Goal: Task Accomplishment & Management: Manage account settings

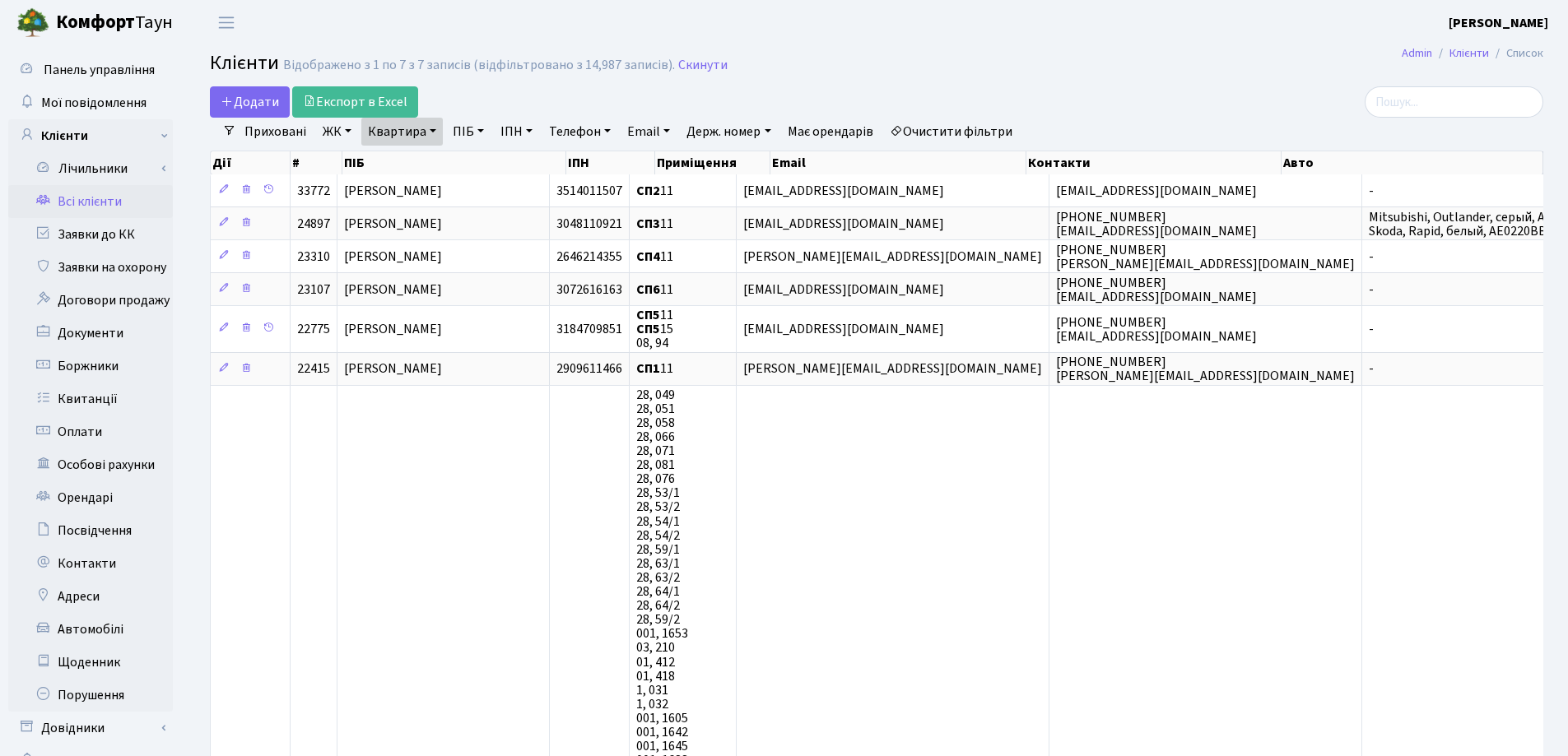
select select "25"
click at [434, 131] on link "Квартира" at bounding box center [402, 131] width 81 height 28
click at [472, 162] on icon at bounding box center [475, 164] width 14 height 14
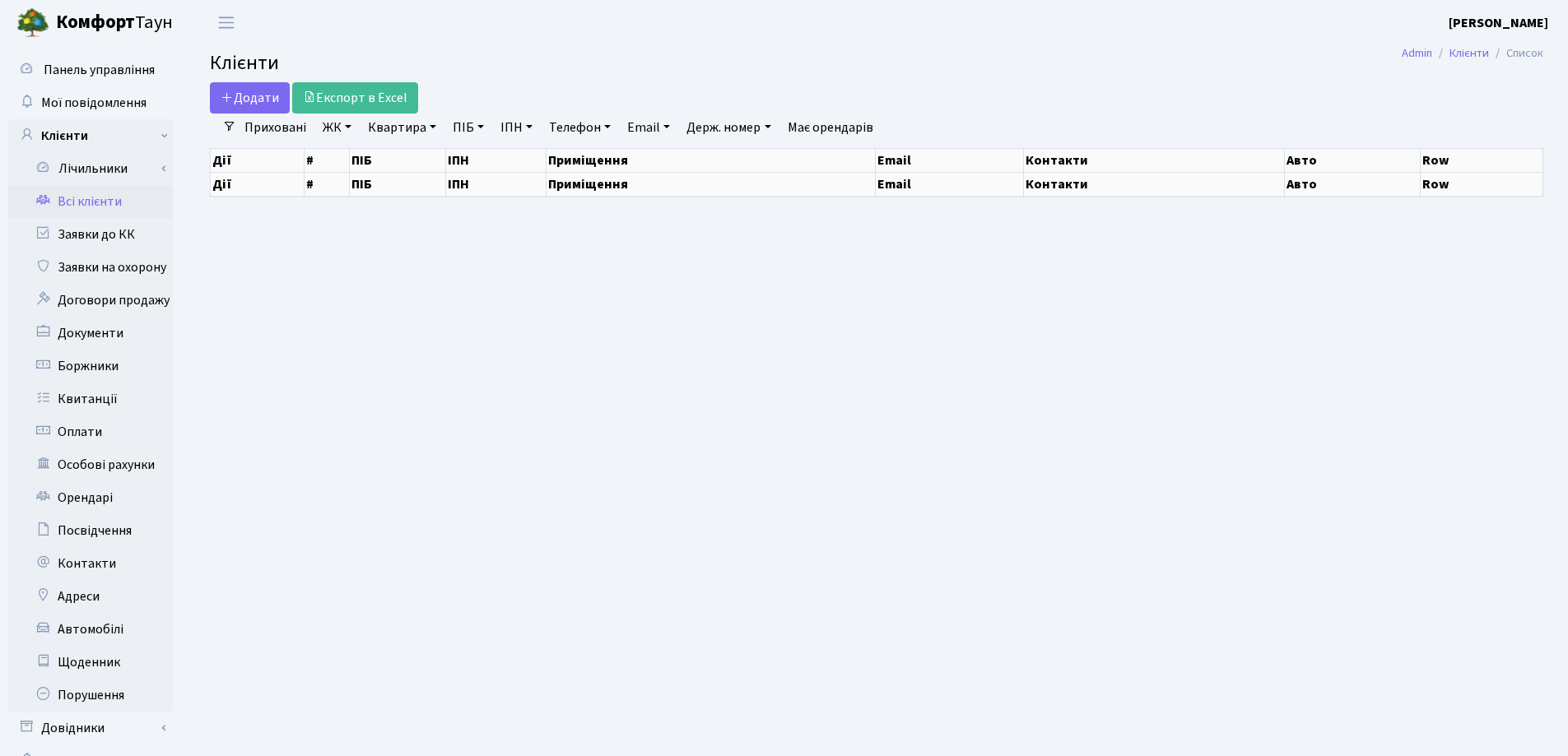
select select "25"
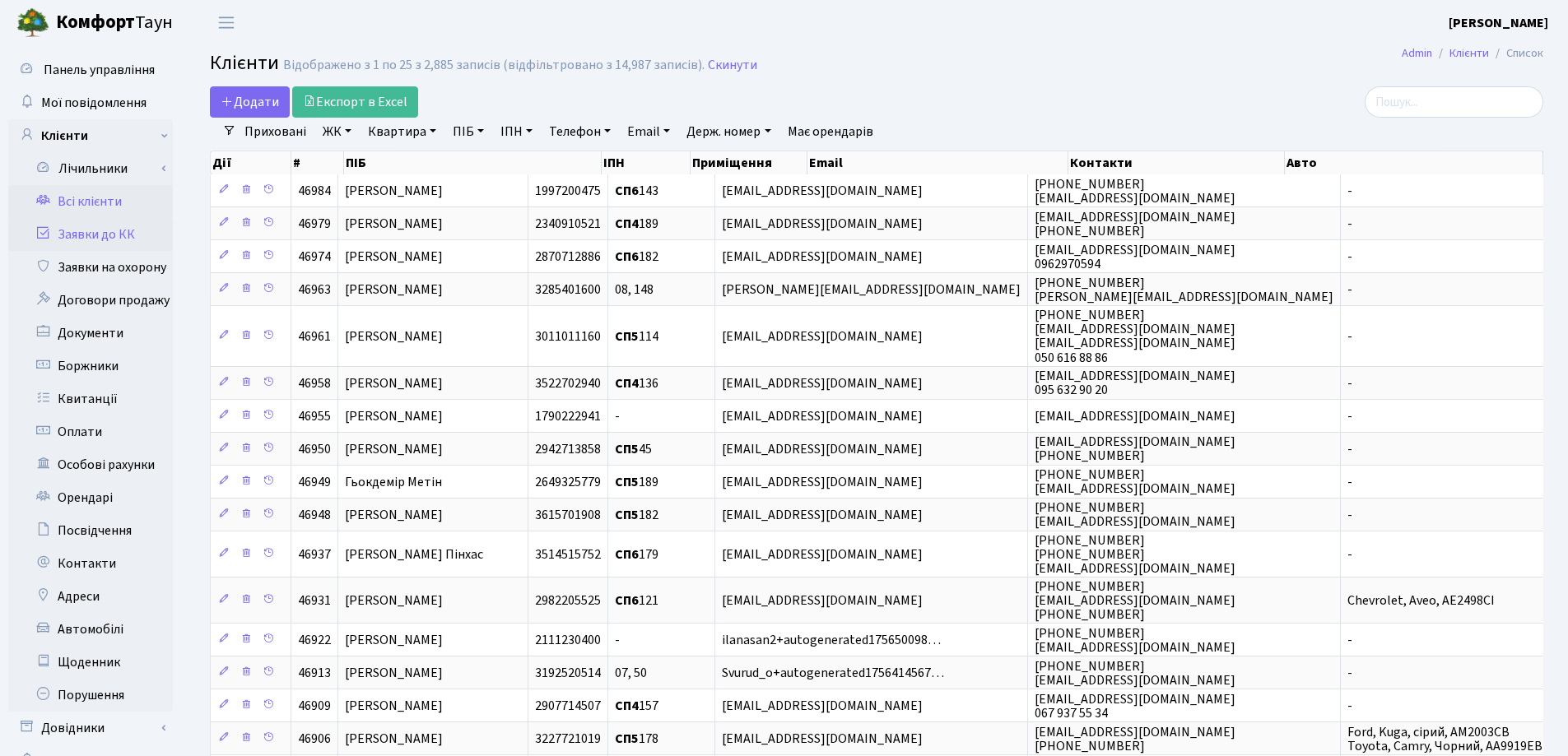
click at [114, 233] on link "Заявки до КК" at bounding box center [91, 234] width 165 height 33
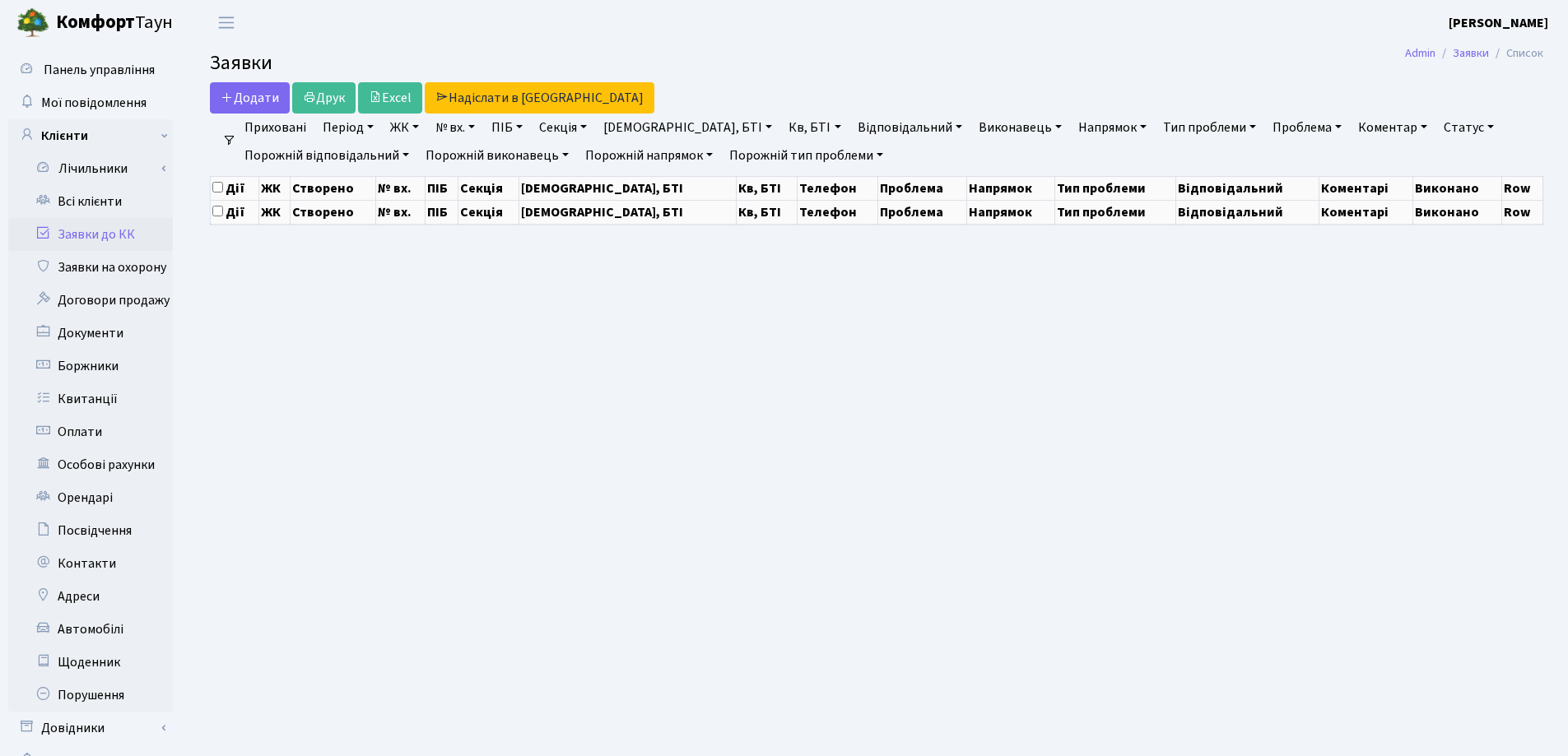
select select "25"
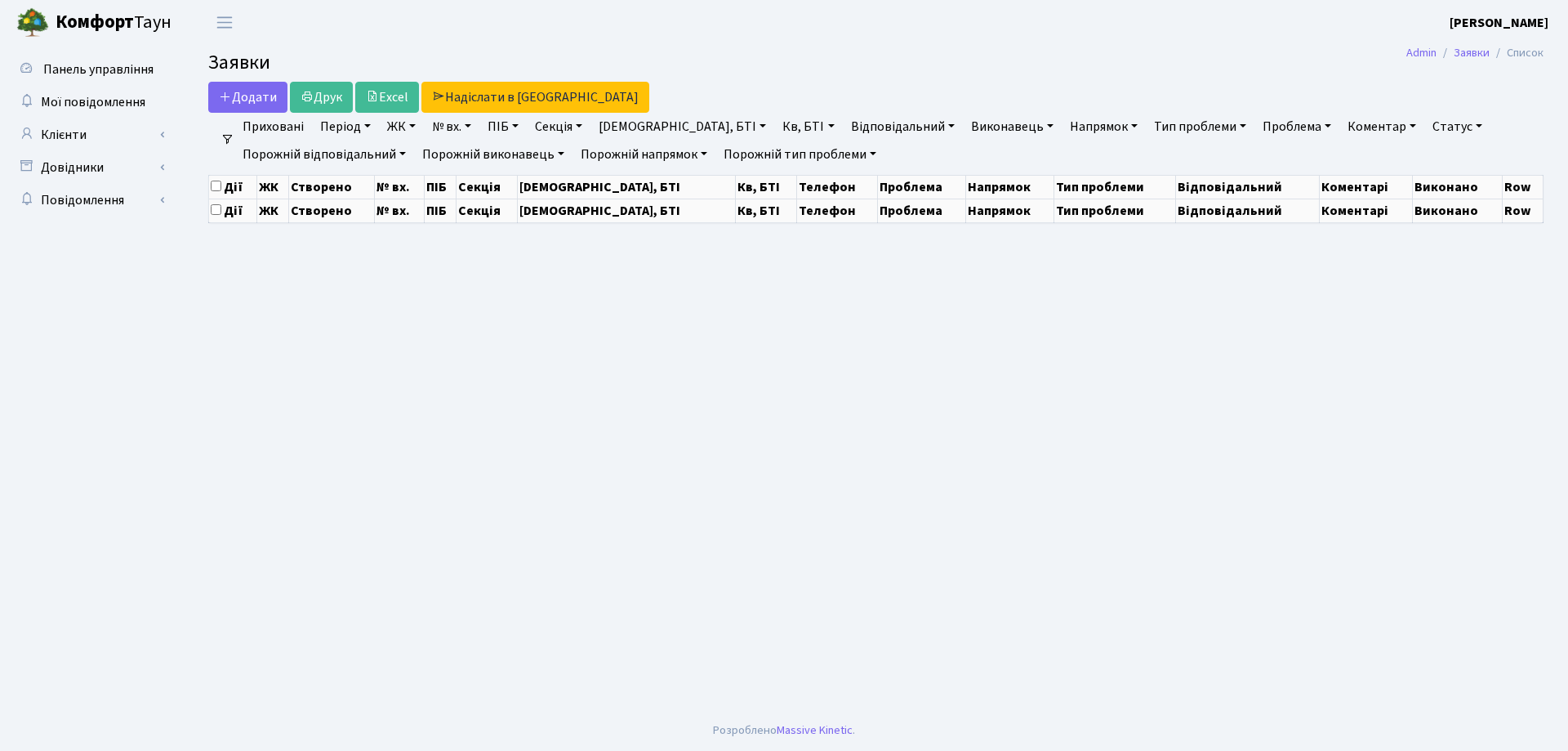
select select "25"
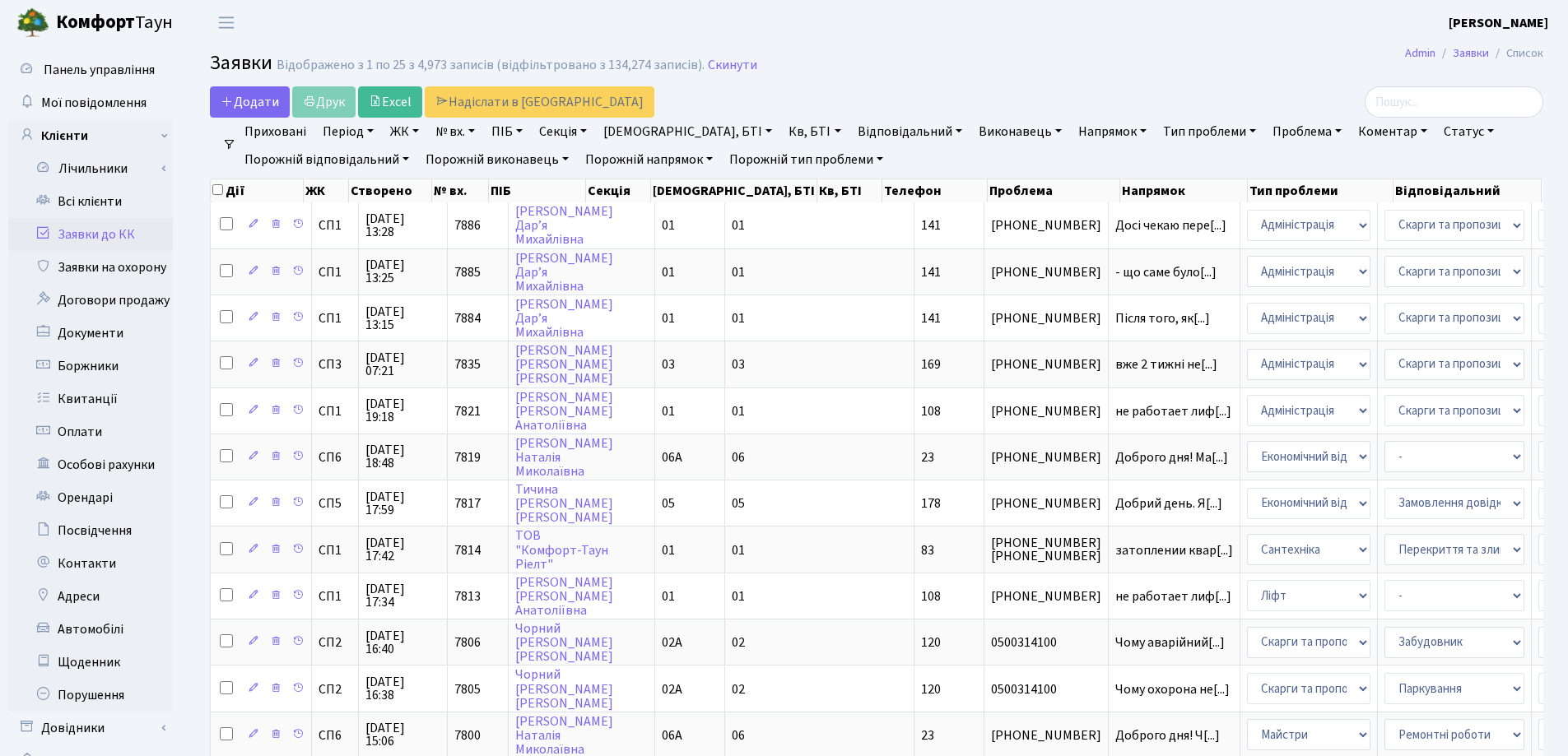
click at [1026, 68] on h2 "Заявки Відображено з 1 по 25 з 4,973 записів (відфільтровано з 134,274 записів)…" at bounding box center [876, 65] width 1333 height 28
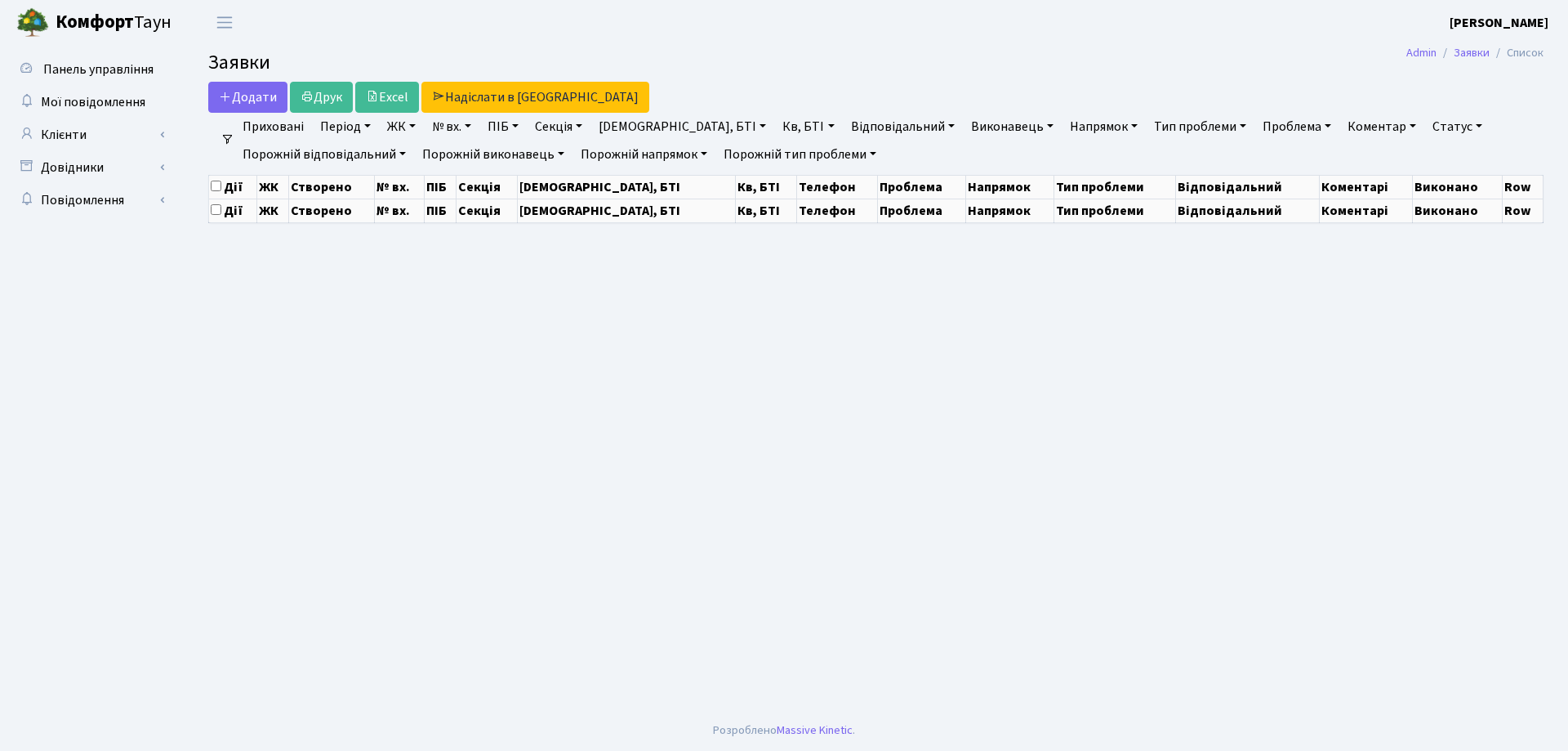
select select "25"
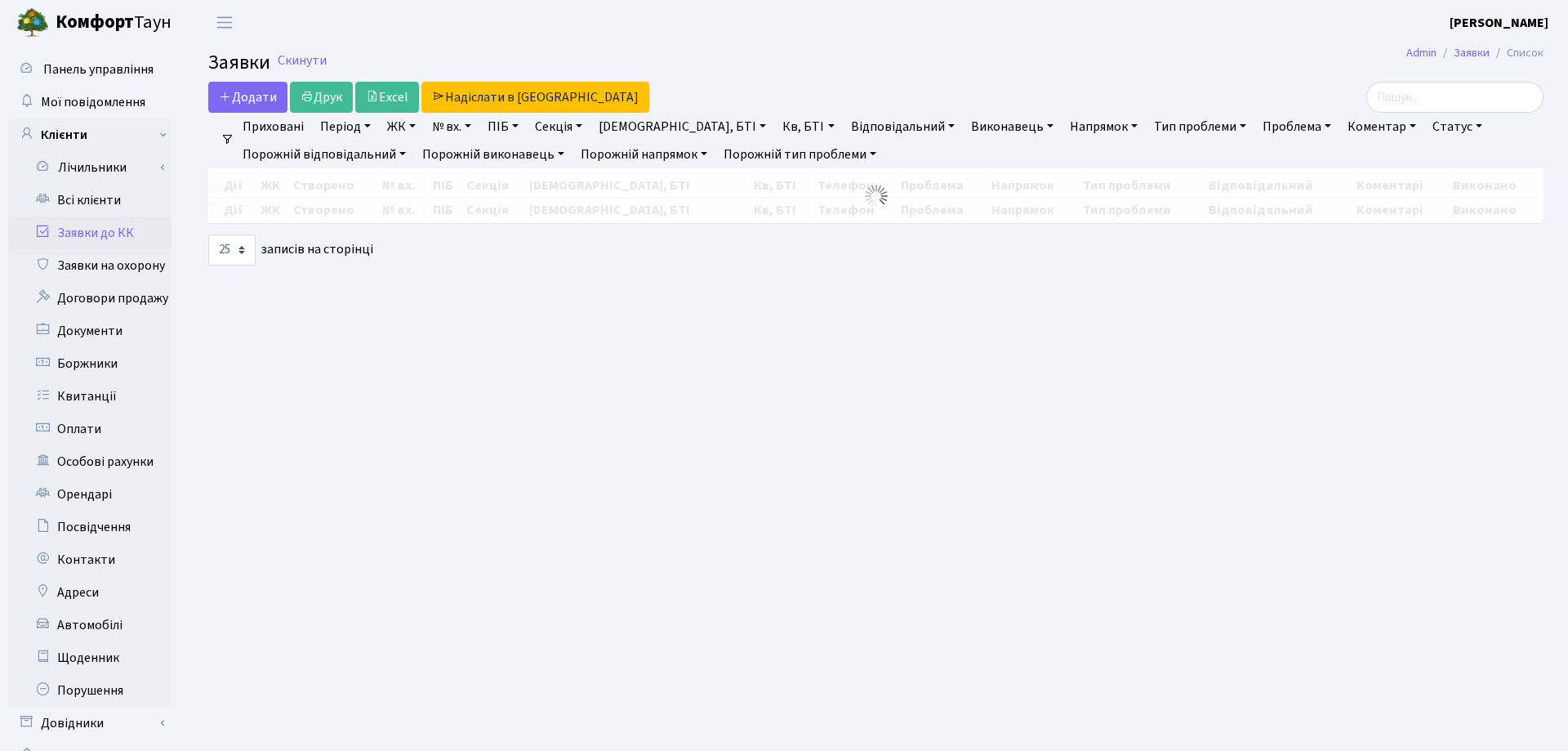
select select "25"
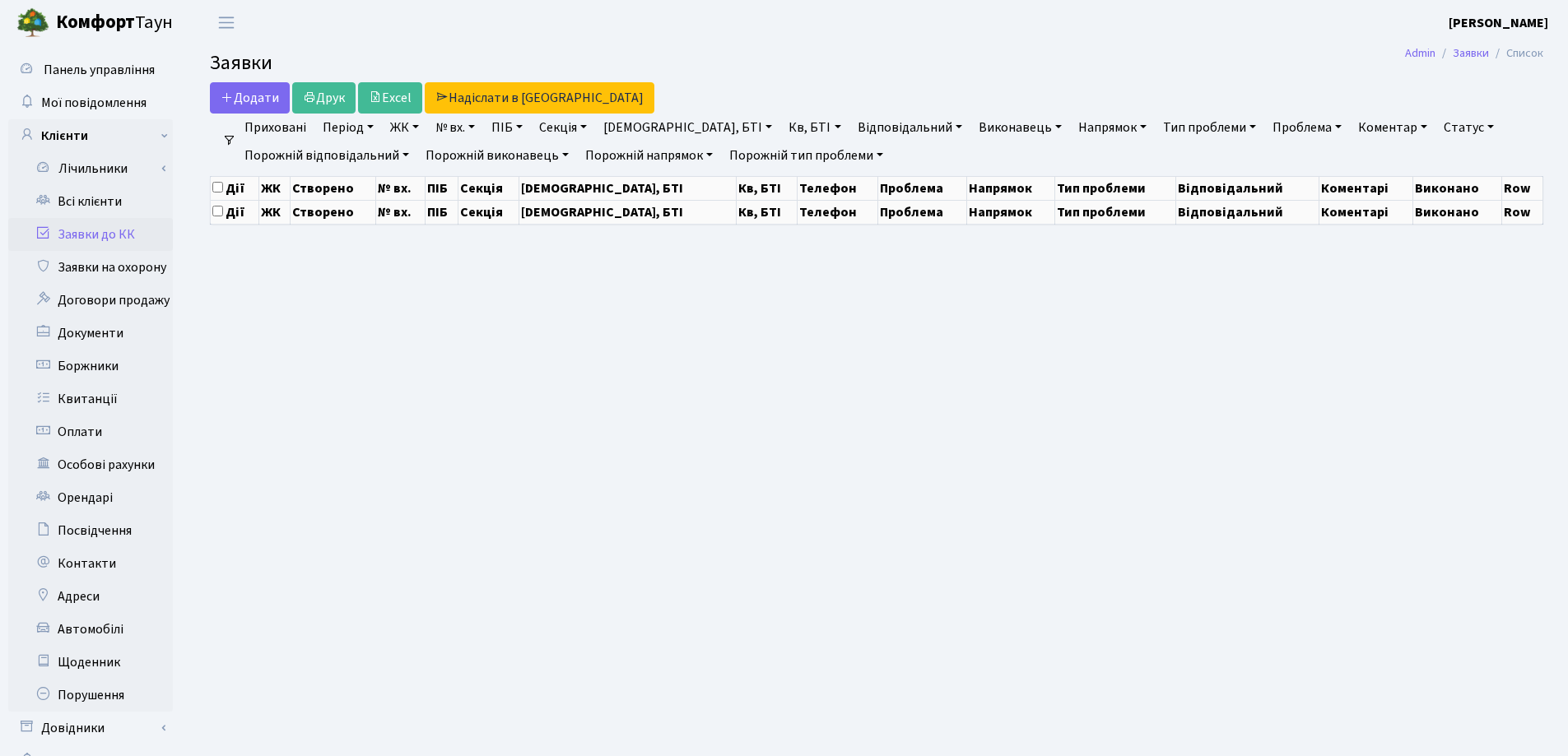
select select "25"
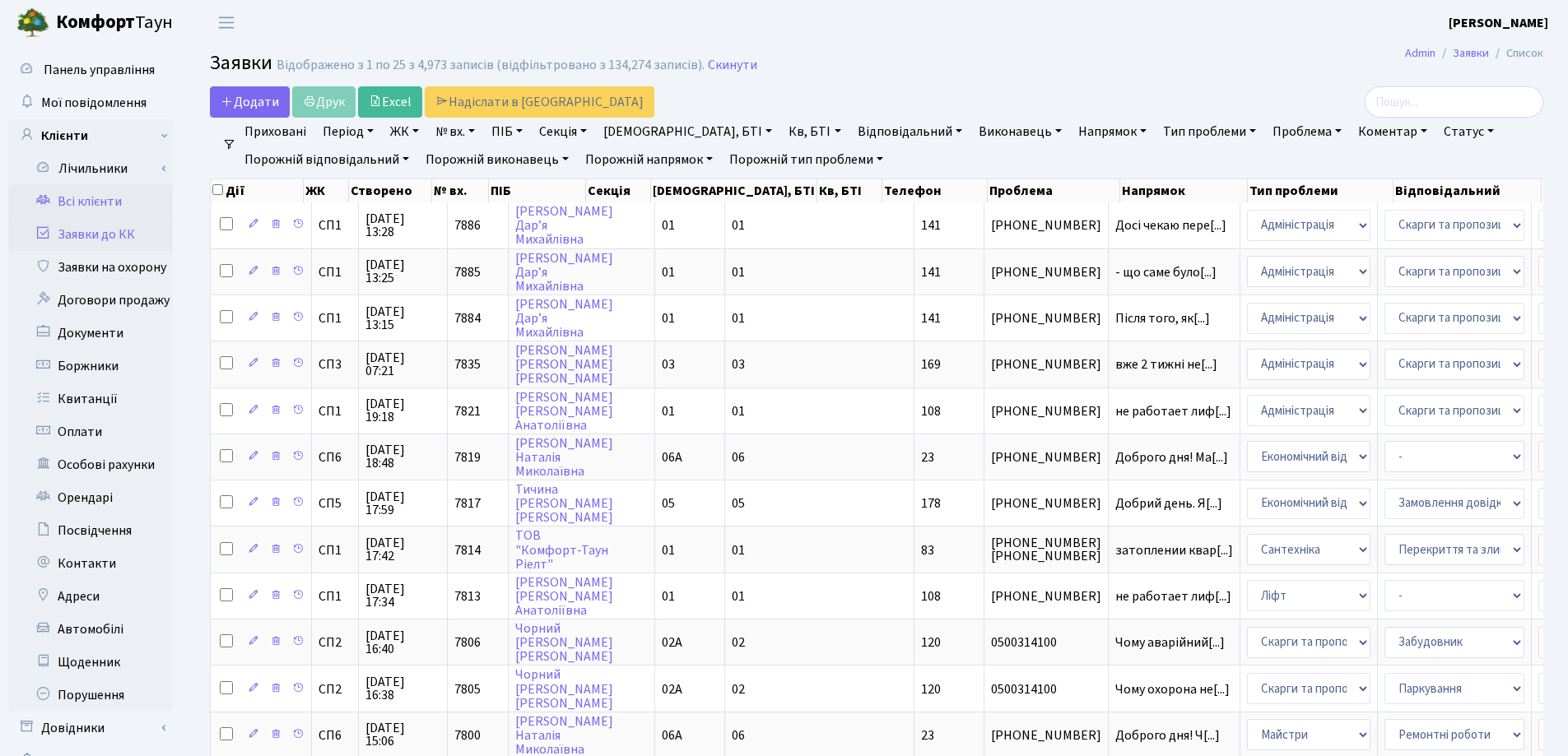
click at [113, 196] on link "Всі клієнти" at bounding box center [91, 201] width 165 height 33
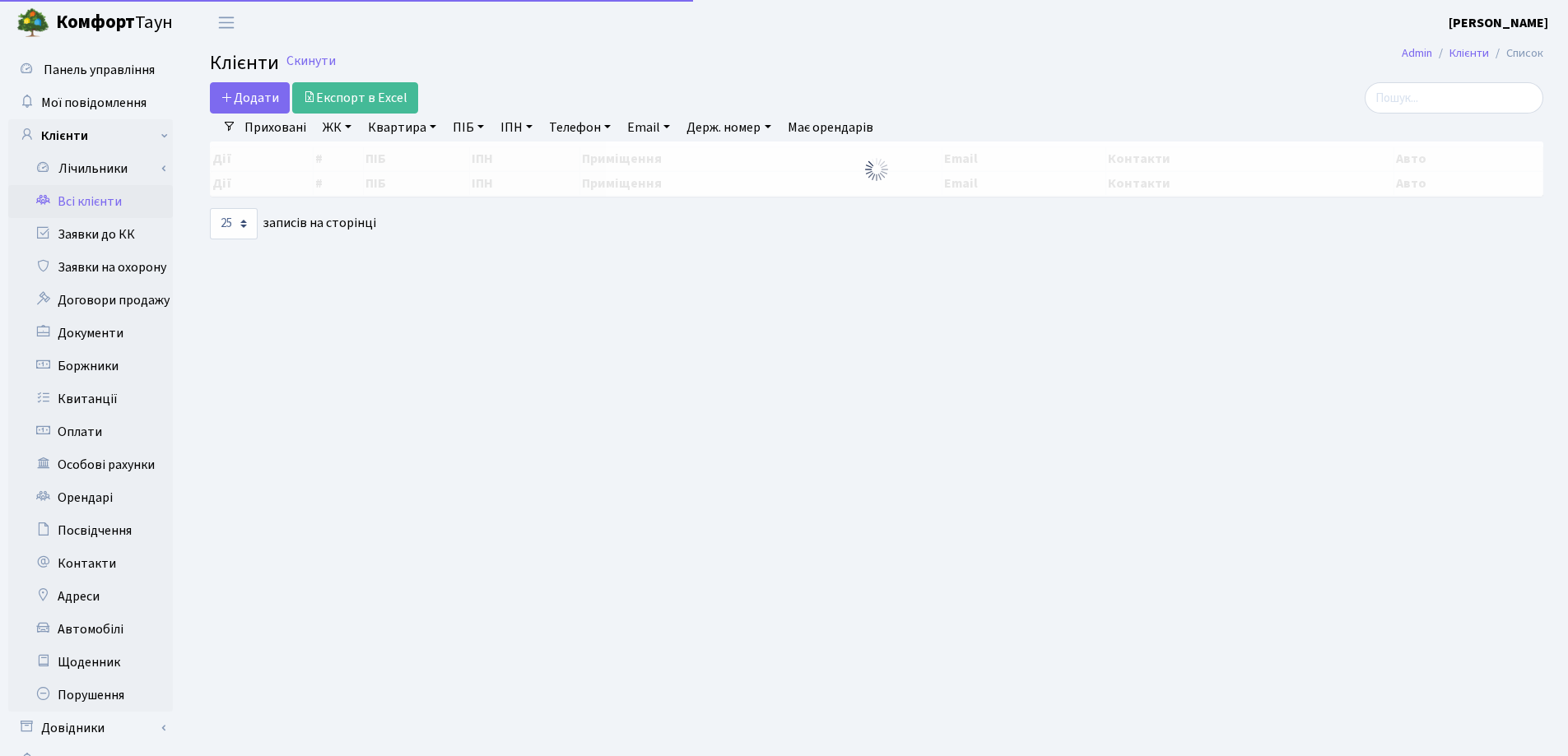
select select "25"
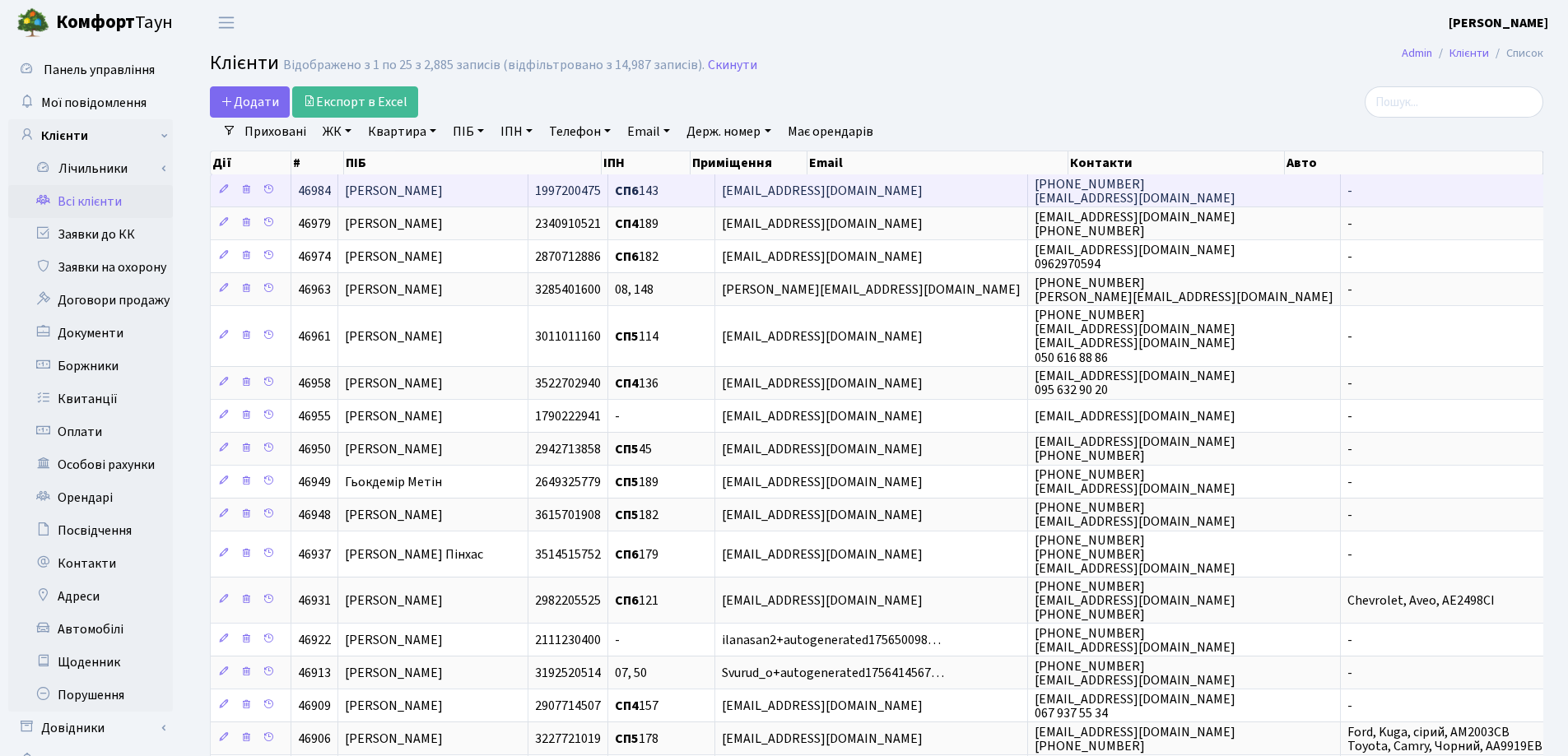
click at [528, 193] on td "[PERSON_NAME]" at bounding box center [433, 190] width 190 height 32
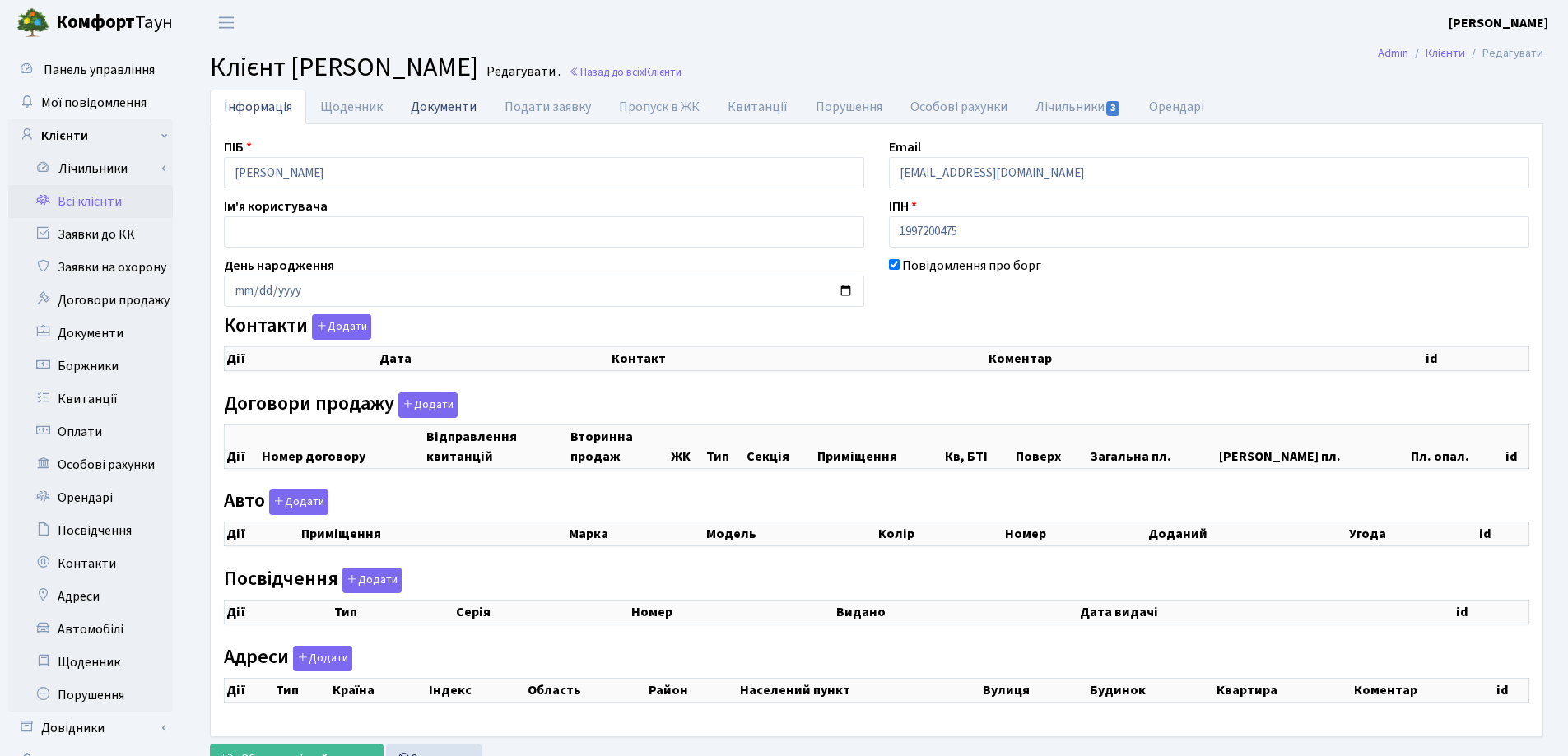
checkbox input "true"
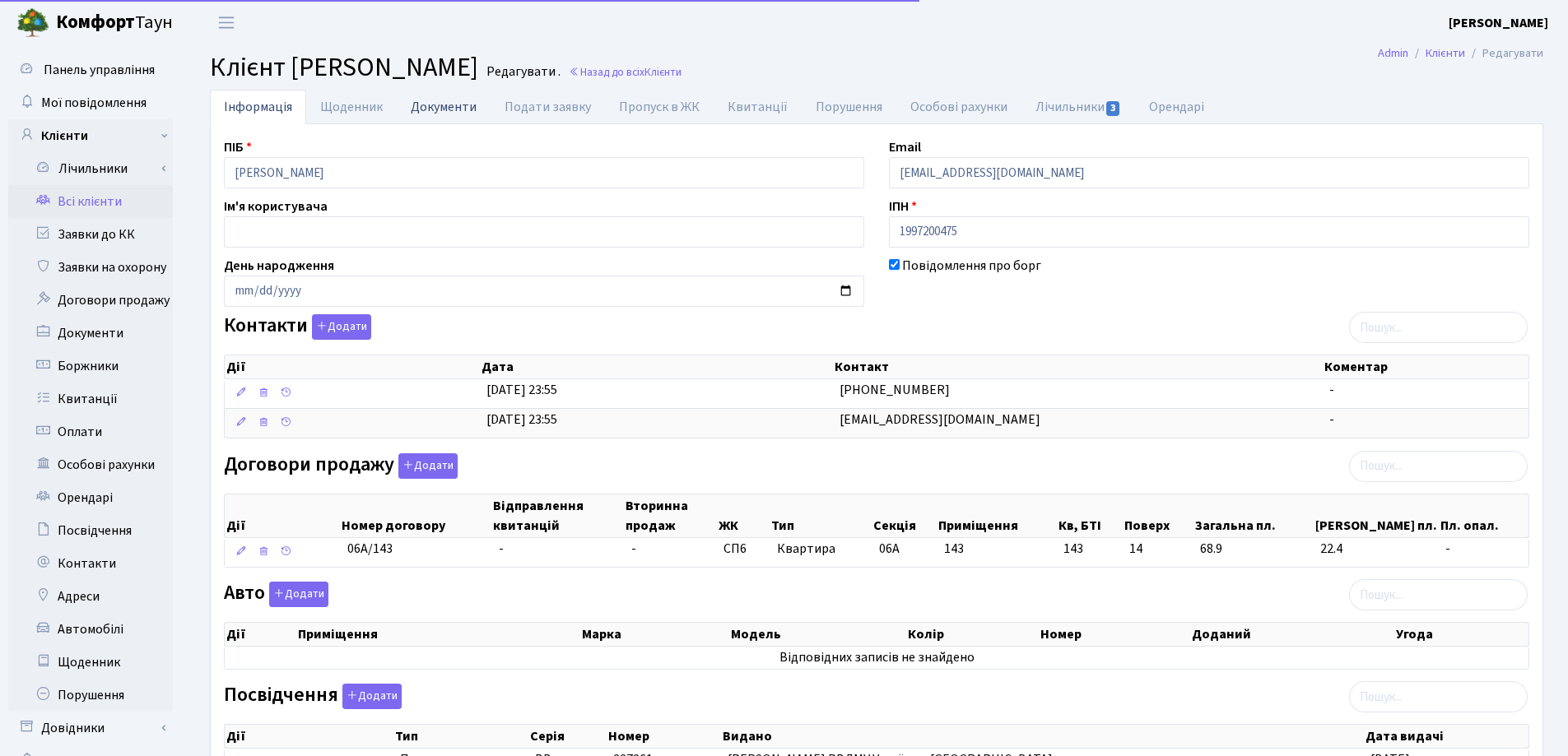
click at [433, 106] on link "Документи" at bounding box center [443, 107] width 94 height 34
select select "25"
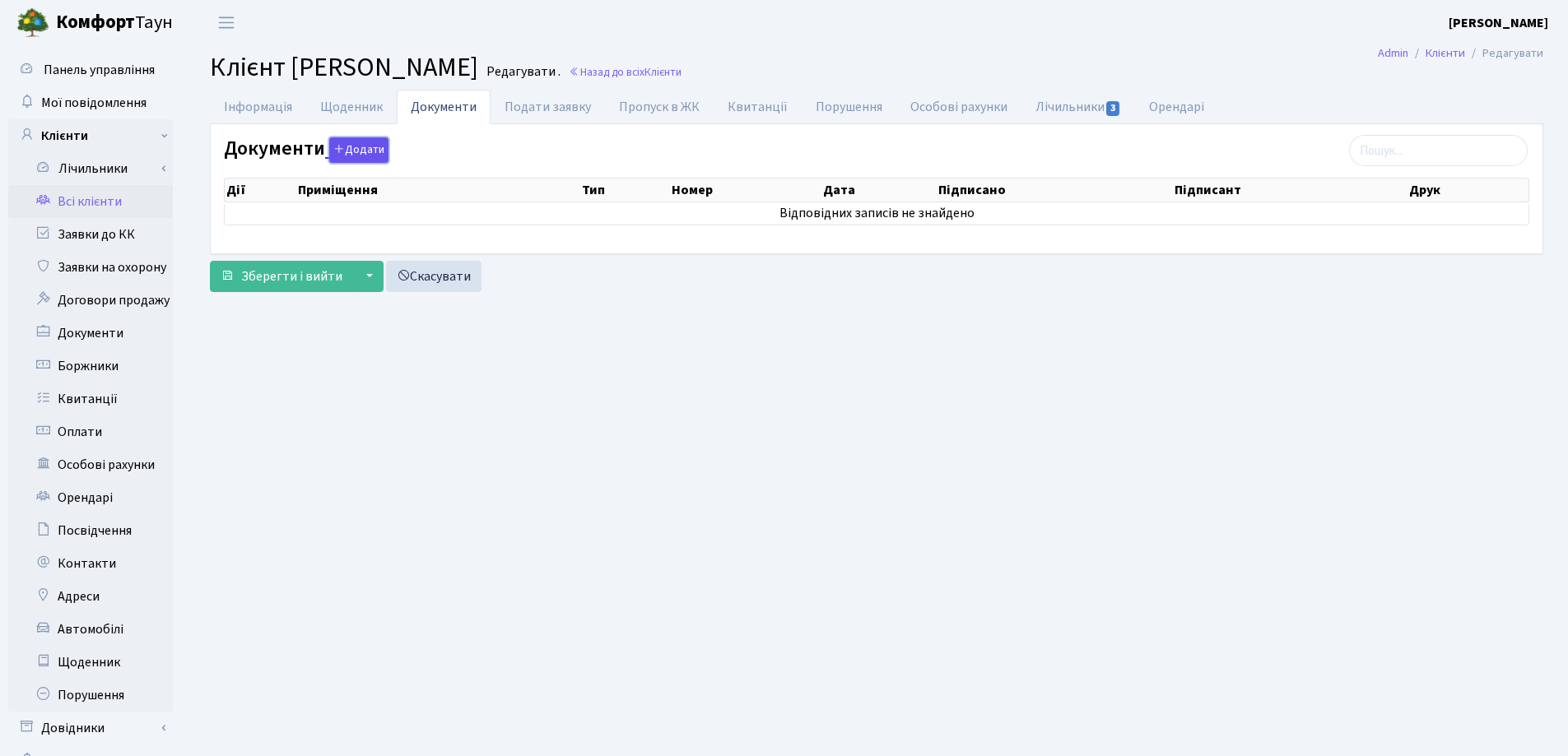
click at [352, 144] on button "Додати" at bounding box center [359, 150] width 59 height 25
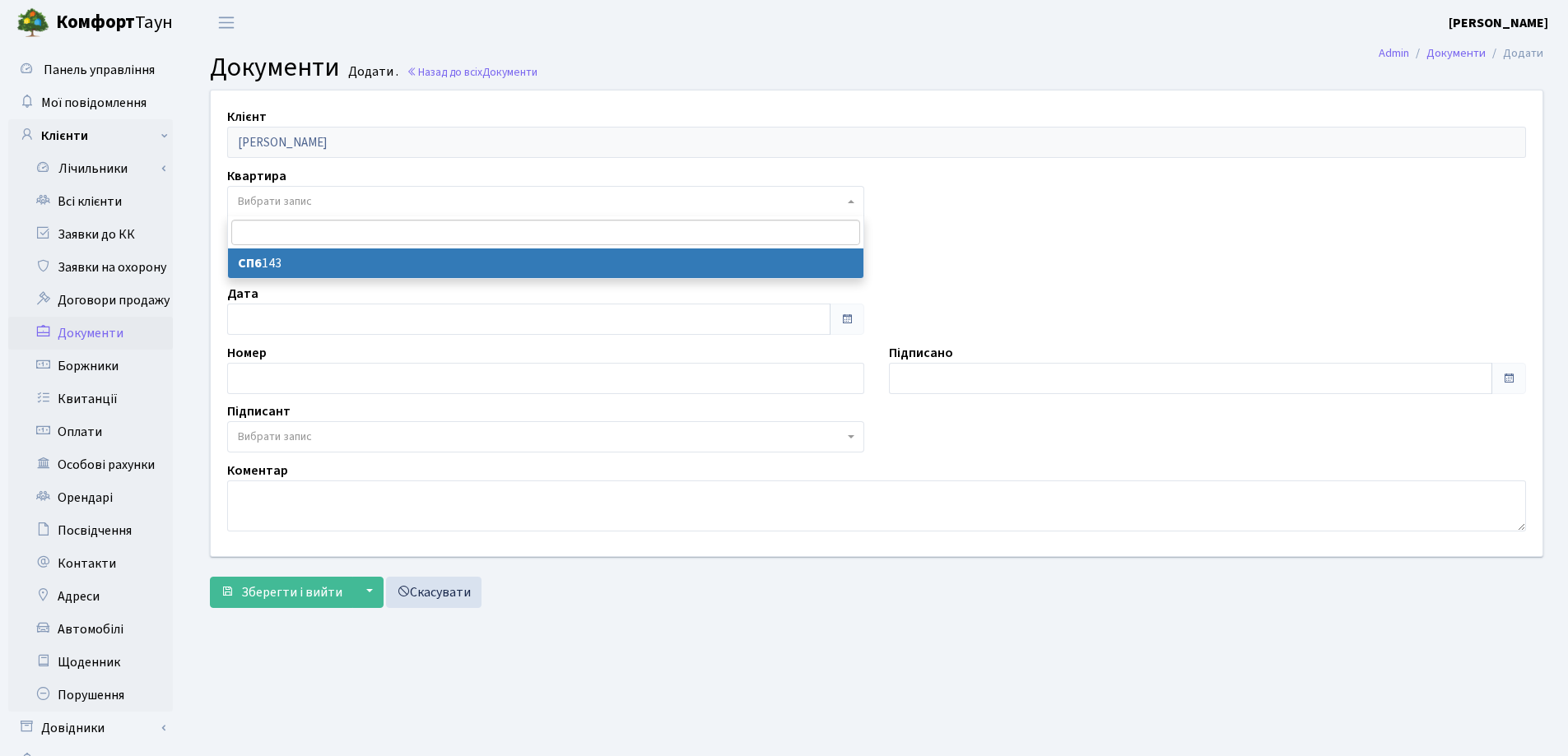
click at [345, 196] on span "Вибрати запис" at bounding box center [541, 201] width 606 height 16
select select "178660"
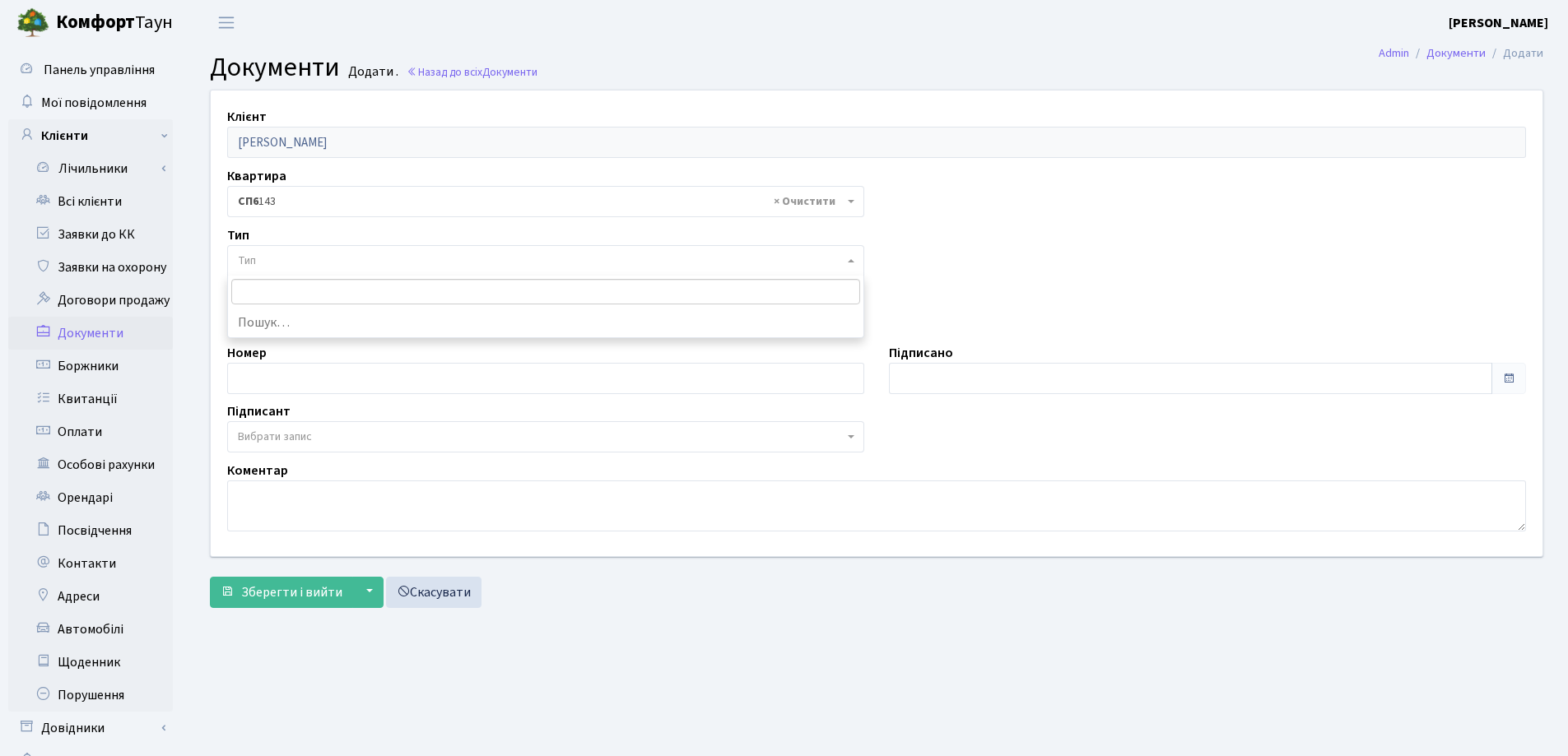
click at [349, 261] on span "Тип" at bounding box center [541, 260] width 606 height 16
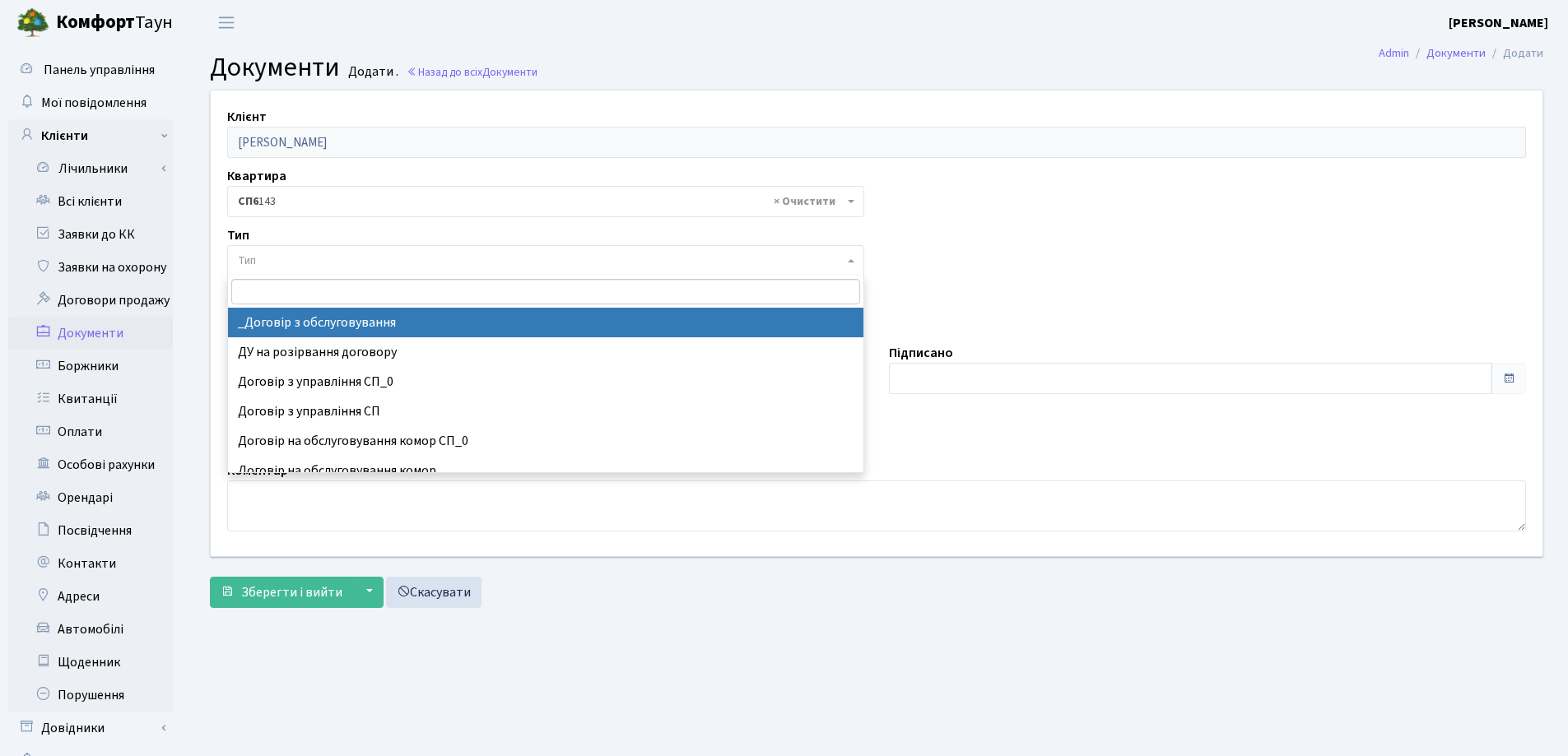
select select "289"
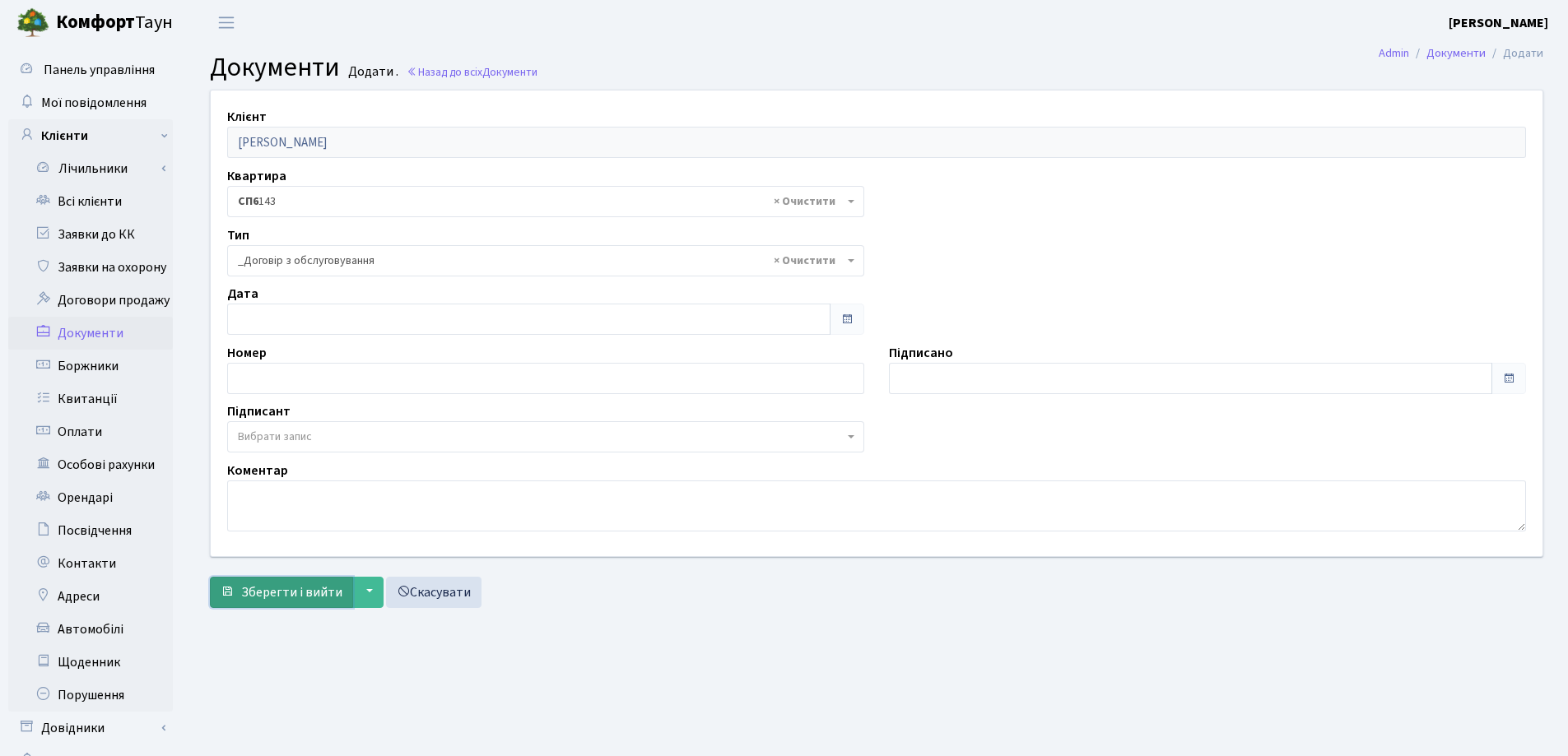
click at [259, 586] on span "Зберегти і вийти" at bounding box center [292, 592] width 102 height 18
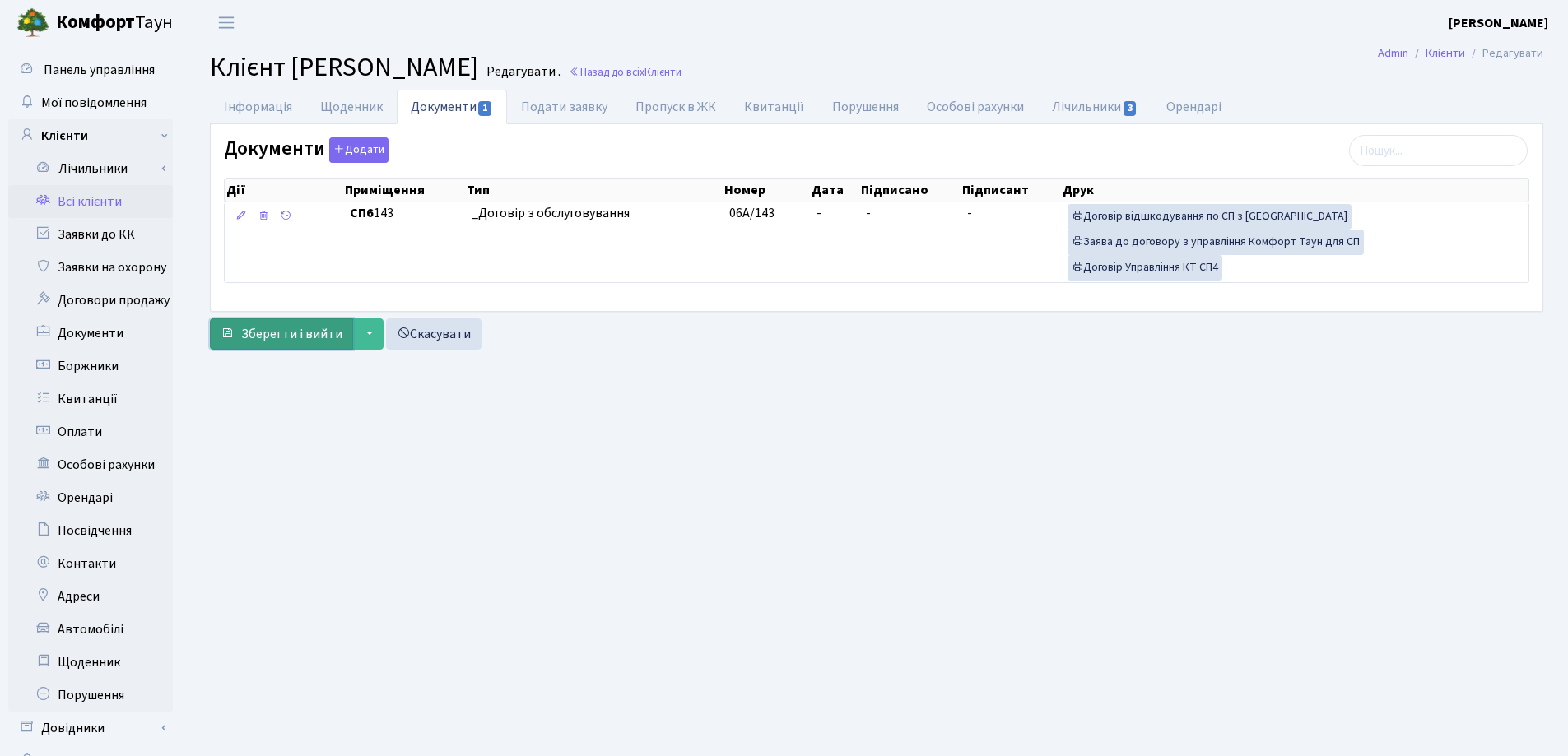
click at [258, 342] on span "Зберегти і вийти" at bounding box center [292, 333] width 102 height 18
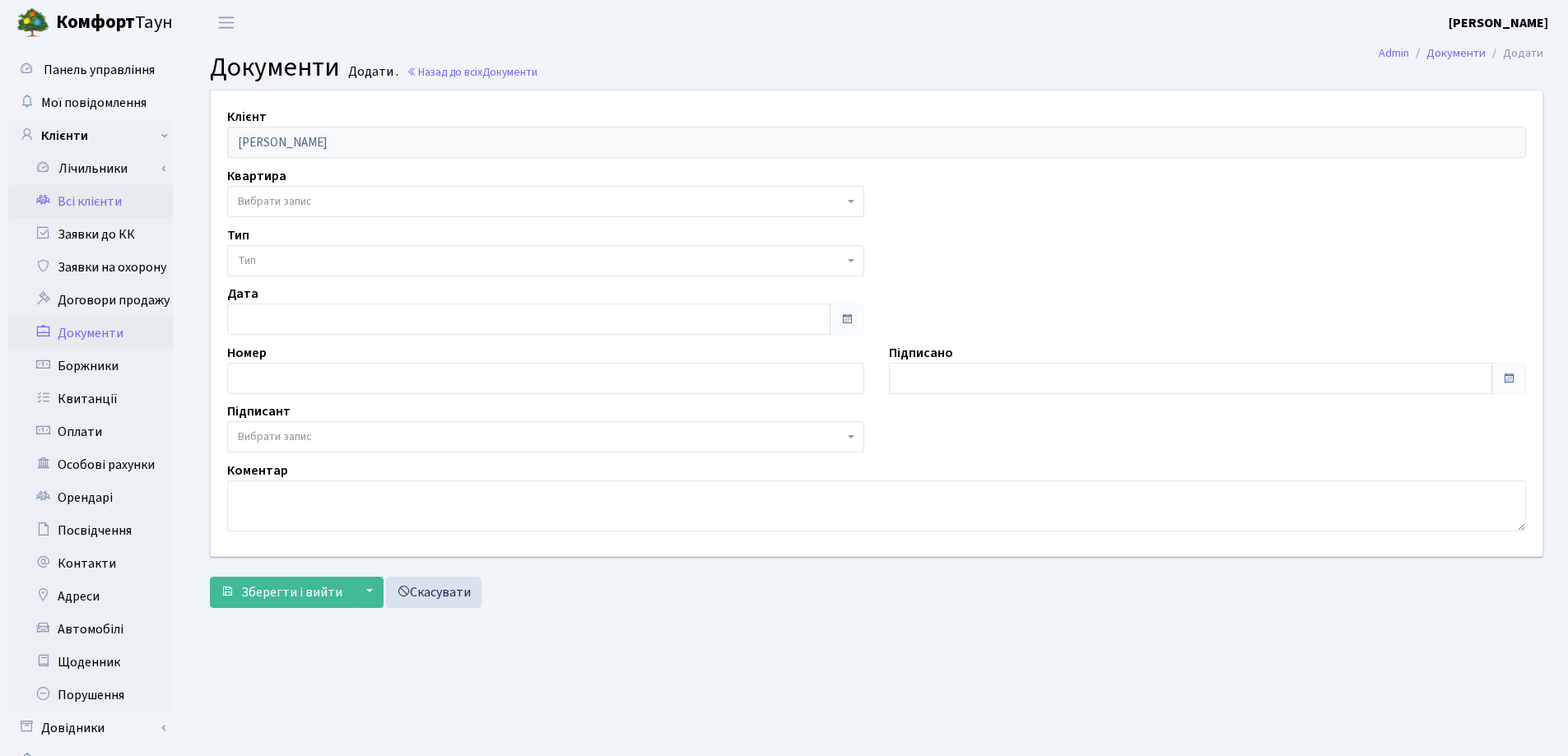
click at [86, 205] on link "Всі клієнти" at bounding box center [91, 201] width 165 height 33
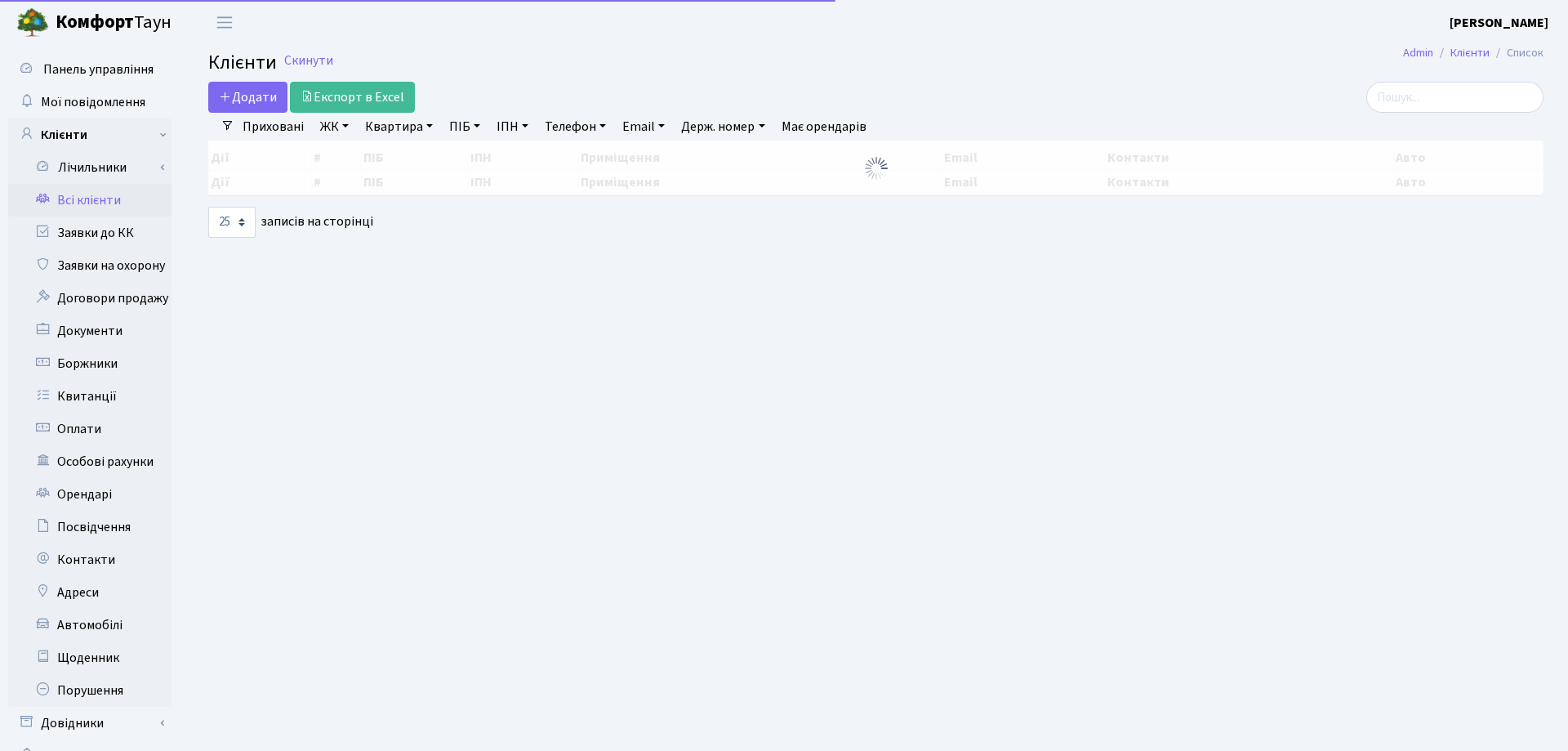
select select "25"
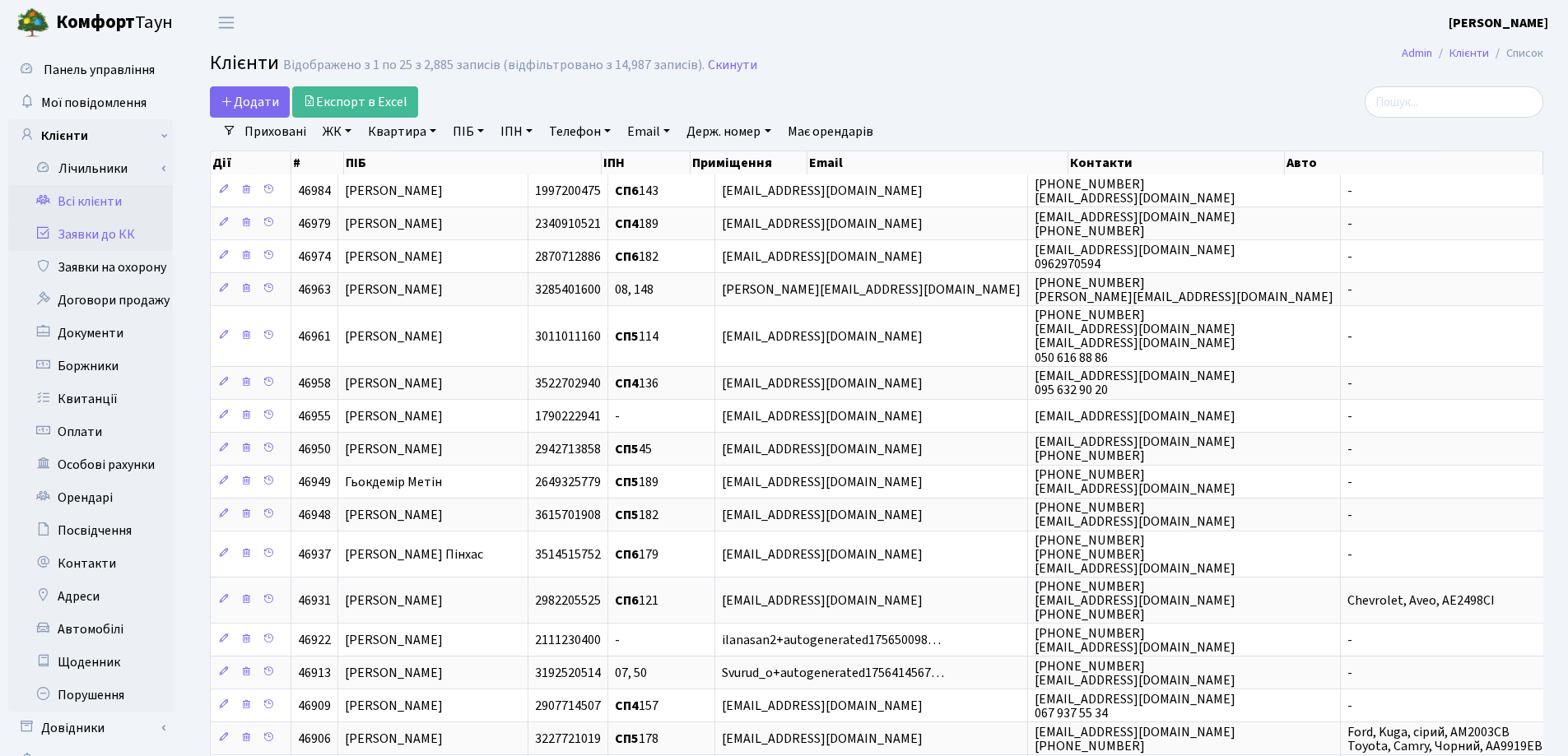
click at [102, 238] on link "Заявки до КК" at bounding box center [91, 234] width 165 height 33
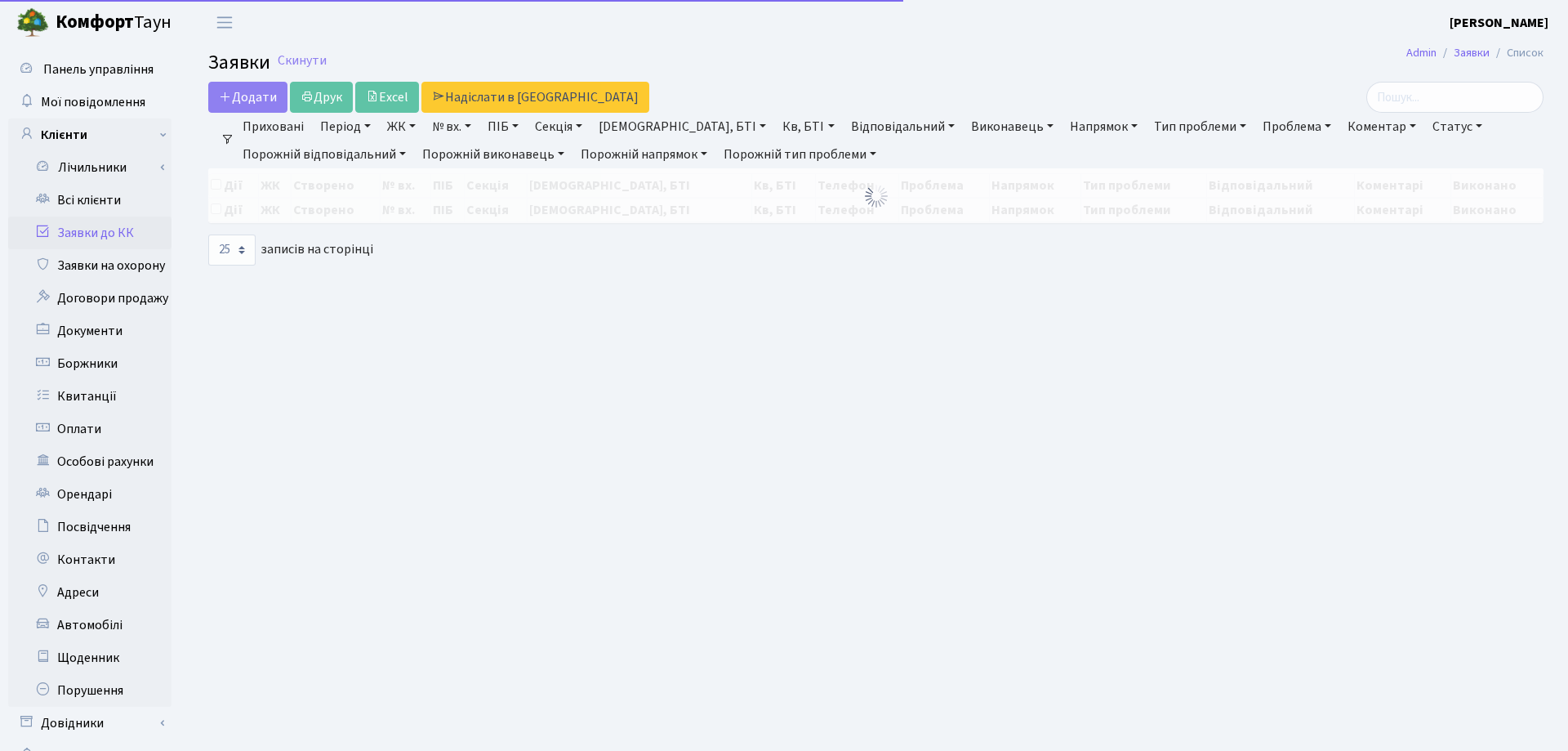
select select "25"
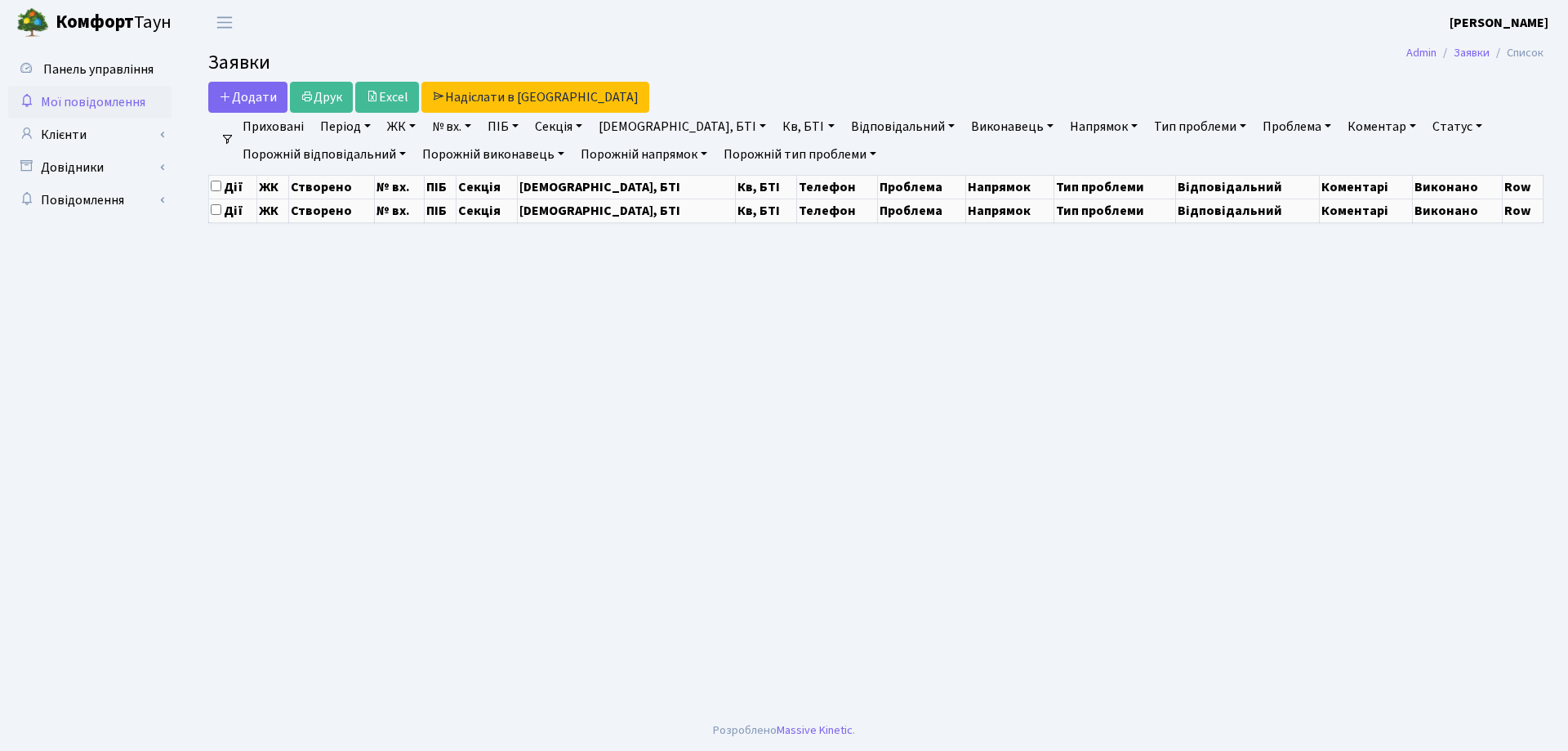
select select "25"
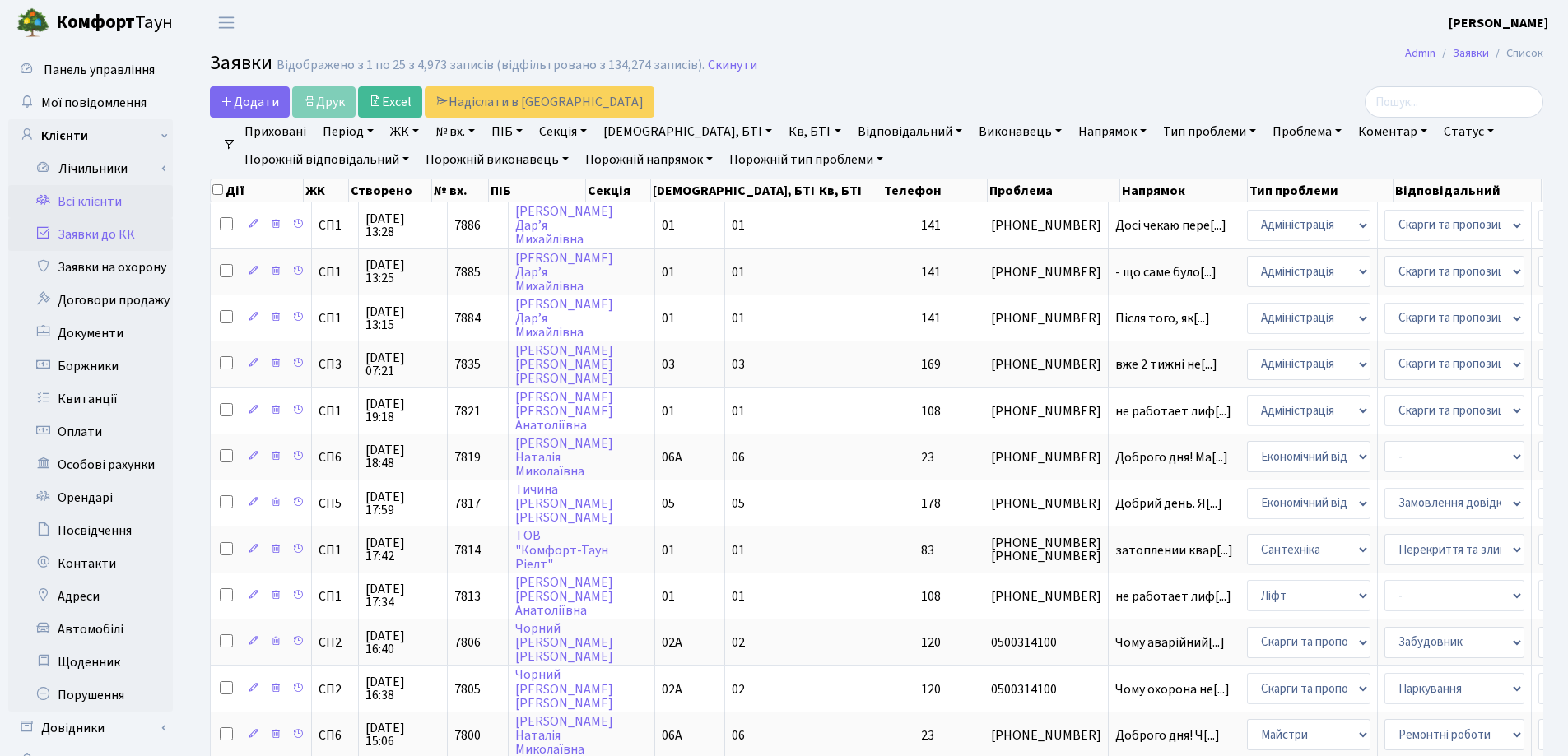
click at [110, 203] on link "Всі клієнти" at bounding box center [91, 201] width 165 height 33
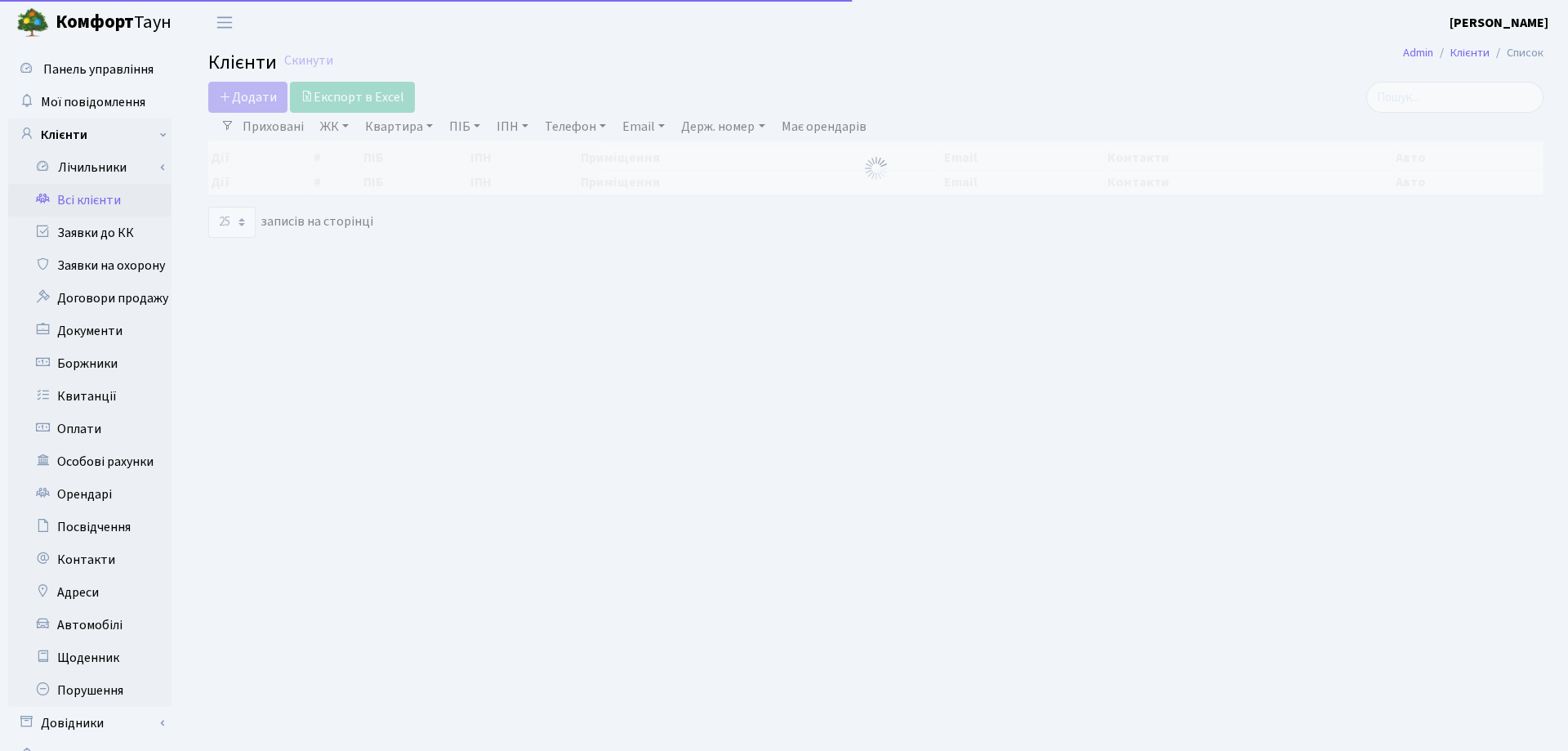
select select "25"
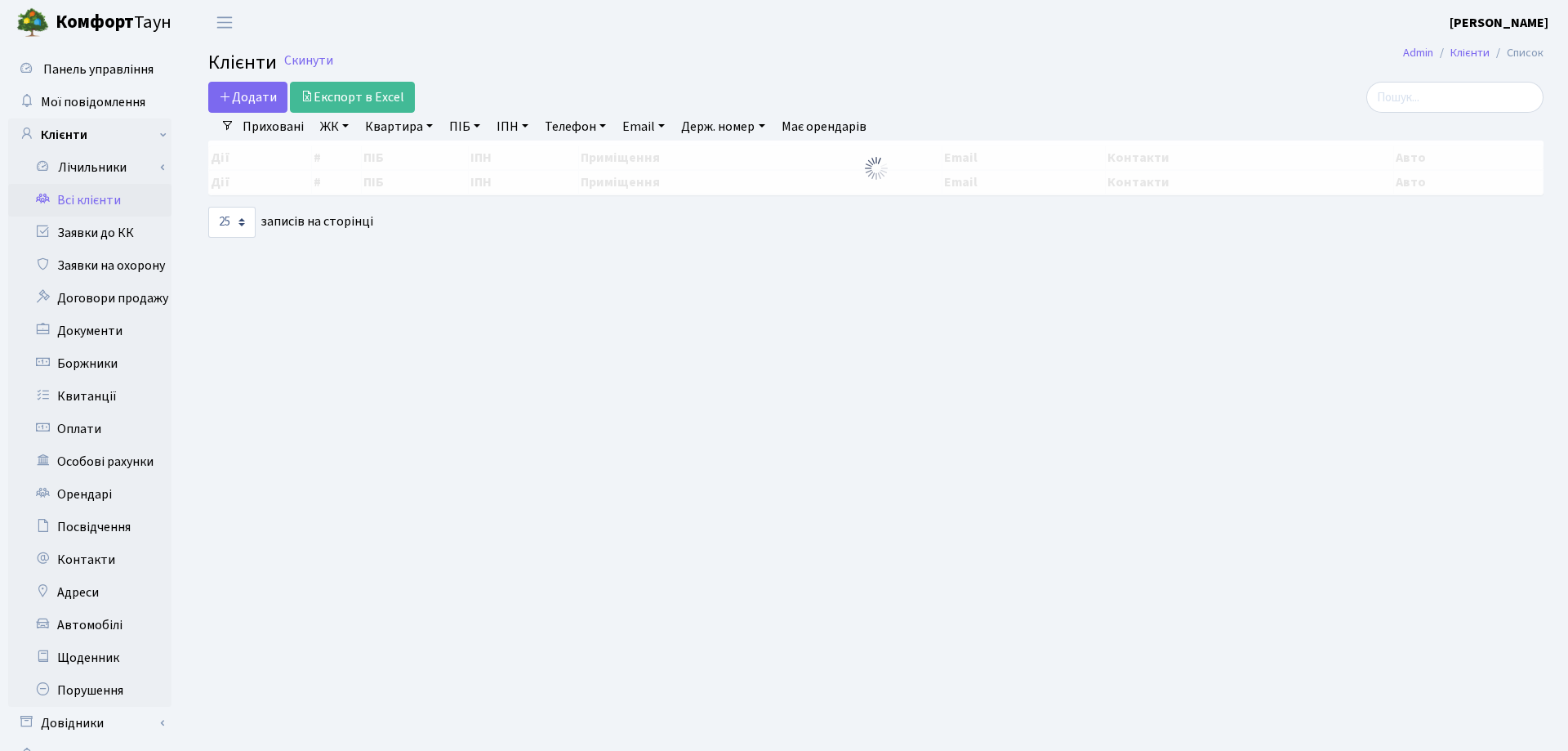
select select "25"
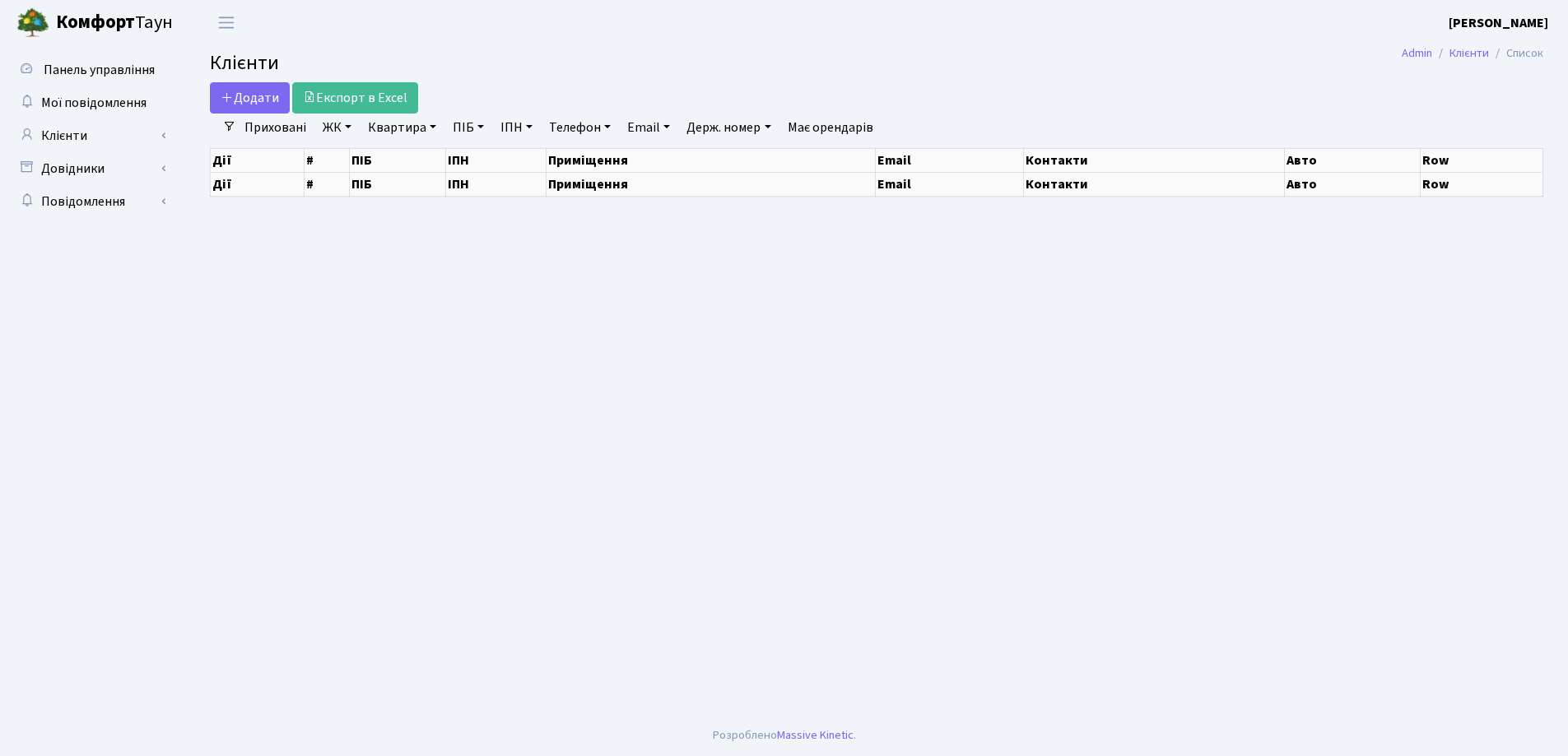
select select "25"
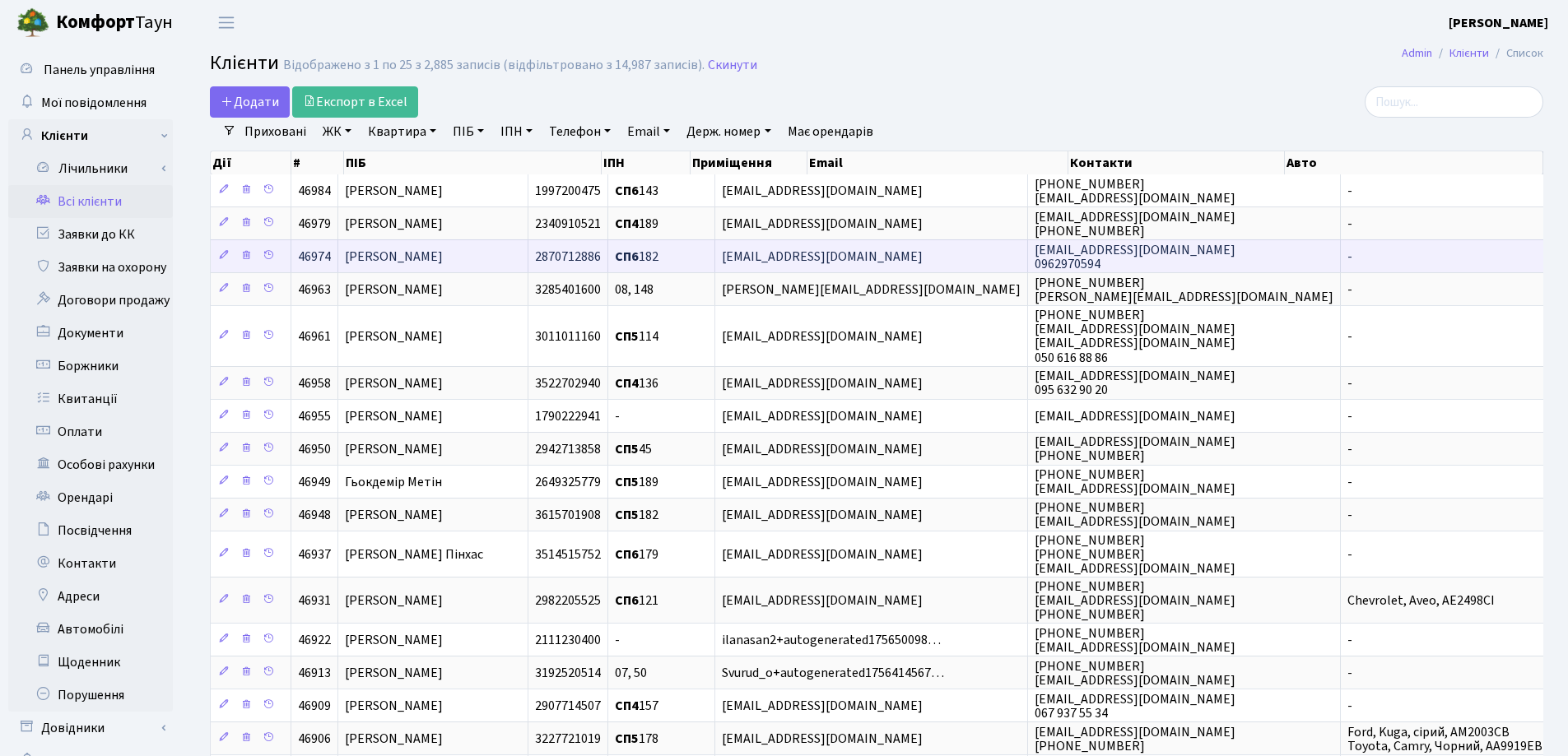
click at [389, 255] on span "[PERSON_NAME]" at bounding box center [393, 256] width 98 height 18
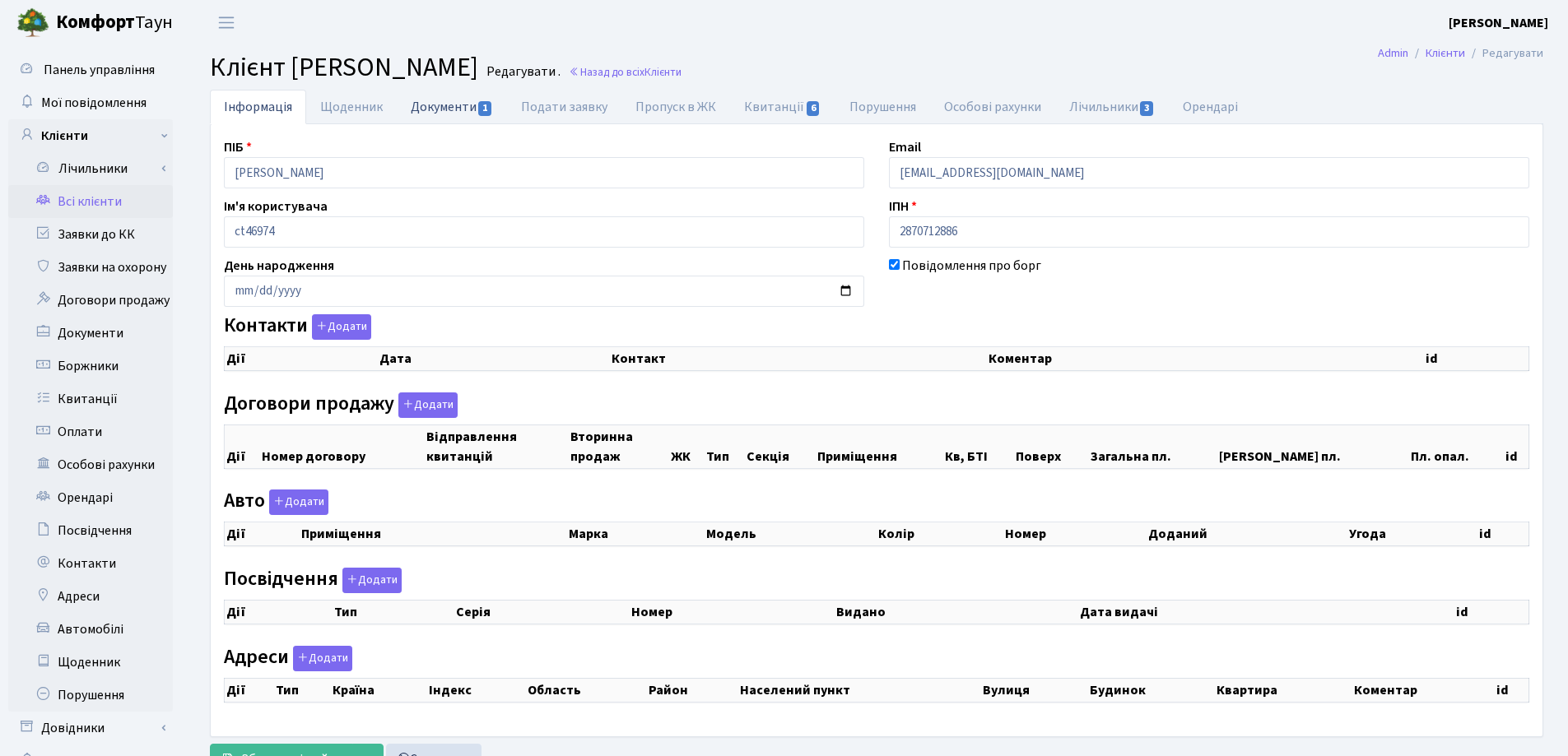
checkbox input "true"
select select "25"
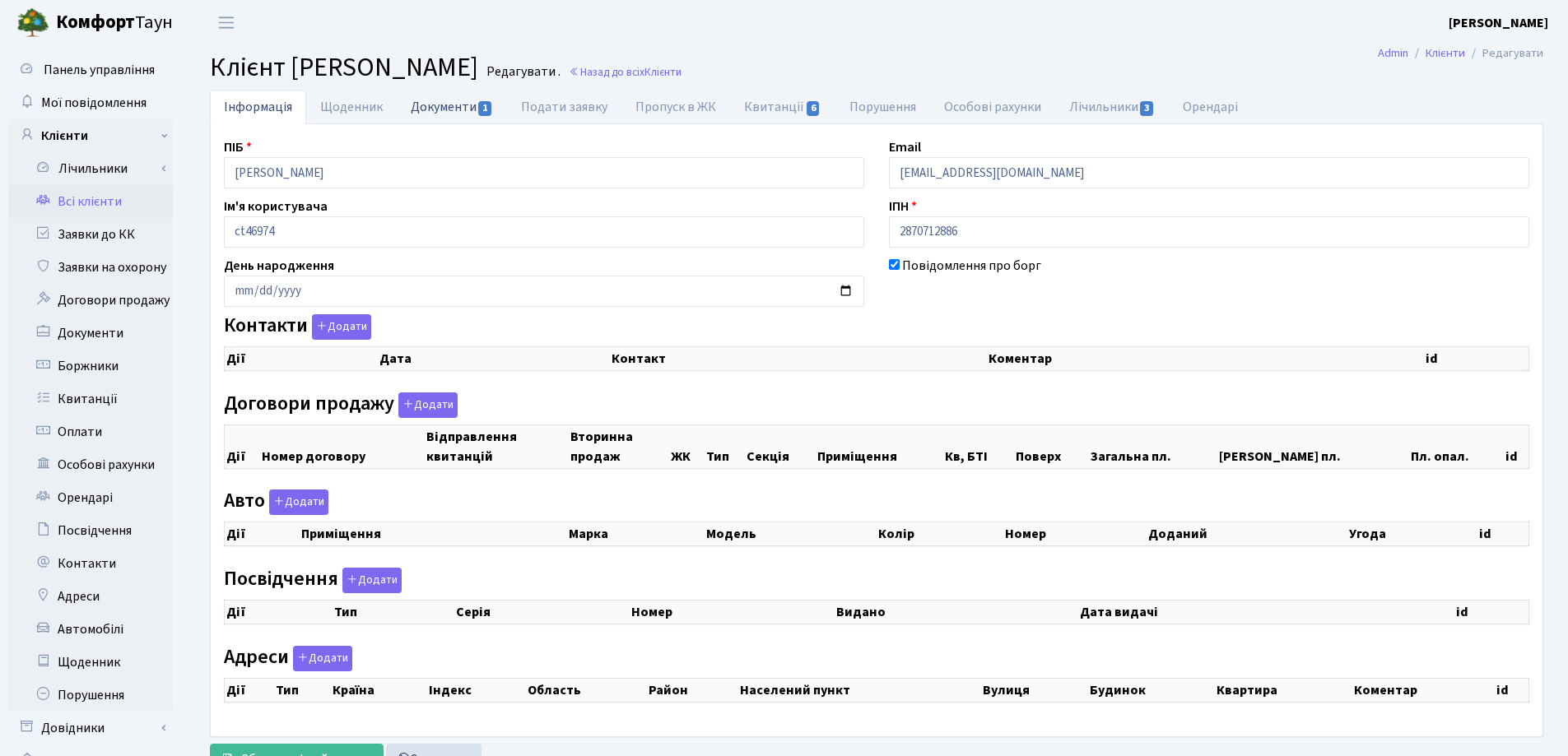
select select "25"
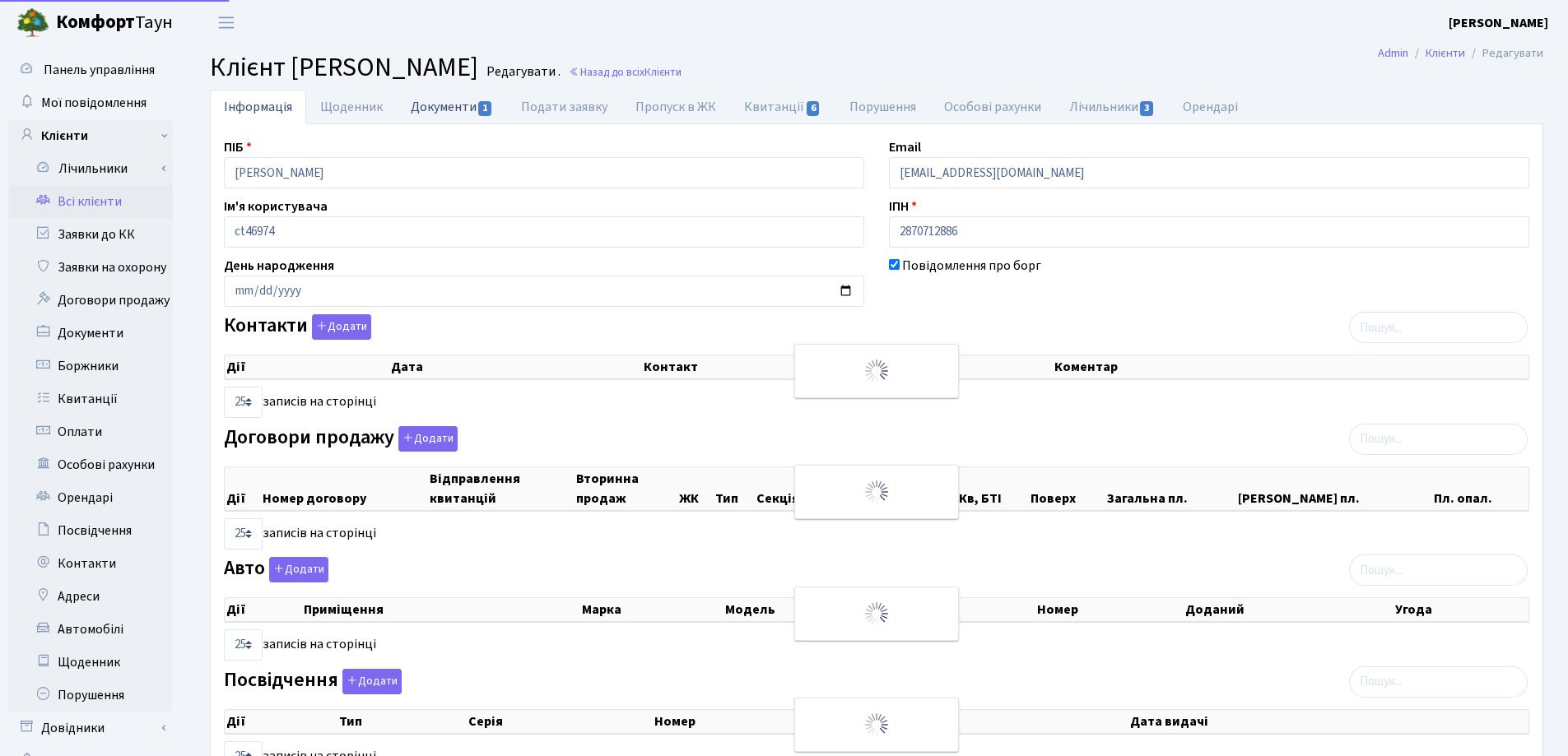
click at [429, 107] on link "Документи 1" at bounding box center [452, 107] width 110 height 34
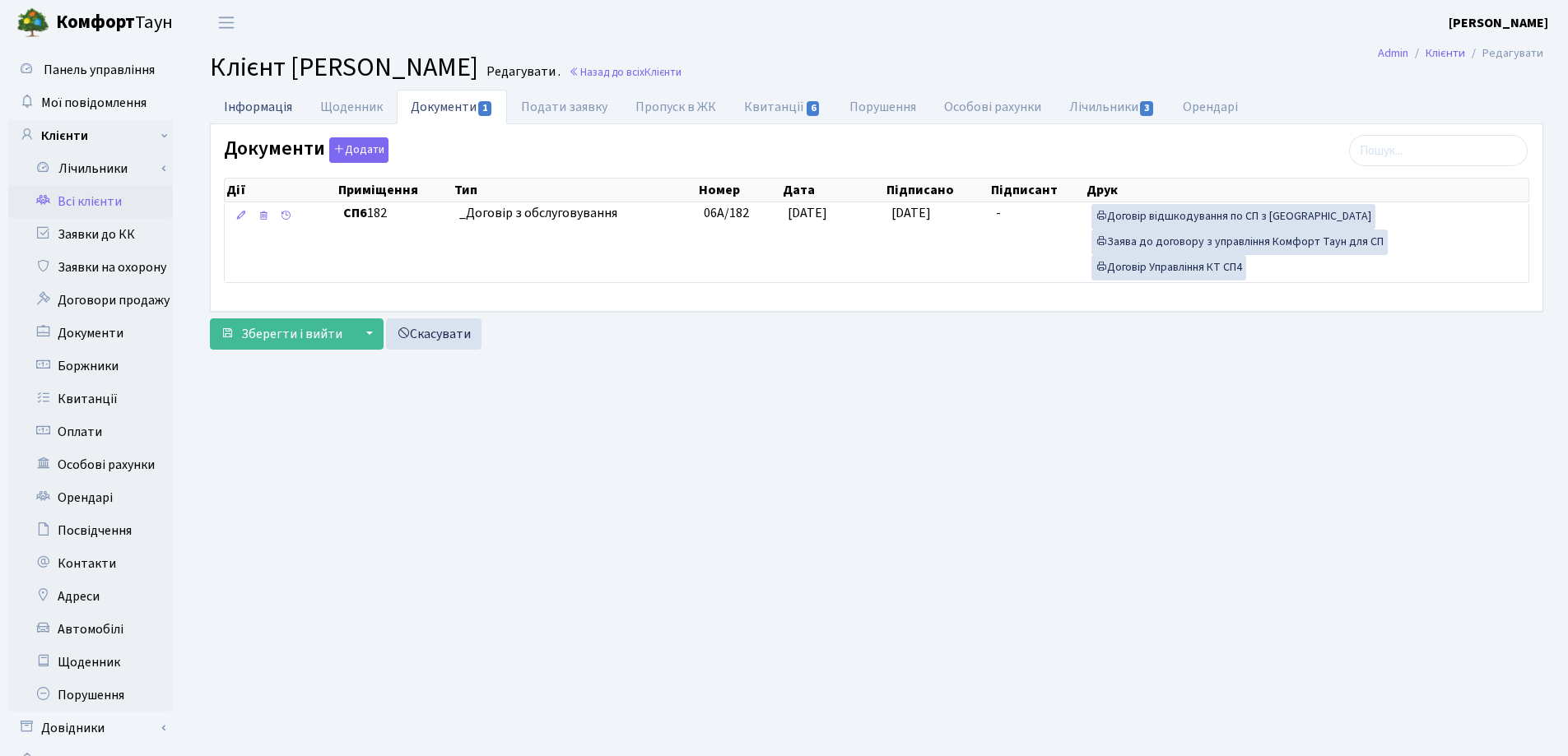
click at [247, 109] on link "Інформація" at bounding box center [258, 107] width 96 height 34
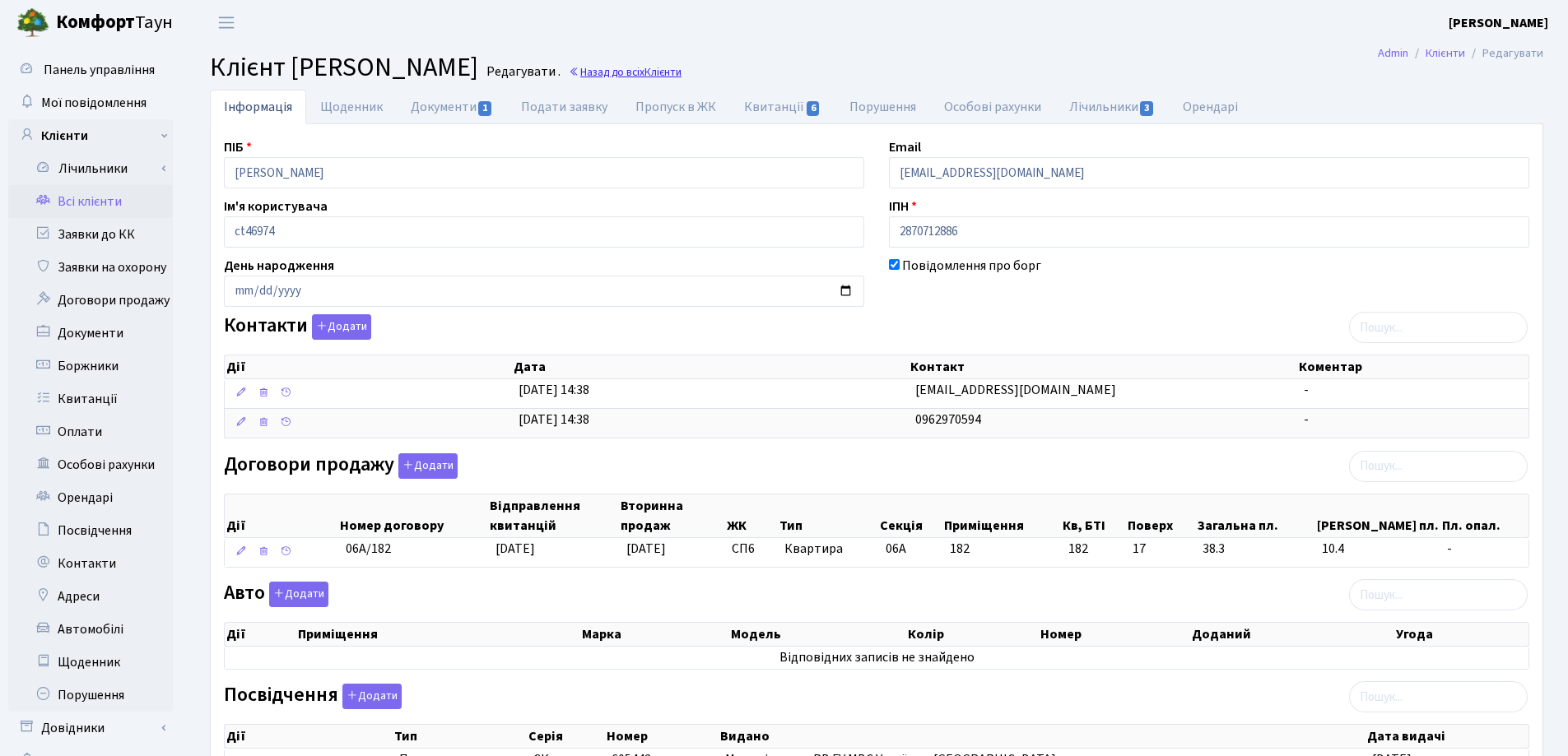
click at [681, 74] on link "Назад до всіх Клієнти" at bounding box center [624, 72] width 113 height 15
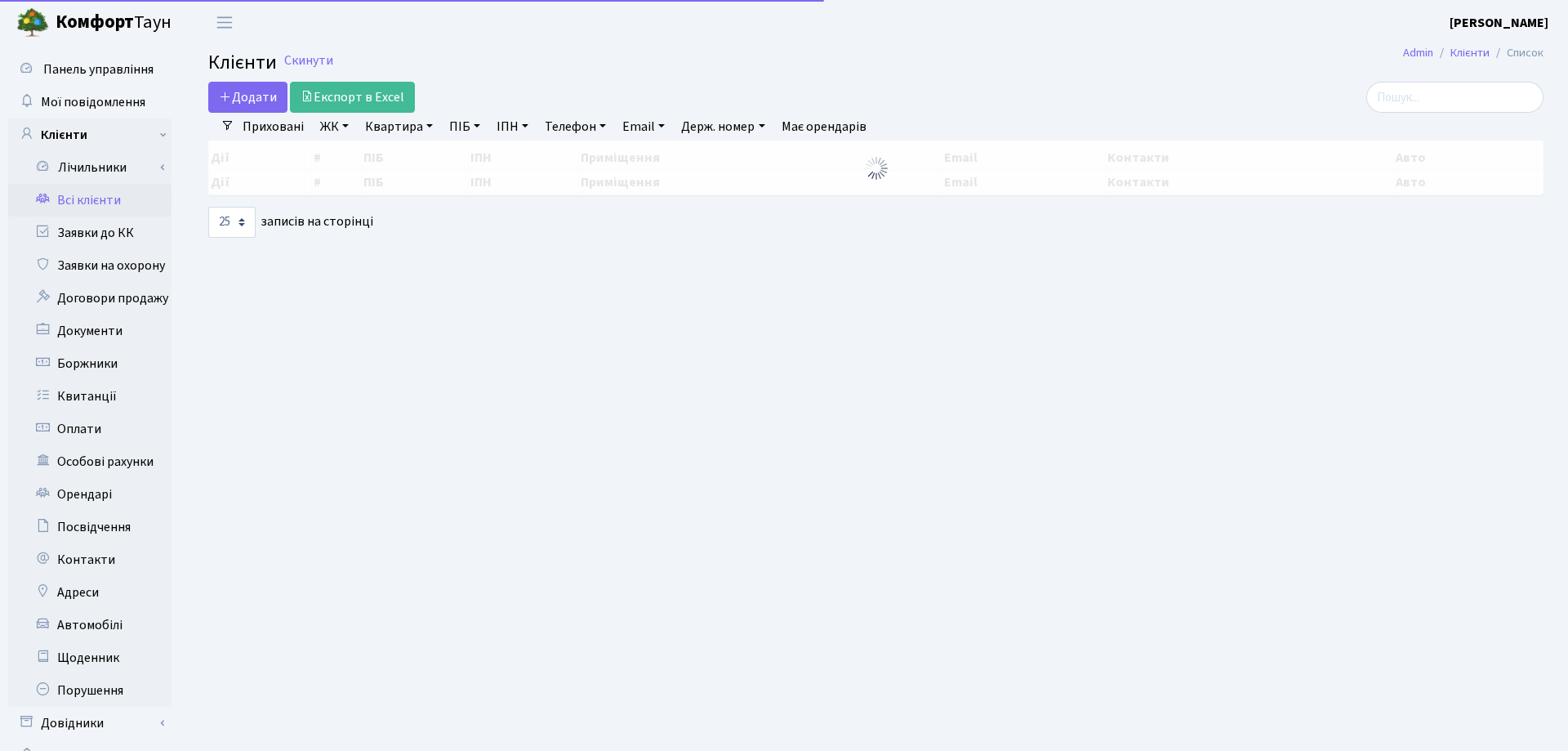
select select "25"
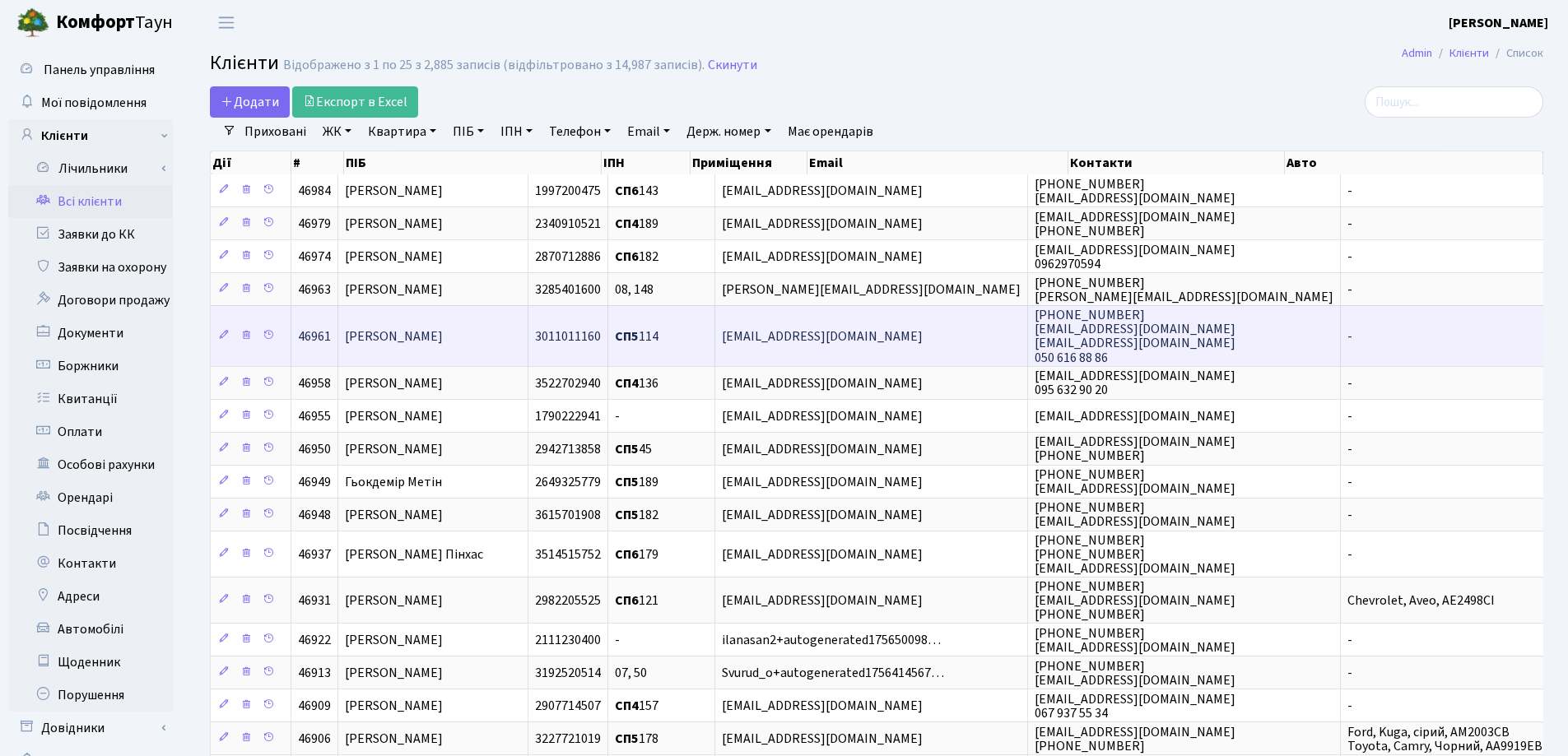
click at [443, 334] on span "[PERSON_NAME]" at bounding box center [393, 336] width 98 height 18
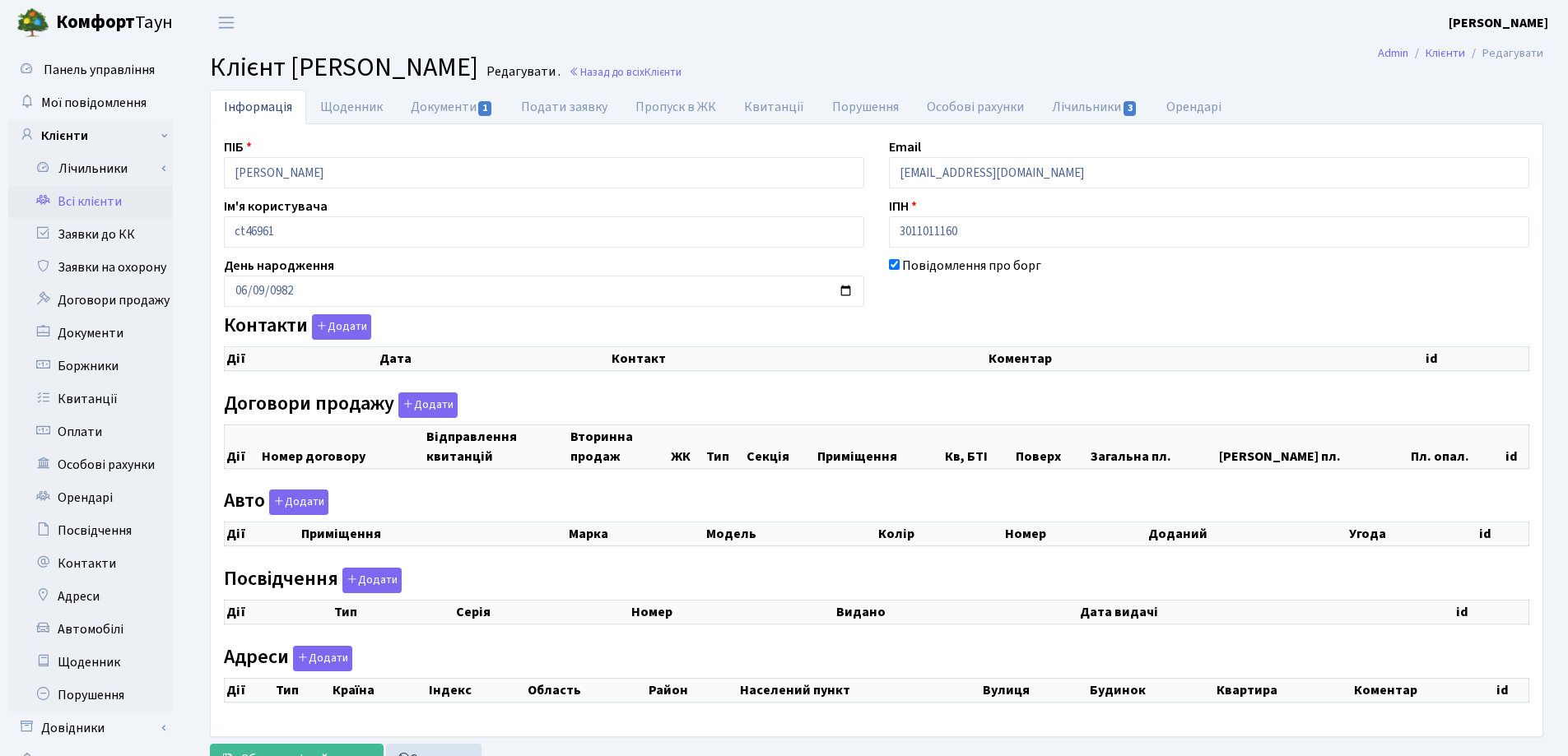
checkbox input "true"
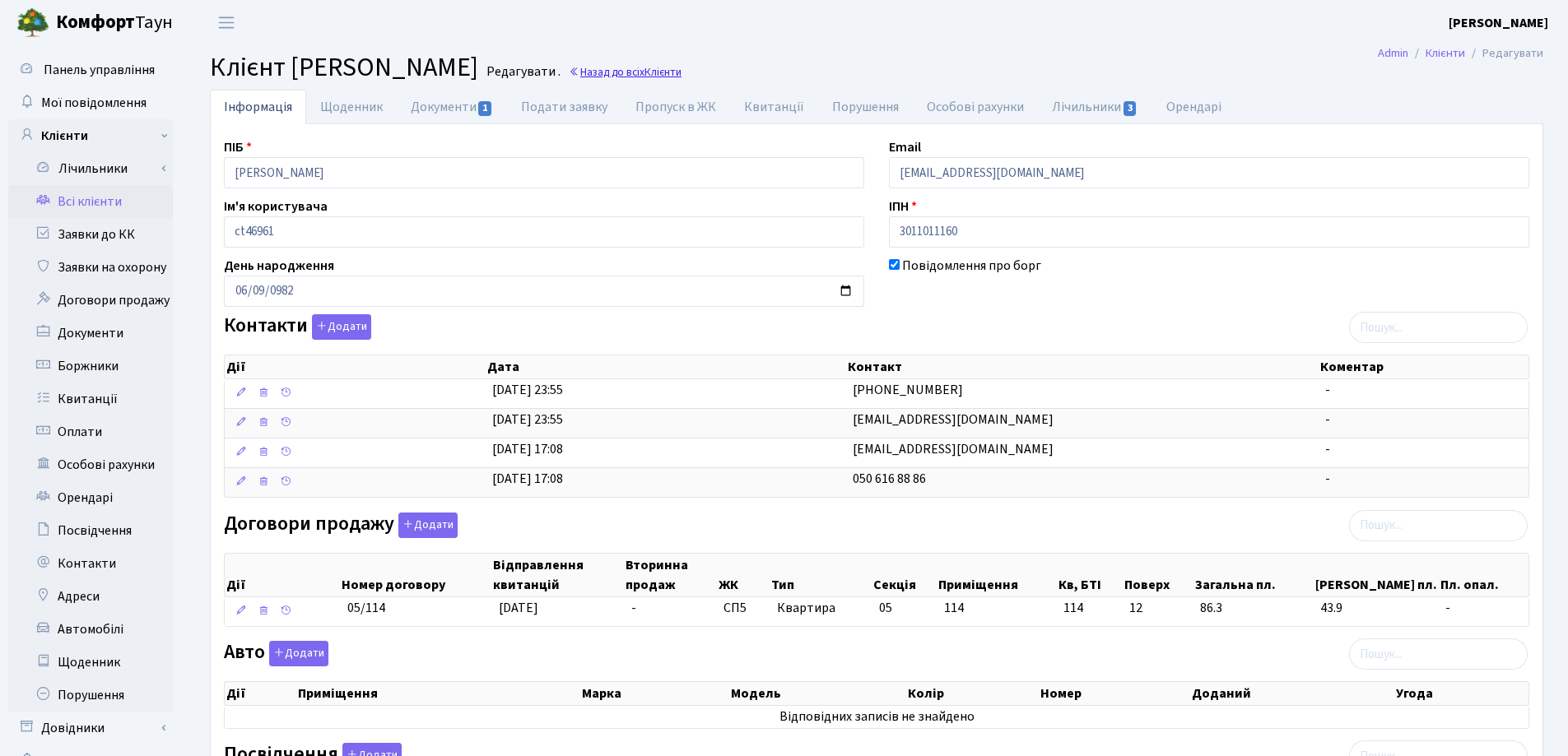
click at [681, 73] on link "Назад до всіх Клієнти" at bounding box center [624, 72] width 113 height 15
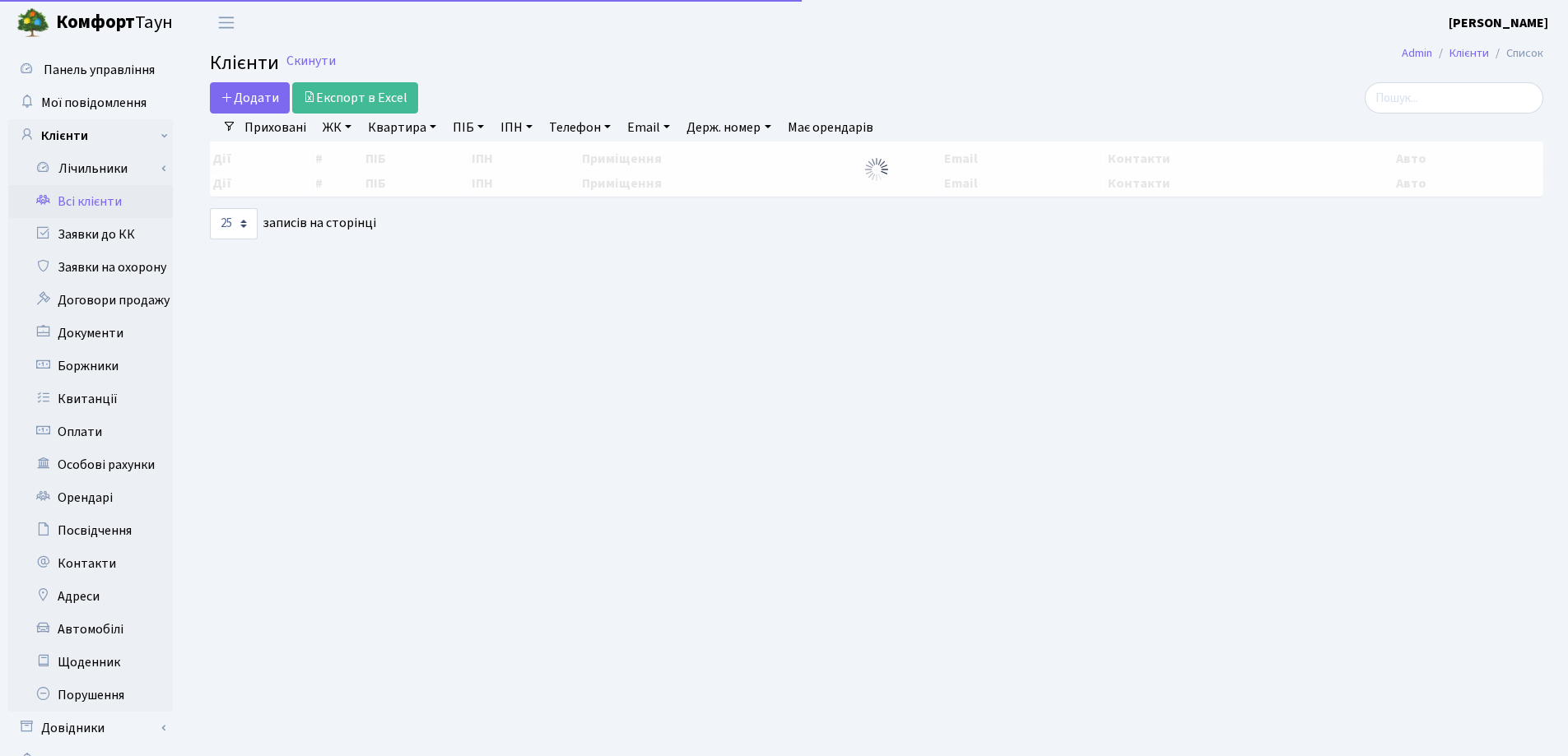
select select "25"
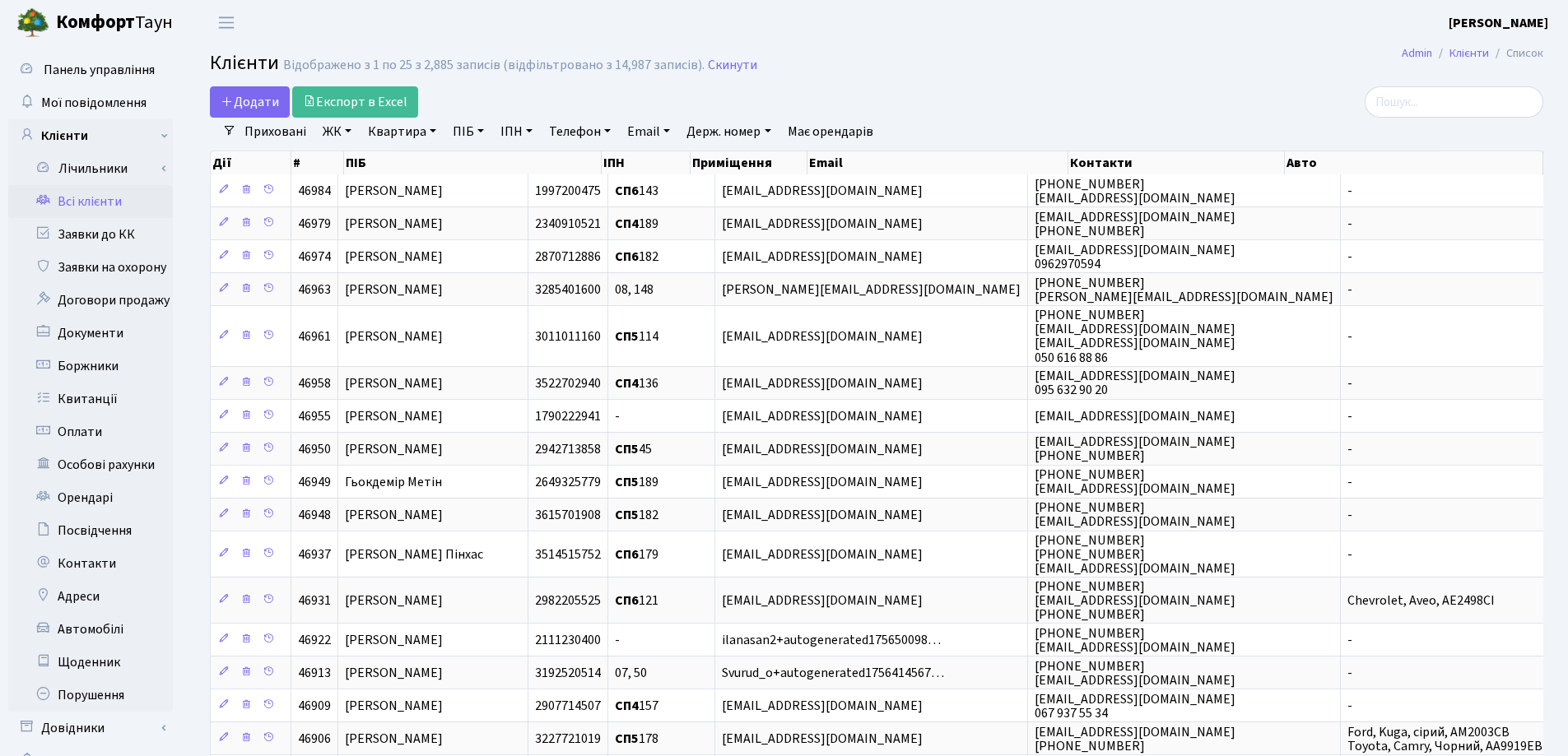
click at [431, 128] on link "Квартира" at bounding box center [402, 131] width 81 height 28
type input "11"
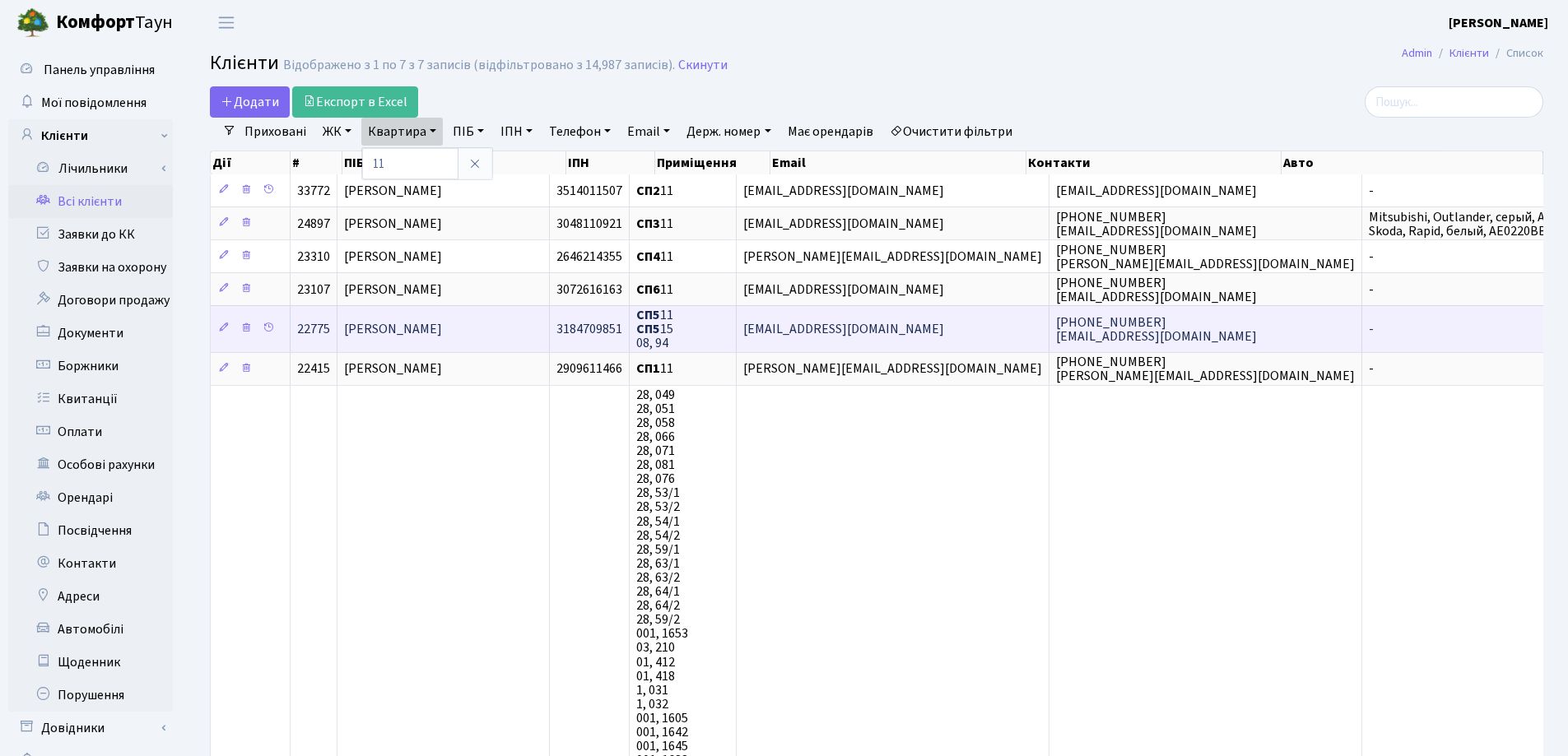
click at [442, 331] on span "[PERSON_NAME]" at bounding box center [393, 328] width 98 height 18
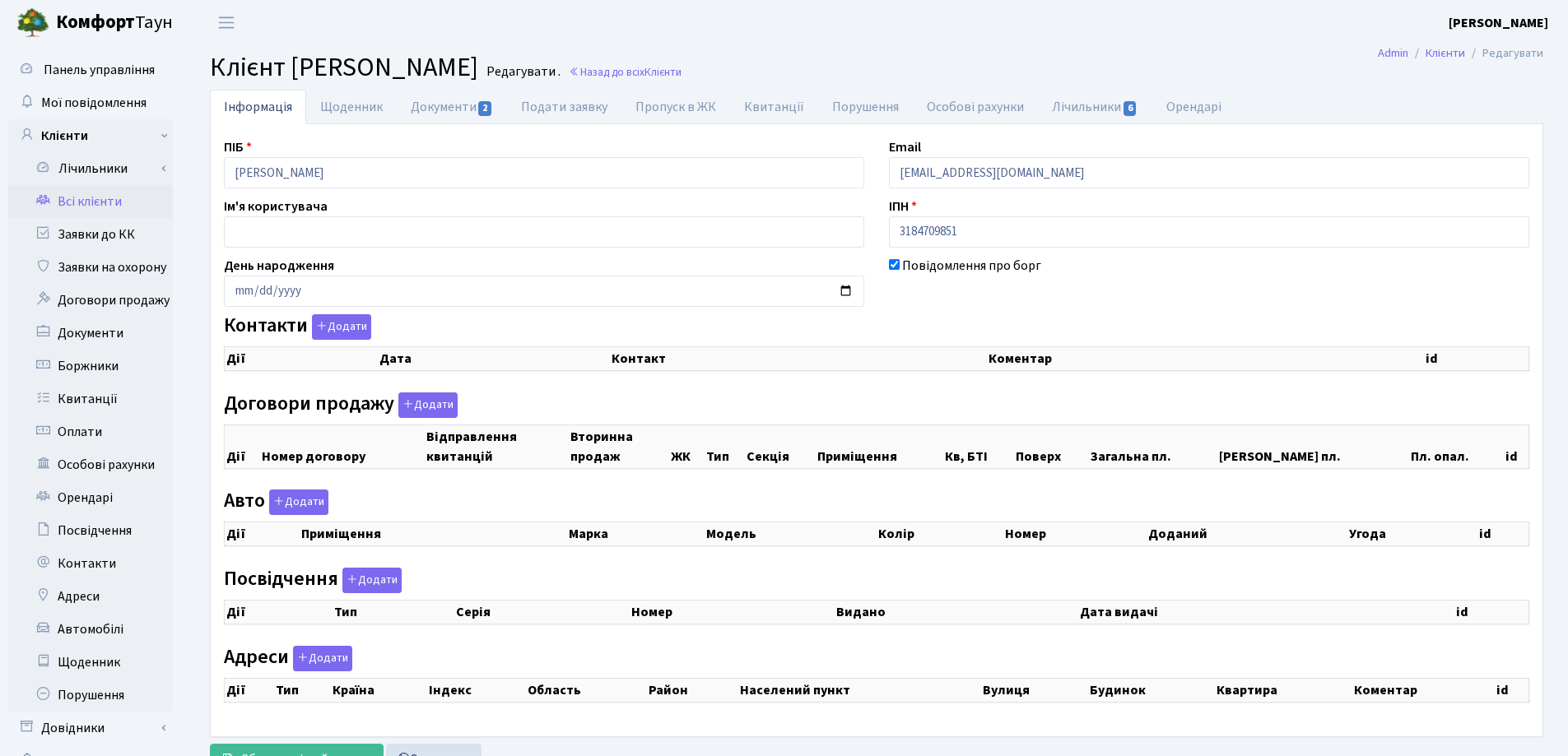
checkbox input "true"
select select "25"
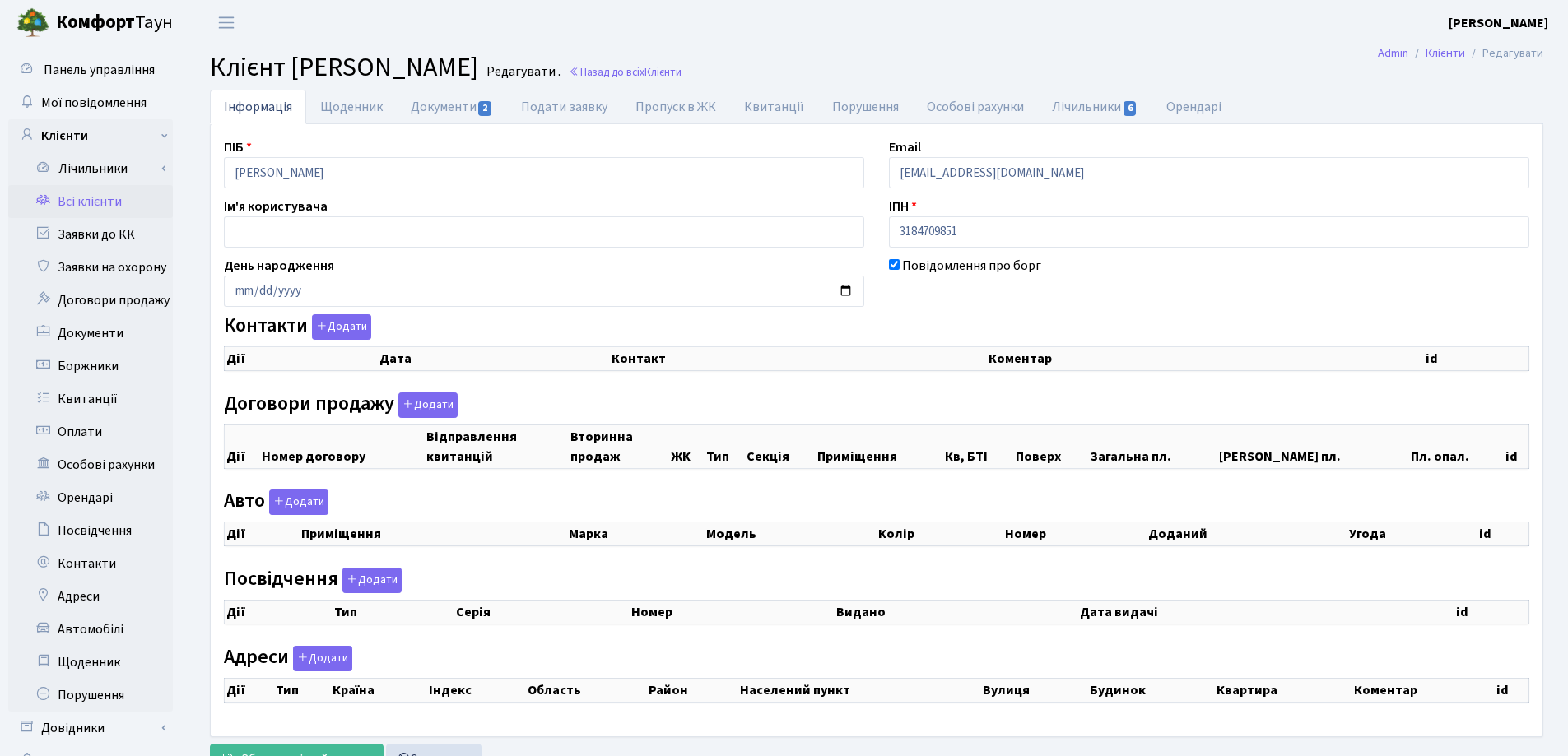
select select "25"
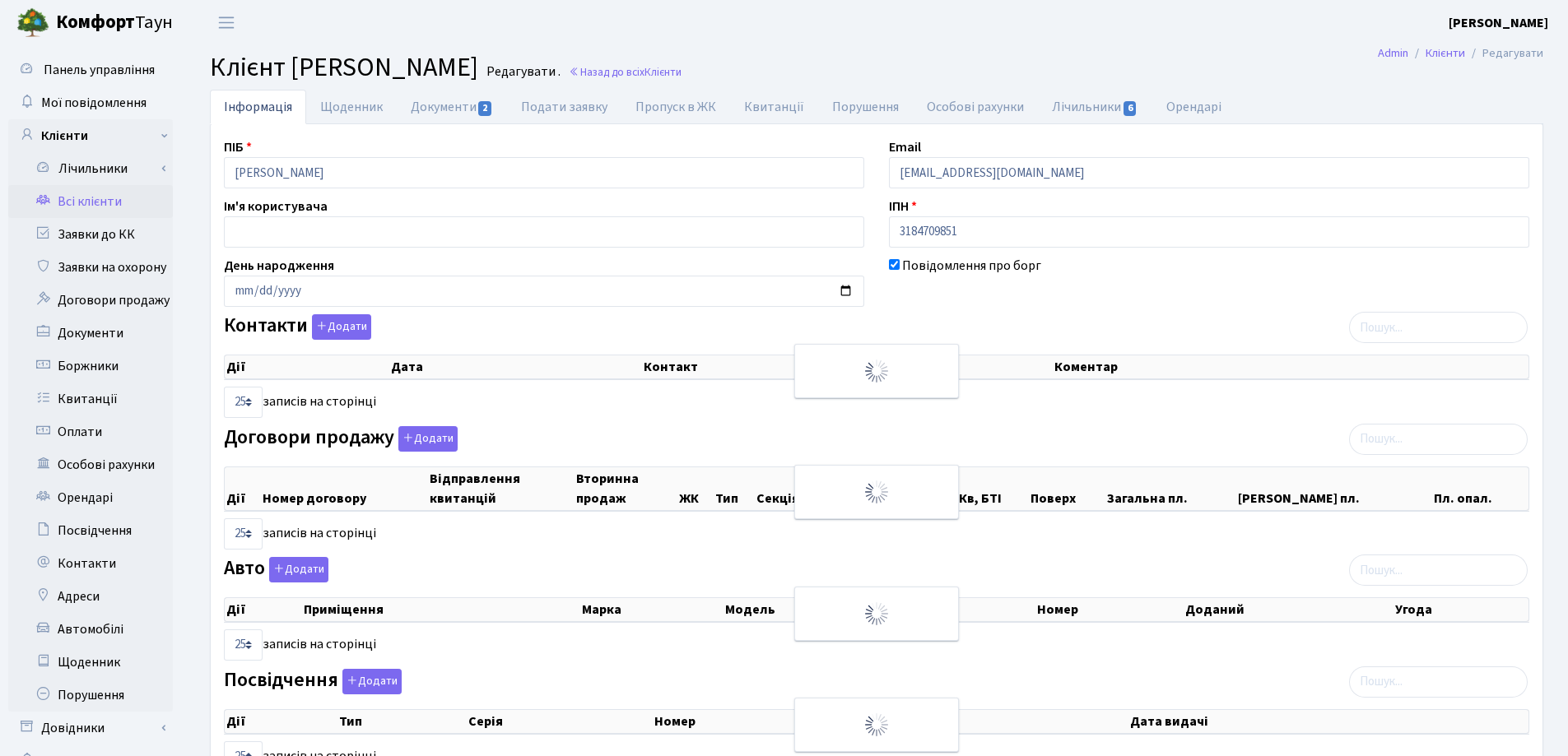
checkbox input "true"
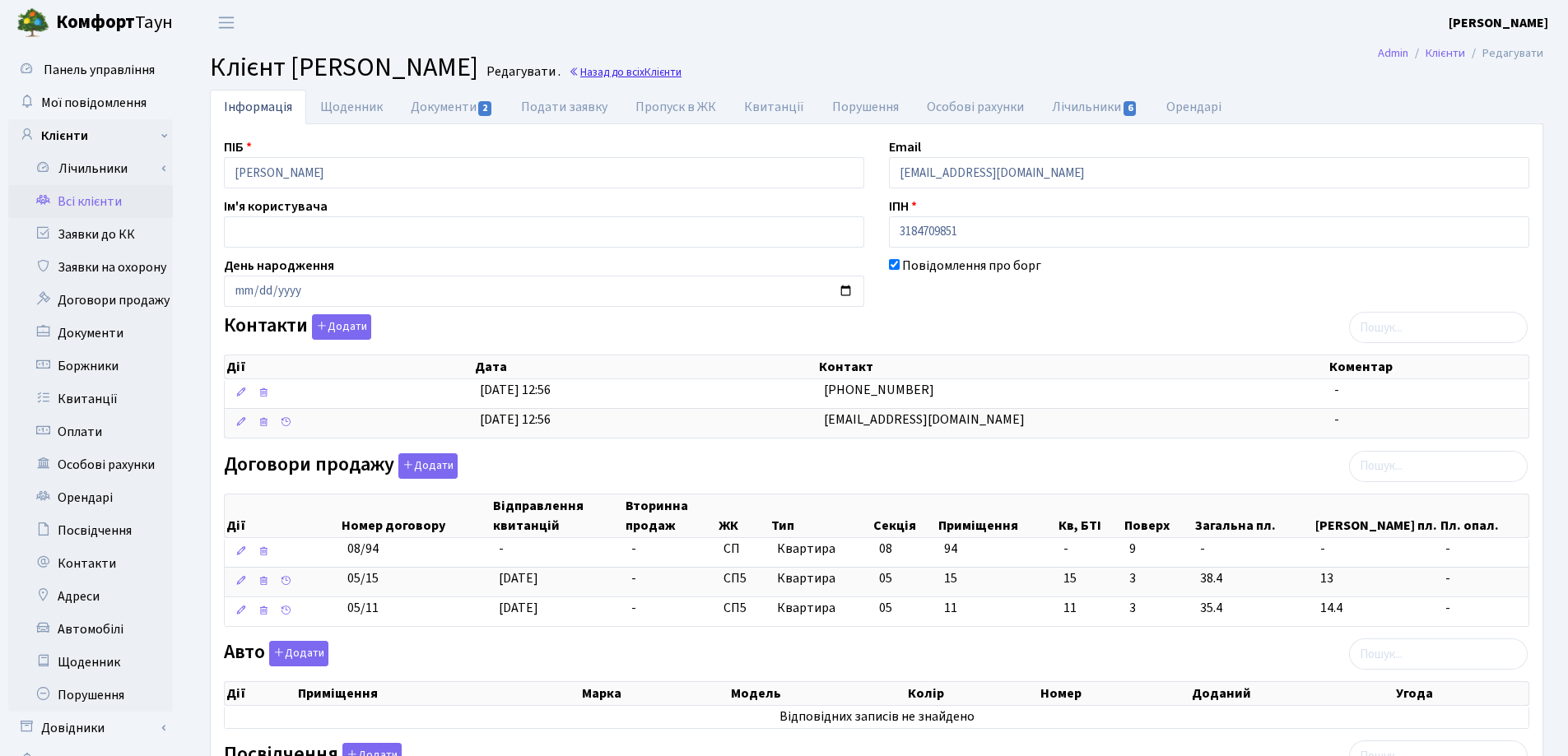
click at [681, 72] on link "Назад до всіх Клієнти" at bounding box center [624, 72] width 113 height 15
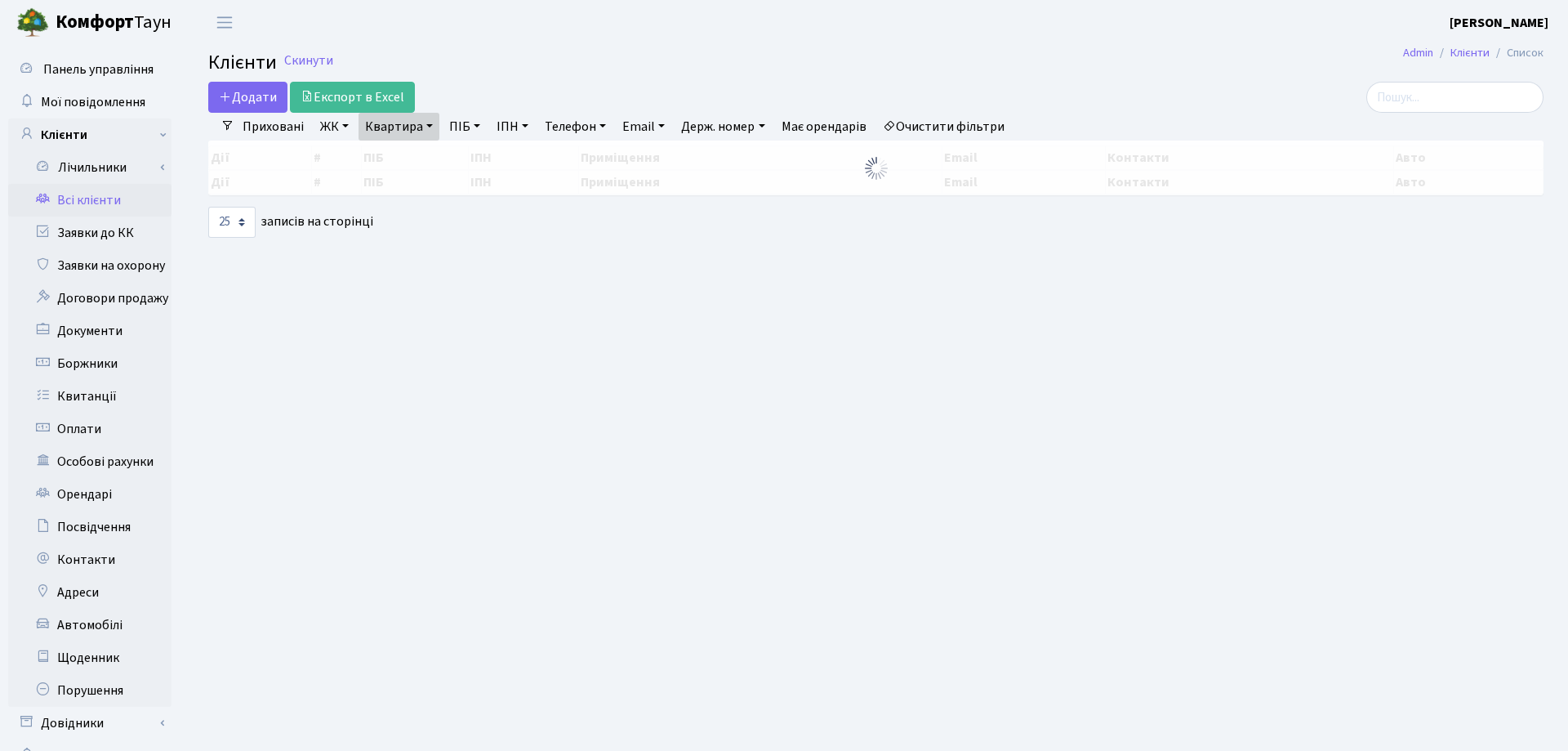
select select "25"
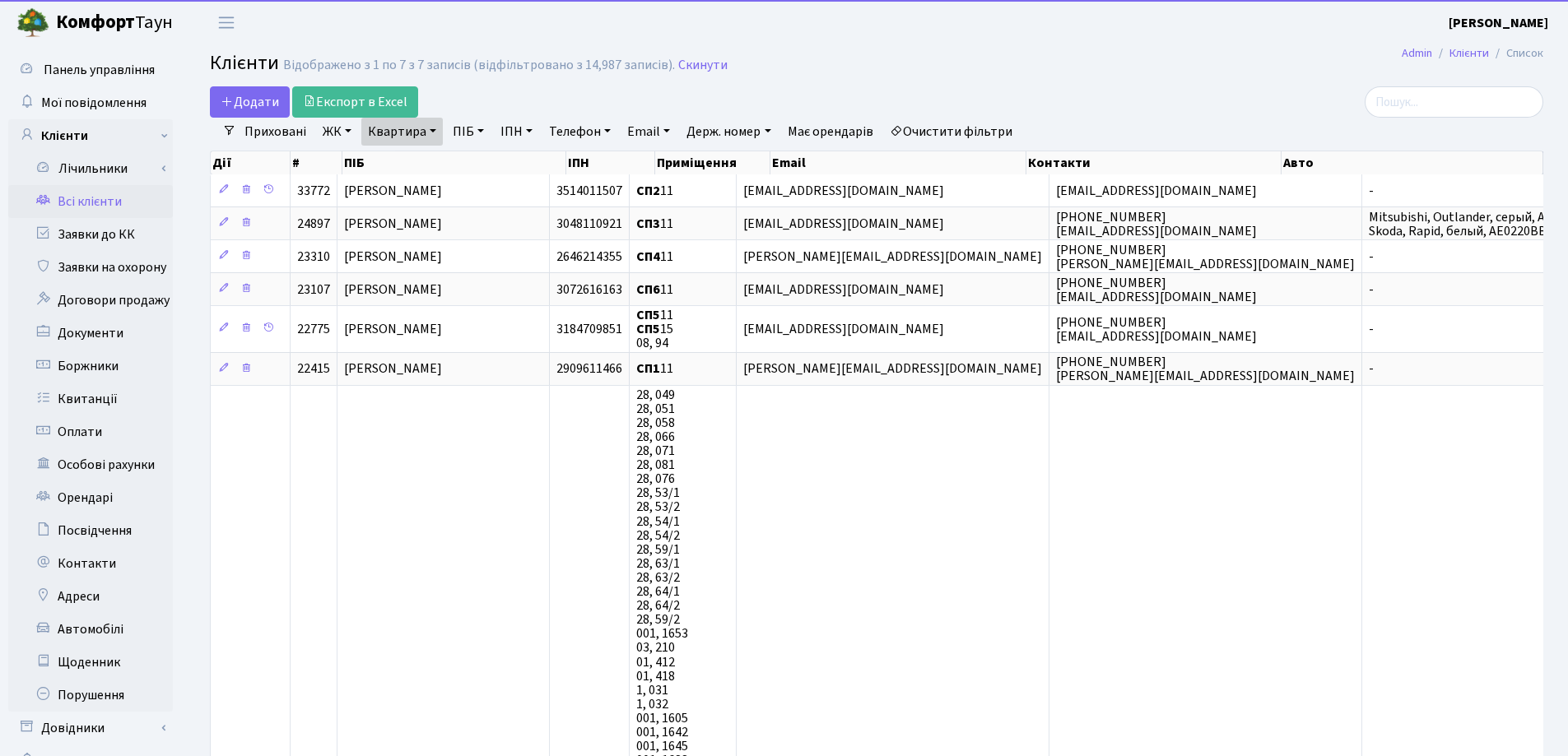
click at [433, 131] on link "Квартира" at bounding box center [402, 131] width 81 height 28
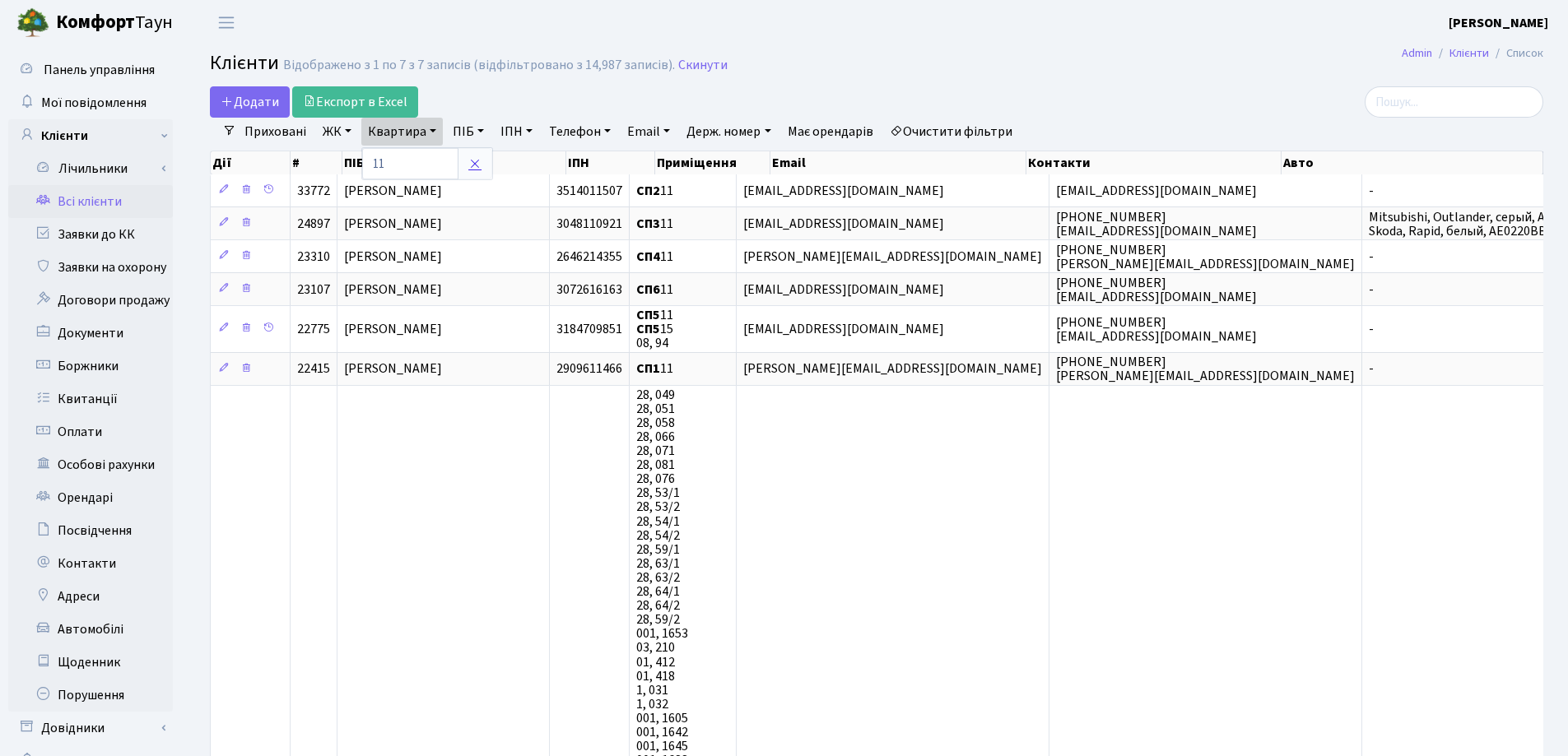
click at [478, 161] on icon at bounding box center [475, 164] width 14 height 14
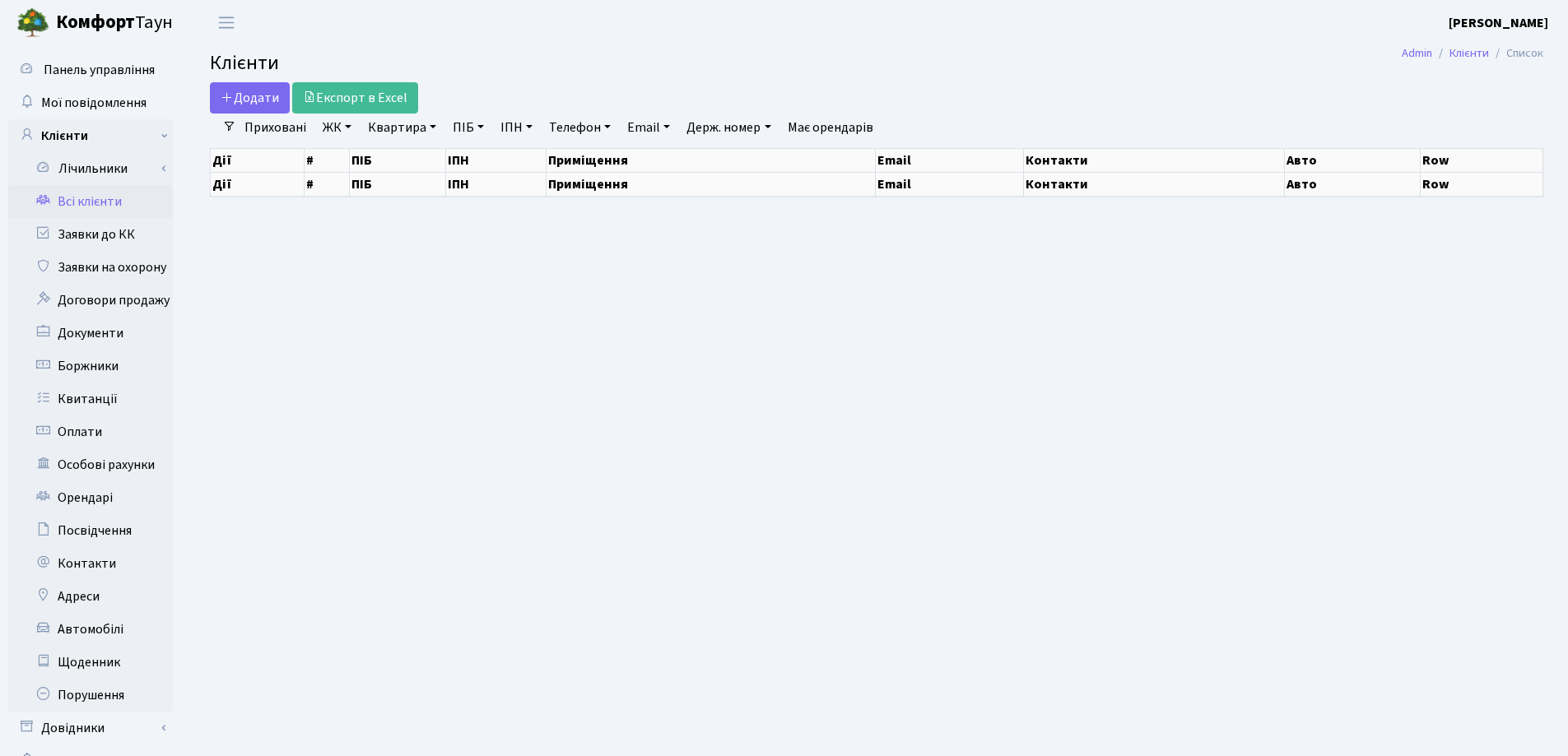
select select "25"
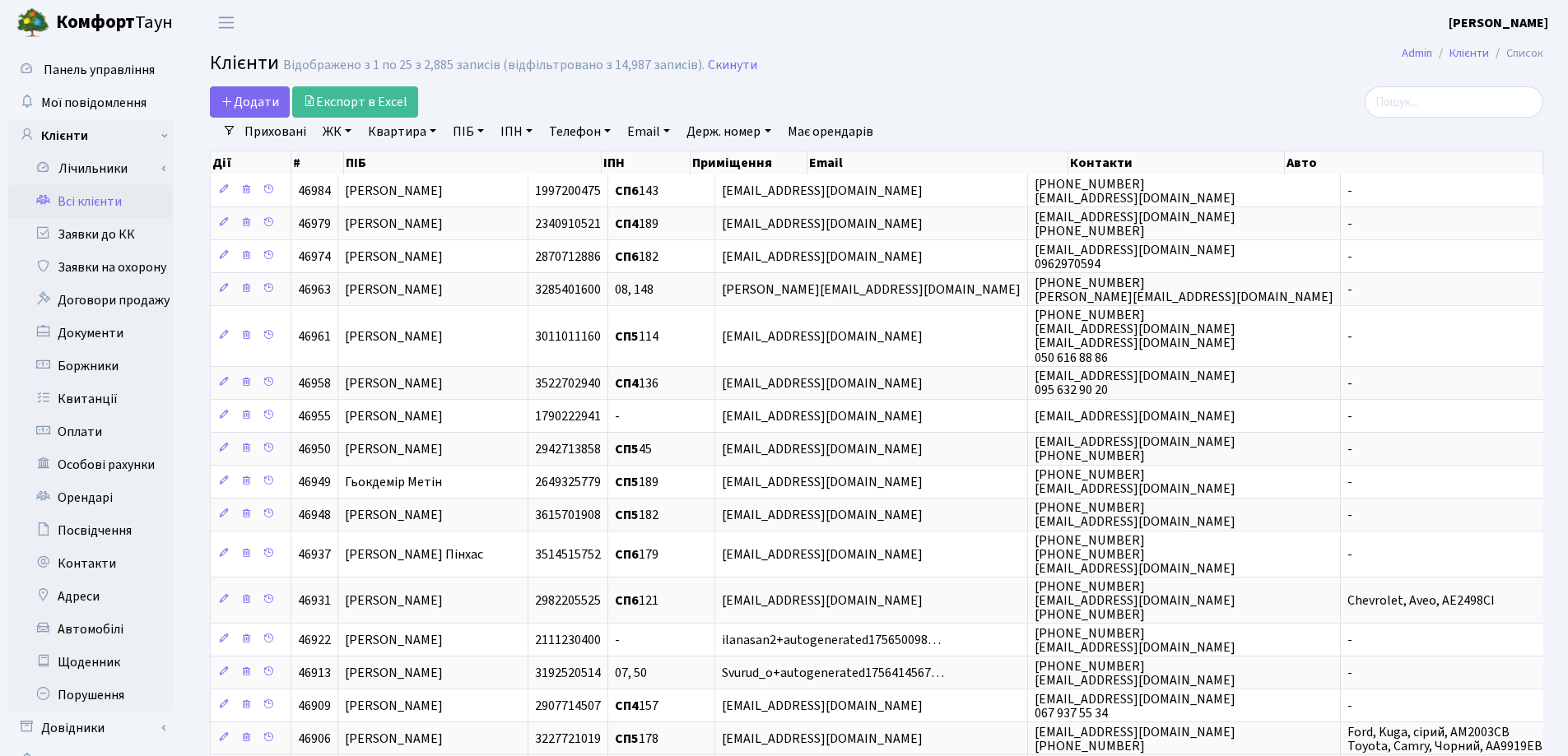
click at [437, 134] on link "Квартира" at bounding box center [402, 131] width 81 height 28
click at [1417, 105] on input "search" at bounding box center [1453, 101] width 179 height 31
type input "П"
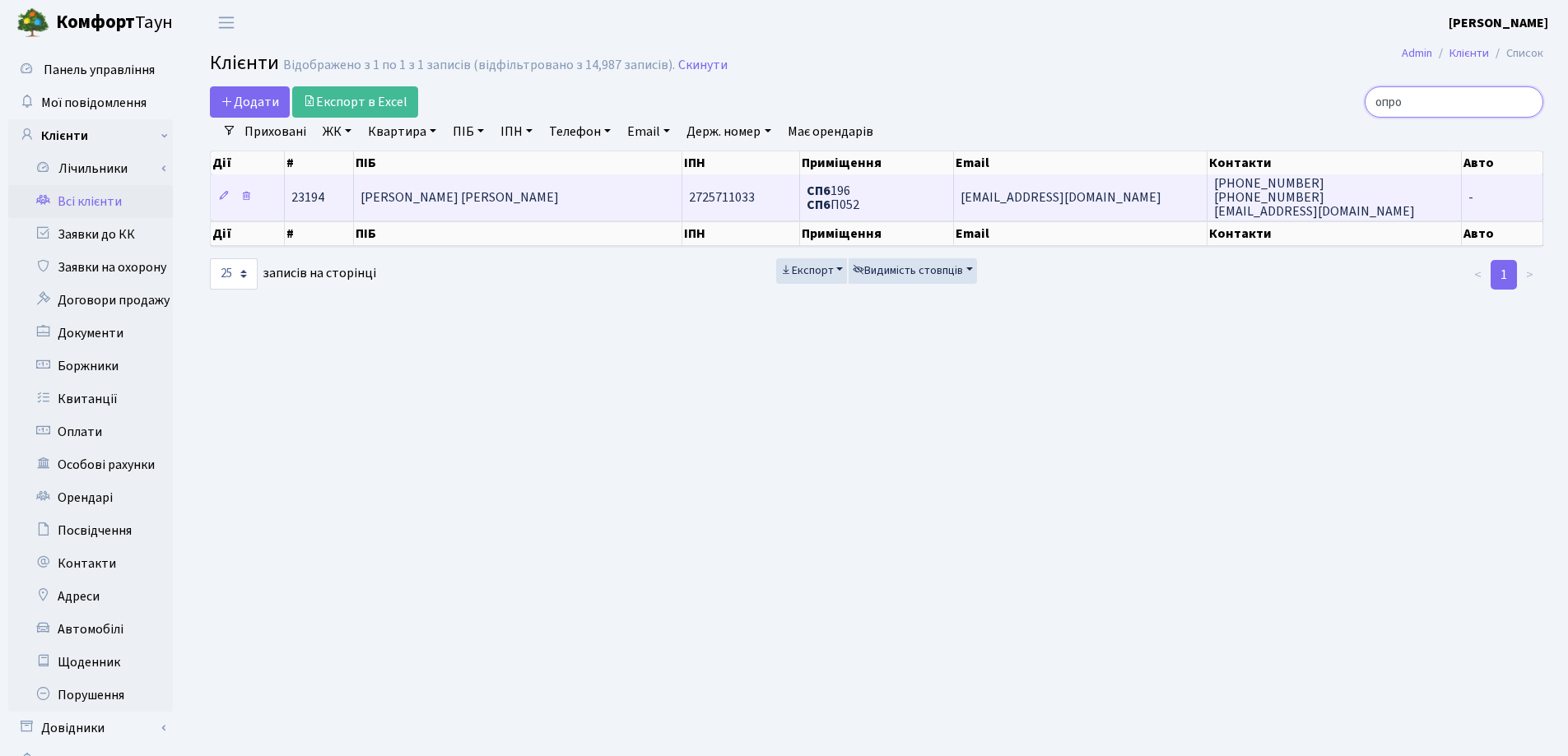
type input "опро"
click at [538, 193] on span "[PERSON_NAME] [PERSON_NAME]" at bounding box center [459, 197] width 198 height 18
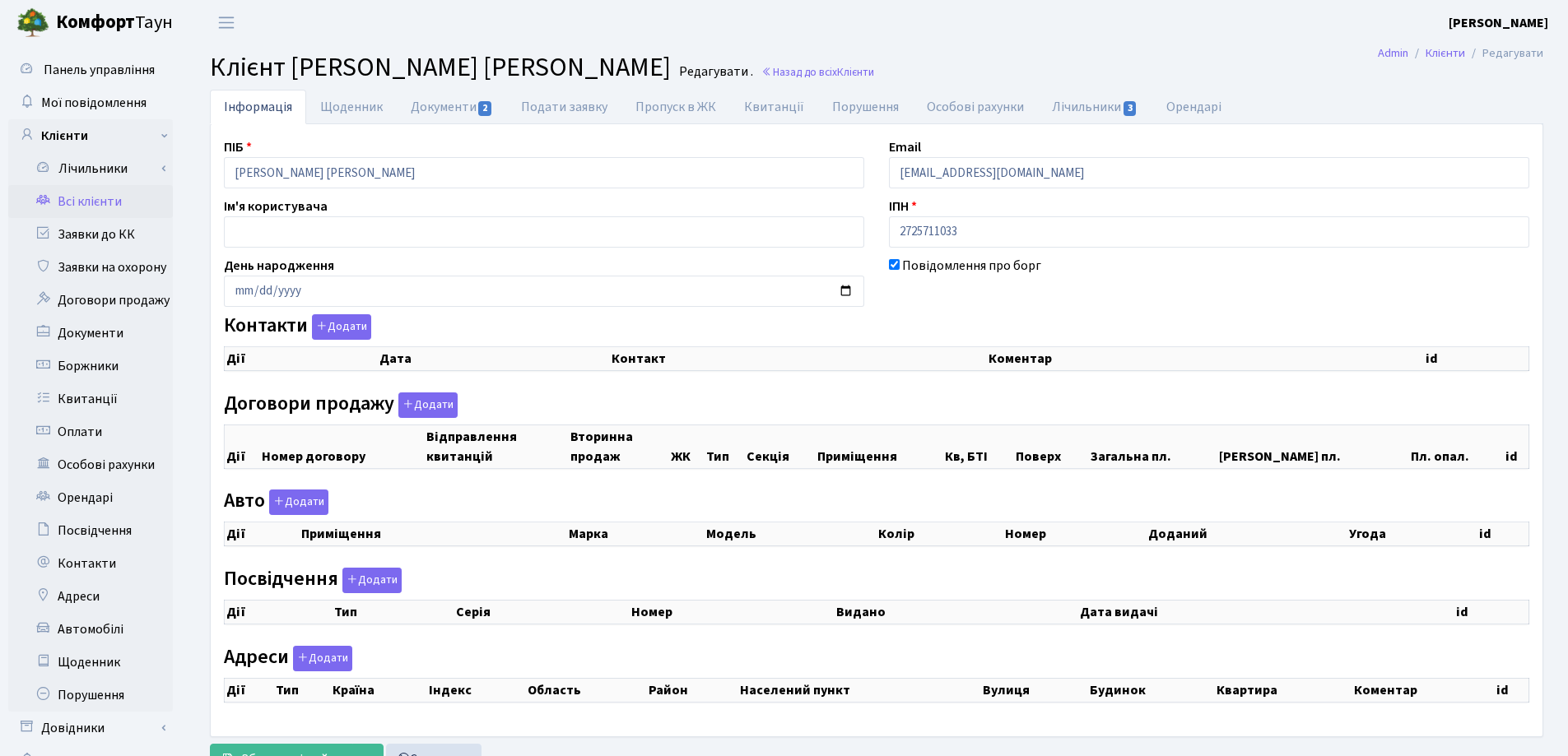
checkbox input "true"
select select "25"
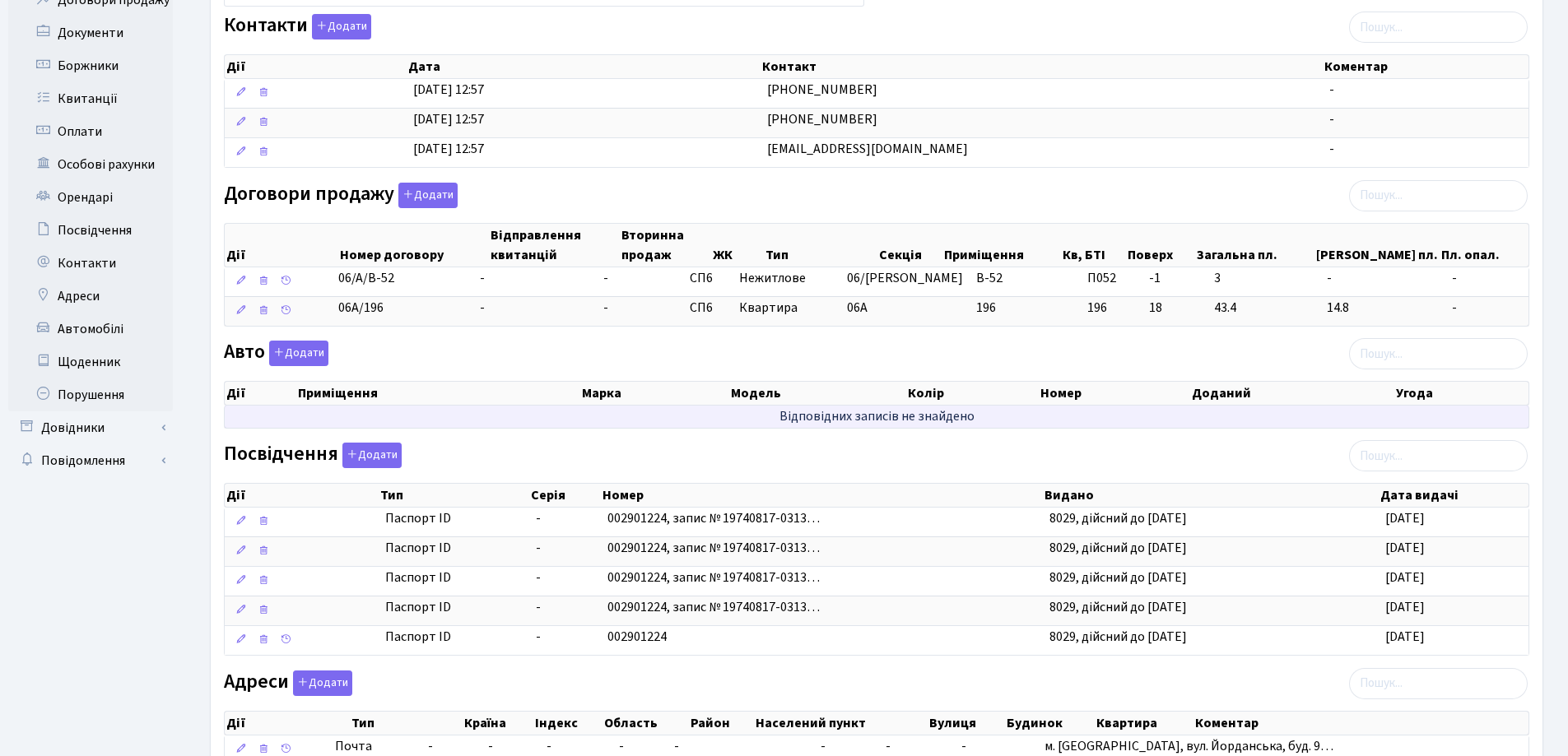
scroll to position [329, 0]
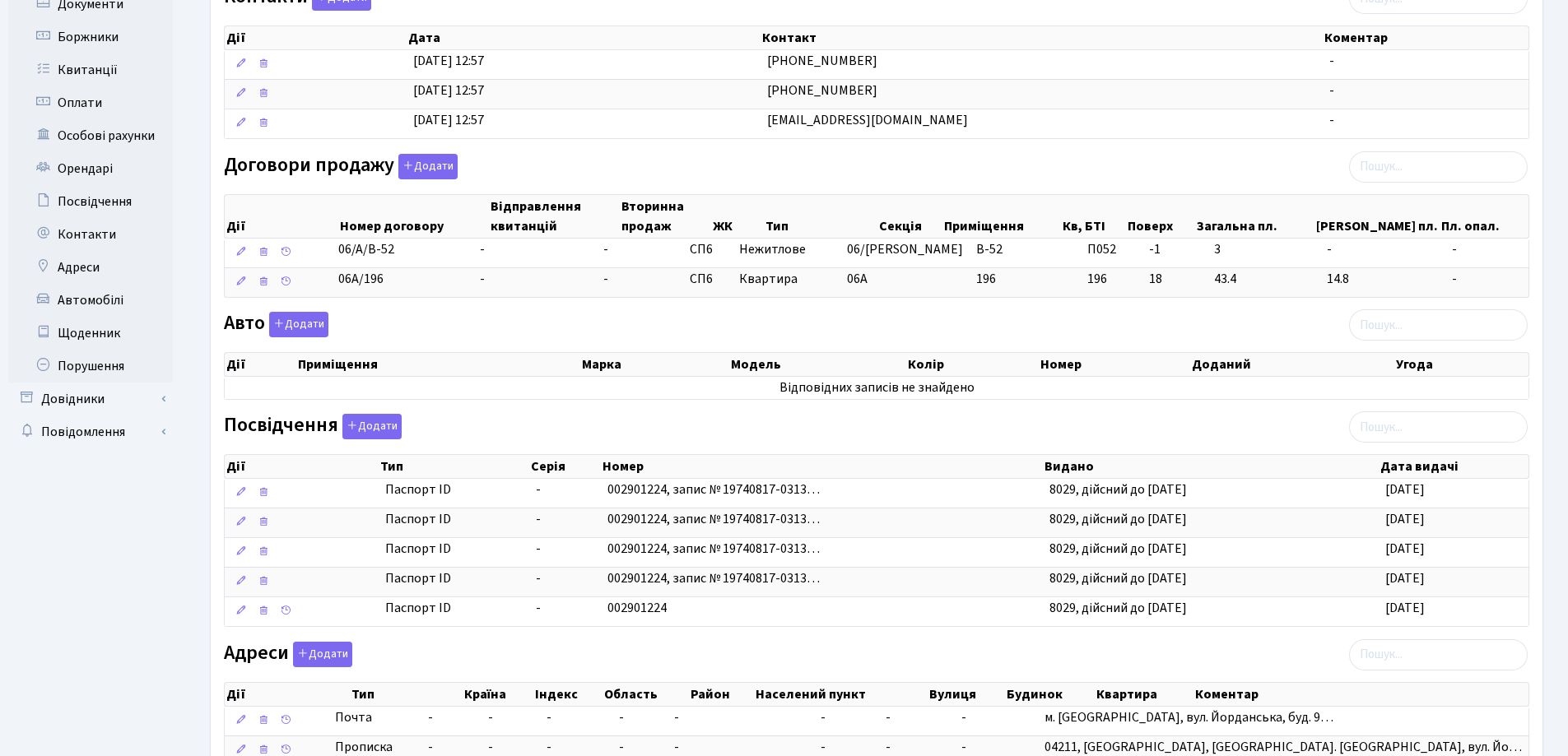
click at [1028, 175] on div "Договори продажу Додати Дії Номер договору Відправлення квитанцій Вторинна прод…" at bounding box center [877, 229] width 1330 height 151
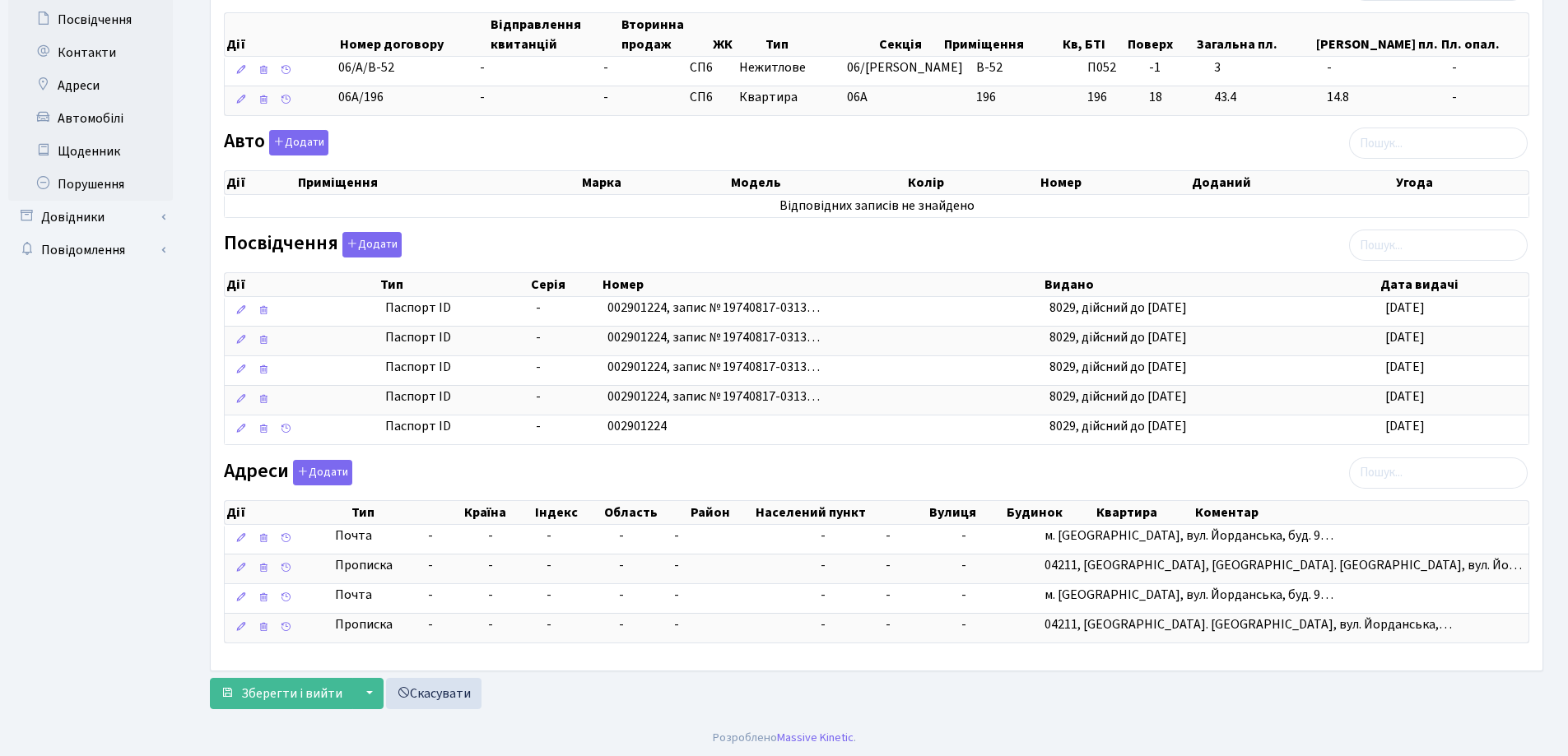
scroll to position [513, 0]
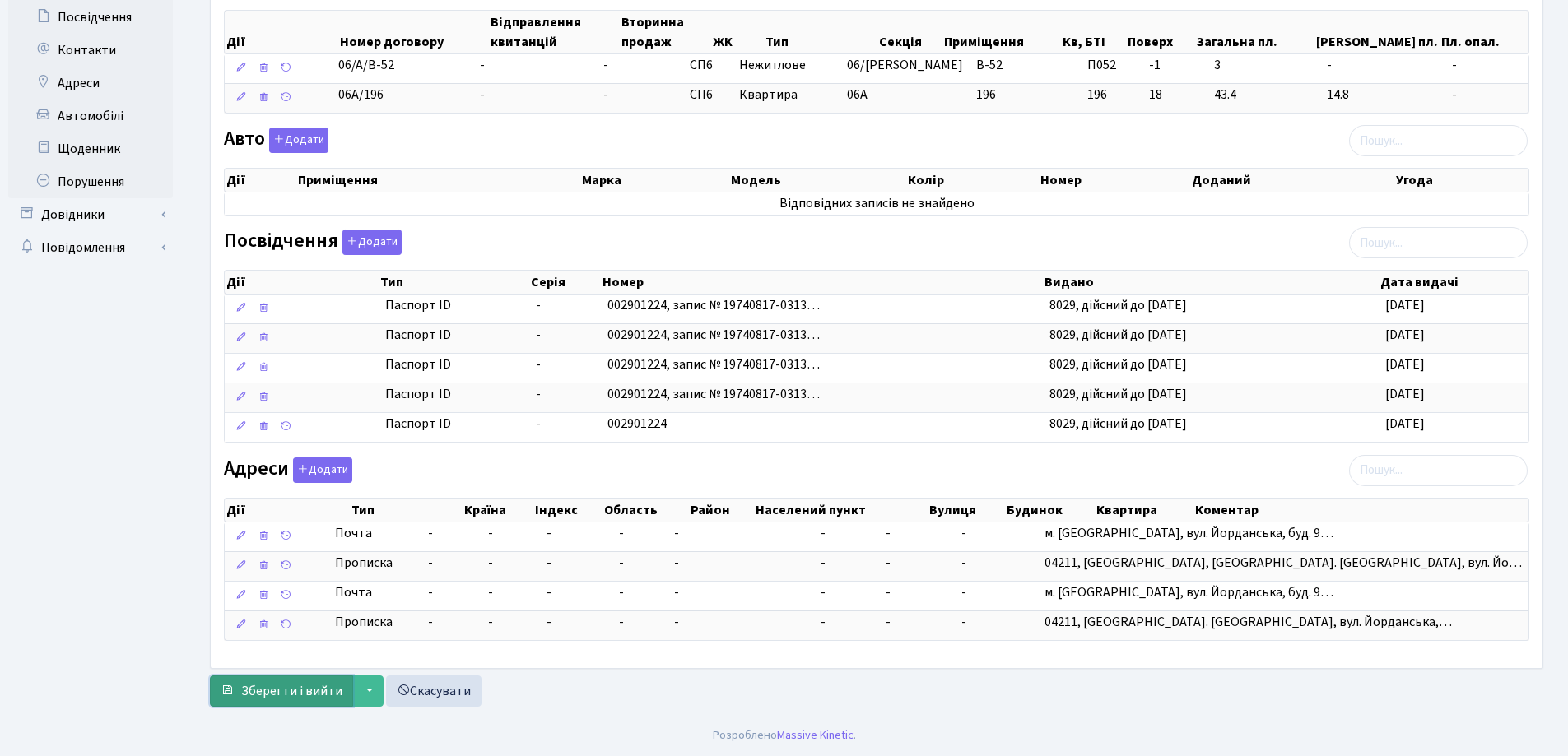
click at [280, 693] on span "Зберегти і вийти" at bounding box center [292, 690] width 102 height 18
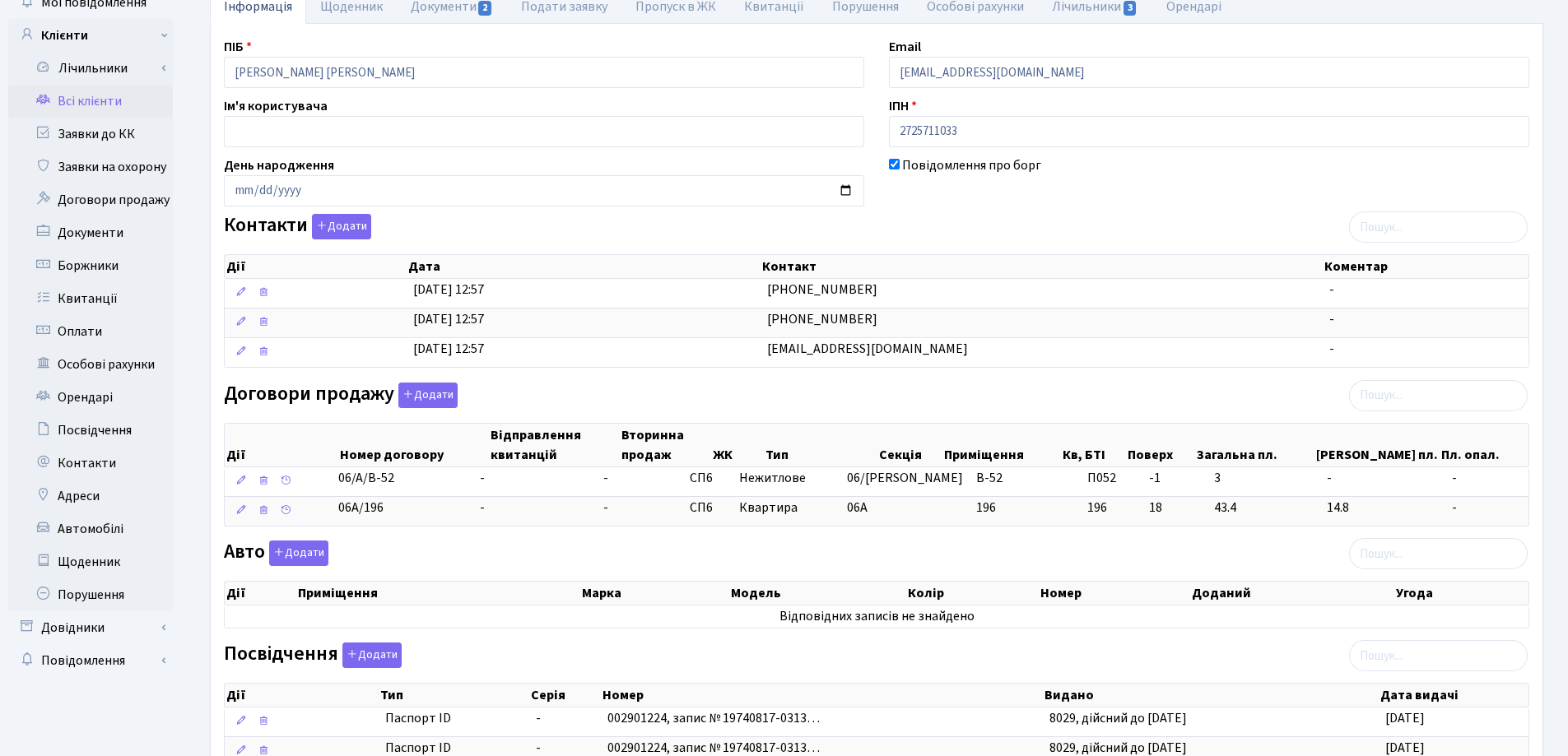
scroll to position [5, 0]
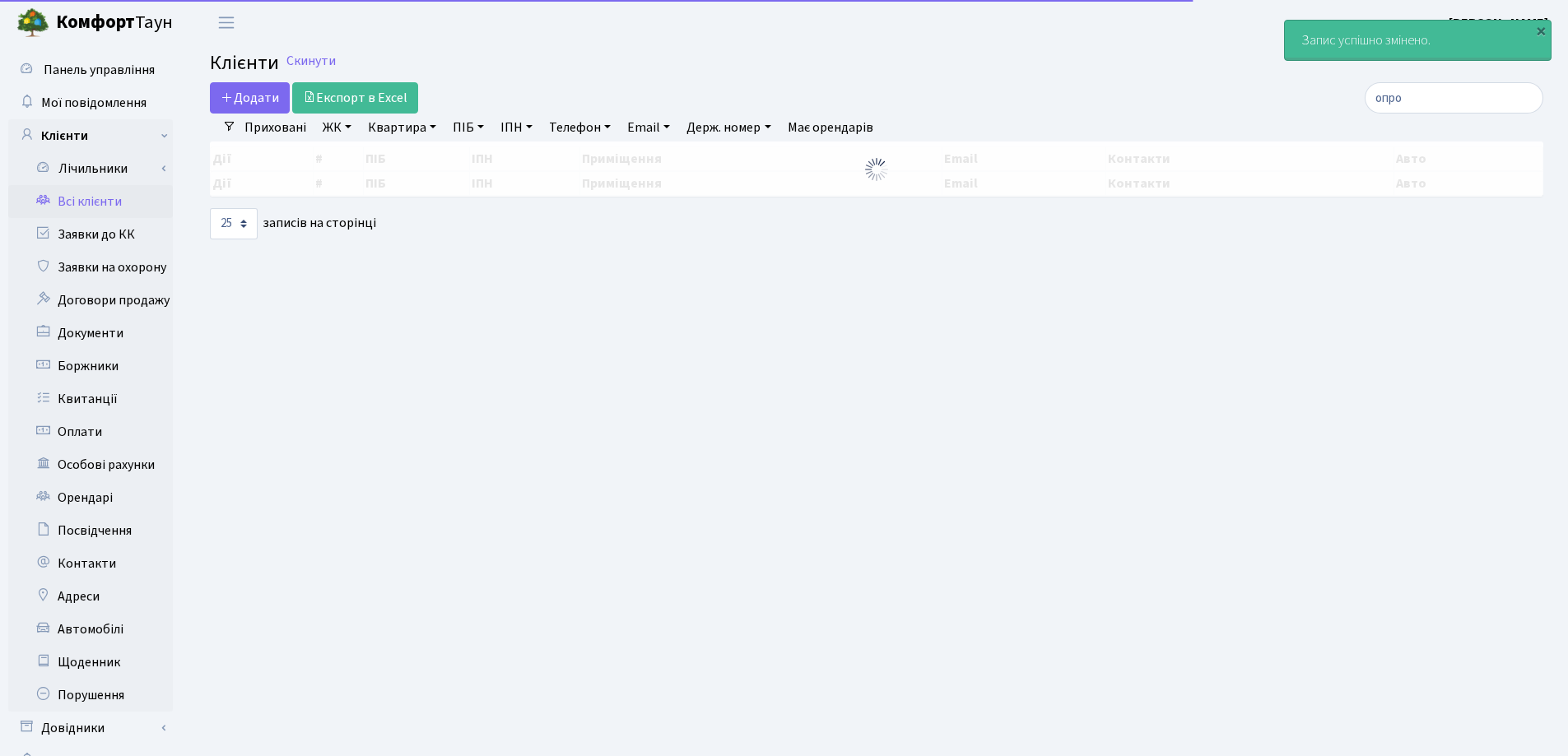
select select "25"
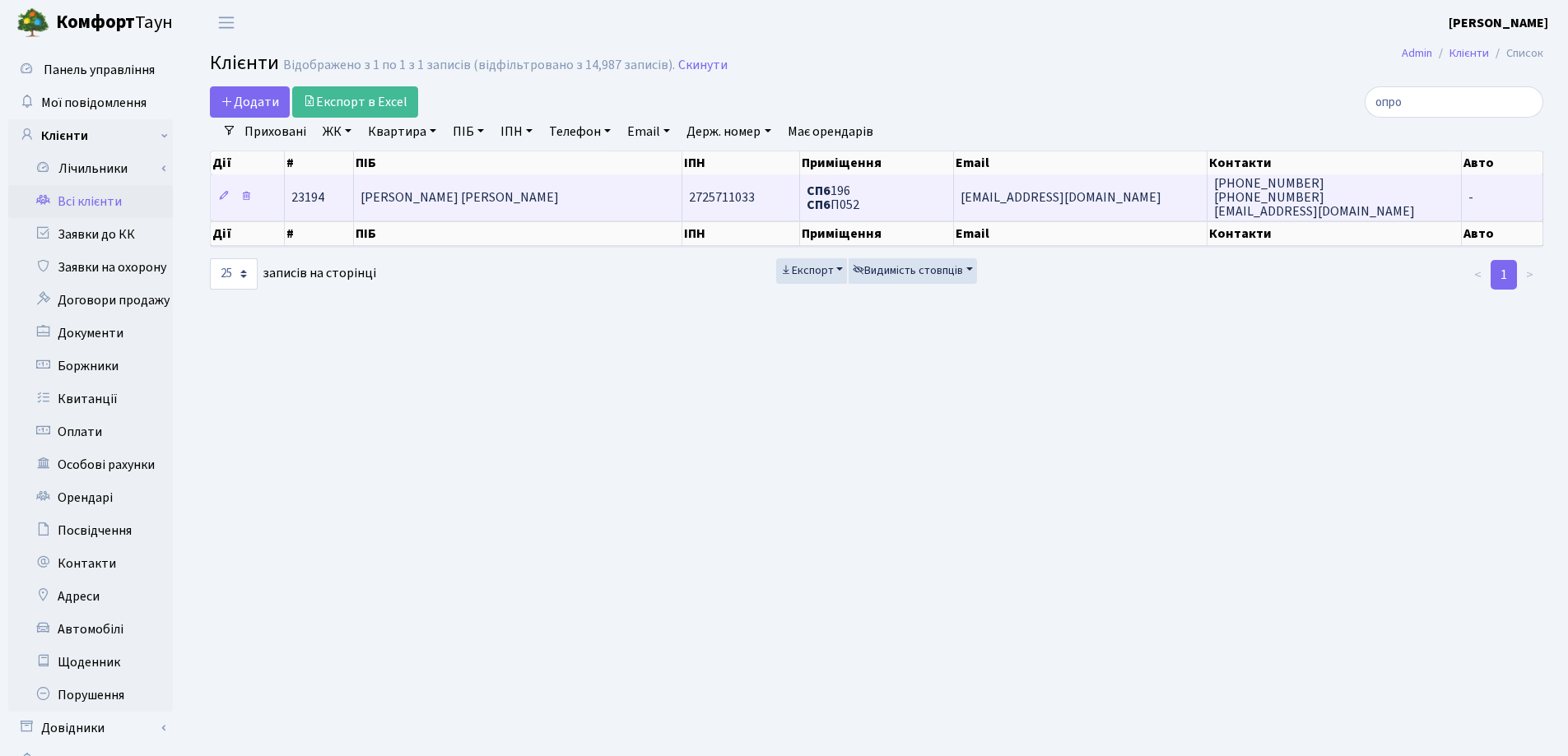
click at [569, 186] on td "[PERSON_NAME] [PERSON_NAME]" at bounding box center [518, 196] width 328 height 45
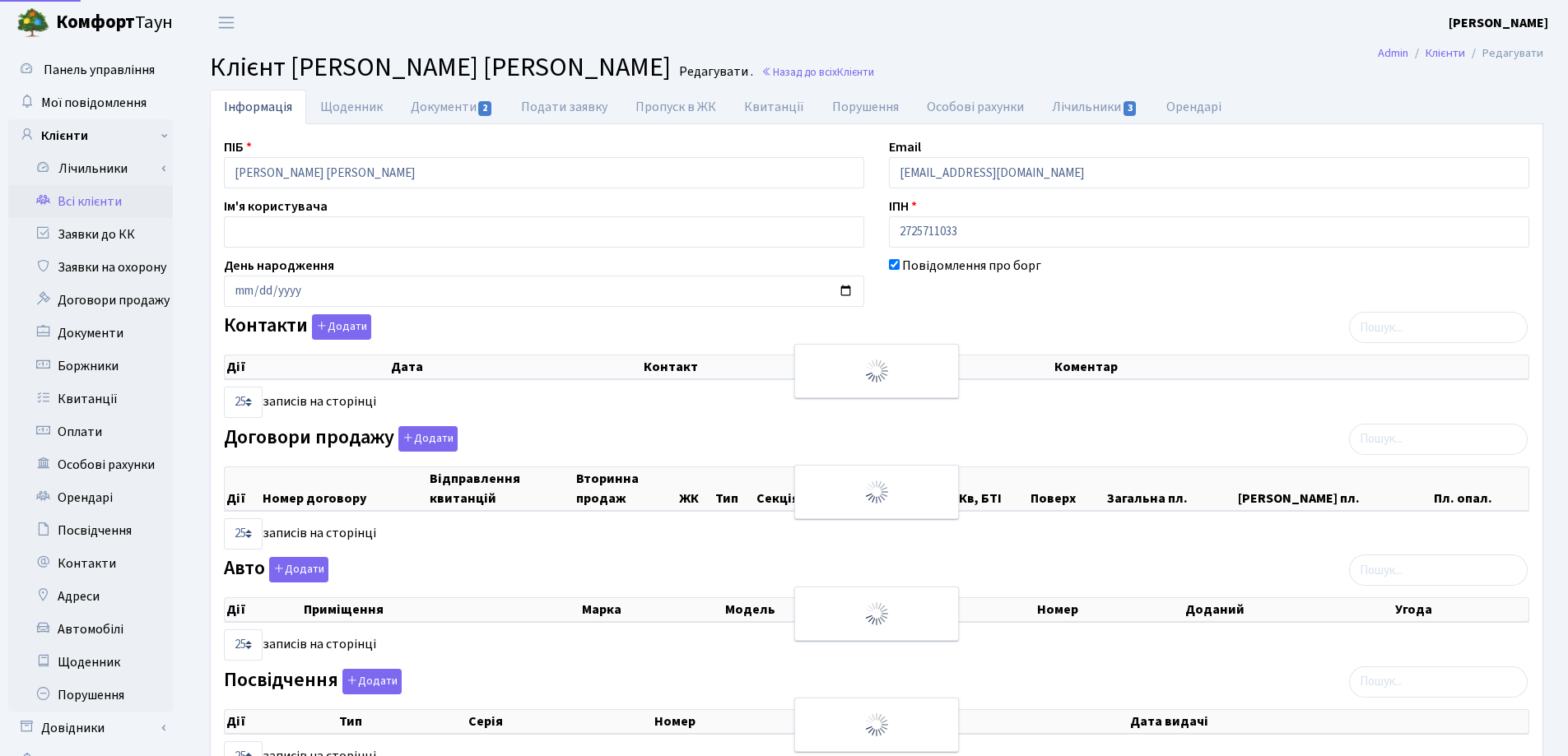
select select "25"
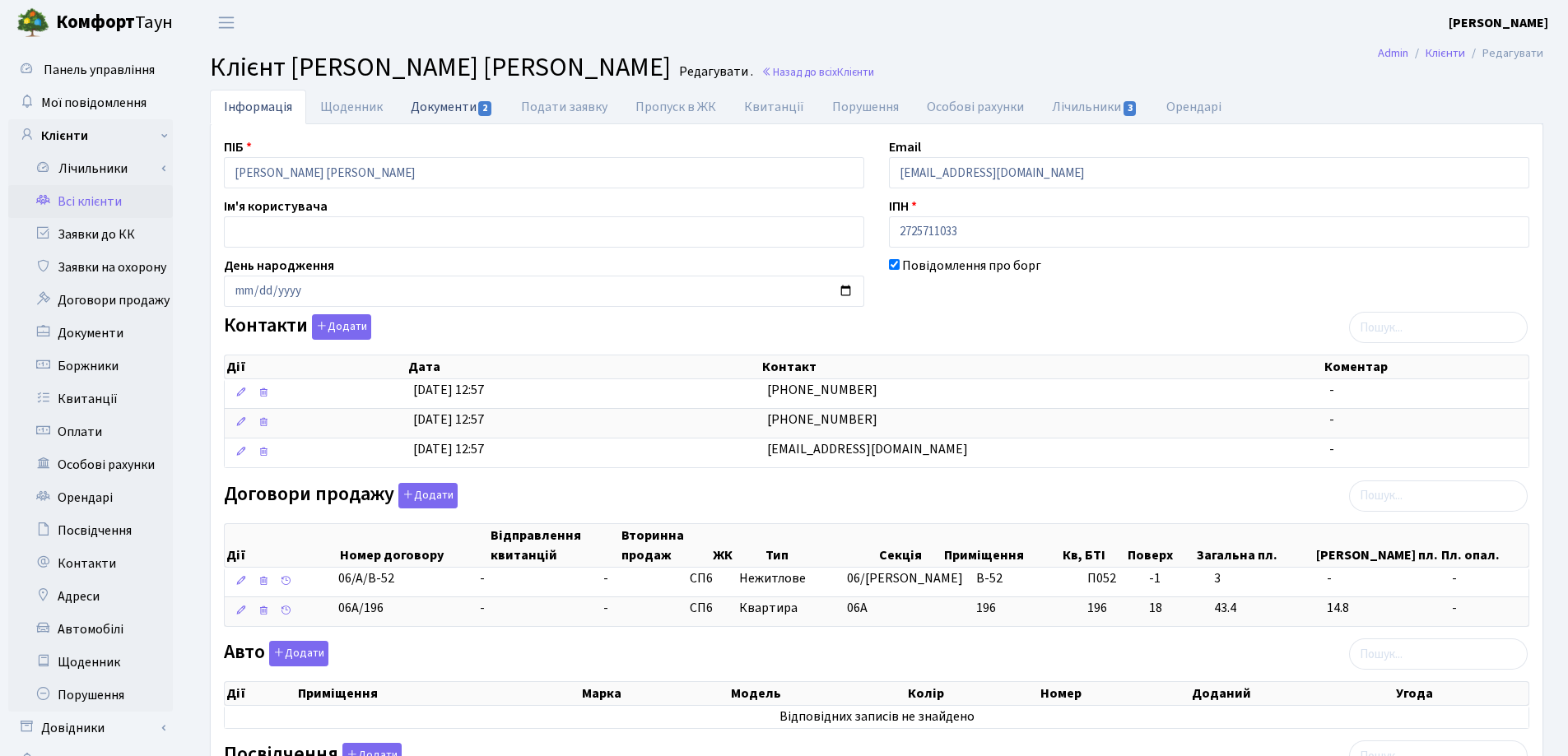
click at [434, 111] on link "Документи 2" at bounding box center [452, 107] width 110 height 34
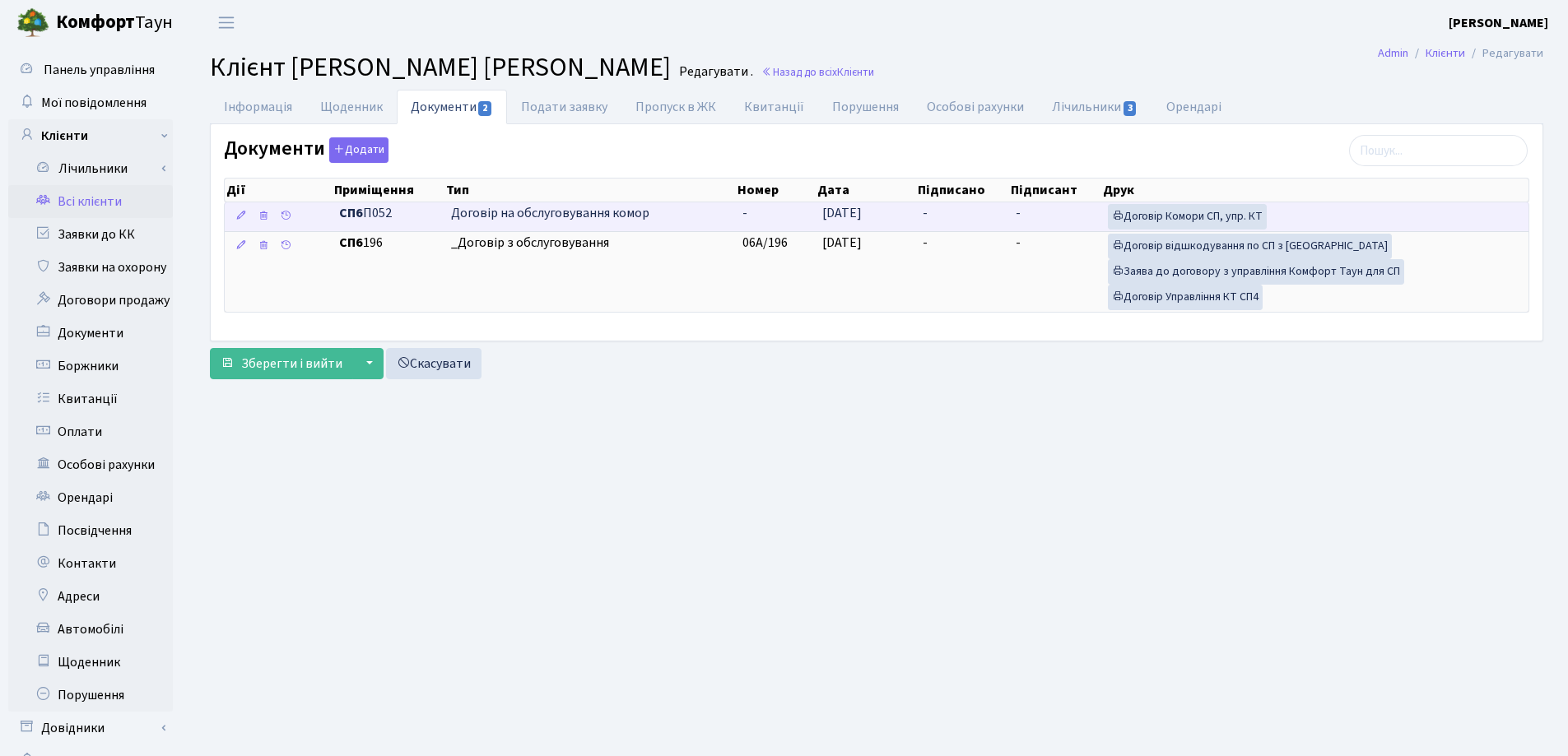
click at [964, 216] on td "-" at bounding box center [962, 216] width 93 height 29
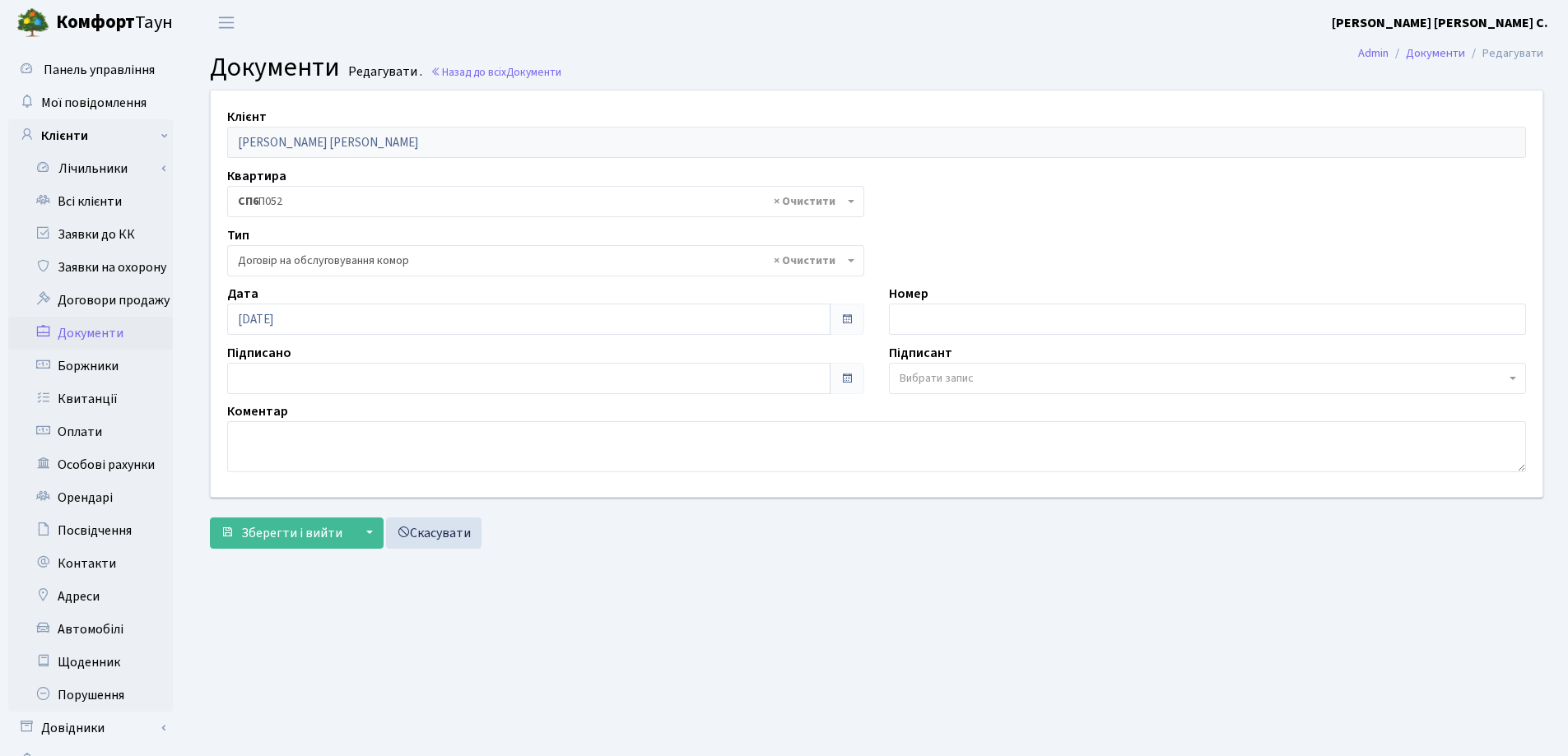
select select "309"
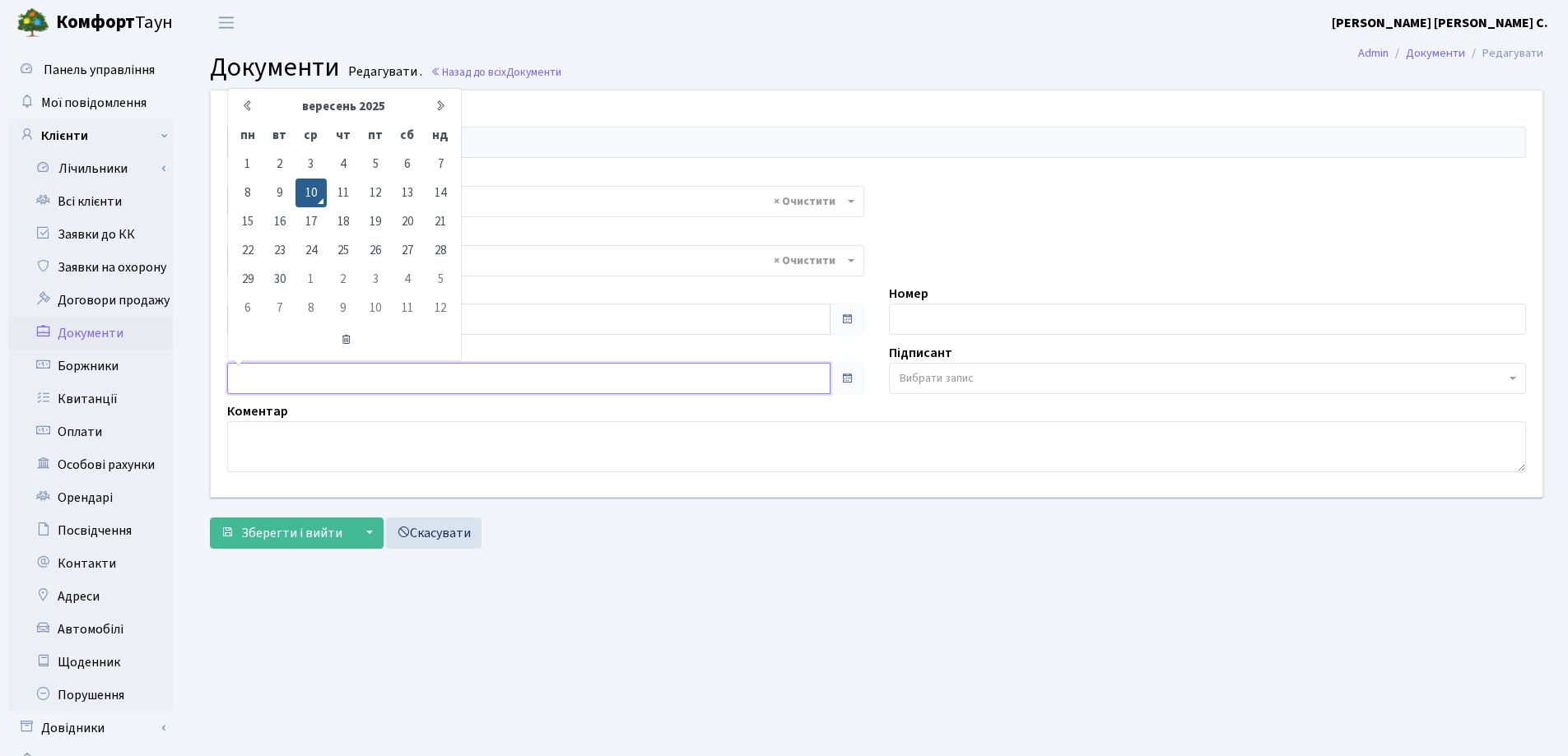
type input "[DATE]"
click at [309, 378] on input "[DATE]" at bounding box center [528, 378] width 603 height 31
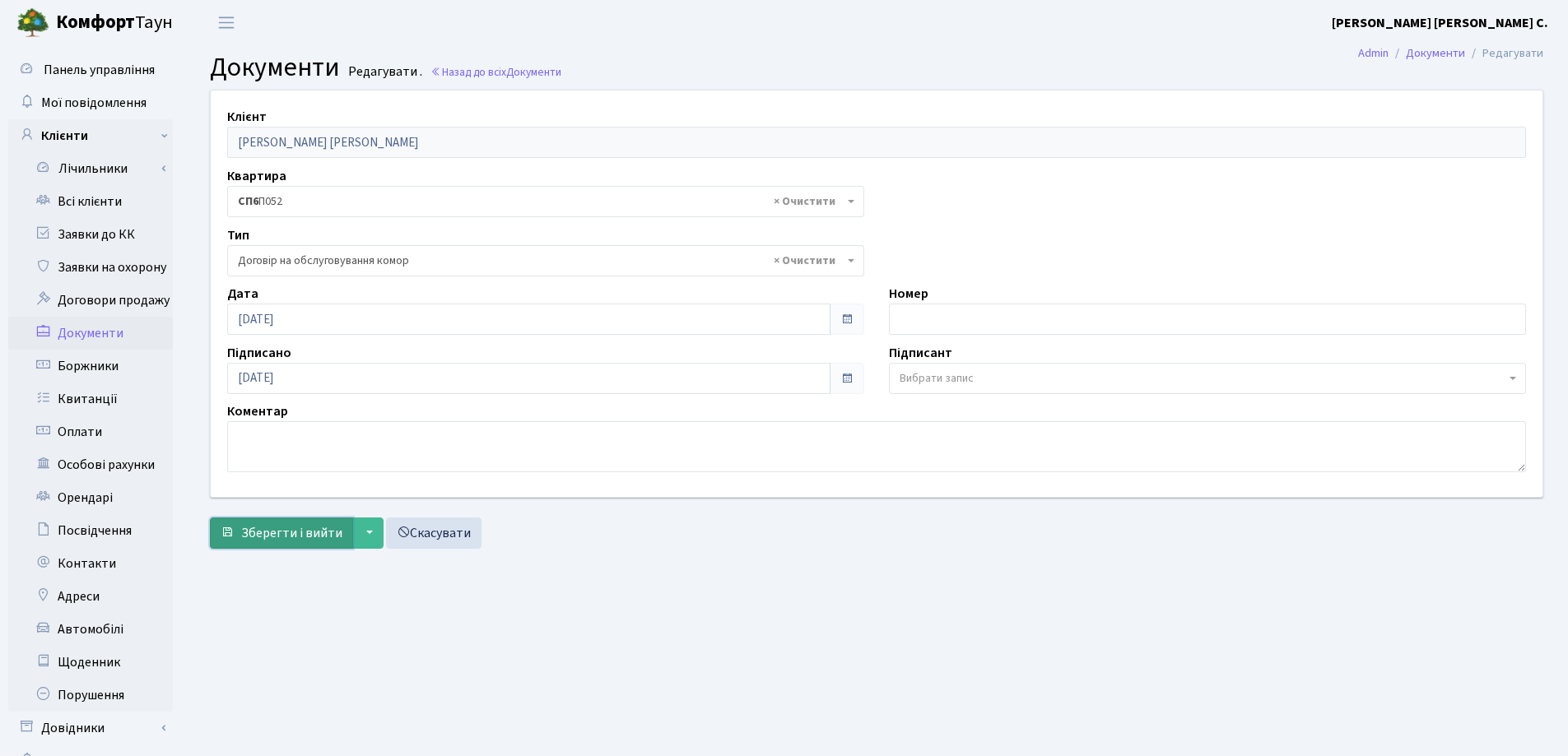
click at [270, 524] on span "Зберегти і вийти" at bounding box center [292, 532] width 102 height 18
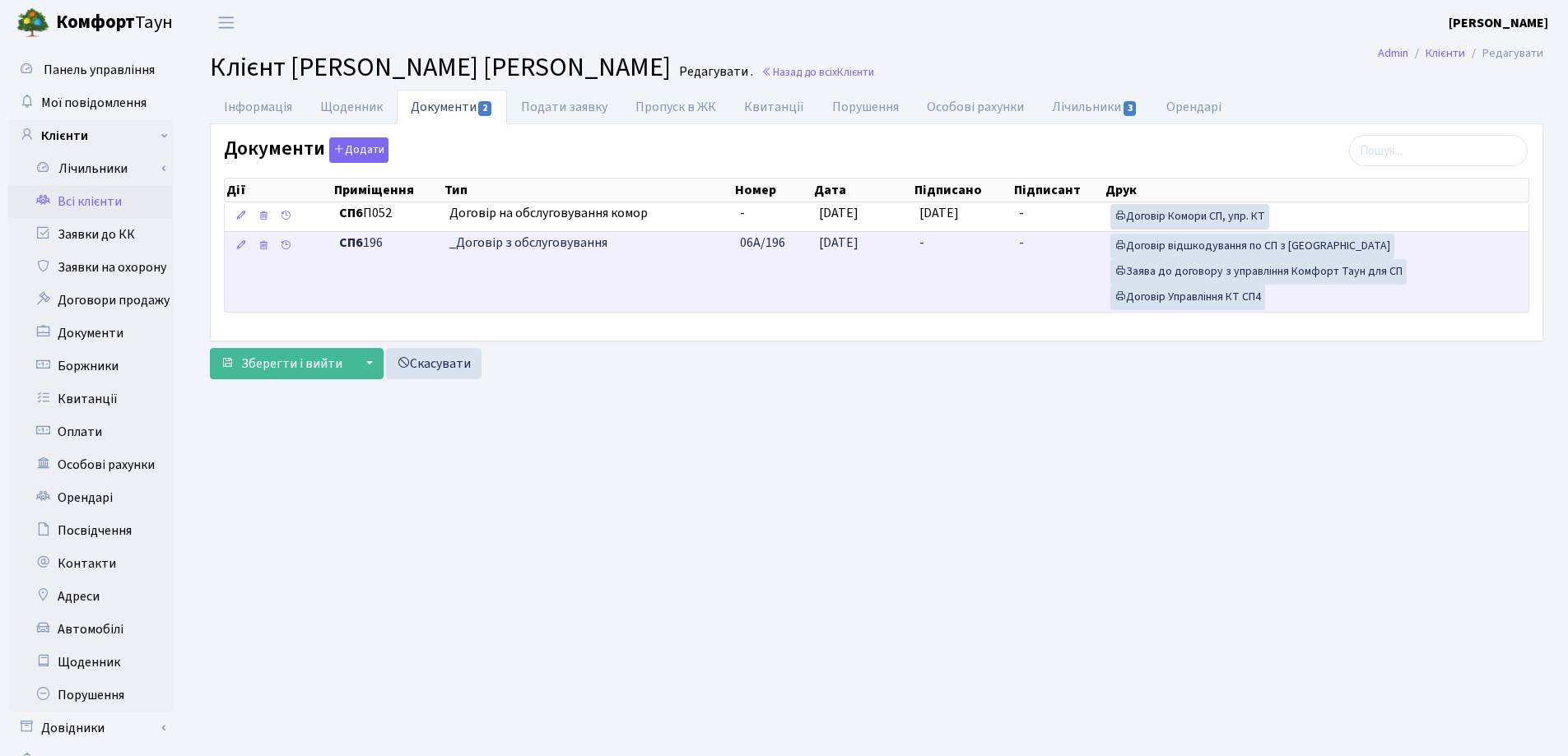
click at [925, 246] on td "-" at bounding box center [963, 271] width 100 height 80
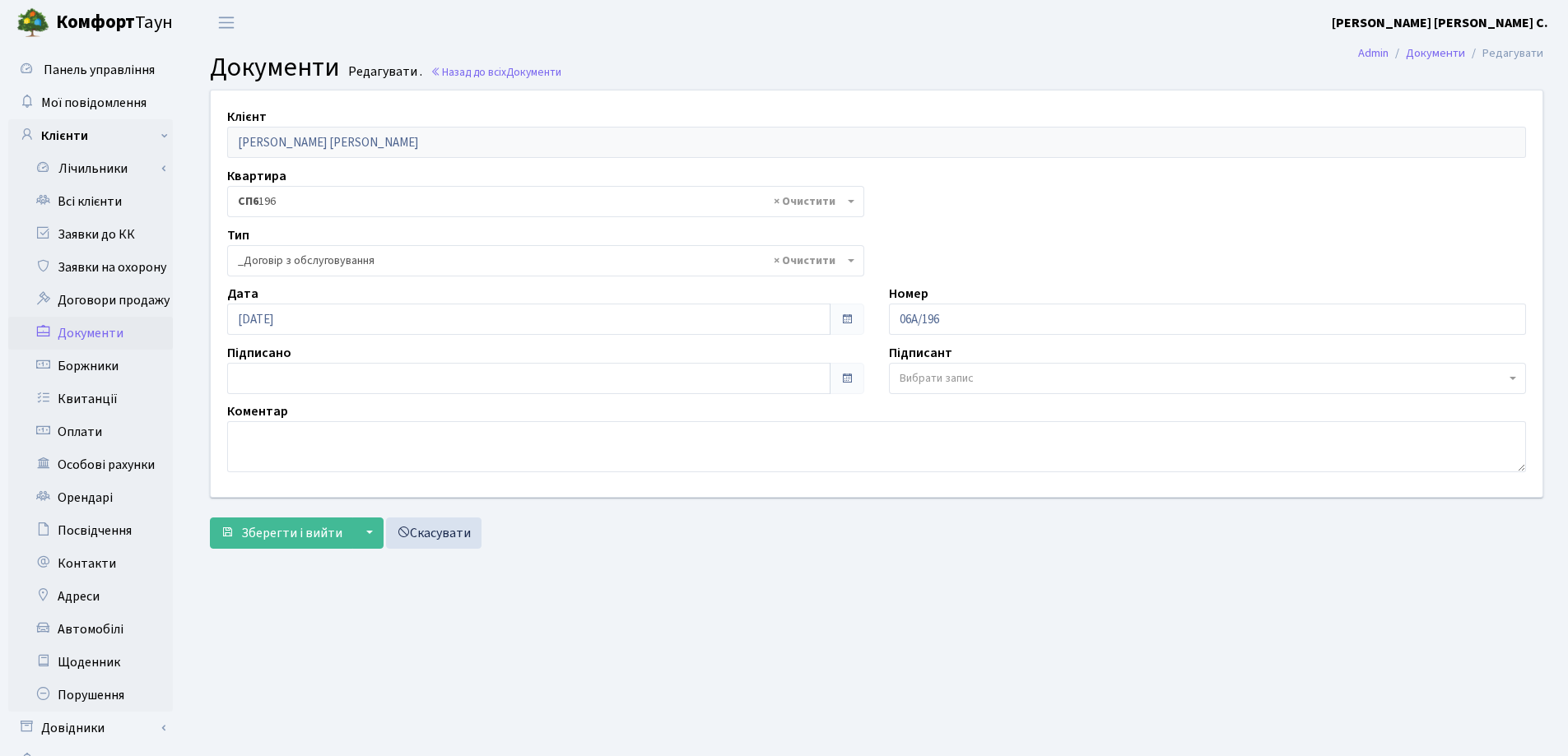
select select "289"
type input "[DATE]"
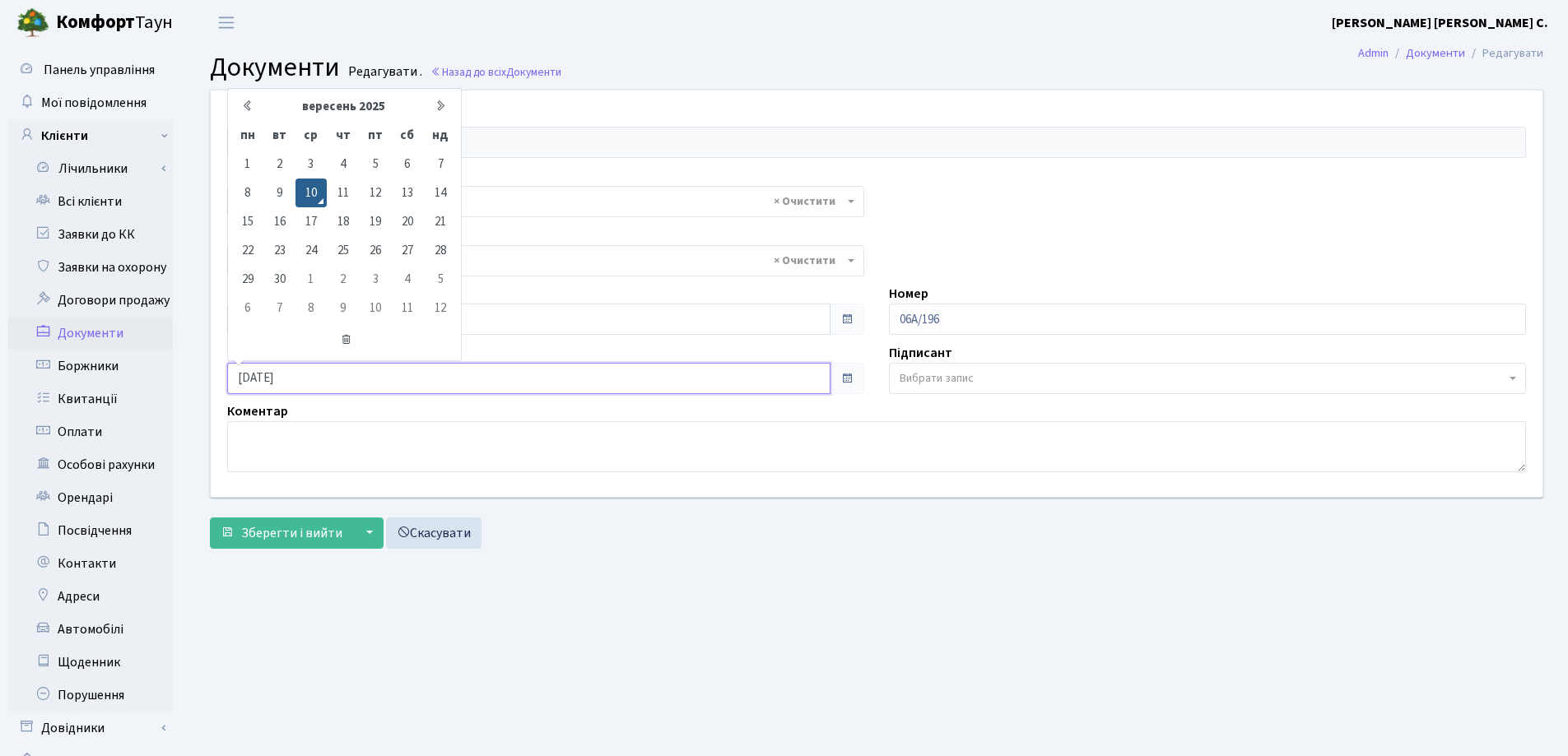
click at [427, 386] on input "[DATE]" at bounding box center [528, 378] width 603 height 31
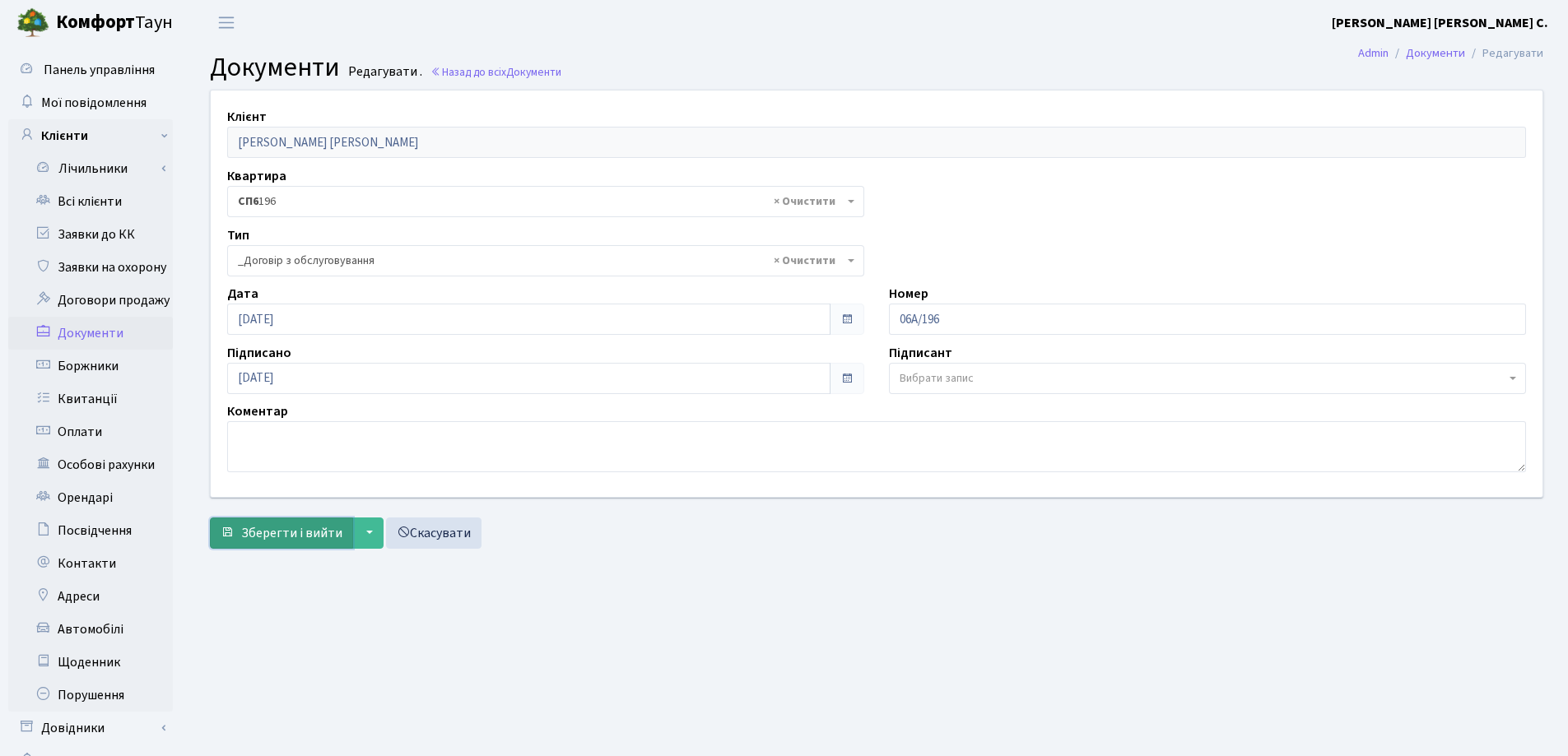
click at [298, 540] on span "Зберегти і вийти" at bounding box center [292, 532] width 102 height 18
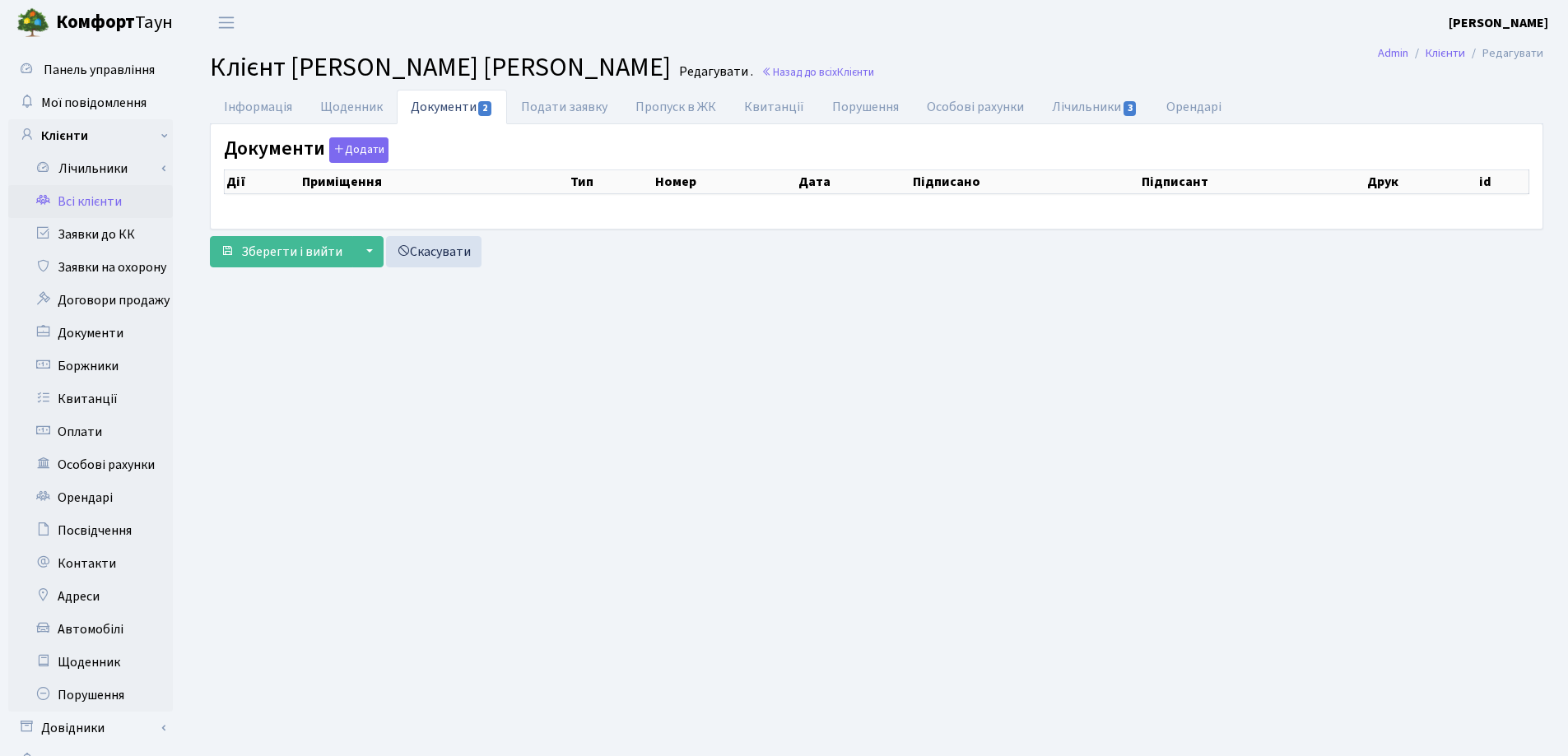
checkbox input "true"
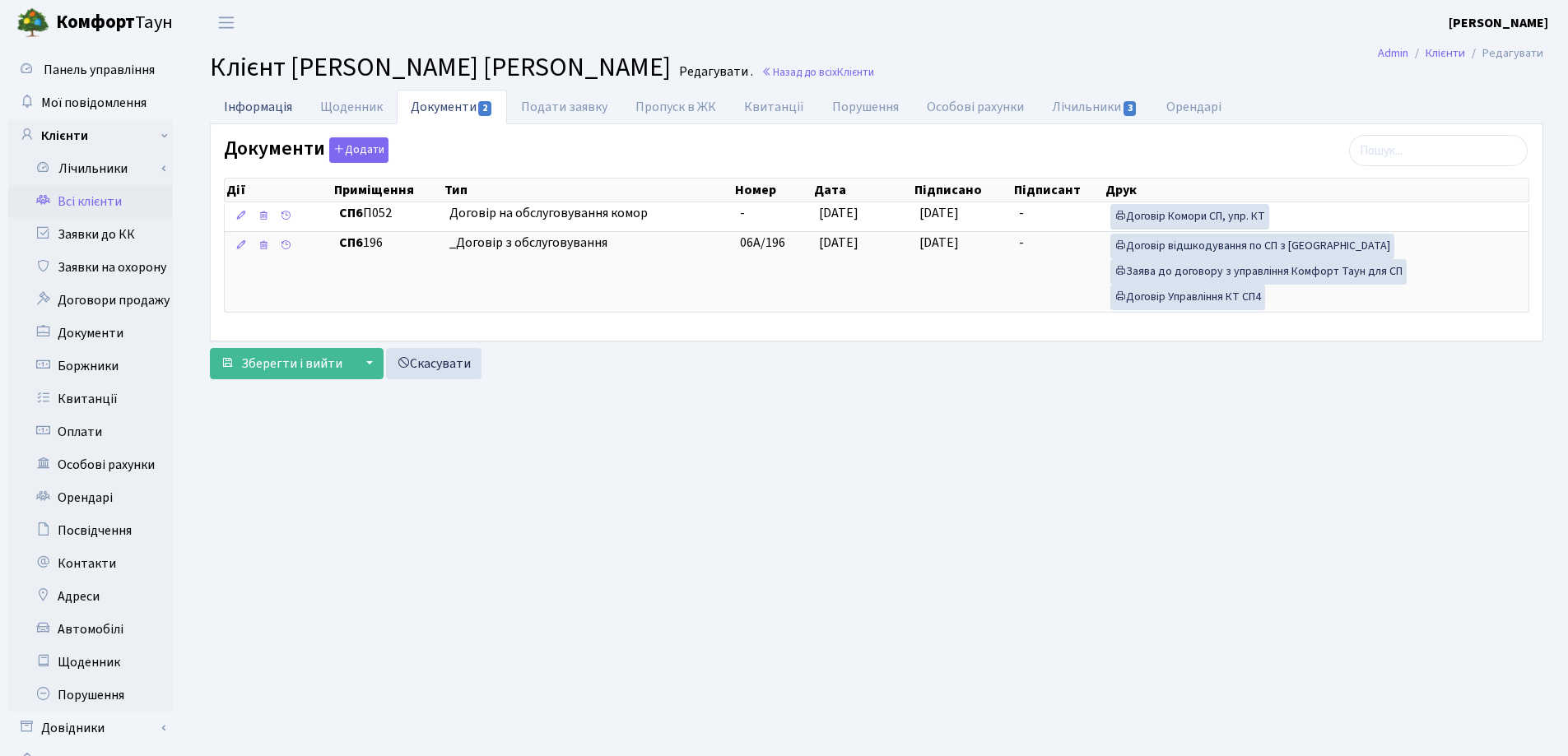
click at [256, 113] on link "Інформація" at bounding box center [258, 107] width 96 height 34
select select "25"
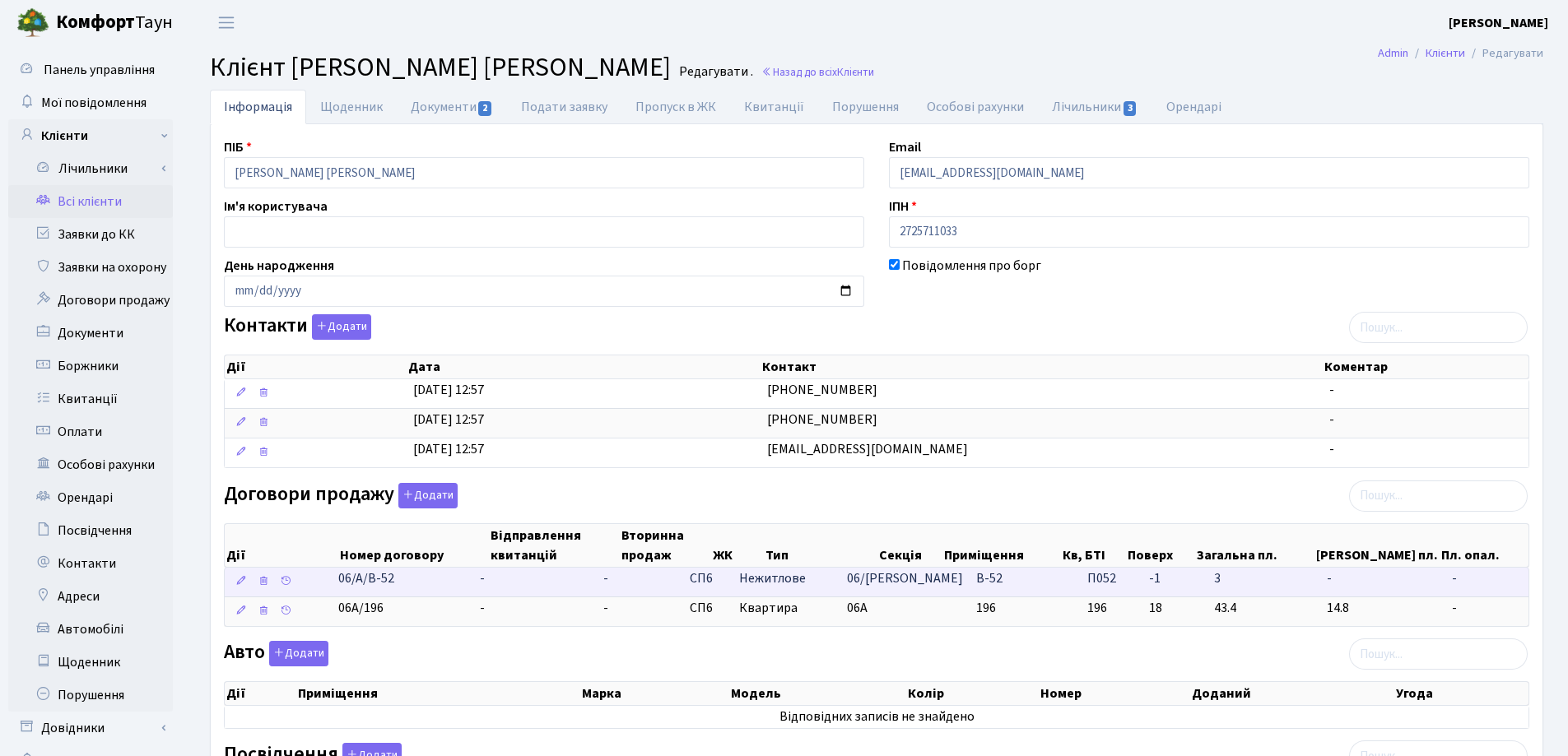
click at [512, 579] on td "-" at bounding box center [535, 582] width 124 height 29
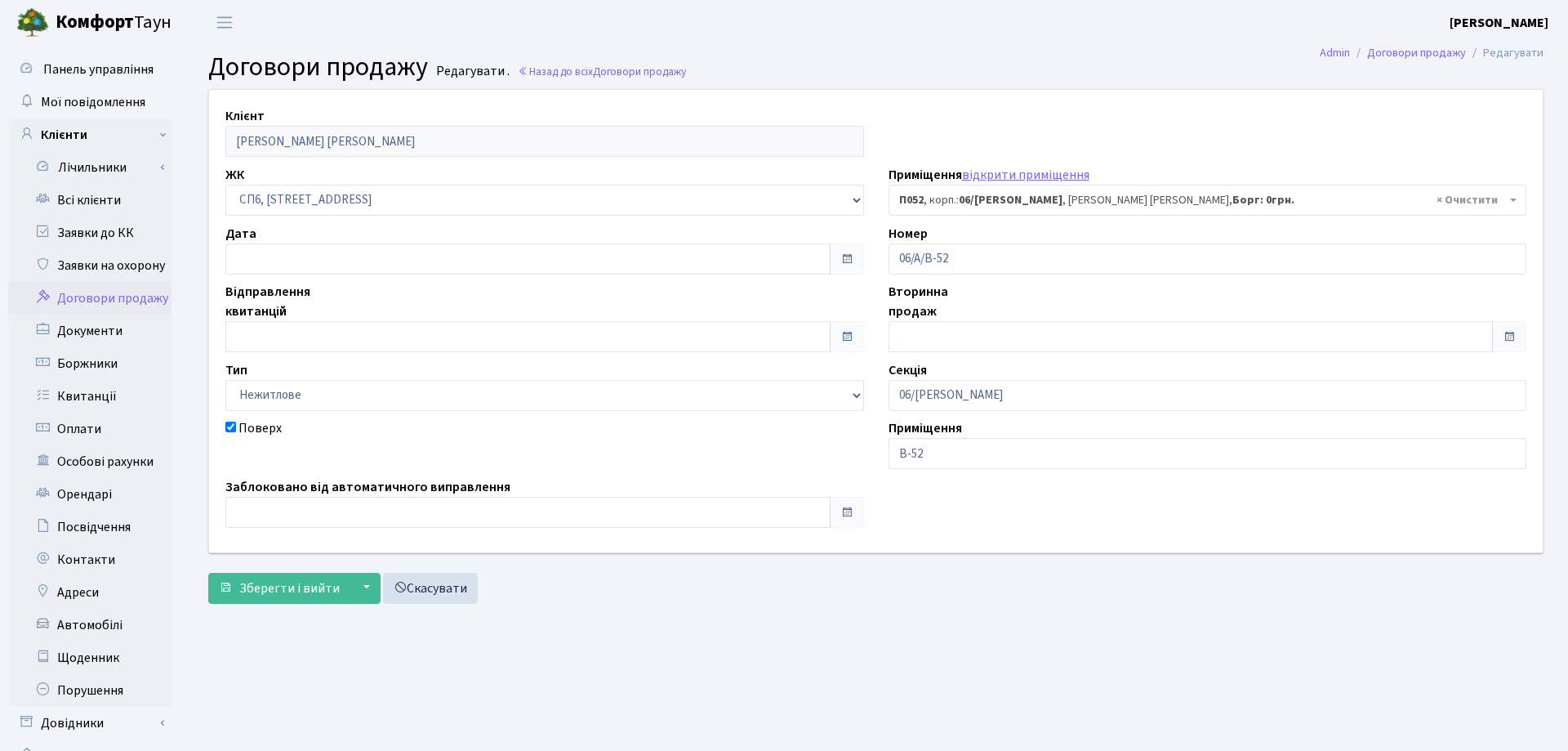
select select "22080"
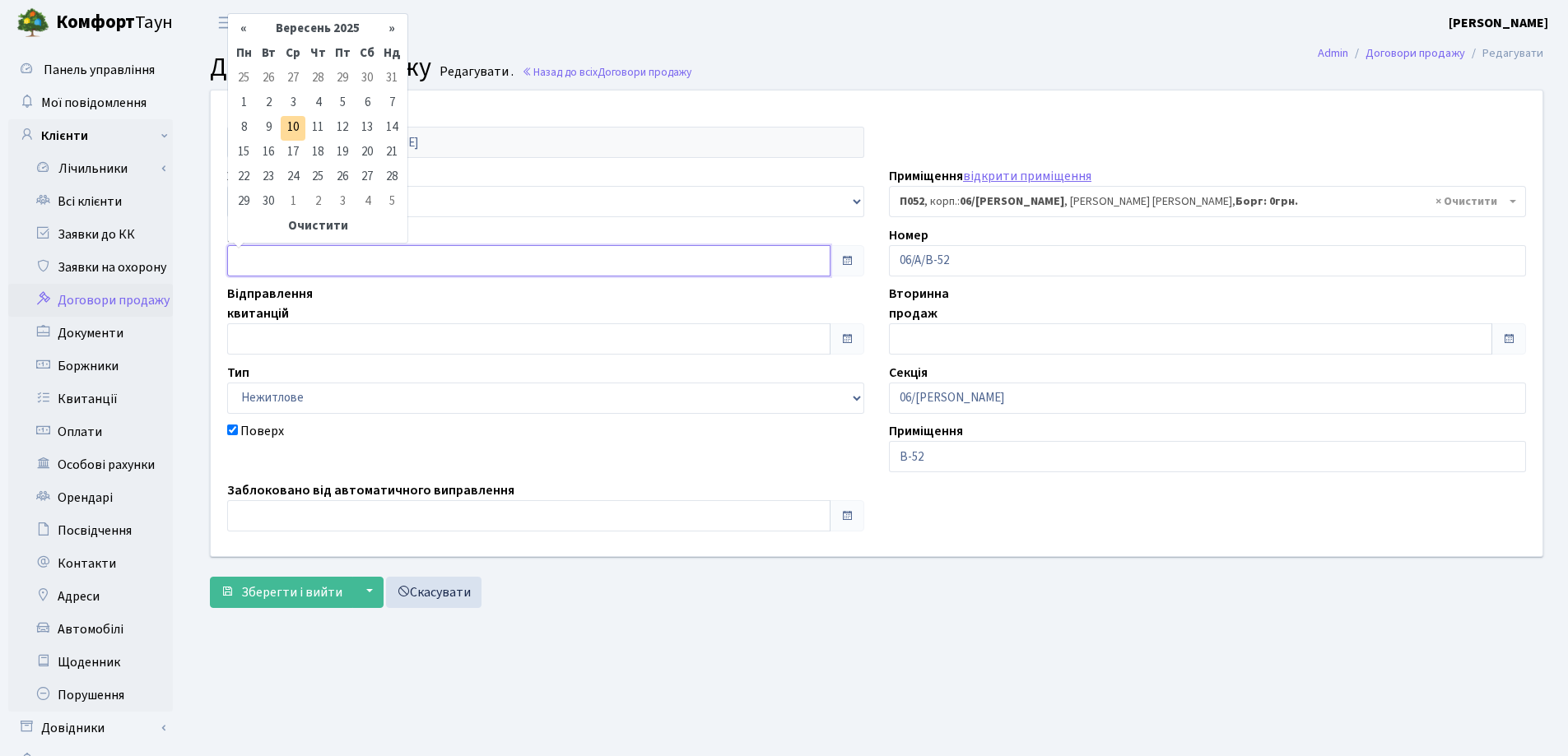
click at [297, 255] on input "text" at bounding box center [528, 260] width 603 height 31
type input "[DATE]"
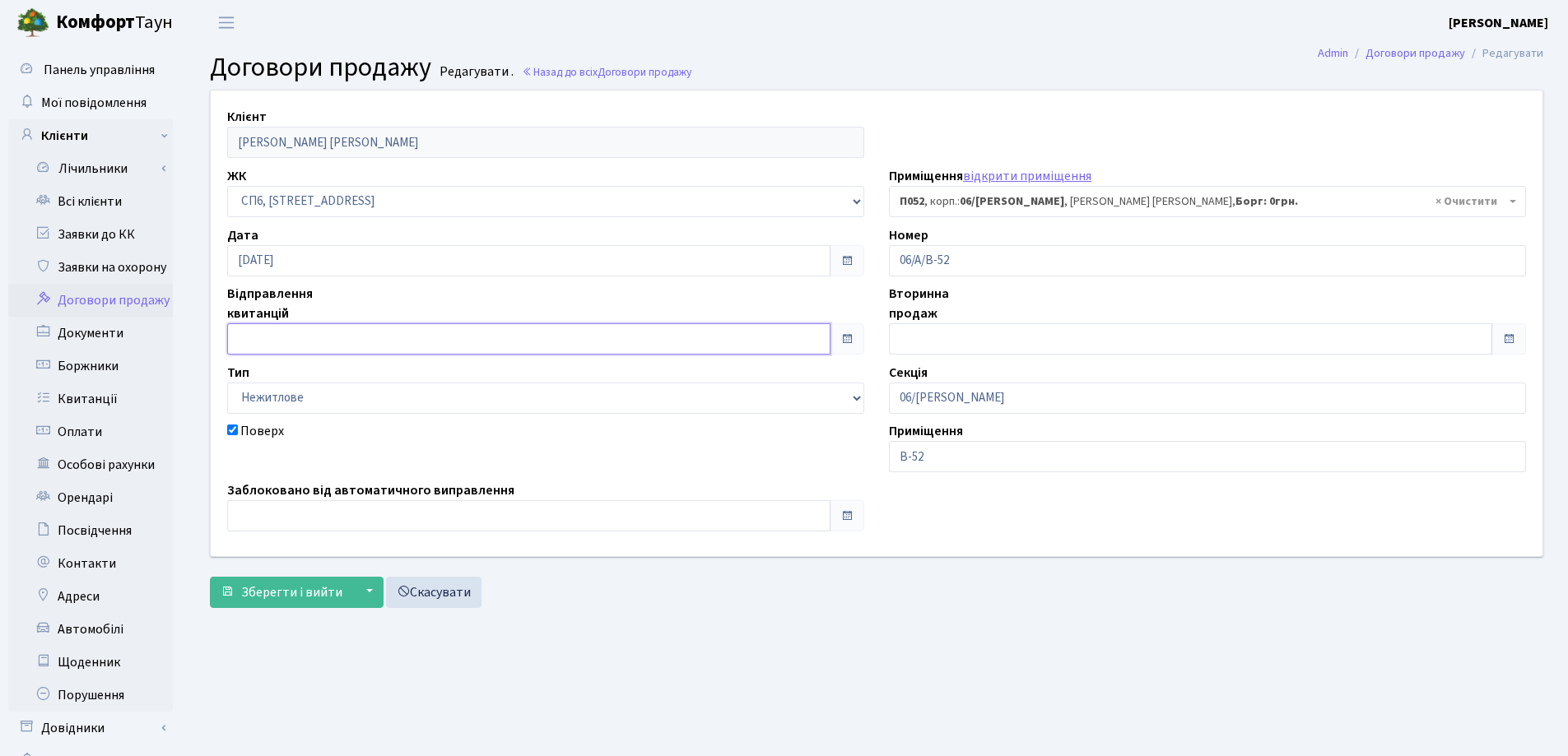
click at [314, 336] on input "text" at bounding box center [528, 338] width 603 height 31
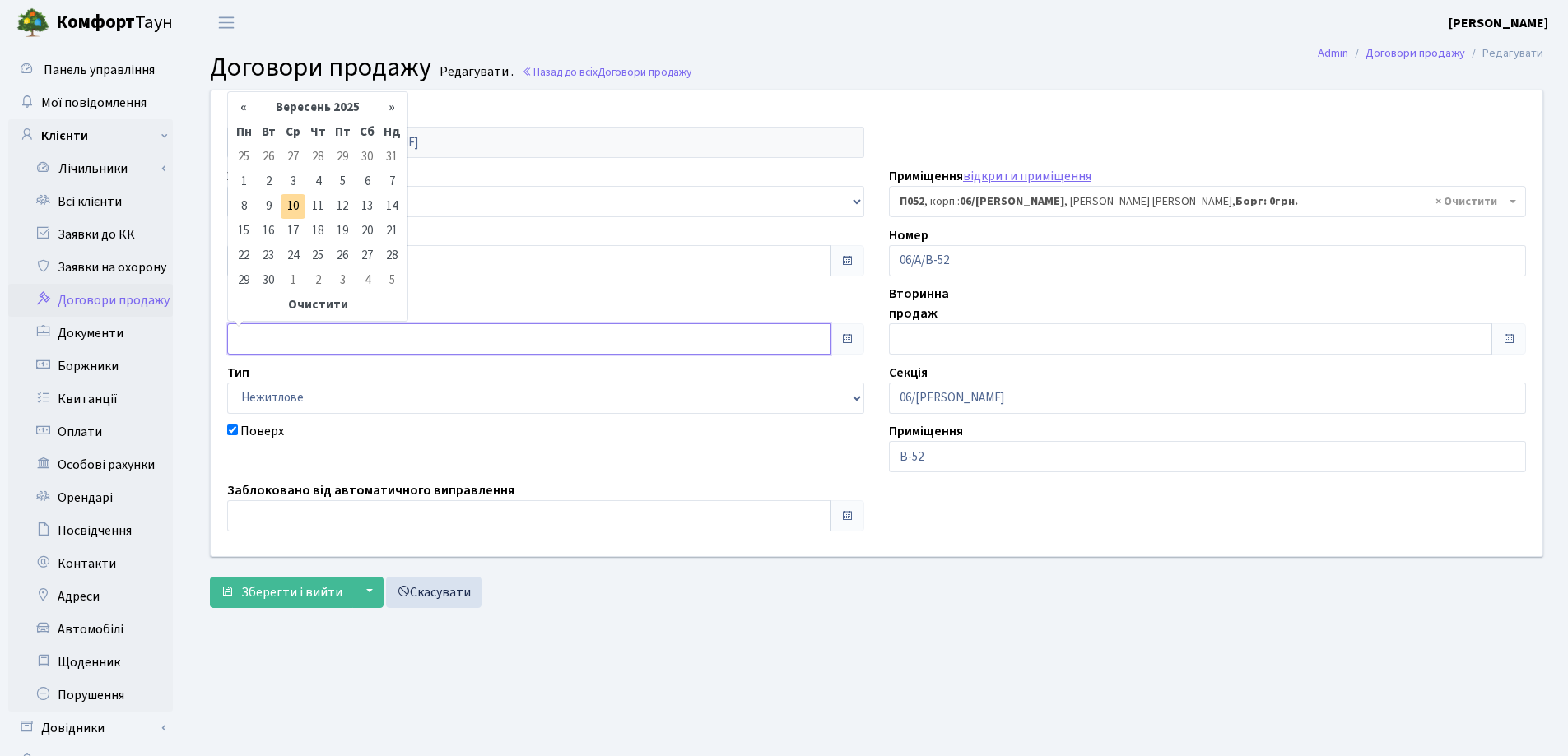
type input "[DATE]"
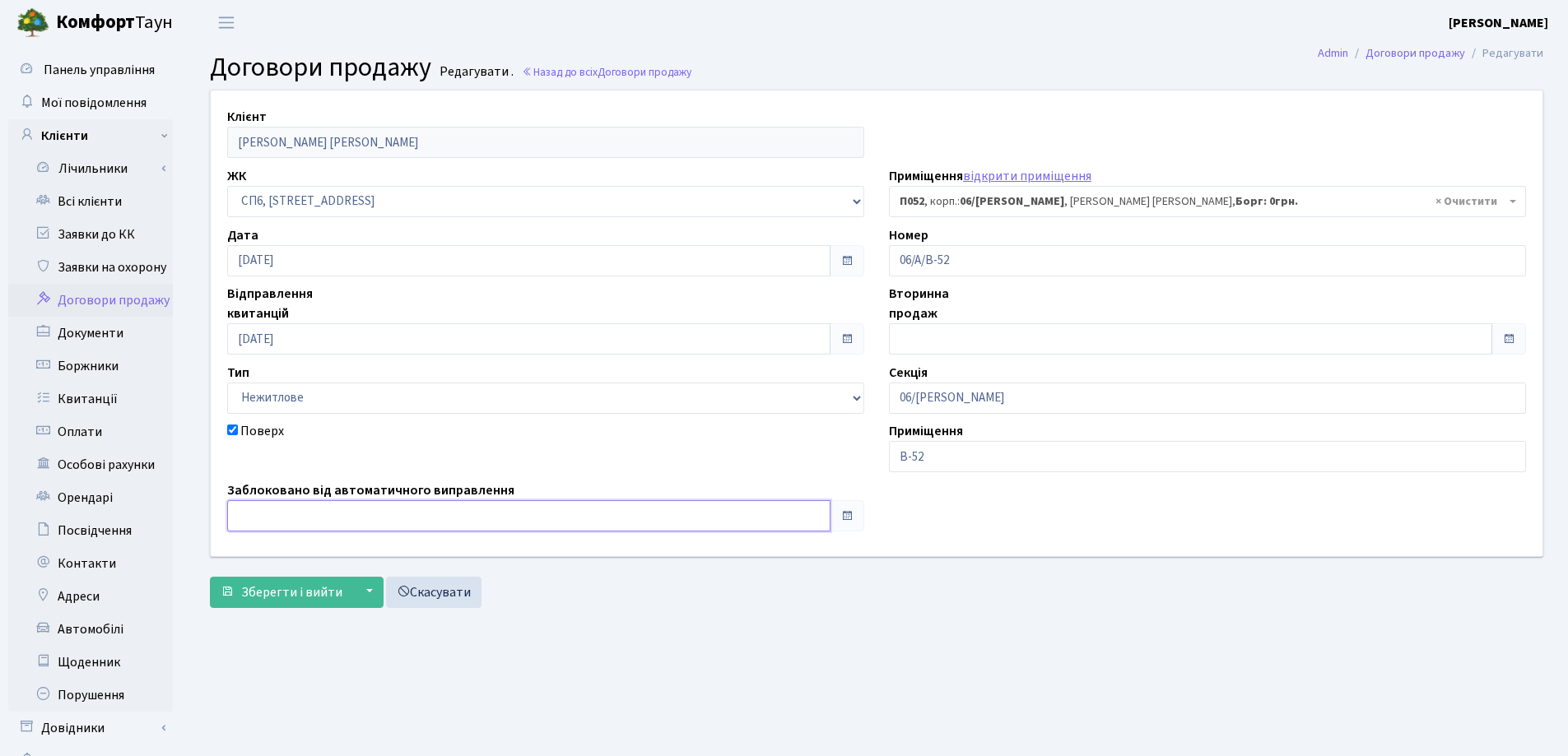
click at [333, 511] on input "text" at bounding box center [528, 515] width 603 height 31
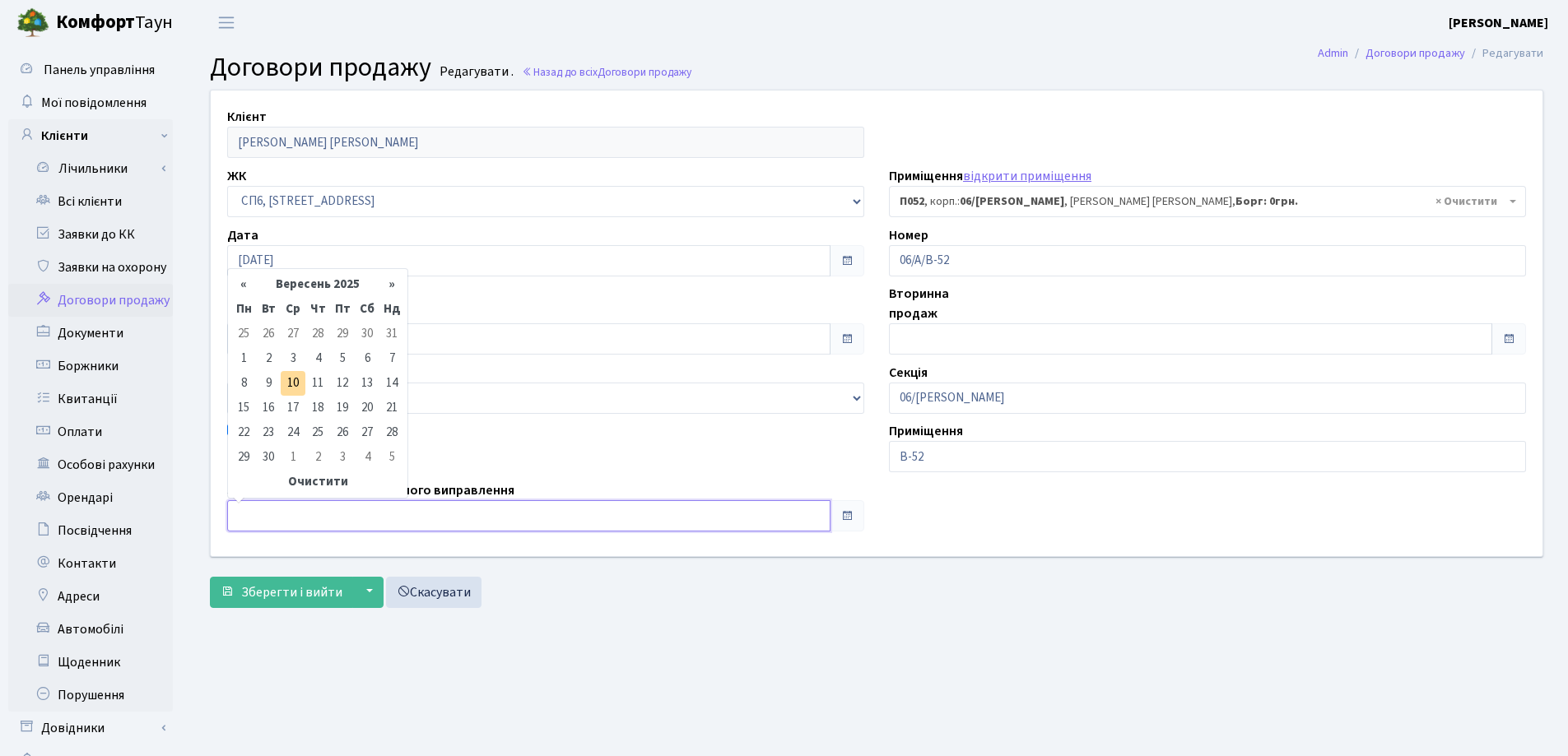
type input "[DATE]"
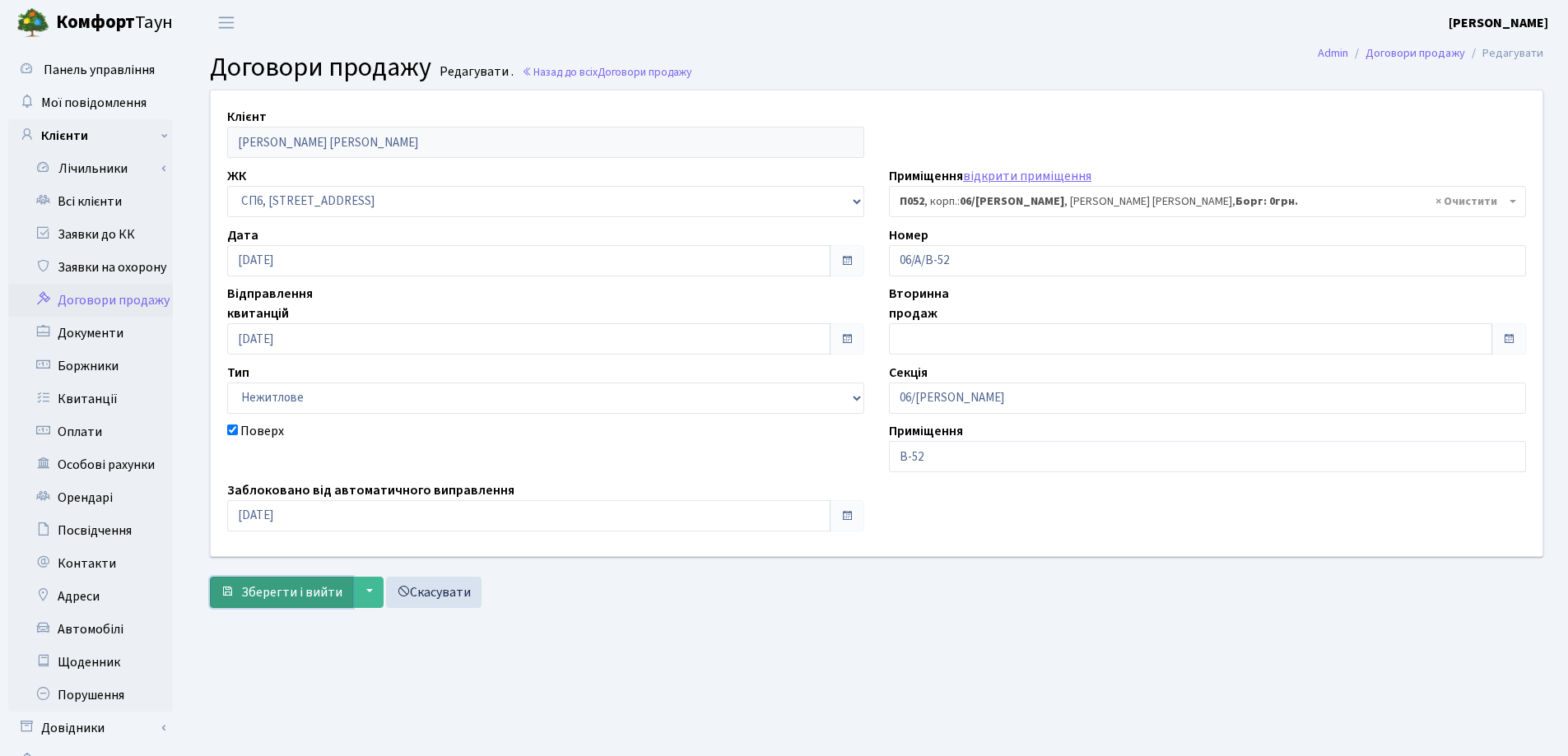
click at [300, 589] on span "Зберегти і вийти" at bounding box center [292, 592] width 102 height 18
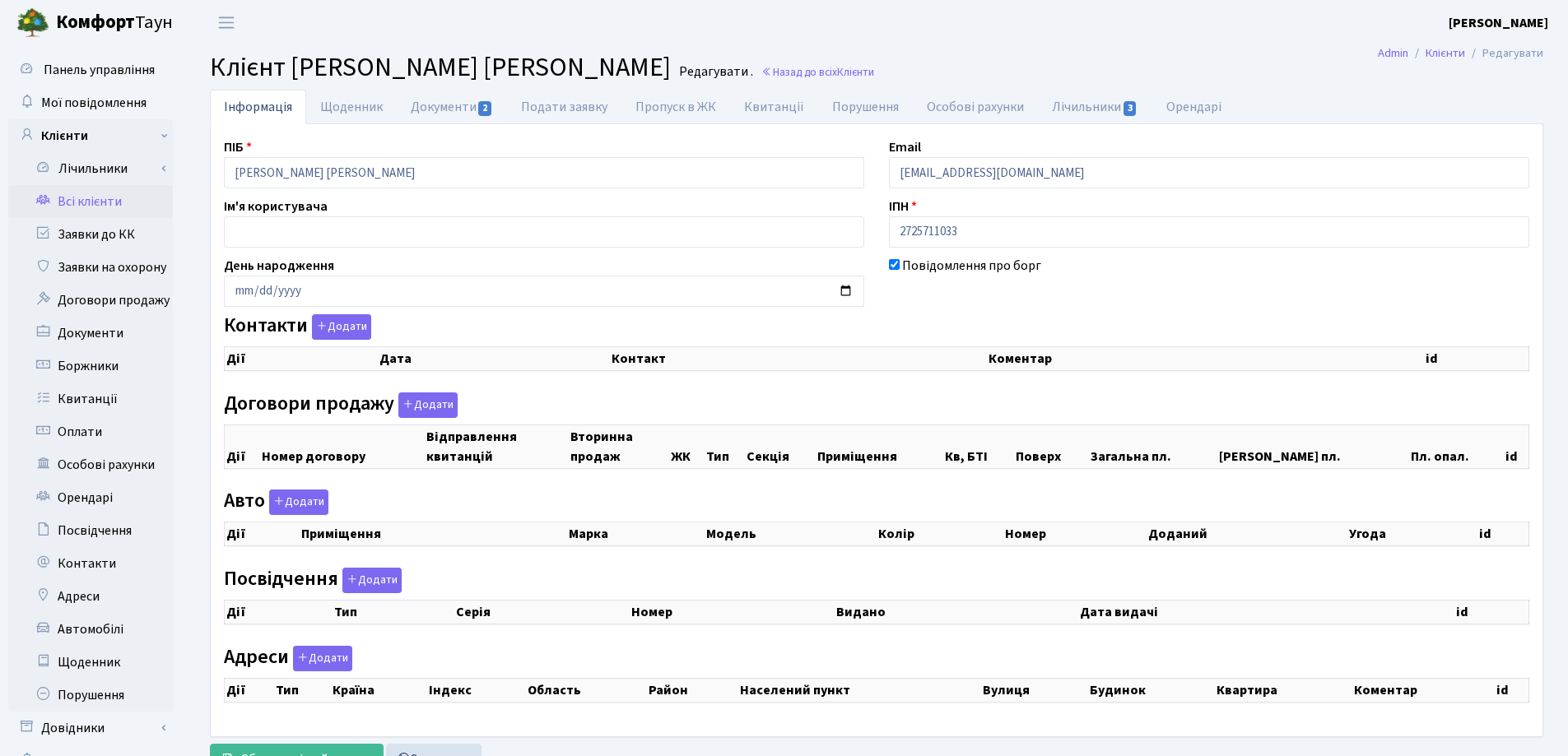
checkbox input "true"
select select "25"
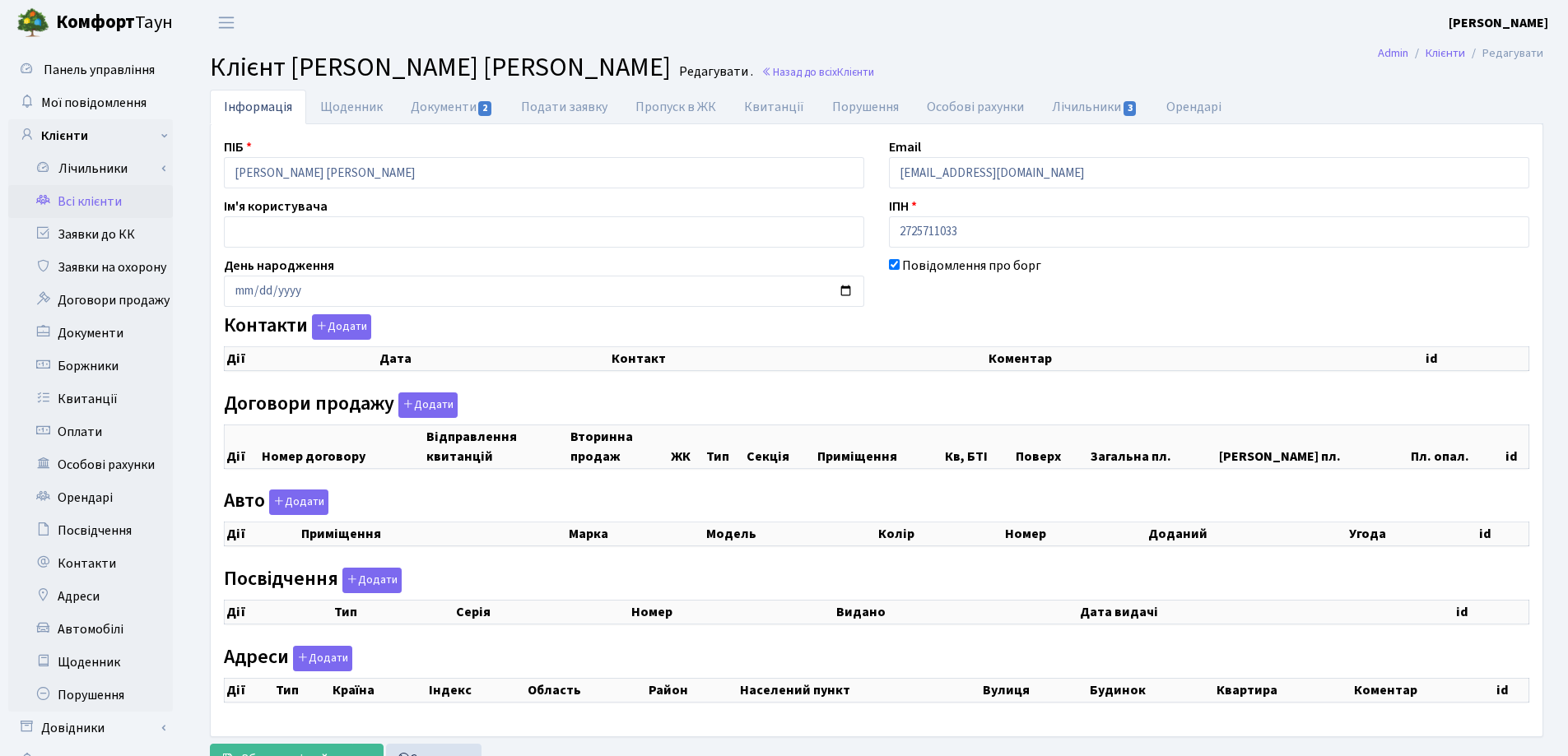
select select "25"
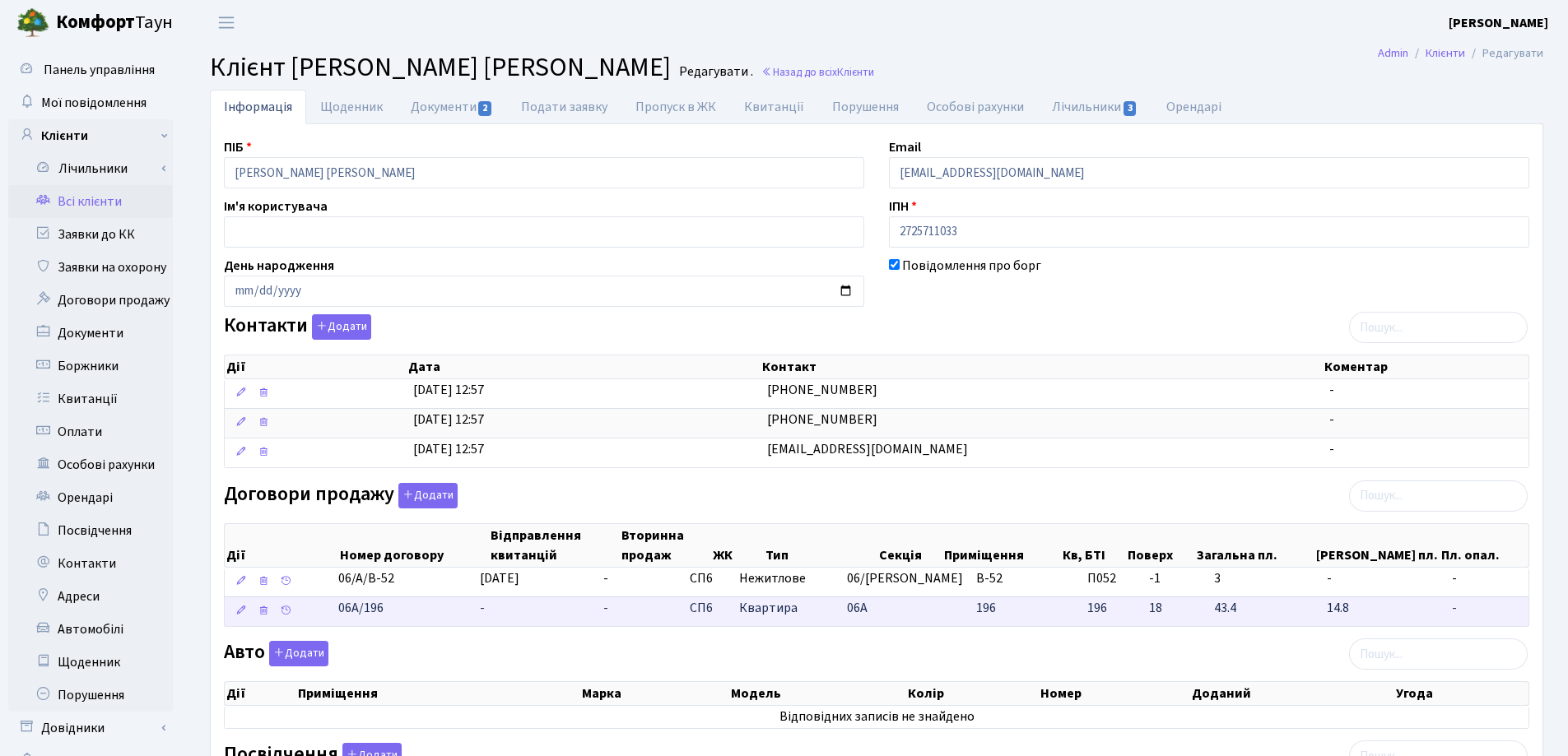
click at [520, 615] on td "-" at bounding box center [535, 611] width 124 height 30
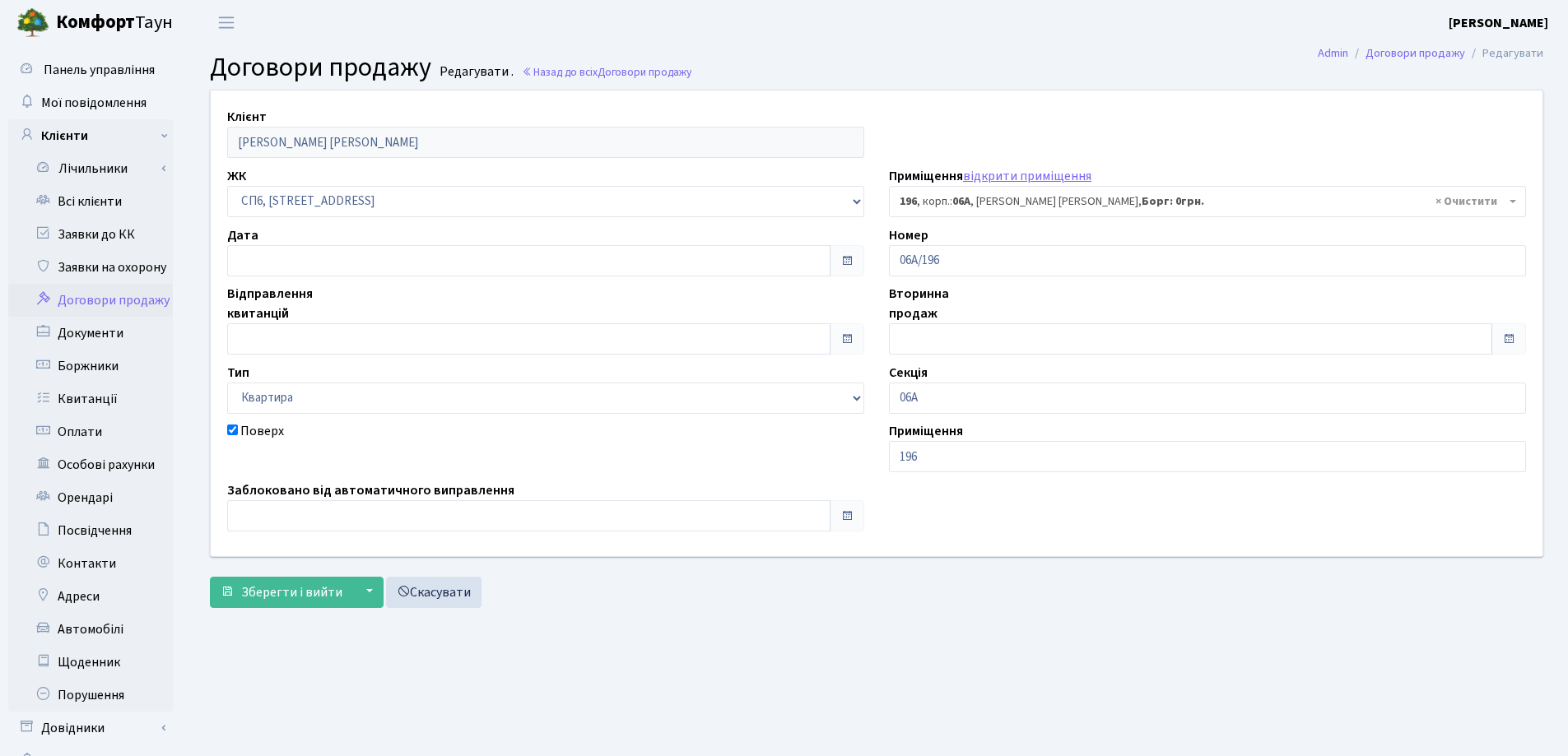
select select "21864"
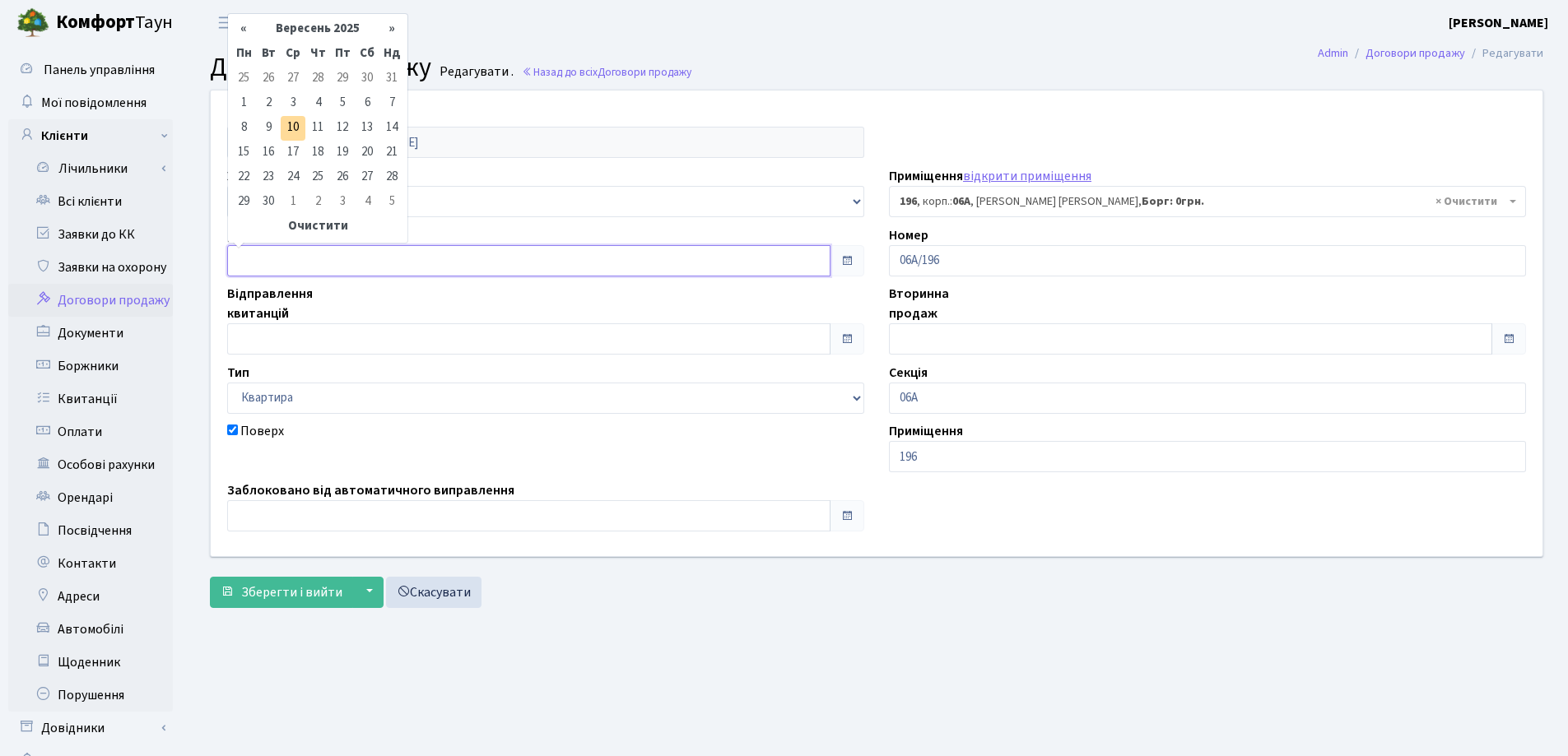
click at [366, 264] on input "text" at bounding box center [528, 260] width 603 height 31
type input "[DATE]"
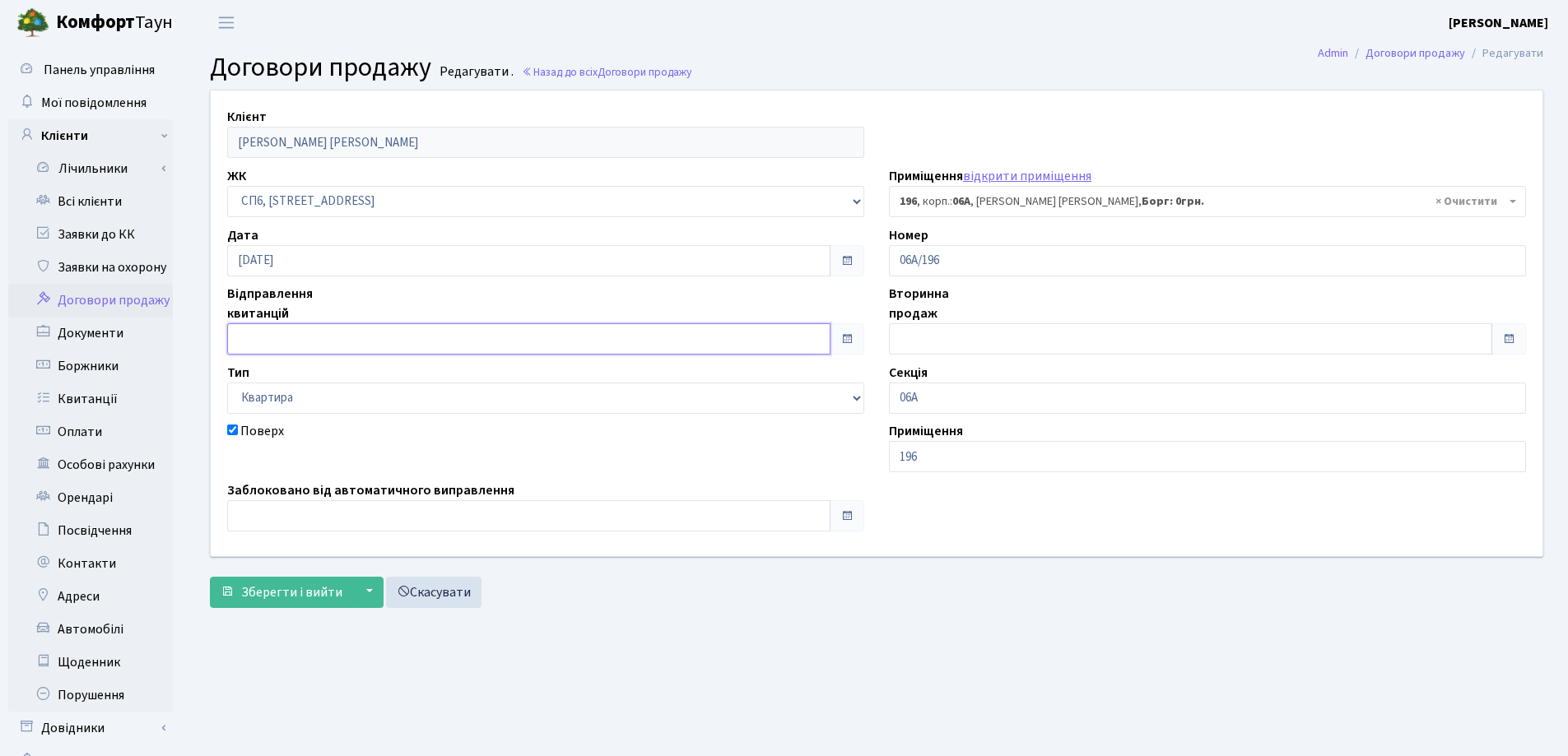
click at [365, 342] on input "text" at bounding box center [528, 338] width 603 height 31
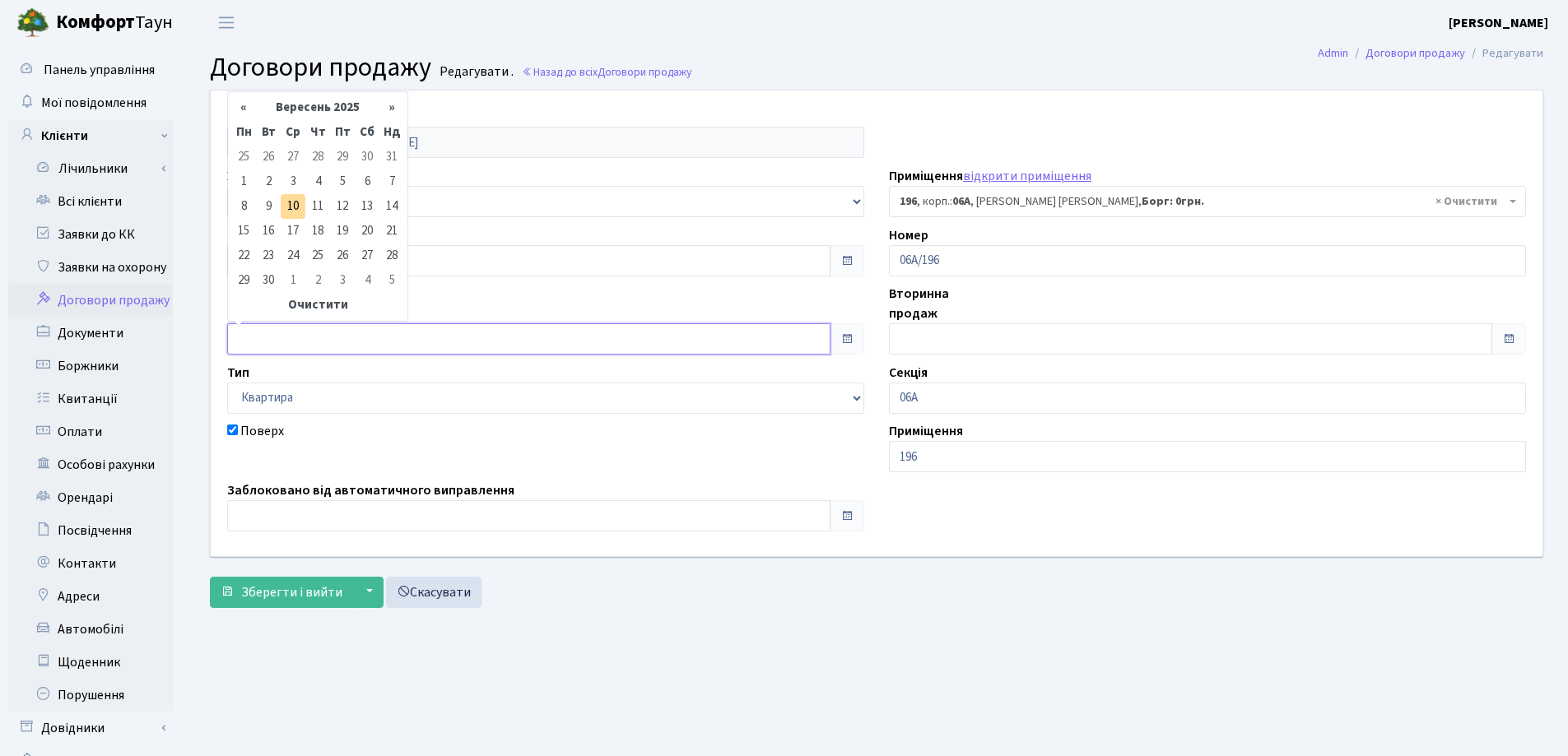
type input "[DATE]"
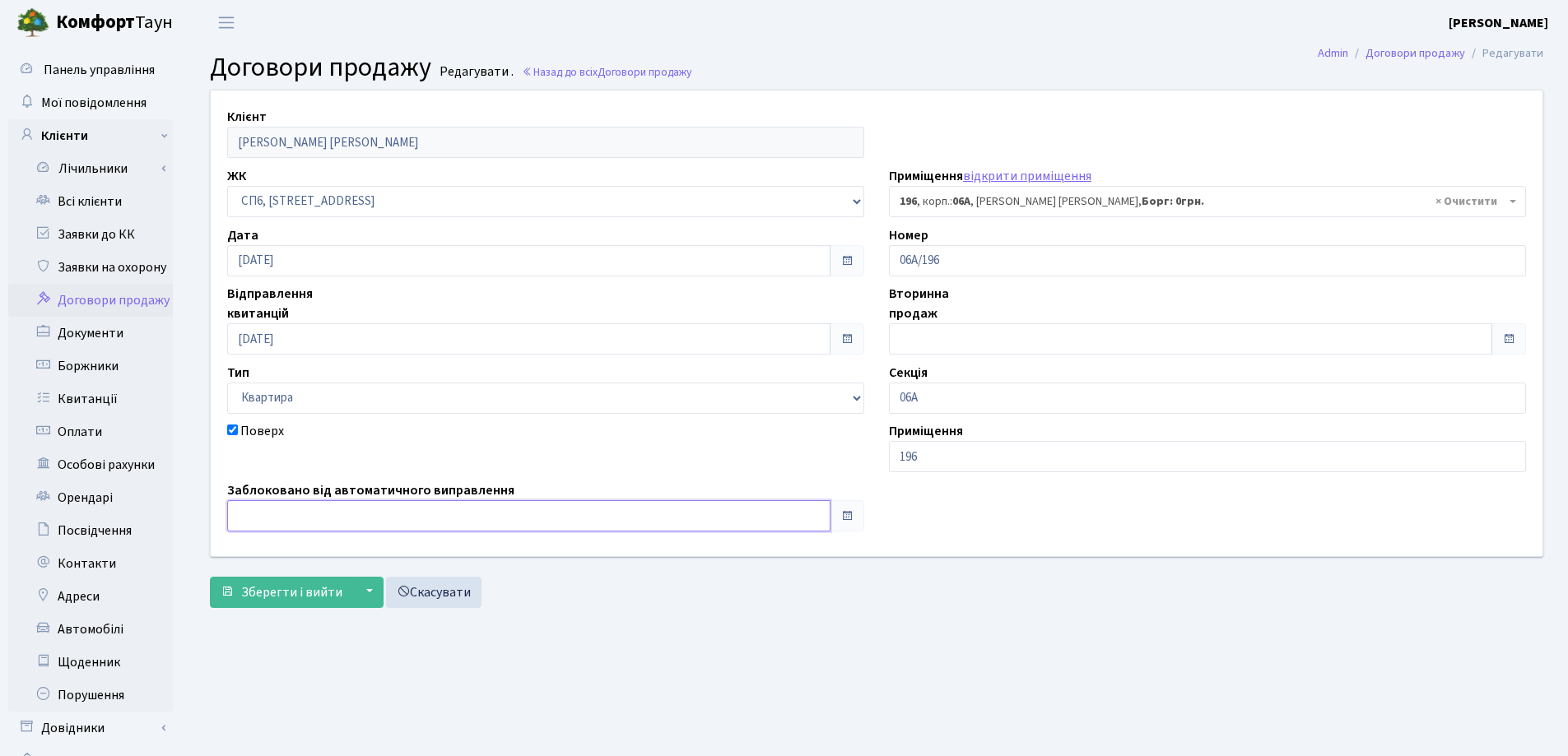
click at [355, 514] on input "text" at bounding box center [528, 515] width 603 height 31
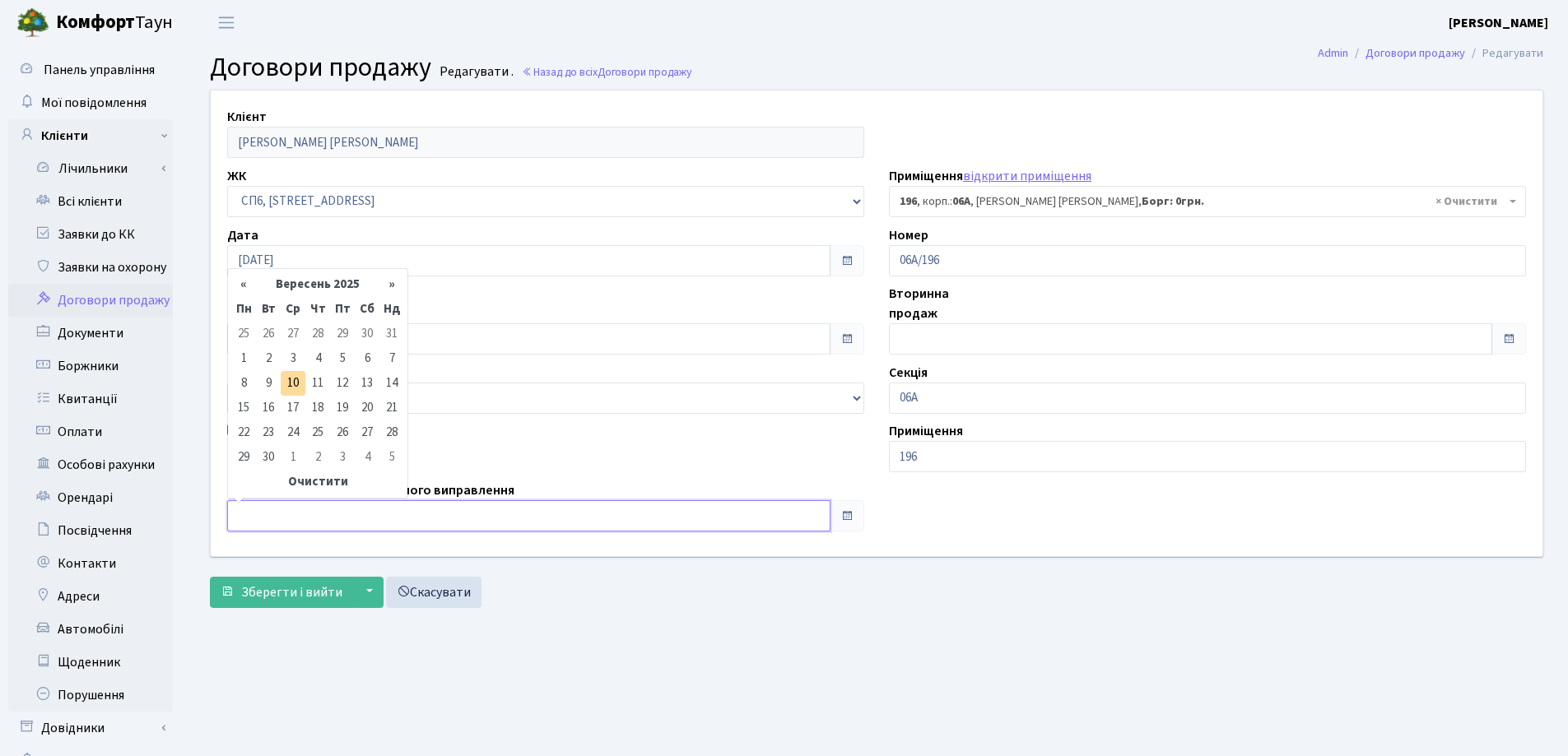
type input "[DATE]"
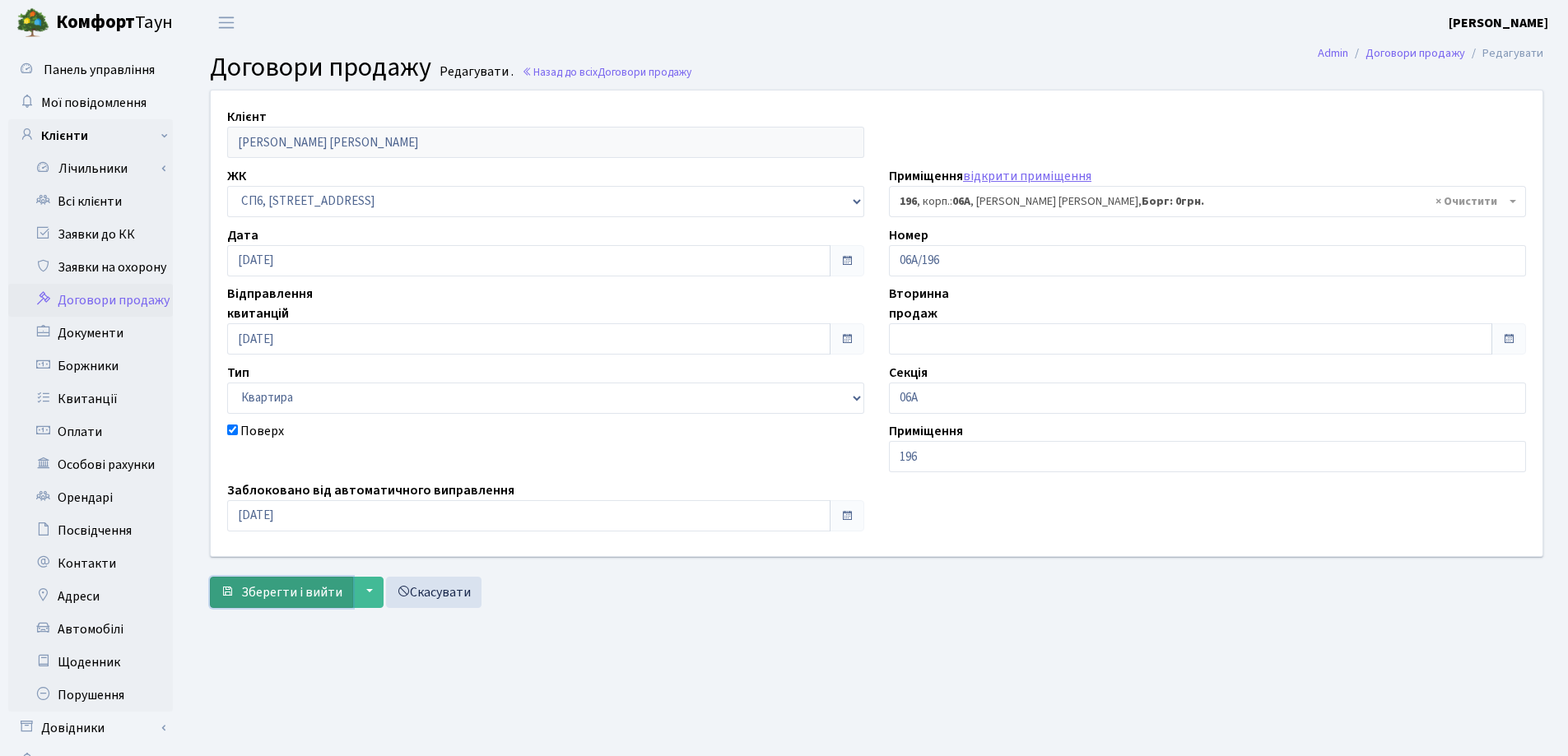
click at [314, 585] on span "Зберегти і вийти" at bounding box center [292, 592] width 102 height 18
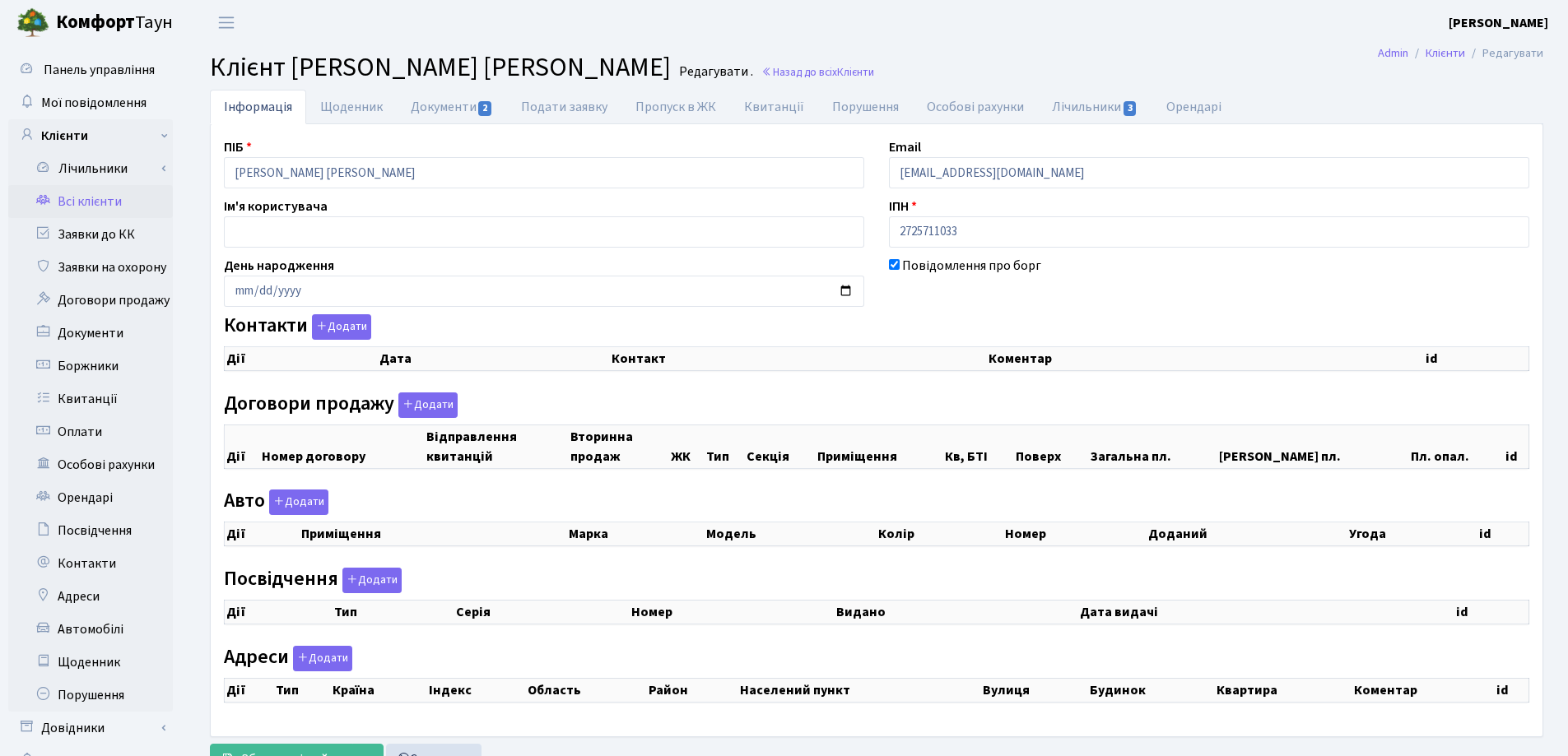
checkbox input "true"
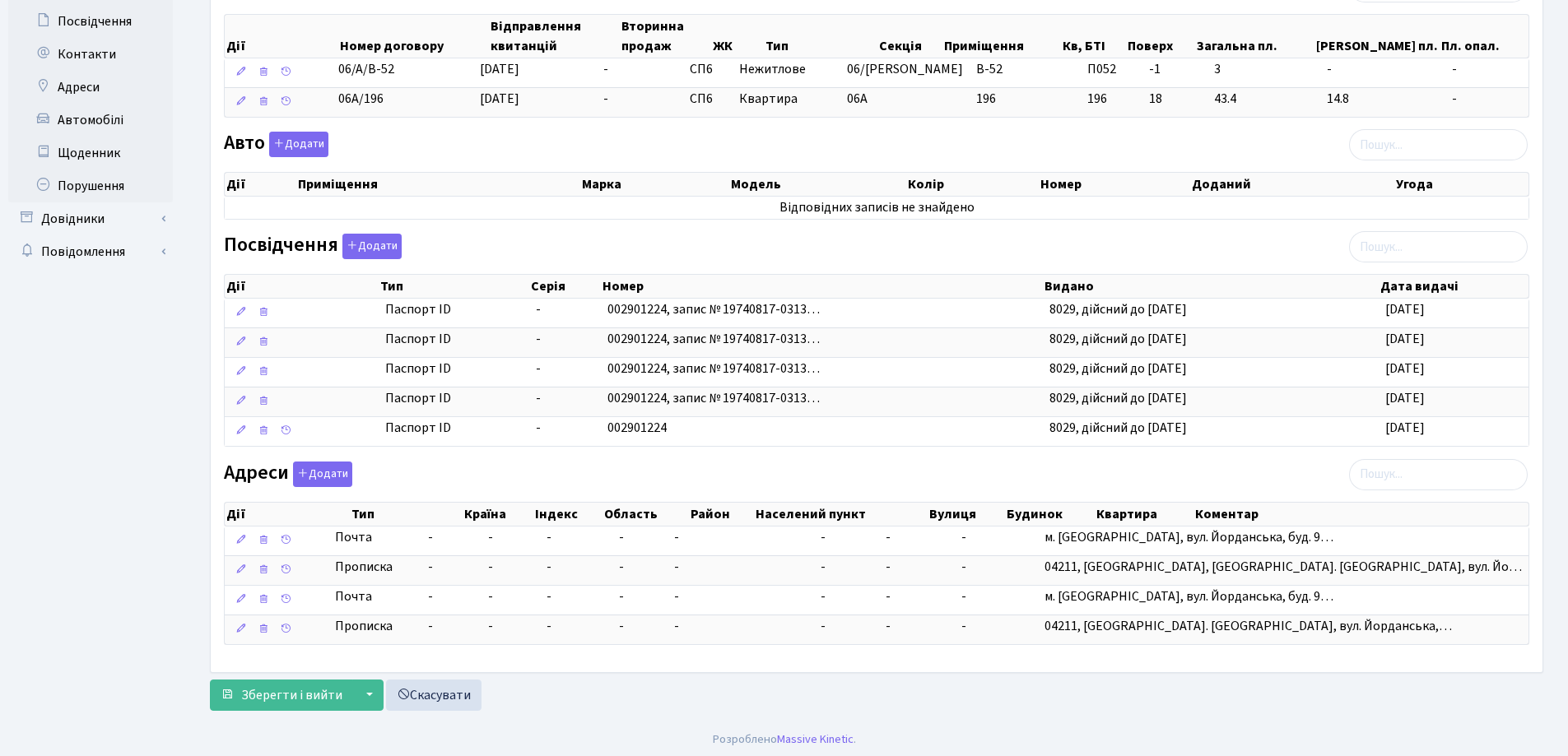
scroll to position [513, 0]
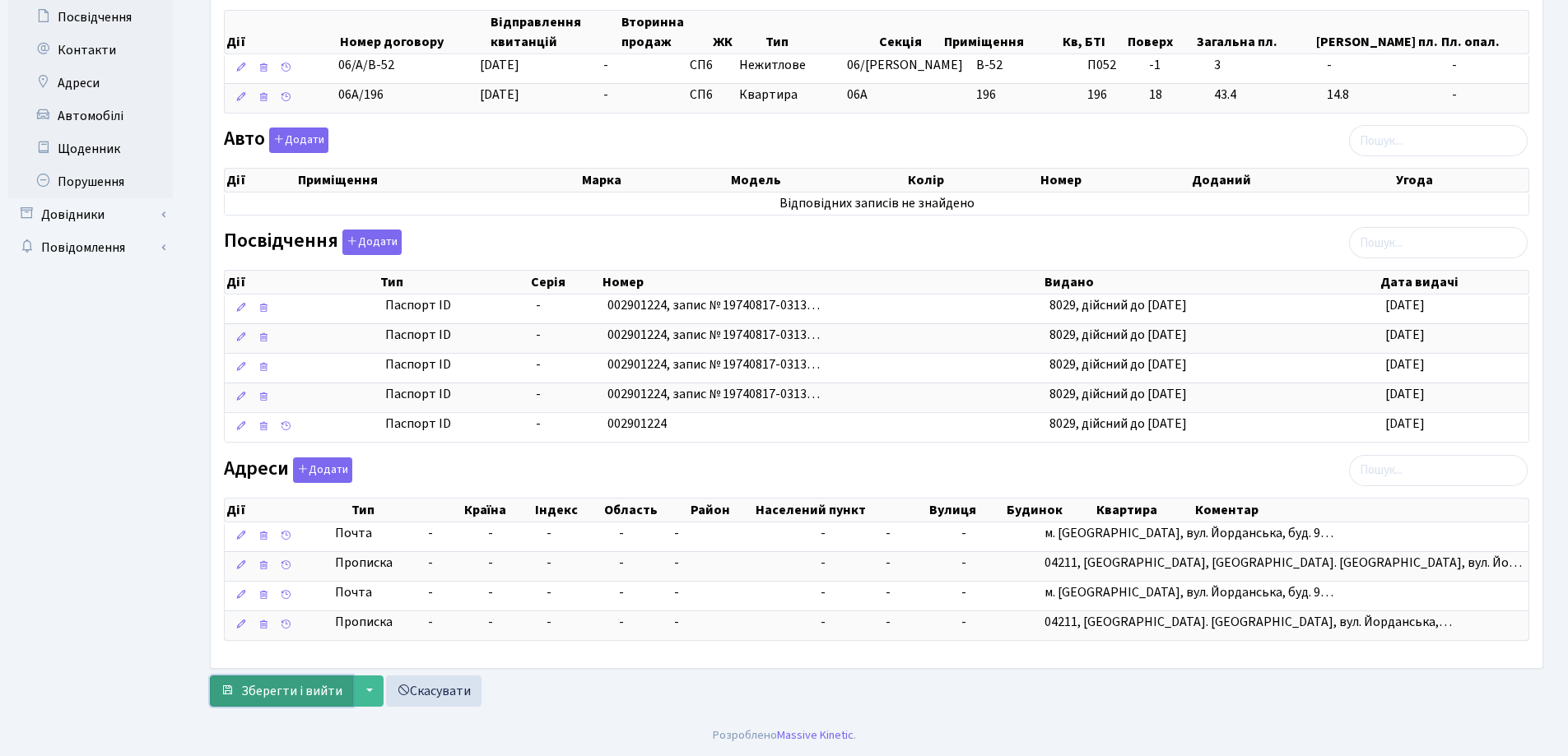
click at [316, 682] on span "Зберегти і вийти" at bounding box center [292, 690] width 102 height 18
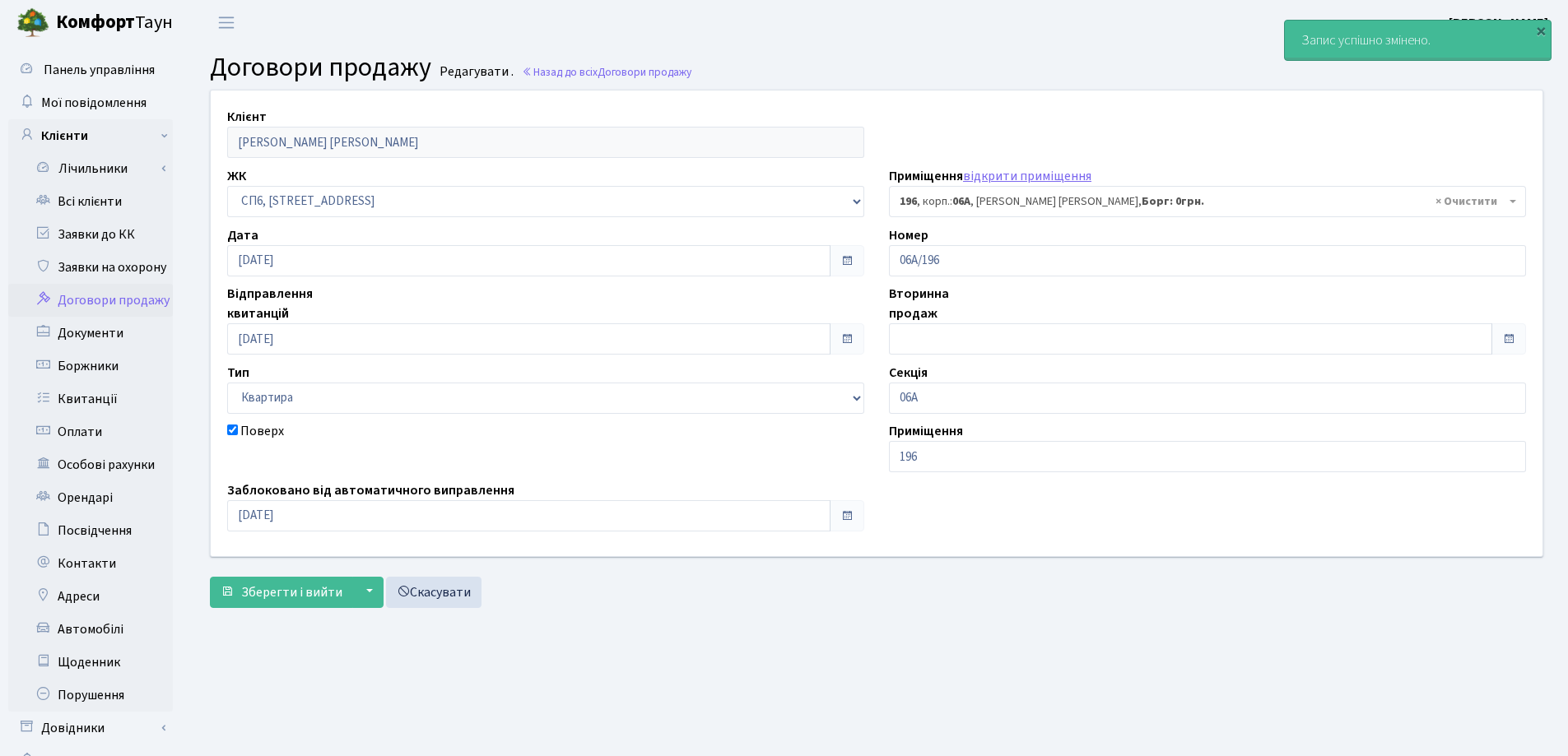
select select "21864"
click at [301, 572] on form "Клієнт Опрощенко Олександр Михайлович ЖК - СП, Наддніпрянське шосе, 2а СП1, Сто…" at bounding box center [876, 348] width 1333 height 518
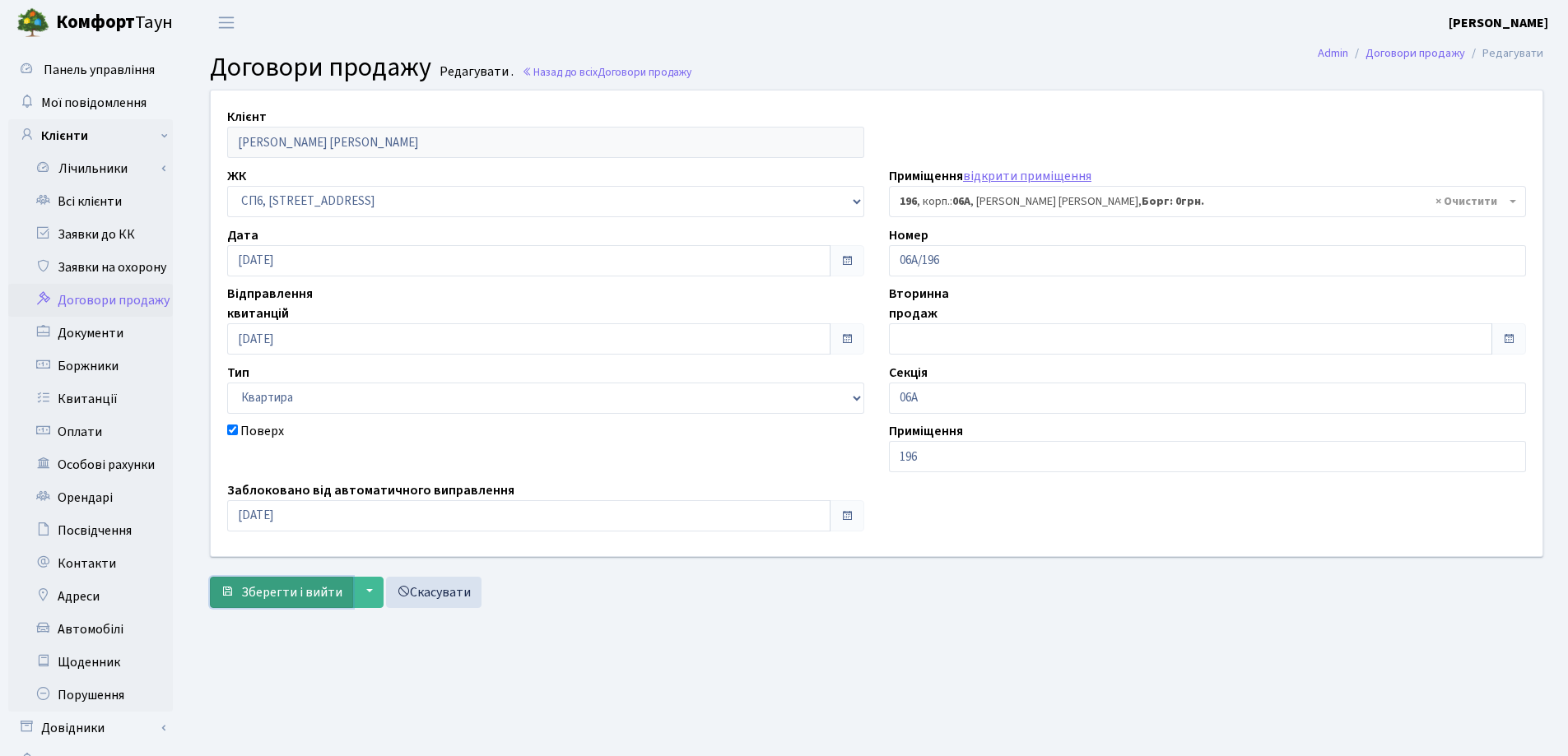
click at [302, 586] on span "Зберегти і вийти" at bounding box center [292, 592] width 102 height 18
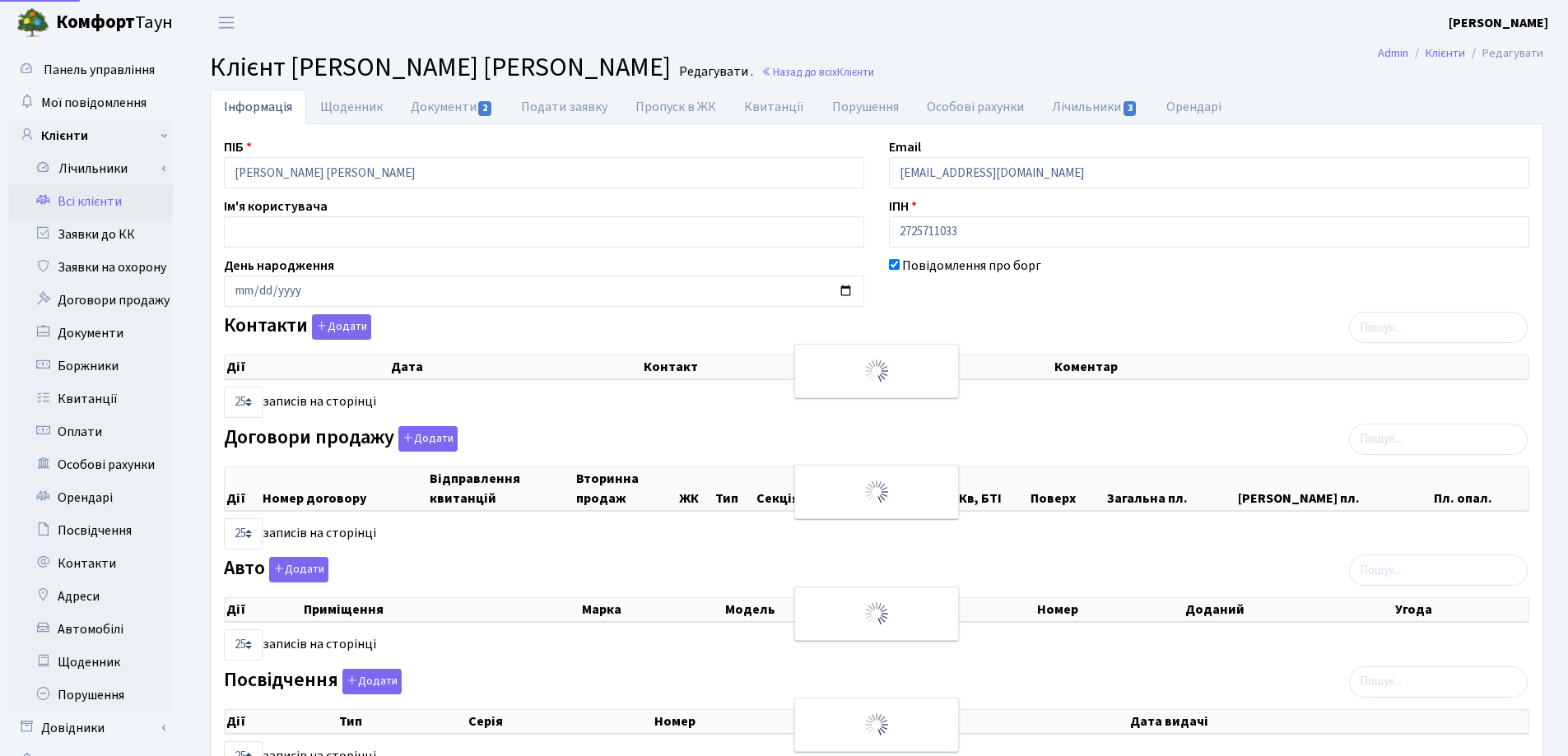
select select "25"
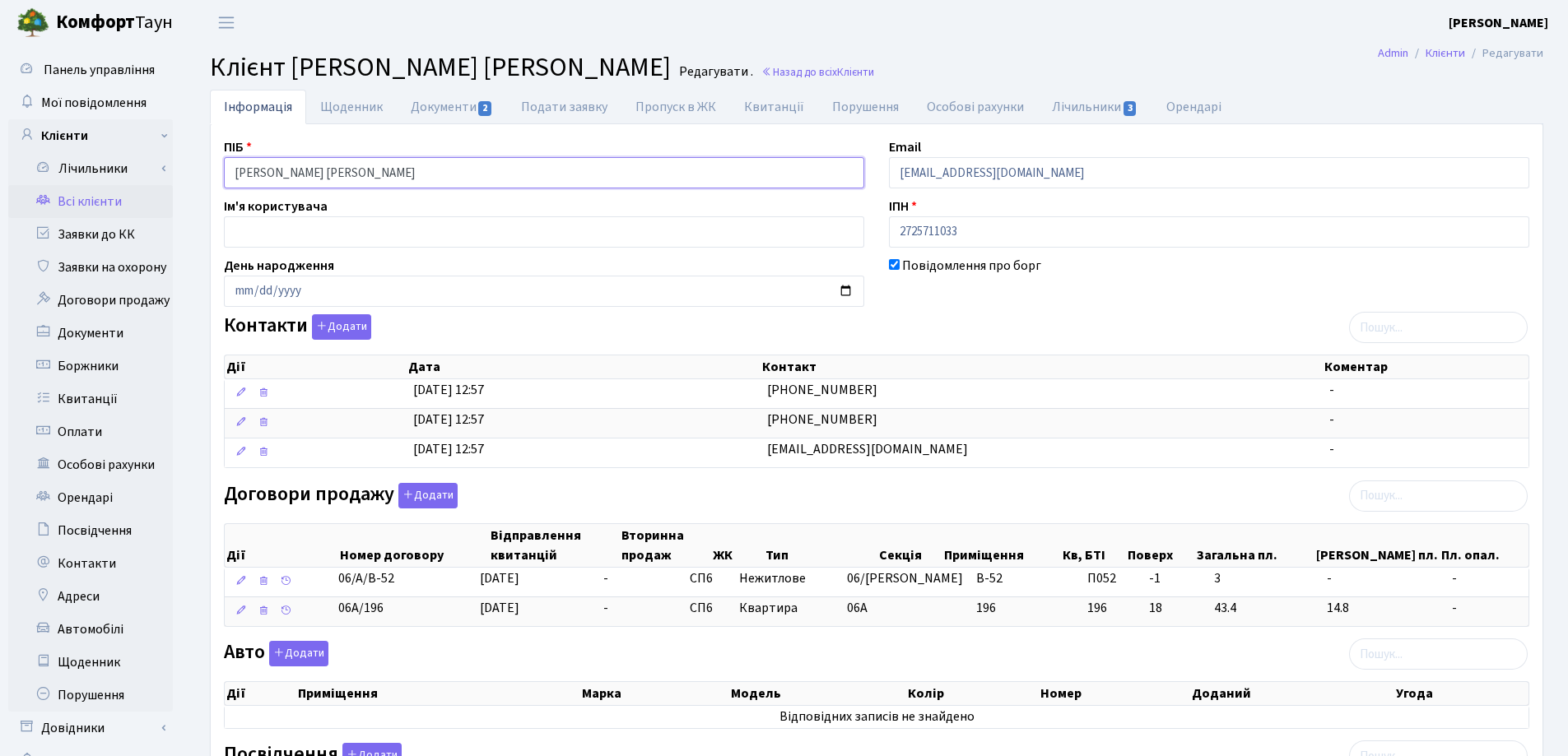
drag, startPoint x: 525, startPoint y: 173, endPoint x: 233, endPoint y: 185, distance: 292.2
click at [162, 177] on div "Панель управління Мої повідомлення Клієнти Лічильники Показання" at bounding box center [784, 636] width 1568 height 1182
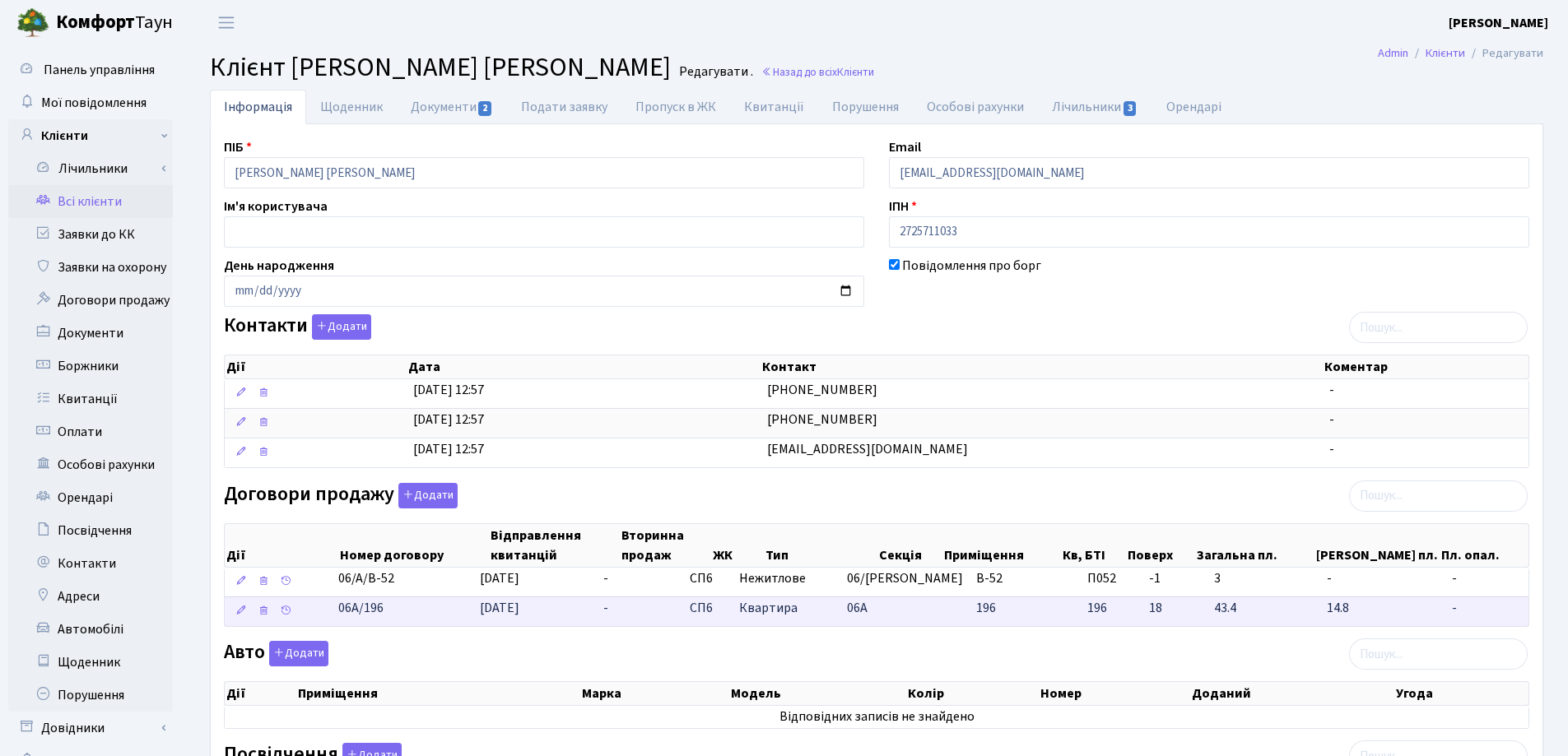
drag, startPoint x: 433, startPoint y: 618, endPoint x: 322, endPoint y: 625, distance: 111.2
click at [322, 625] on \<\/span\>\a "06А/196 10.09.2025 - СП6 Квартира 06А 196 196 -" at bounding box center [876, 611] width 1303 height 30
copy span "06А/196"
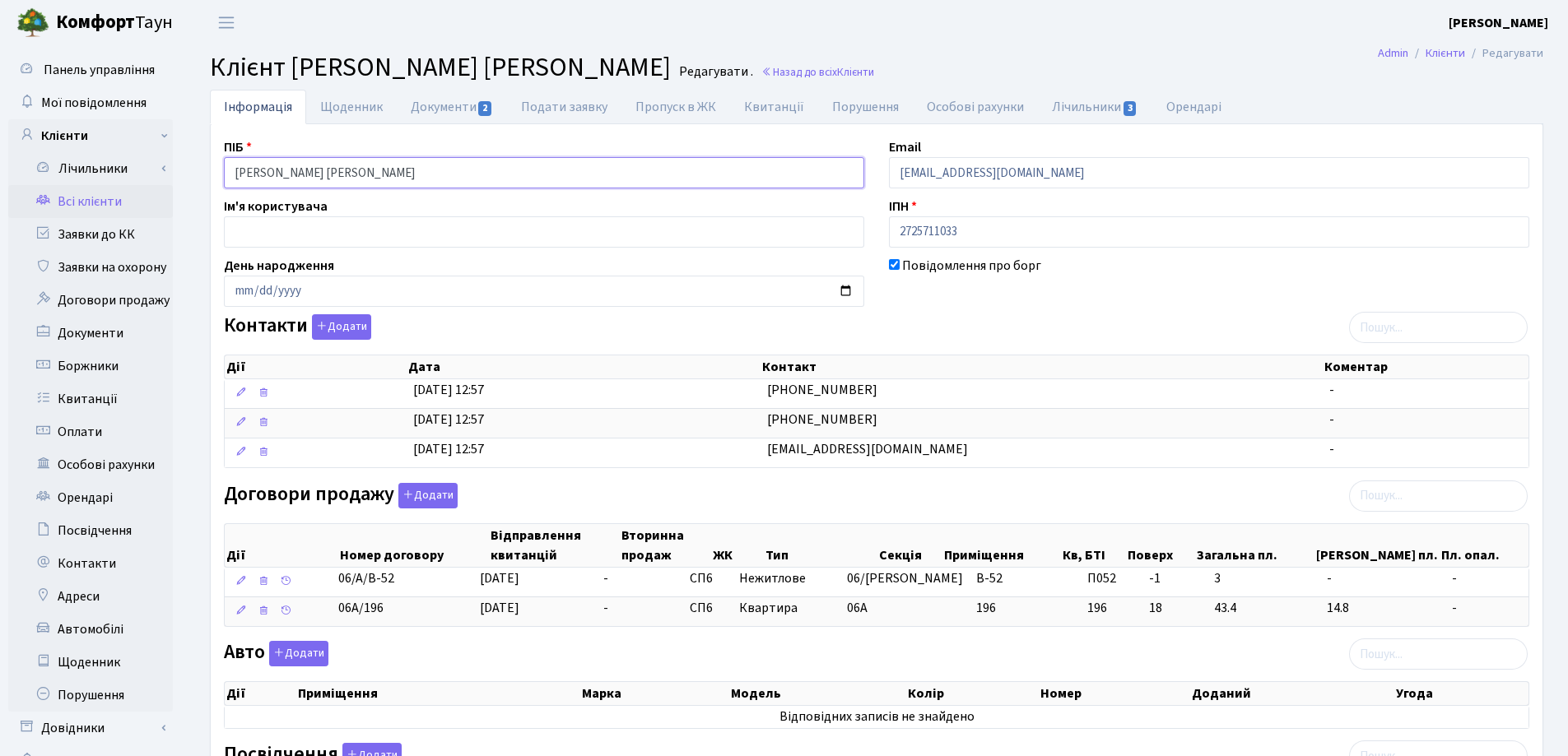
drag, startPoint x: 497, startPoint y: 166, endPoint x: 177, endPoint y: 155, distance: 320.2
click at [135, 143] on div "Панель управління Мої повідомлення Клієнти Лічильники Показання" at bounding box center [784, 636] width 1568 height 1182
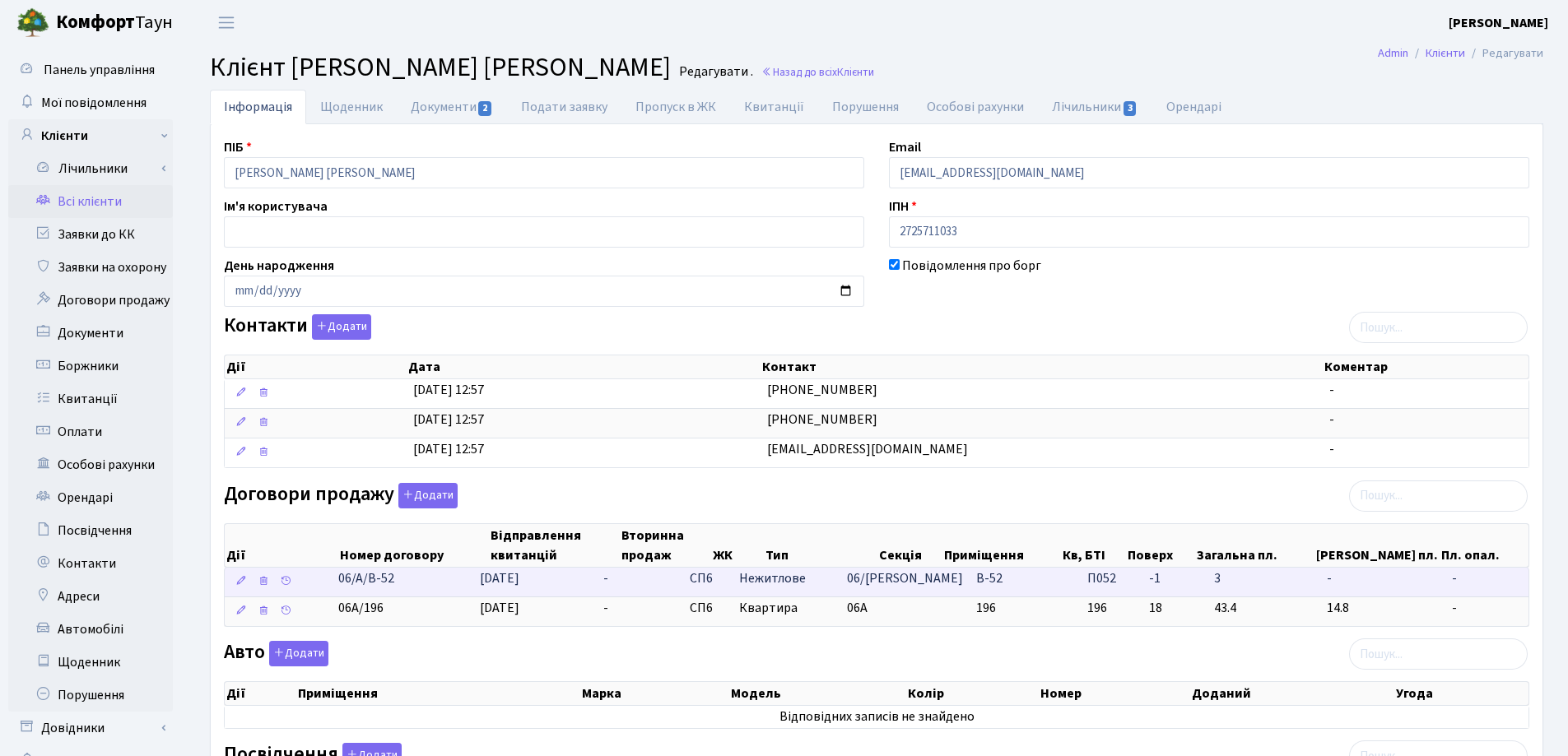
drag, startPoint x: 444, startPoint y: 586, endPoint x: 342, endPoint y: 585, distance: 102.0
click at [342, 585] on td "06/А/В-52" at bounding box center [402, 582] width 141 height 29
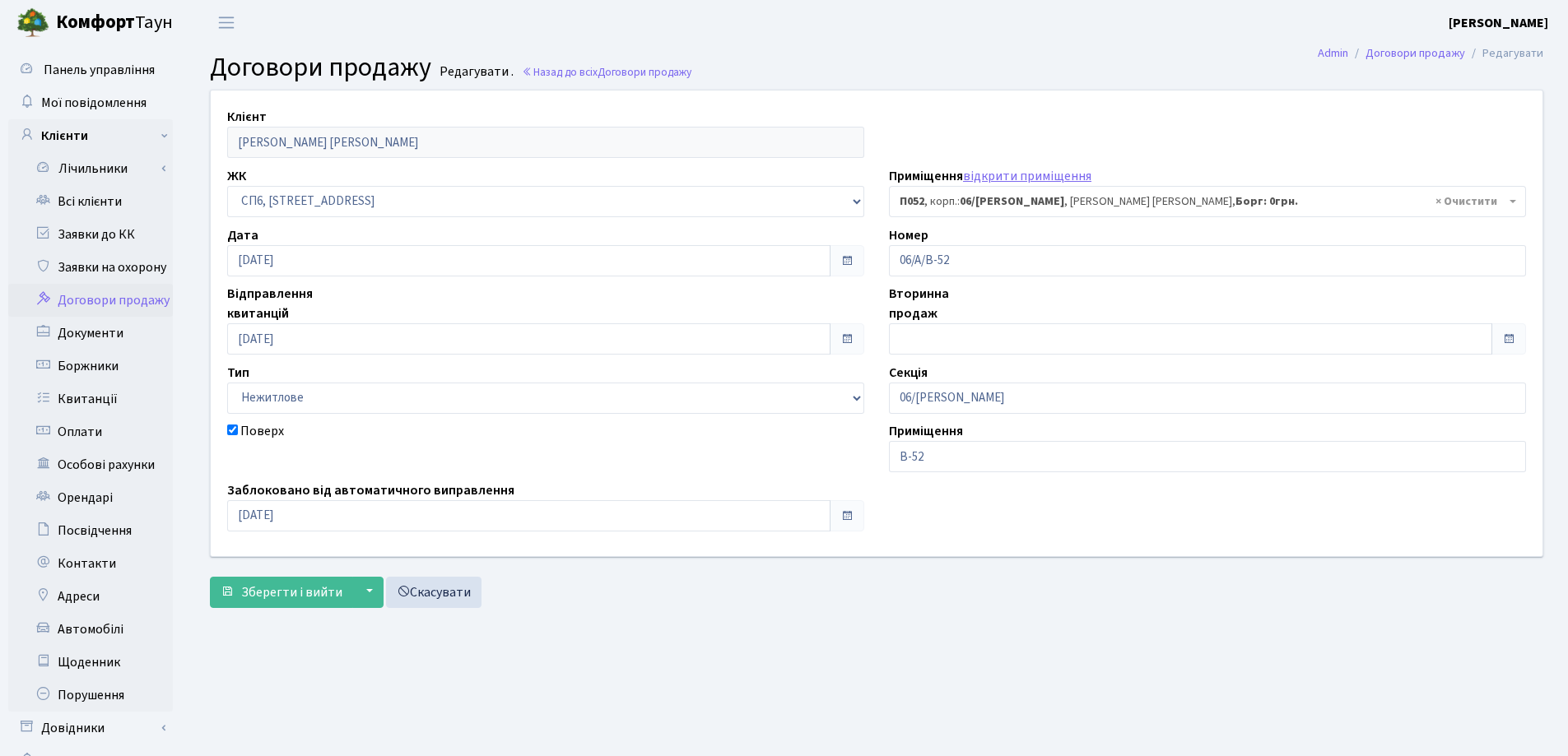
select select "22080"
drag, startPoint x: 0, startPoint y: 0, endPoint x: 850, endPoint y: 703, distance: 1103.0
click at [850, 703] on main "Admin Договори продажу Редагувати Договори продажу Редагувати . Назад до всіх Д…" at bounding box center [877, 414] width 1383 height 740
drag, startPoint x: 988, startPoint y: 260, endPoint x: 850, endPoint y: 259, distance: 138.0
click at [850, 259] on div "Клієнт [PERSON_NAME] [PERSON_NAME] ЖК - СП, Наддніпрянське шосе, 2а СП1, Столич…" at bounding box center [876, 322] width 1356 height 464
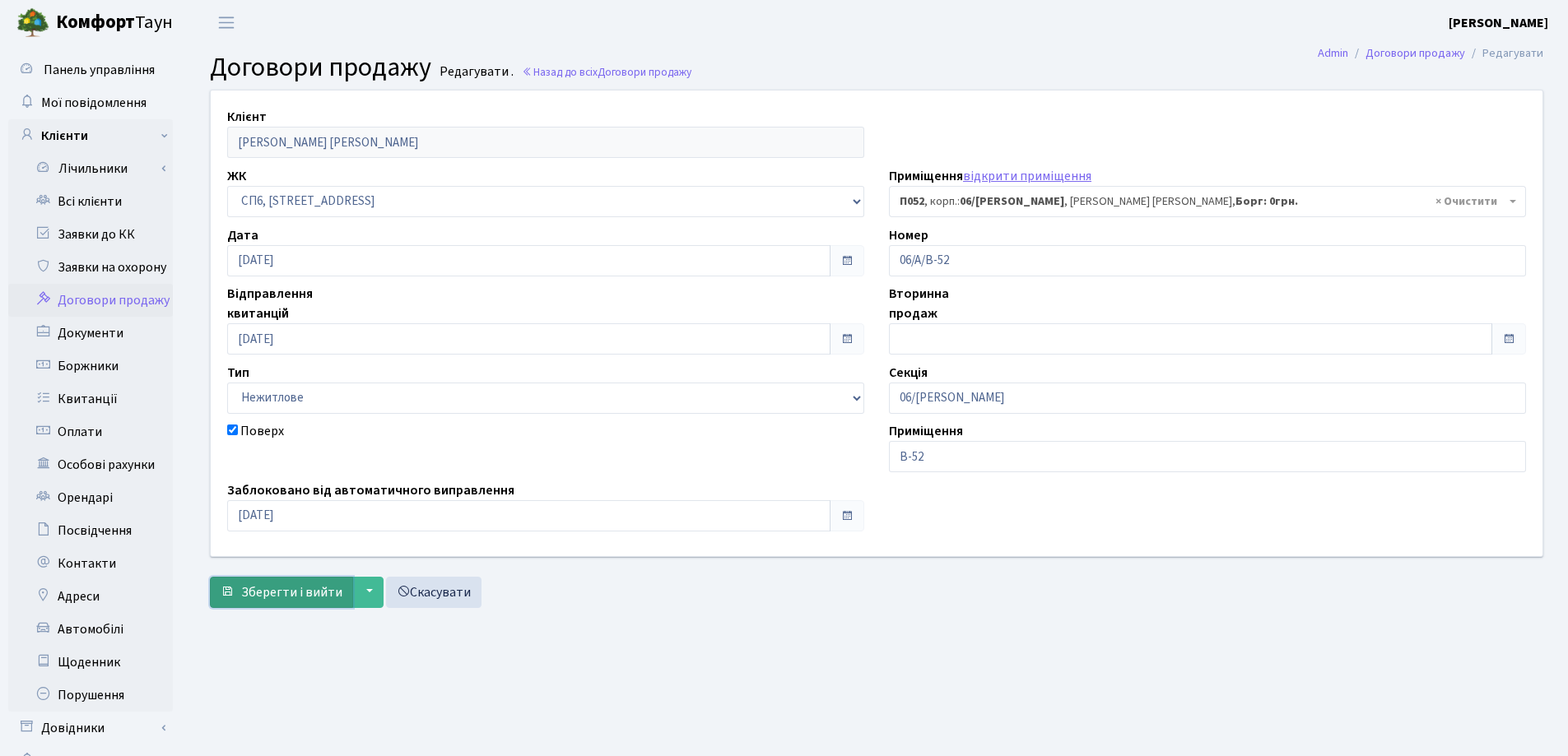
click at [313, 597] on span "Зберегти і вийти" at bounding box center [292, 592] width 102 height 18
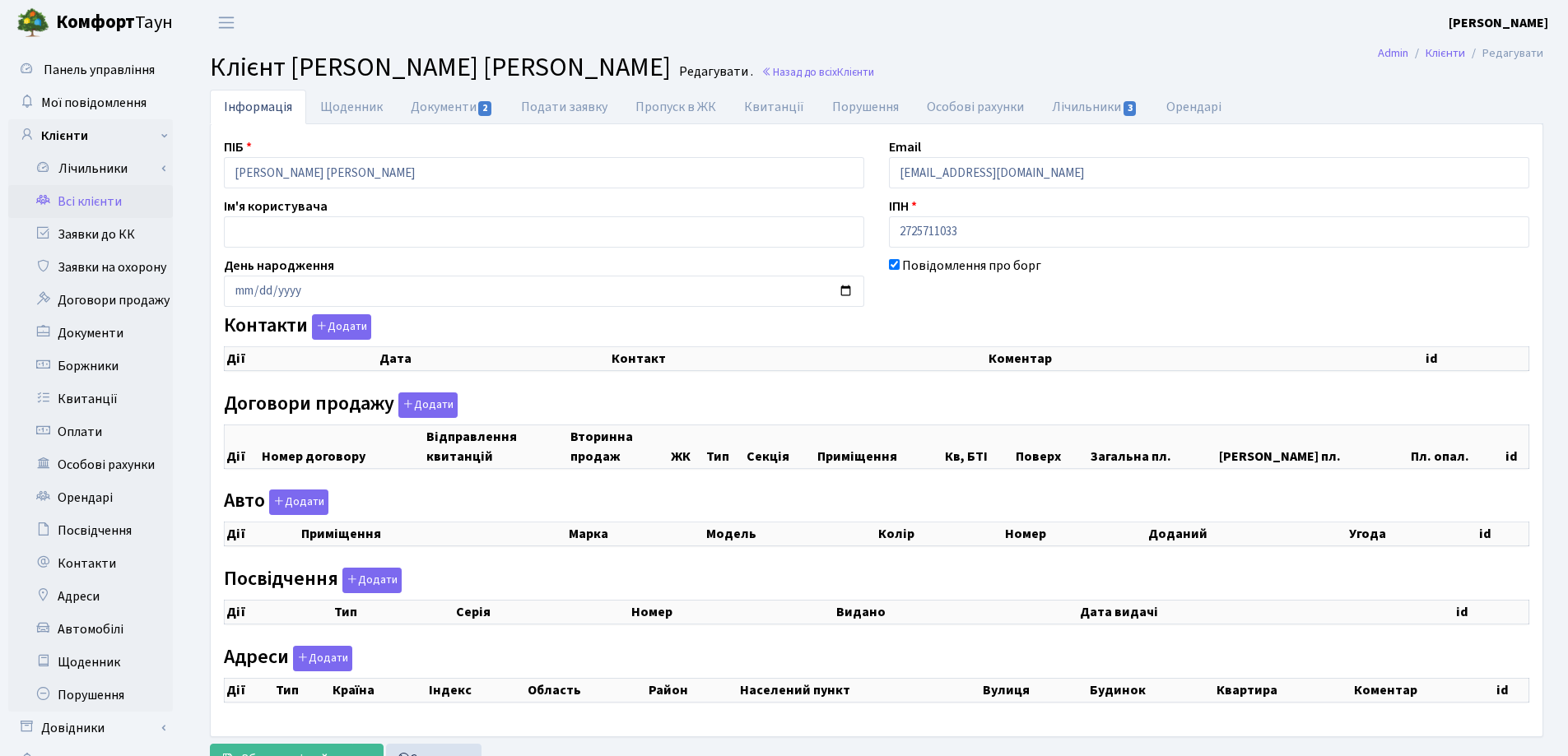
checkbox input "true"
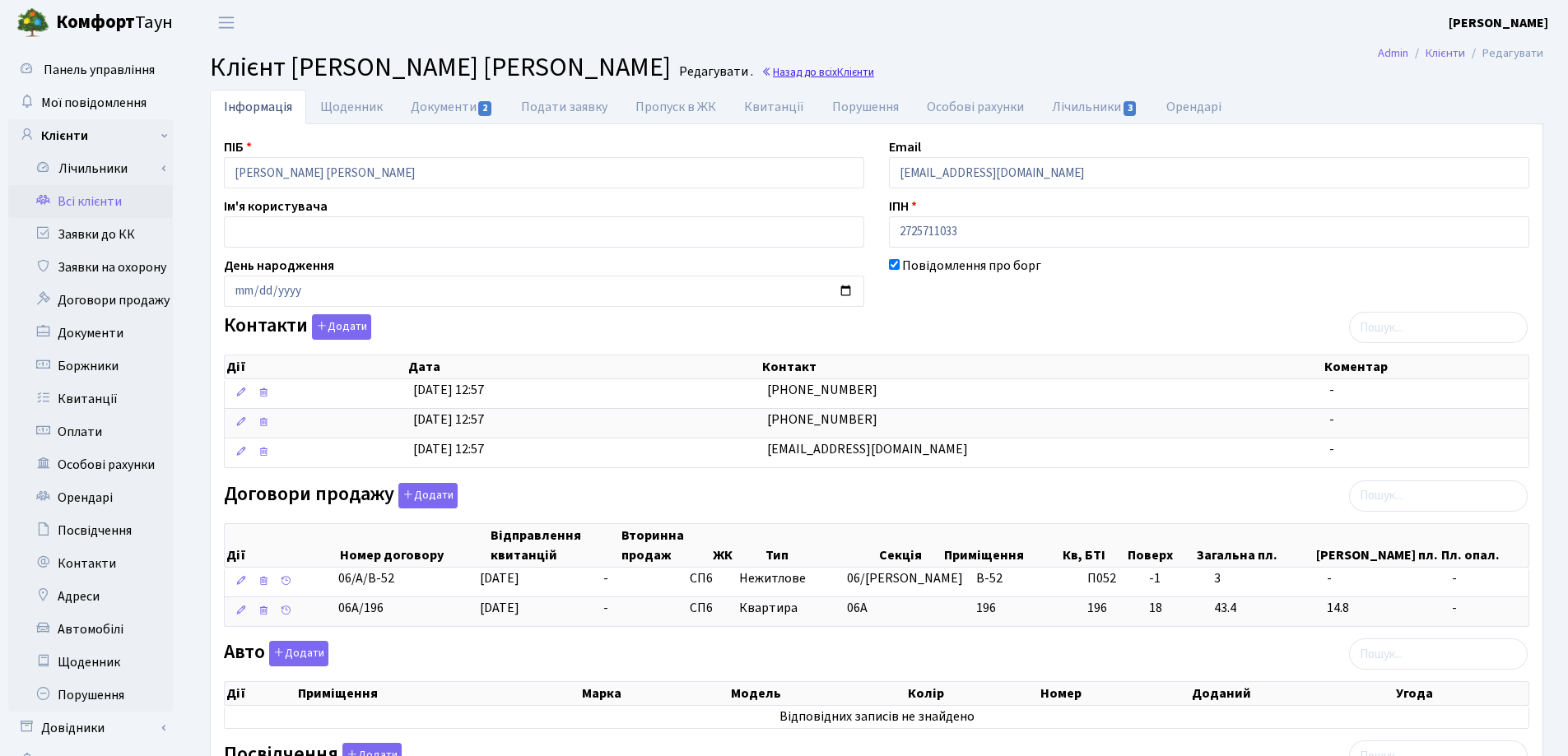
click at [823, 74] on link "Назад до всіх Клієнти" at bounding box center [817, 72] width 113 height 15
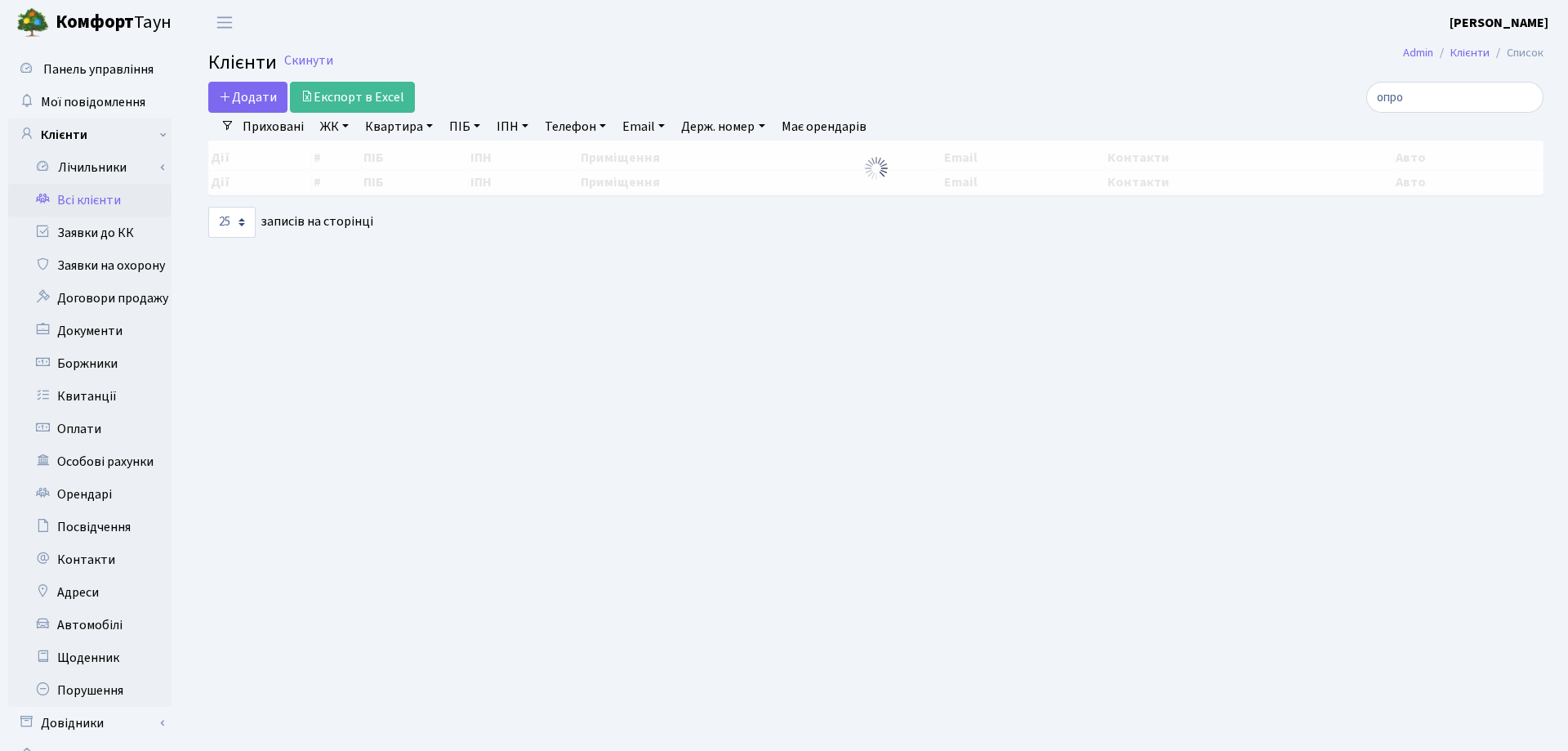
select select "25"
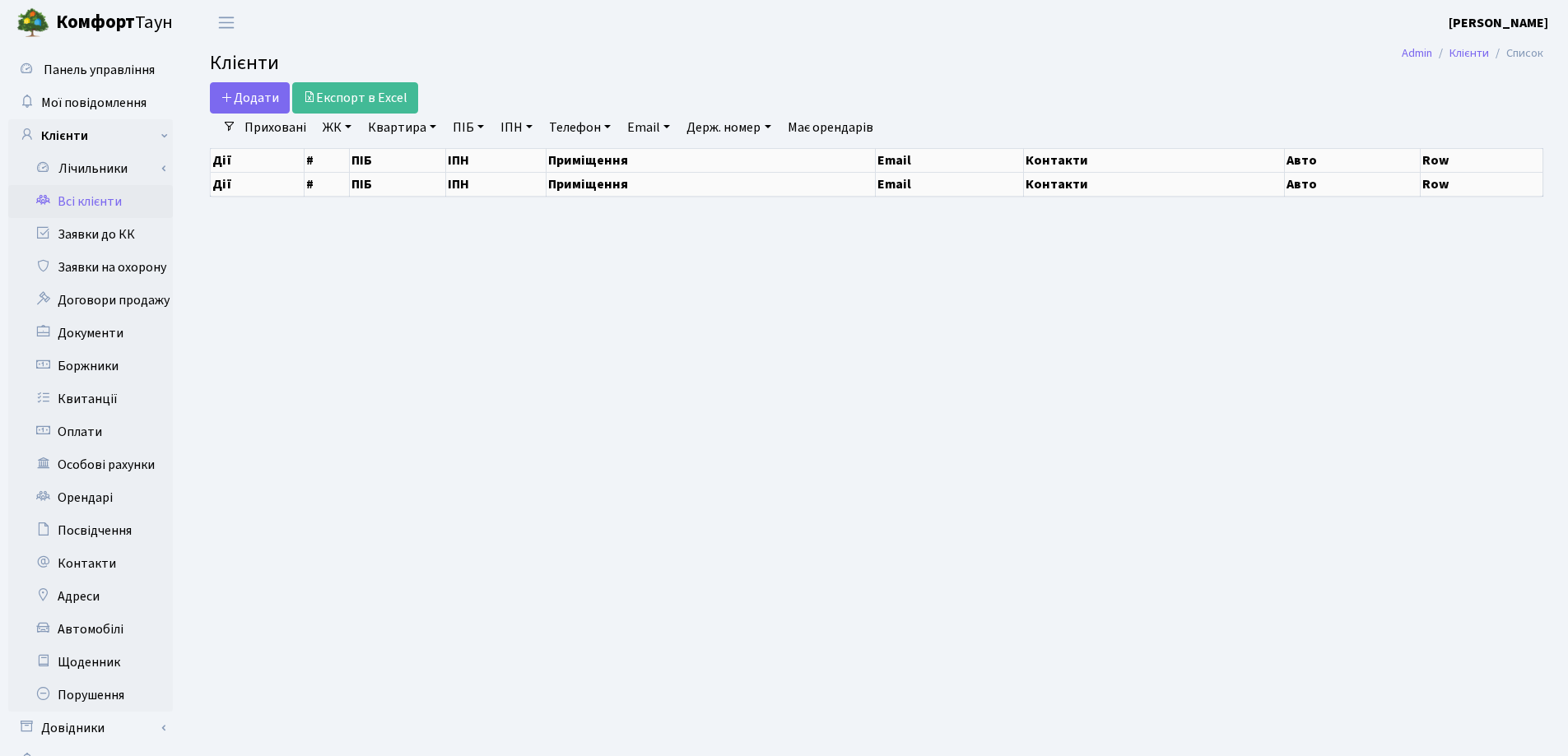
select select "25"
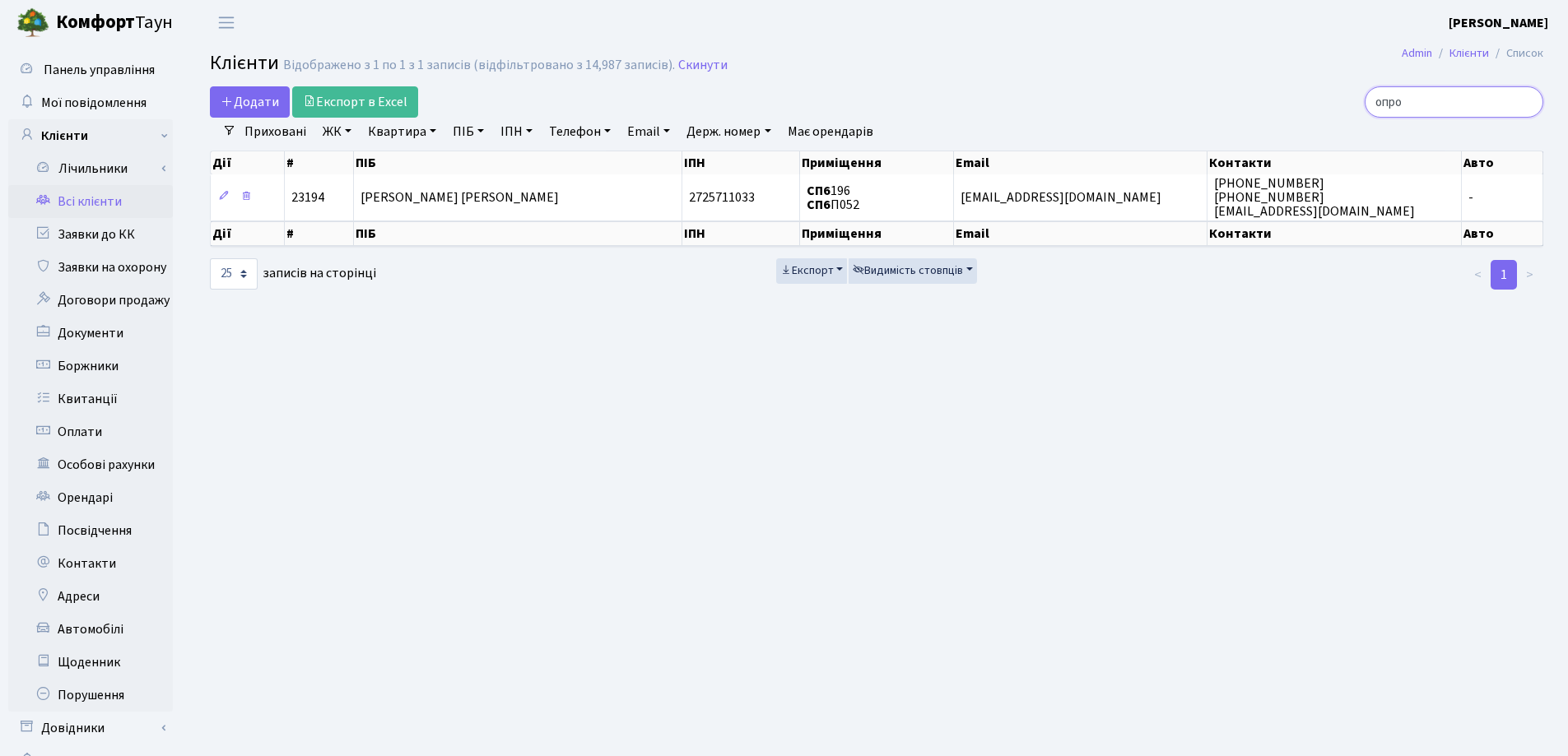
click at [1526, 100] on input "опро" at bounding box center [1453, 101] width 179 height 31
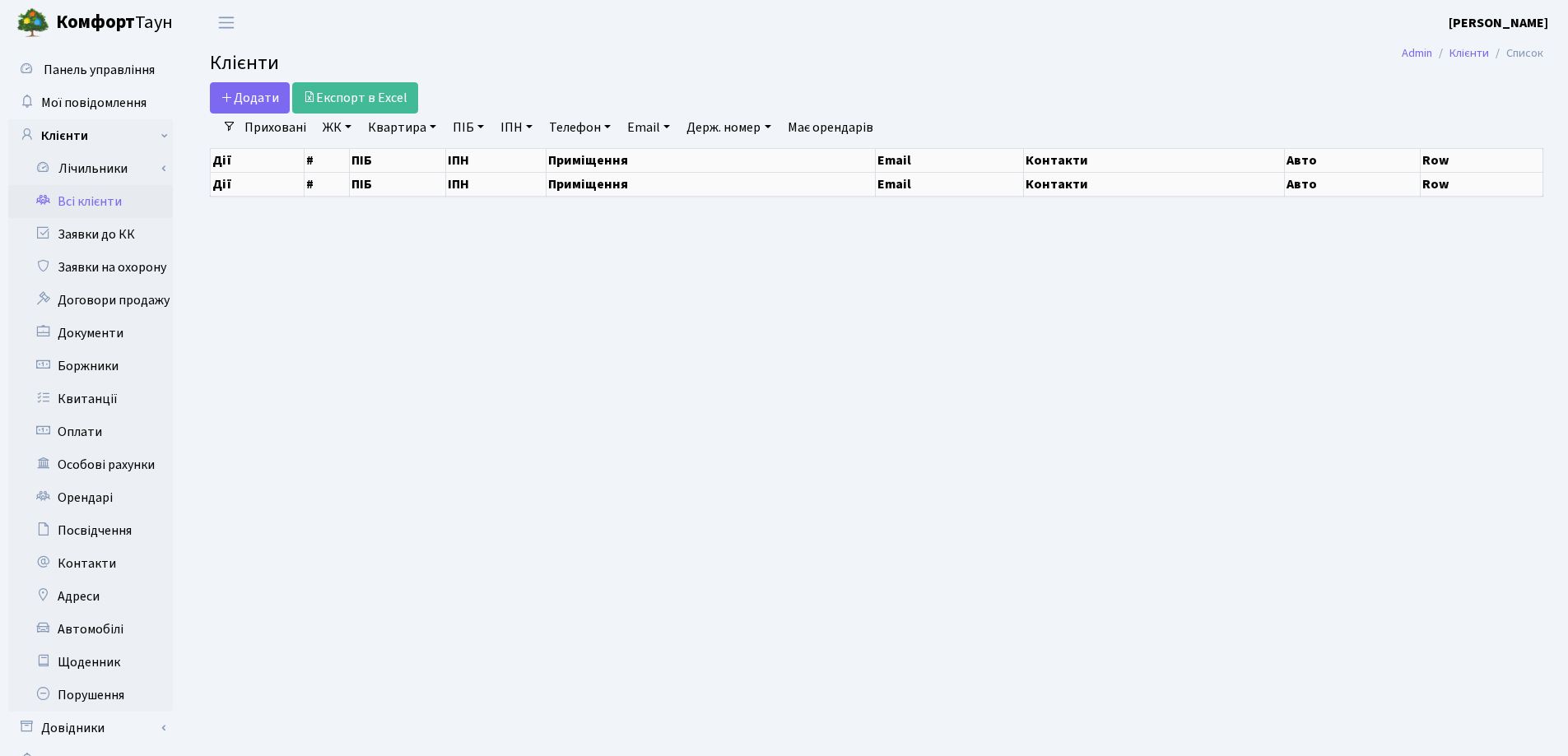
select select "25"
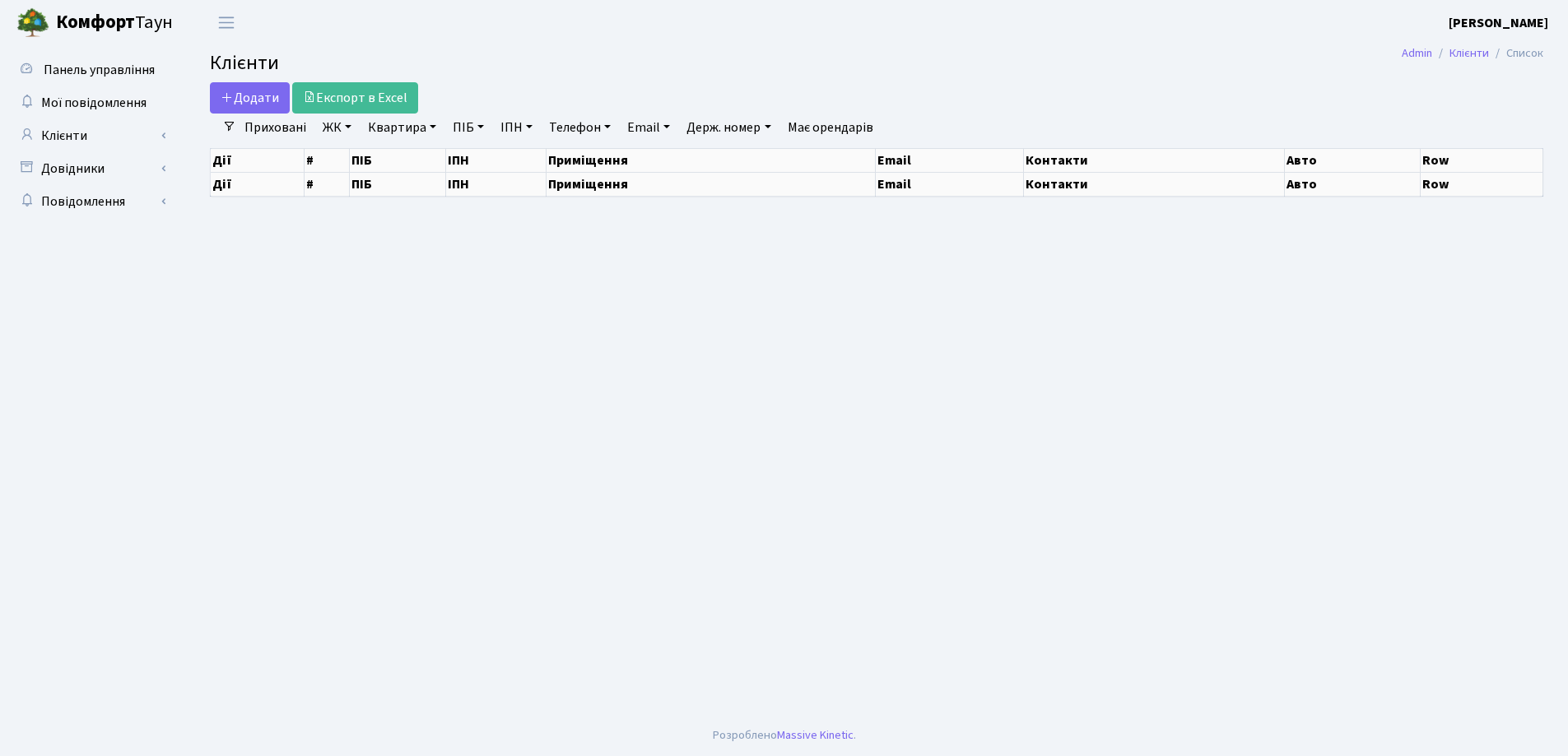
select select "25"
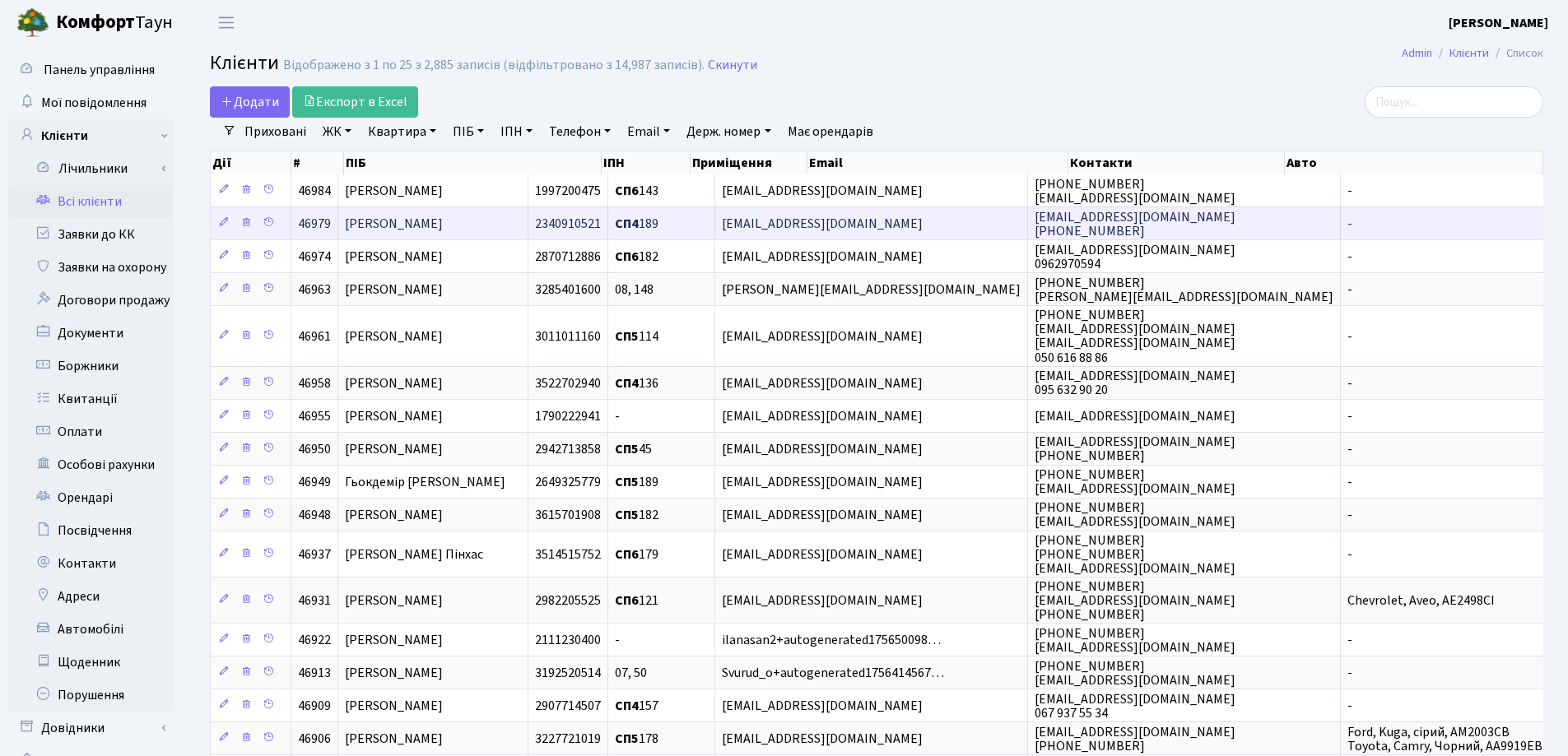
click at [443, 229] on span "[PERSON_NAME]" at bounding box center [393, 223] width 98 height 18
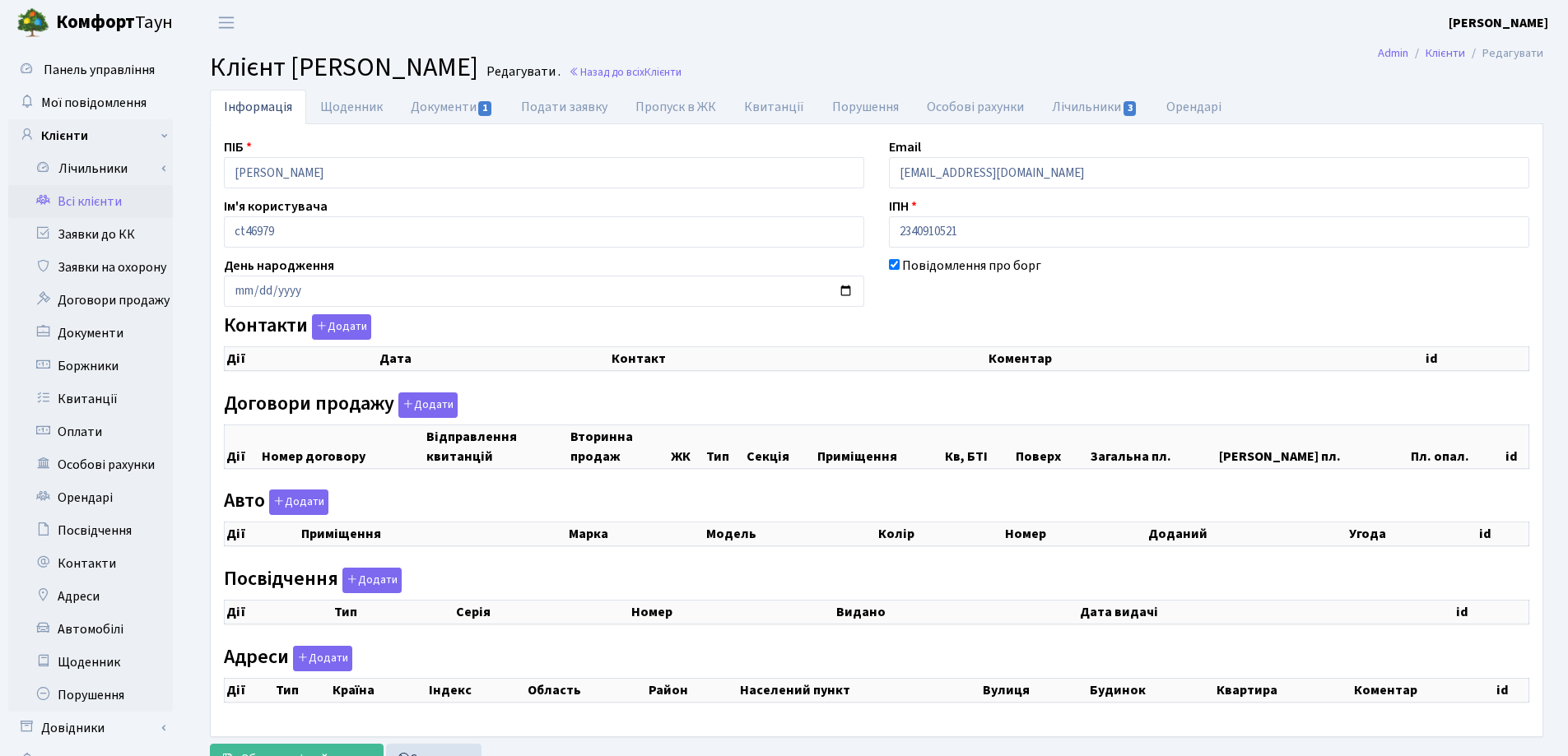
checkbox input "true"
select select "25"
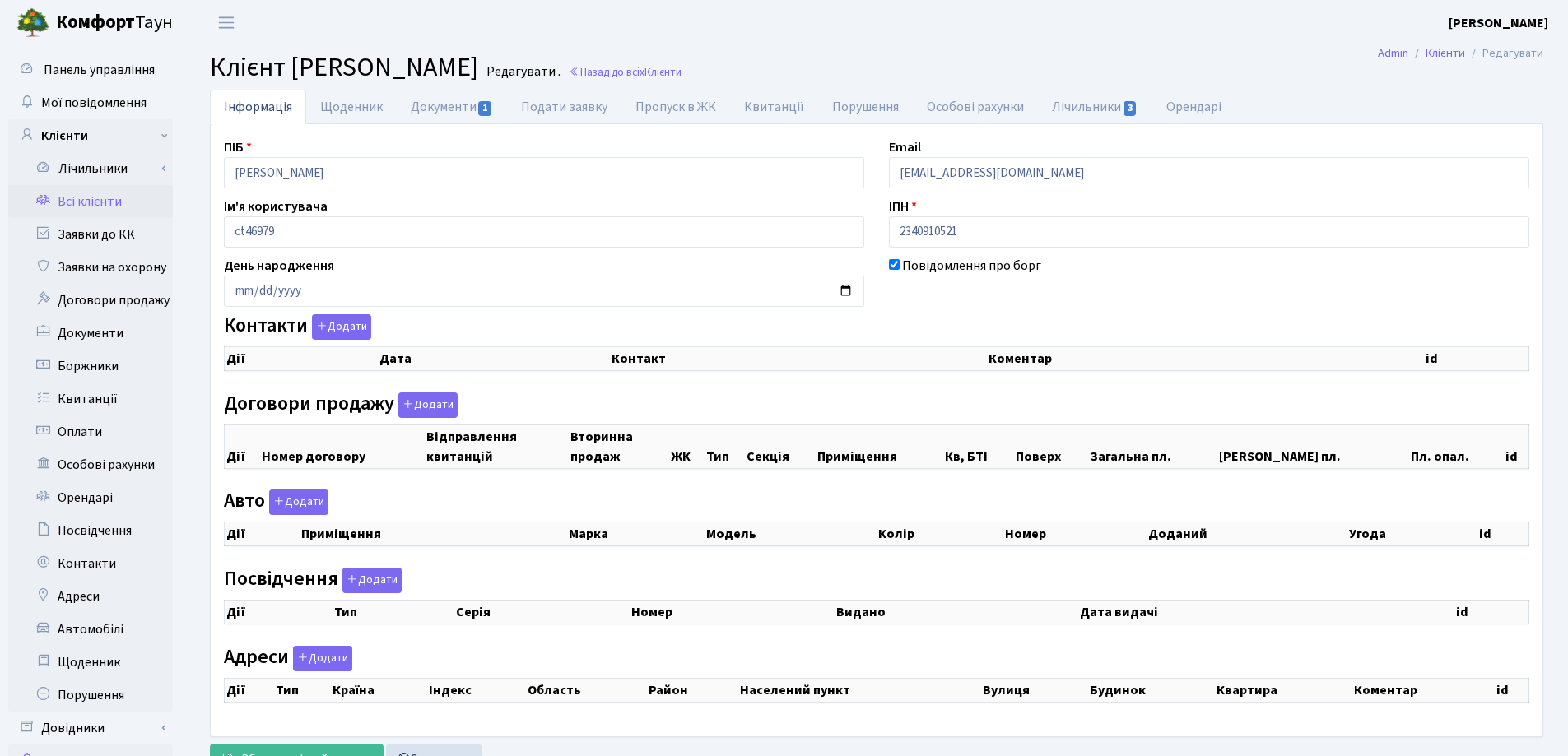
select select "25"
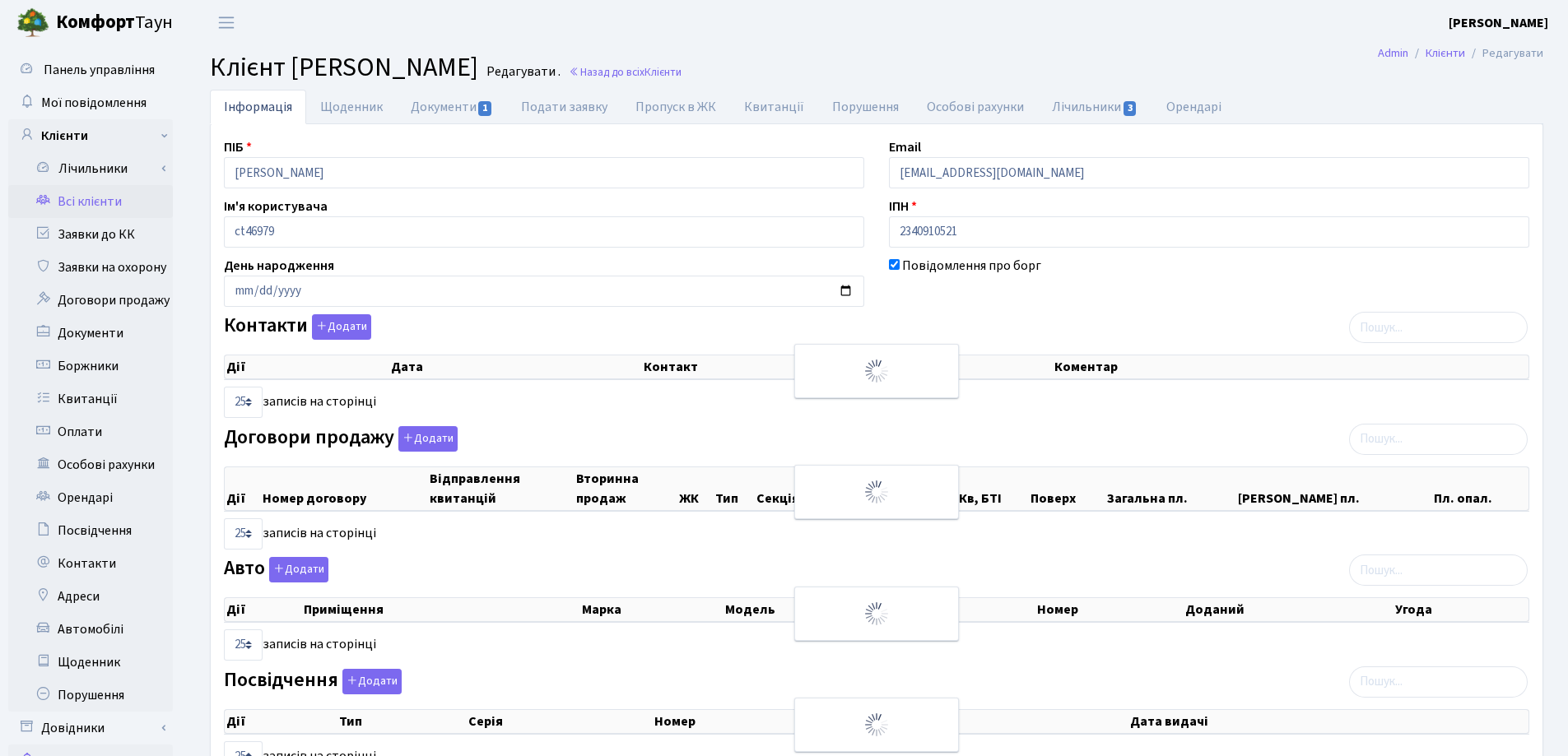
checkbox input "true"
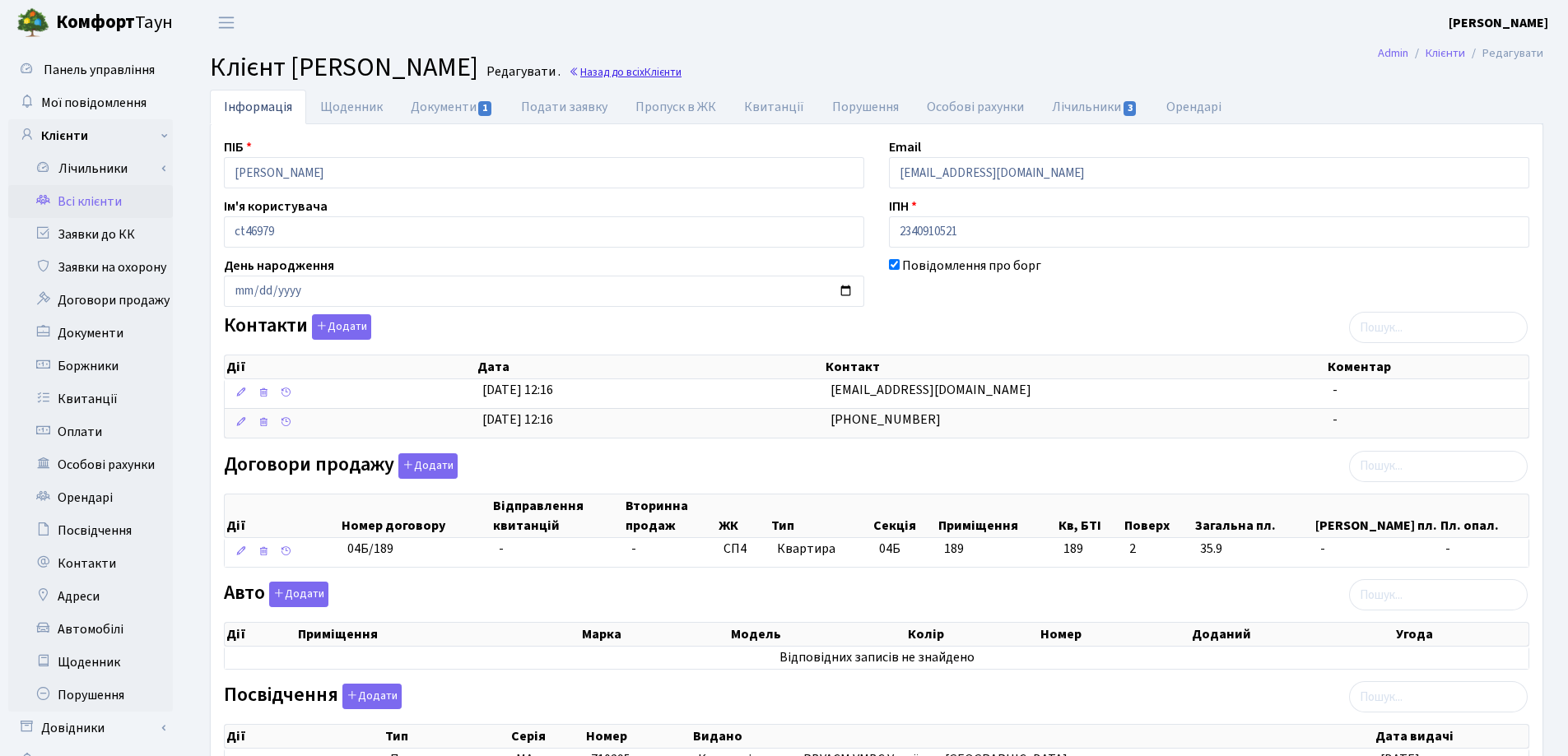
click at [681, 71] on link "Назад до всіх Клієнти" at bounding box center [624, 72] width 113 height 15
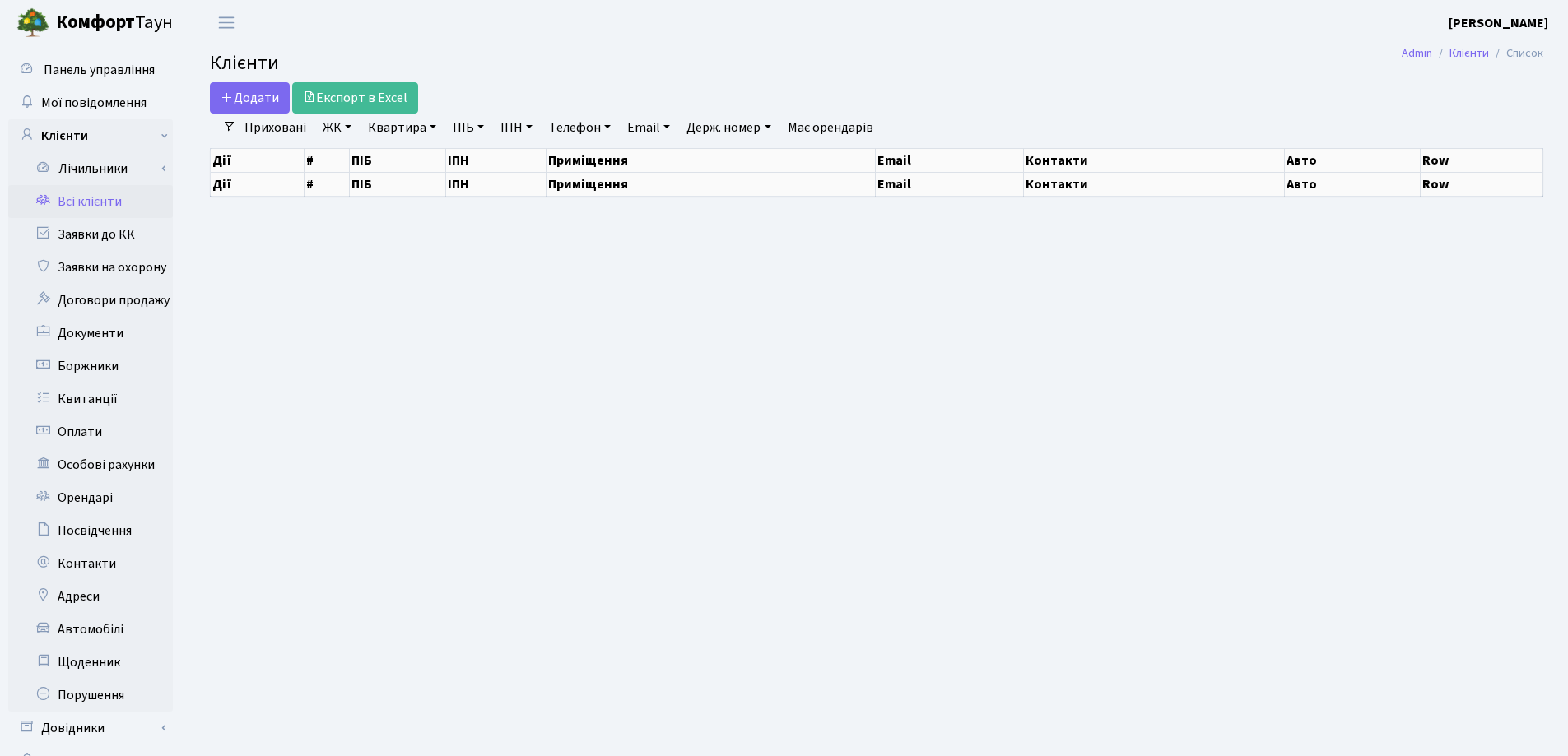
select select "25"
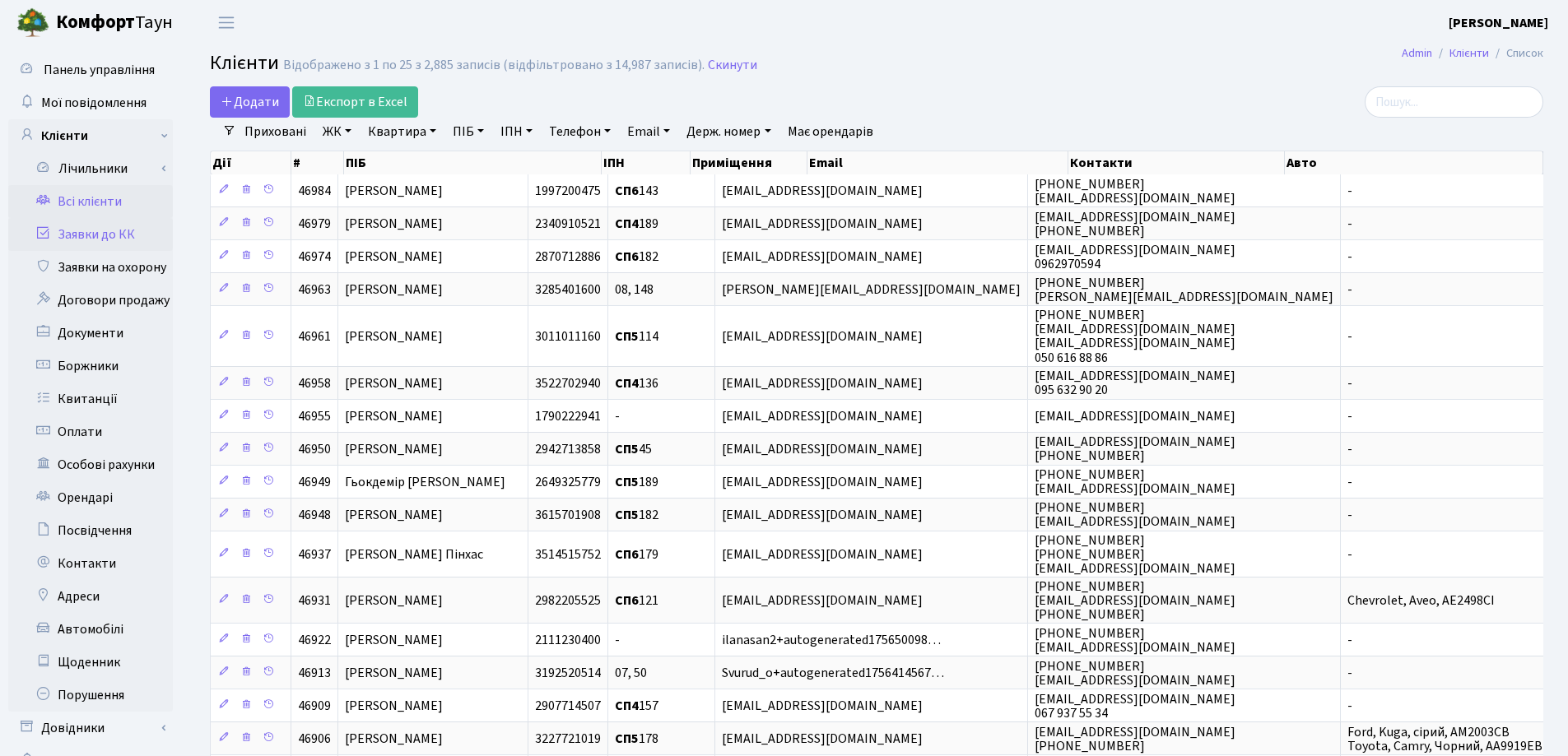
click at [85, 237] on link "Заявки до КК" at bounding box center [91, 234] width 165 height 33
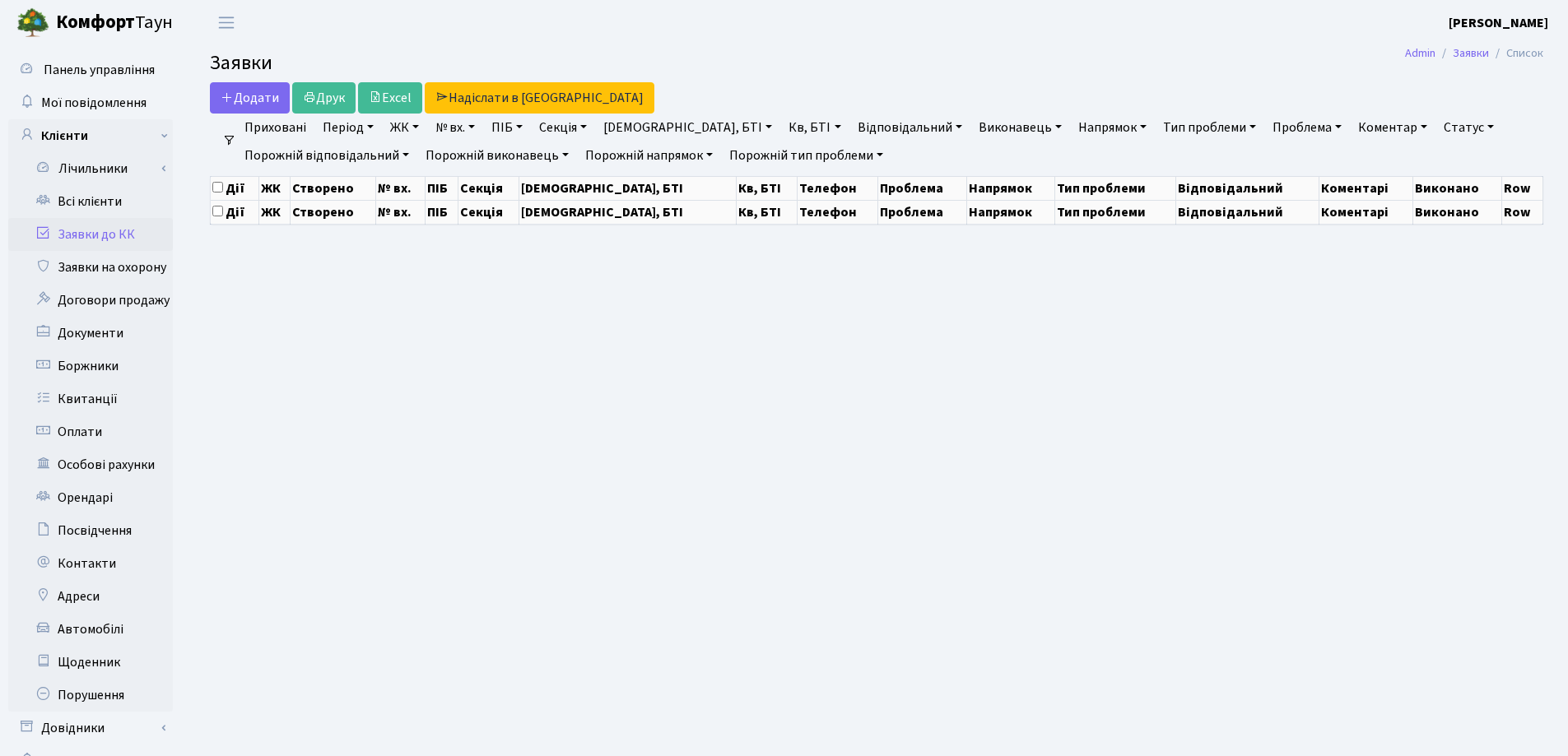
select select "25"
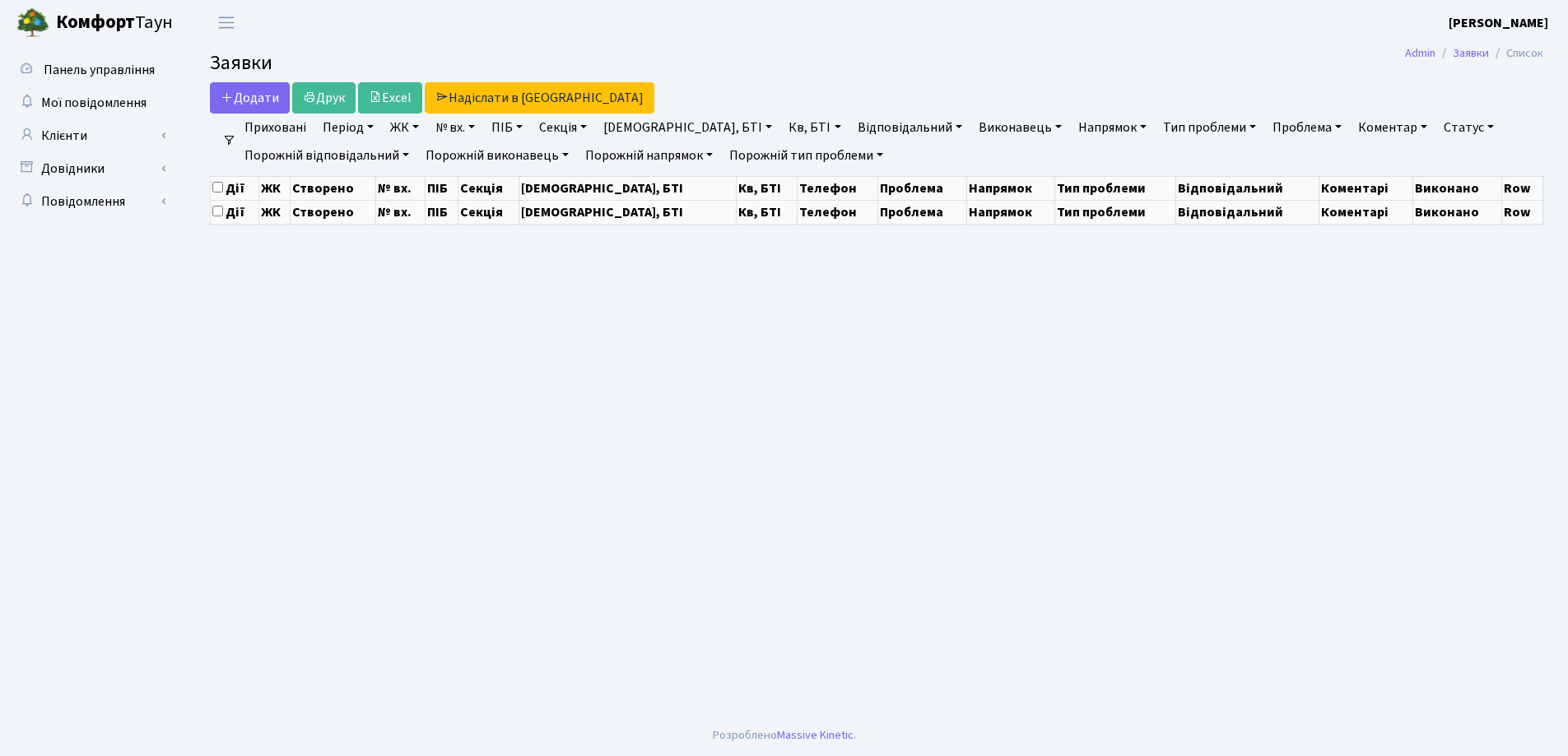
select select "25"
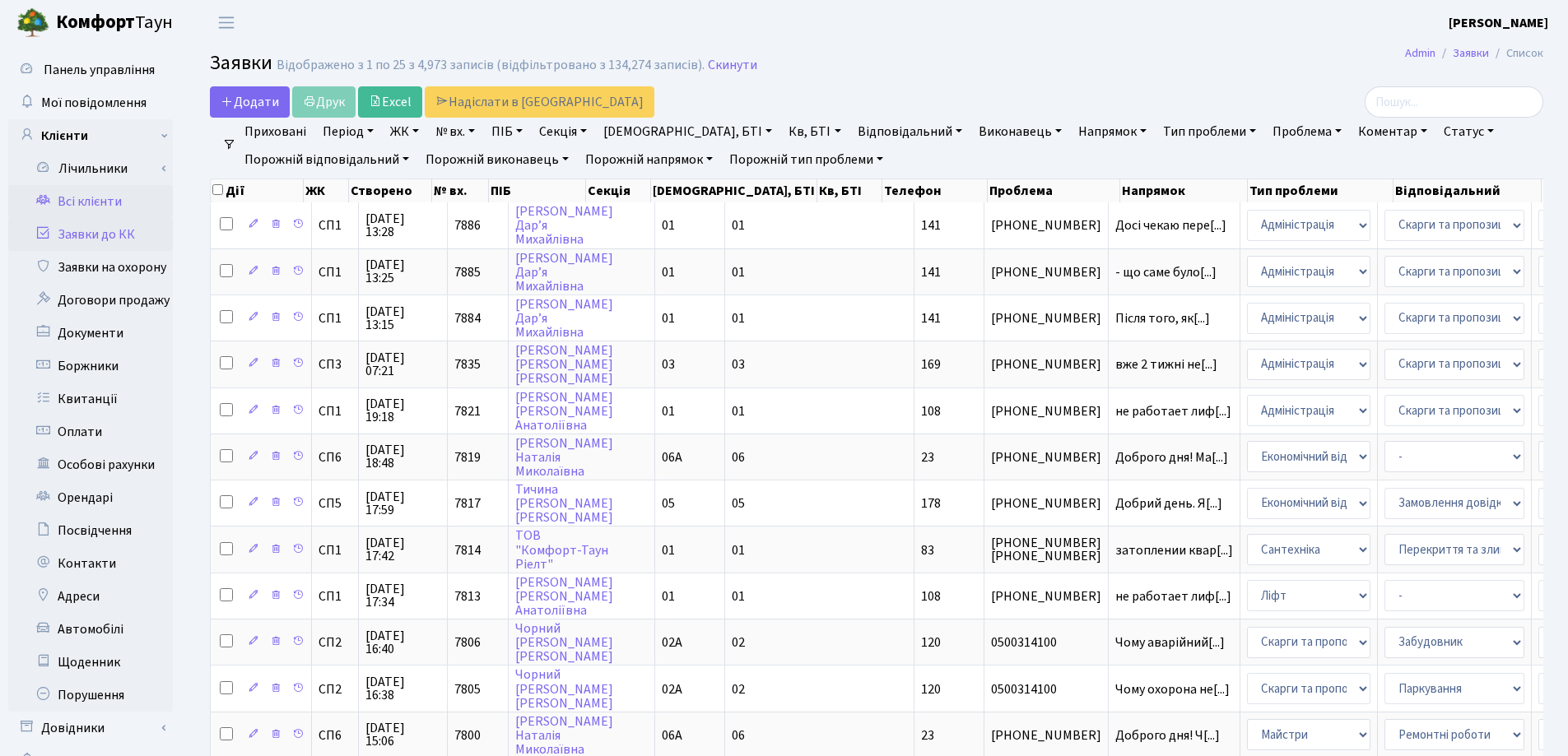
click at [87, 199] on link "Всі клієнти" at bounding box center [91, 201] width 165 height 33
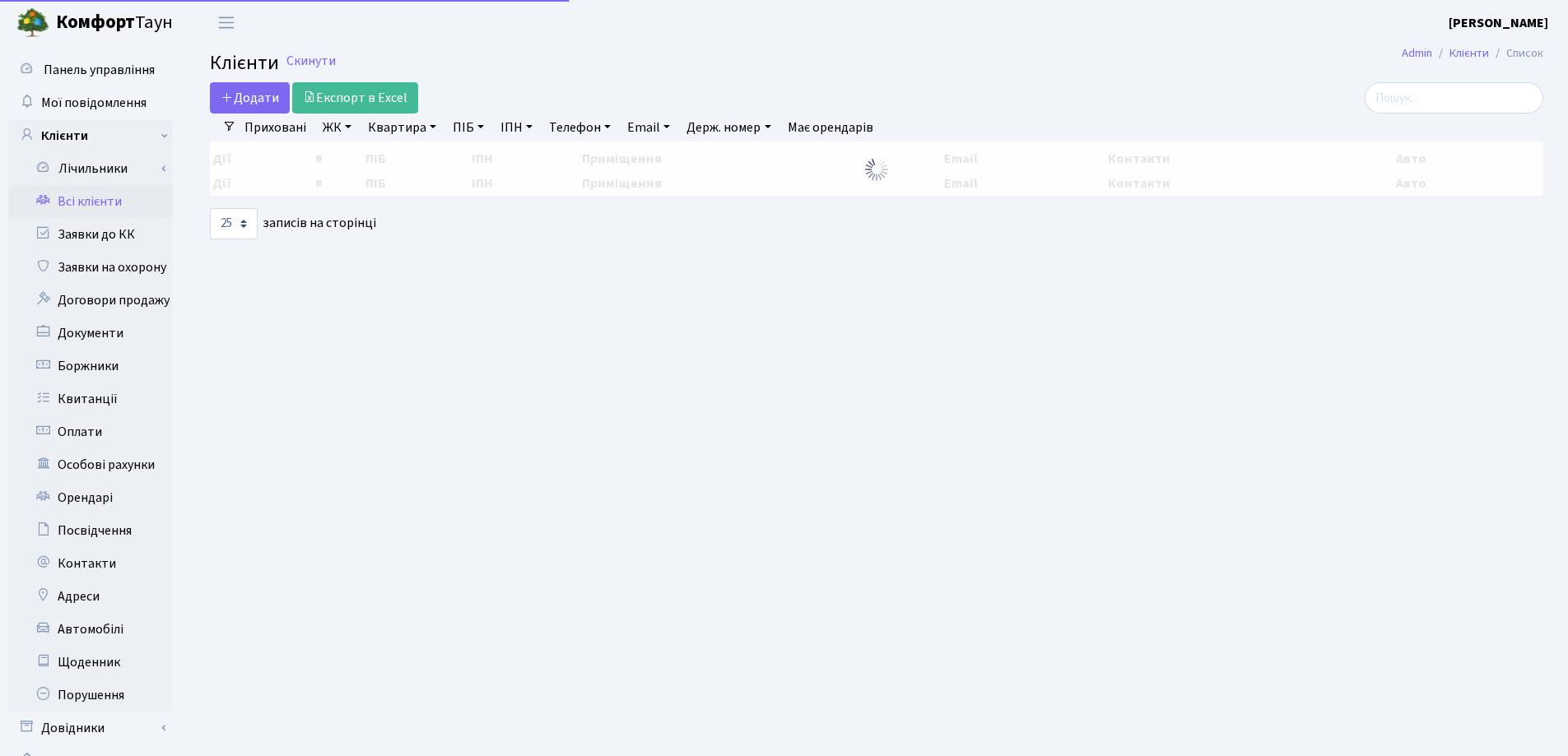
select select "25"
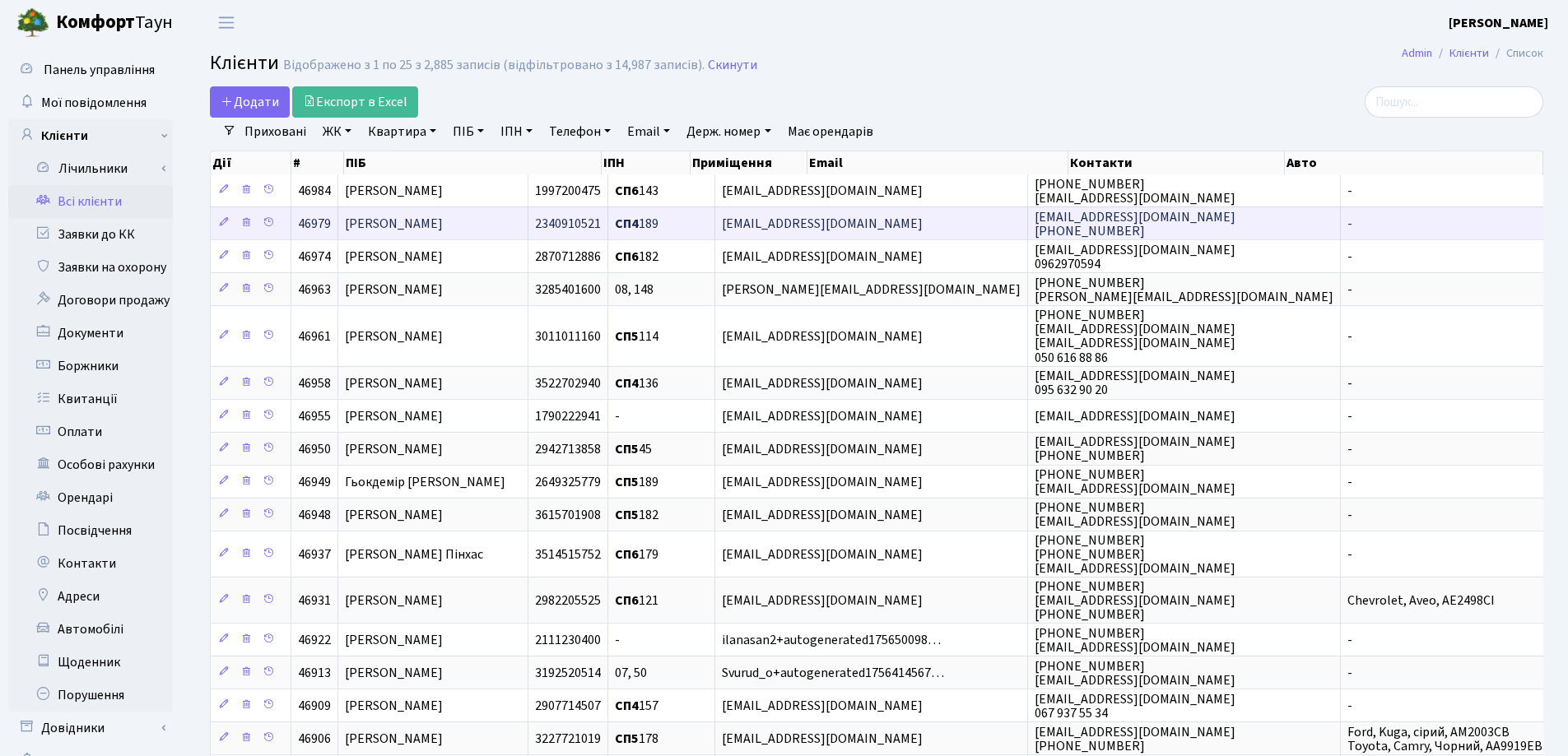
click at [528, 232] on td "[PERSON_NAME]" at bounding box center [433, 222] width 190 height 33
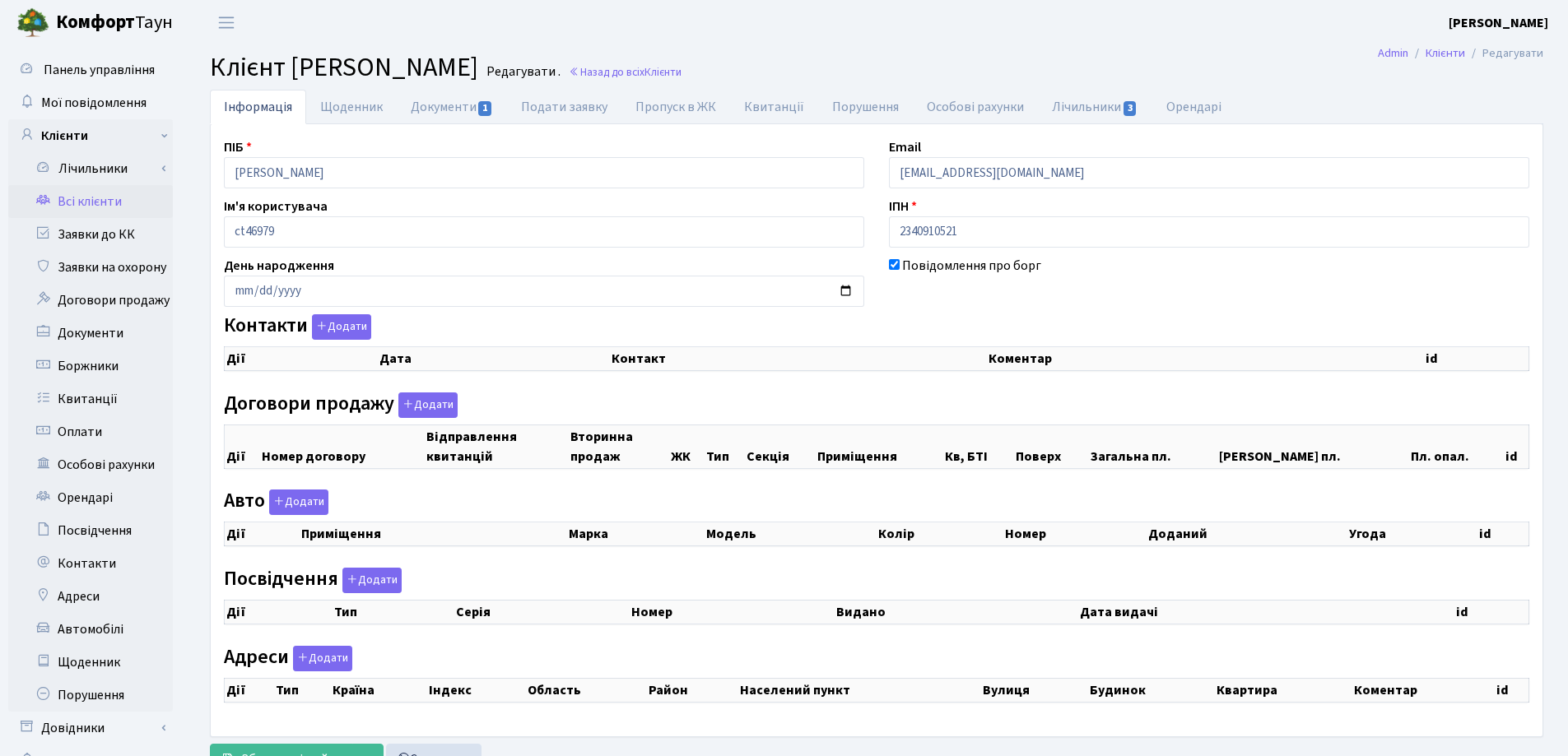
checkbox input "true"
select select "25"
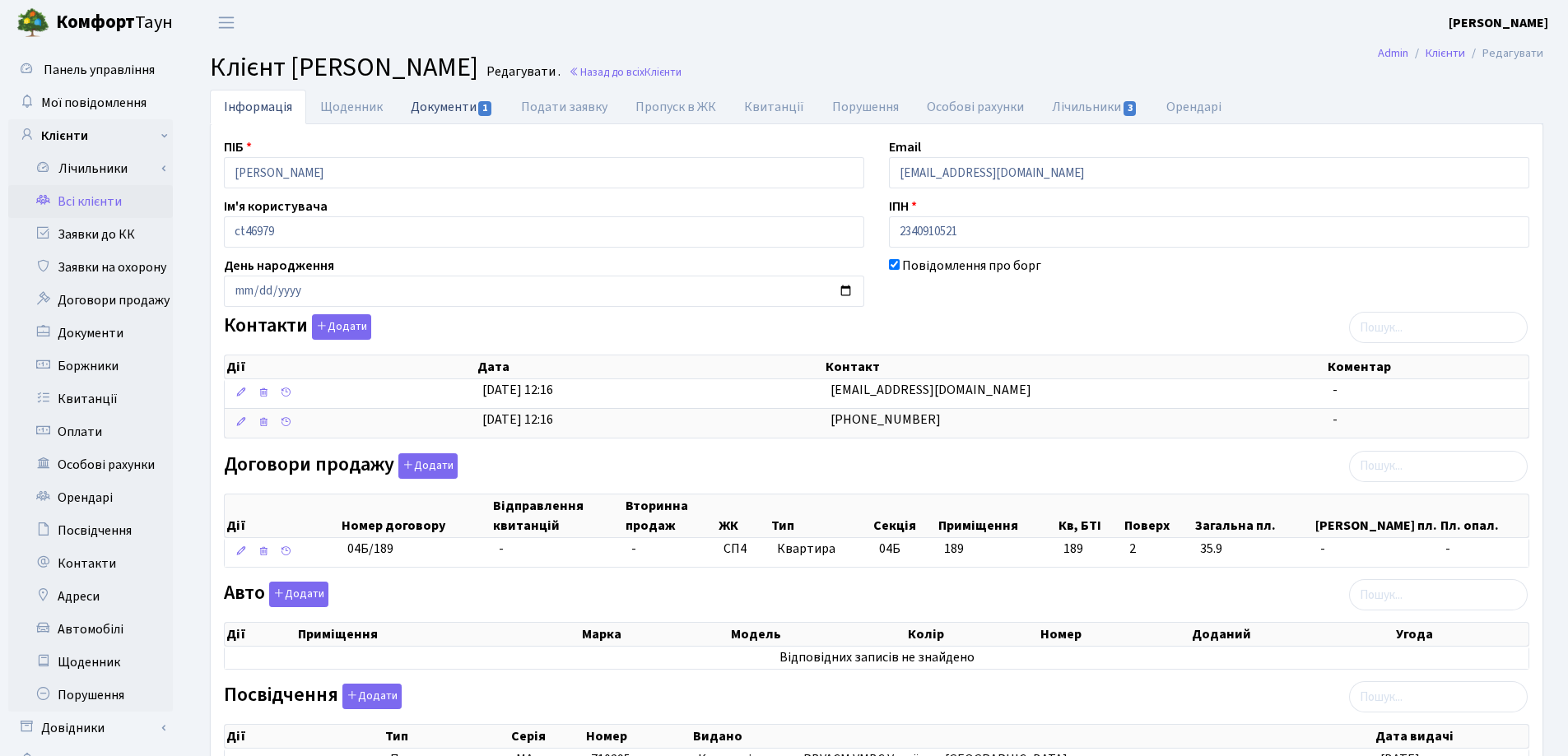
click at [427, 107] on link "Документи 1" at bounding box center [452, 107] width 110 height 34
select select "25"
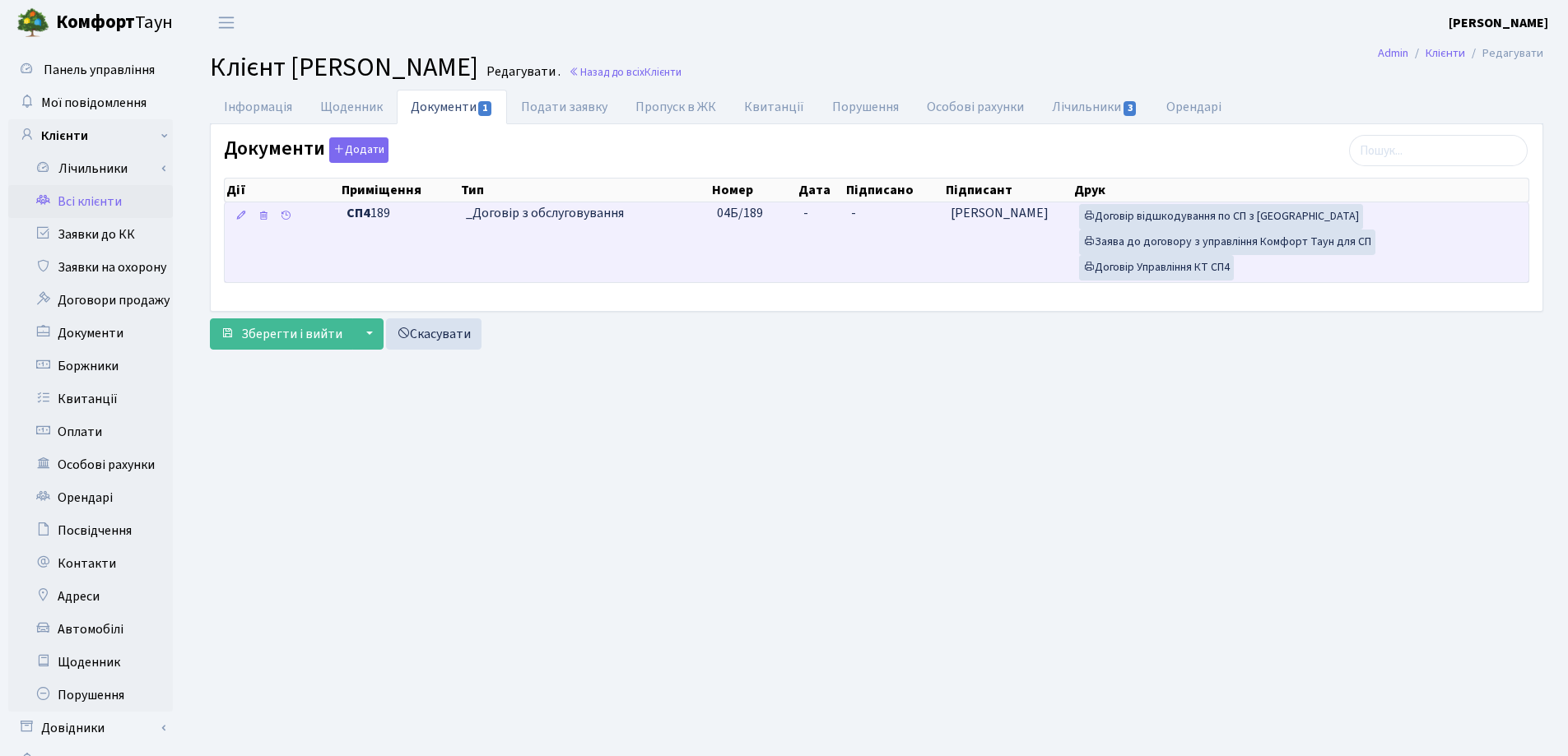
click at [815, 205] on td "-" at bounding box center [820, 242] width 47 height 79
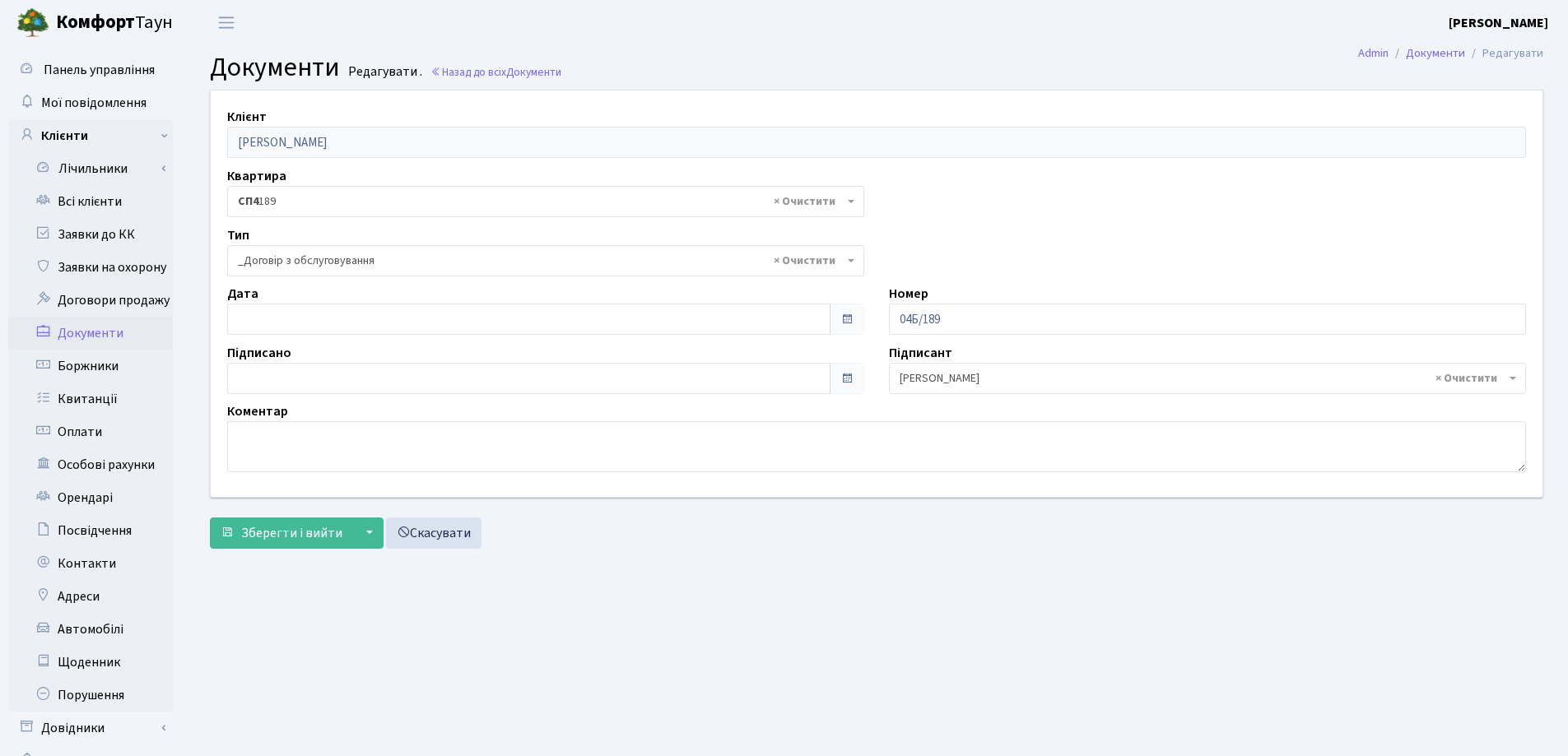
select select "289"
type input "[DATE]"
click at [529, 318] on input "[DATE]" at bounding box center [528, 319] width 603 height 31
click at [289, 529] on span "Зберегти і вийти" at bounding box center [292, 532] width 102 height 18
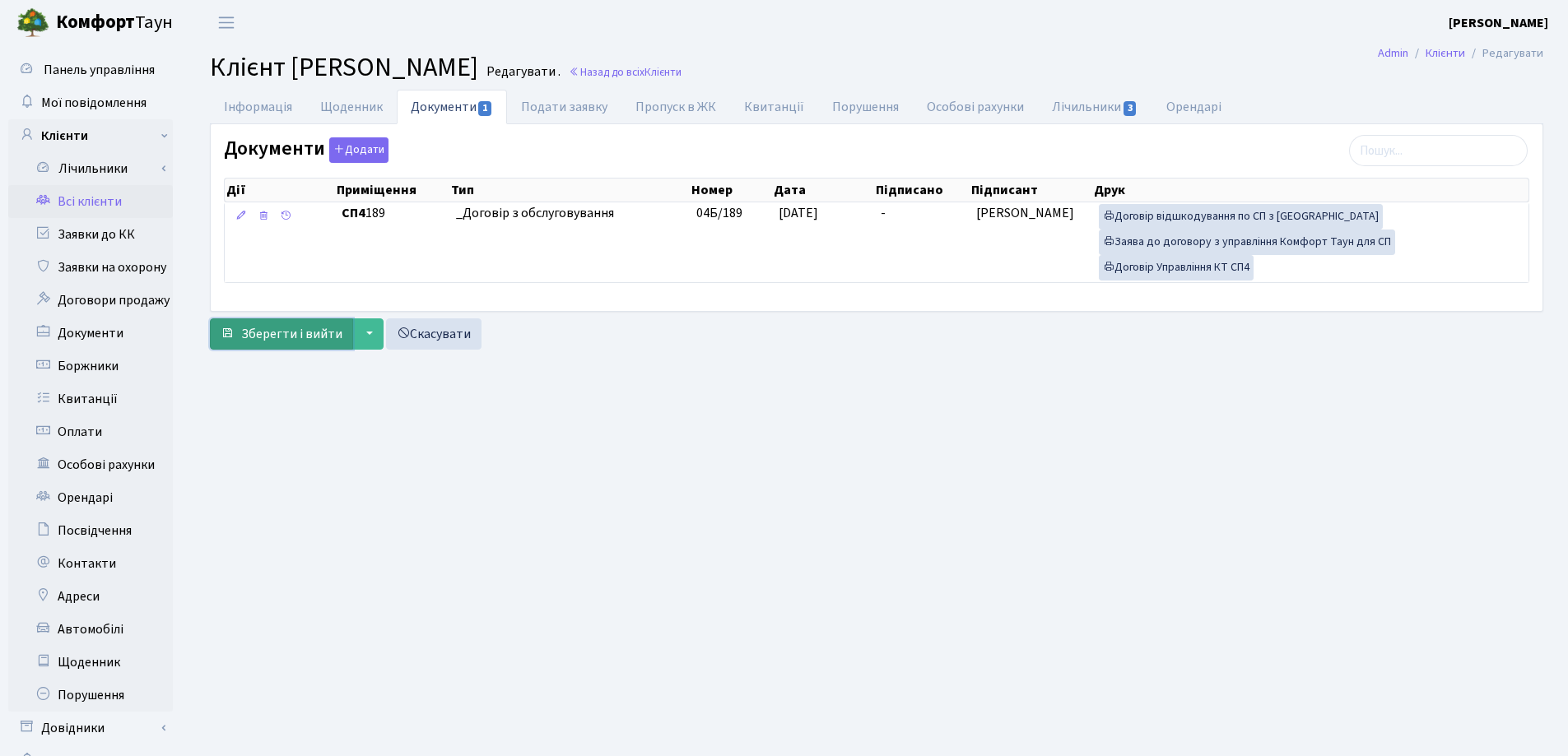
click at [280, 337] on span "Зберегти і вийти" at bounding box center [292, 333] width 102 height 18
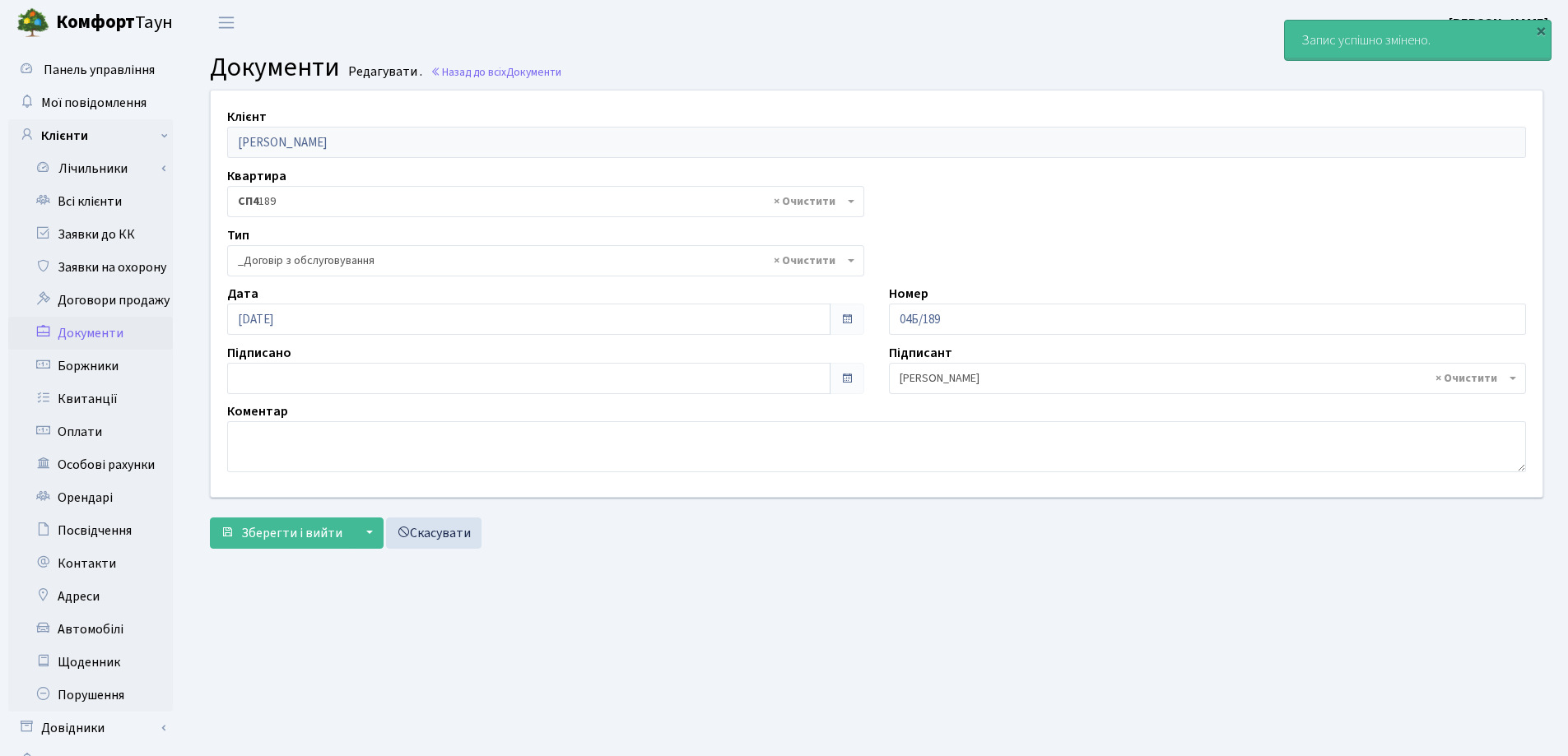
select select "289"
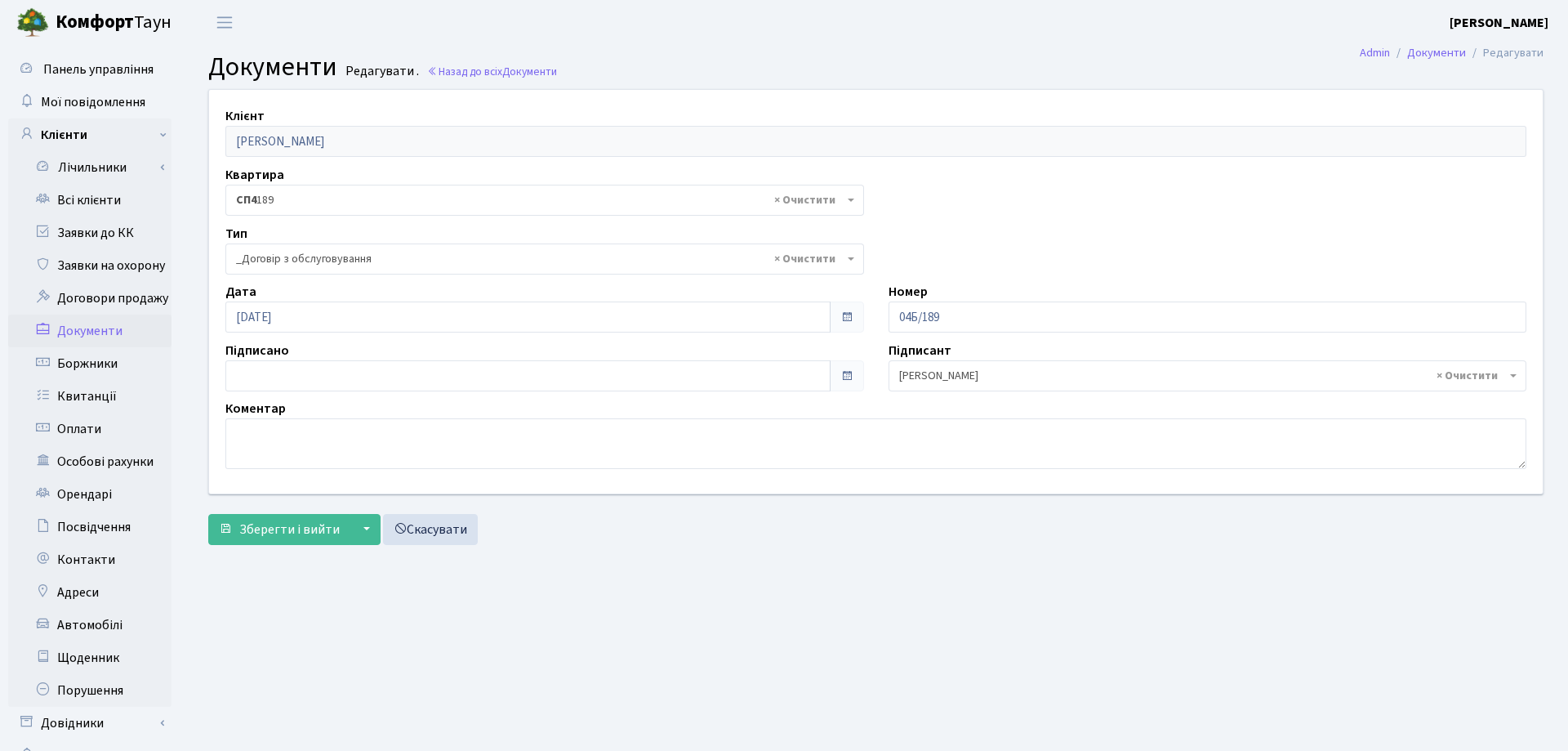
select select "289"
click at [296, 522] on span "Зберегти і вийти" at bounding box center [290, 528] width 101 height 18
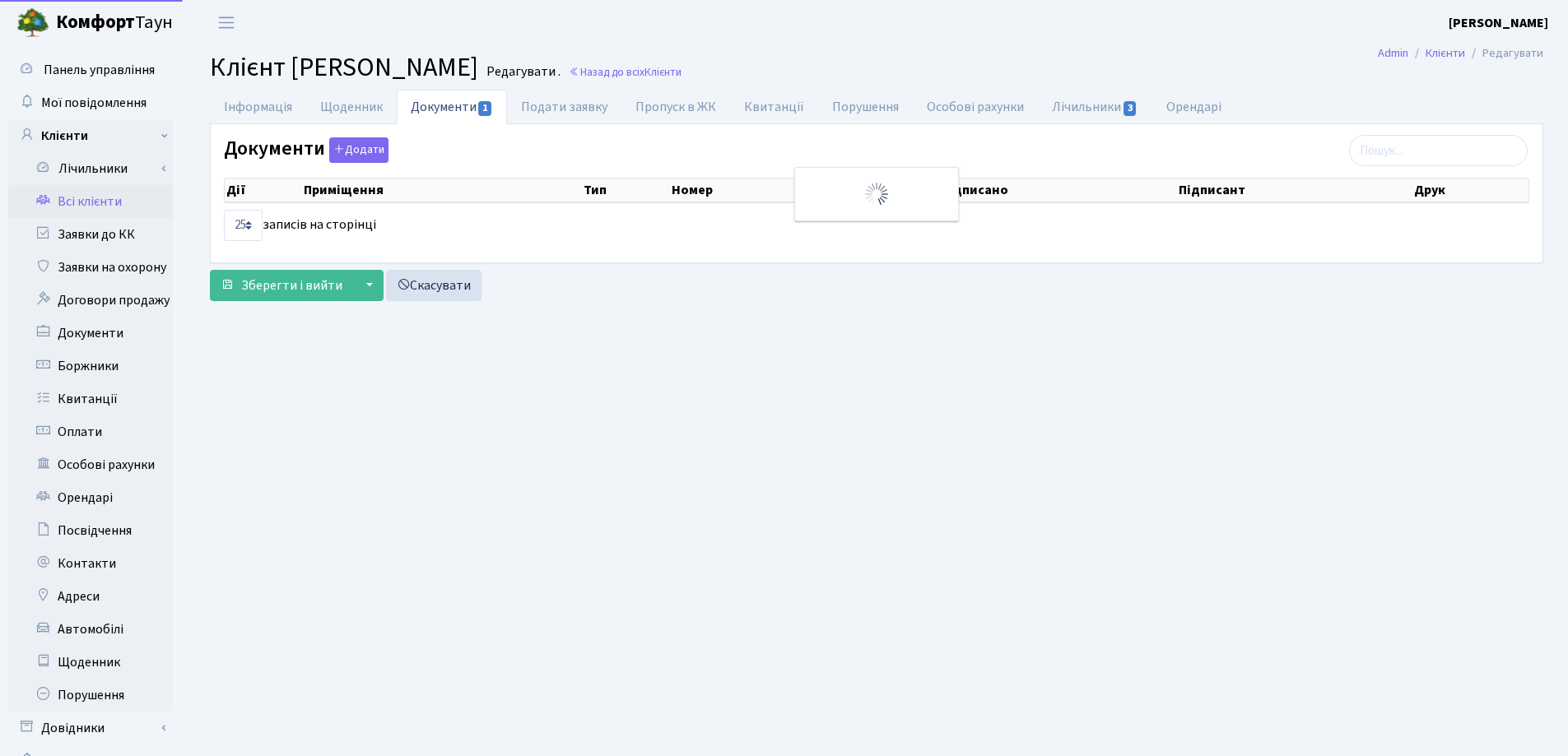
select select "25"
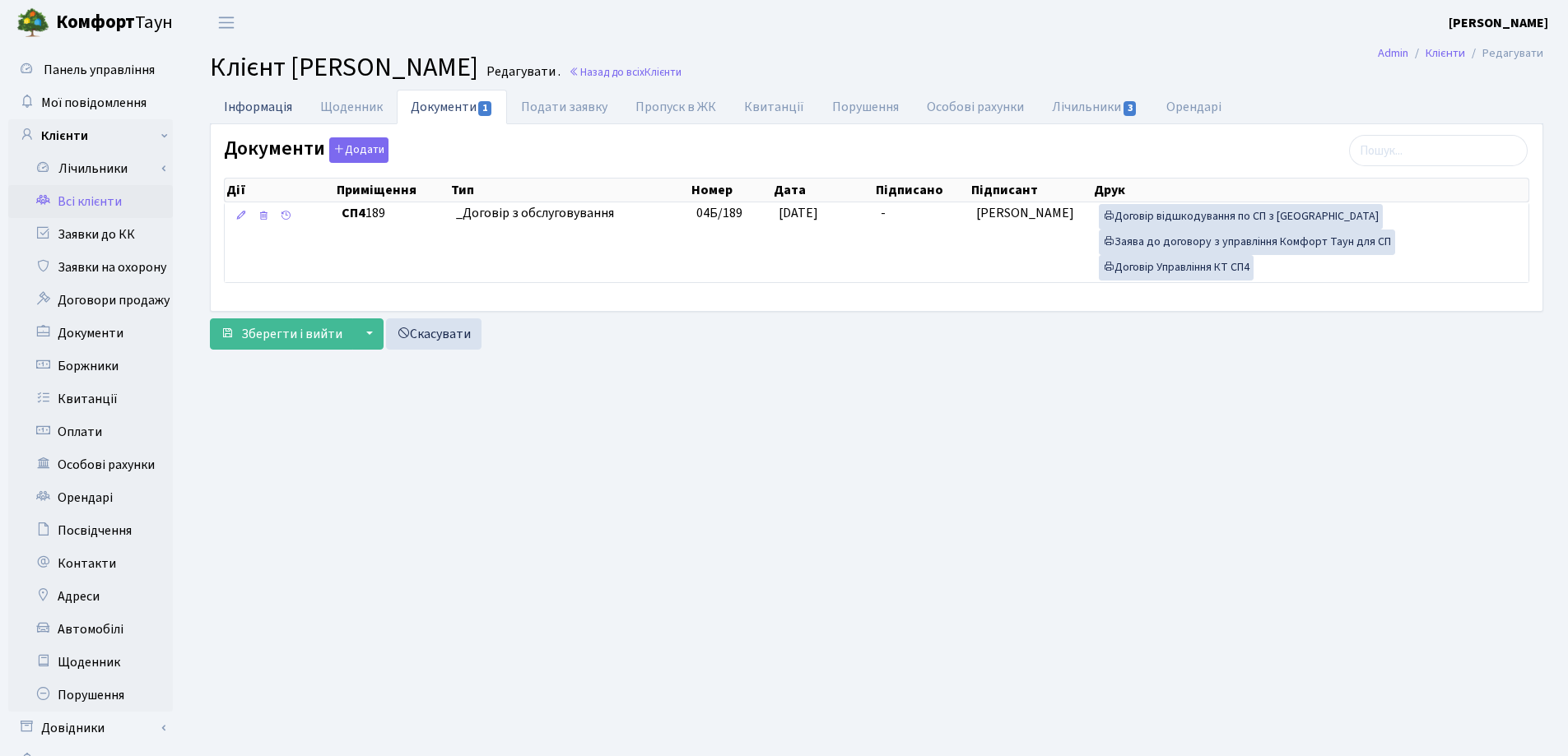
click at [233, 111] on link "Інформація" at bounding box center [258, 107] width 96 height 34
select select "25"
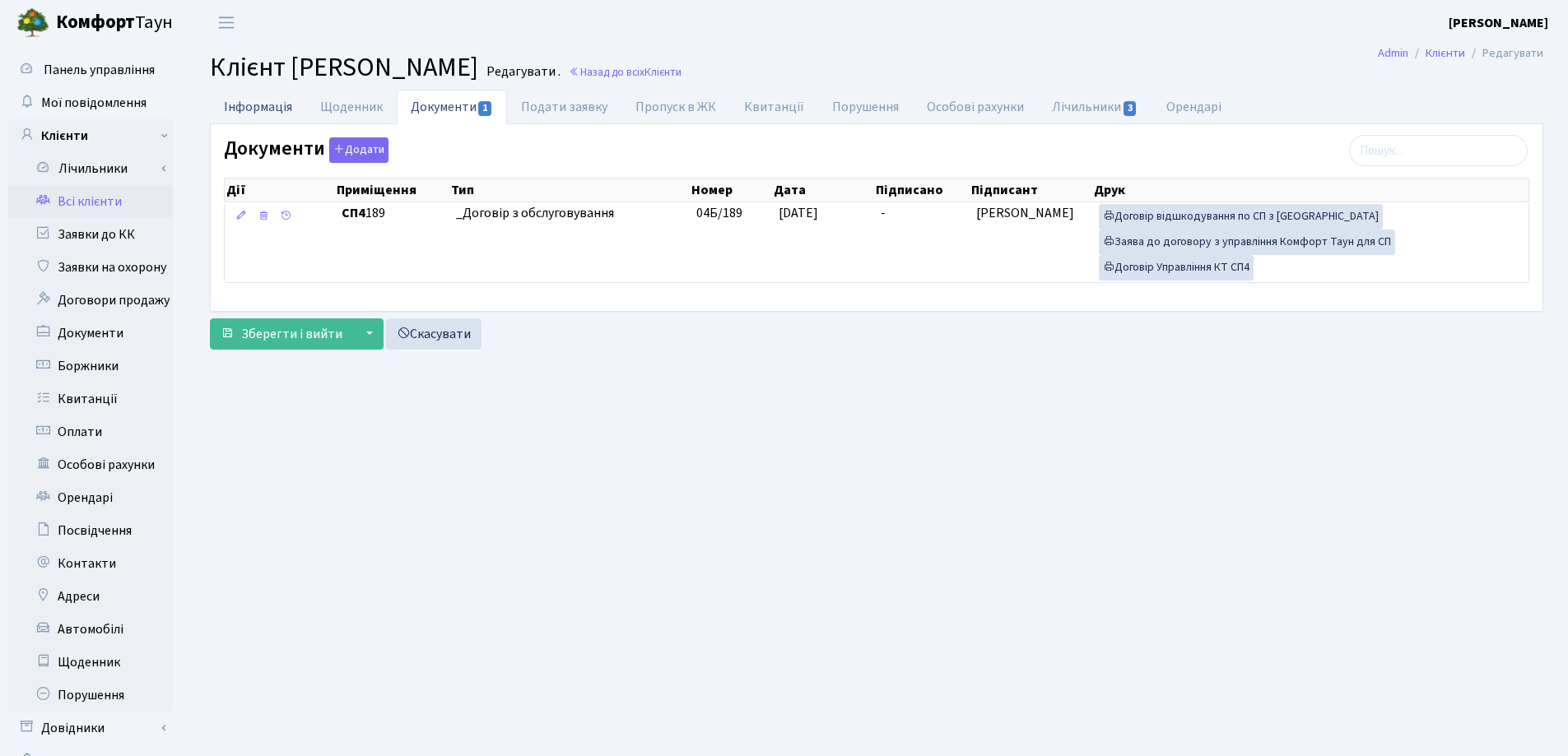
select select "25"
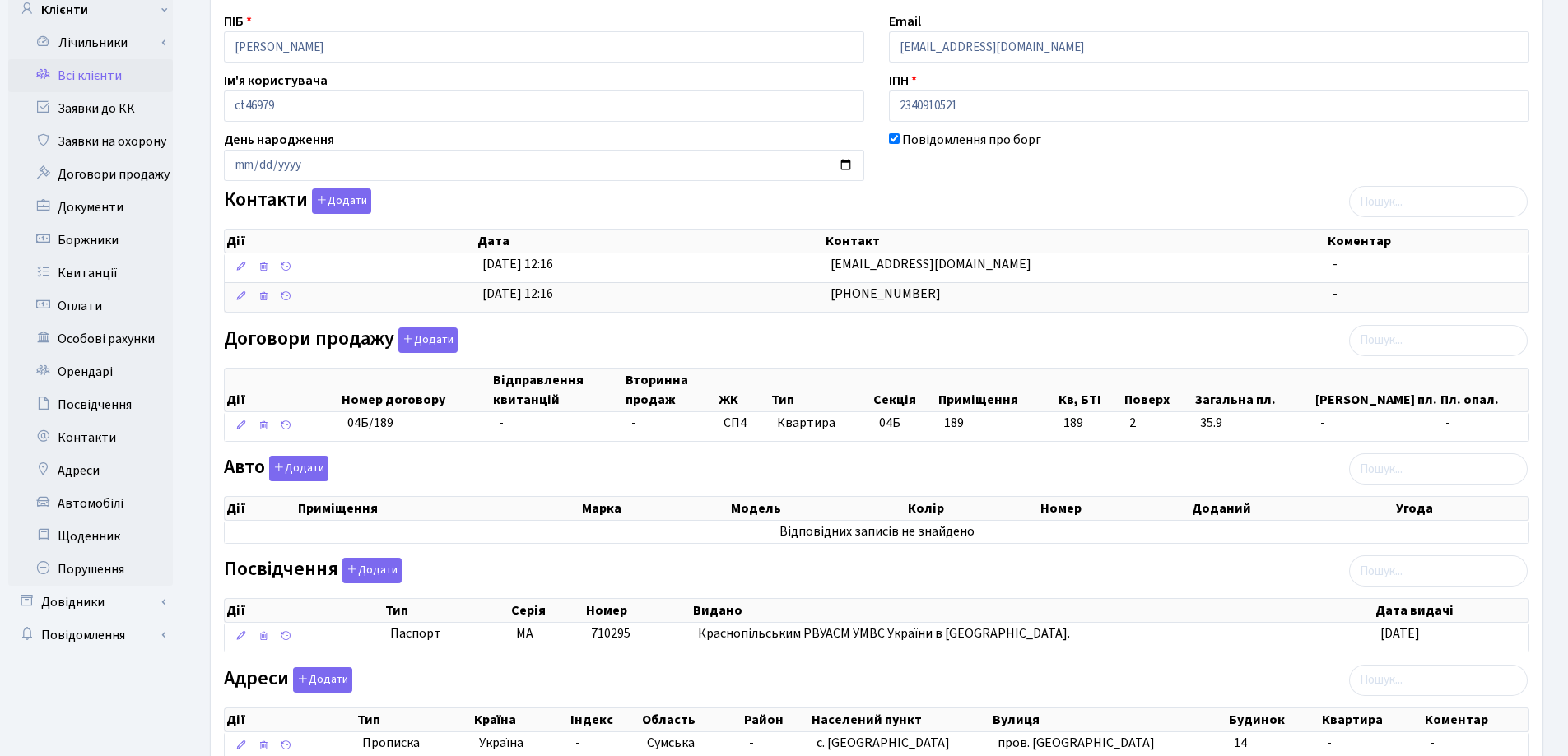
scroll to position [247, 0]
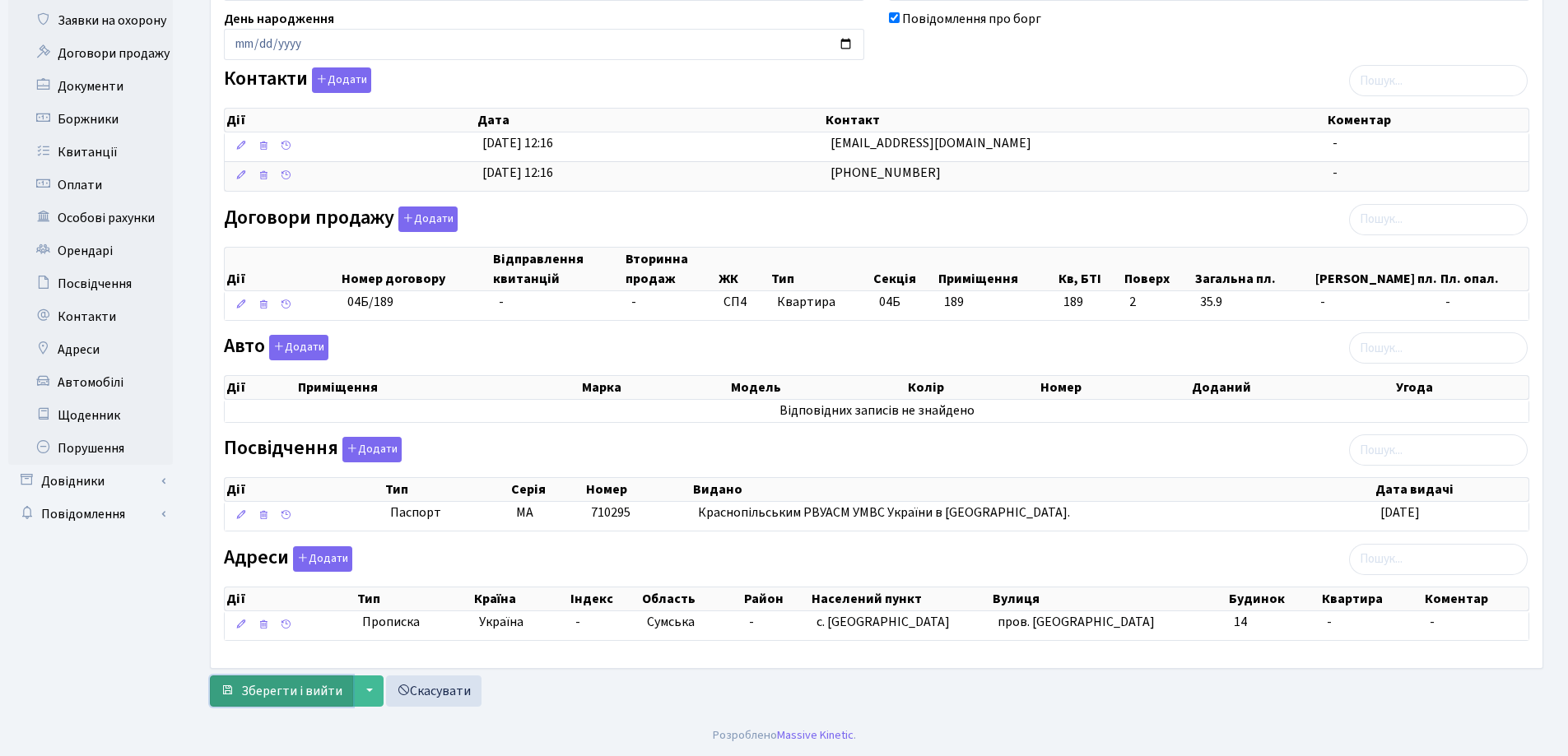
click at [281, 683] on span "Зберегти і вийти" at bounding box center [292, 690] width 102 height 18
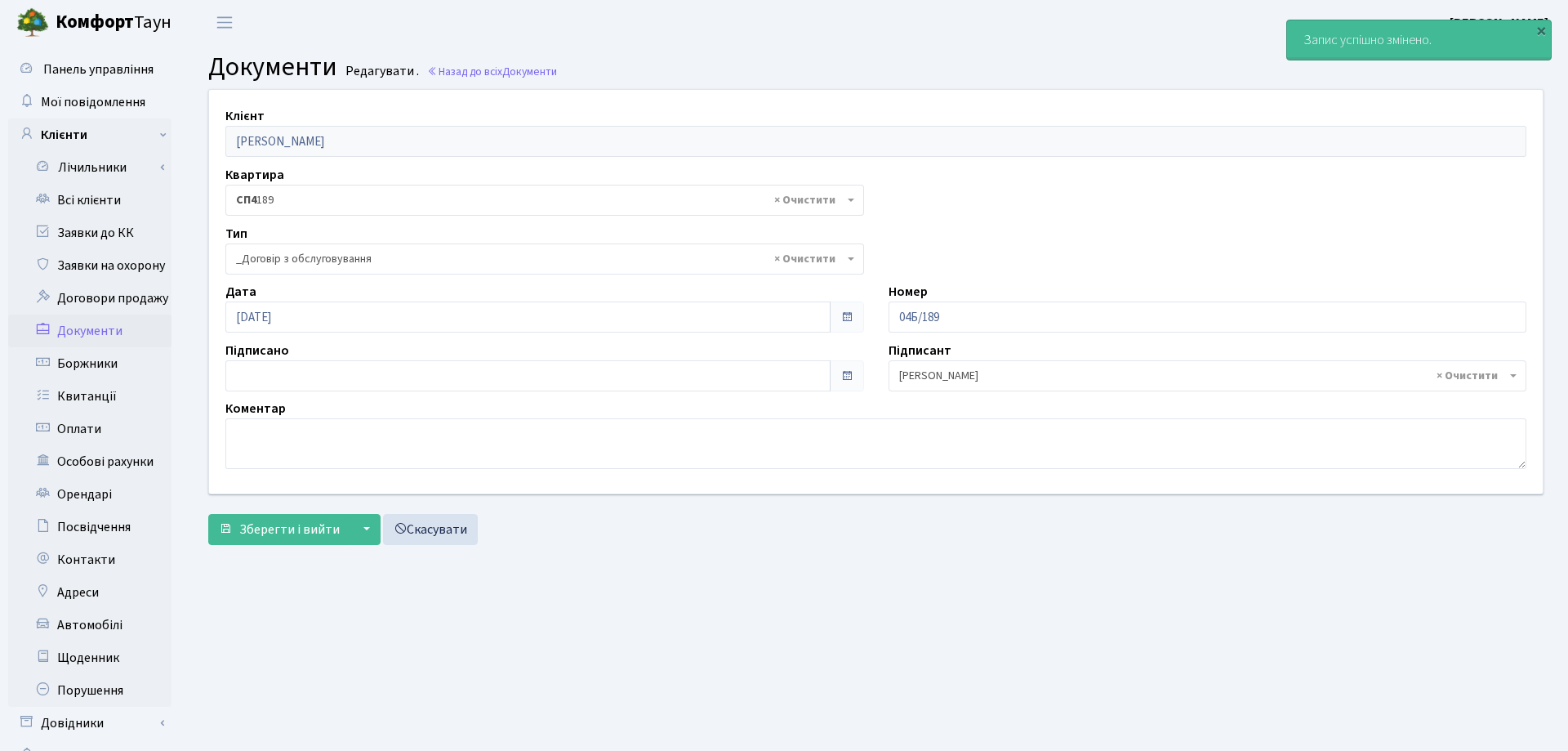
select select "289"
click at [123, 199] on link "Всі клієнти" at bounding box center [90, 200] width 164 height 33
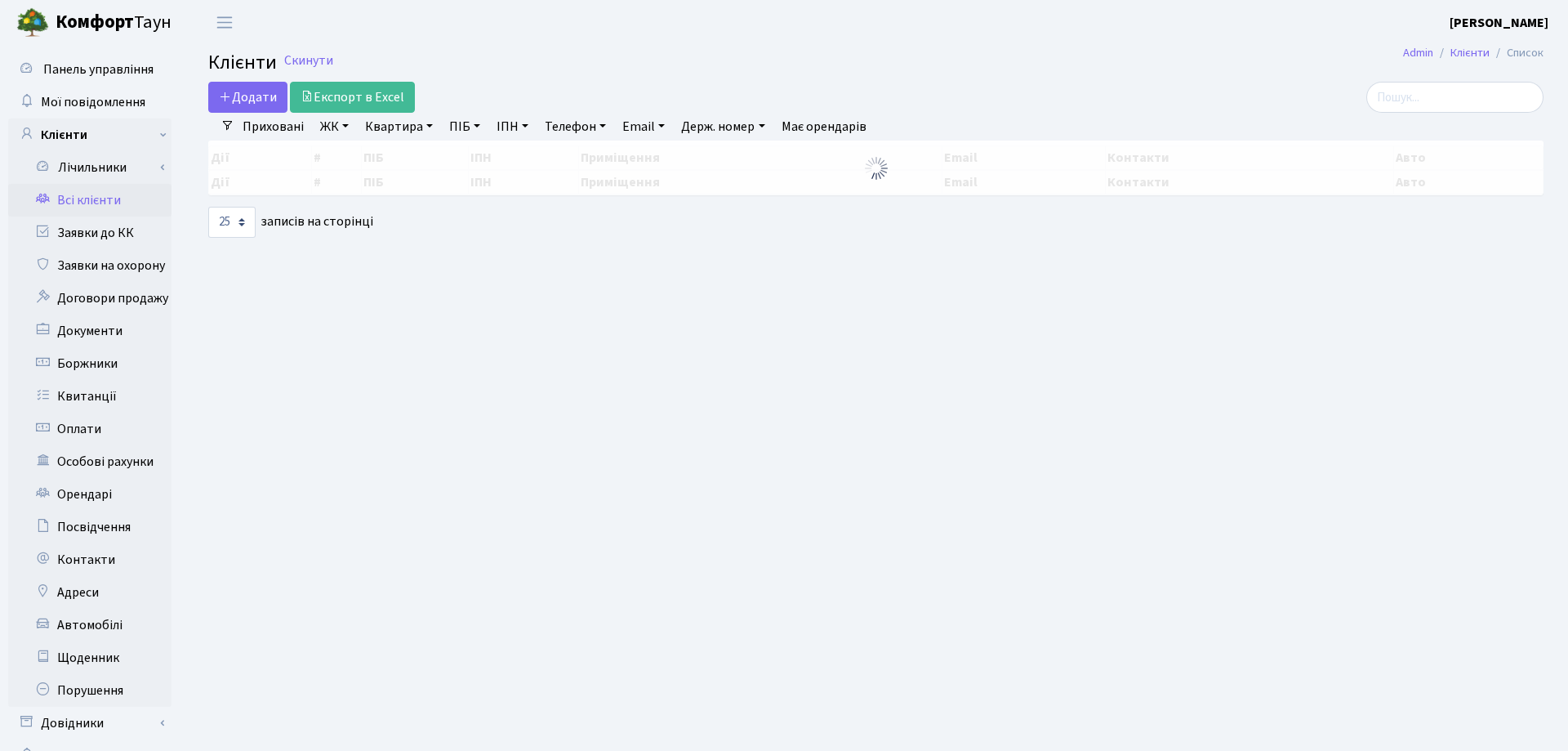
select select "25"
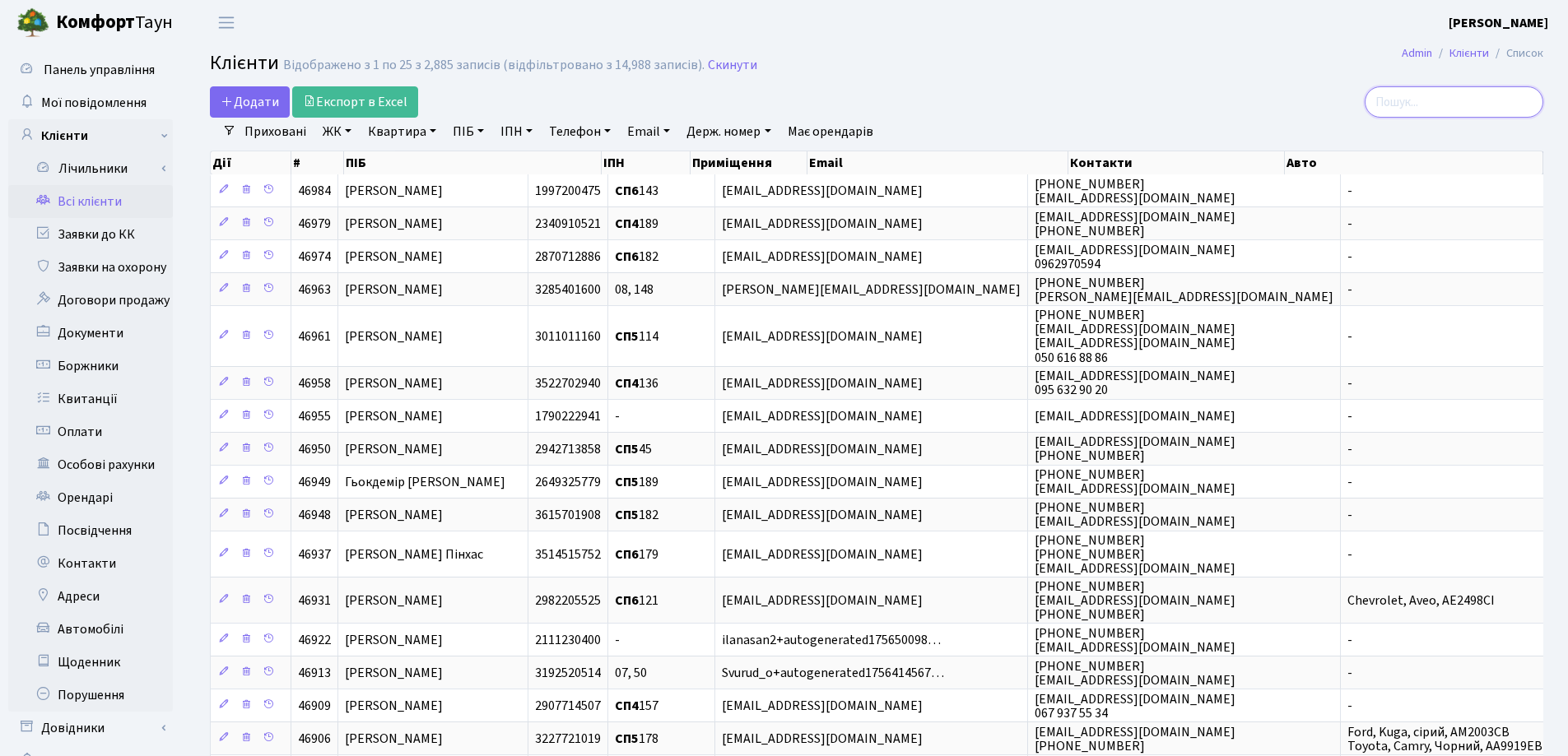
click at [1409, 98] on input "search" at bounding box center [1453, 101] width 179 height 31
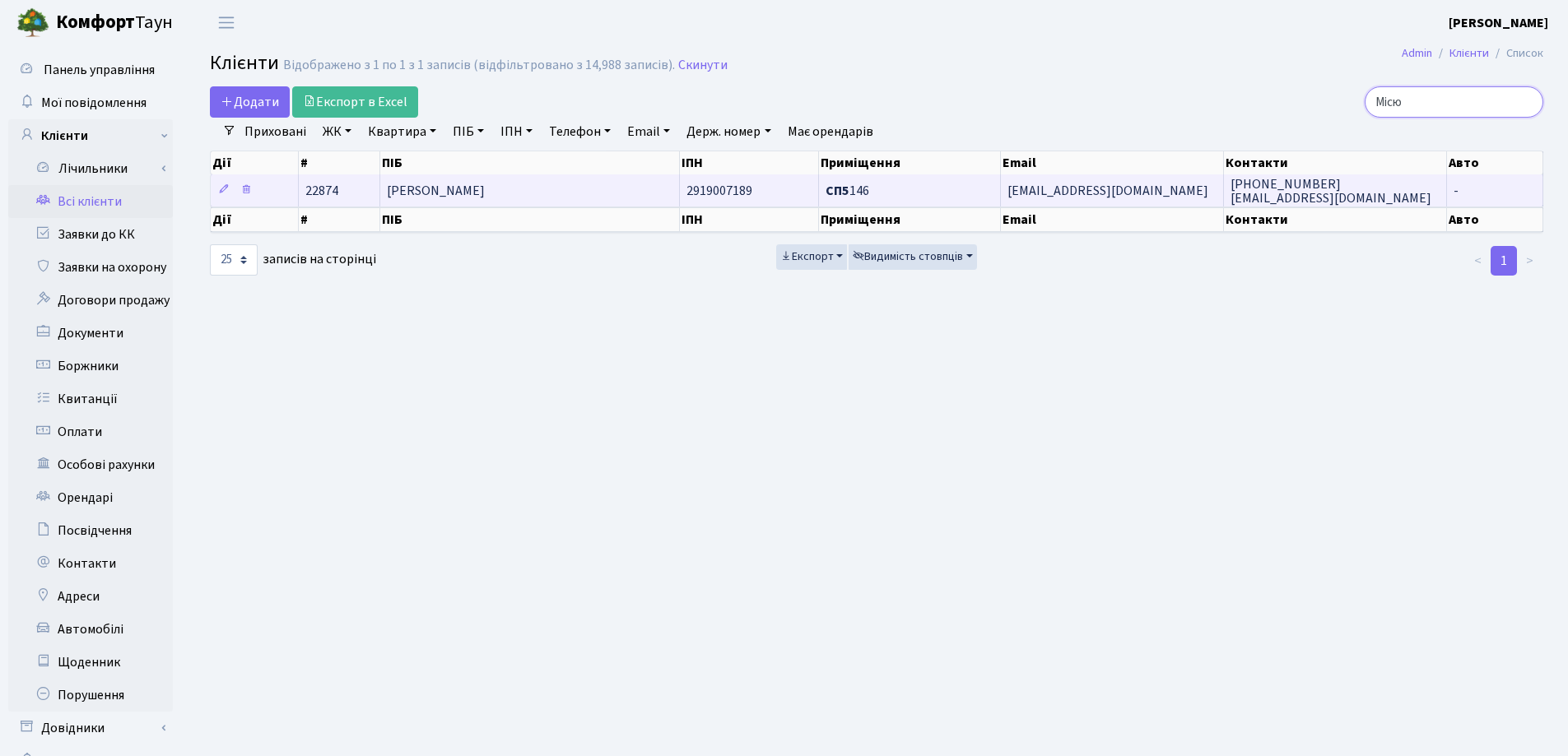
type input "Місю"
click at [568, 194] on td "[PERSON_NAME]" at bounding box center [530, 190] width 300 height 32
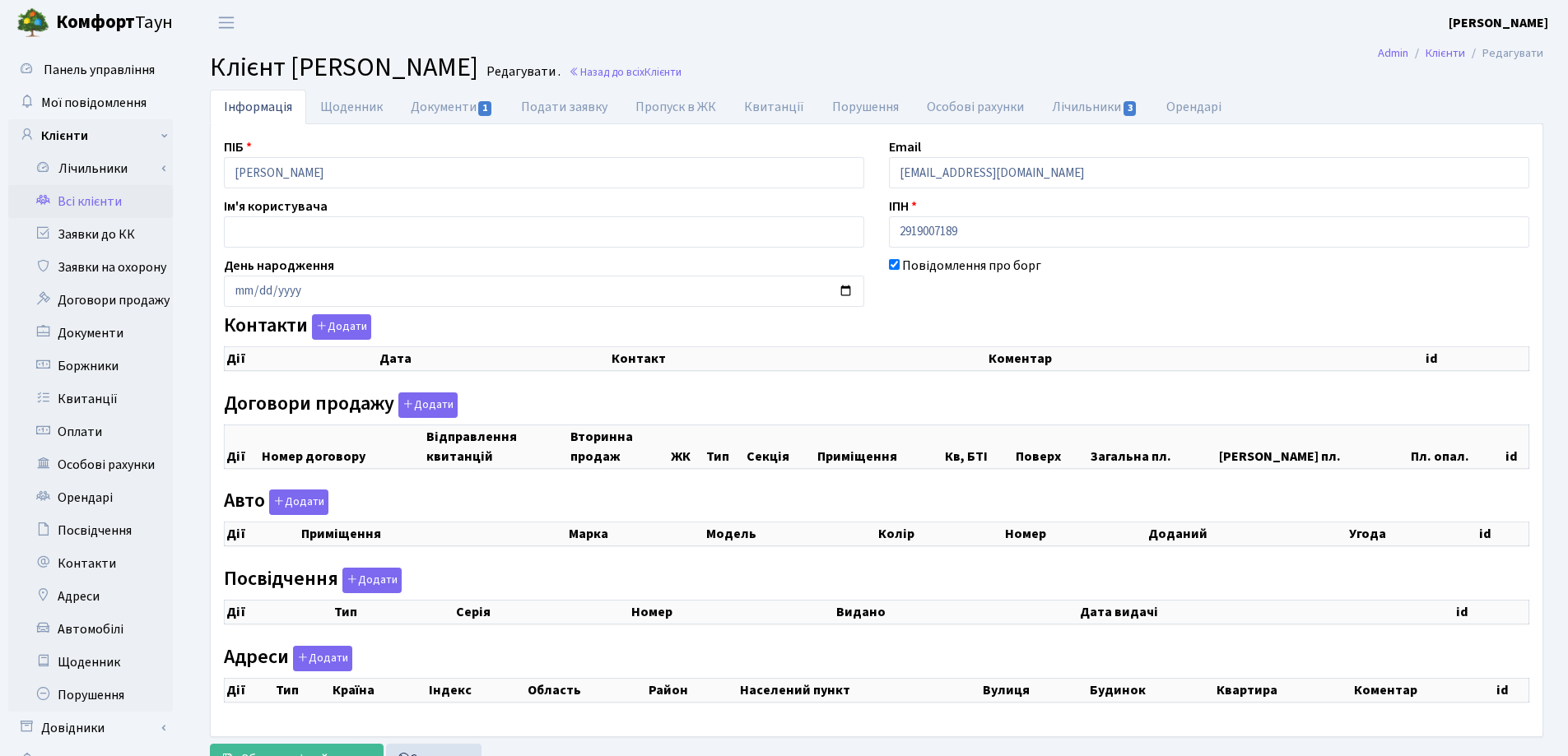
checkbox input "true"
select select "25"
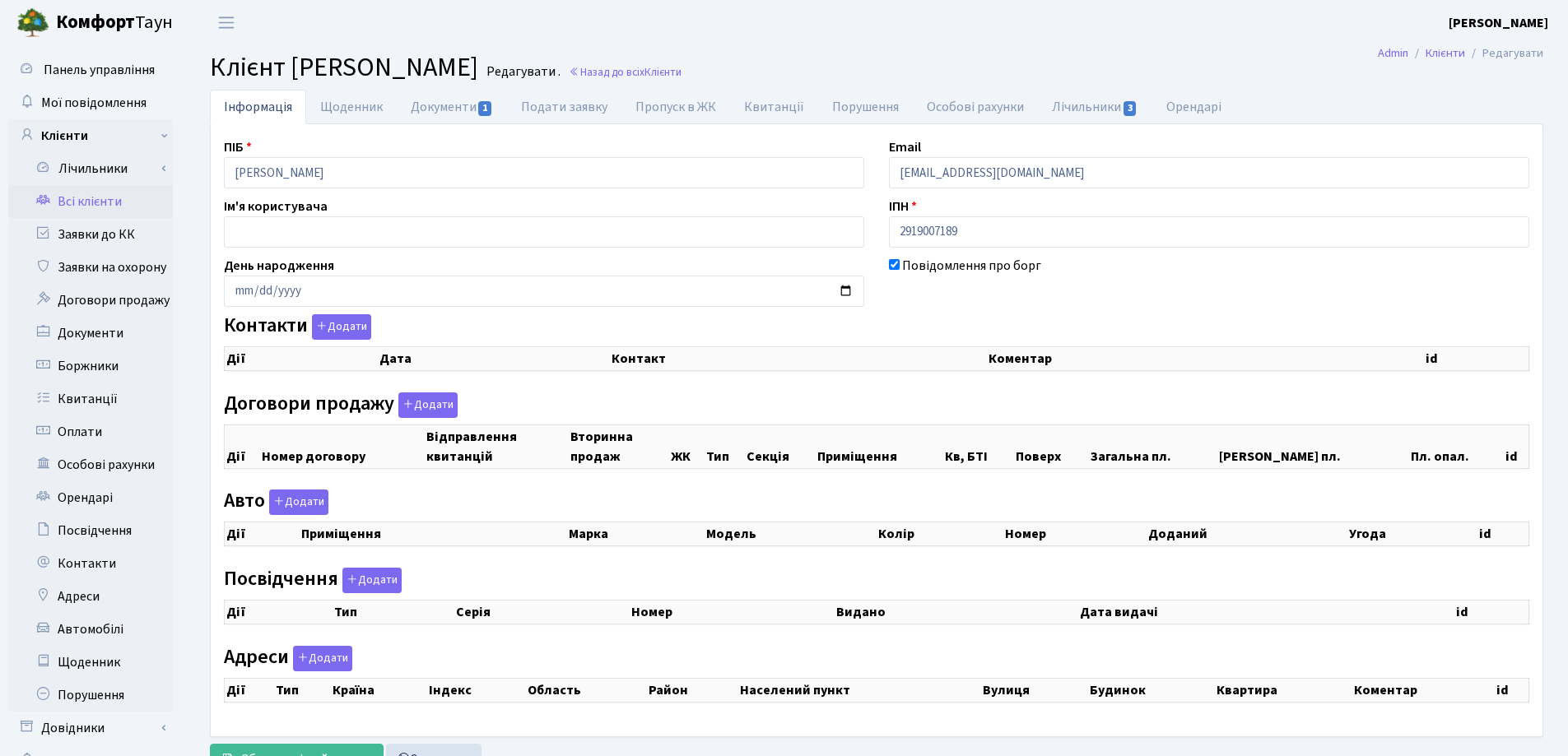
select select "25"
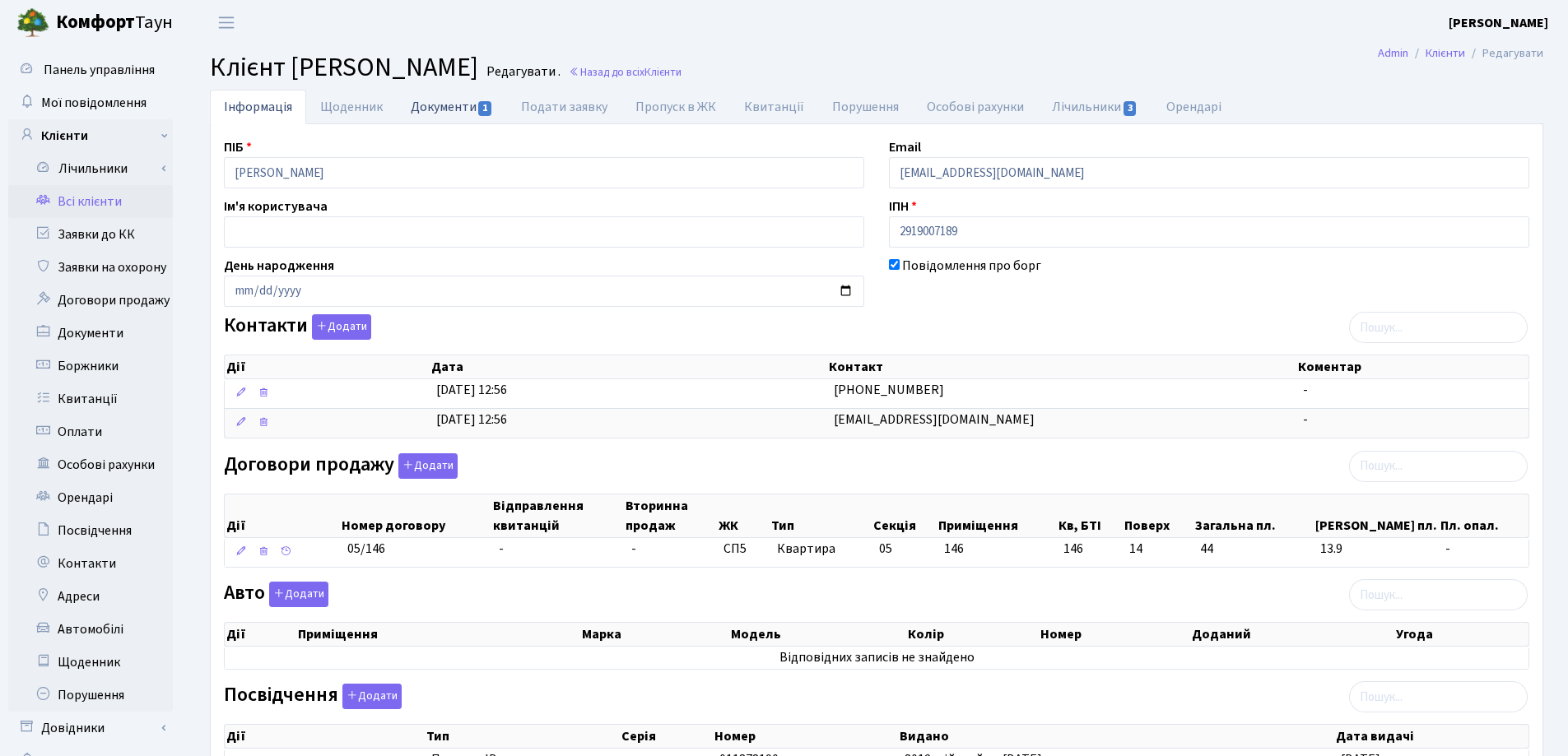
click at [432, 110] on link "Документи 1" at bounding box center [452, 107] width 110 height 34
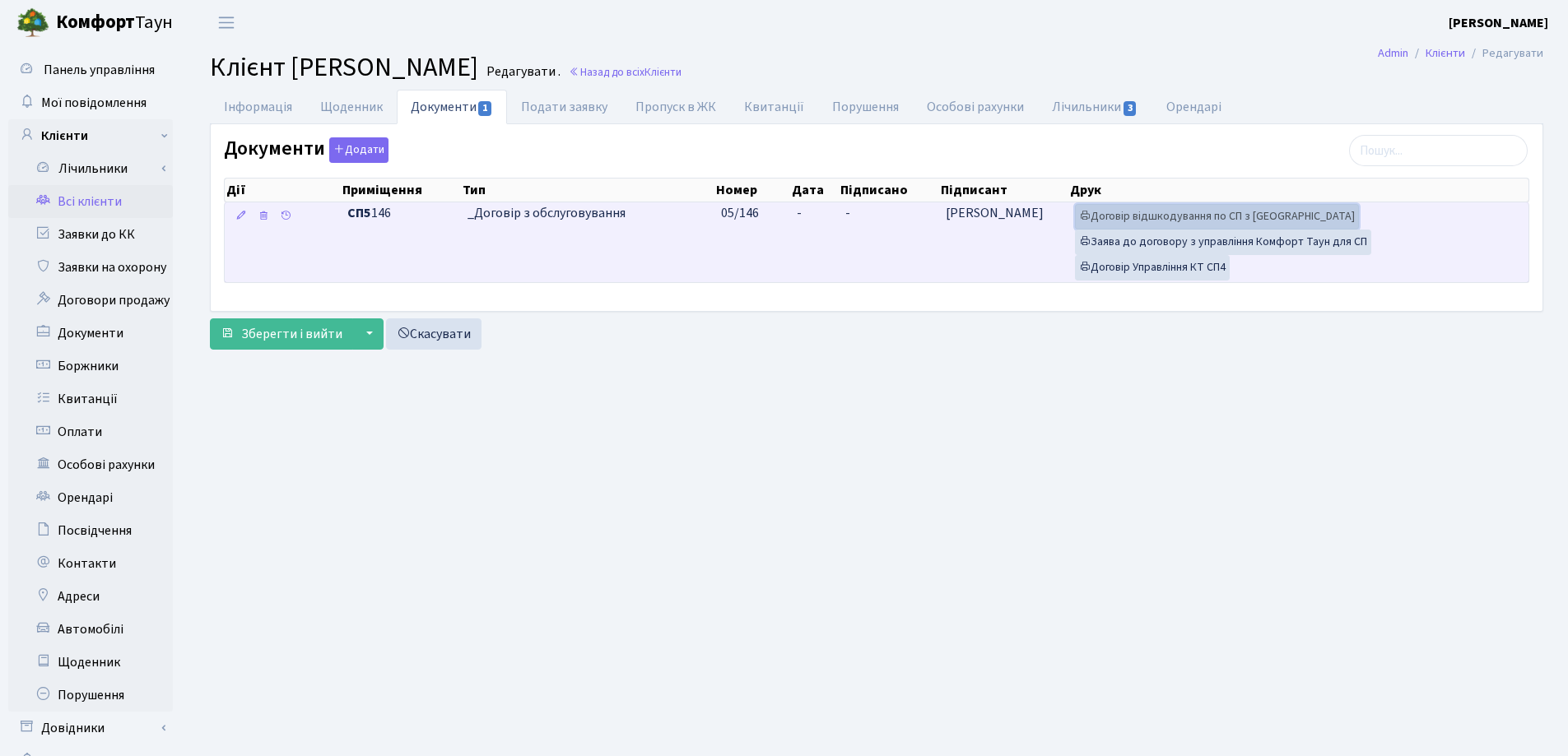
click at [1129, 212] on link "Договір відшкодування по СП з Екві" at bounding box center [1217, 216] width 284 height 25
click at [1147, 270] on link "Договір Управління КТ СП4" at bounding box center [1152, 267] width 155 height 25
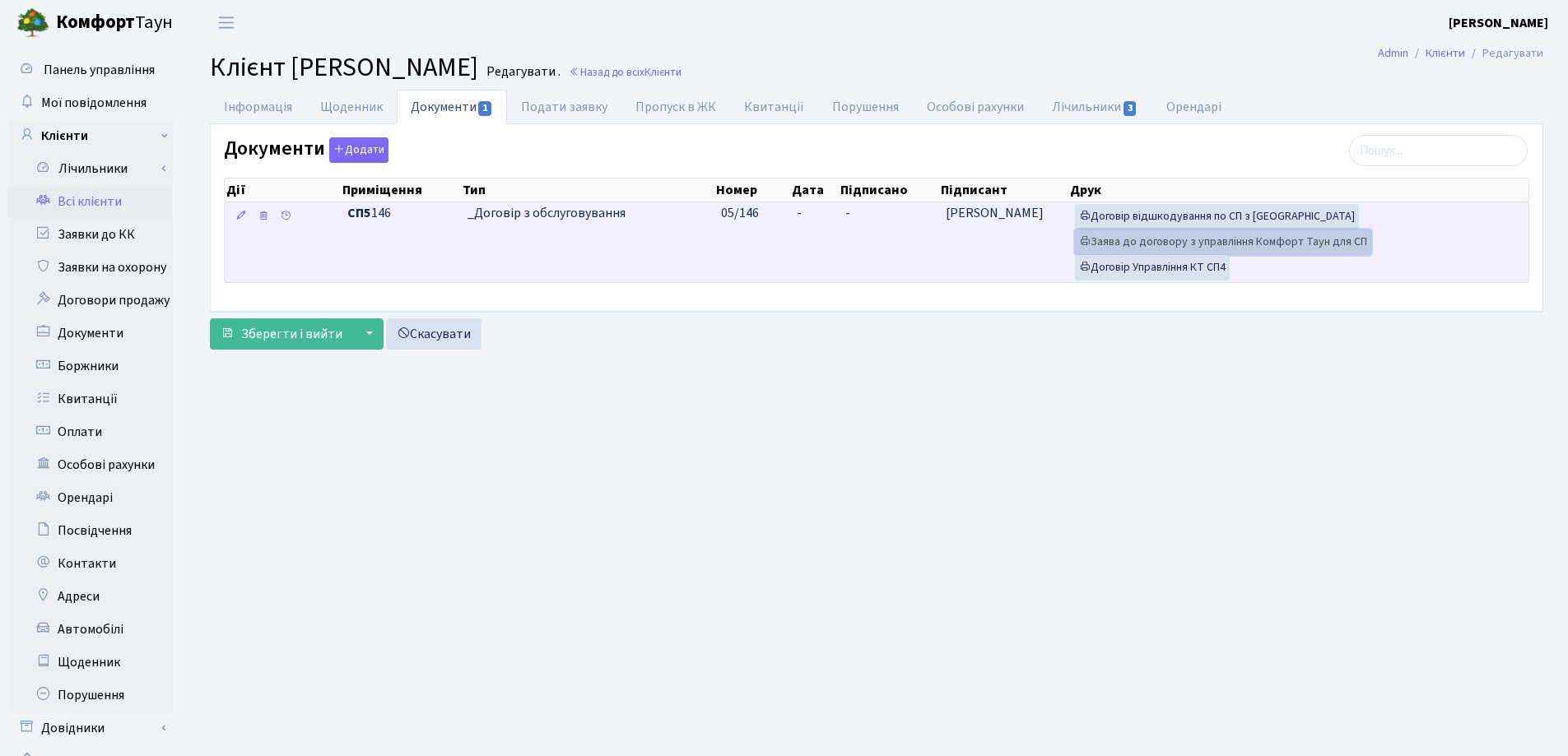
click at [1198, 243] on link "Заява до договору з управління Комфорт Таун для СП" at bounding box center [1223, 242] width 296 height 25
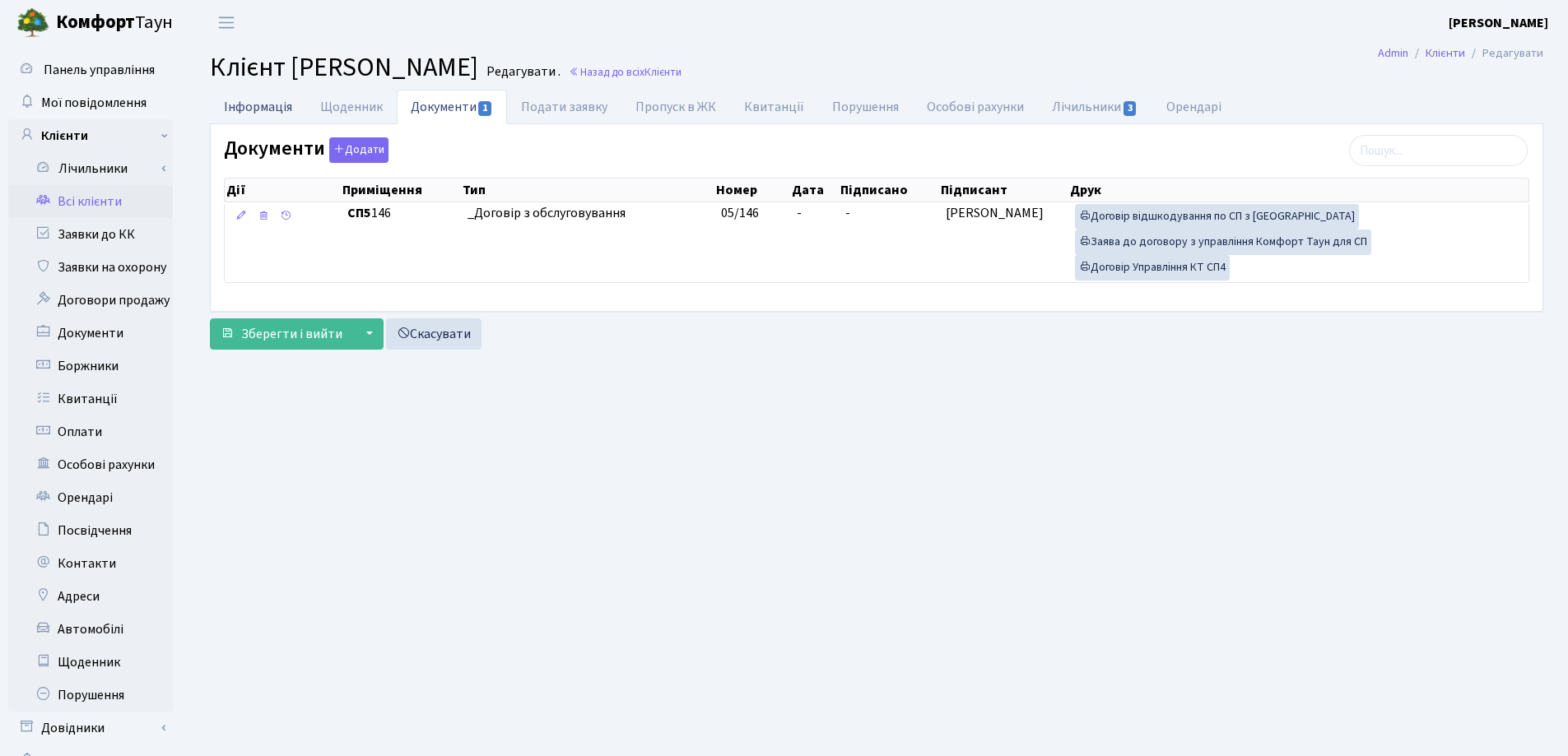
click at [265, 110] on link "Інформація" at bounding box center [258, 107] width 96 height 34
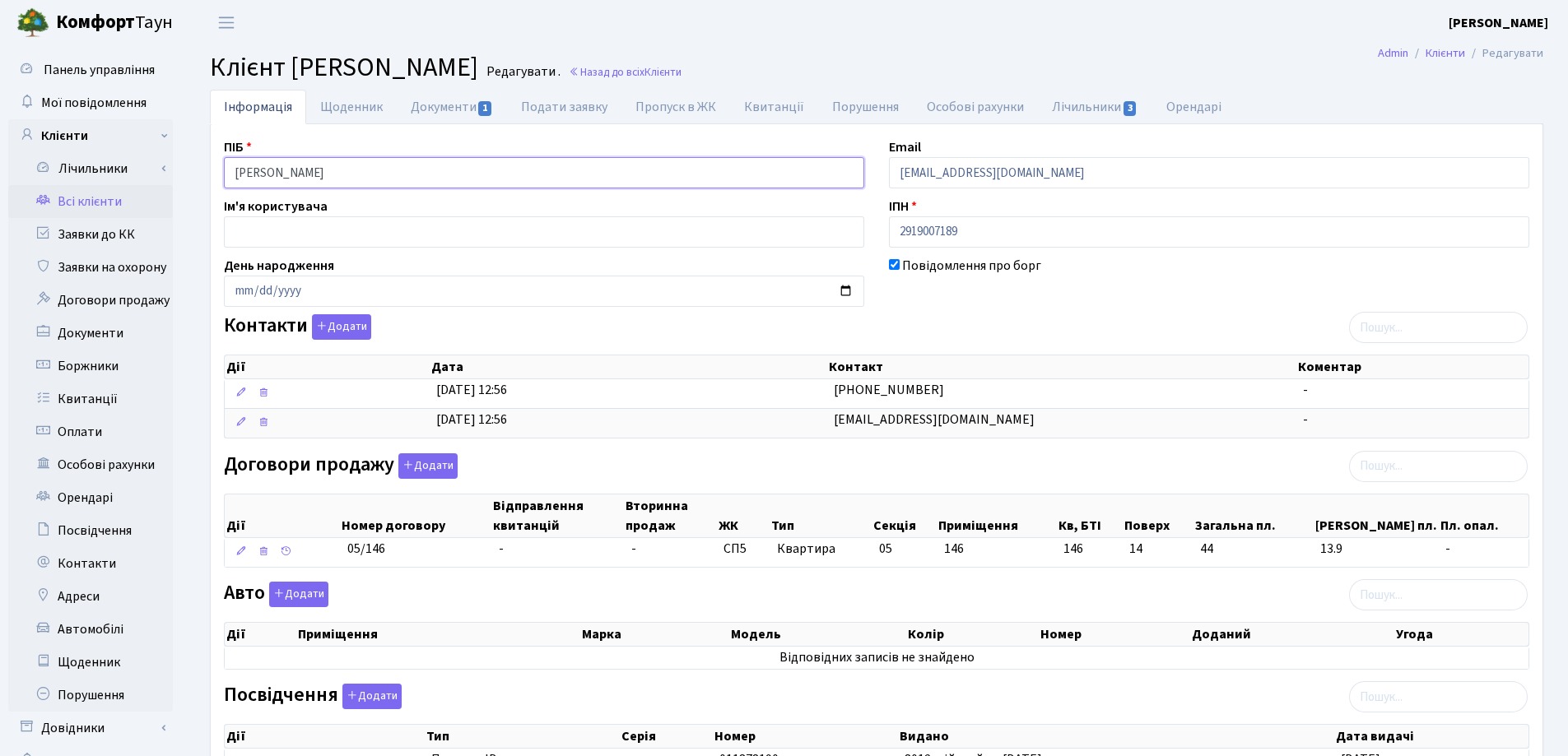
drag, startPoint x: 446, startPoint y: 177, endPoint x: 213, endPoint y: 174, distance: 233.0
click at [213, 174] on div "ПІБ Місюра Оксана Анатоліївна" at bounding box center [544, 162] width 665 height 51
click at [821, 40] on header "Комфорт Таун Лоскутова В. С. Мій обліковий запис Вийти" at bounding box center [784, 22] width 1568 height 45
click at [681, 74] on link "Назад до всіх Клієнти" at bounding box center [624, 72] width 113 height 15
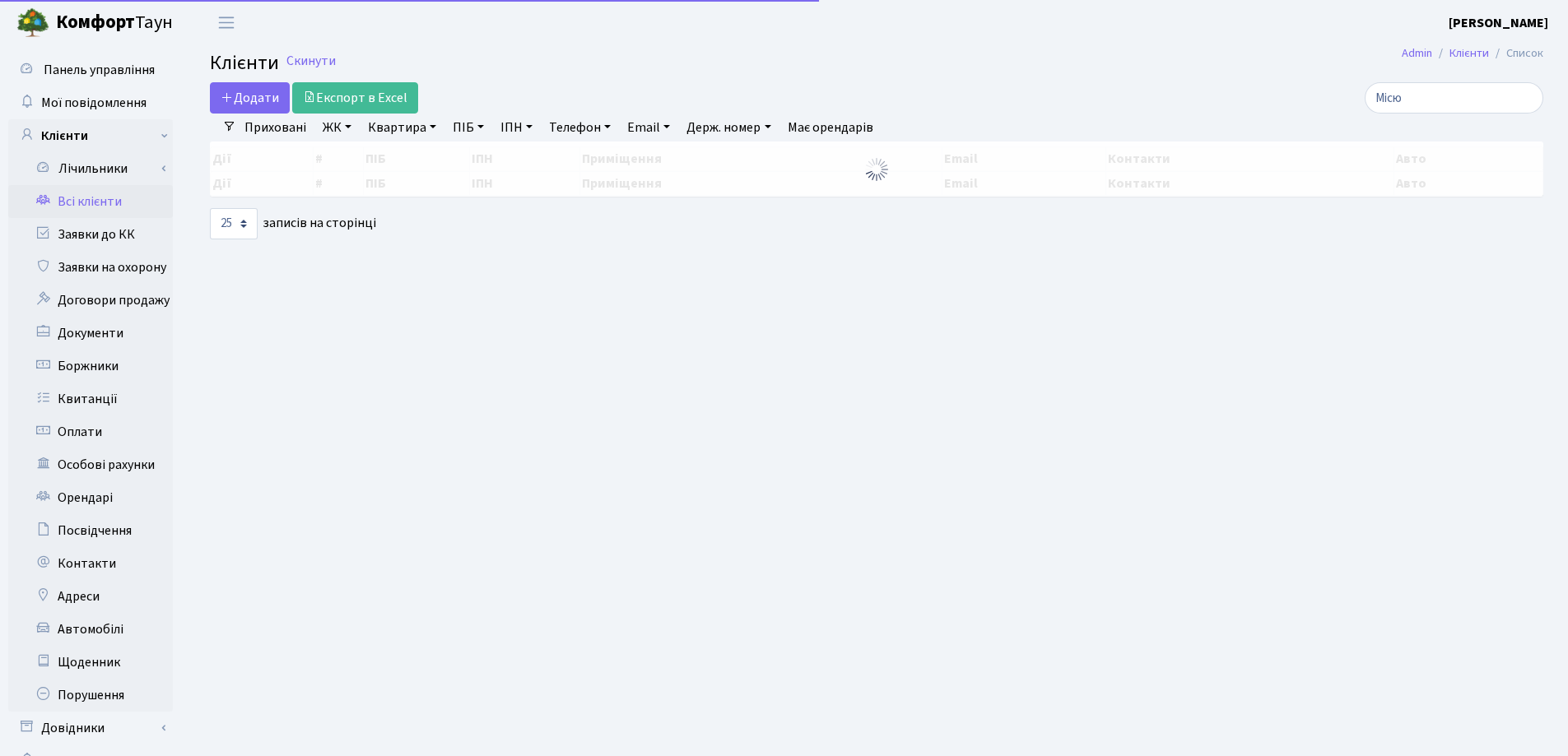
select select "25"
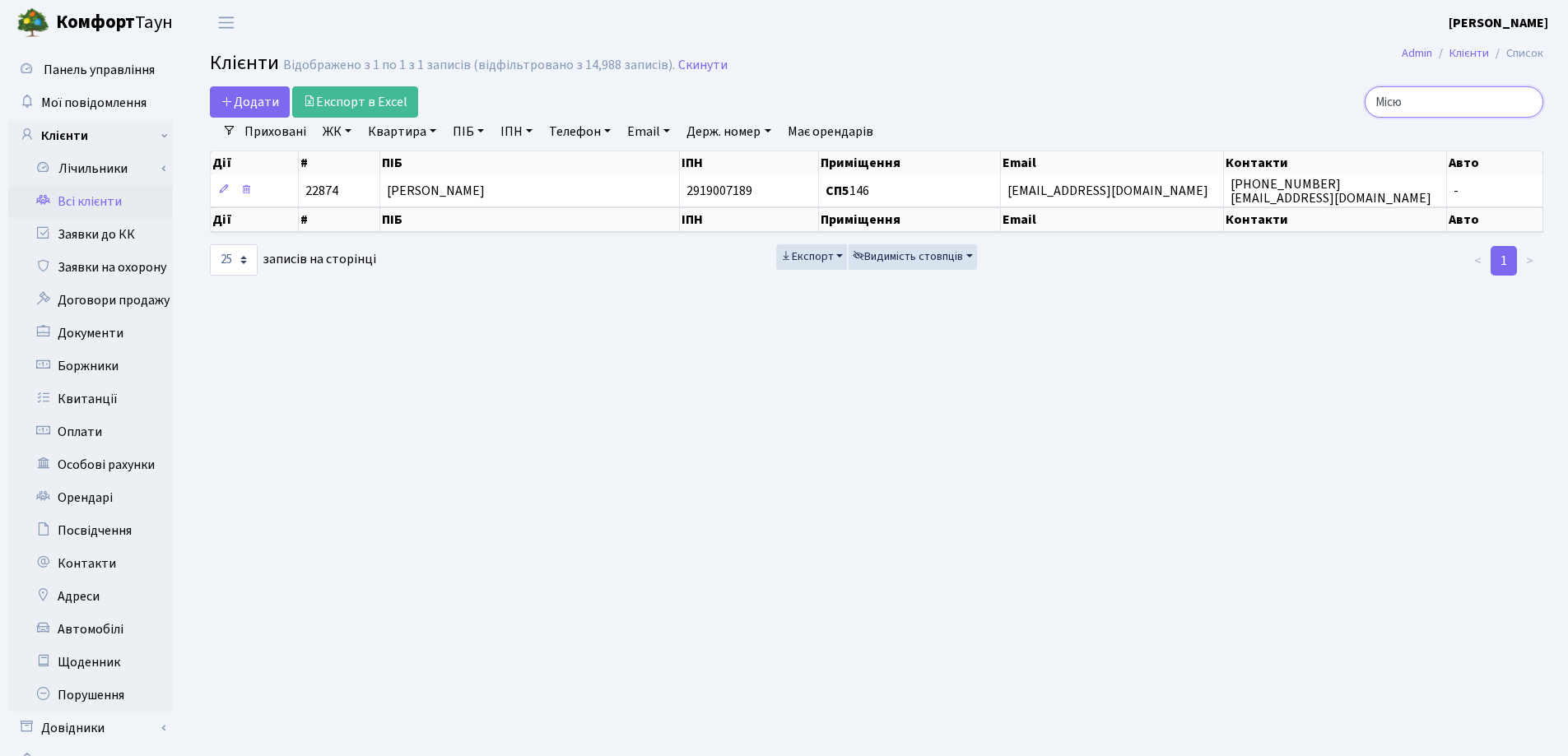
click at [1524, 101] on input "Місю" at bounding box center [1453, 101] width 179 height 31
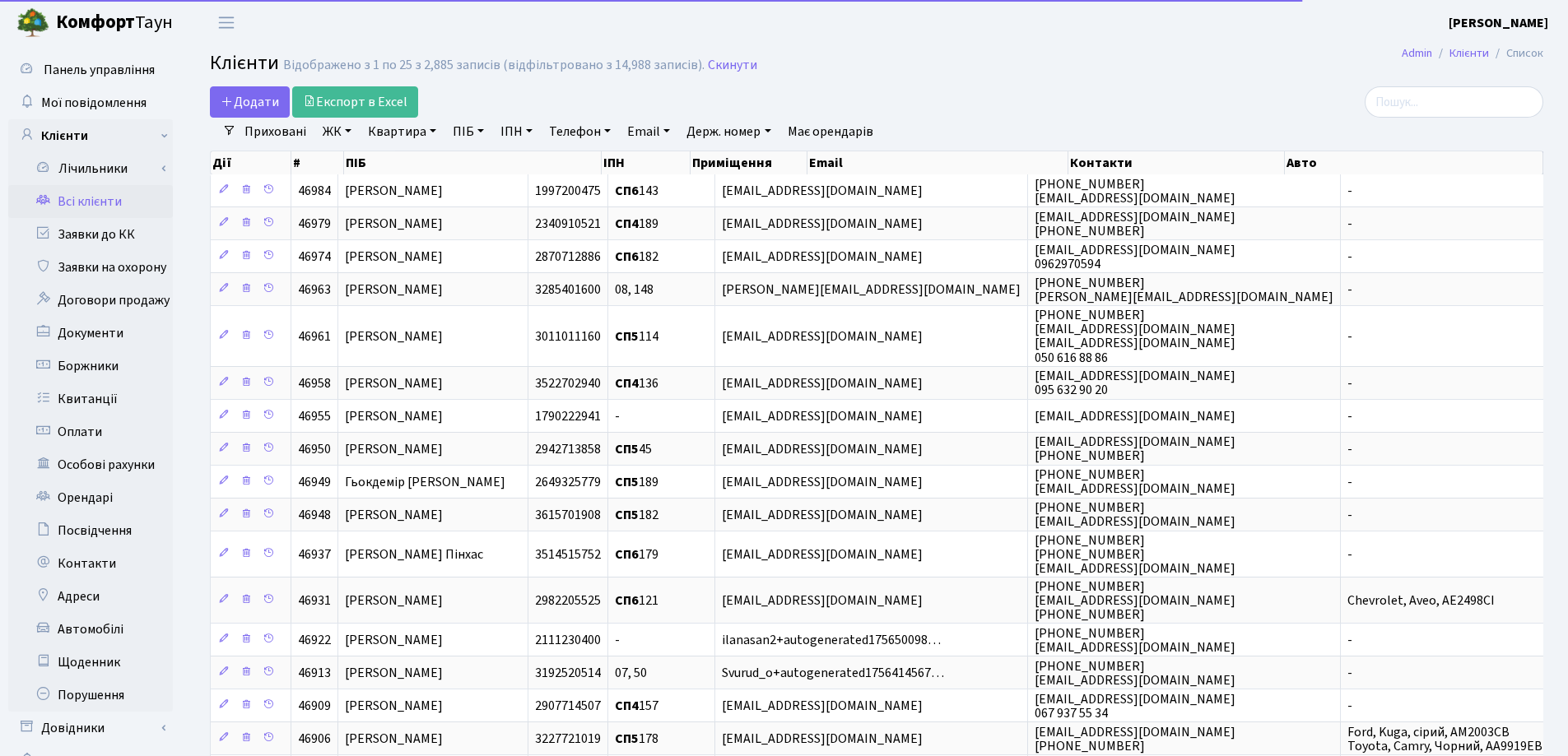
click at [435, 128] on link "Квартира" at bounding box center [402, 131] width 81 height 28
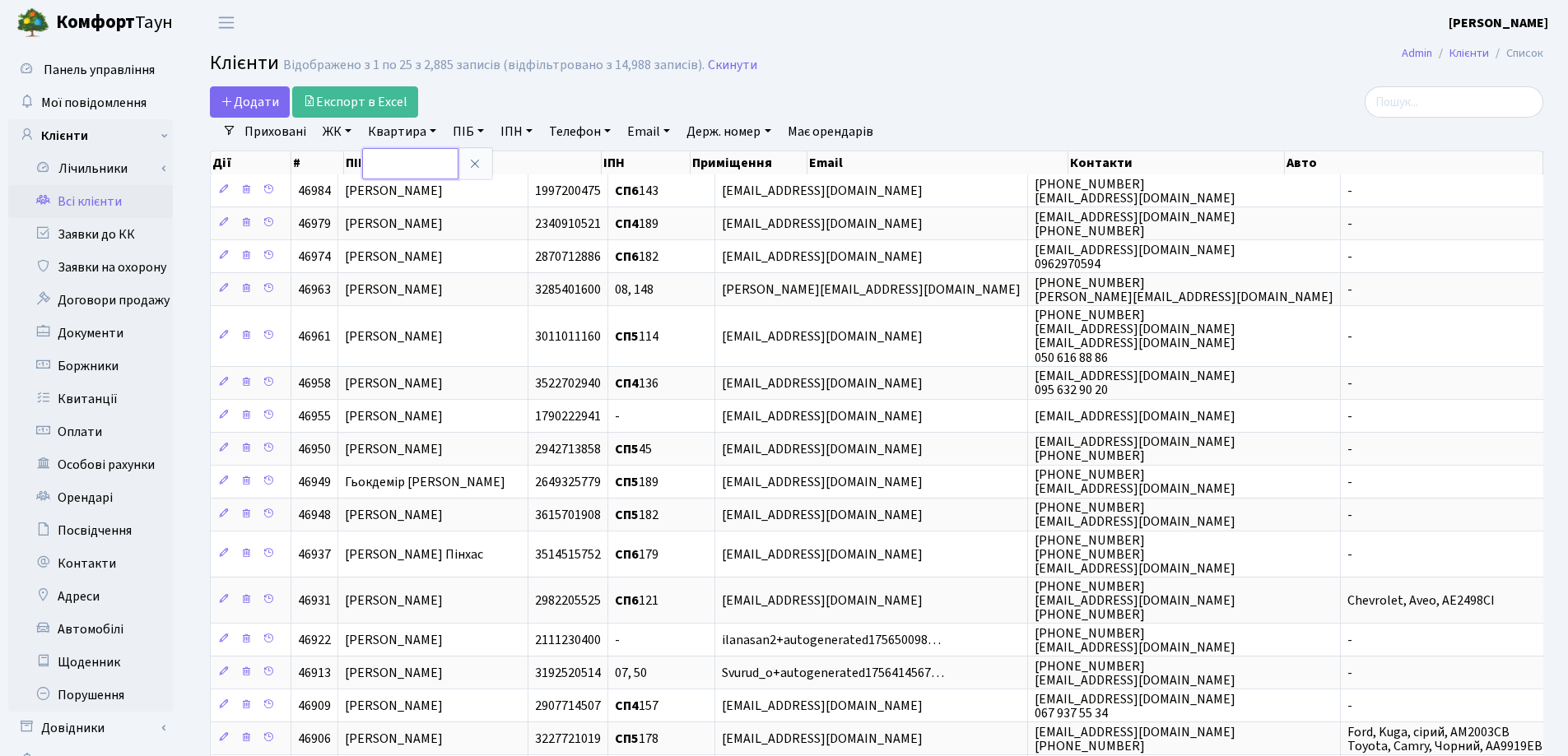
click at [436, 156] on input "text" at bounding box center [410, 163] width 96 height 31
type input "2"
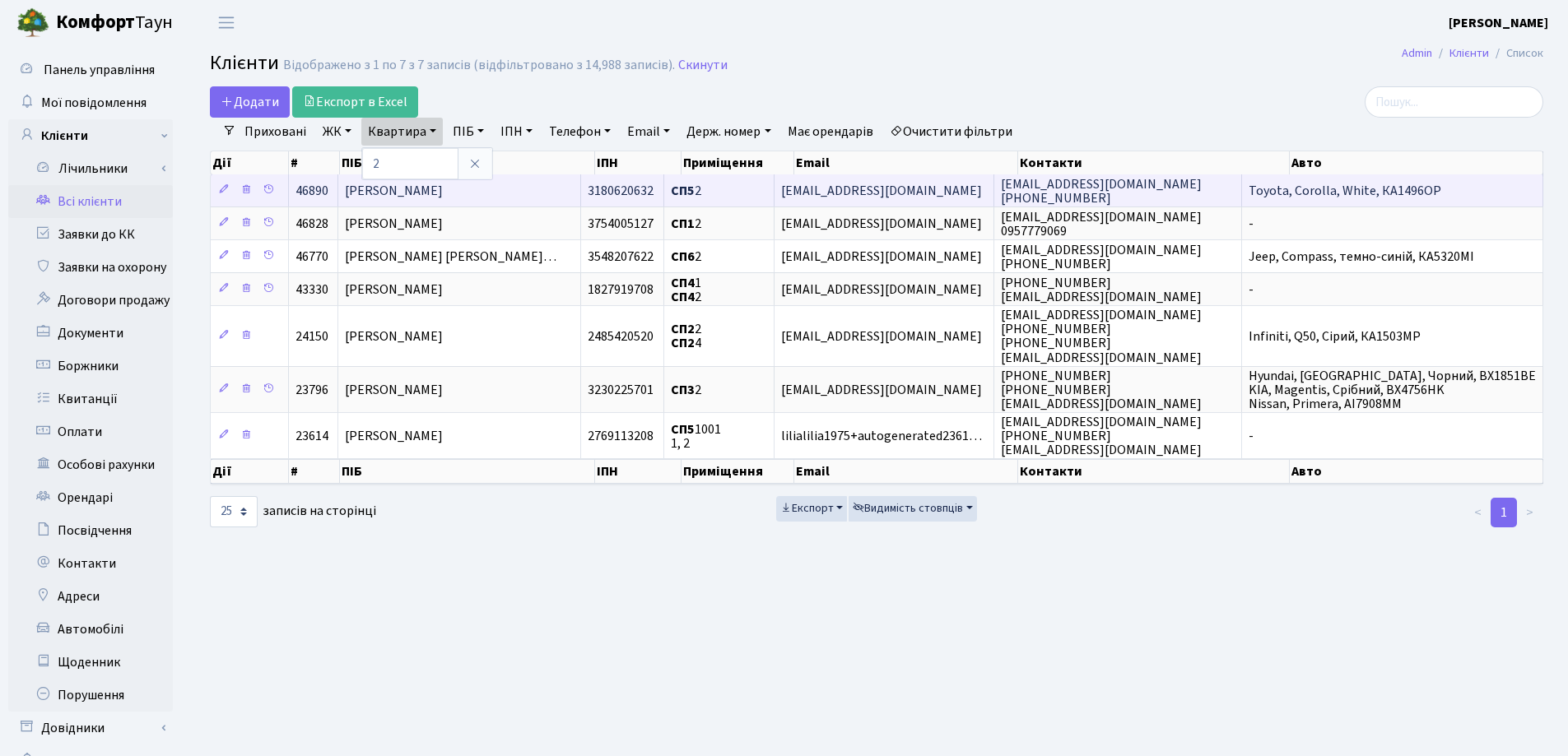
click at [507, 185] on td "[PERSON_NAME]" at bounding box center [459, 190] width 243 height 32
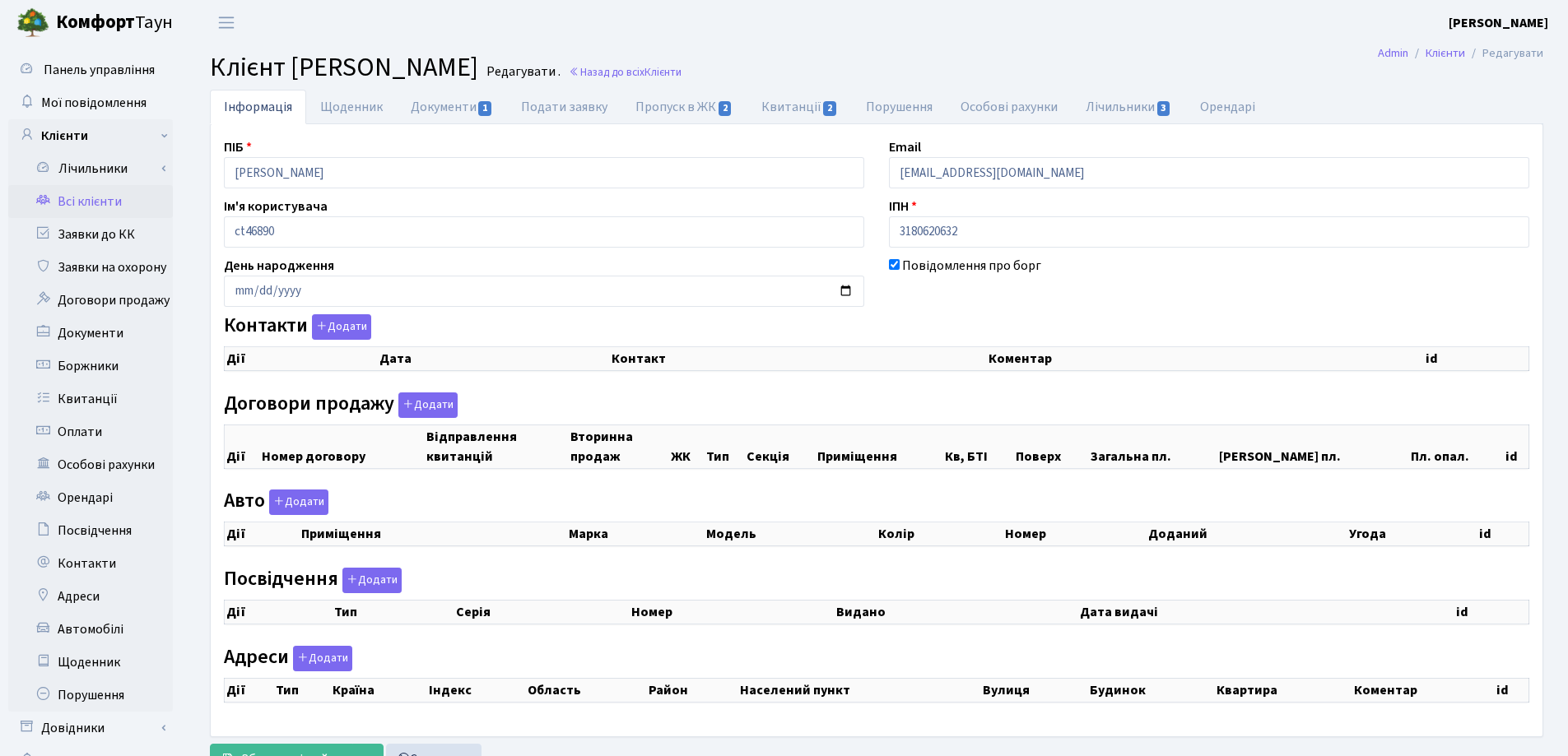
checkbox input "true"
select select "25"
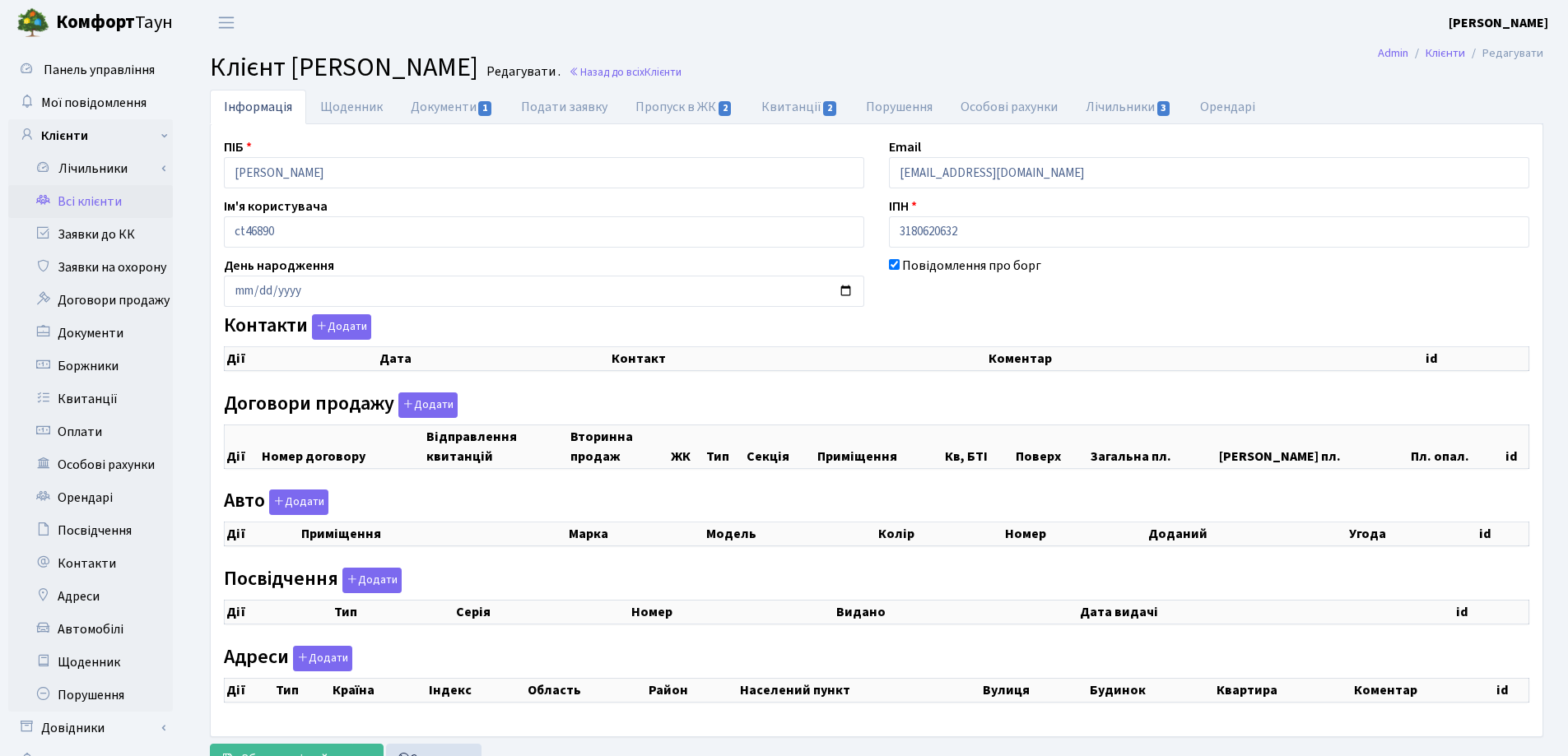
select select "25"
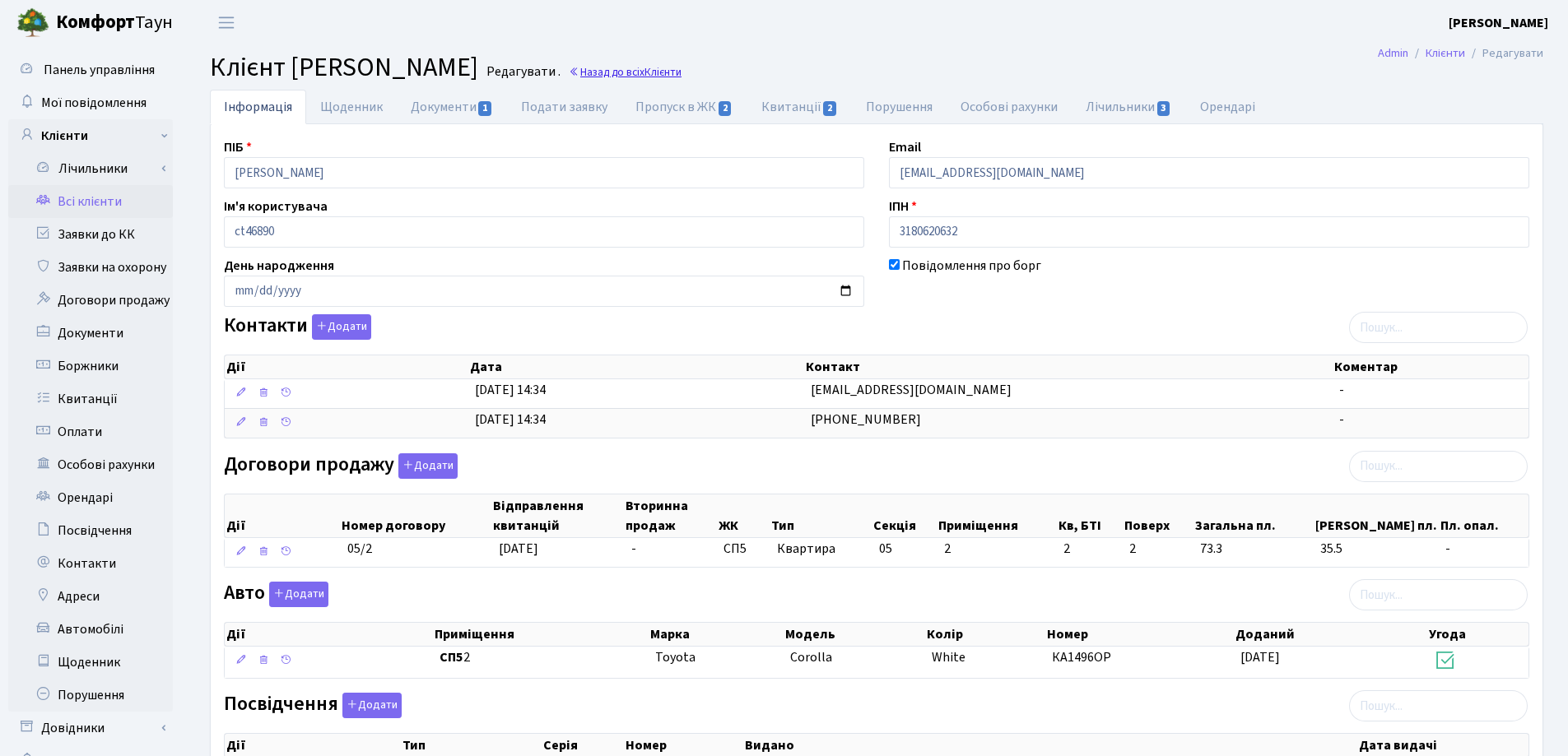
click at [681, 67] on link "Назад до всіх Клієнти" at bounding box center [624, 72] width 113 height 15
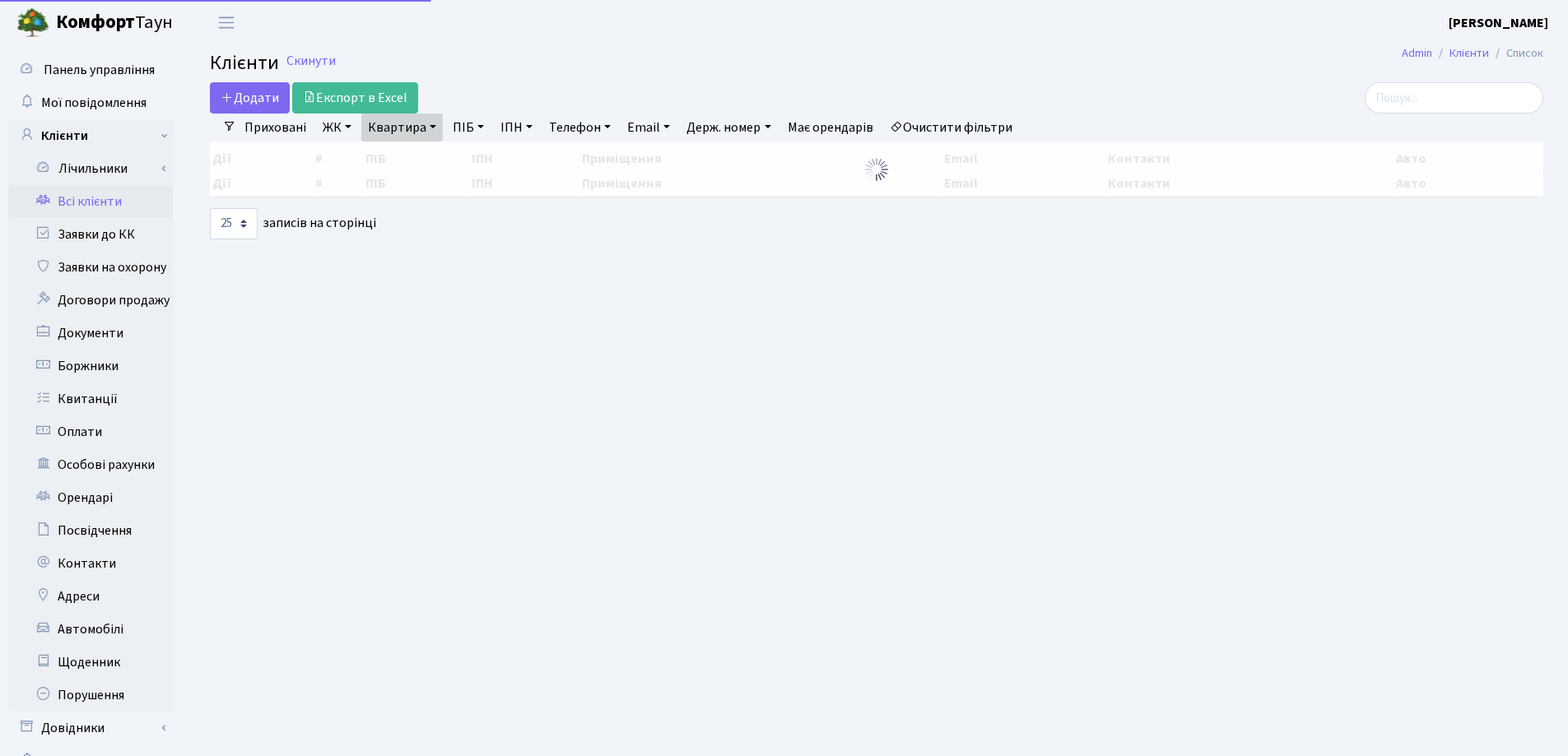
select select "25"
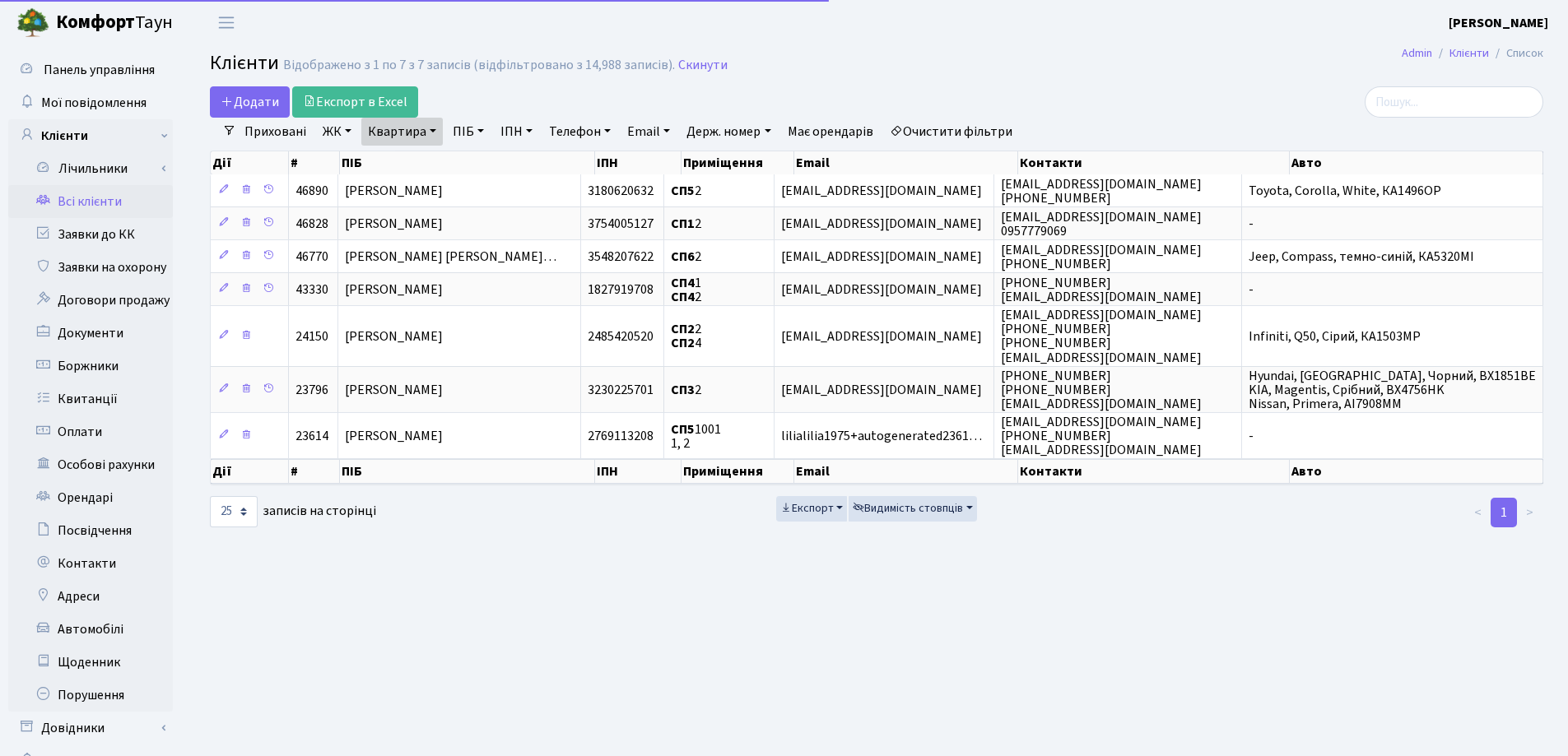
click at [437, 134] on link "Квартира" at bounding box center [402, 131] width 81 height 28
click at [471, 162] on icon at bounding box center [475, 164] width 14 height 14
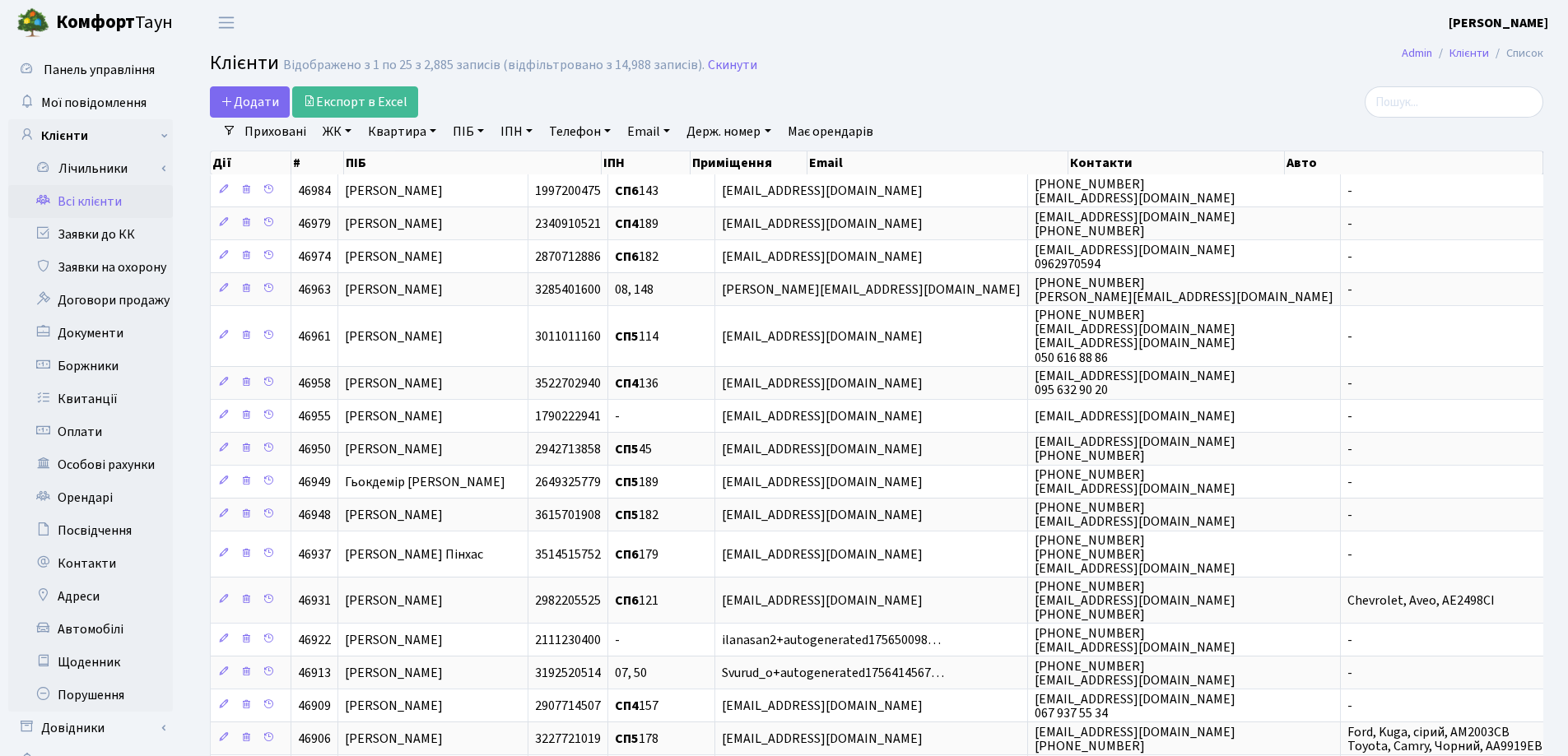
click at [74, 198] on link "Всі клієнти" at bounding box center [91, 201] width 165 height 33
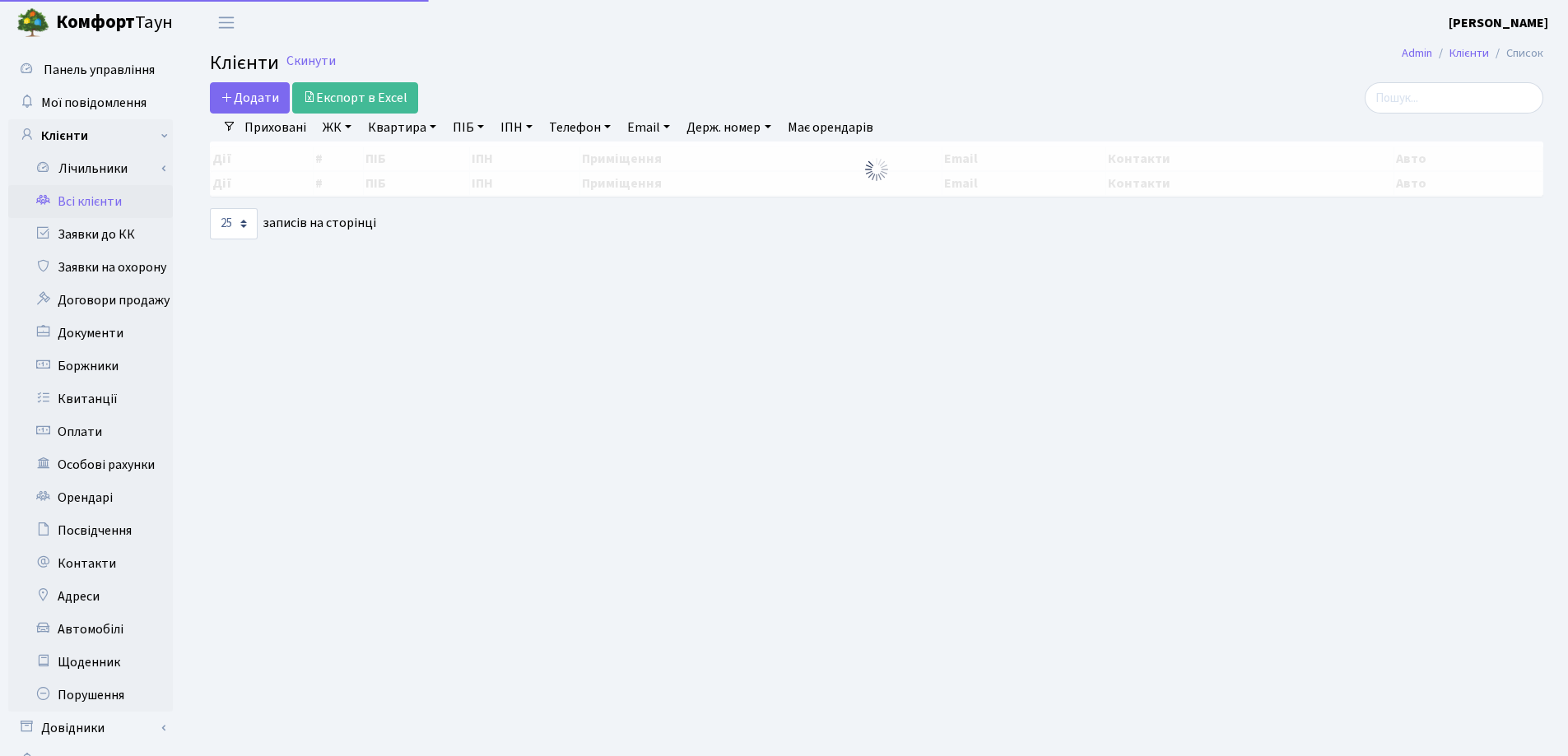
select select "25"
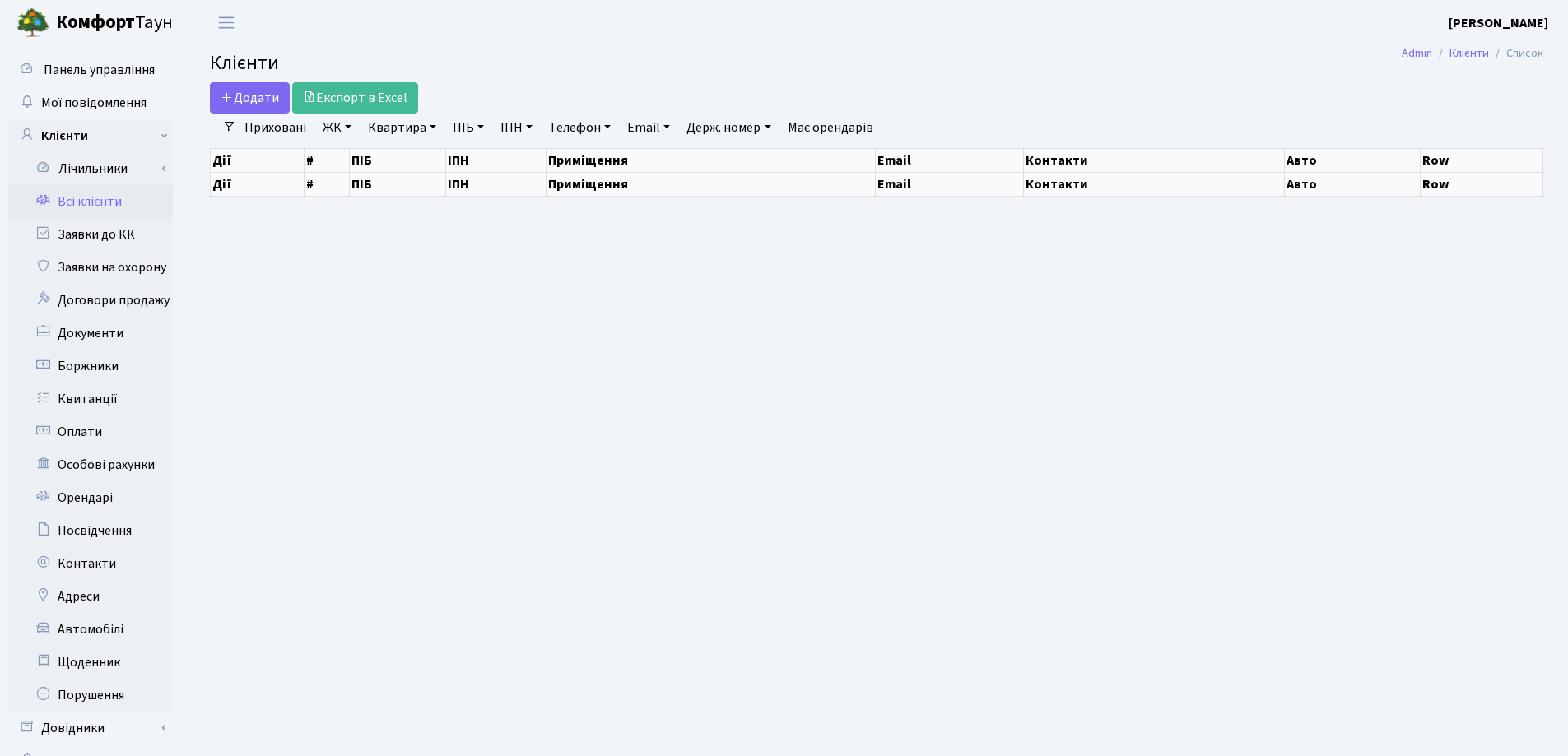
select select "25"
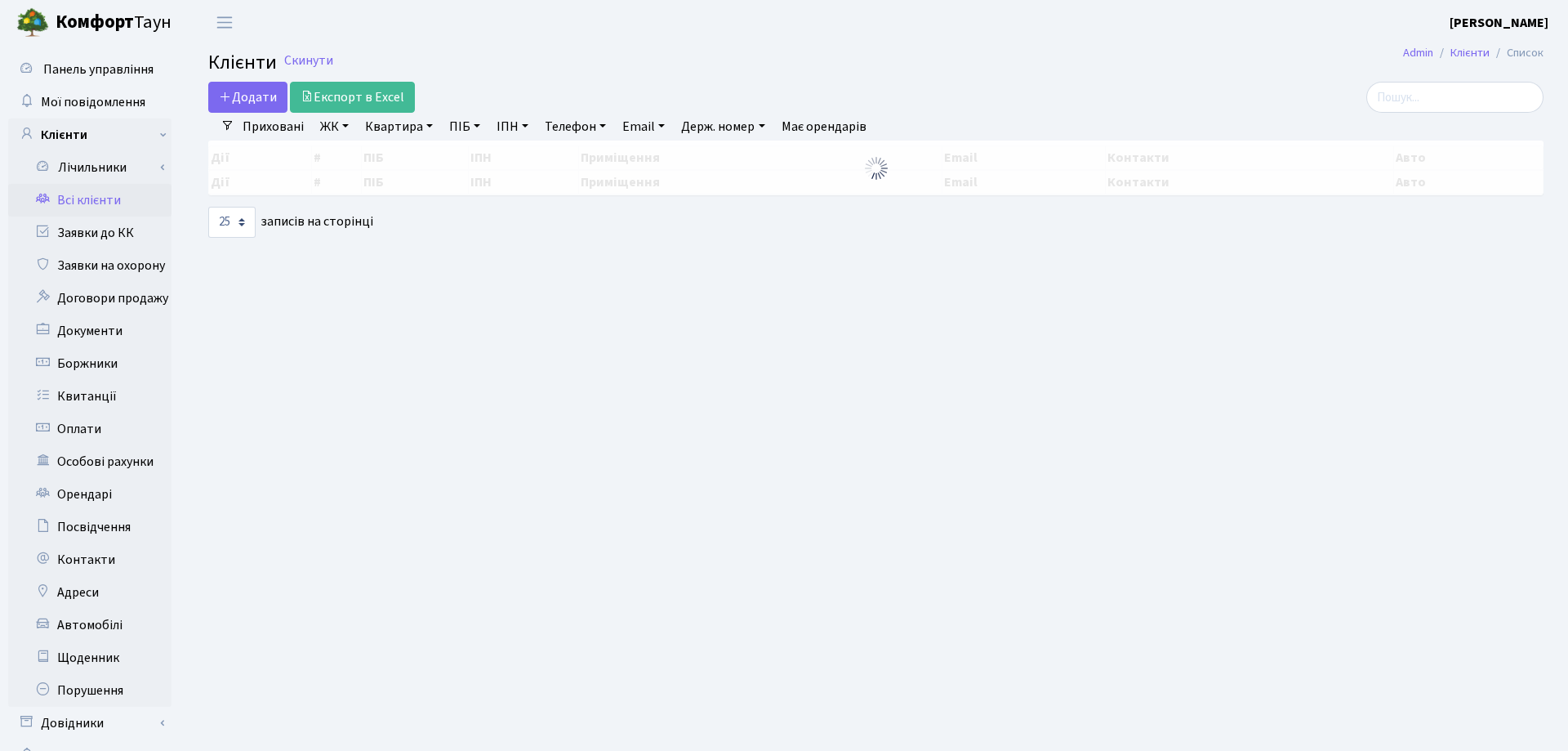
select select "25"
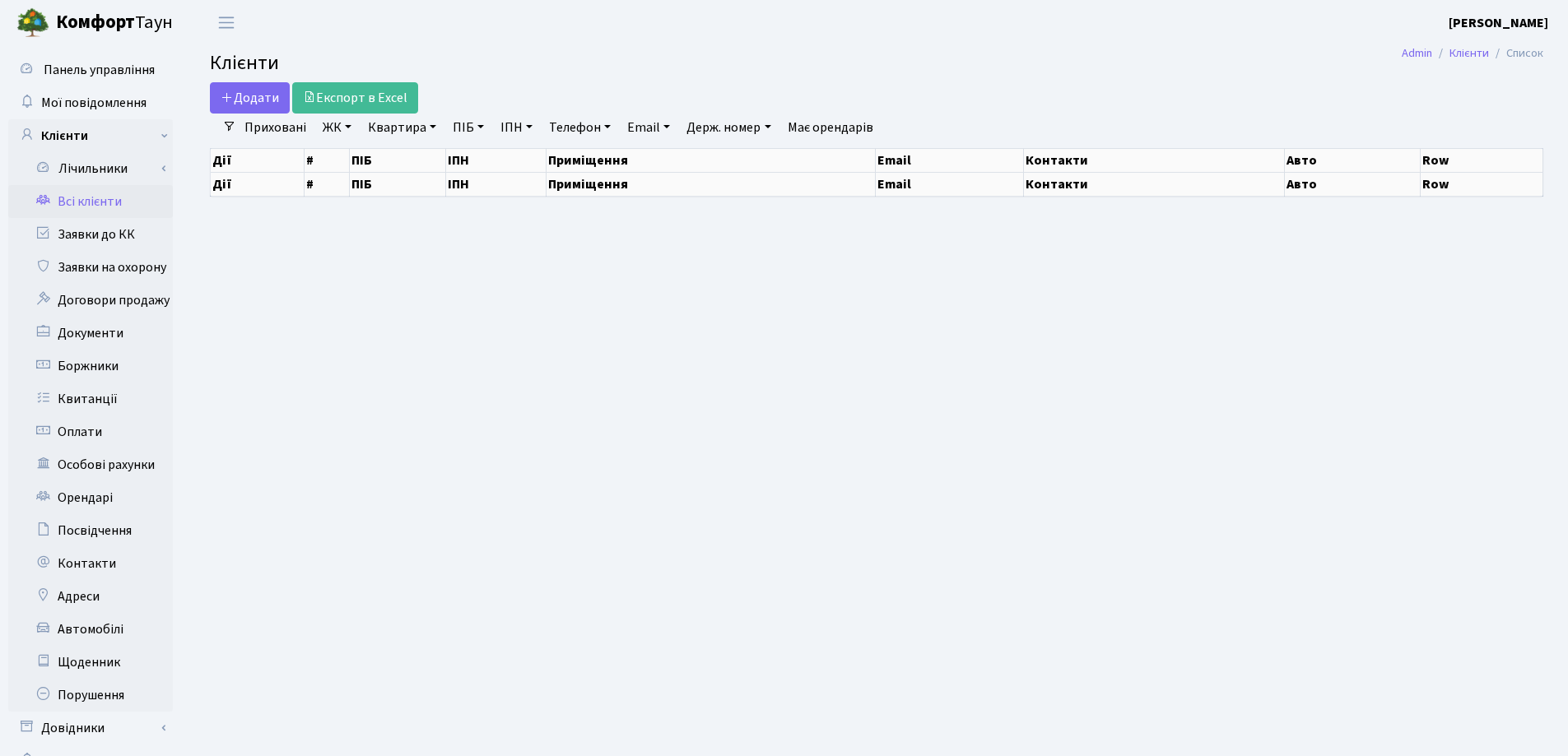
select select "25"
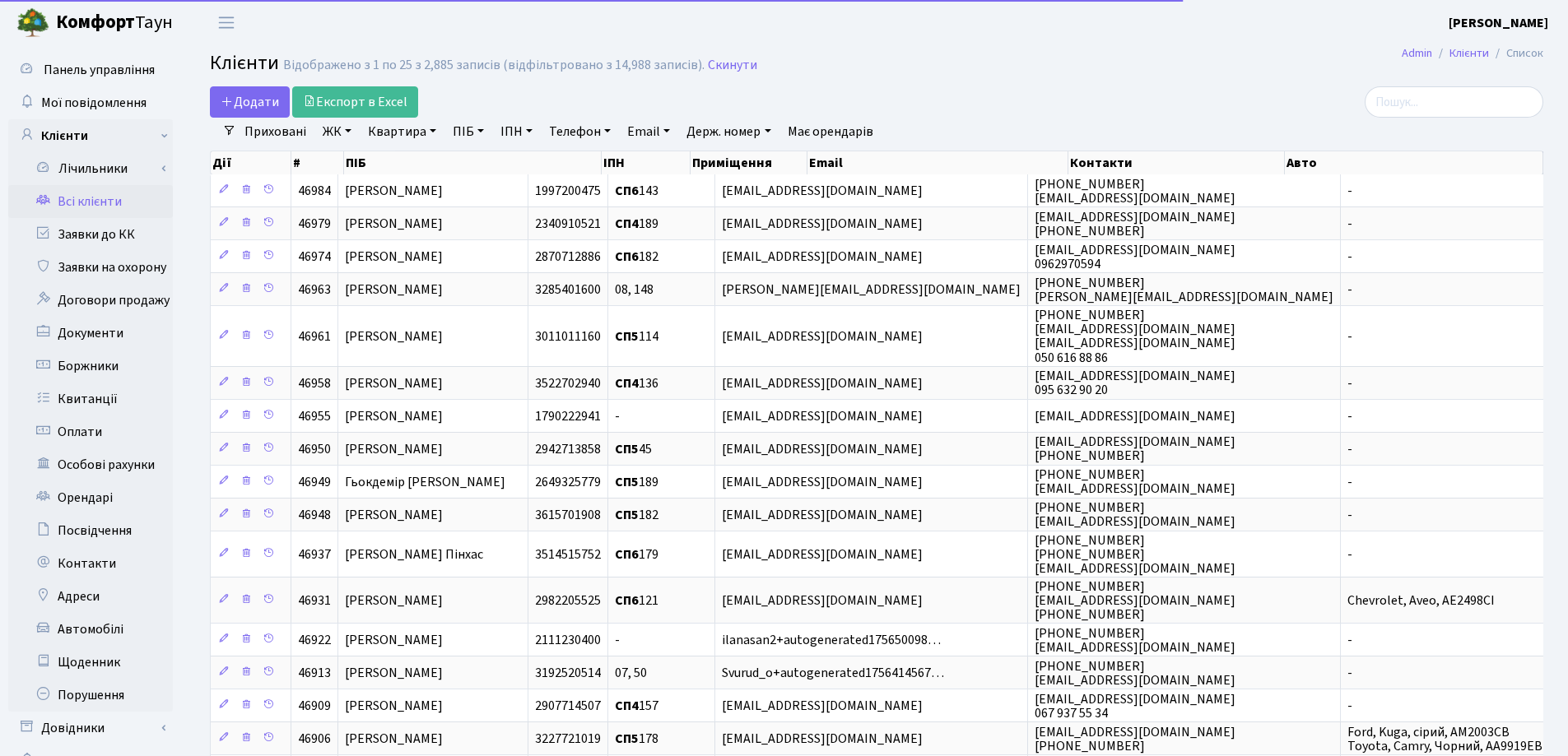
click at [430, 131] on link "Квартира" at bounding box center [402, 131] width 81 height 28
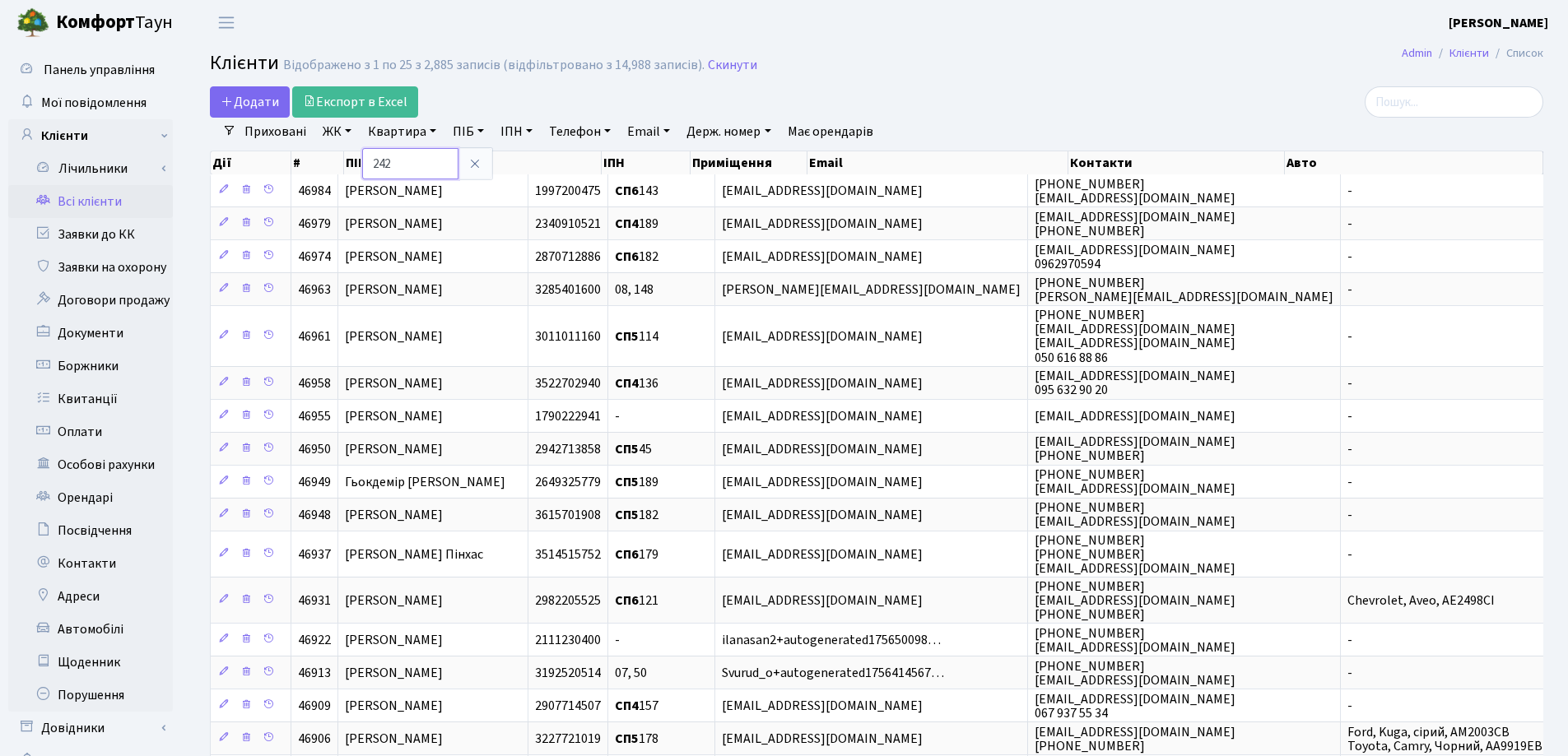
type input "242"
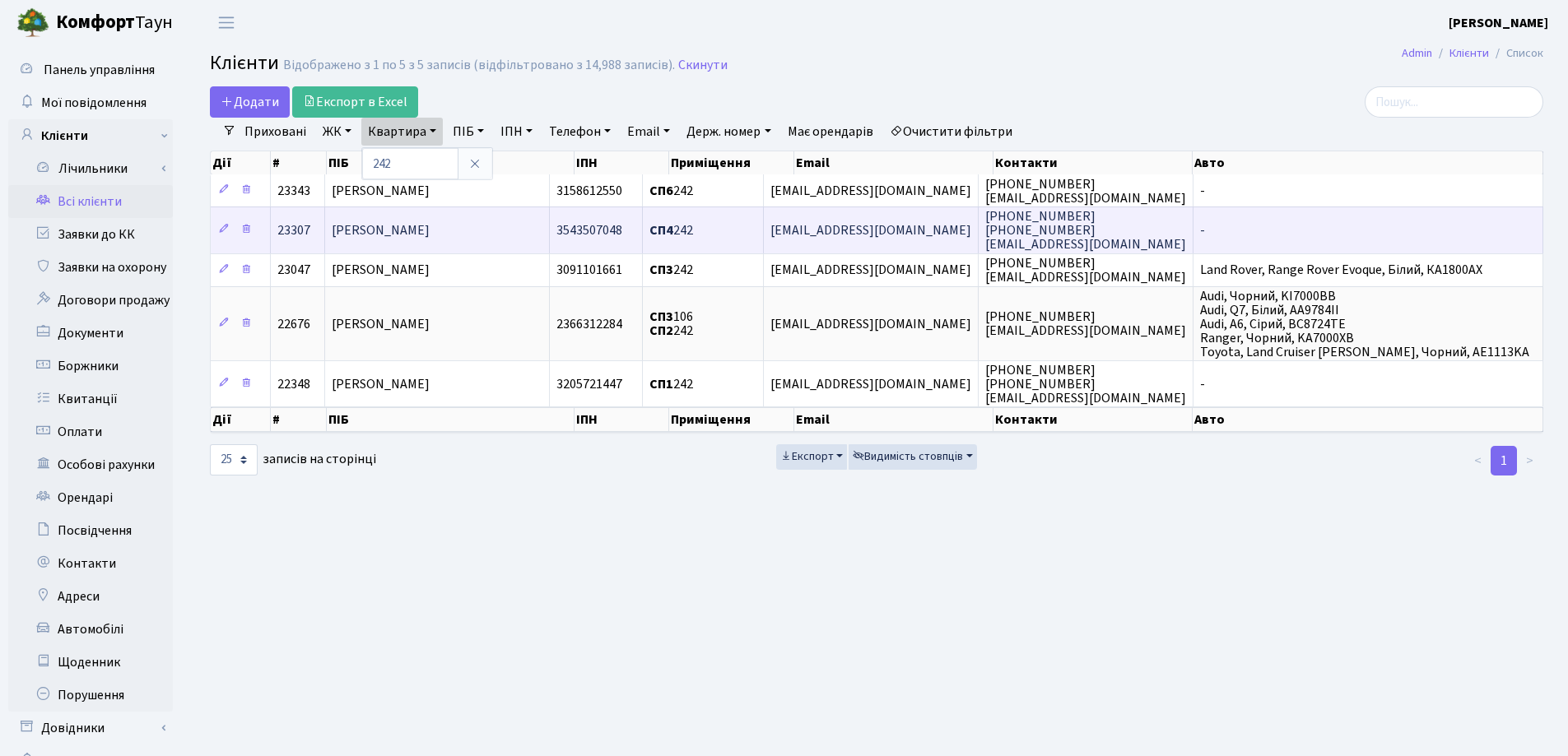
click at [527, 233] on td "[PERSON_NAME]" at bounding box center [437, 229] width 224 height 46
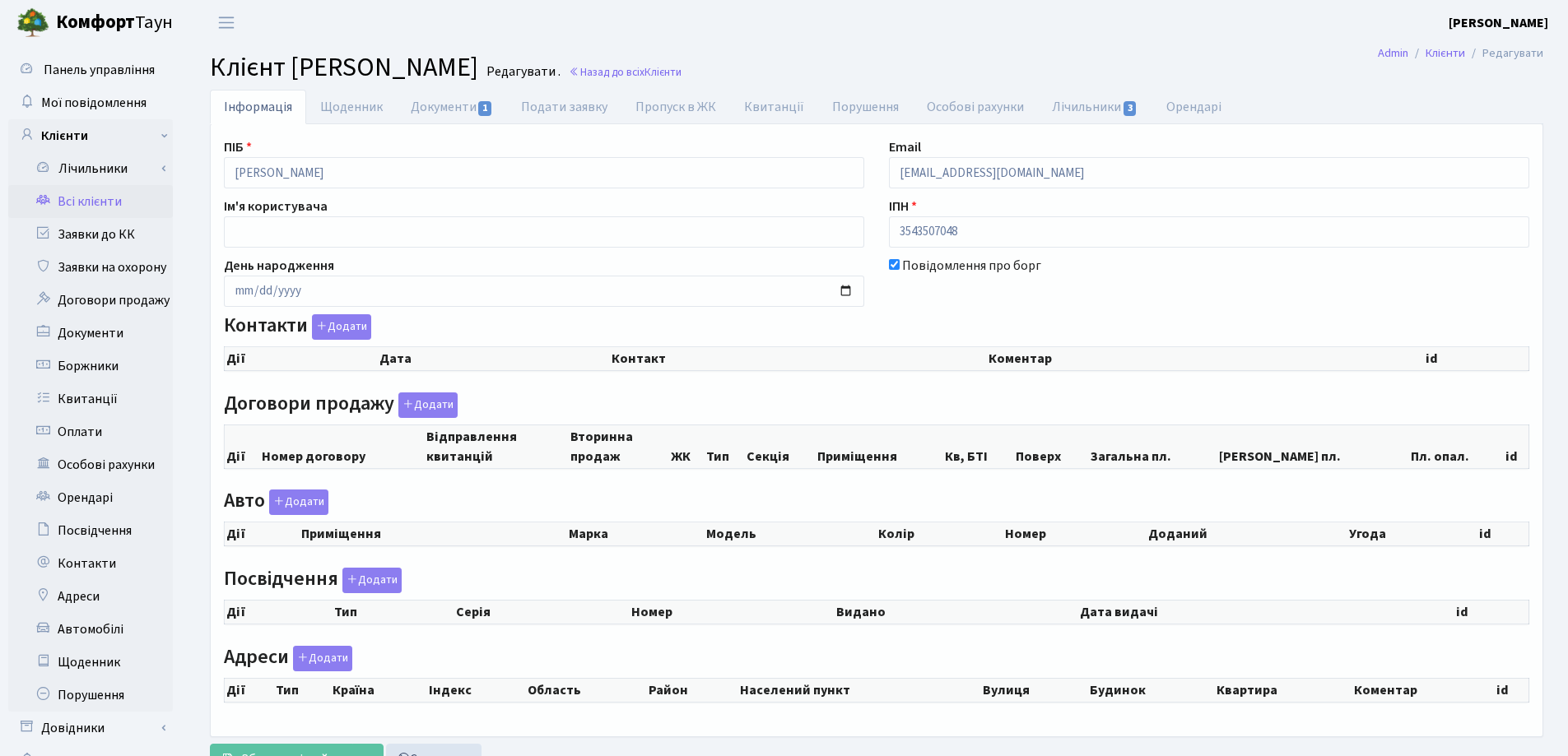
checkbox input "true"
select select "25"
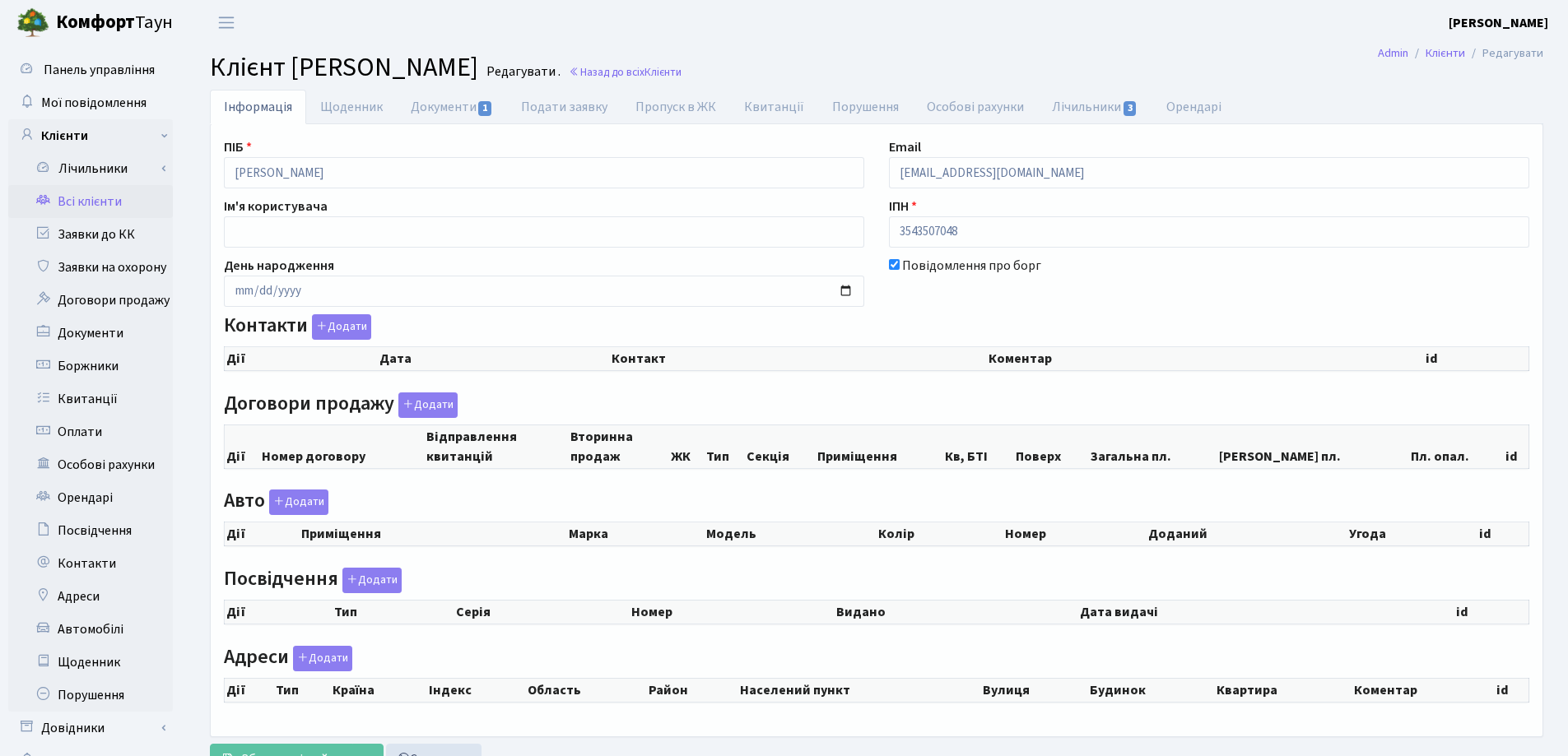
select select "25"
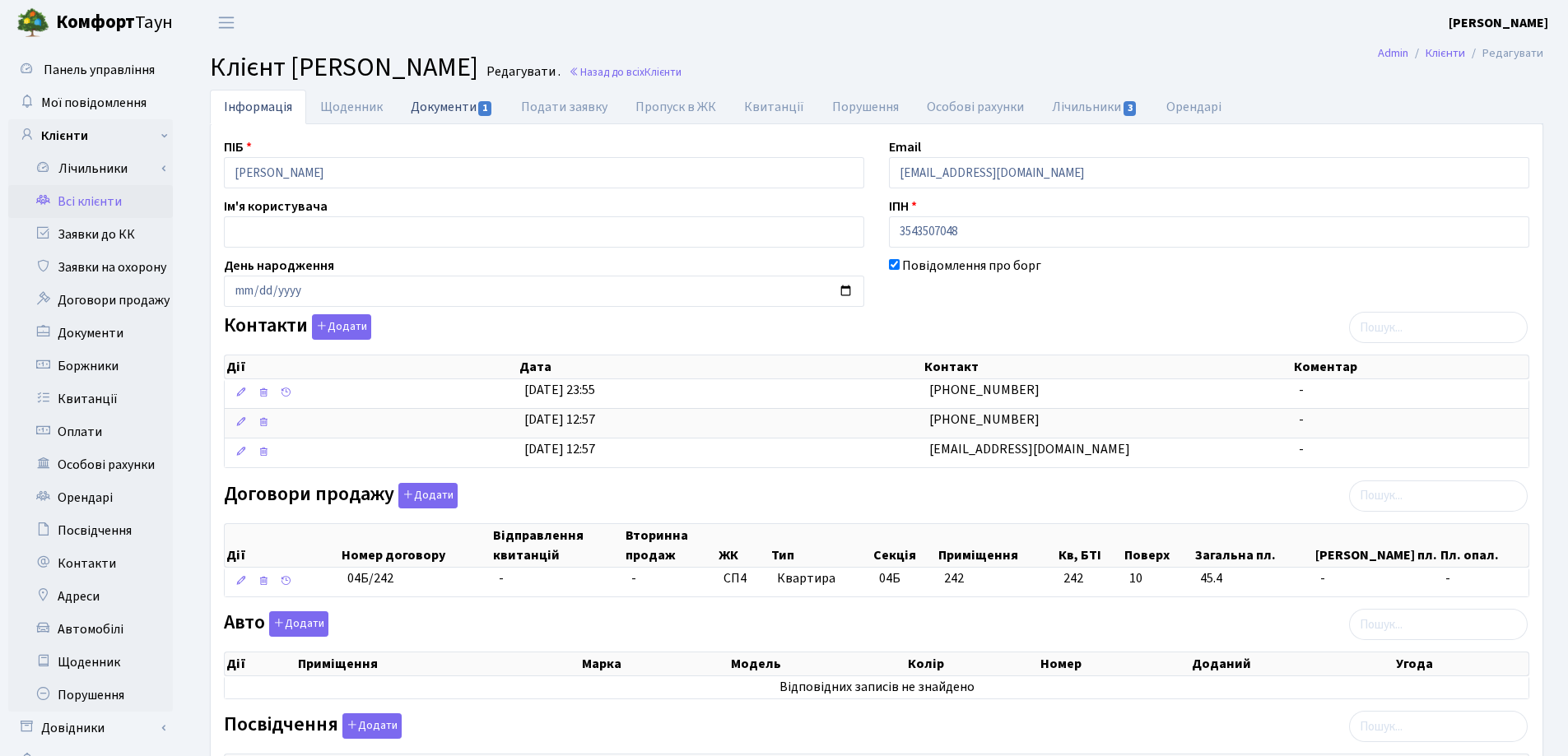
click at [448, 106] on link "Документи 1" at bounding box center [452, 107] width 110 height 34
select select "25"
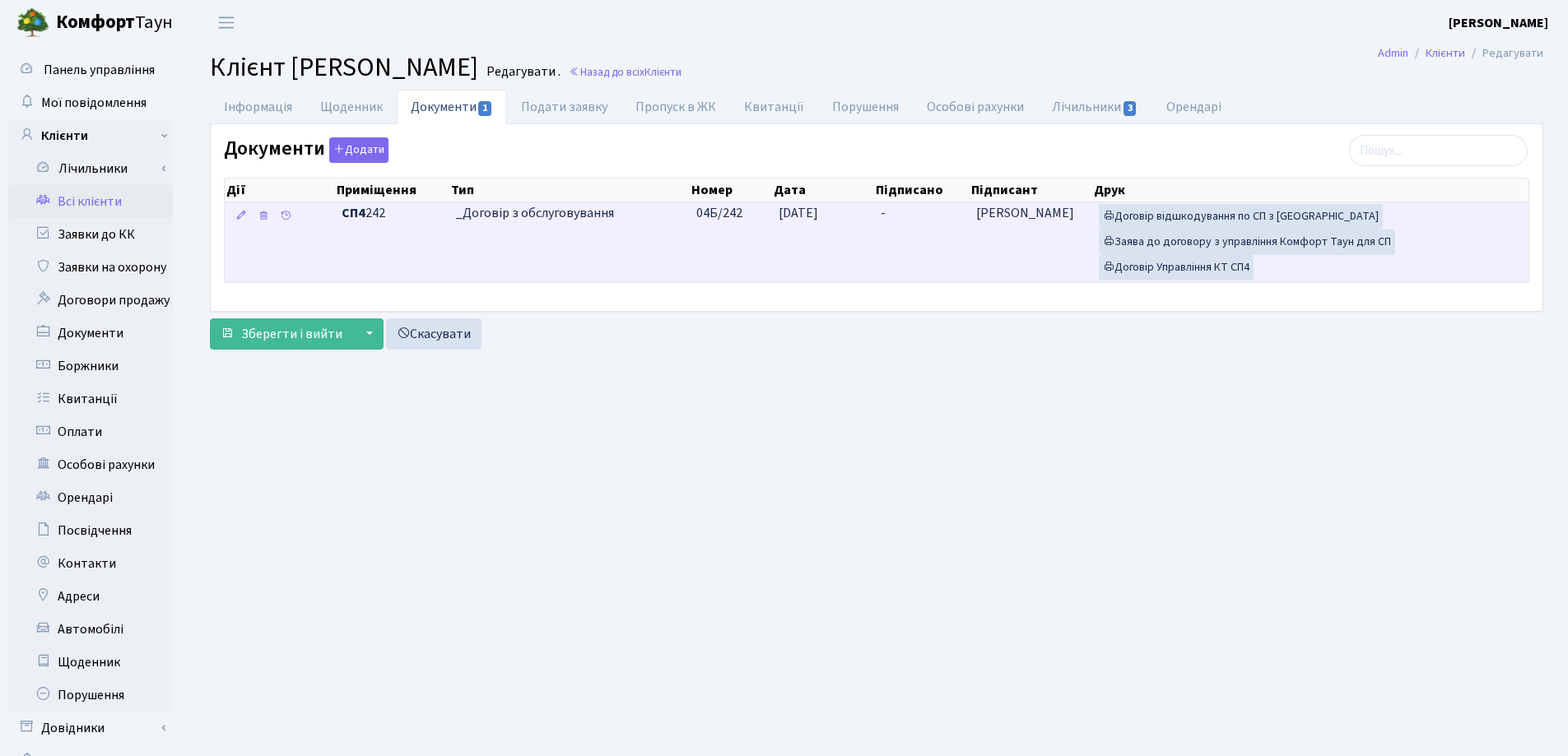
click at [905, 204] on td "-" at bounding box center [922, 242] width 95 height 79
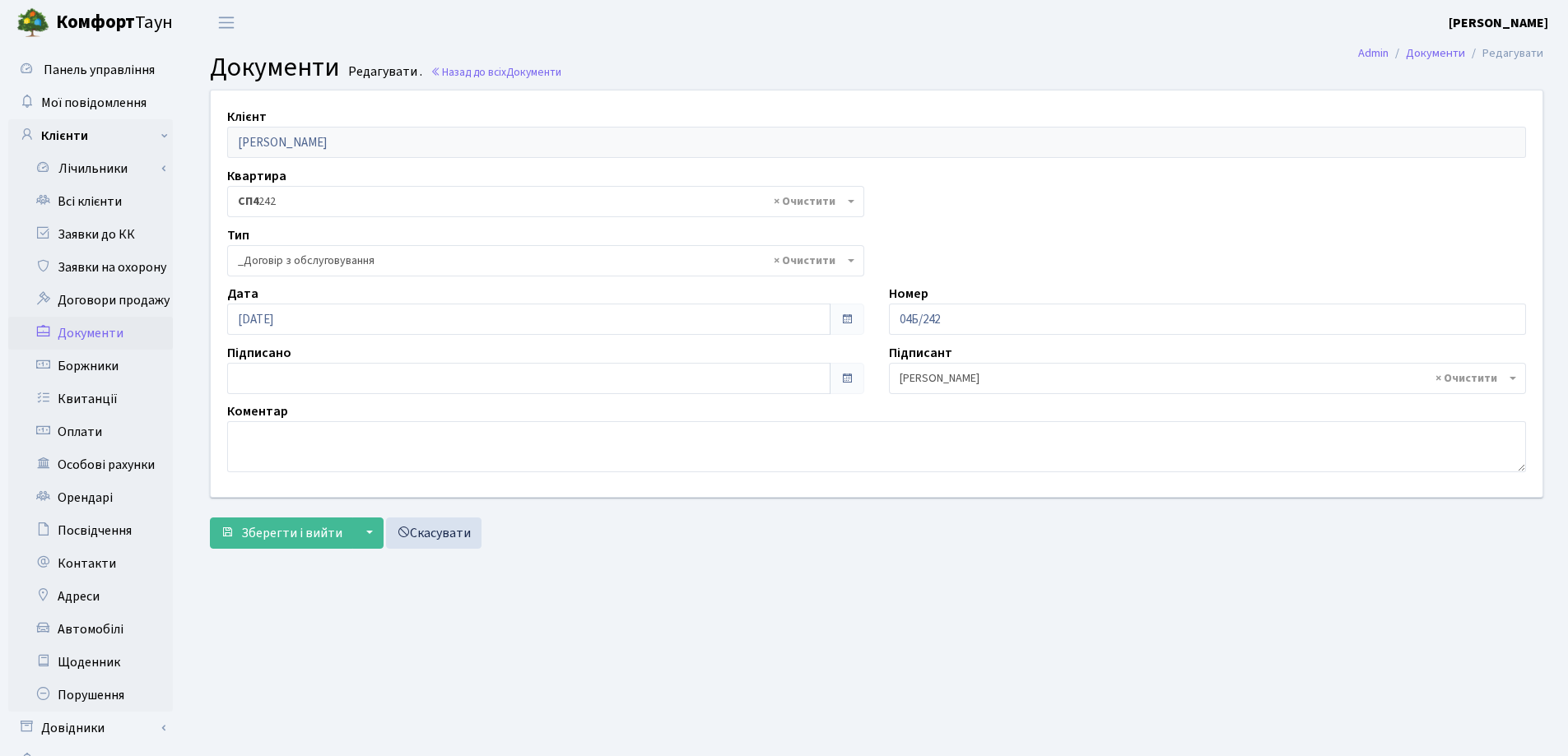
select select "289"
type input "[DATE]"
click at [294, 382] on input "[DATE]" at bounding box center [528, 378] width 603 height 31
click at [267, 536] on span "Зберегти і вийти" at bounding box center [292, 532] width 102 height 18
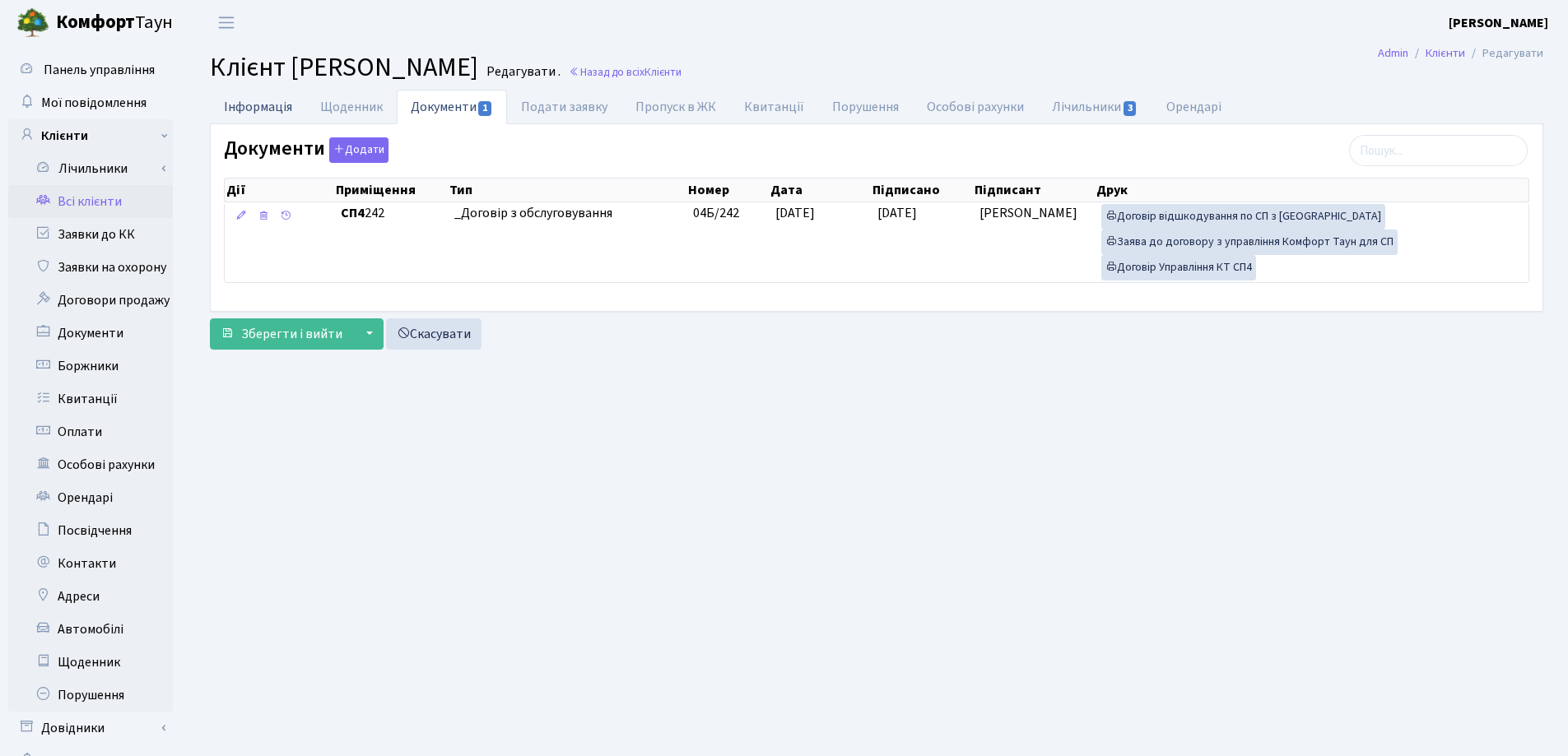
click at [231, 103] on link "Інформація" at bounding box center [258, 107] width 96 height 34
select select "25"
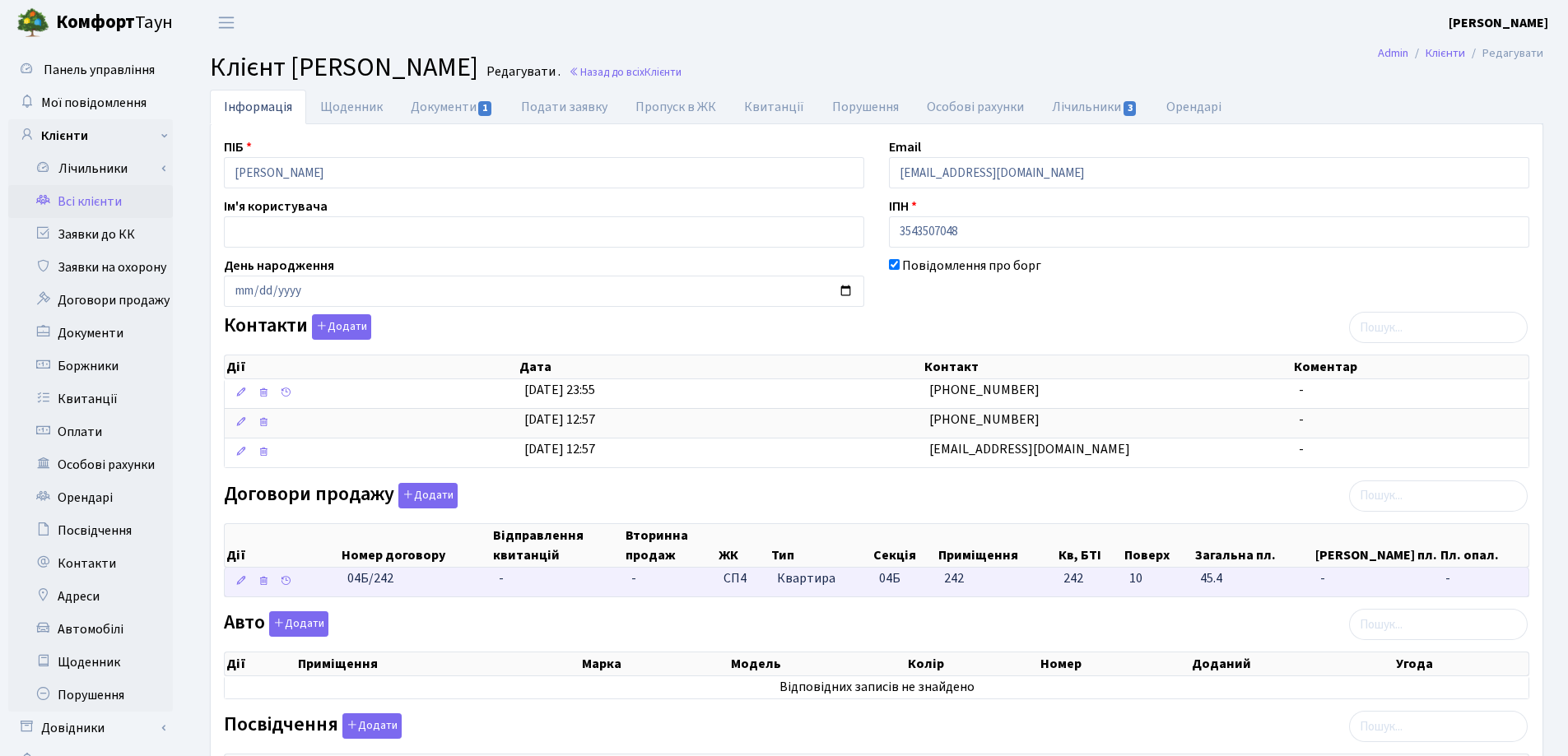
click at [517, 573] on td "-" at bounding box center [558, 582] width 133 height 29
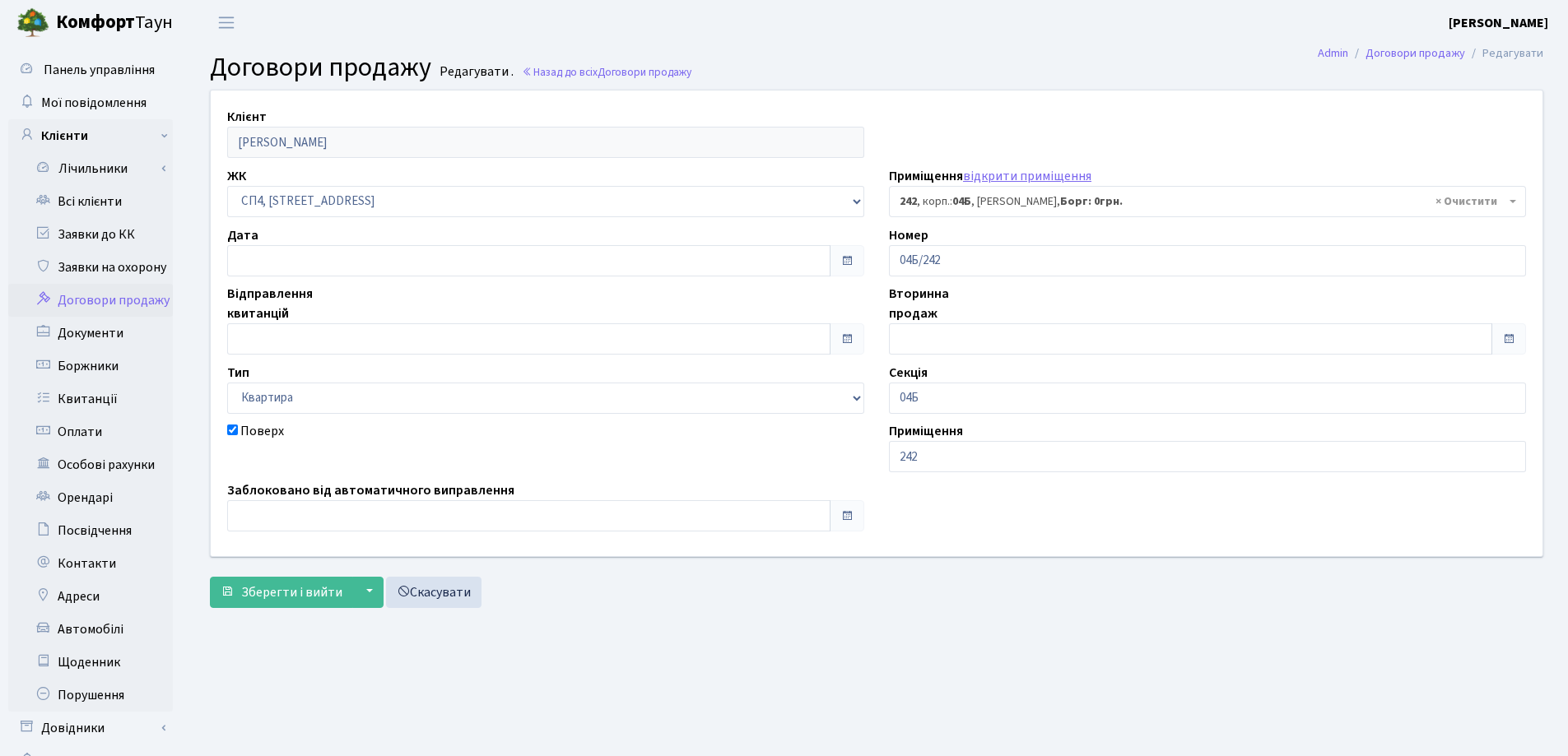
select select "21270"
click at [316, 265] on input "text" at bounding box center [528, 260] width 603 height 31
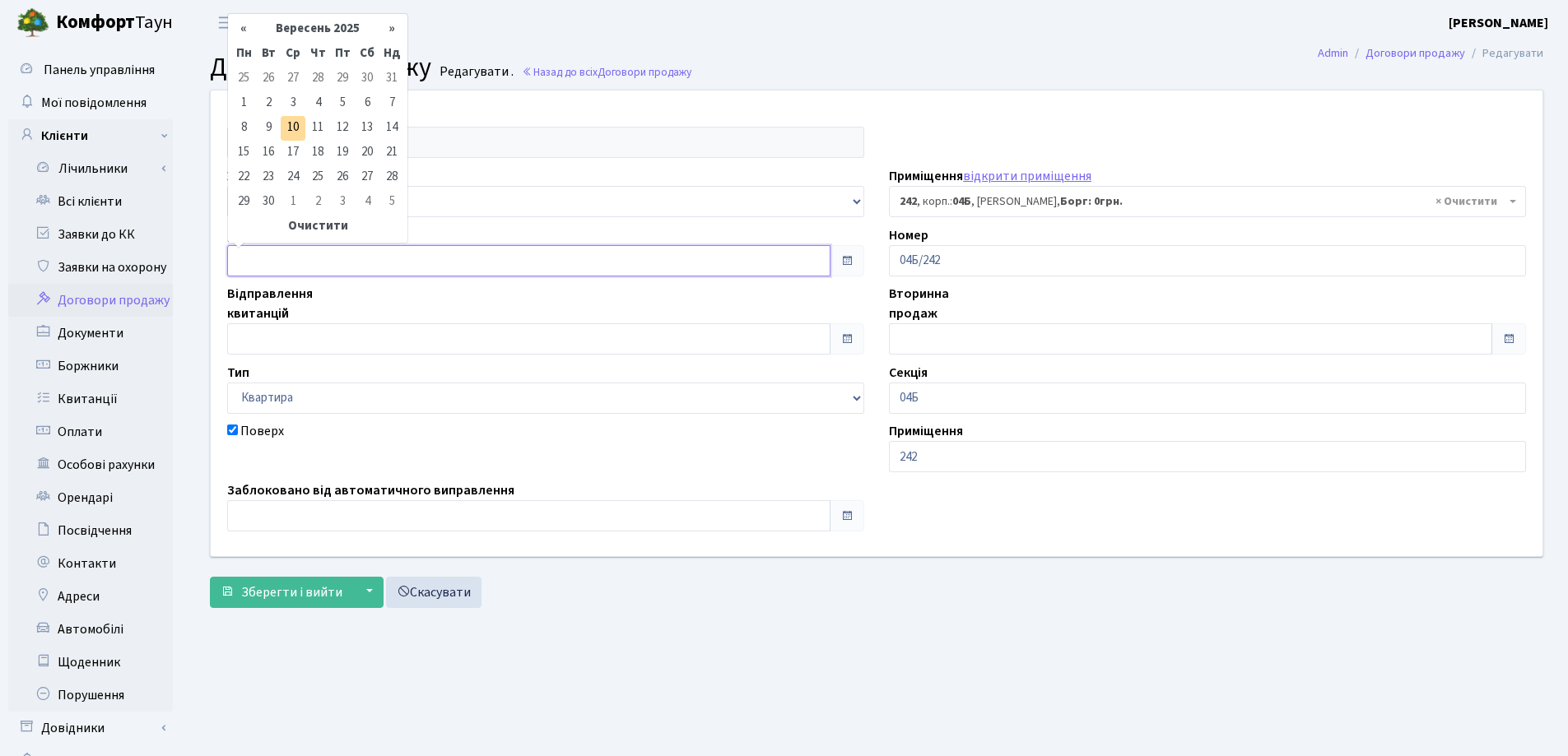
type input "10.09.2025"
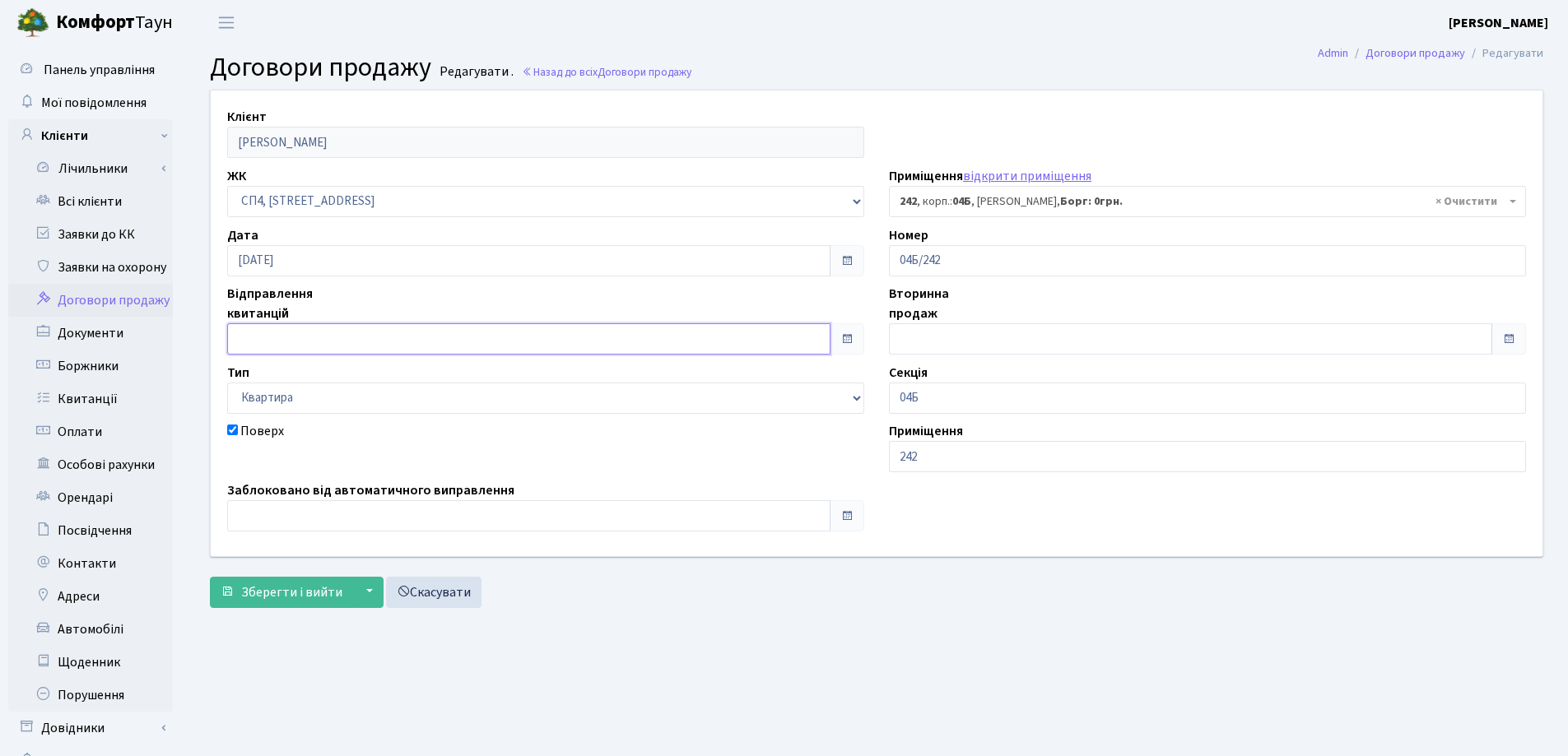
click at [325, 342] on input "text" at bounding box center [528, 338] width 603 height 31
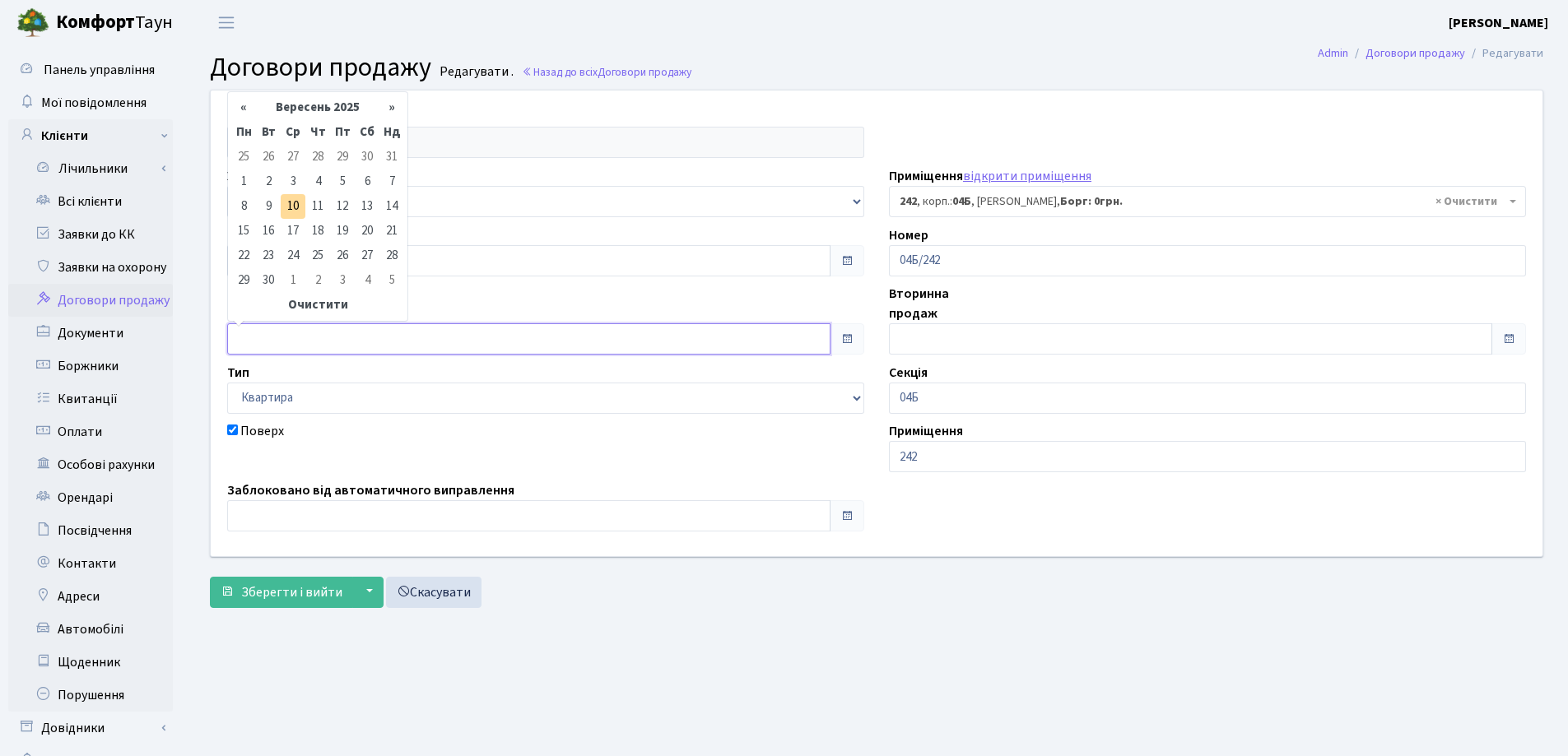
type input "10.09.2025"
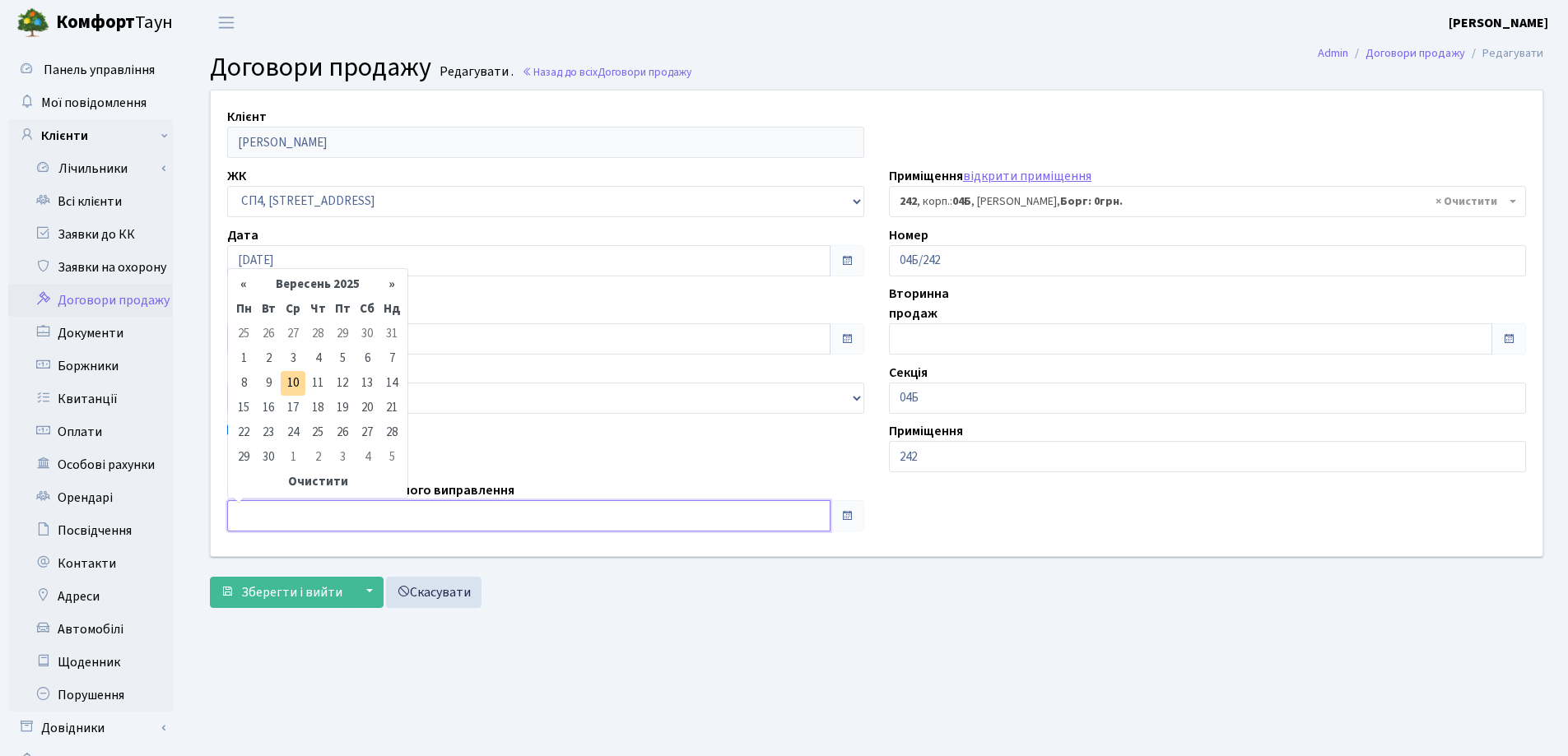
click at [333, 519] on input "text" at bounding box center [528, 515] width 603 height 31
type input "[DATE]"
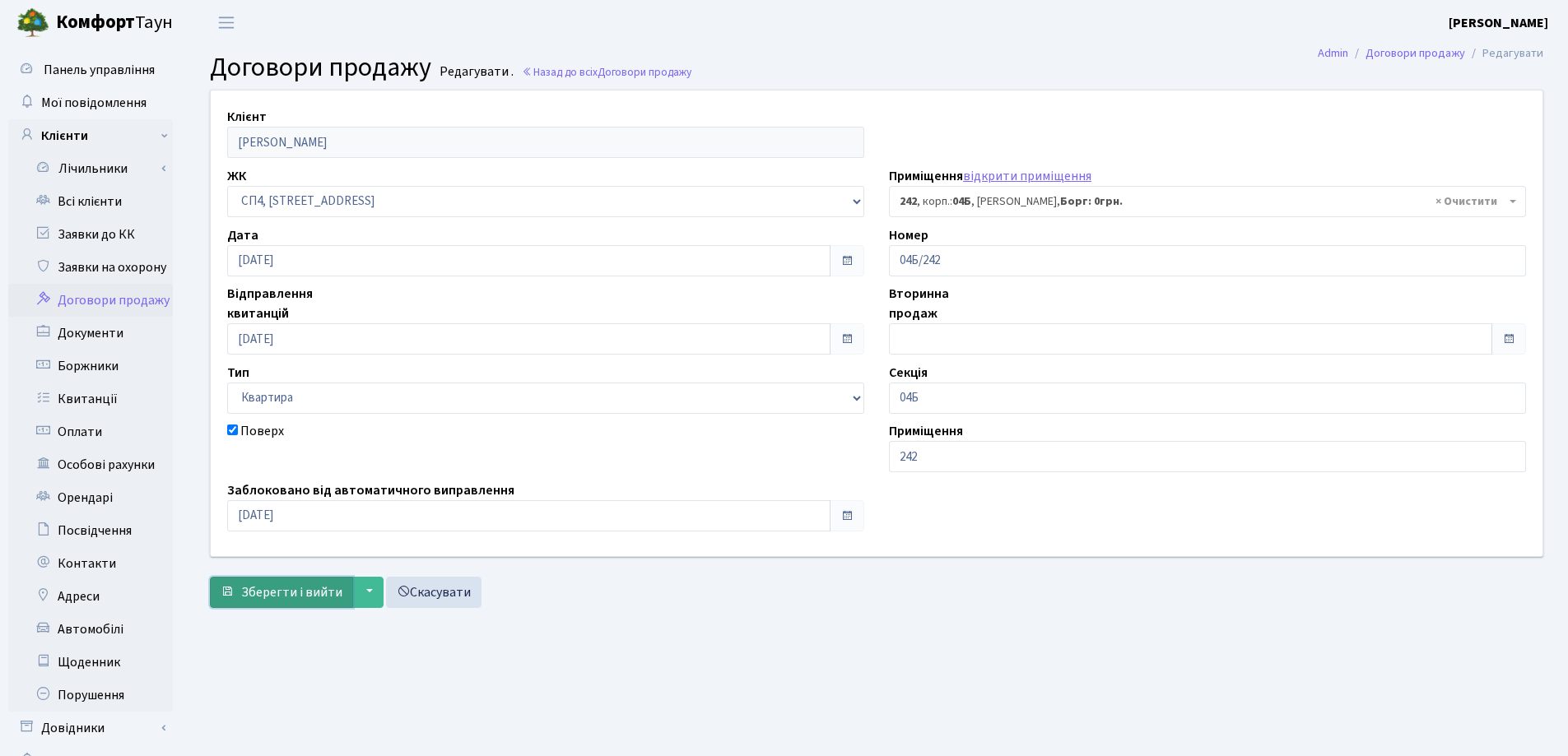
click at [306, 588] on span "Зберегти і вийти" at bounding box center [292, 592] width 102 height 18
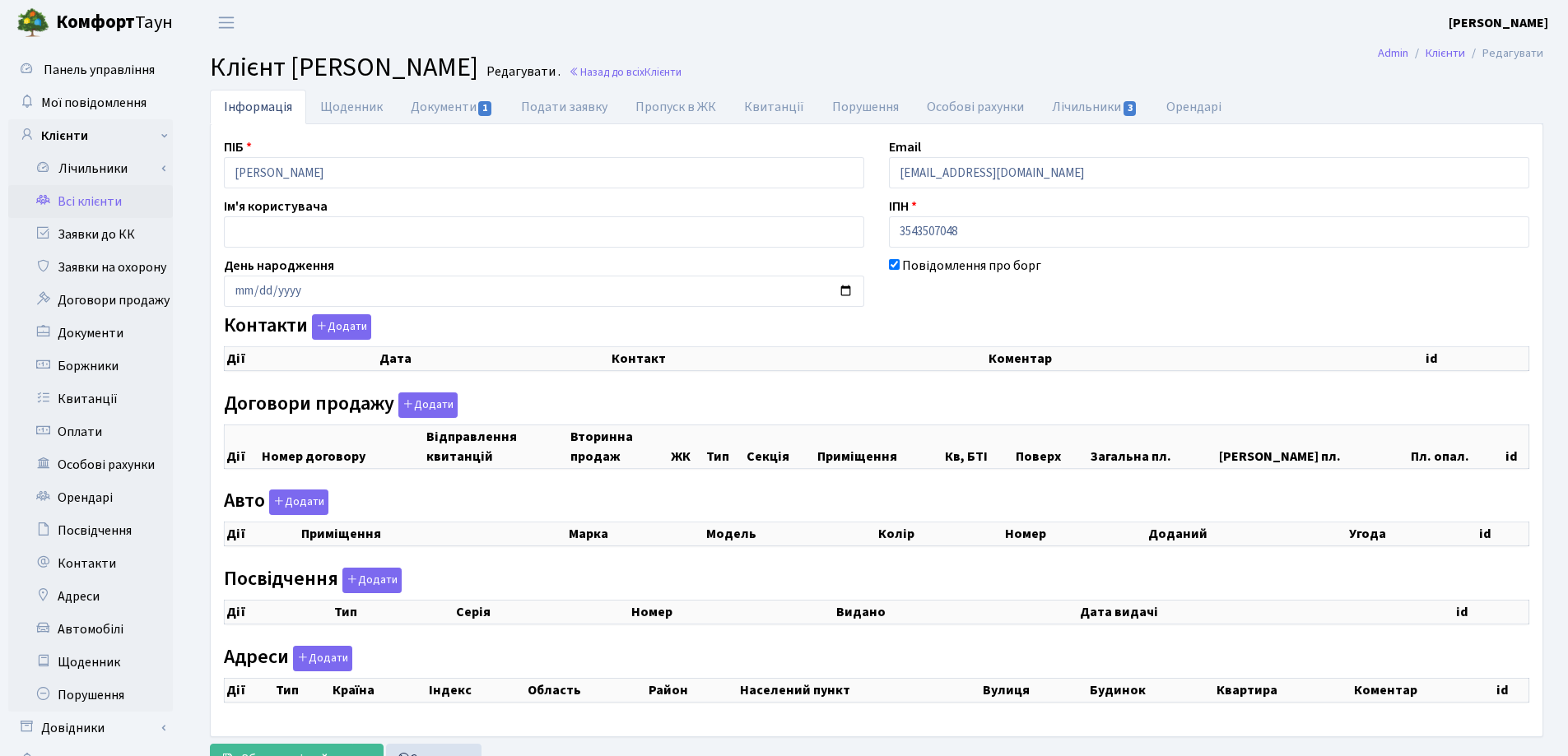
checkbox input "true"
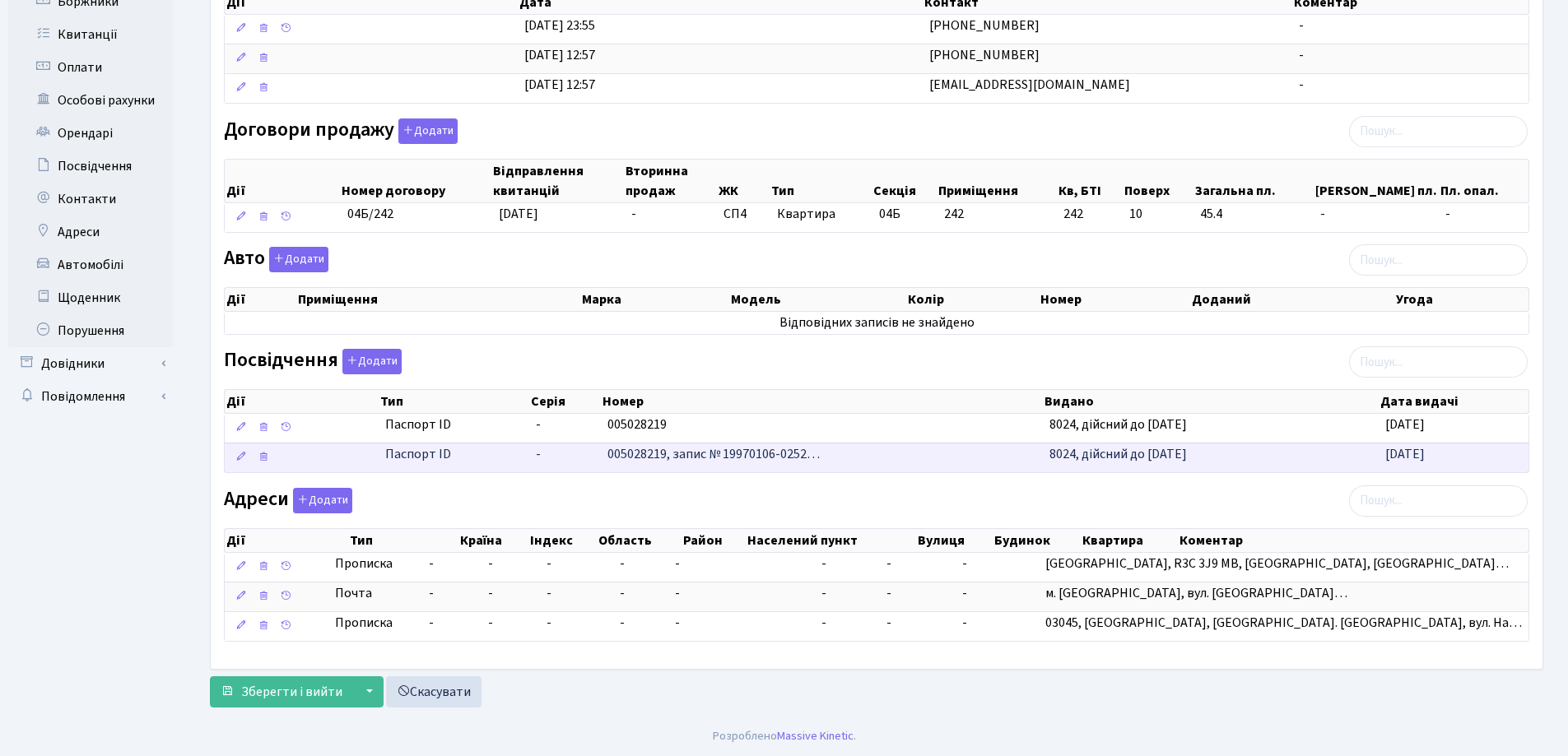
scroll to position [365, 0]
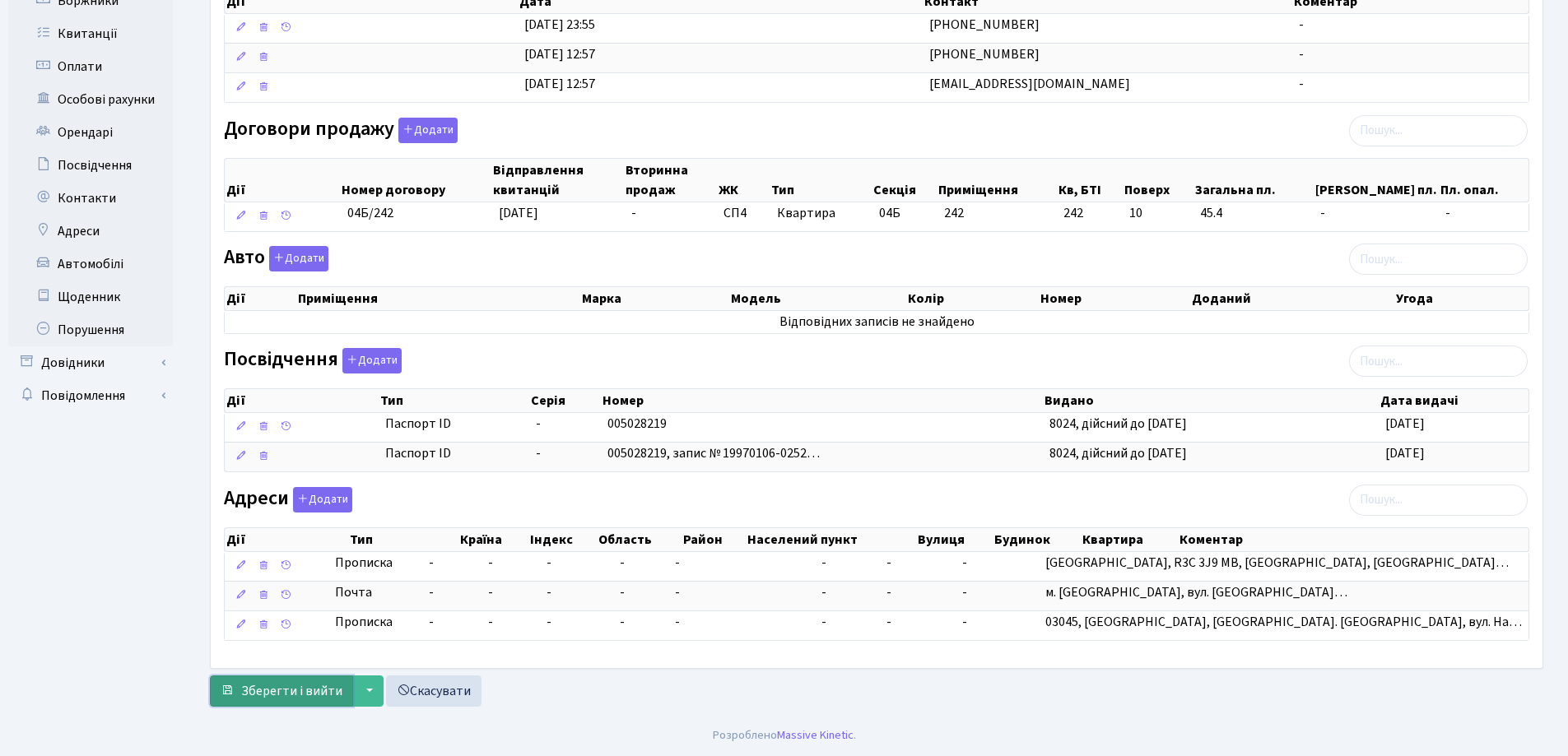
click at [278, 688] on span "Зберегти і вийти" at bounding box center [292, 690] width 102 height 18
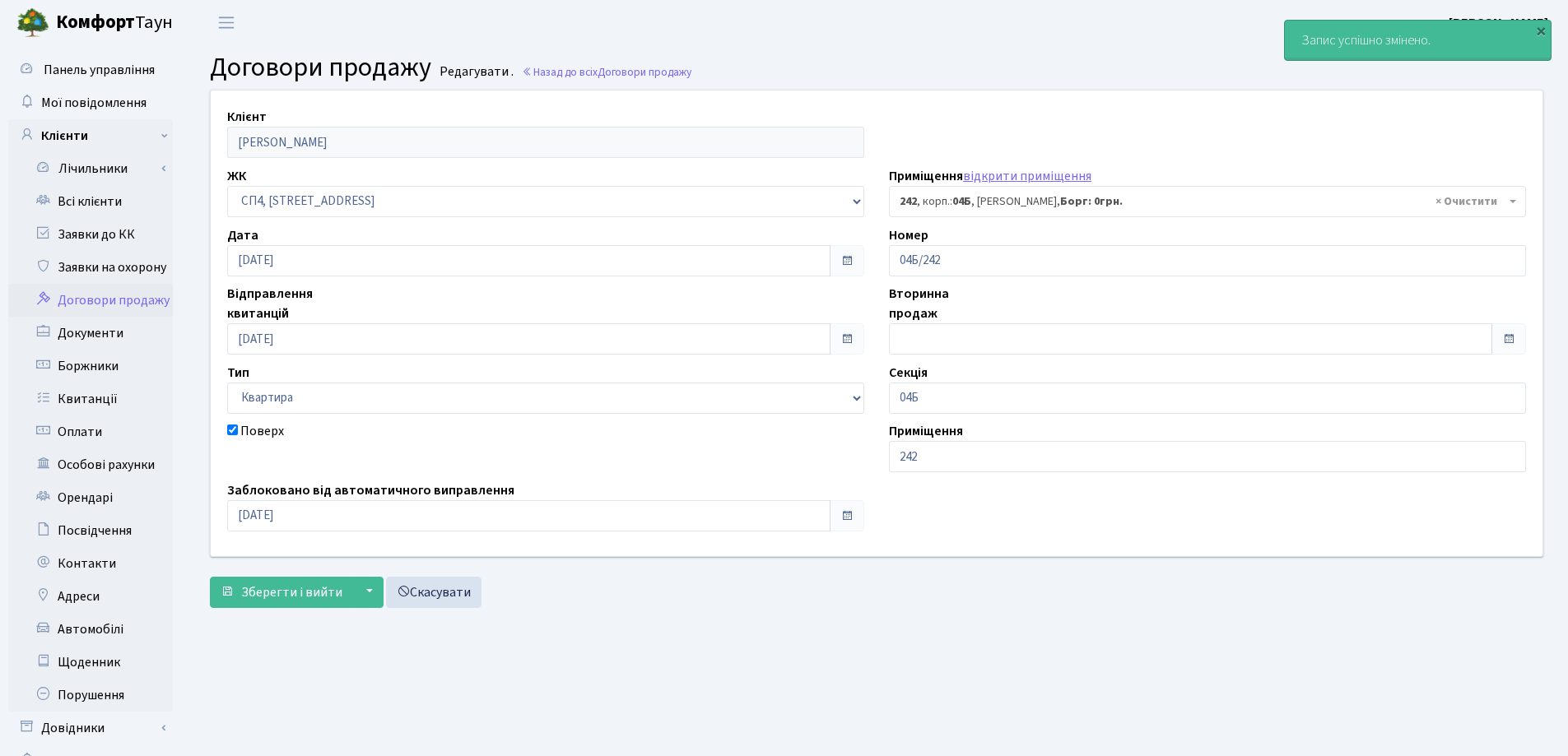
select select "21270"
click at [89, 192] on link "Всі клієнти" at bounding box center [91, 201] width 165 height 33
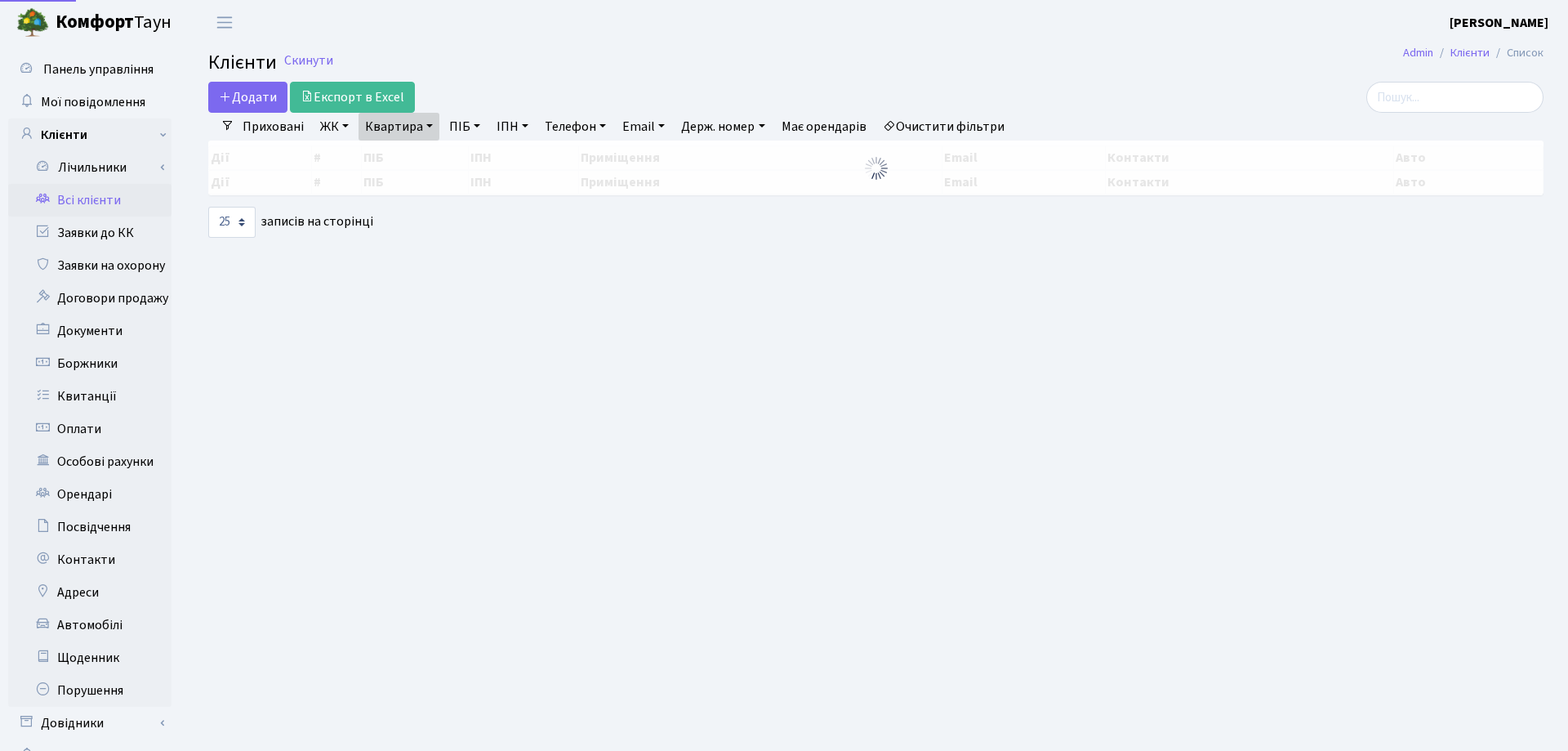
select select "25"
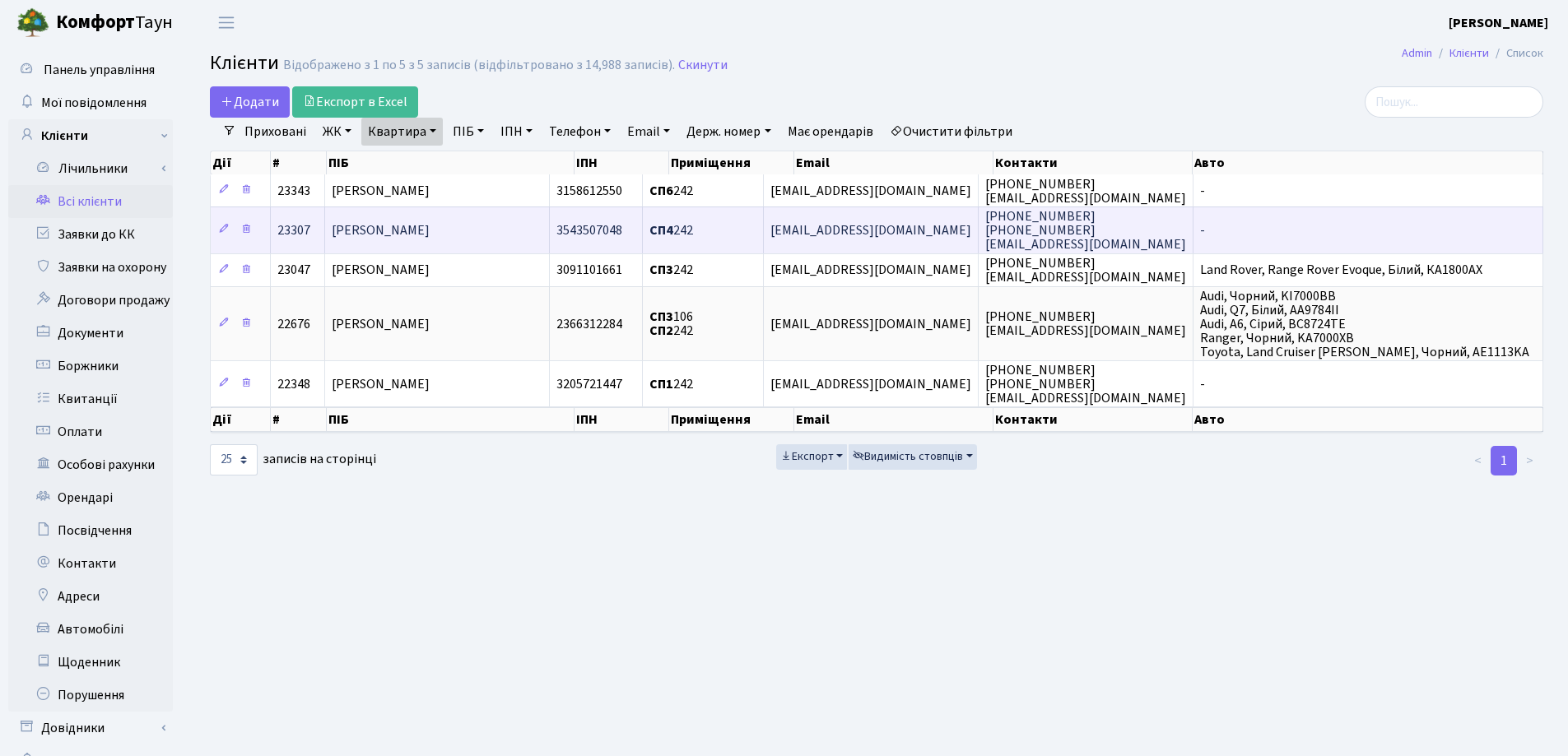
click at [531, 230] on td "[PERSON_NAME]" at bounding box center [437, 229] width 224 height 46
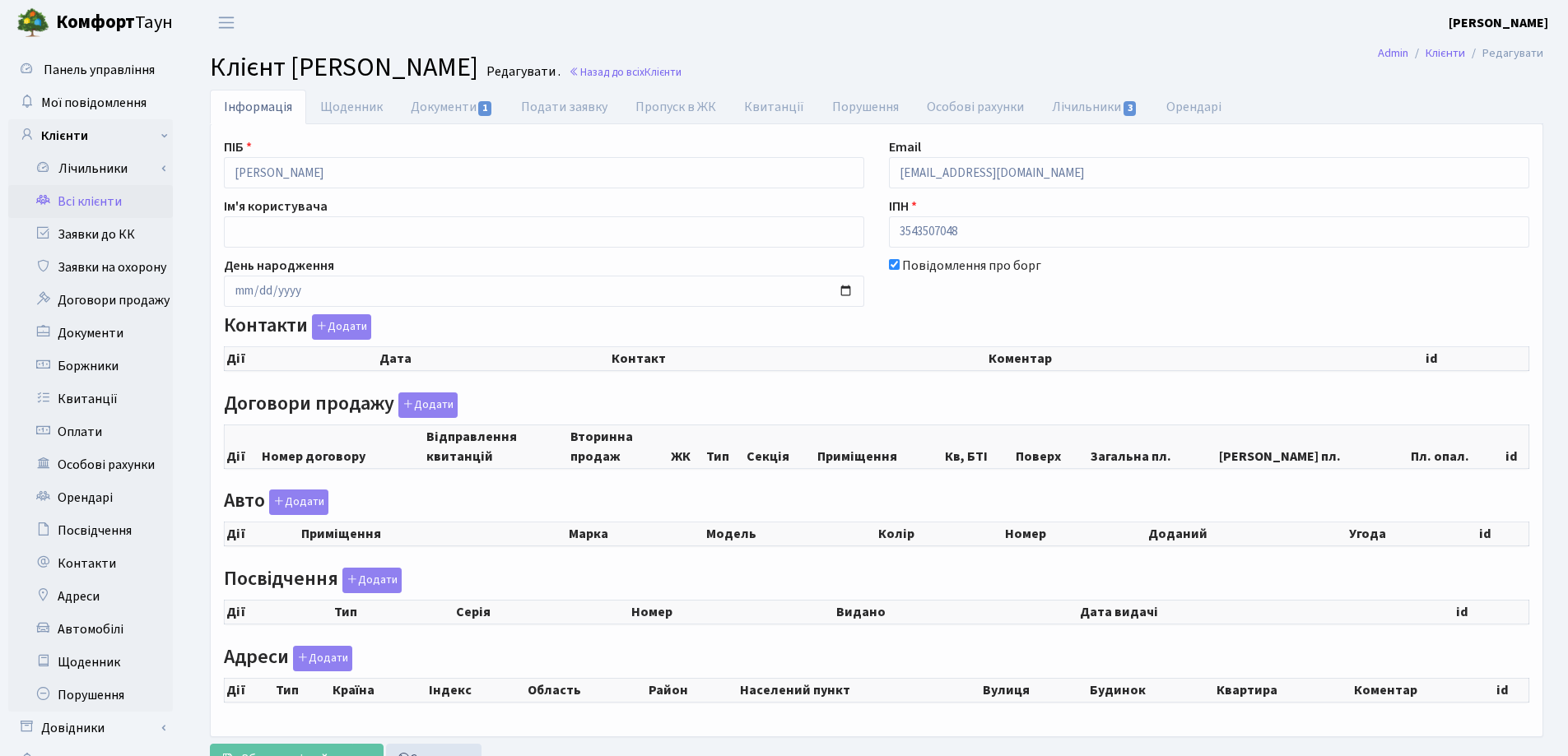
checkbox input "true"
select select "25"
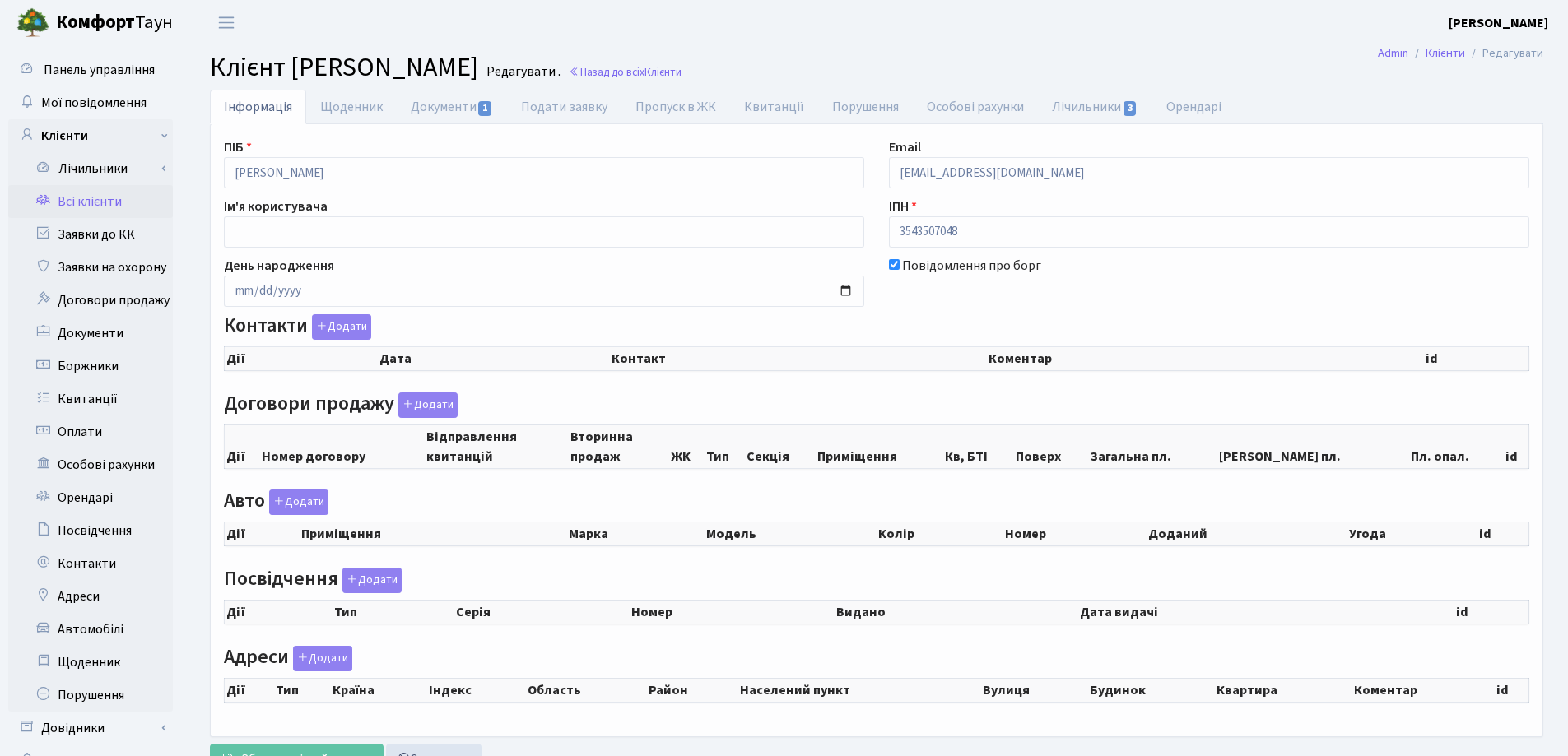
select select "25"
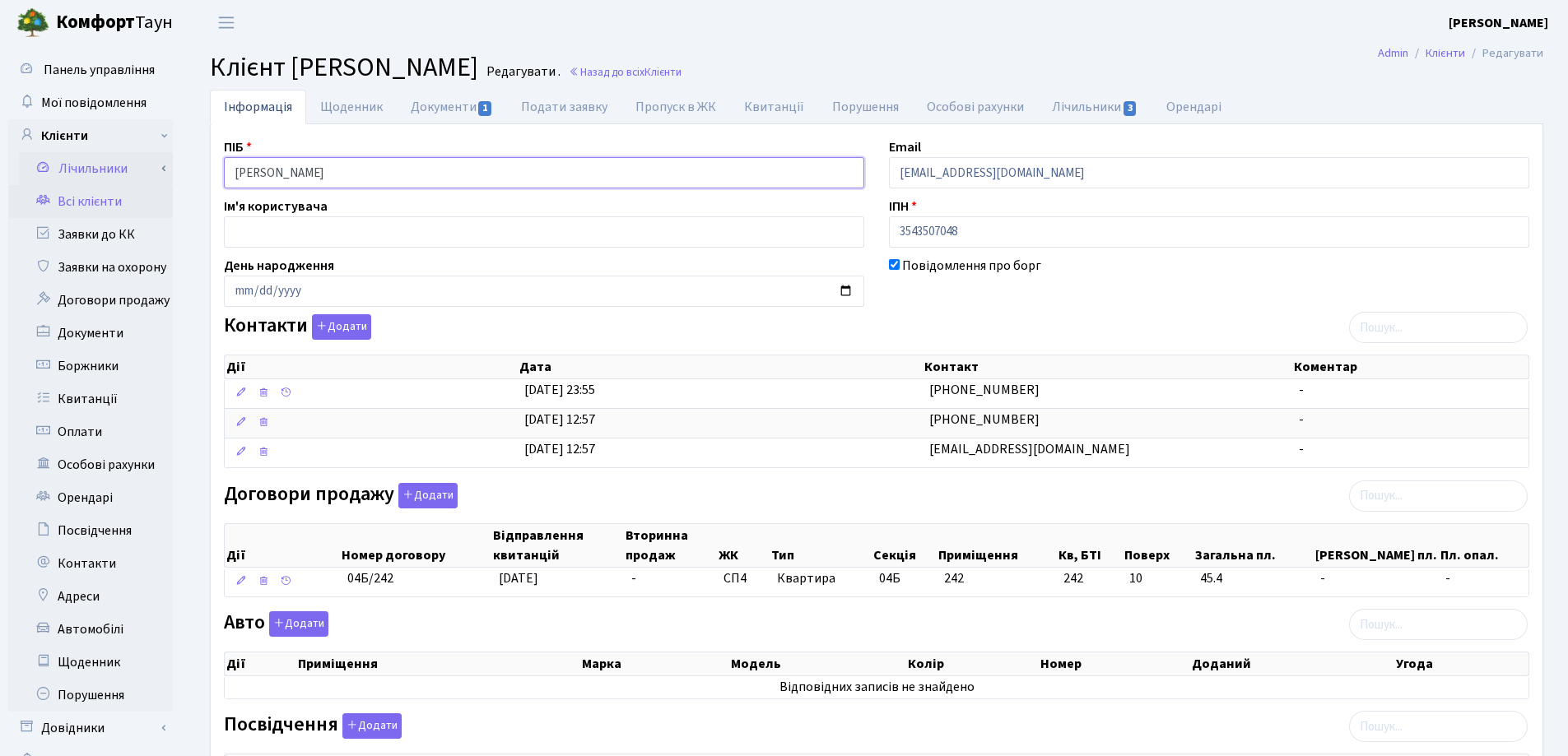
drag, startPoint x: 478, startPoint y: 178, endPoint x: 105, endPoint y: 155, distance: 373.7
click at [105, 155] on div "Панель управління Мої повідомлення Клієнти Лічильники Показання" at bounding box center [784, 562] width 1568 height 1034
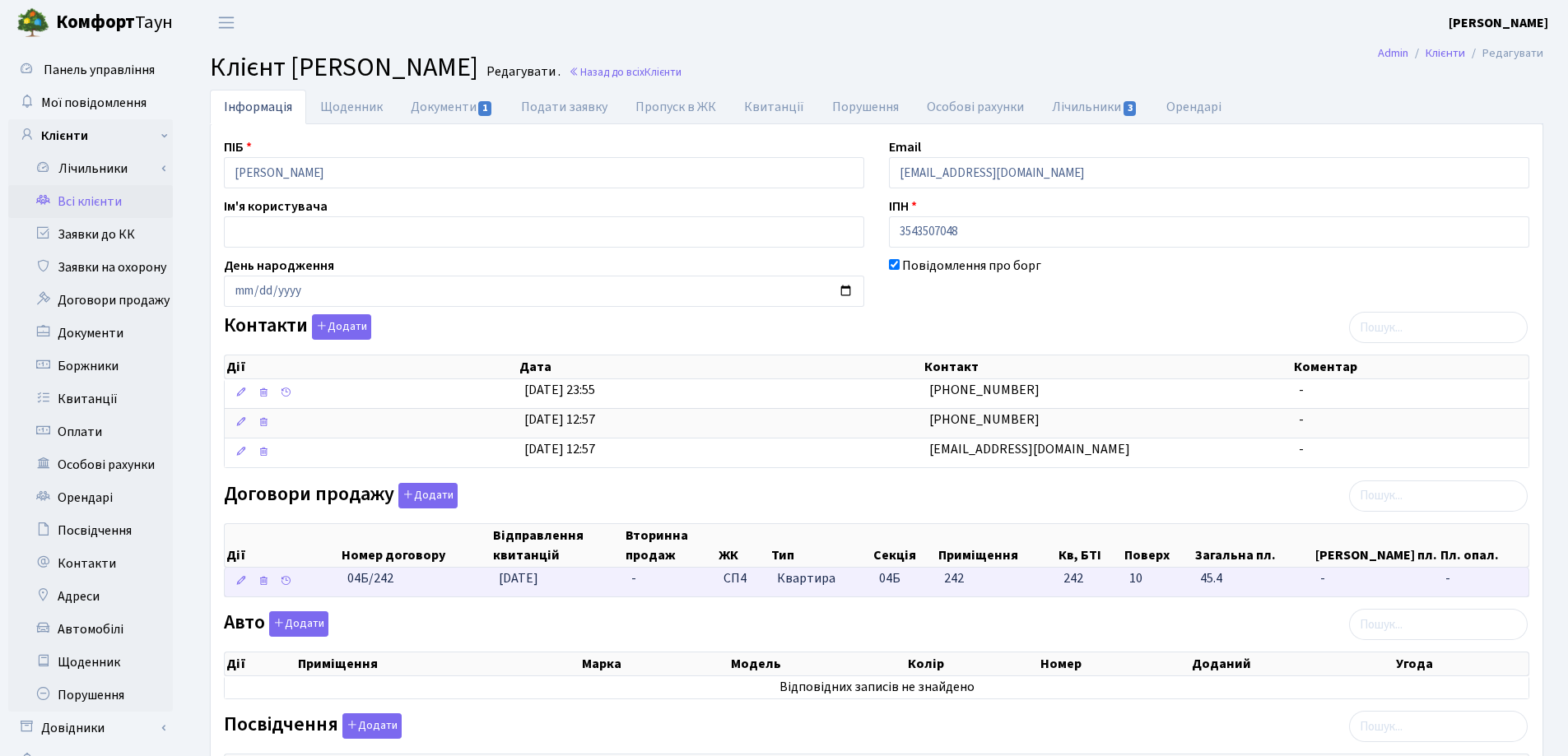
drag, startPoint x: 414, startPoint y: 580, endPoint x: 343, endPoint y: 581, distance: 71.0
click at [343, 581] on td "04Б/242" at bounding box center [416, 582] width 151 height 29
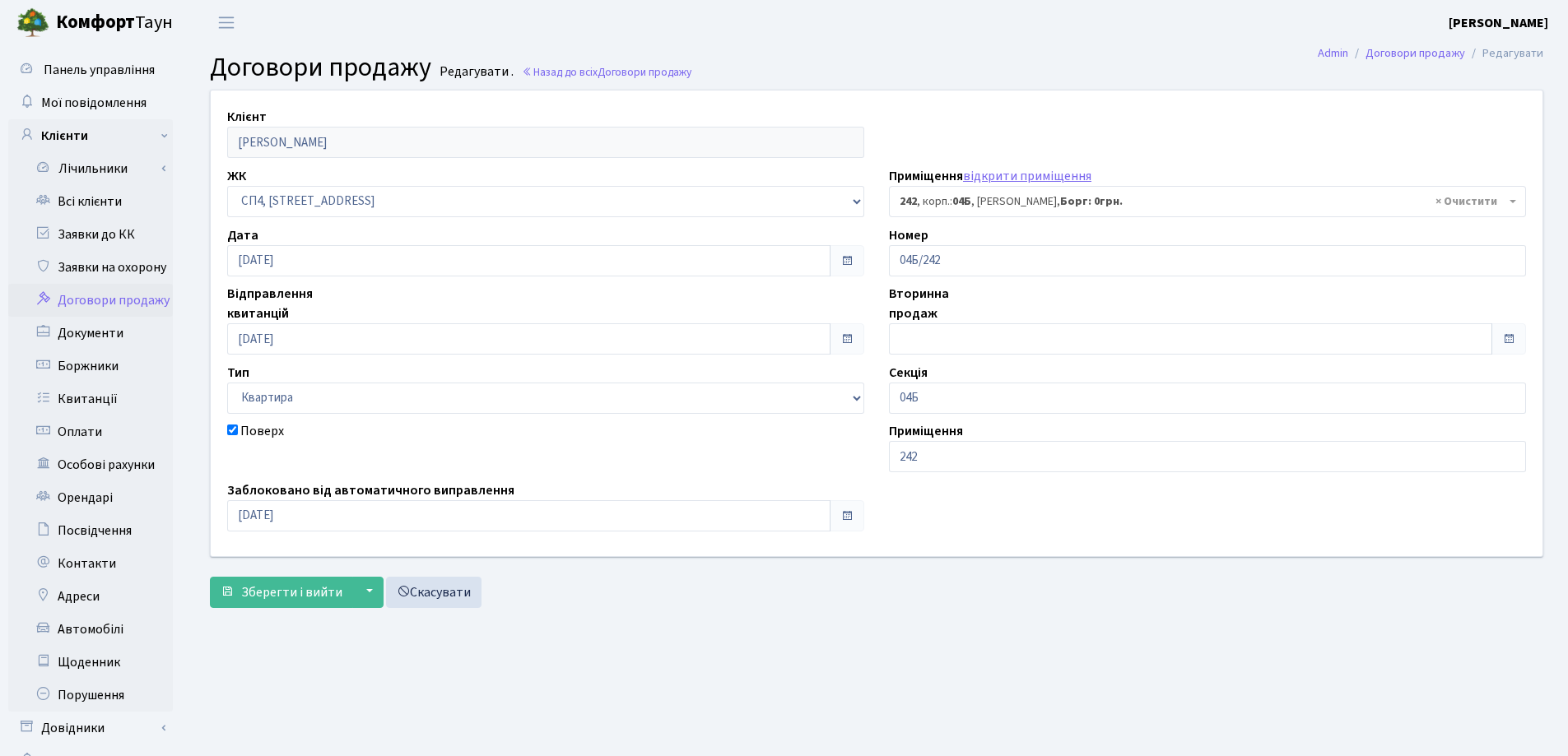
select select "21270"
drag, startPoint x: 0, startPoint y: 0, endPoint x: 937, endPoint y: 583, distance: 1103.6
click at [937, 583] on div "Зберегти і вийти ▼ Зберегти та продовжити редагування Зберегти та створити Скас…" at bounding box center [876, 592] width 1333 height 31
drag, startPoint x: 962, startPoint y: 260, endPoint x: 886, endPoint y: 255, distance: 76.2
click at [886, 255] on div "Номер 04Б/242" at bounding box center [1208, 250] width 662 height 51
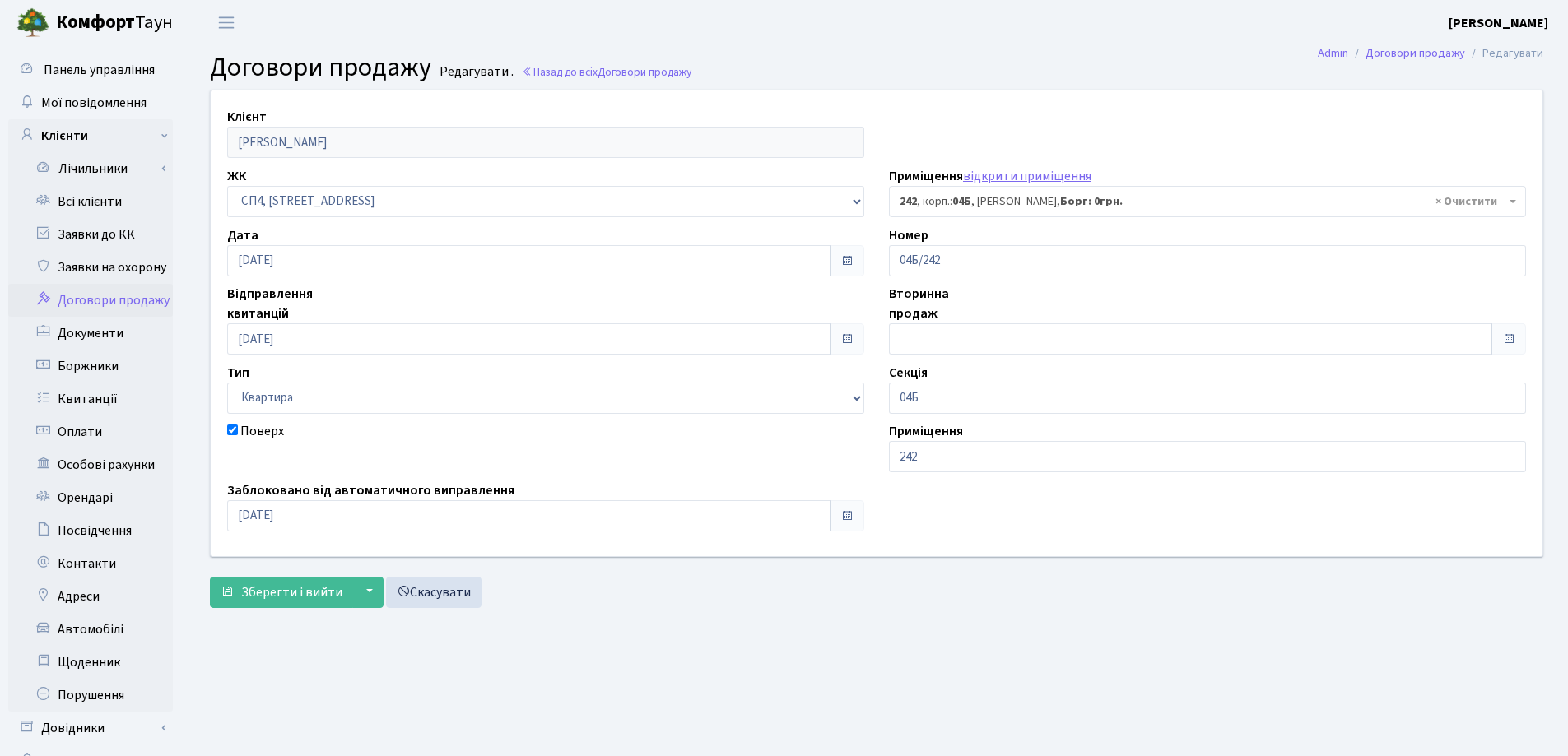
click at [741, 65] on h2 "Договори продажу Редагувати . Назад до всіх Договори продажу" at bounding box center [876, 67] width 1333 height 31
click at [587, 70] on link "Назад до всіх Договори продажу" at bounding box center [607, 72] width 169 height 15
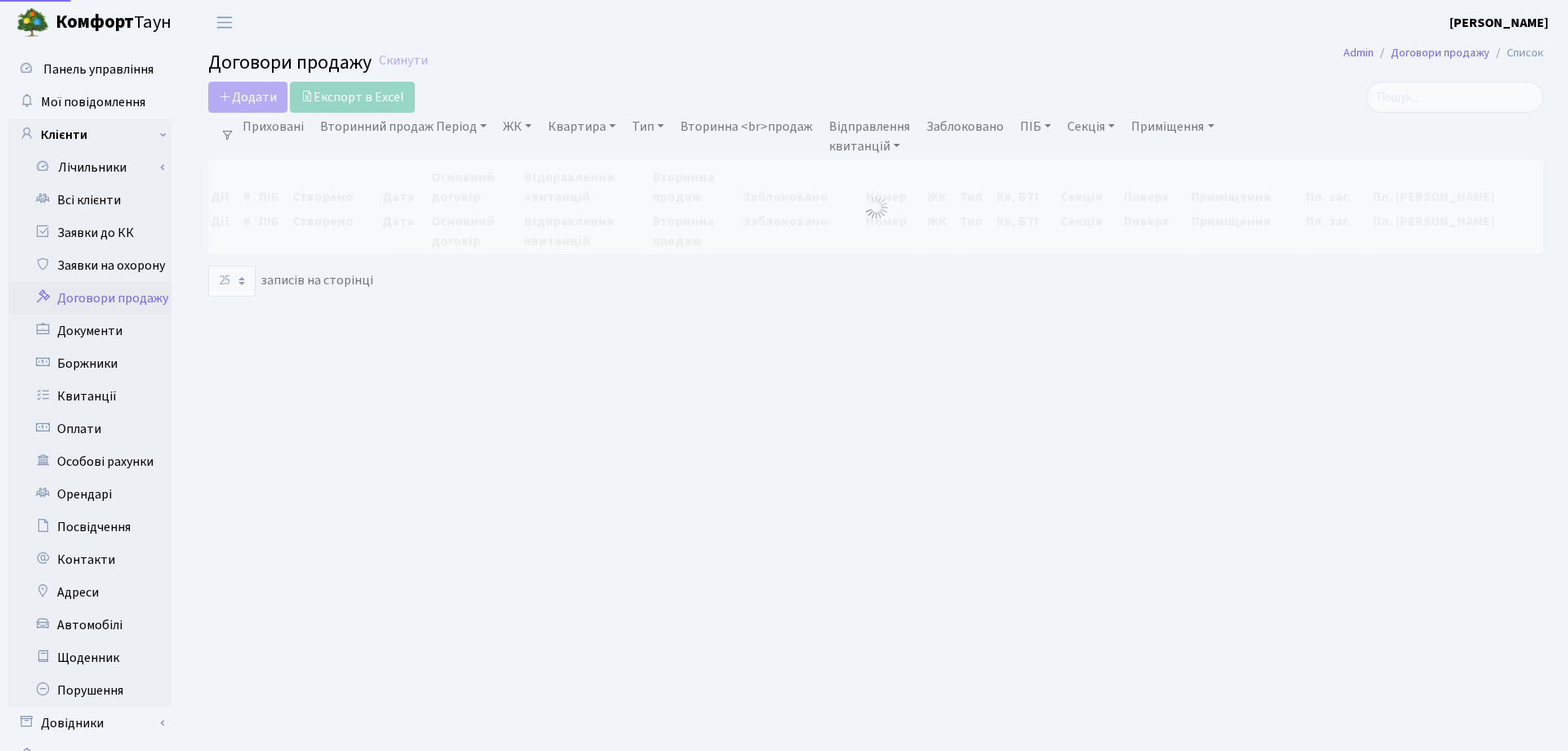
select select "25"
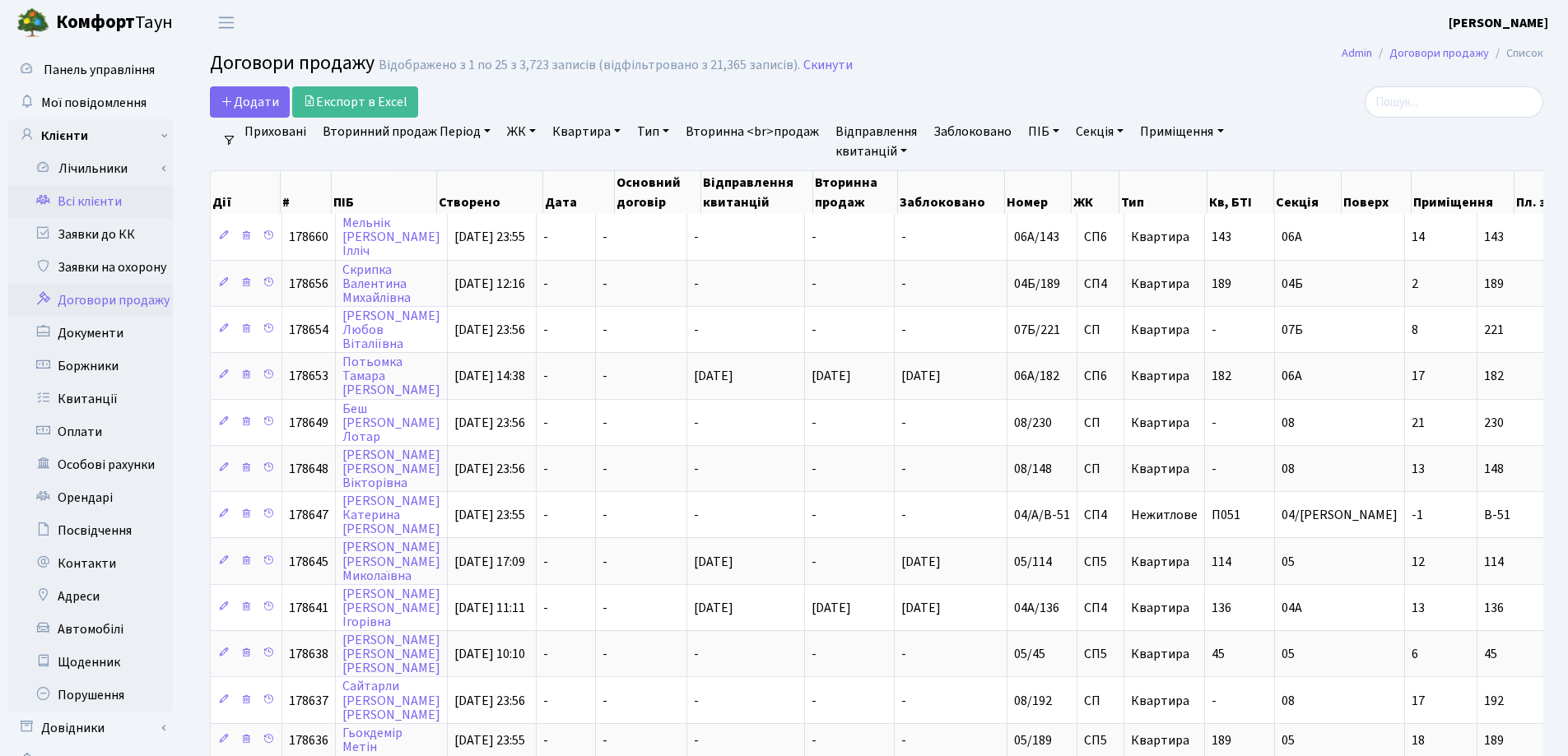
click at [86, 206] on link "Всі клієнти" at bounding box center [91, 201] width 165 height 33
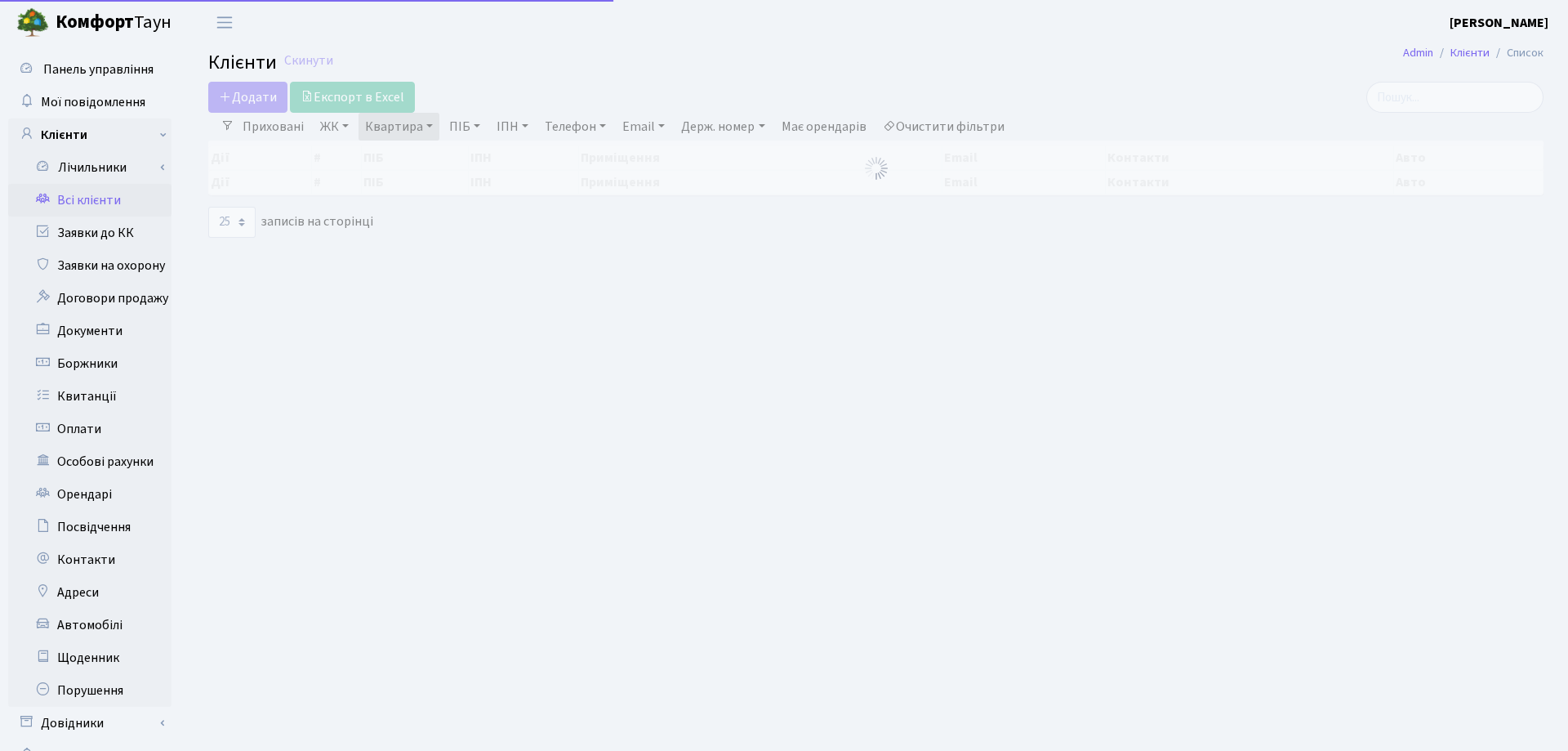
select select "25"
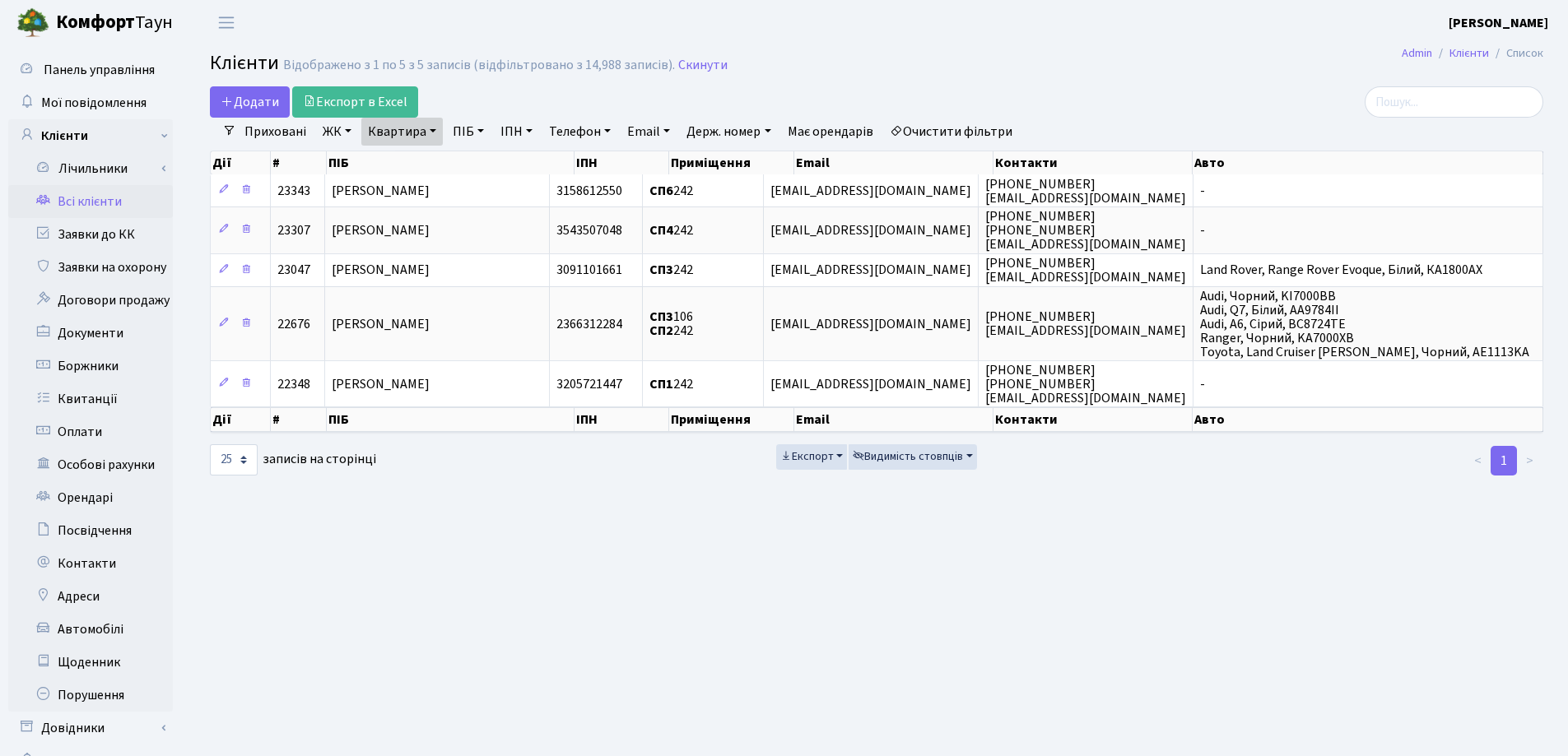
click at [436, 127] on link "Квартира" at bounding box center [402, 131] width 81 height 28
click at [471, 165] on icon at bounding box center [475, 164] width 14 height 14
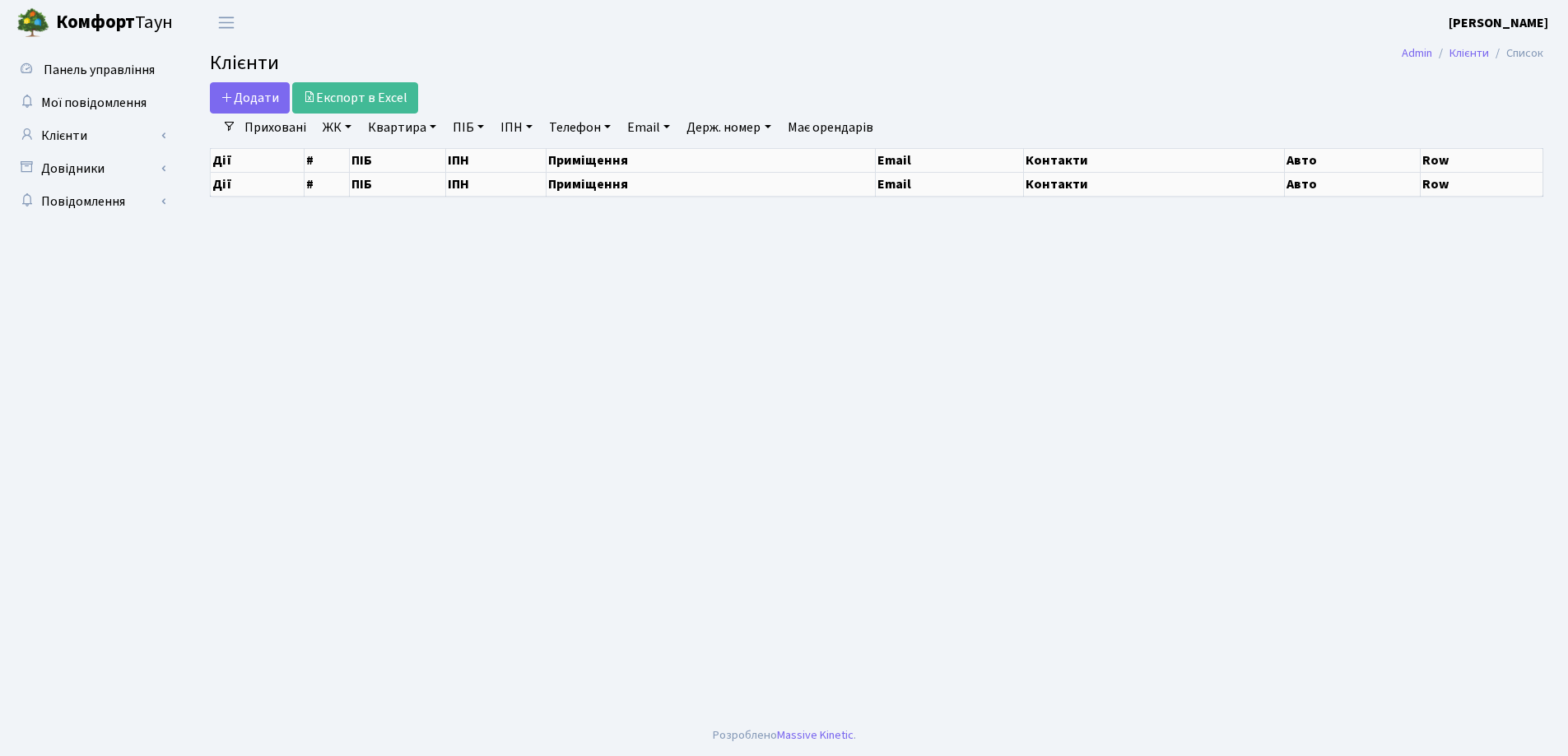
select select "25"
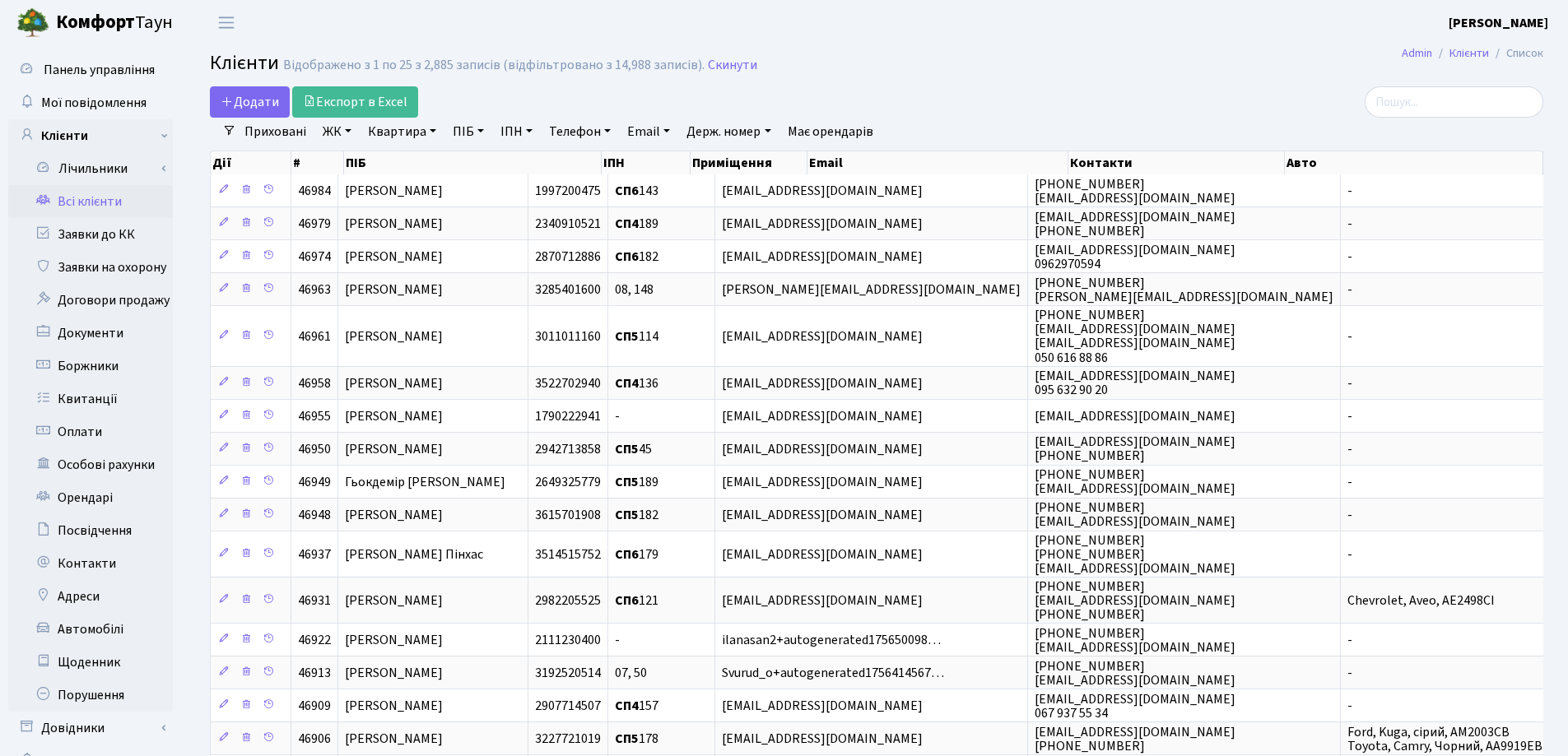
click at [433, 132] on link "Квартира" at bounding box center [402, 131] width 81 height 28
click at [1466, 90] on input "search" at bounding box center [1453, 101] width 179 height 31
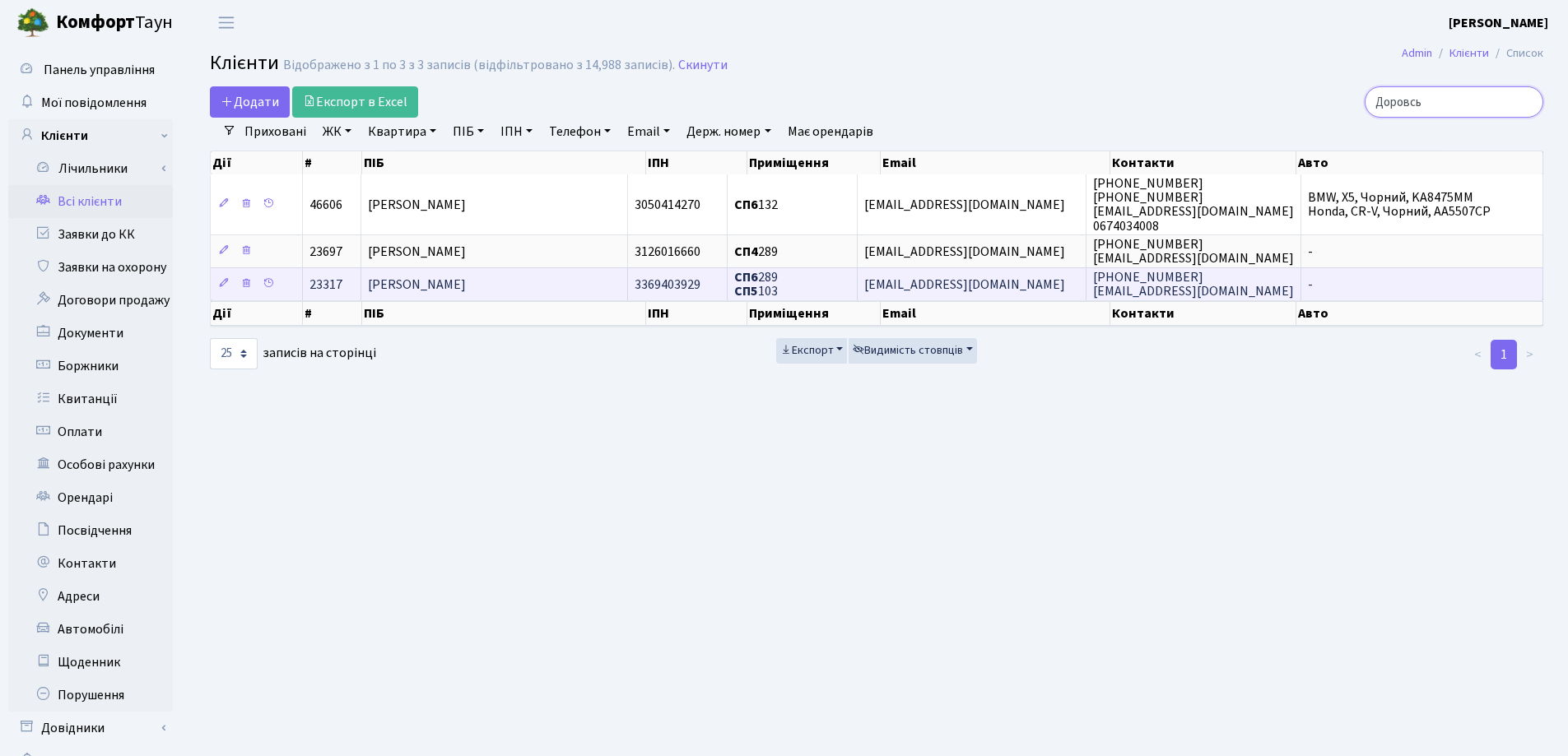
type input "Доровсь"
click at [586, 273] on td "[PERSON_NAME]" at bounding box center [494, 283] width 267 height 33
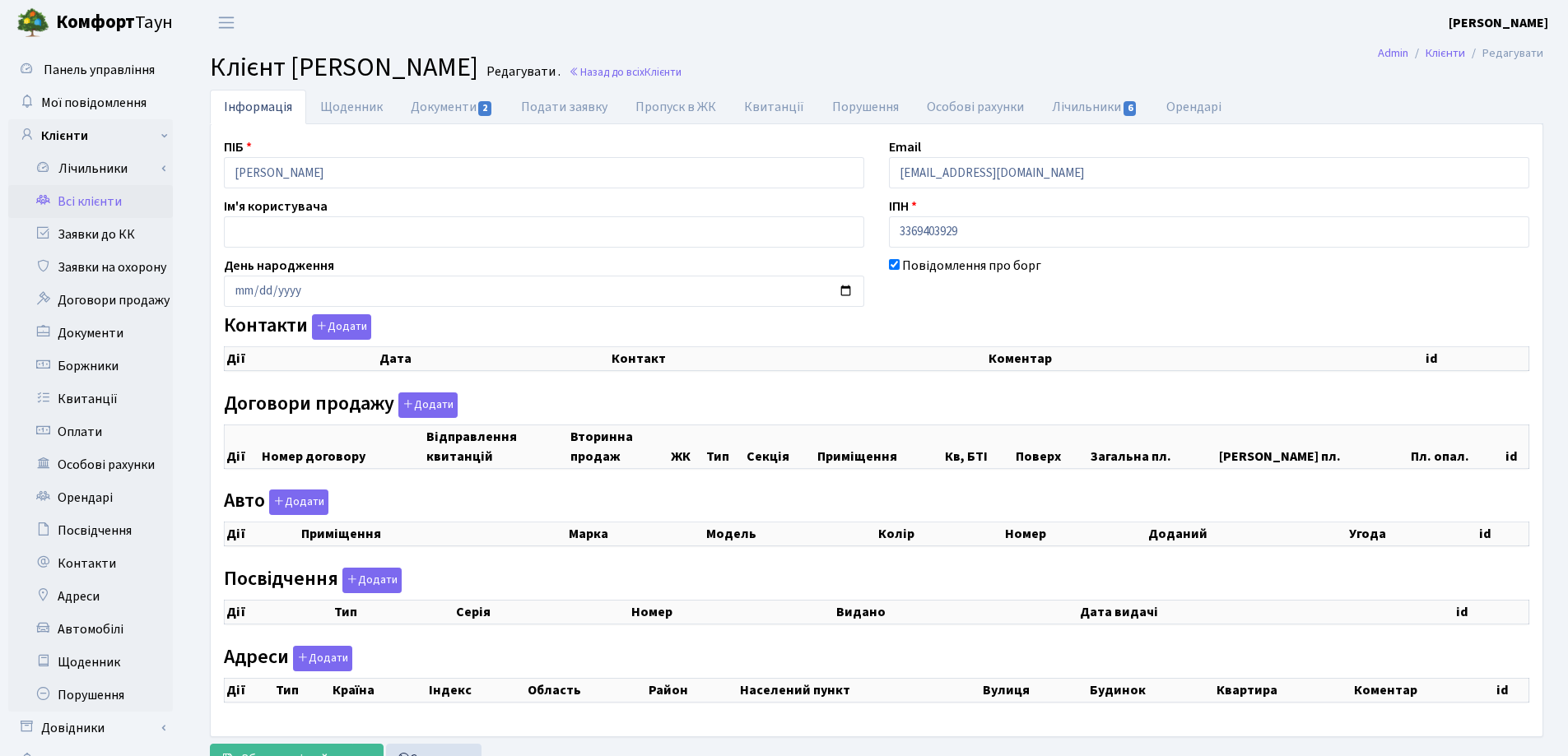
checkbox input "true"
select select "25"
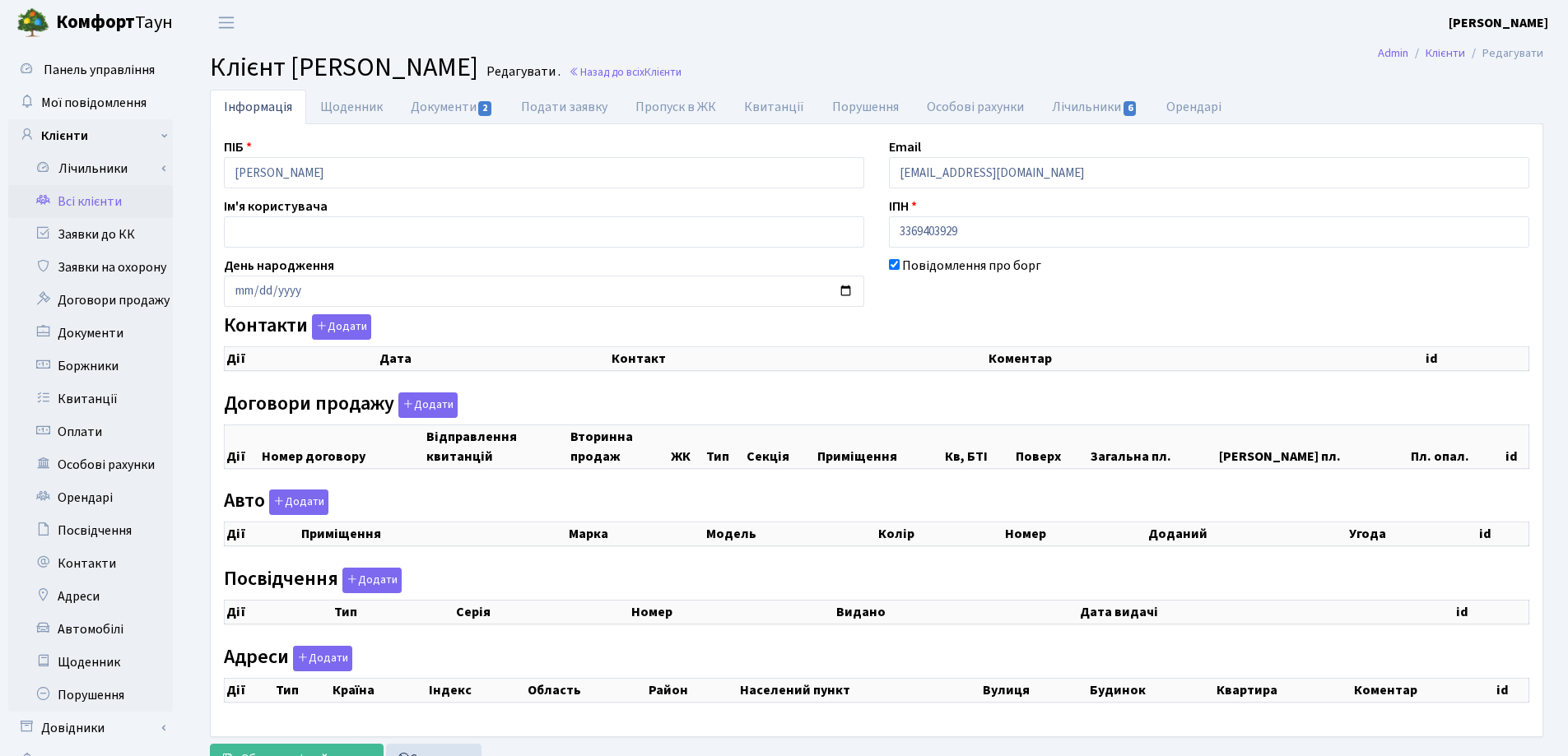
select select "25"
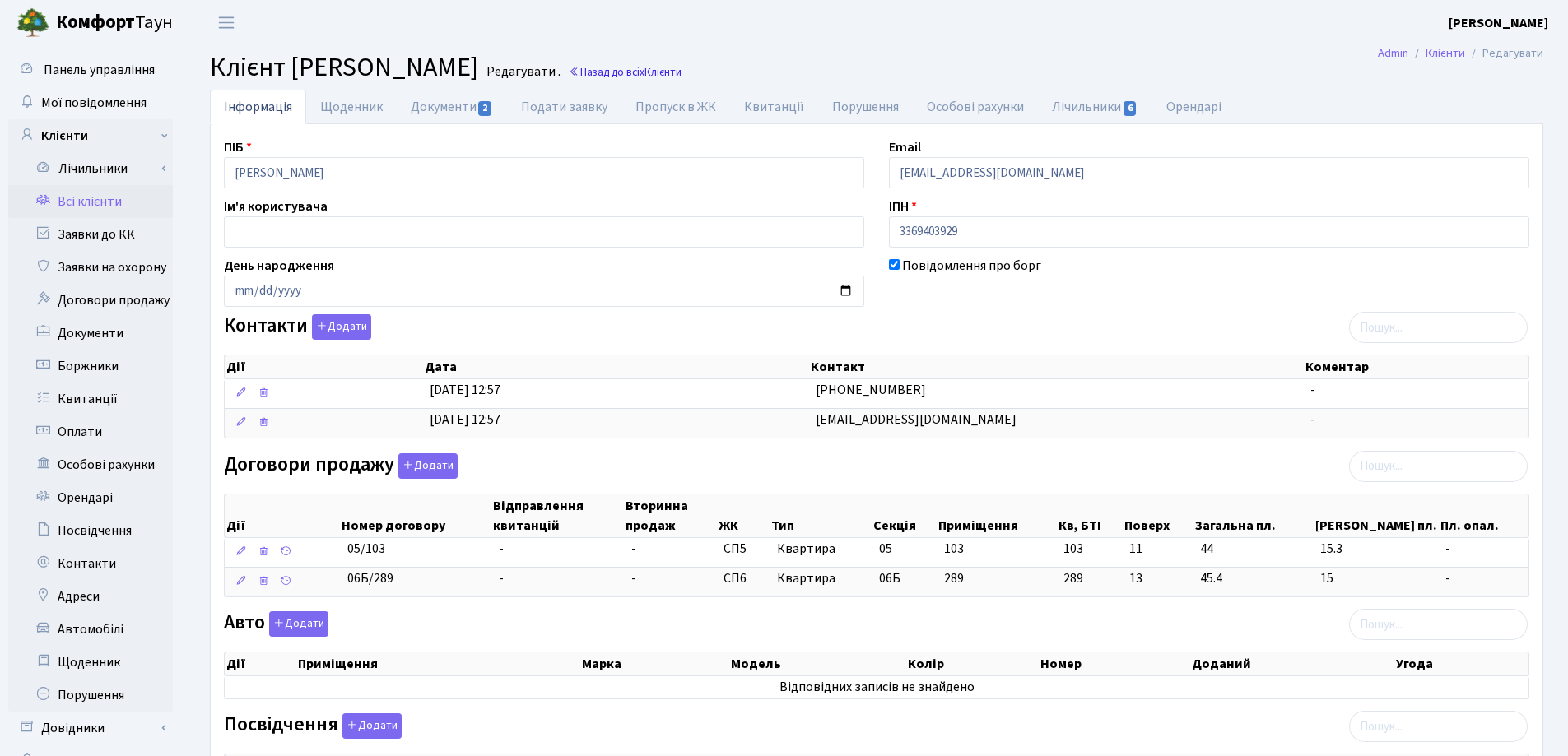
click at [681, 75] on link "Назад до всіх Клієнти" at bounding box center [624, 72] width 113 height 15
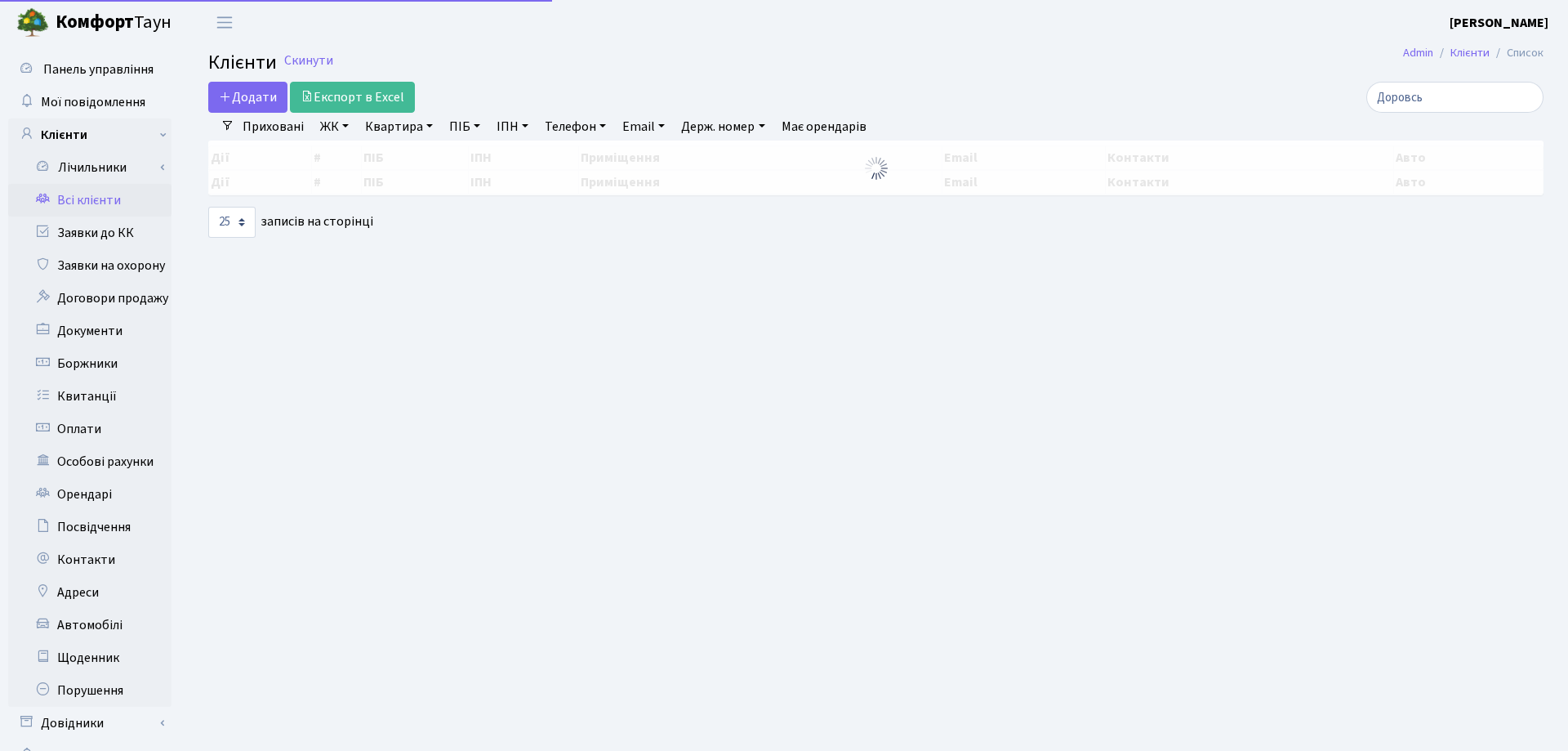
select select "25"
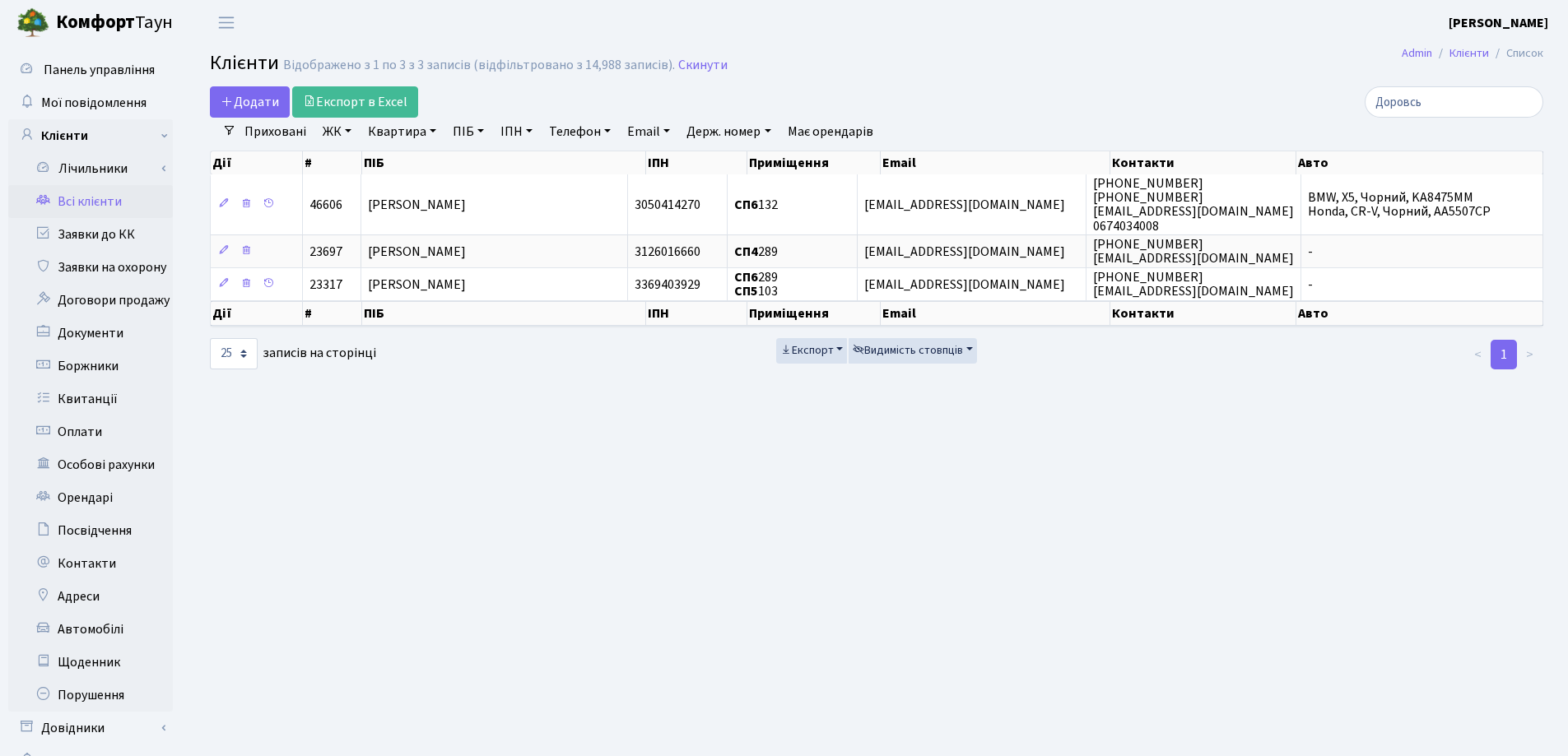
click at [433, 131] on link "Квартира" at bounding box center [402, 131] width 81 height 28
type input "88"
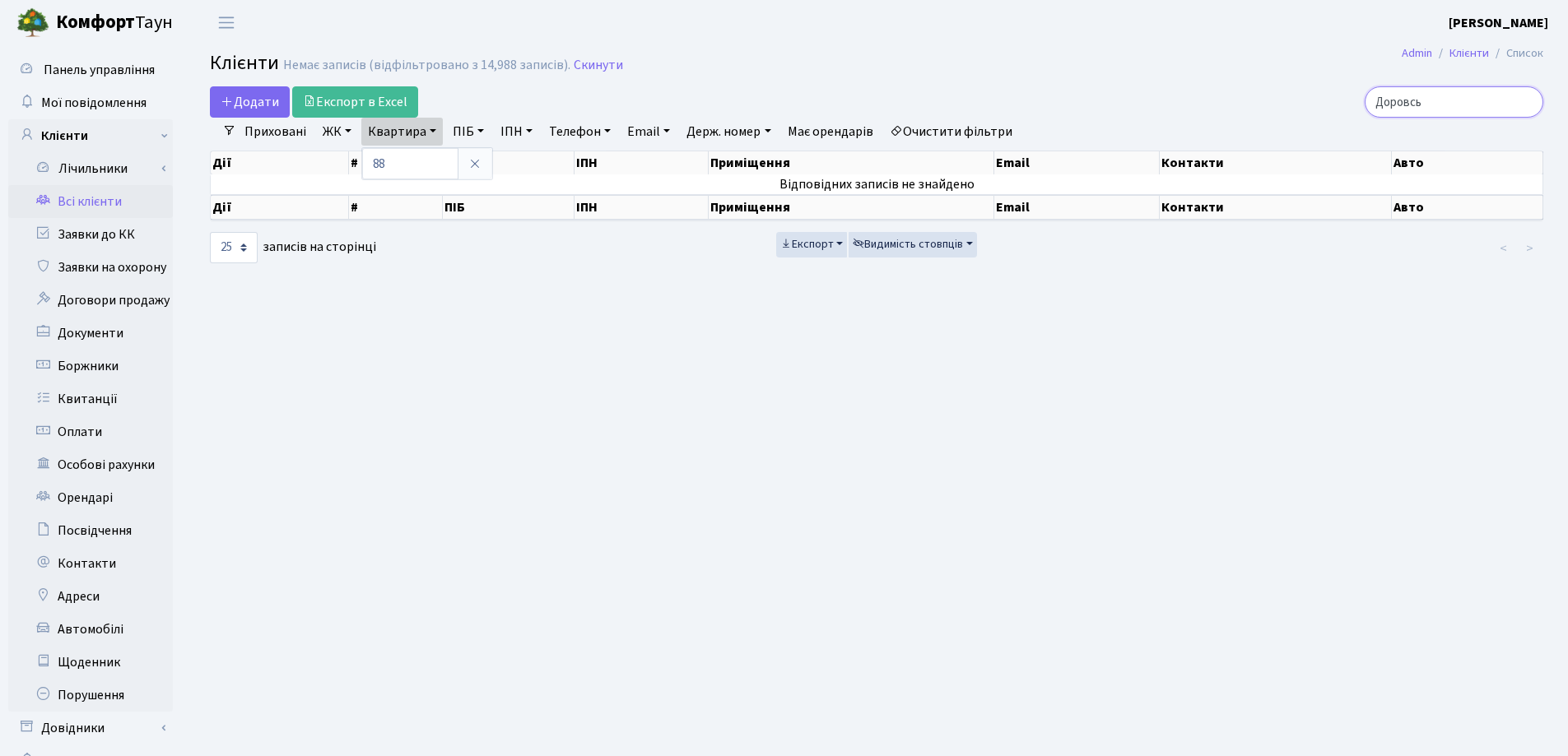
click at [1526, 104] on input "Доровсь" at bounding box center [1453, 101] width 179 height 31
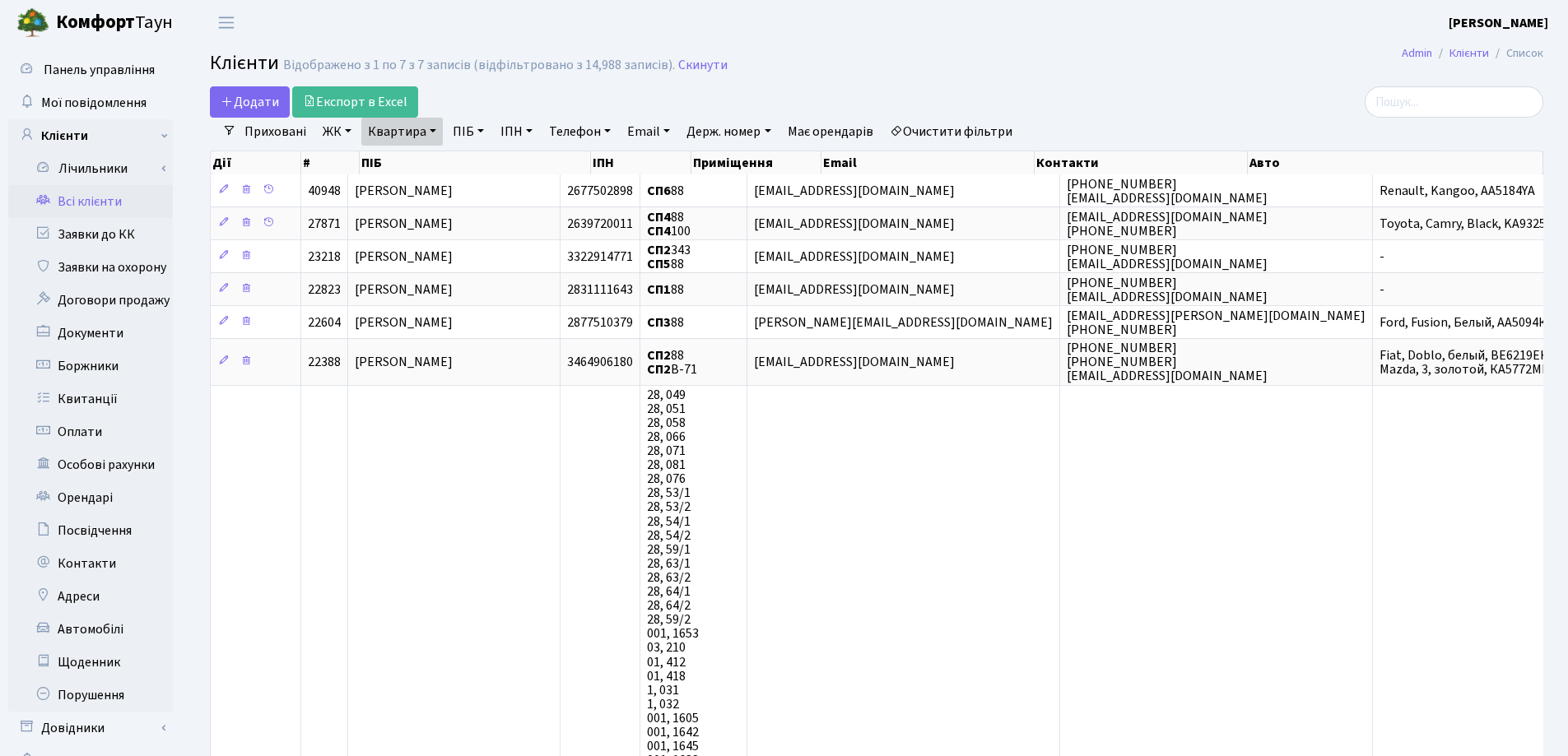
click at [434, 130] on link "Квартира" at bounding box center [402, 131] width 81 height 28
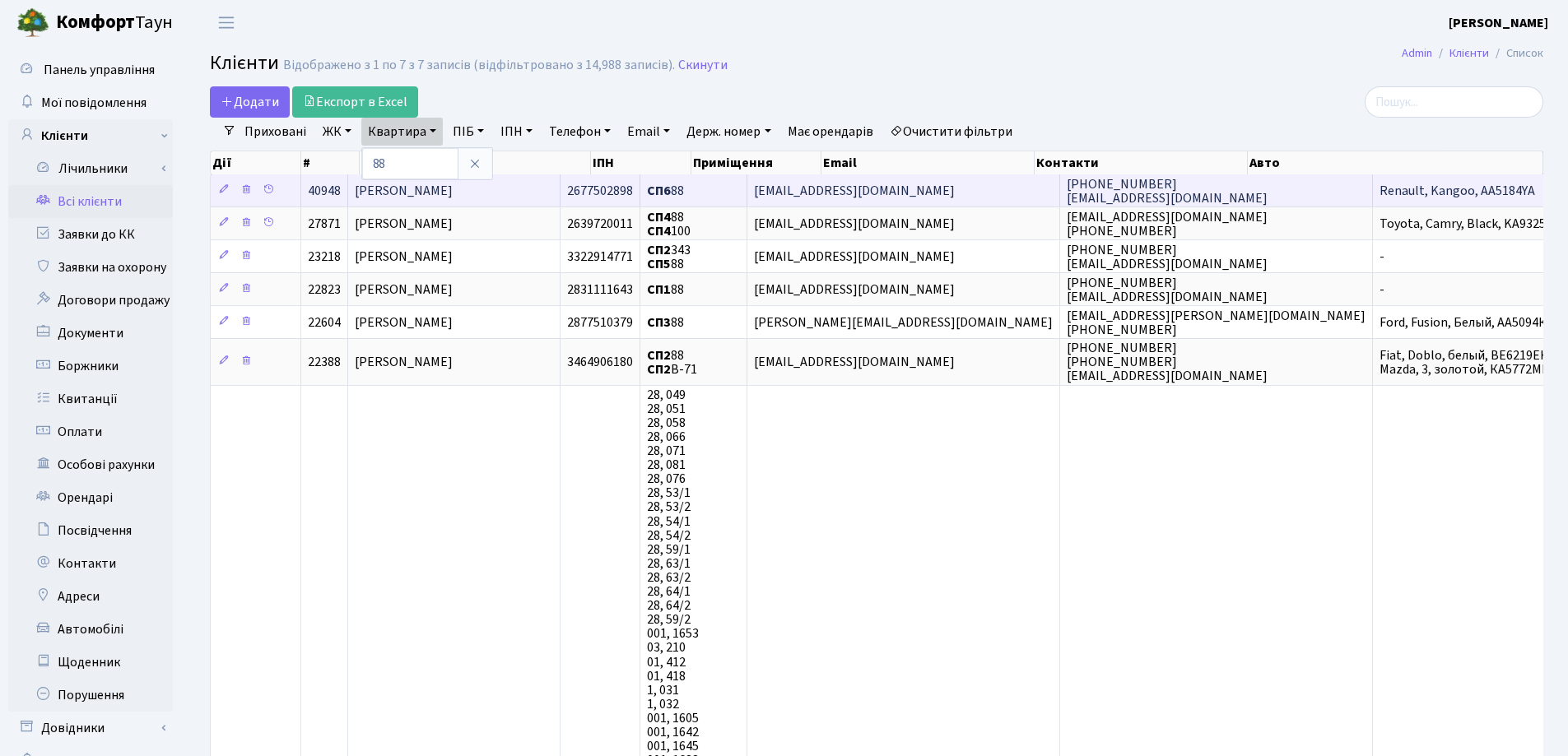
click at [453, 191] on span "[PERSON_NAME]" at bounding box center [404, 190] width 98 height 18
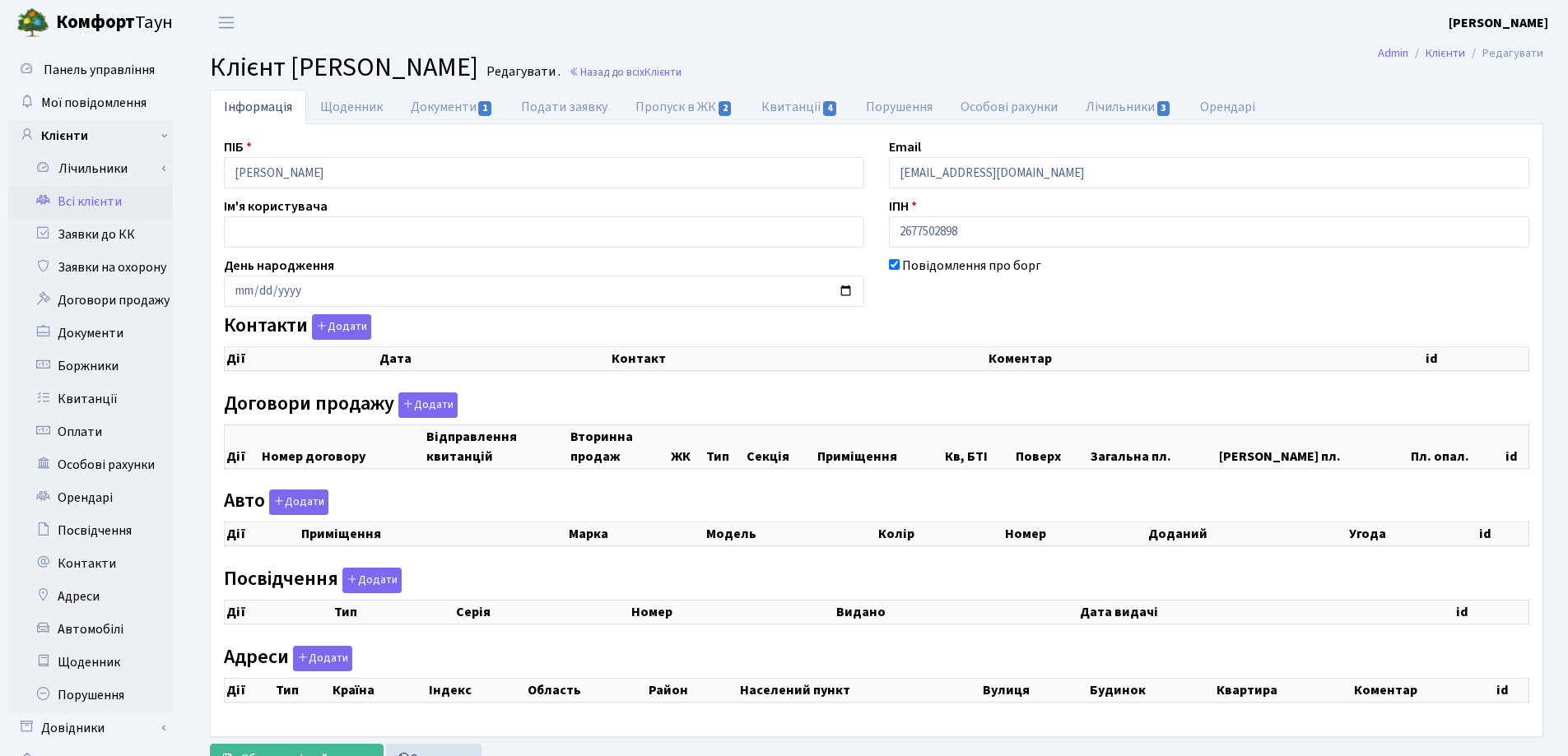
checkbox input "true"
select select "25"
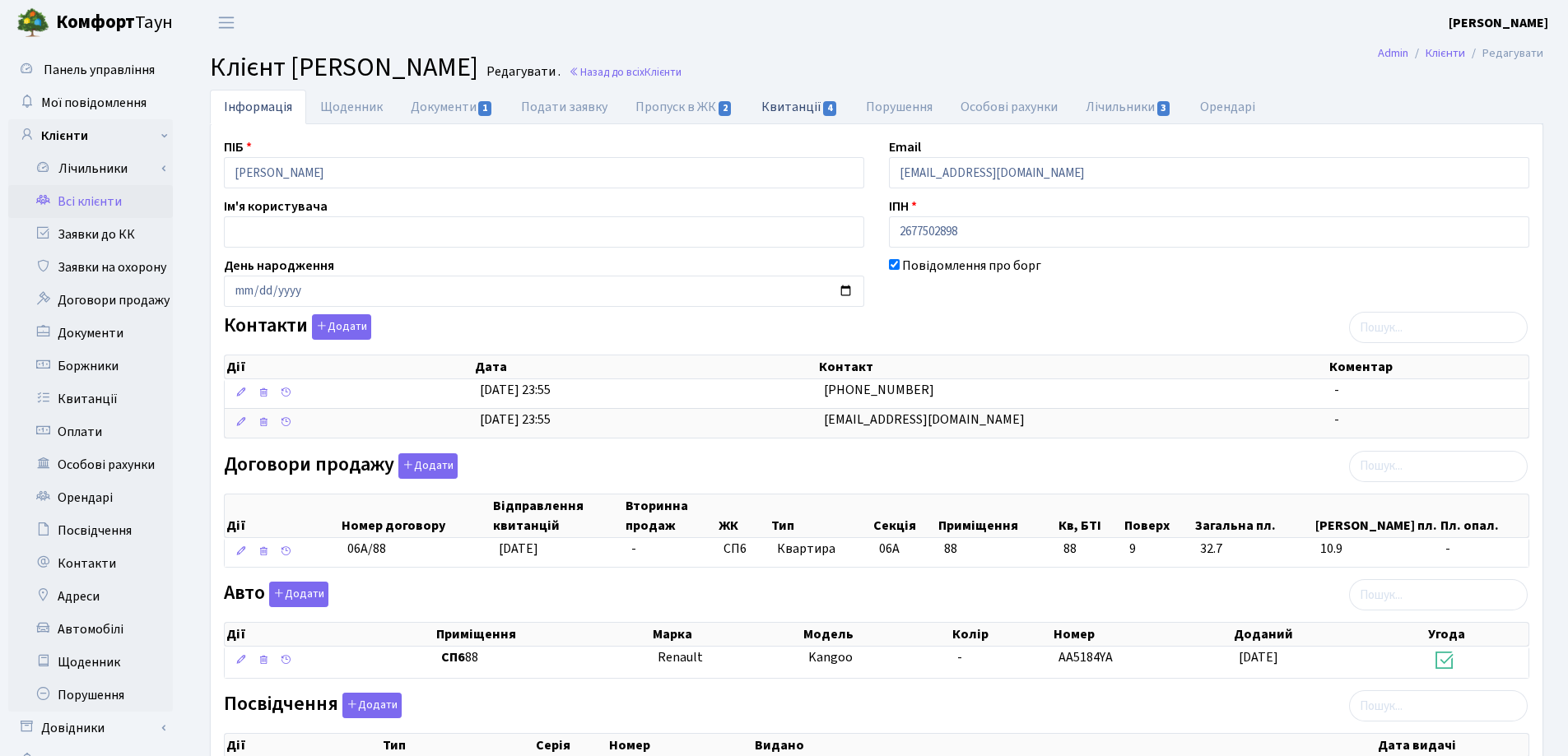
click at [784, 103] on link "Квитанції 4" at bounding box center [800, 107] width 105 height 34
select select "25"
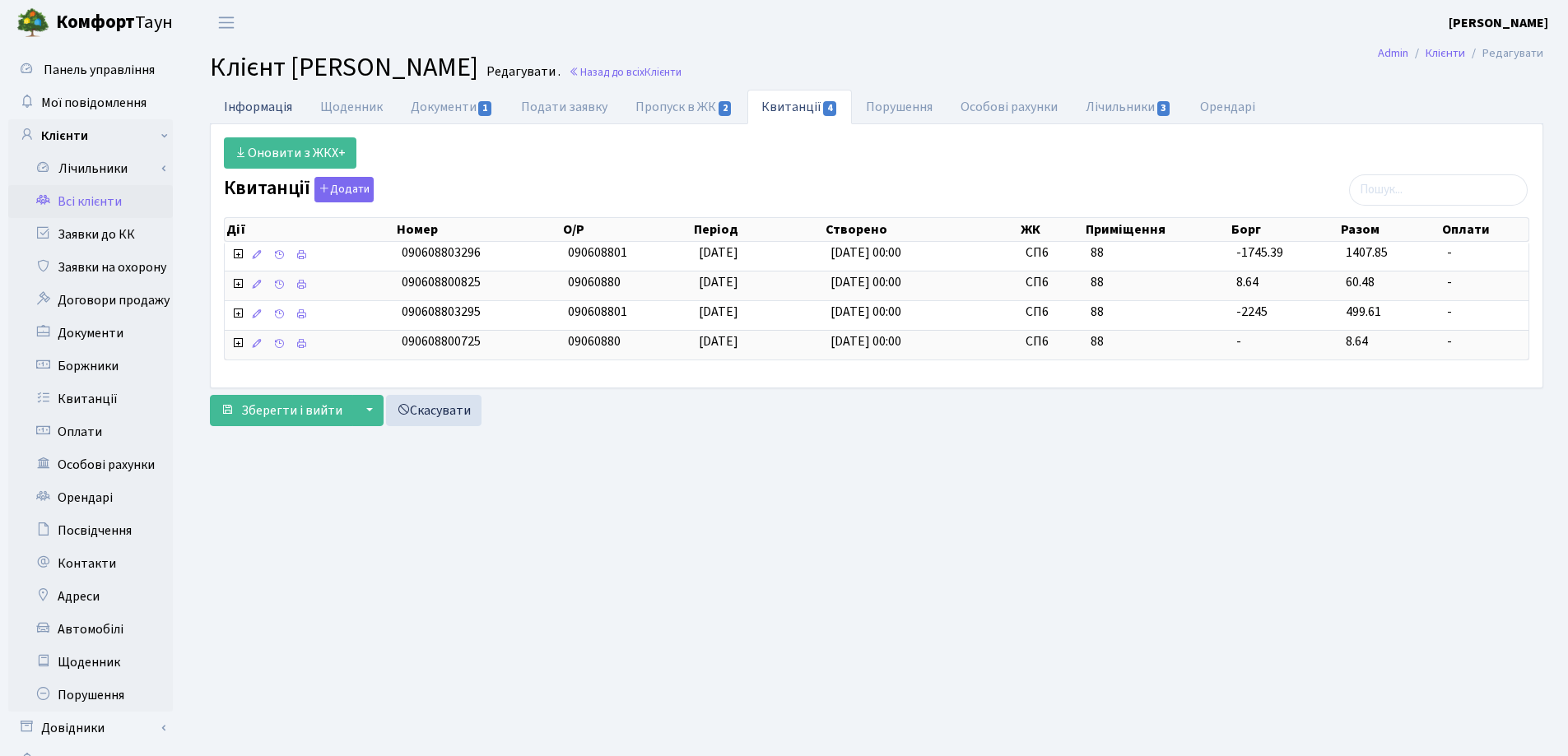
click at [236, 104] on link "Інформація" at bounding box center [258, 107] width 96 height 34
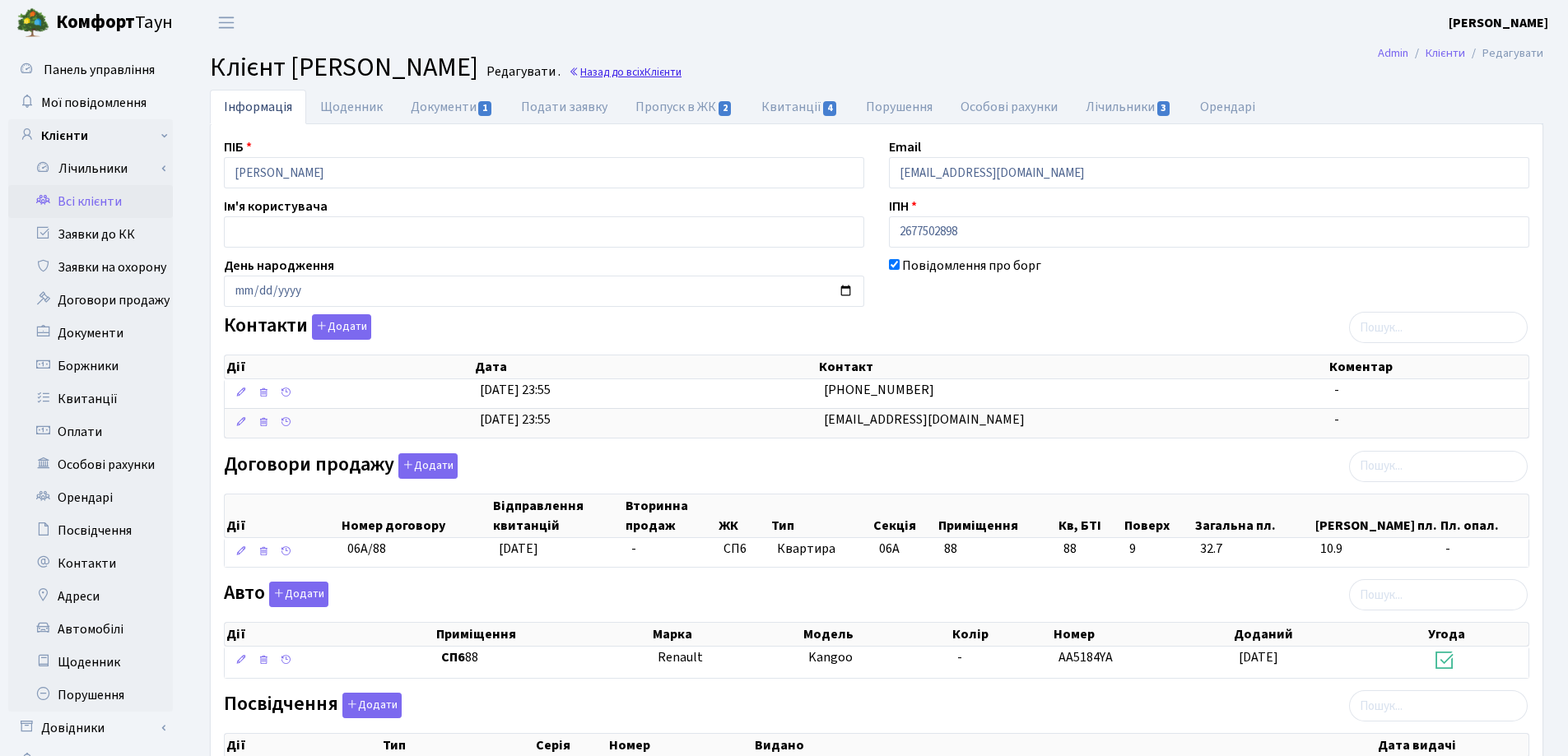
click at [681, 71] on link "Назад до всіх Клієнти" at bounding box center [624, 72] width 113 height 15
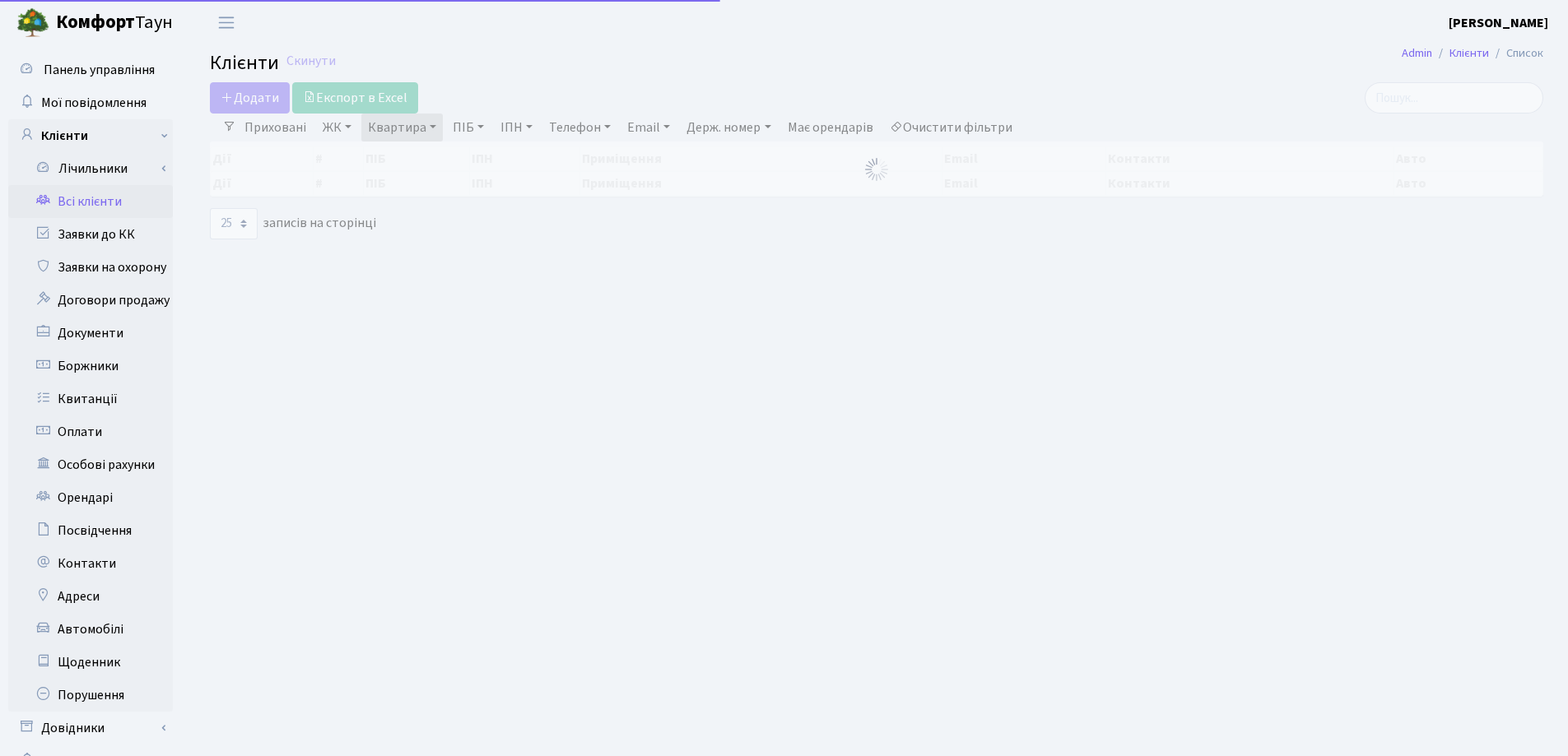
select select "25"
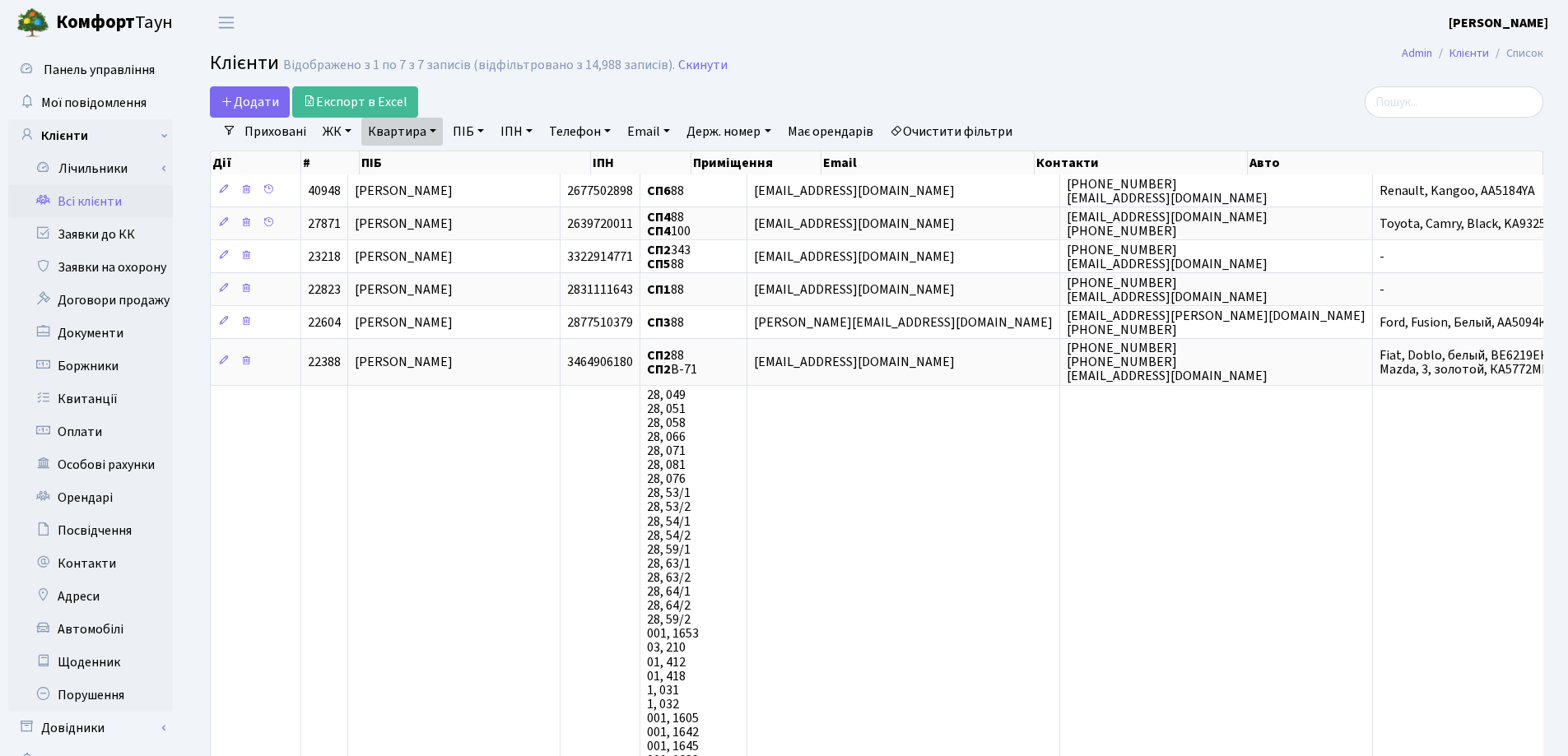
click at [434, 129] on link "Квартира" at bounding box center [402, 131] width 81 height 28
click at [439, 144] on link "Квартира" at bounding box center [402, 131] width 81 height 28
click at [437, 130] on link "Квартира" at bounding box center [402, 131] width 81 height 28
click at [436, 162] on input "88" at bounding box center [410, 163] width 96 height 31
type input "8"
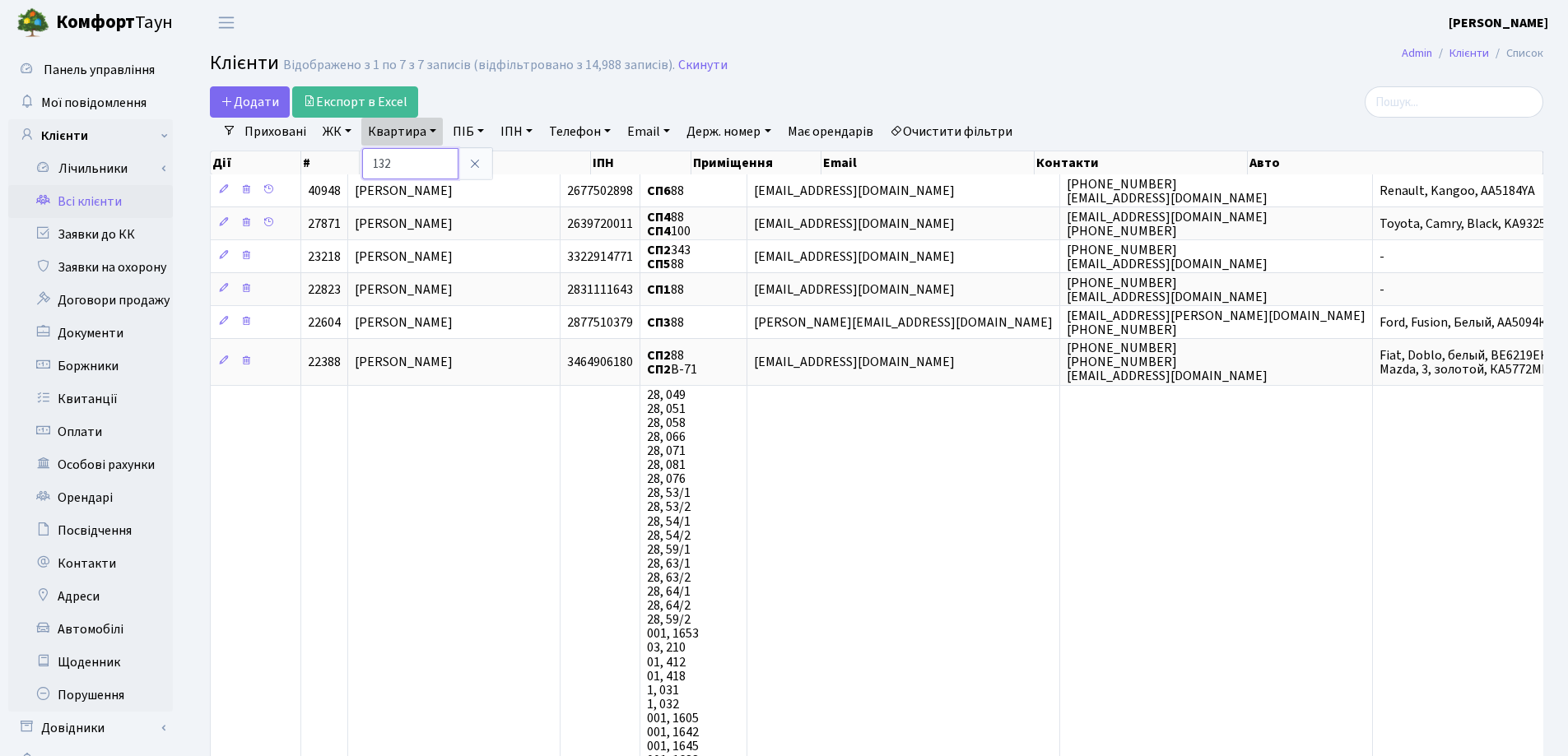
type input "132"
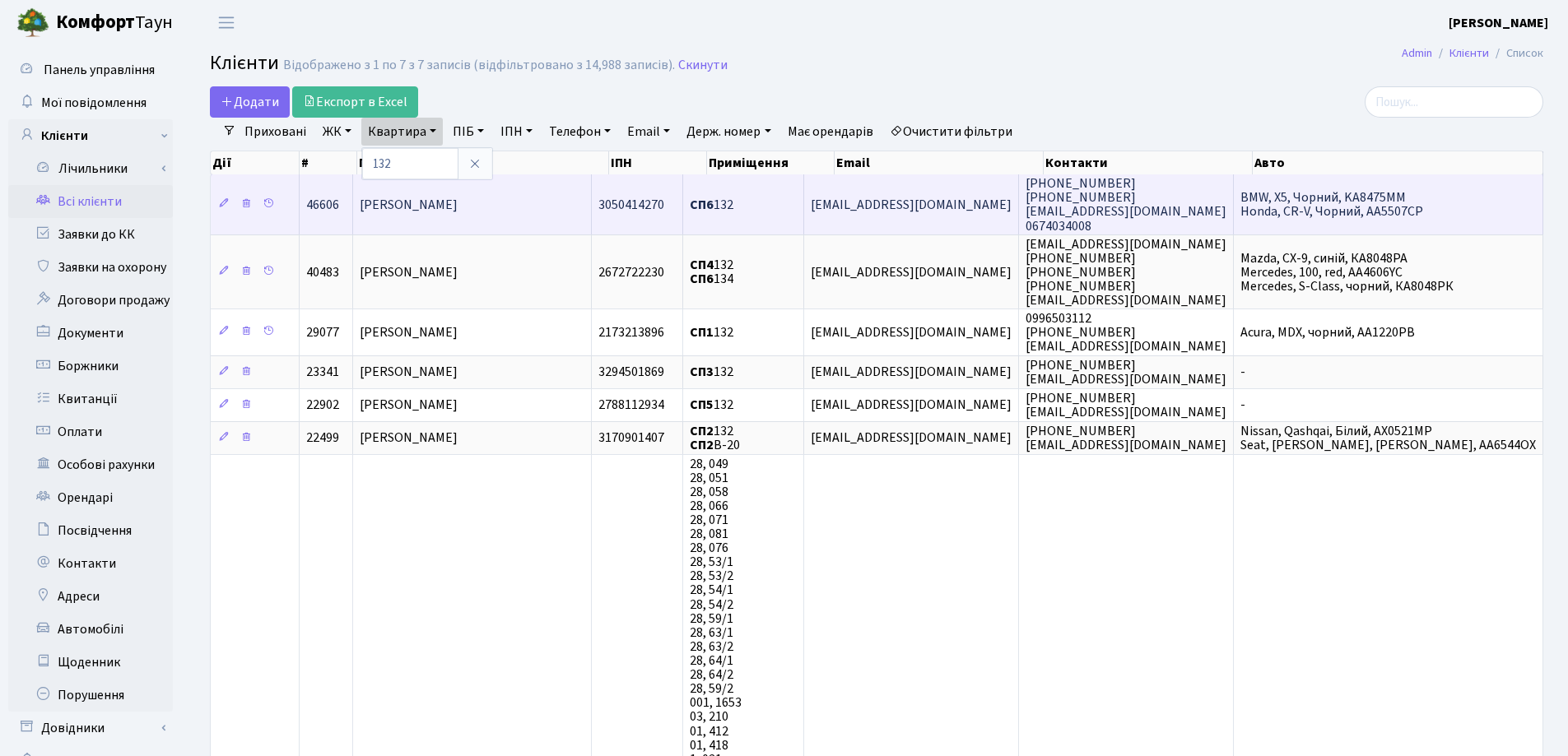
click at [458, 211] on span "[PERSON_NAME]" at bounding box center [409, 204] width 98 height 18
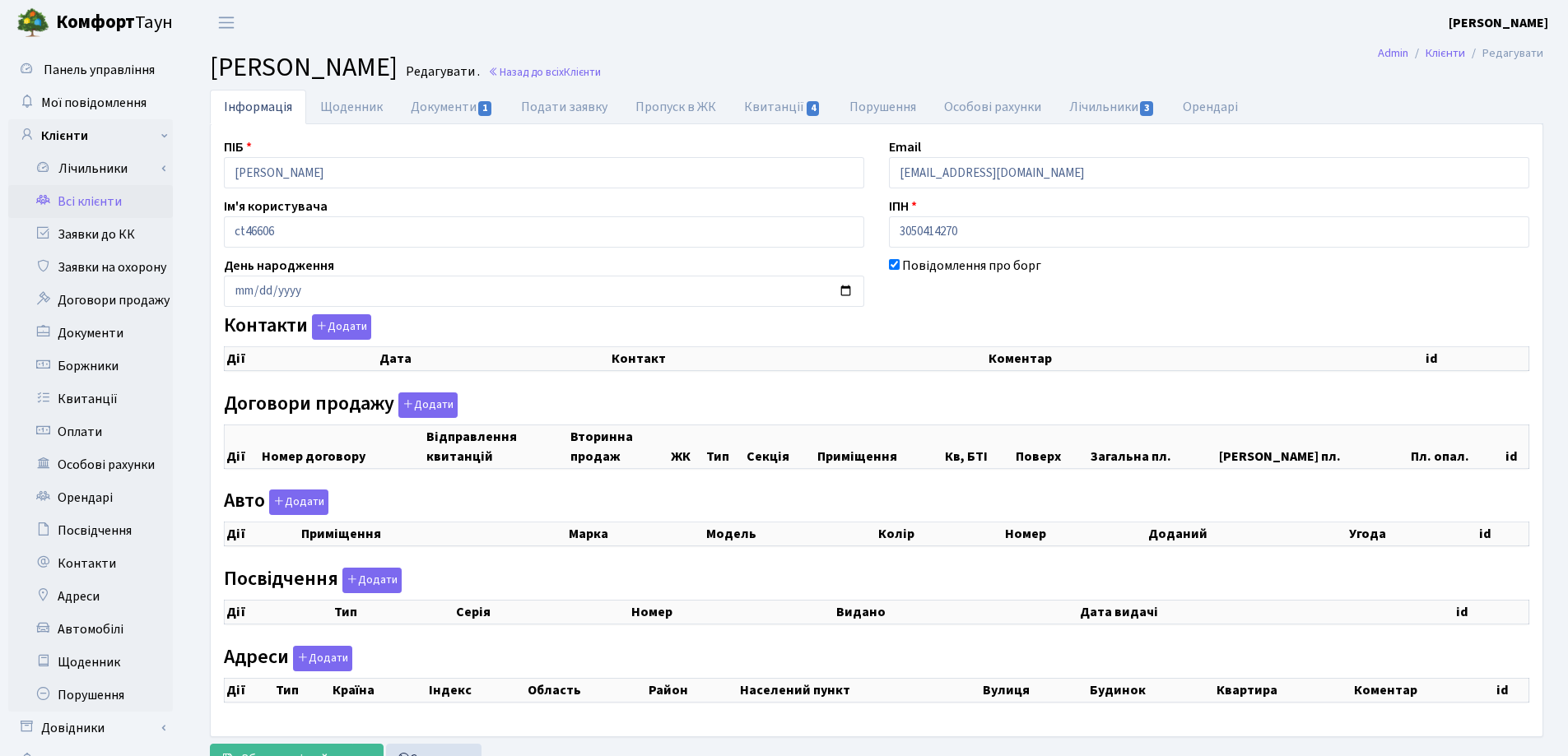
checkbox input "true"
select select "25"
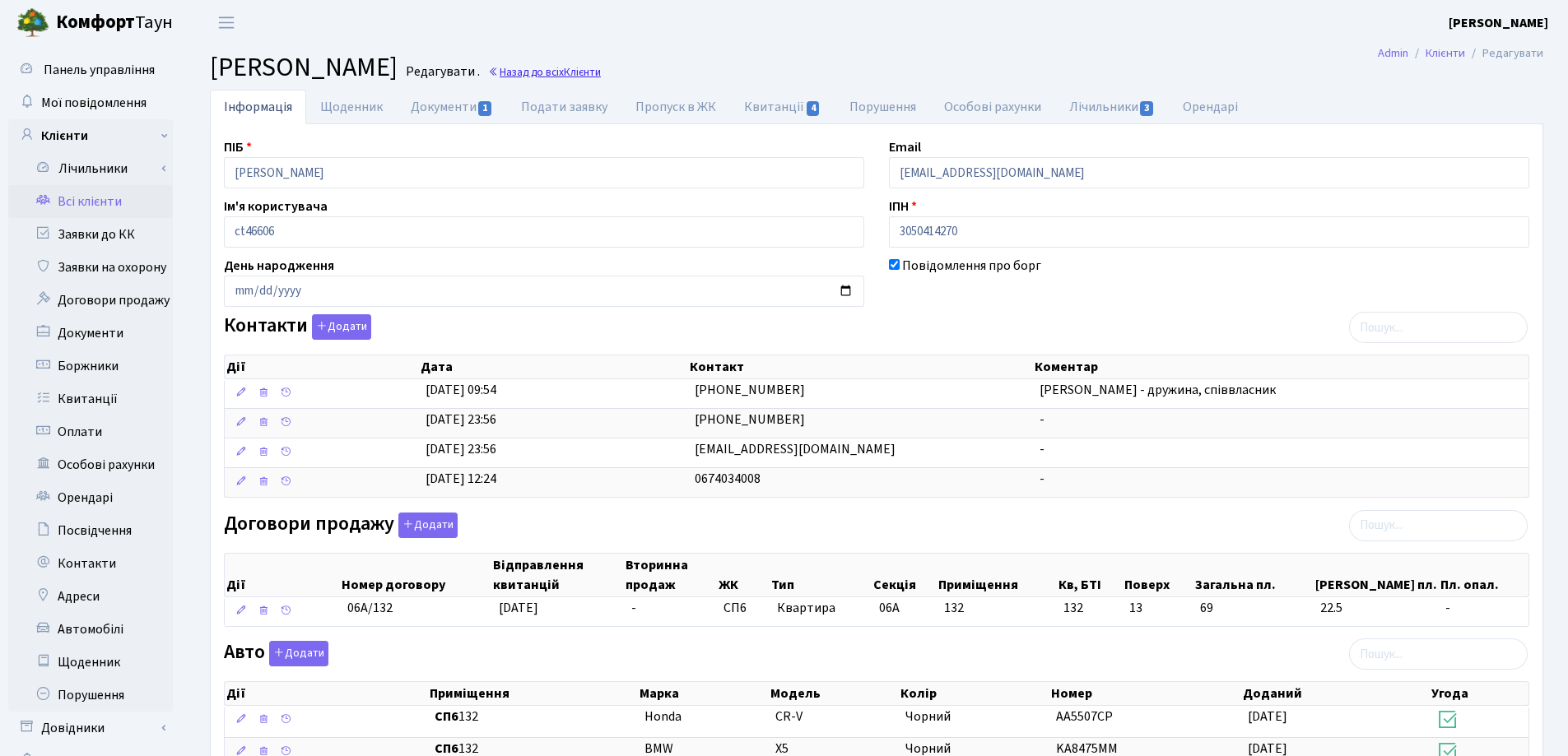
click at [601, 74] on link "Назад до всіх Клієнти" at bounding box center [544, 72] width 113 height 15
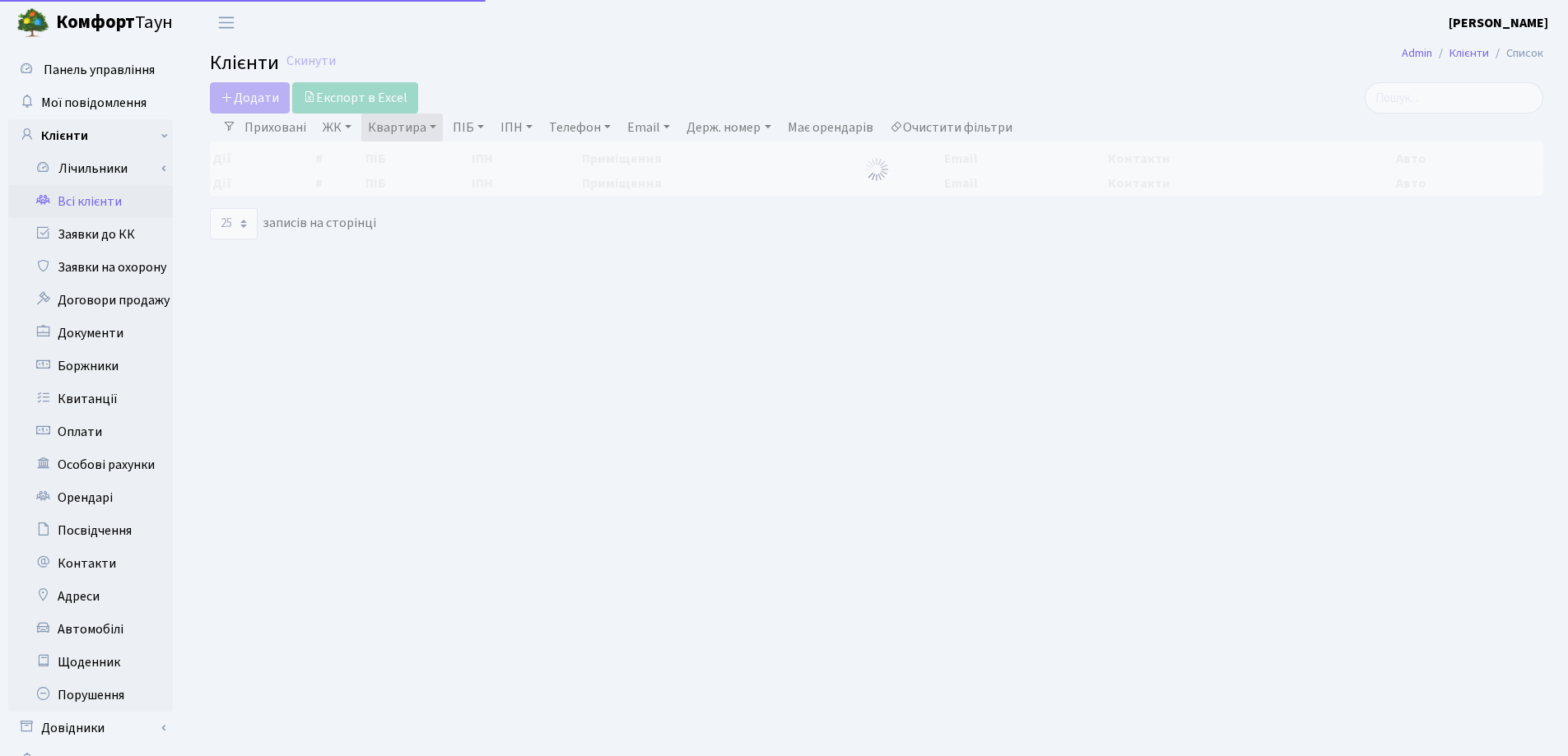
select select "25"
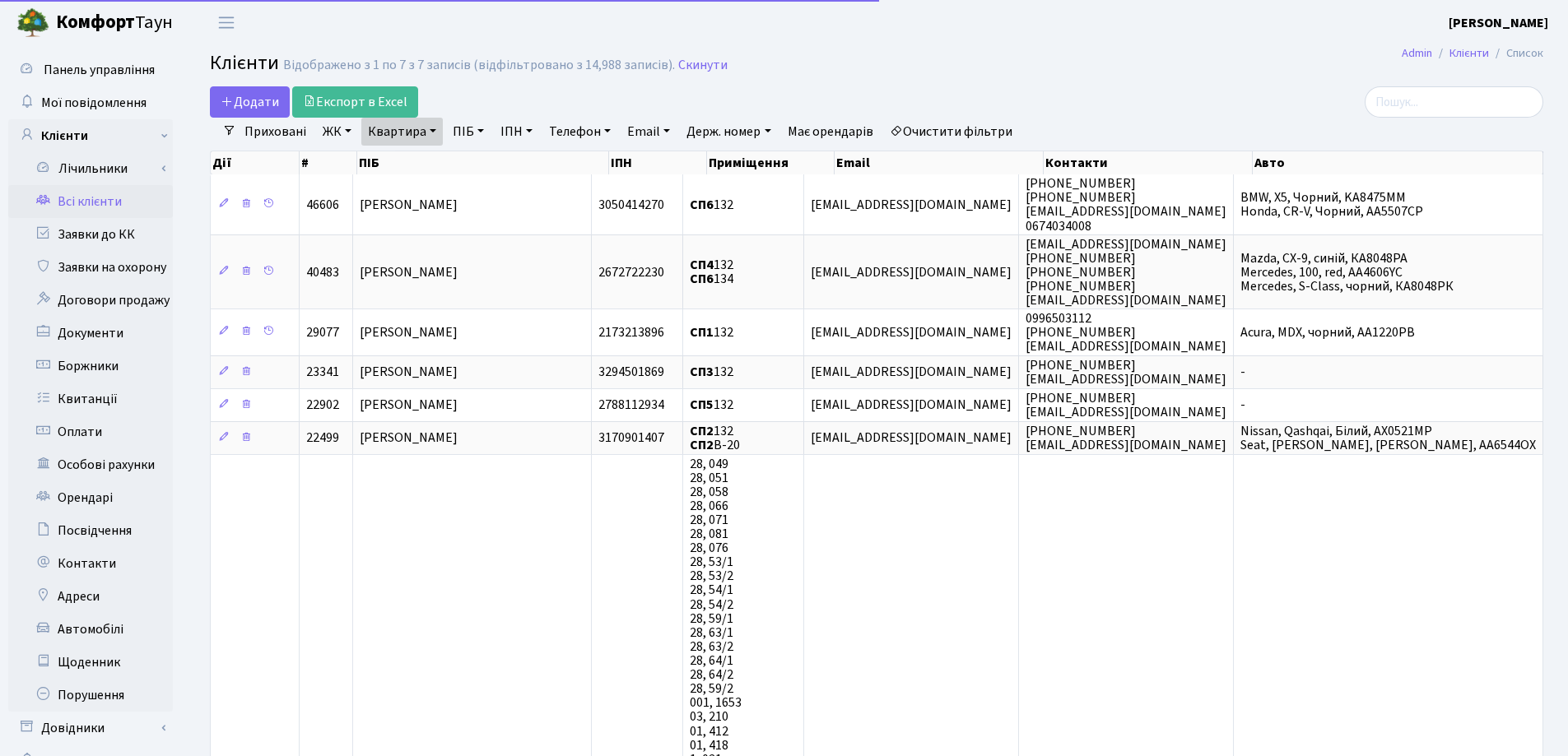
click at [432, 130] on link "Квартира" at bounding box center [402, 131] width 81 height 28
click at [442, 156] on input "132" at bounding box center [410, 163] width 96 height 31
type input "1"
type input "88"
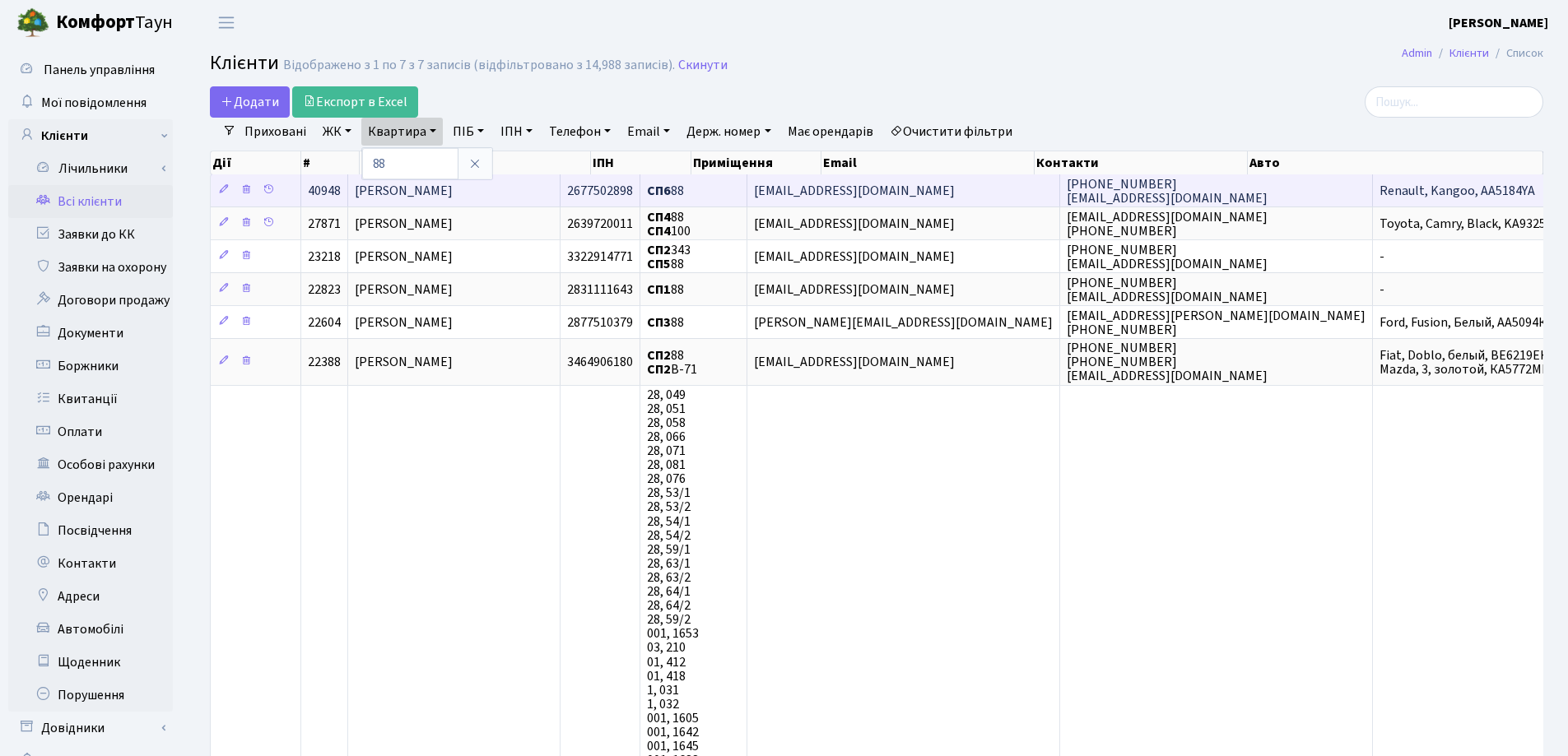
click at [546, 187] on td "[PERSON_NAME]" at bounding box center [454, 190] width 212 height 32
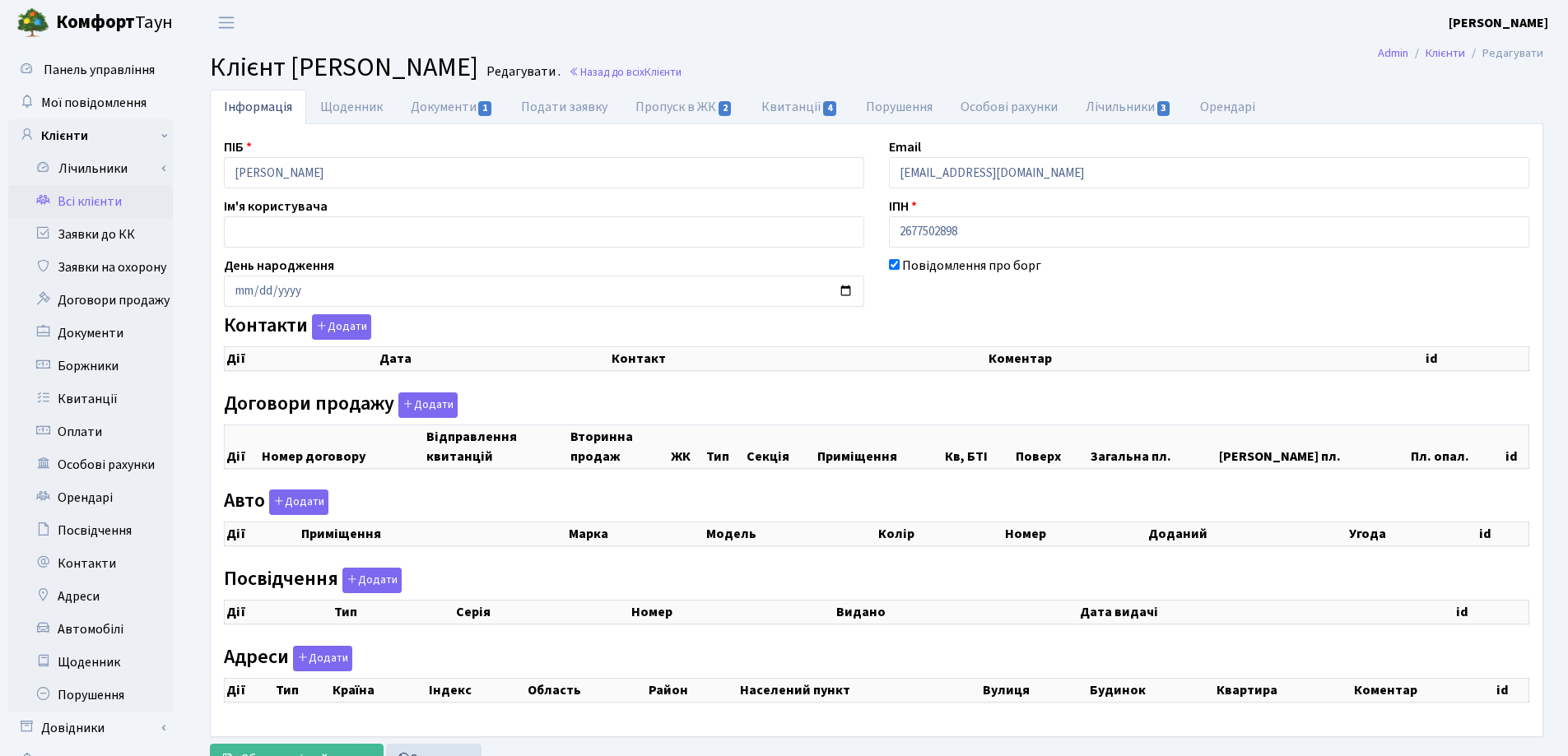
checkbox input "true"
select select "25"
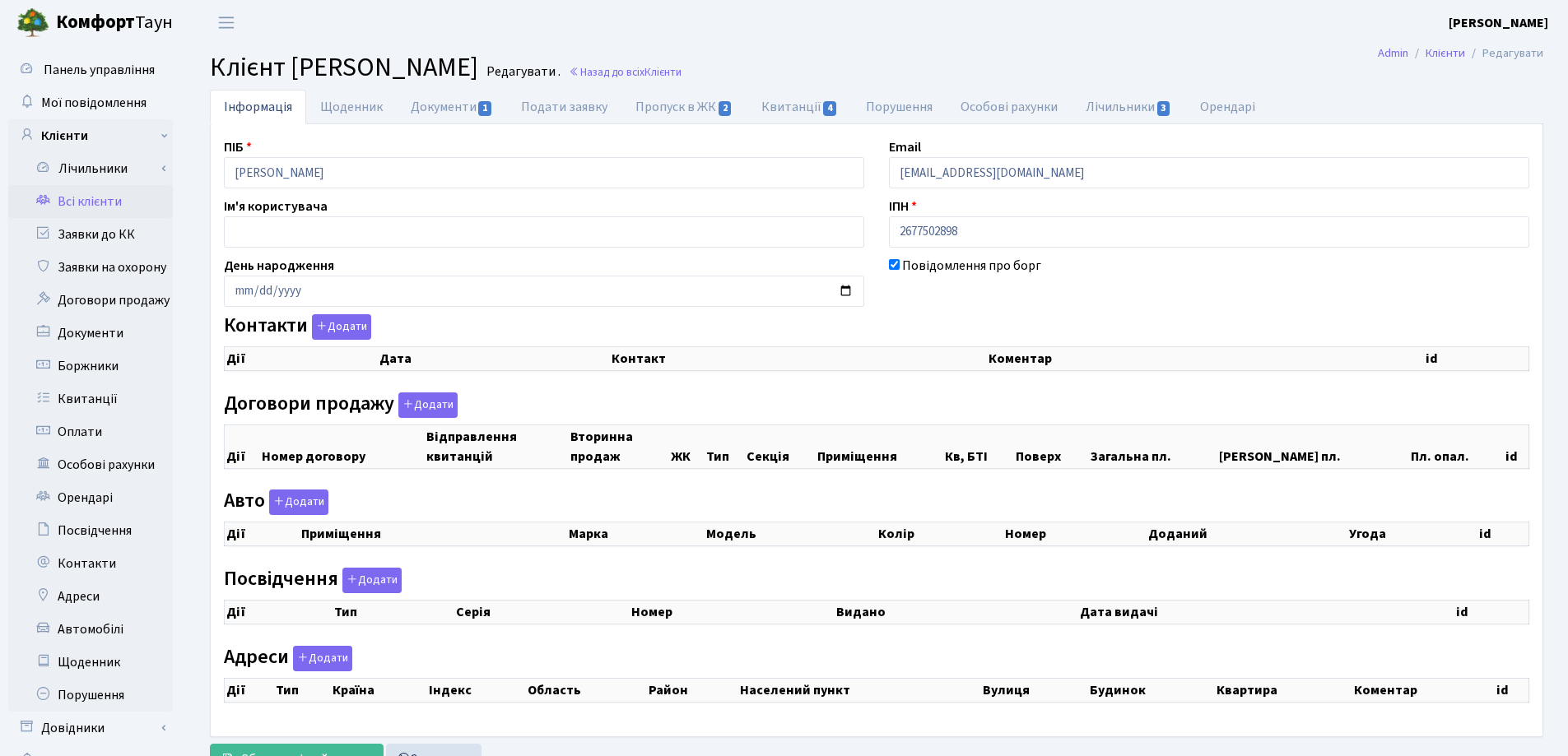
select select "25"
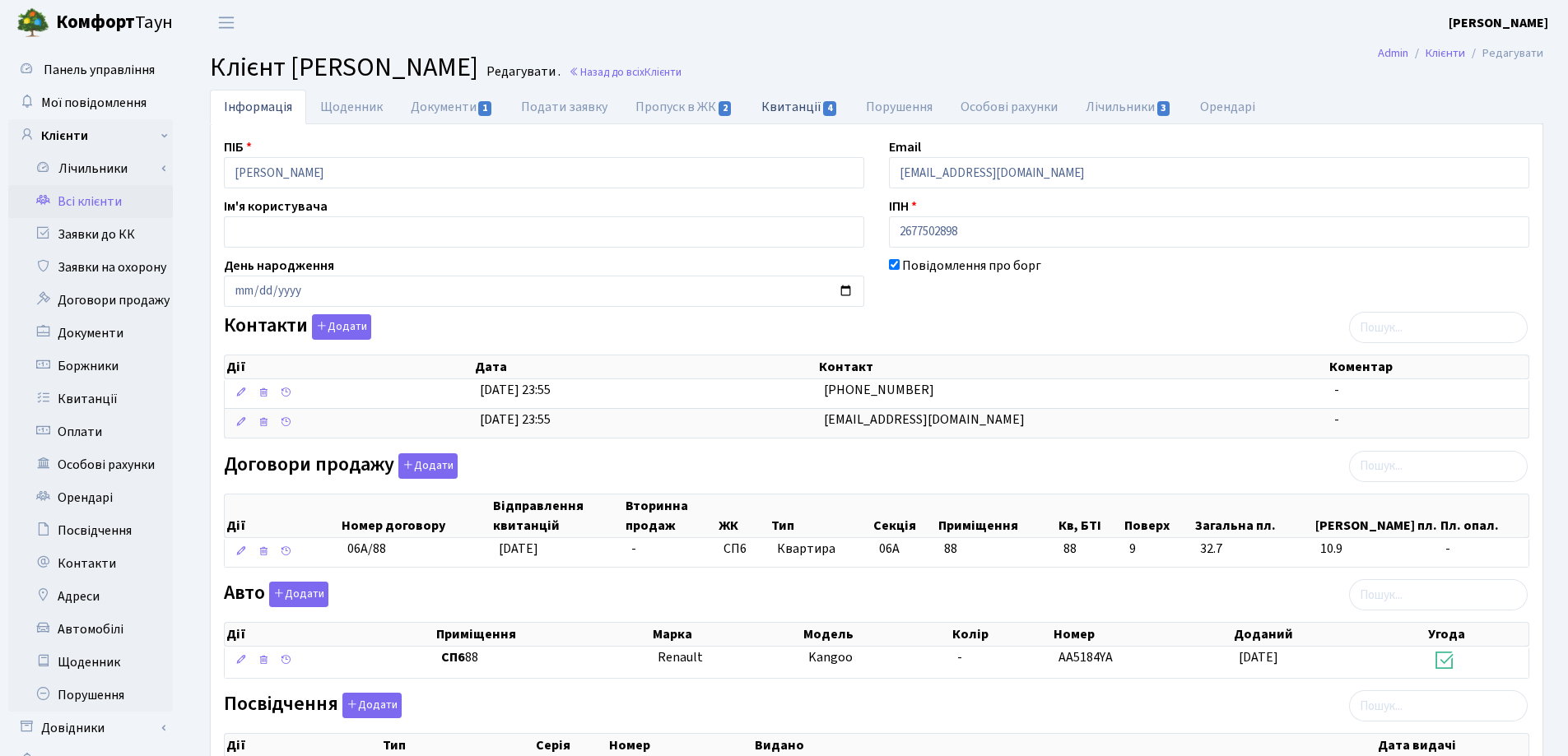
click at [774, 105] on link "Квитанції 4" at bounding box center [800, 107] width 105 height 34
select select "25"
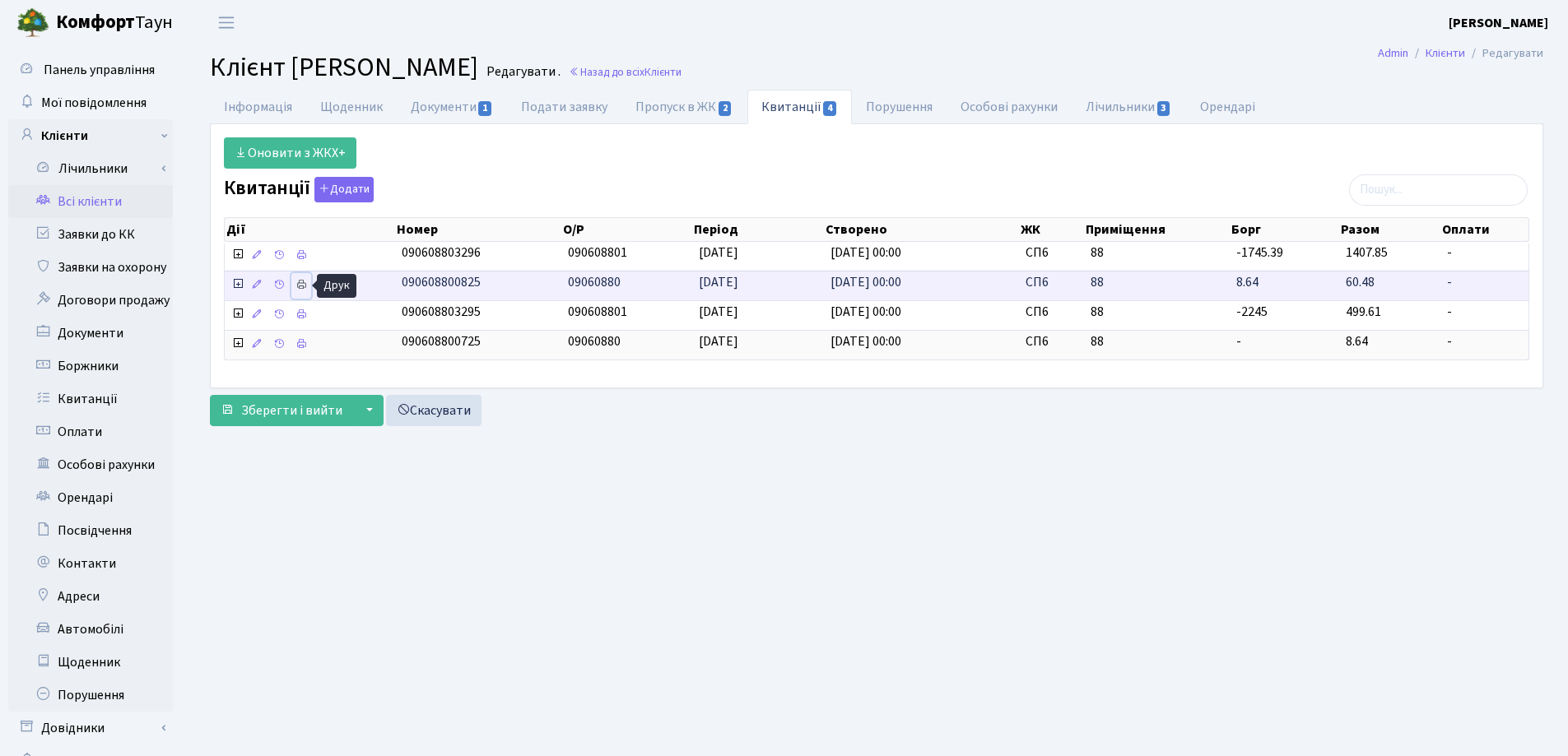
click at [302, 284] on icon at bounding box center [301, 285] width 12 height 12
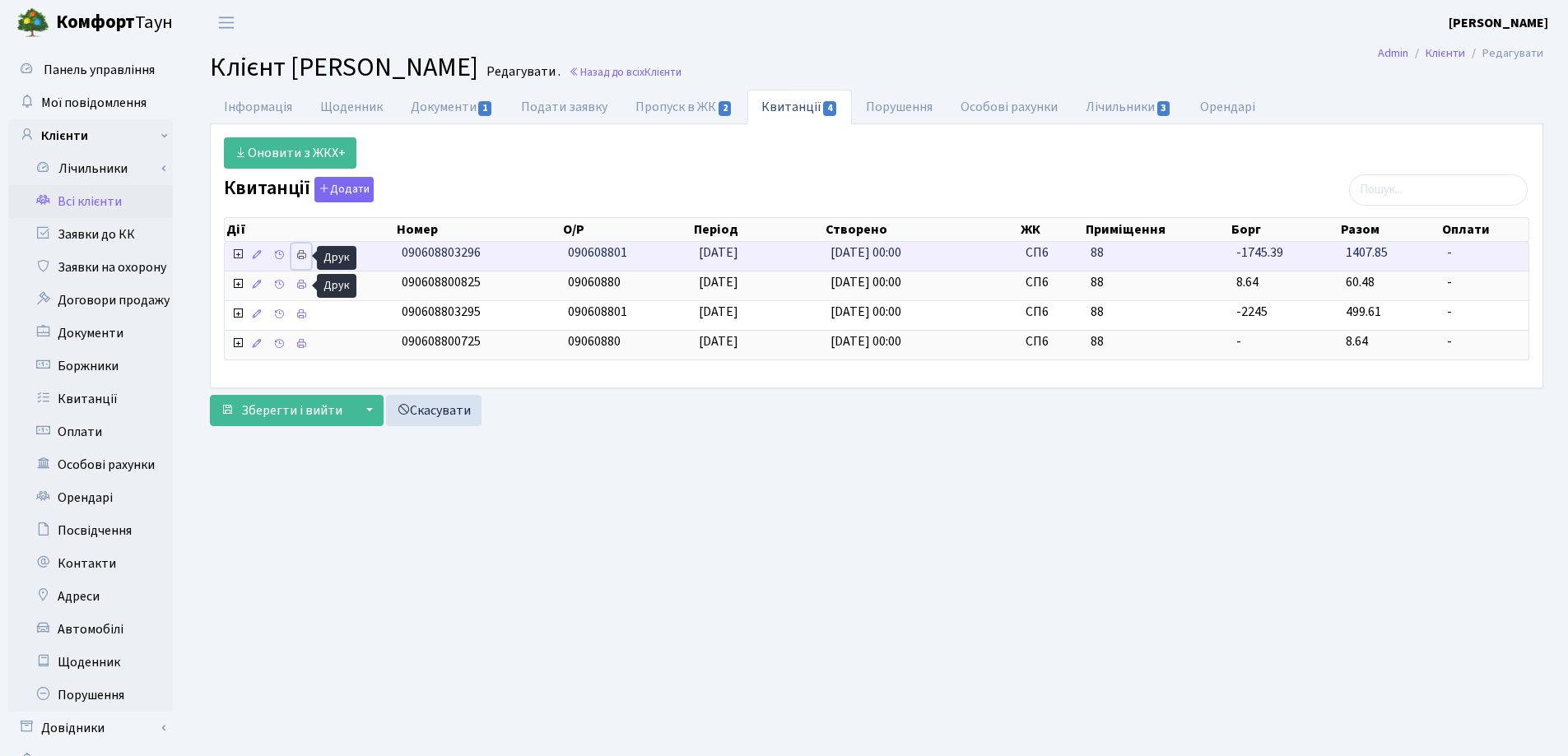
click at [304, 255] on icon at bounding box center [301, 255] width 12 height 12
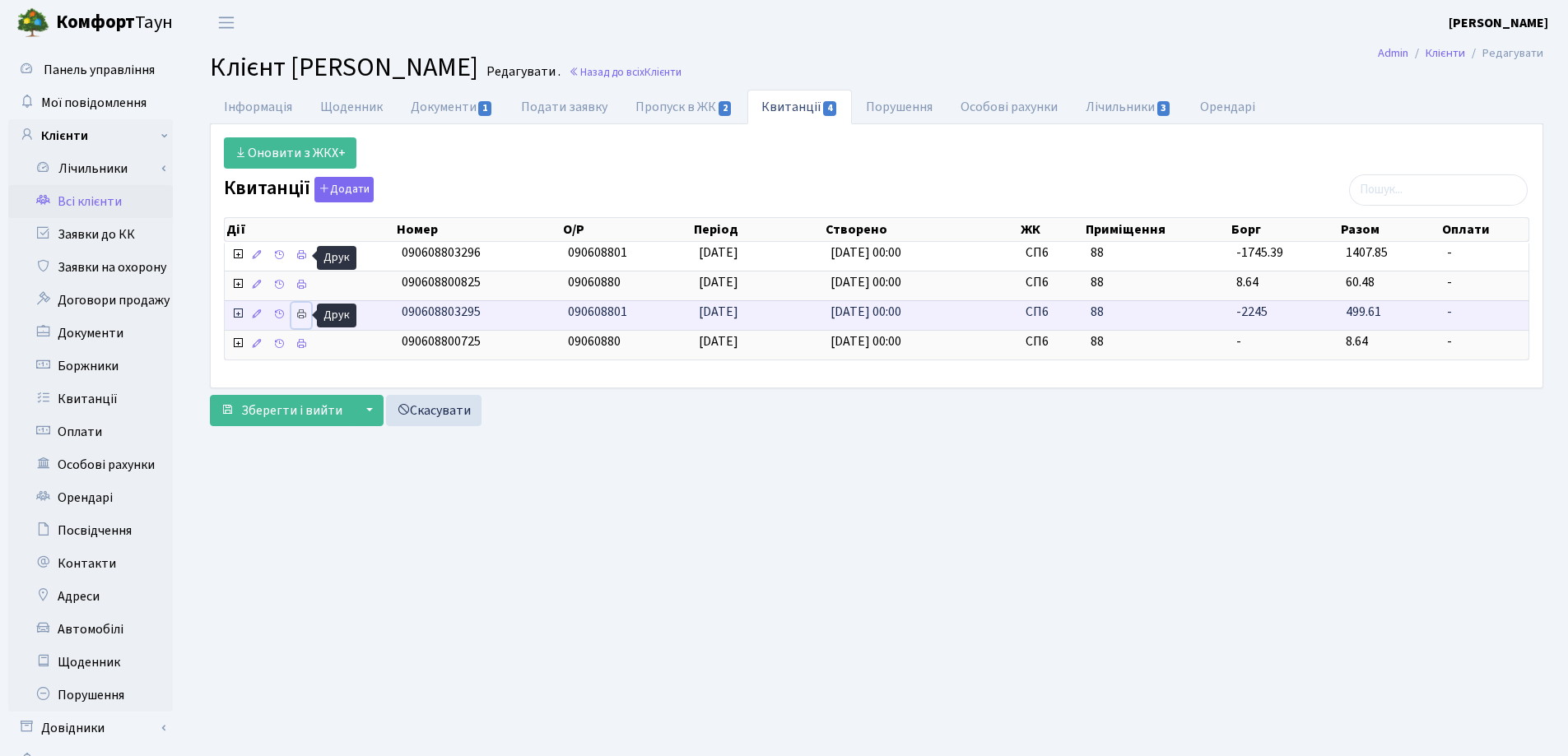
click at [300, 316] on icon at bounding box center [301, 315] width 12 height 12
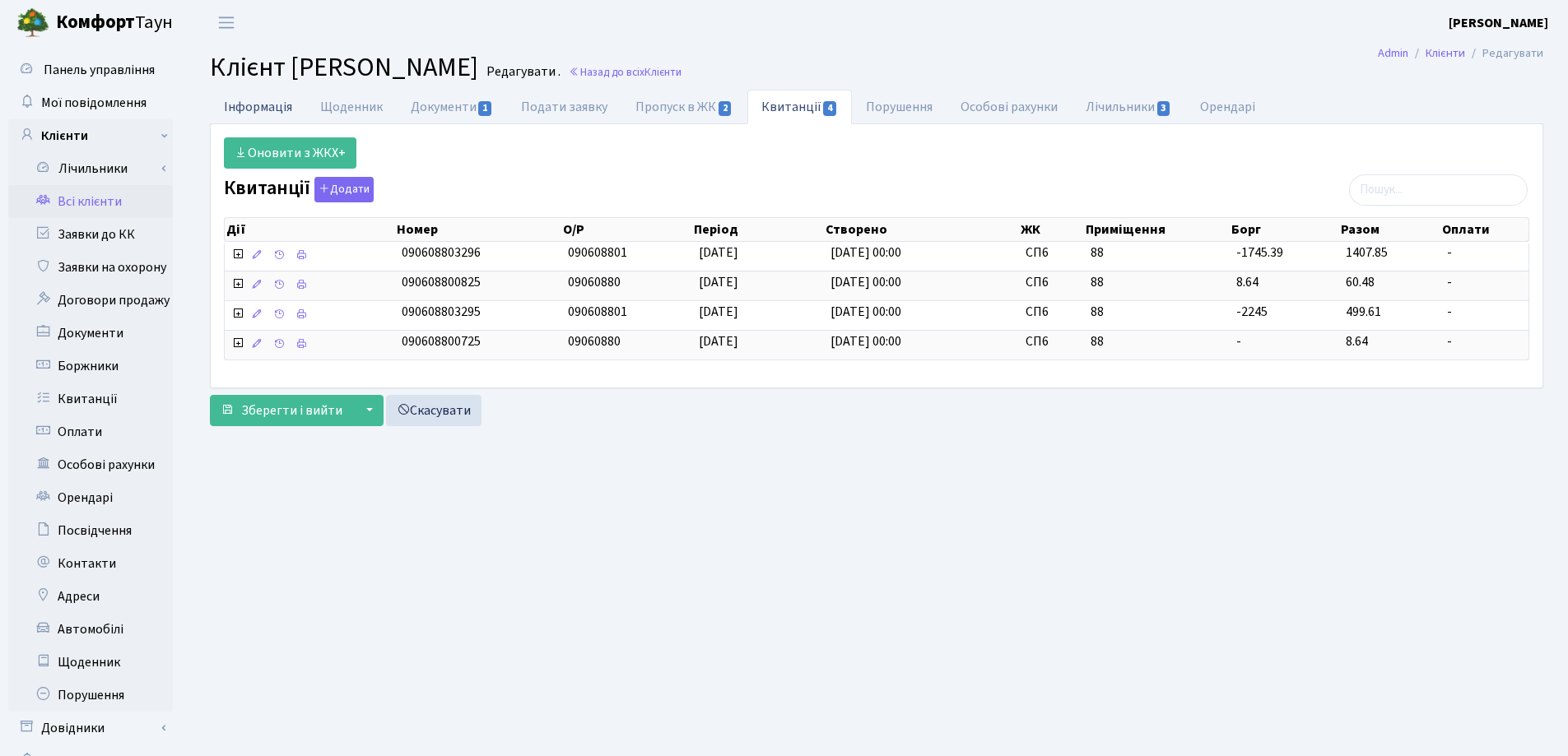
click at [249, 99] on link "Інформація" at bounding box center [258, 107] width 96 height 34
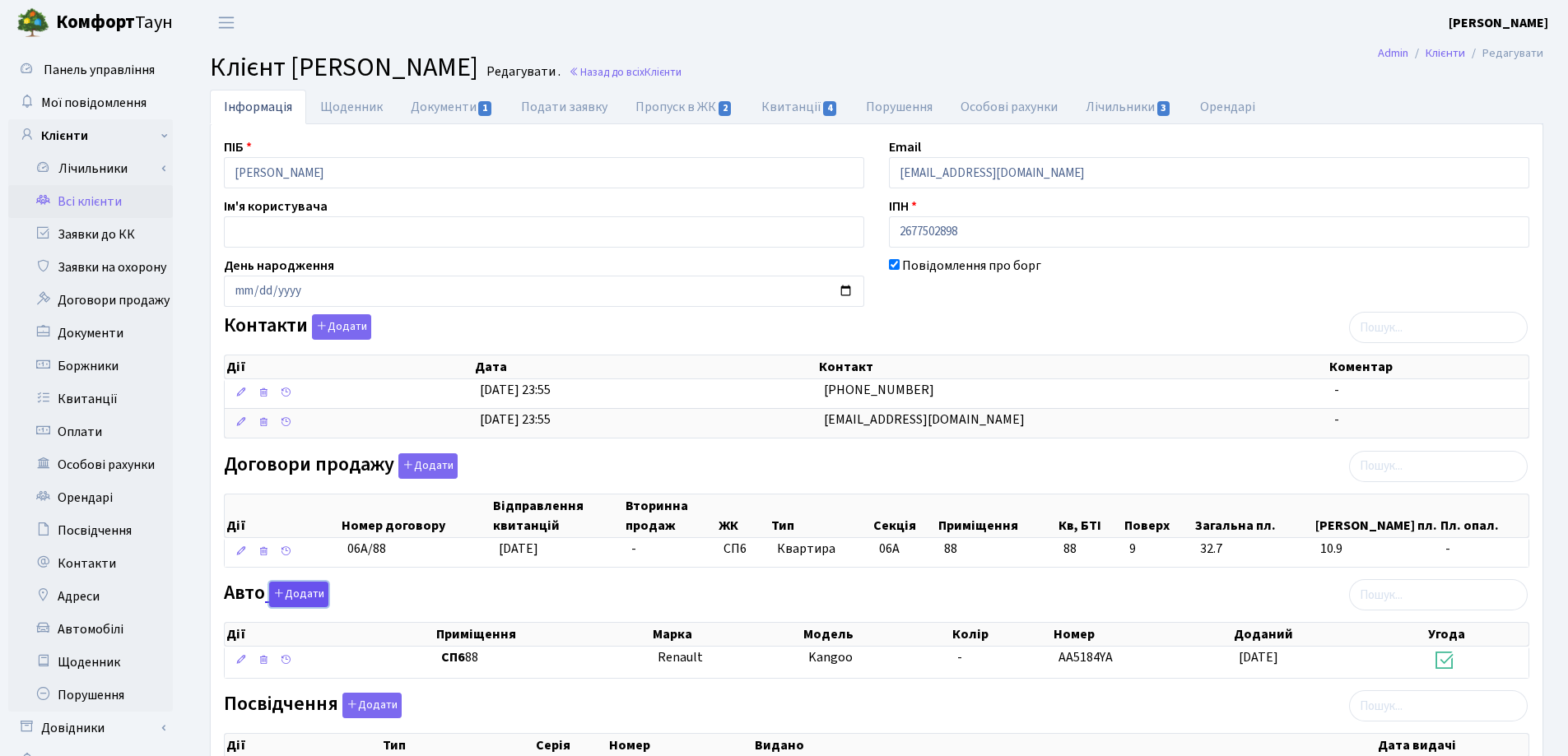
click at [308, 589] on button "Додати" at bounding box center [299, 594] width 59 height 25
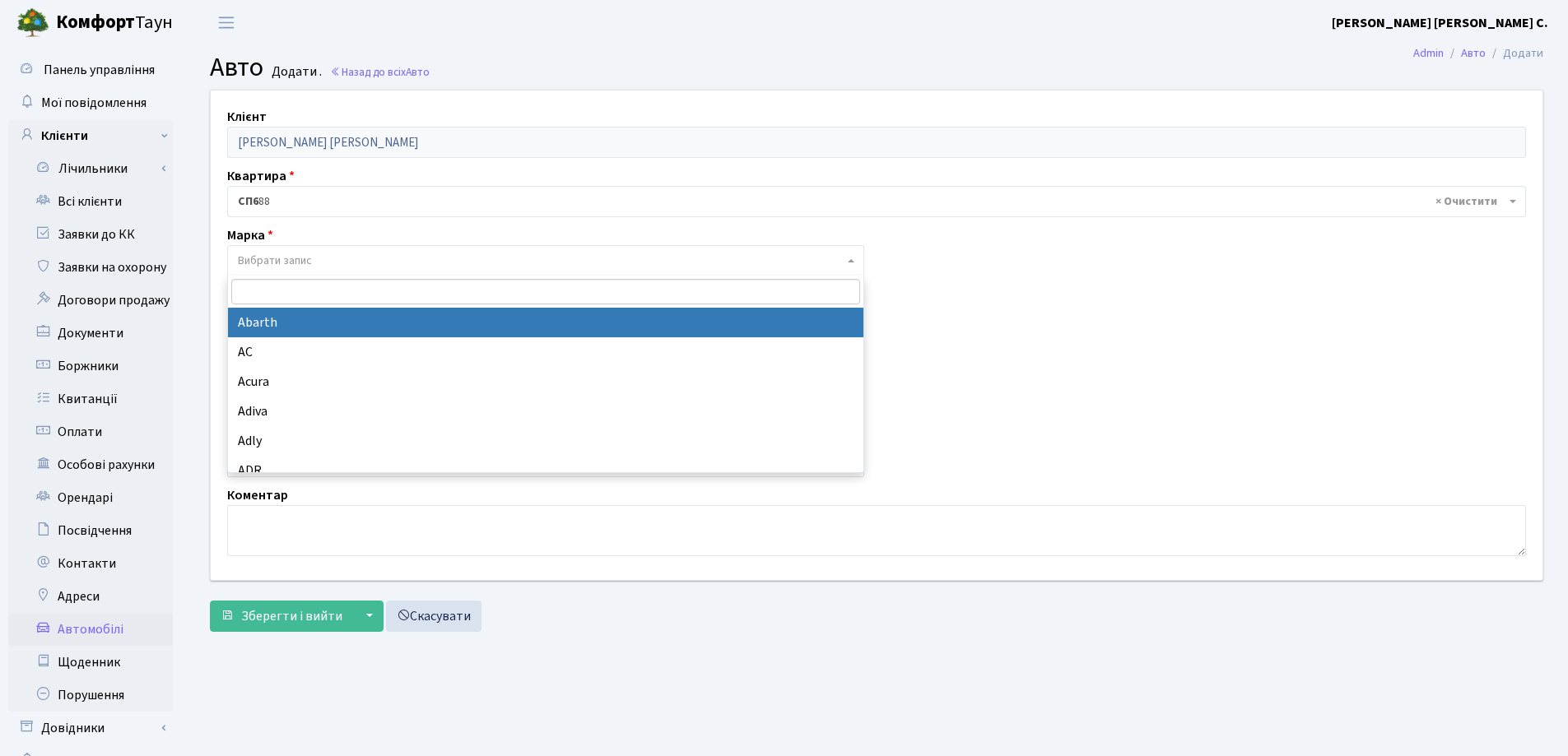
click at [250, 255] on span "Вибрати запис" at bounding box center [275, 260] width 74 height 16
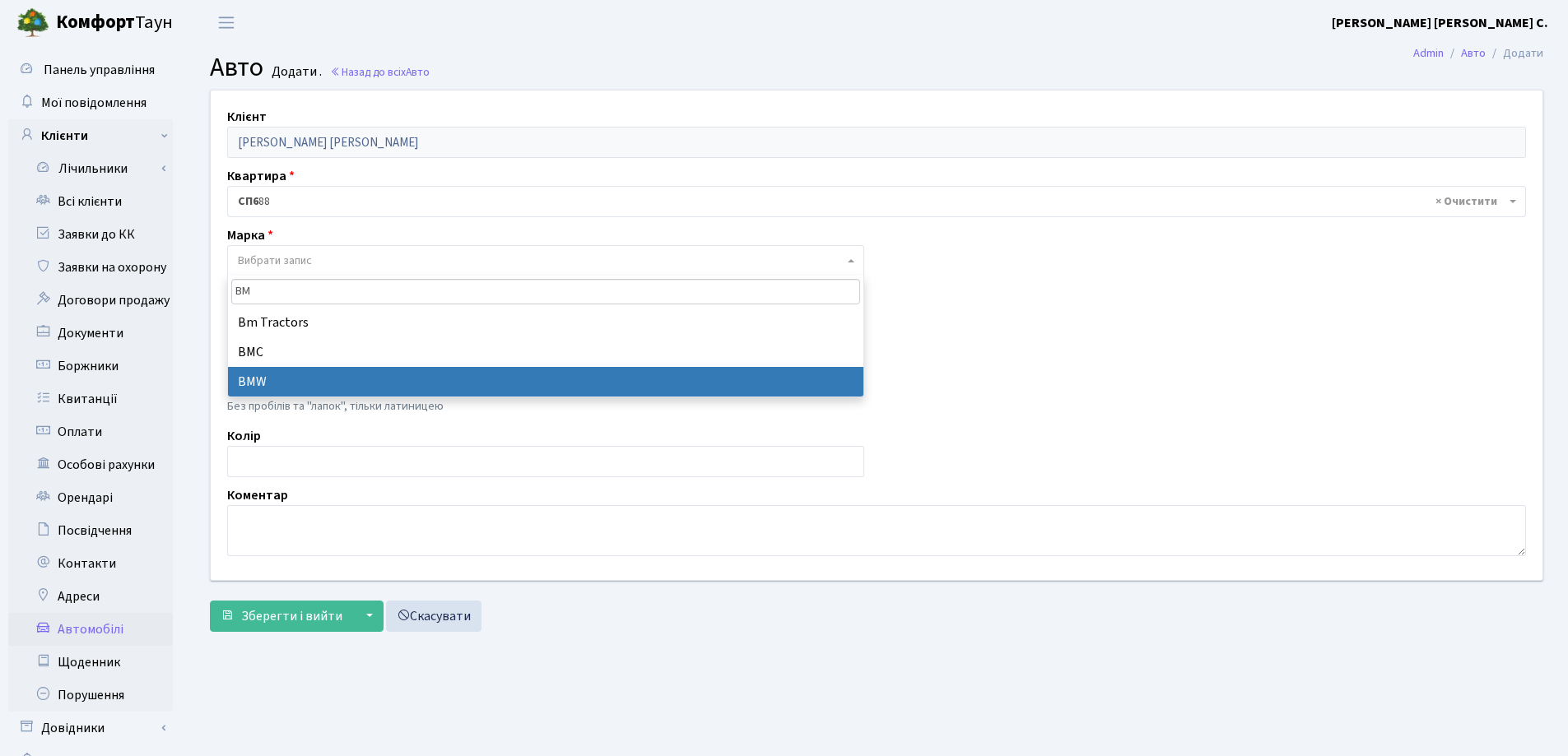
type input "BM"
select select "19"
select select
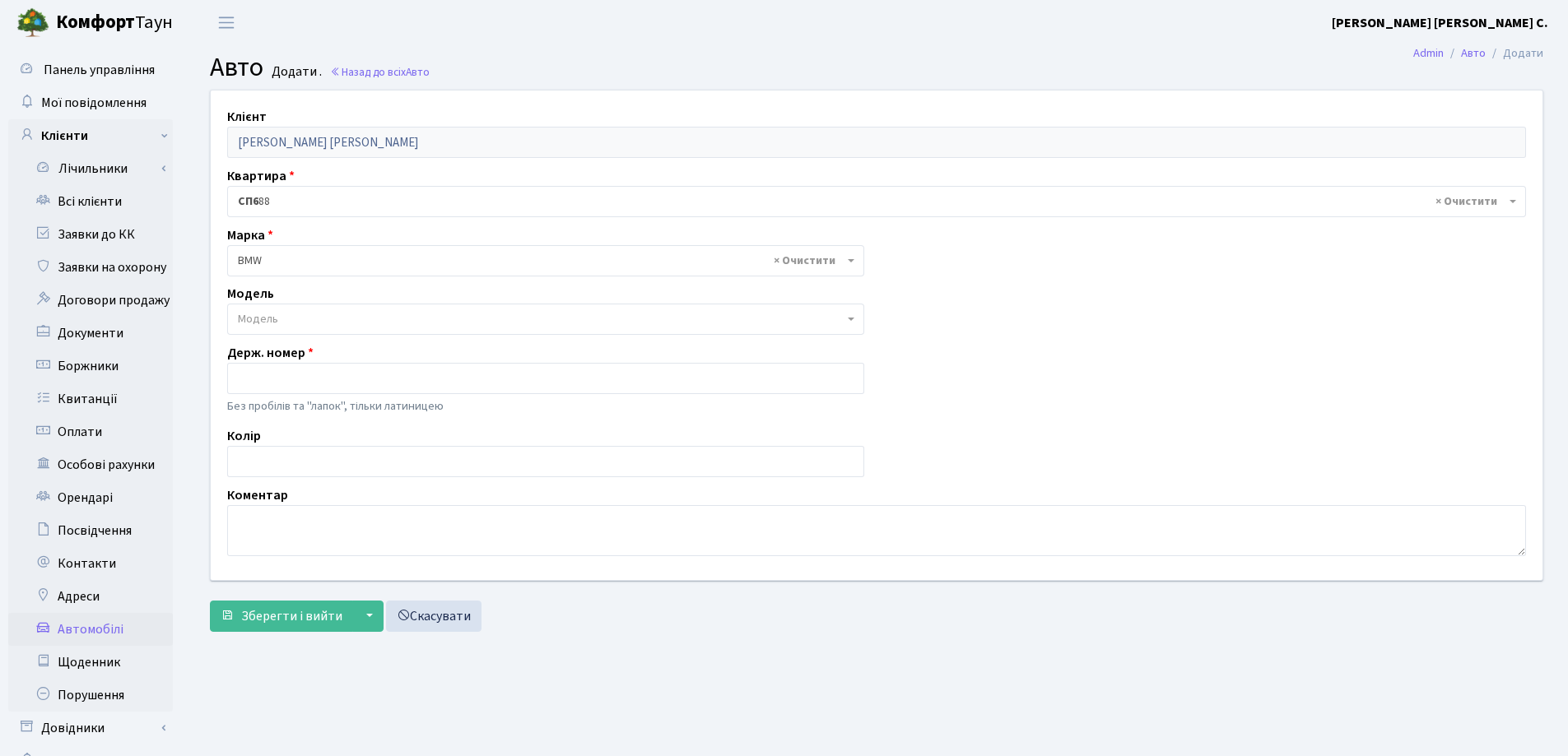
click at [344, 308] on span "Модель" at bounding box center [545, 319] width 637 height 31
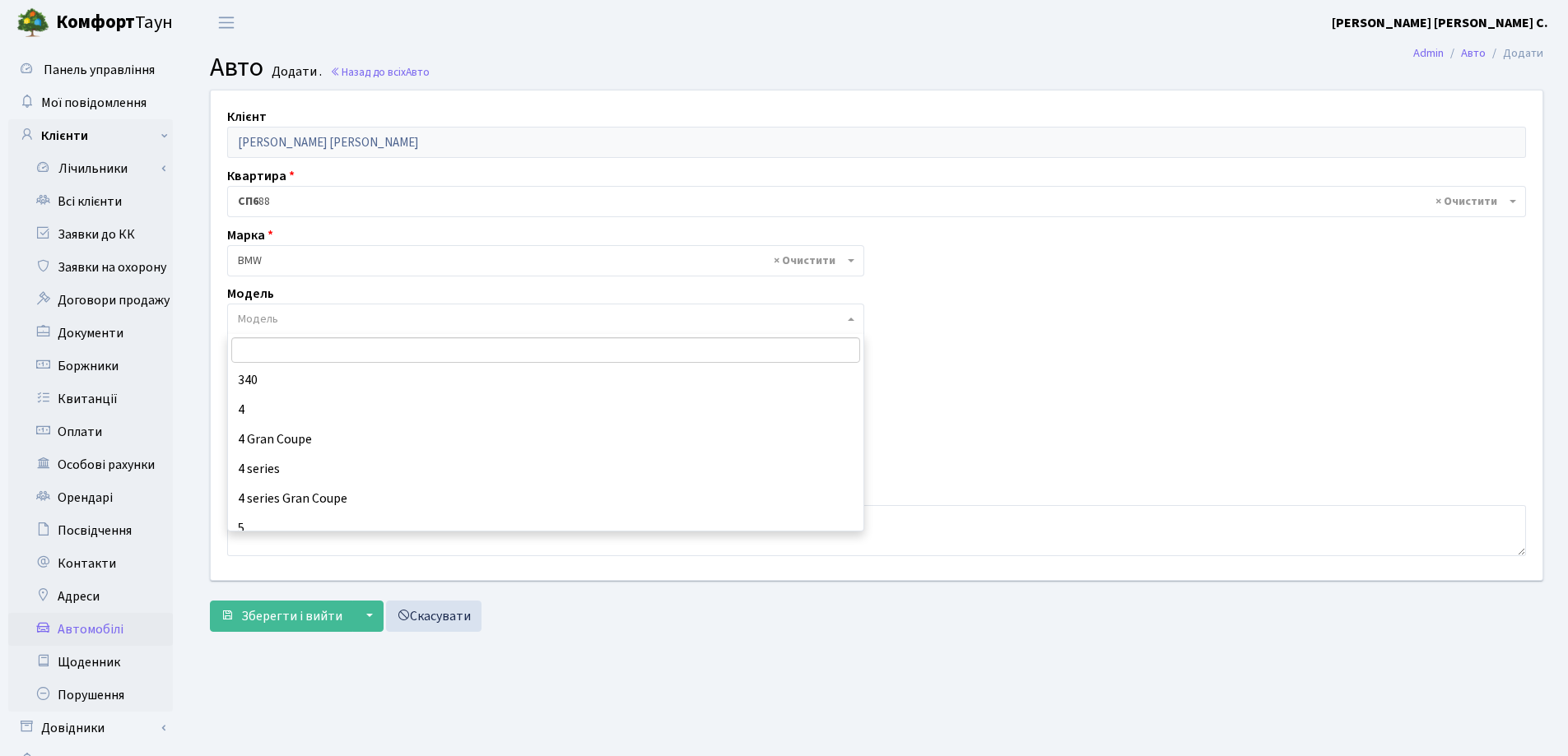
scroll to position [704, 0]
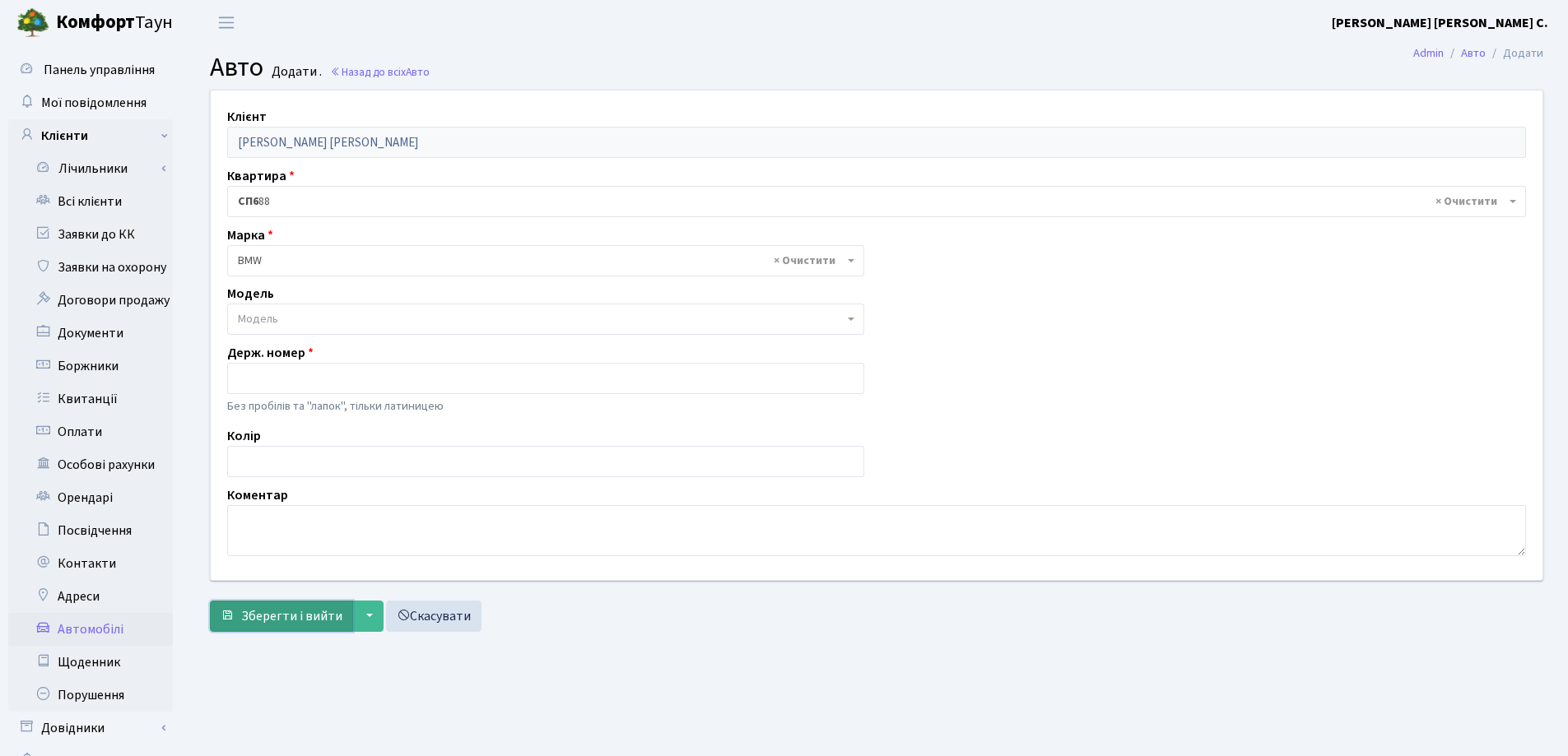
click at [287, 611] on span "Зберегти і вийти" at bounding box center [292, 616] width 102 height 18
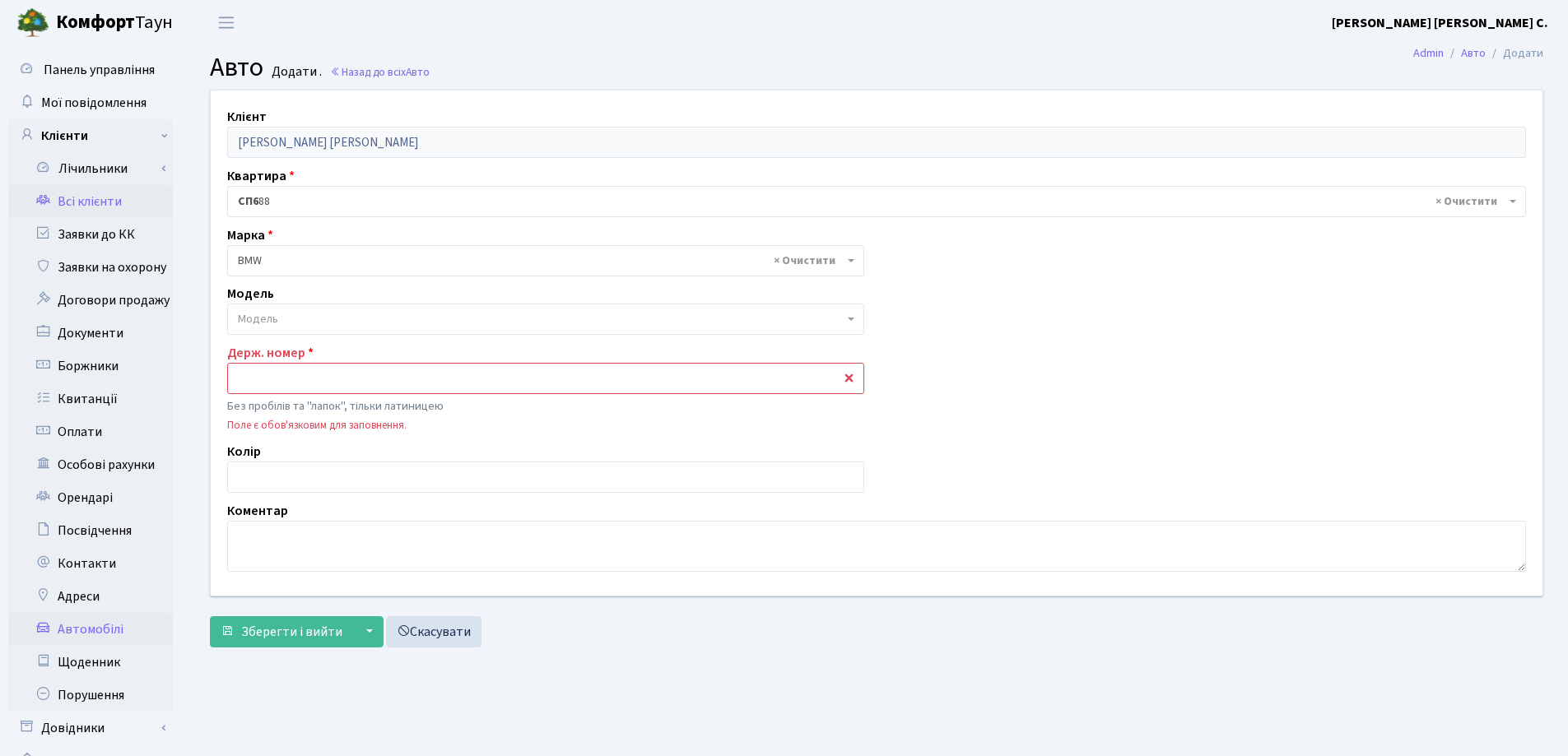
click at [83, 205] on link "Всі клієнти" at bounding box center [91, 201] width 165 height 33
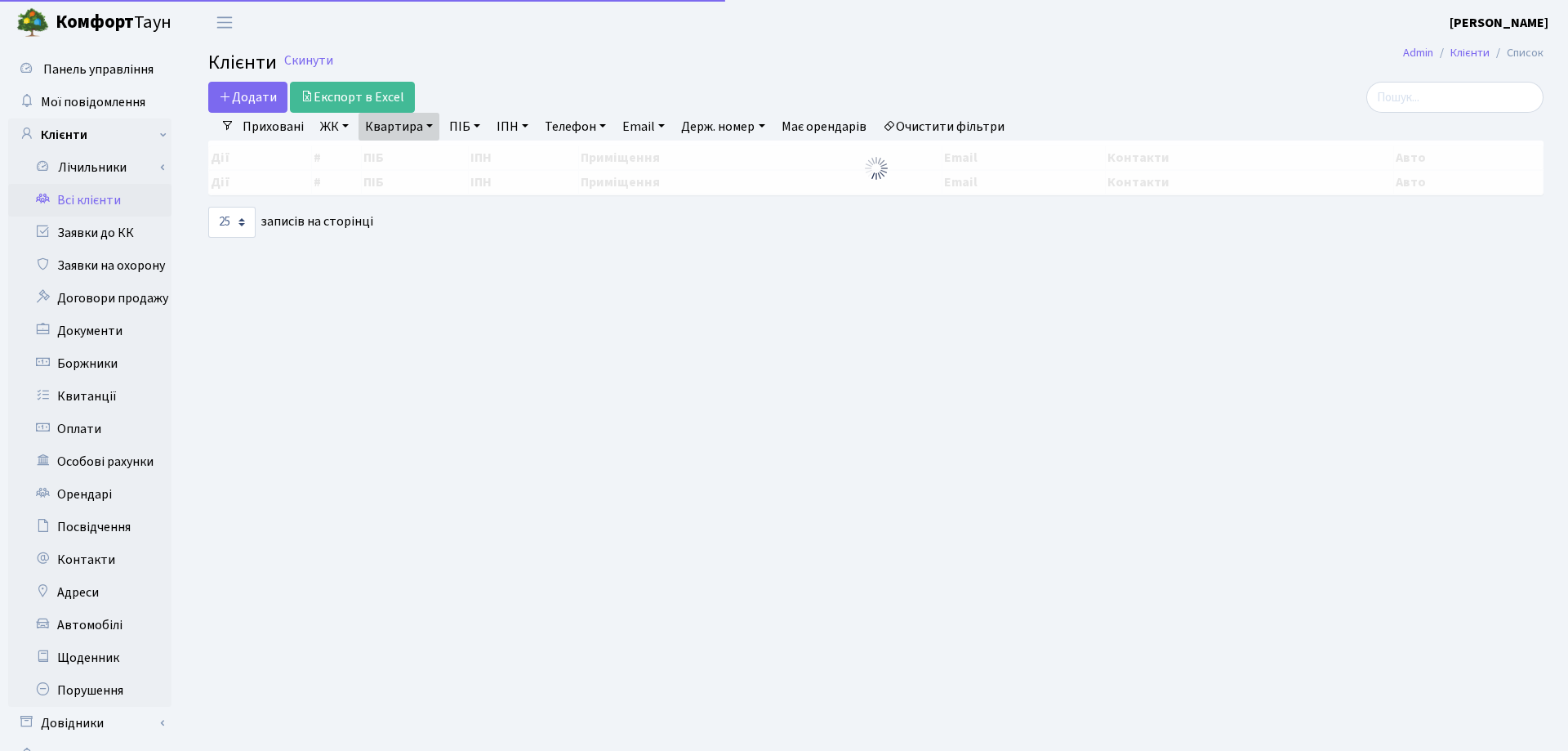
select select "25"
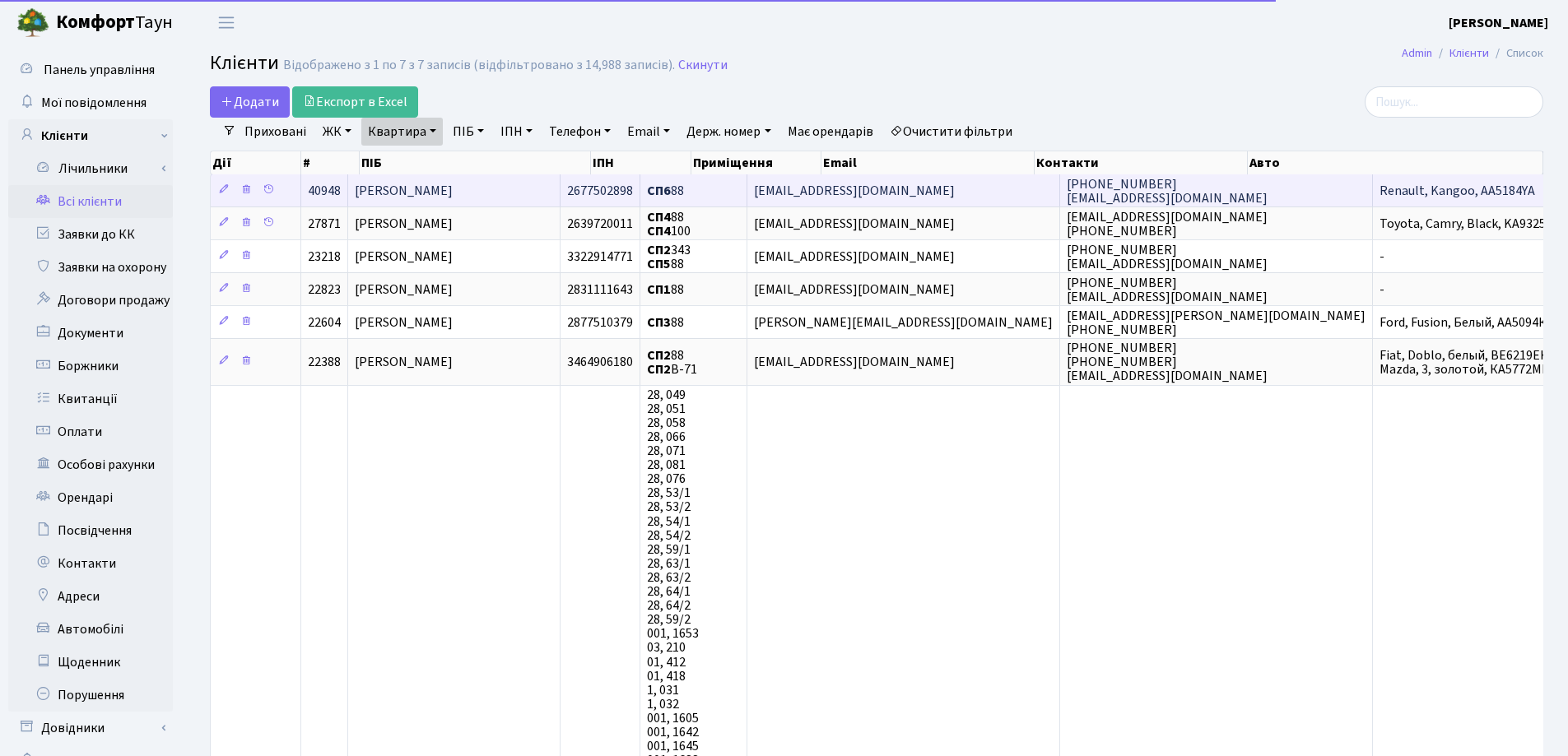
click at [453, 183] on span "[PERSON_NAME]" at bounding box center [404, 190] width 98 height 18
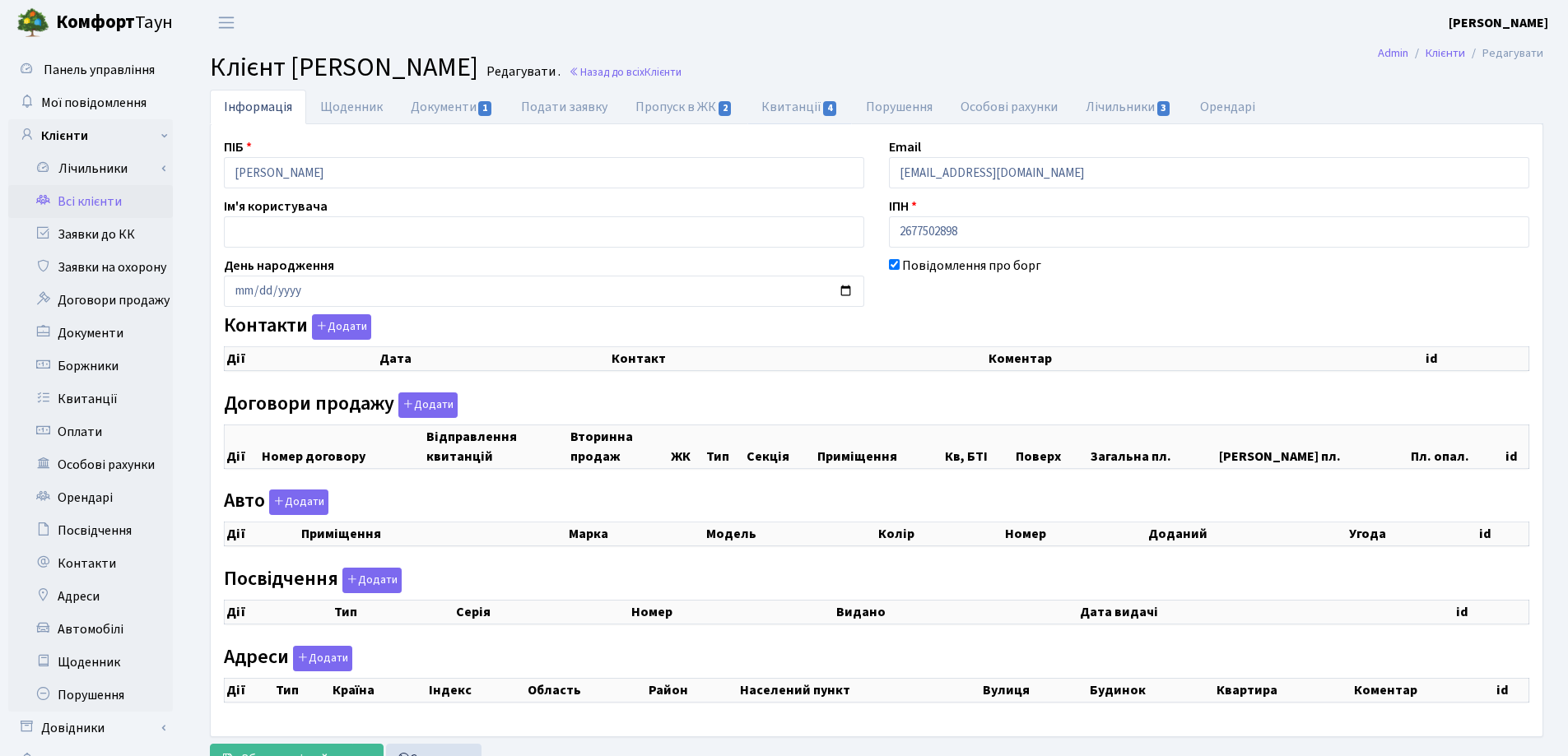
click at [793, 106] on link "Квитанції 4" at bounding box center [800, 107] width 105 height 35
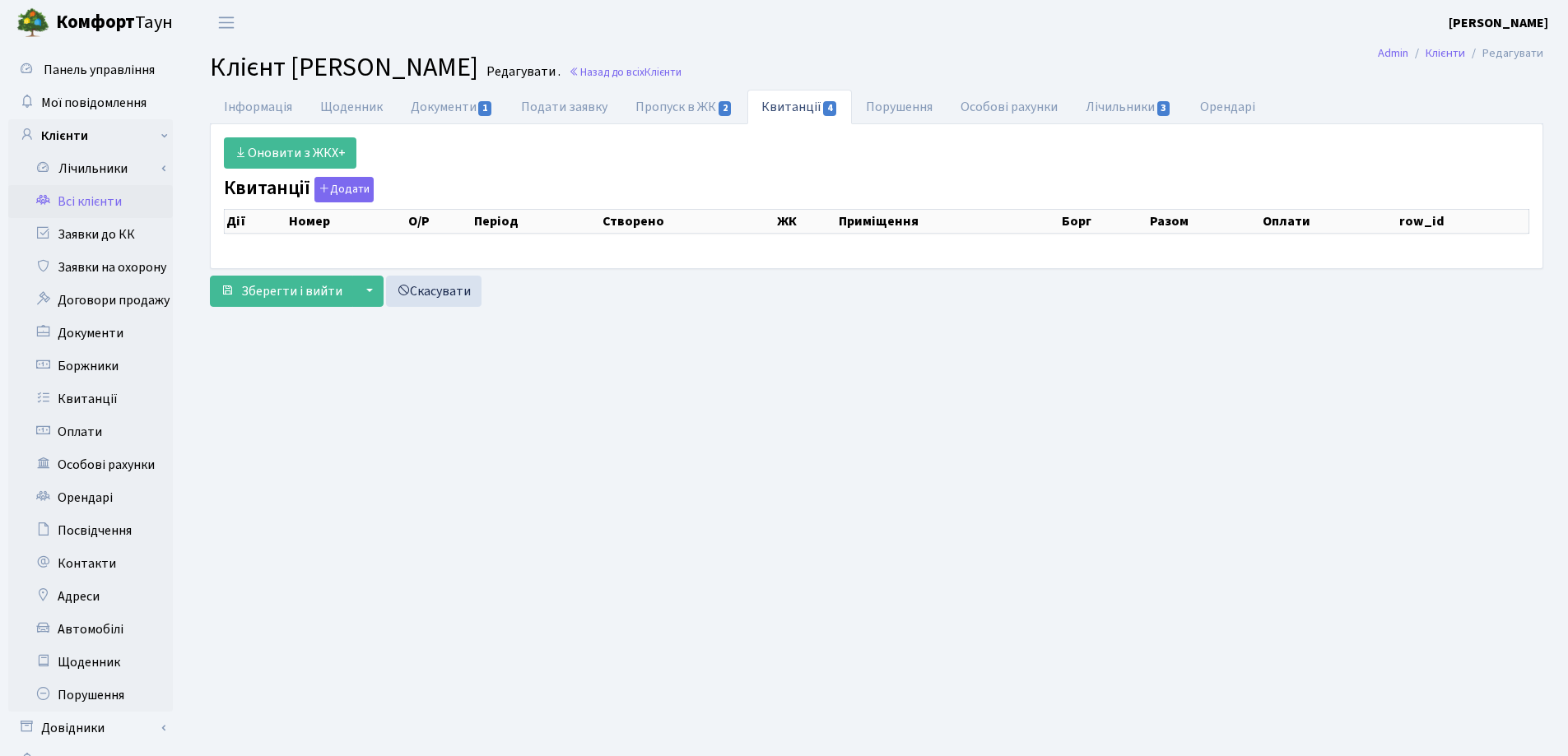
select select "25"
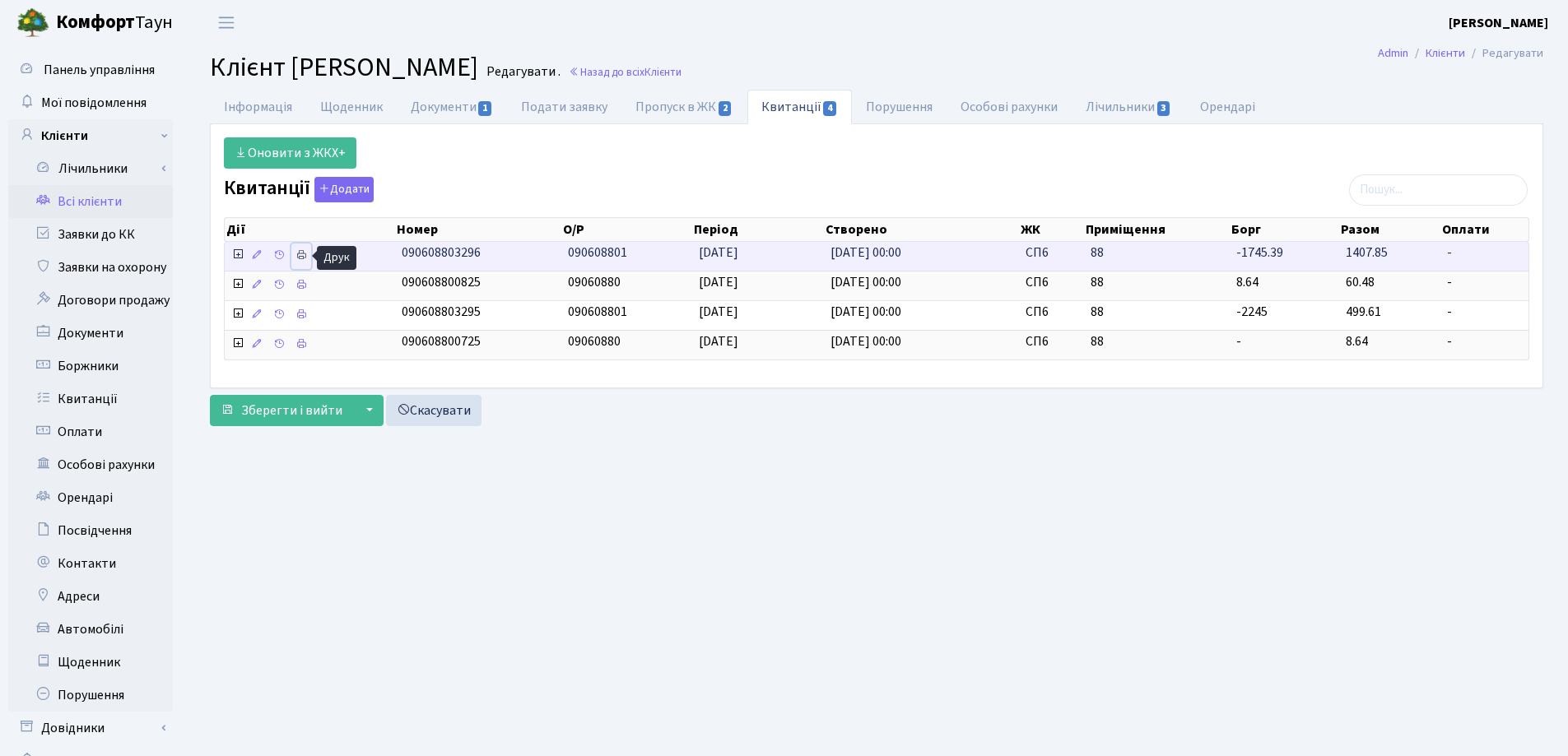
click at [297, 256] on icon at bounding box center [301, 255] width 12 height 12
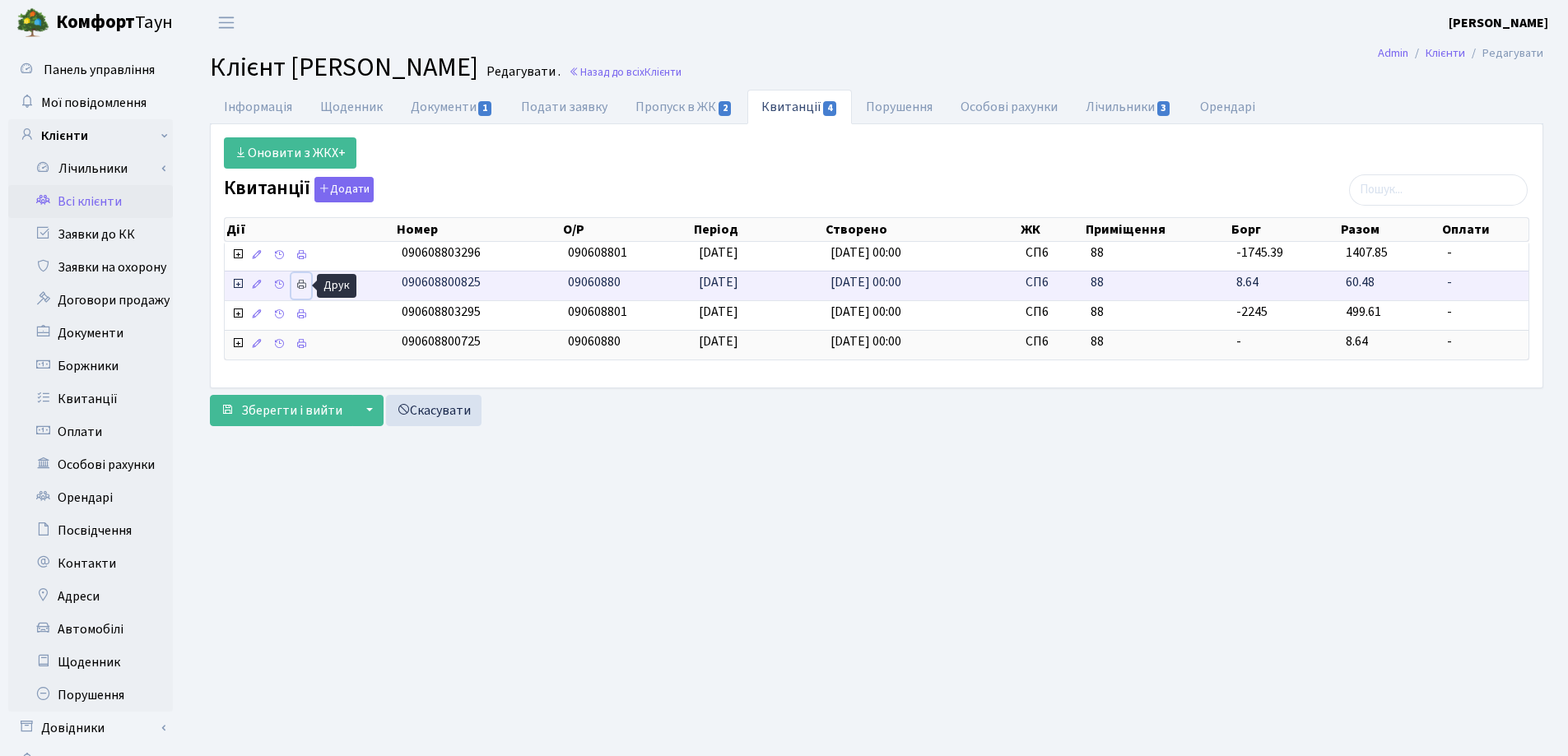
click at [300, 277] on link at bounding box center [300, 286] width 19 height 25
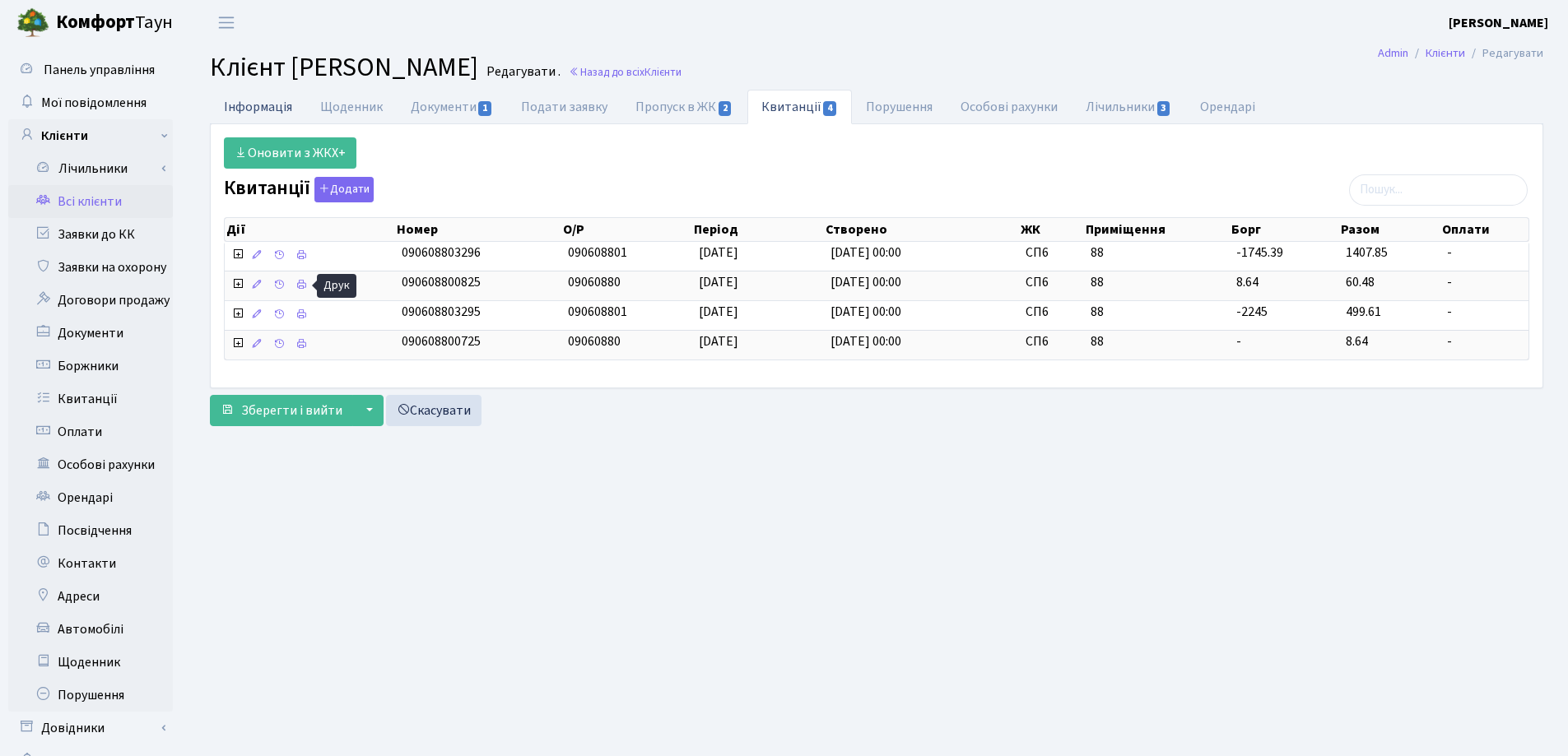
click at [254, 112] on link "Інформація" at bounding box center [258, 107] width 96 height 34
select select "25"
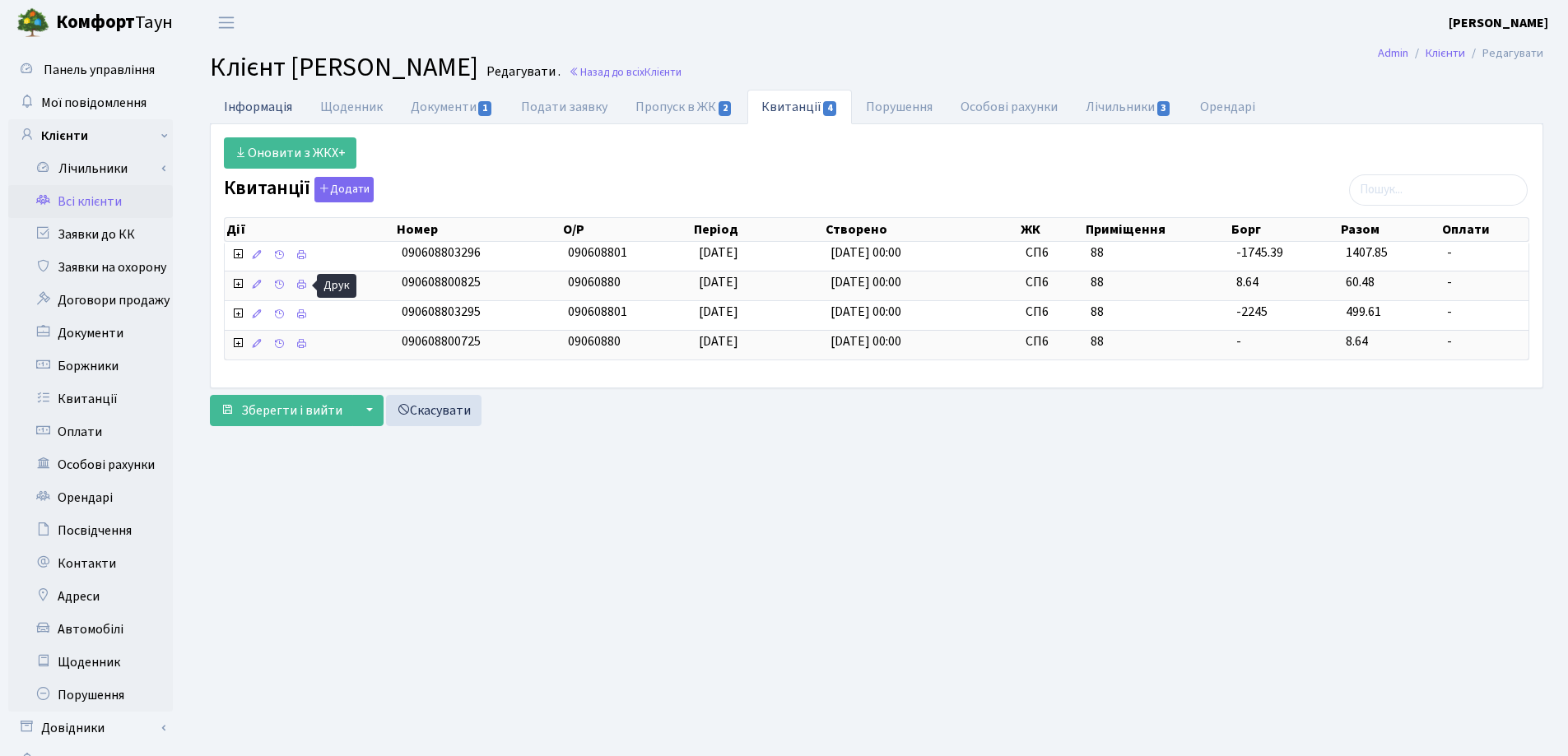
select select "25"
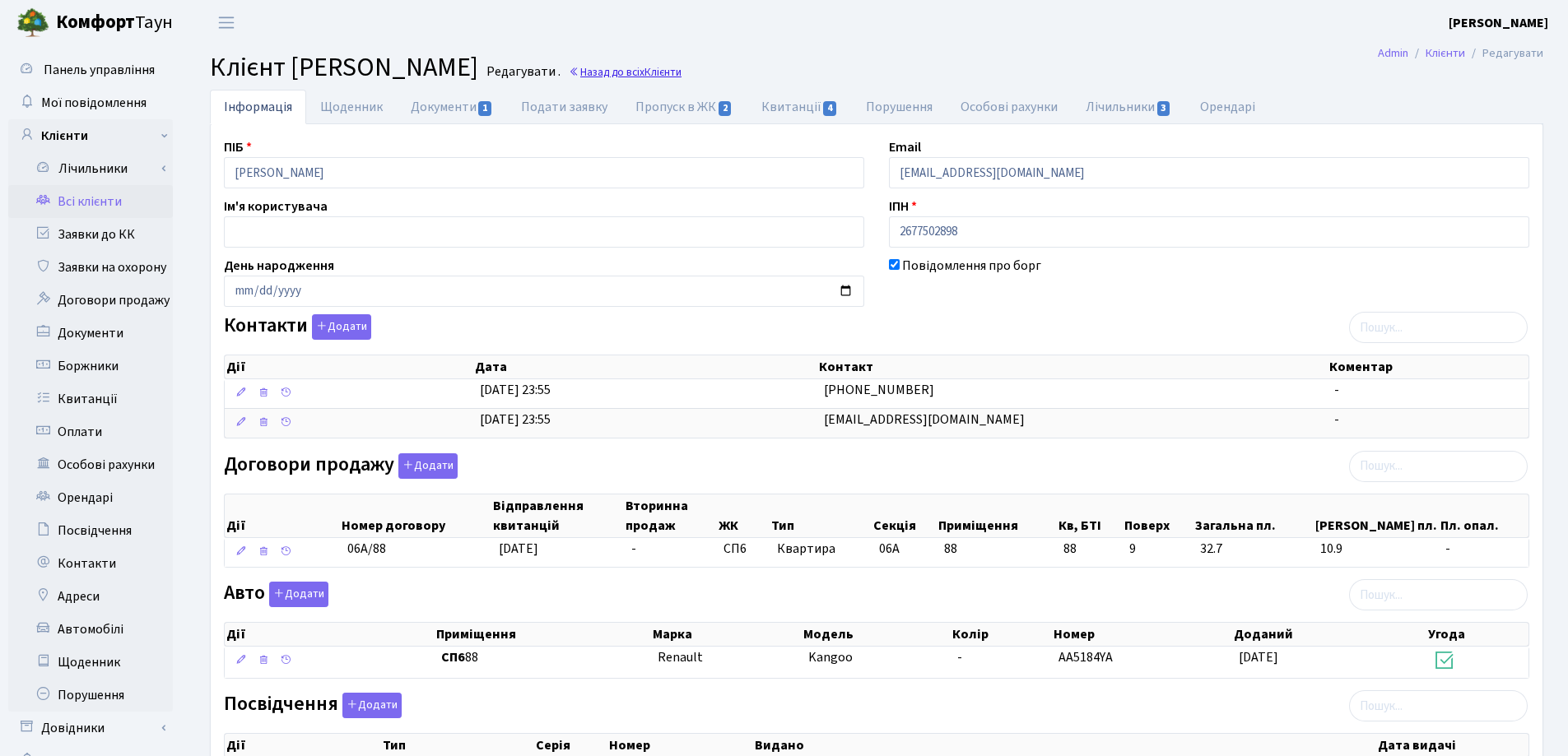
click at [681, 69] on link "Назад до всіх Клієнти" at bounding box center [624, 72] width 113 height 15
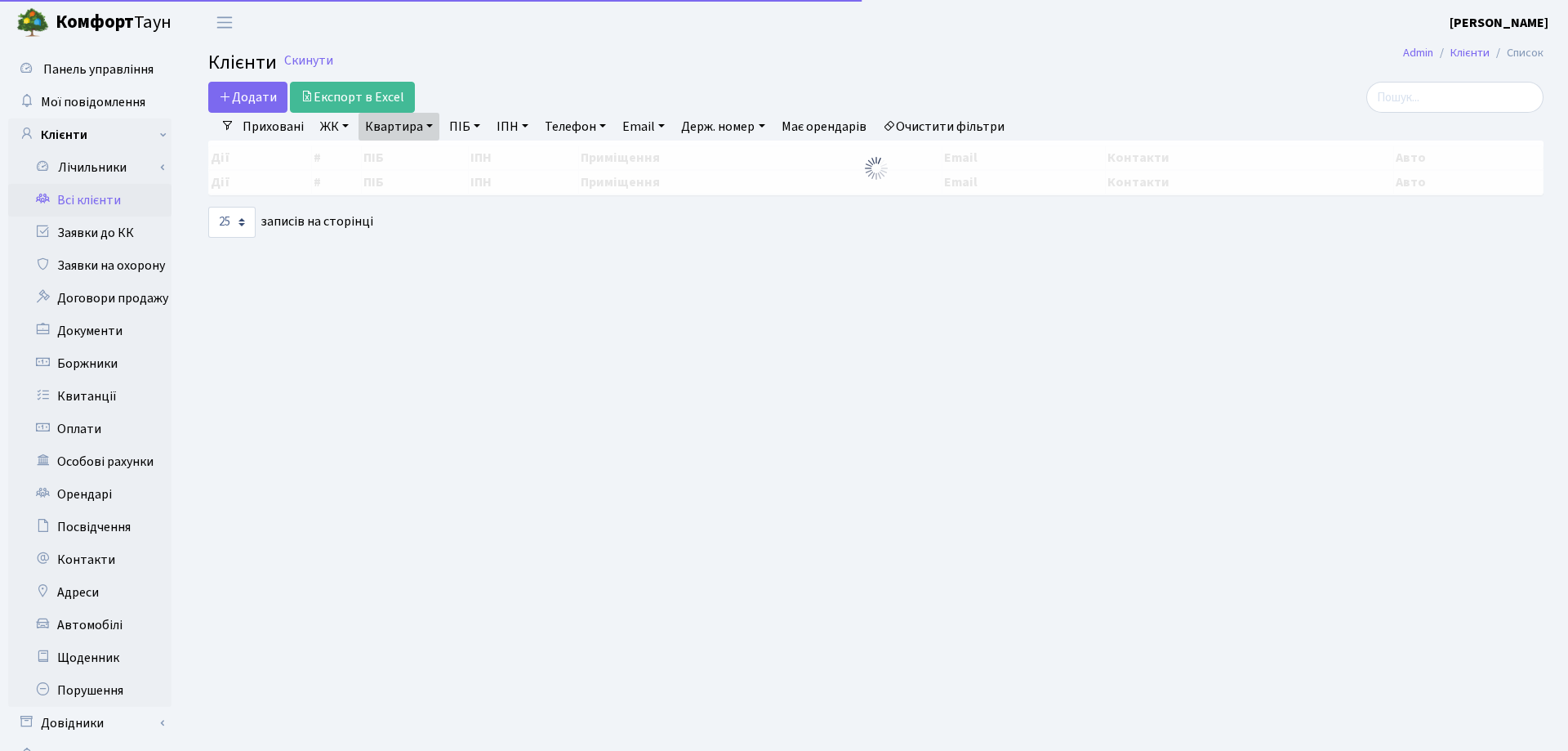
select select "25"
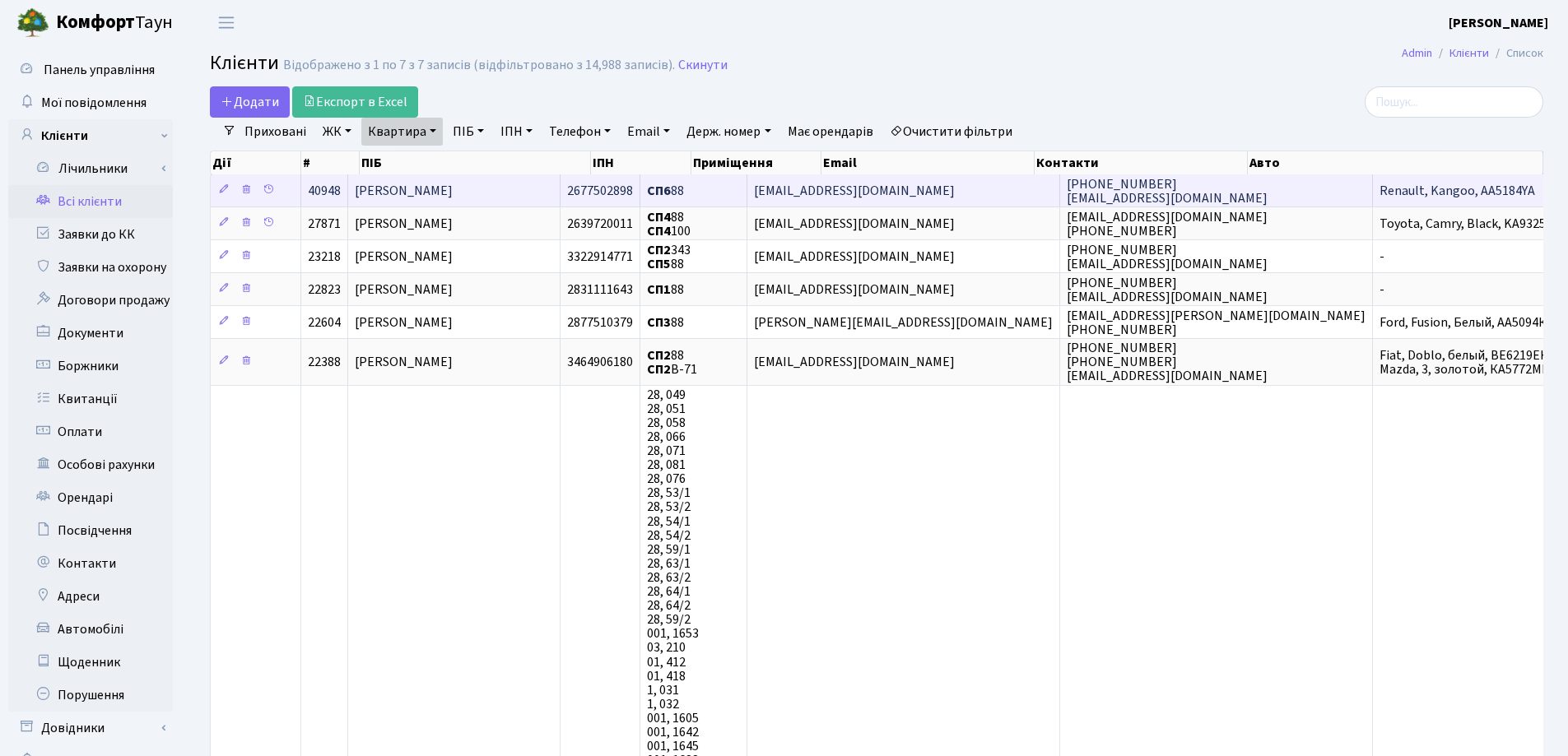
click at [453, 188] on span "[PERSON_NAME]" at bounding box center [404, 190] width 98 height 18
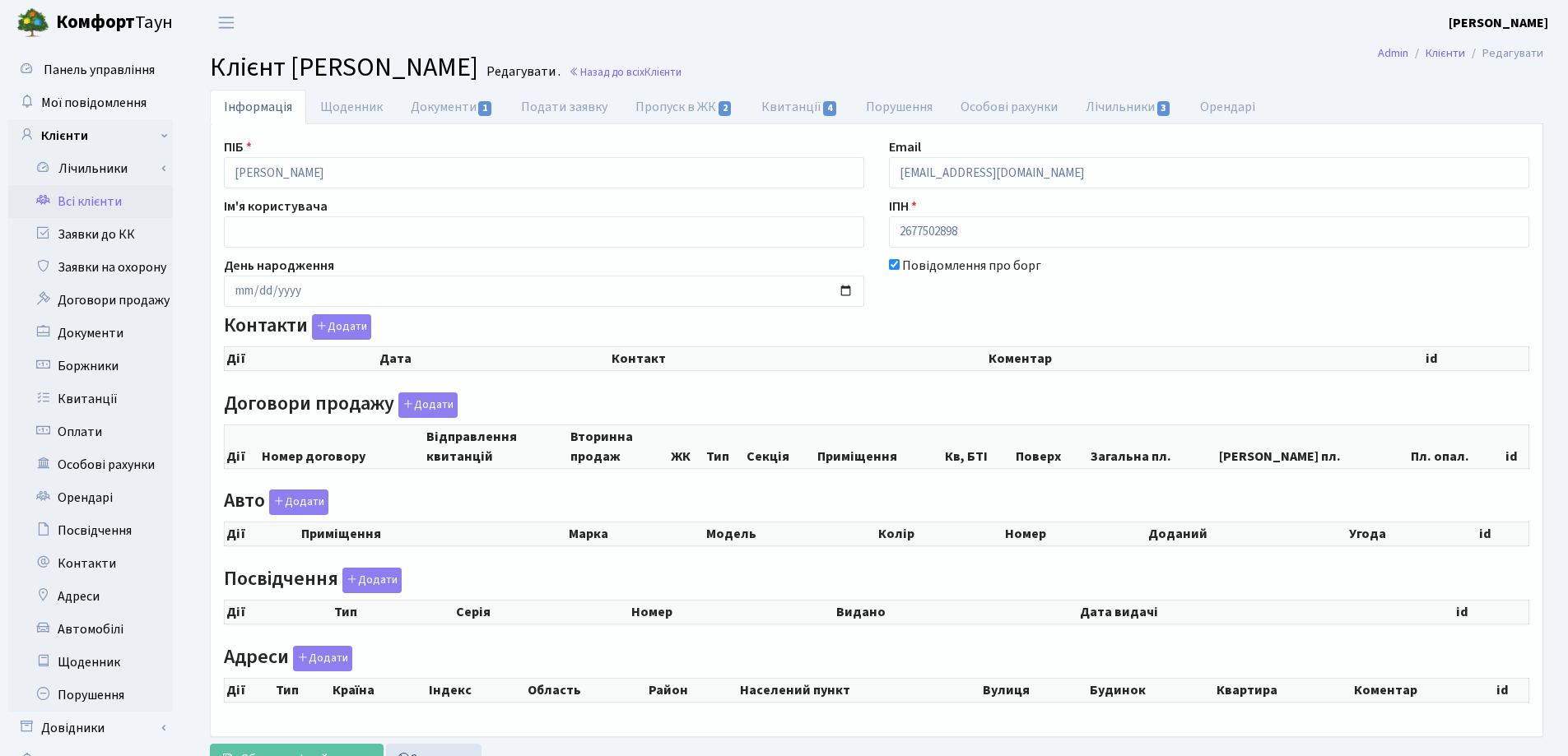
click at [796, 106] on link "Квитанції 4" at bounding box center [800, 107] width 105 height 35
select select "25"
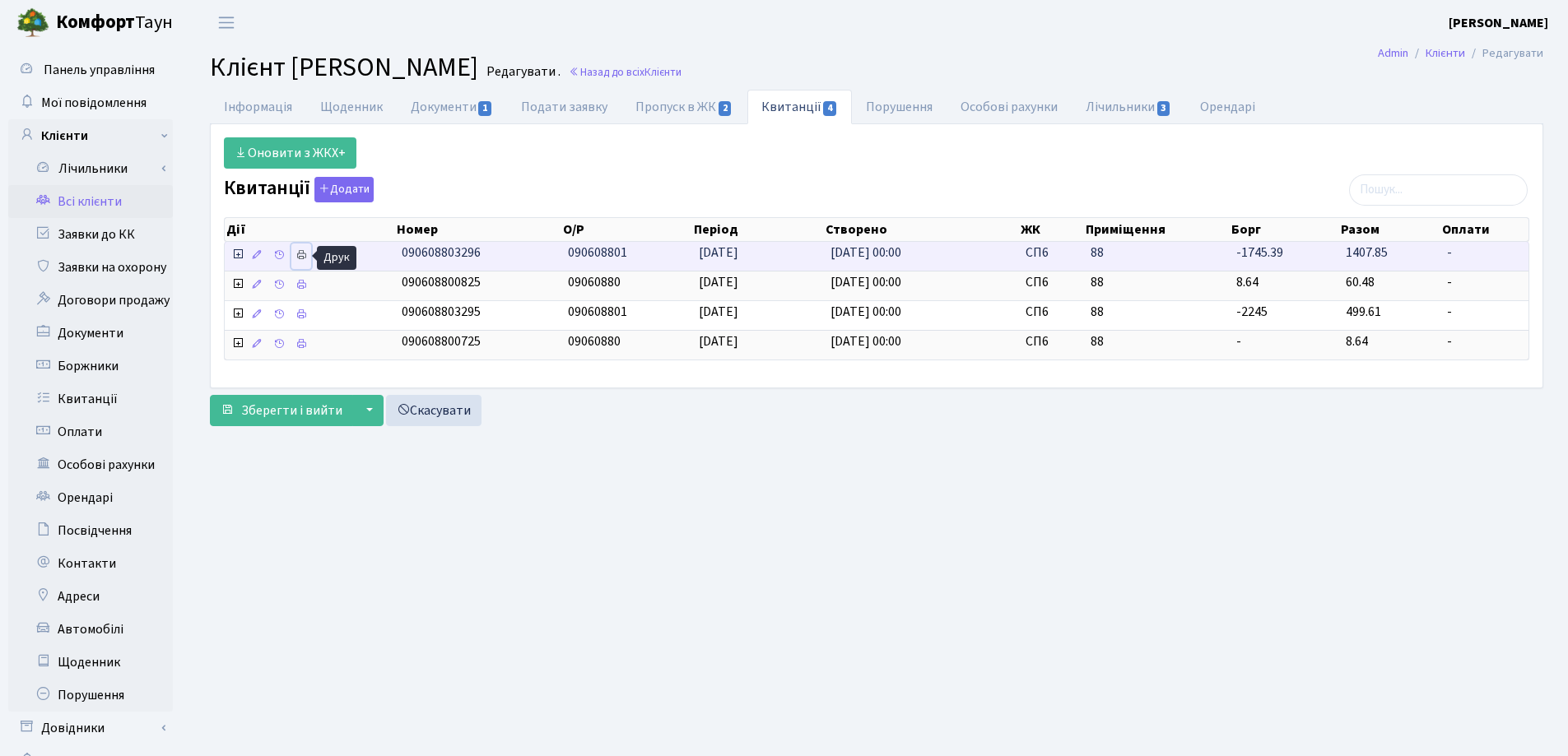
click at [299, 256] on icon at bounding box center [301, 255] width 12 height 12
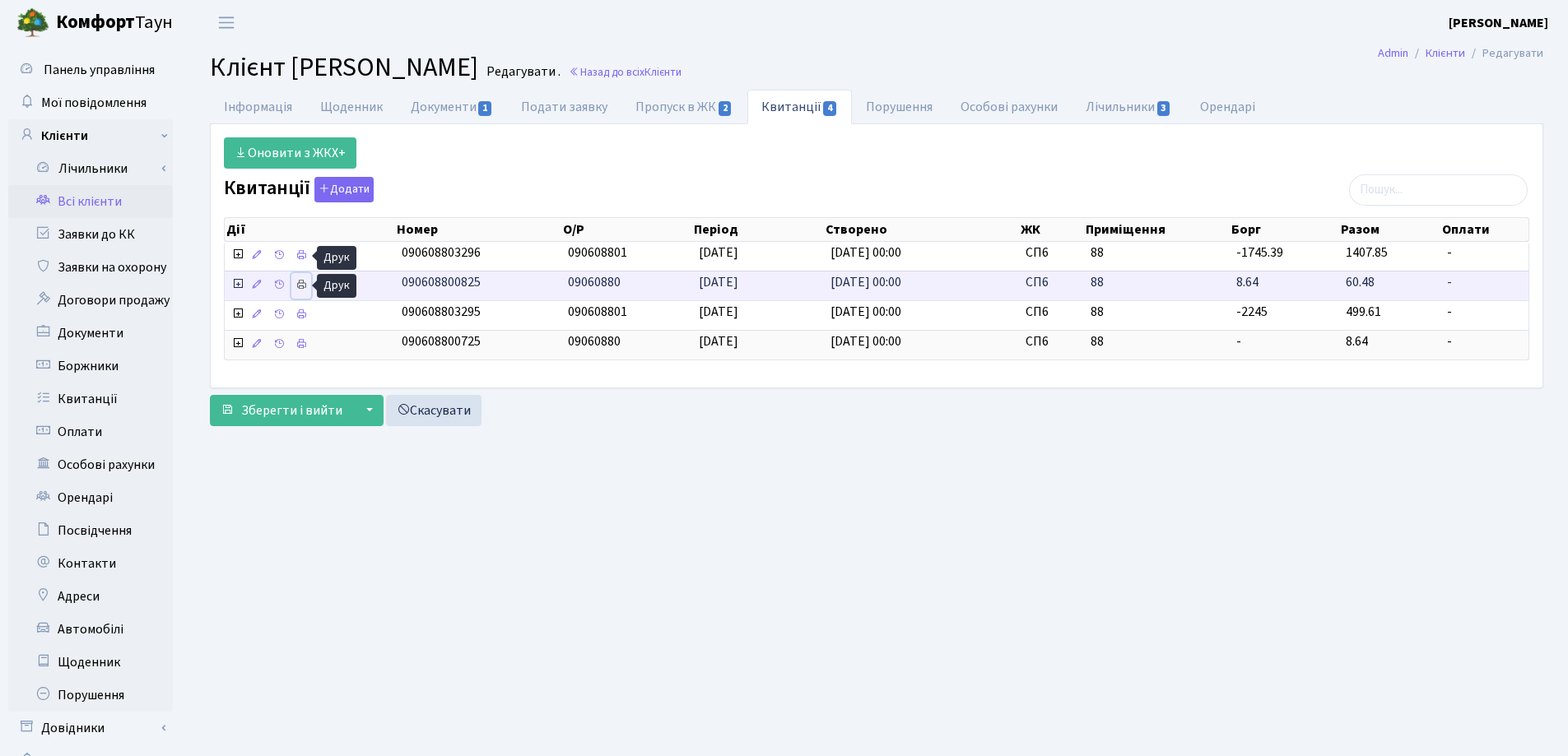
click at [304, 284] on icon at bounding box center [301, 285] width 12 height 12
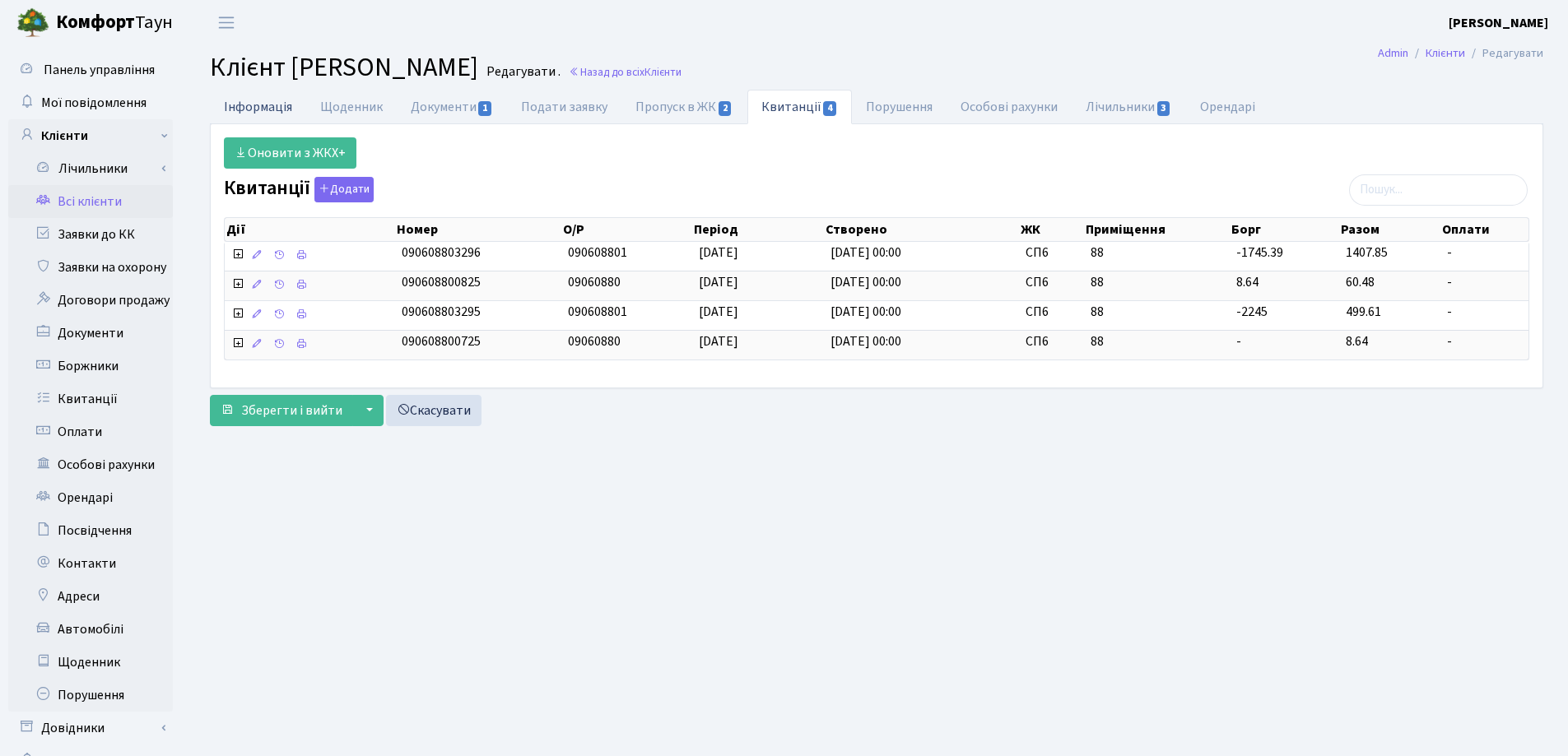
click at [232, 101] on link "Інформація" at bounding box center [258, 107] width 96 height 34
select select "25"
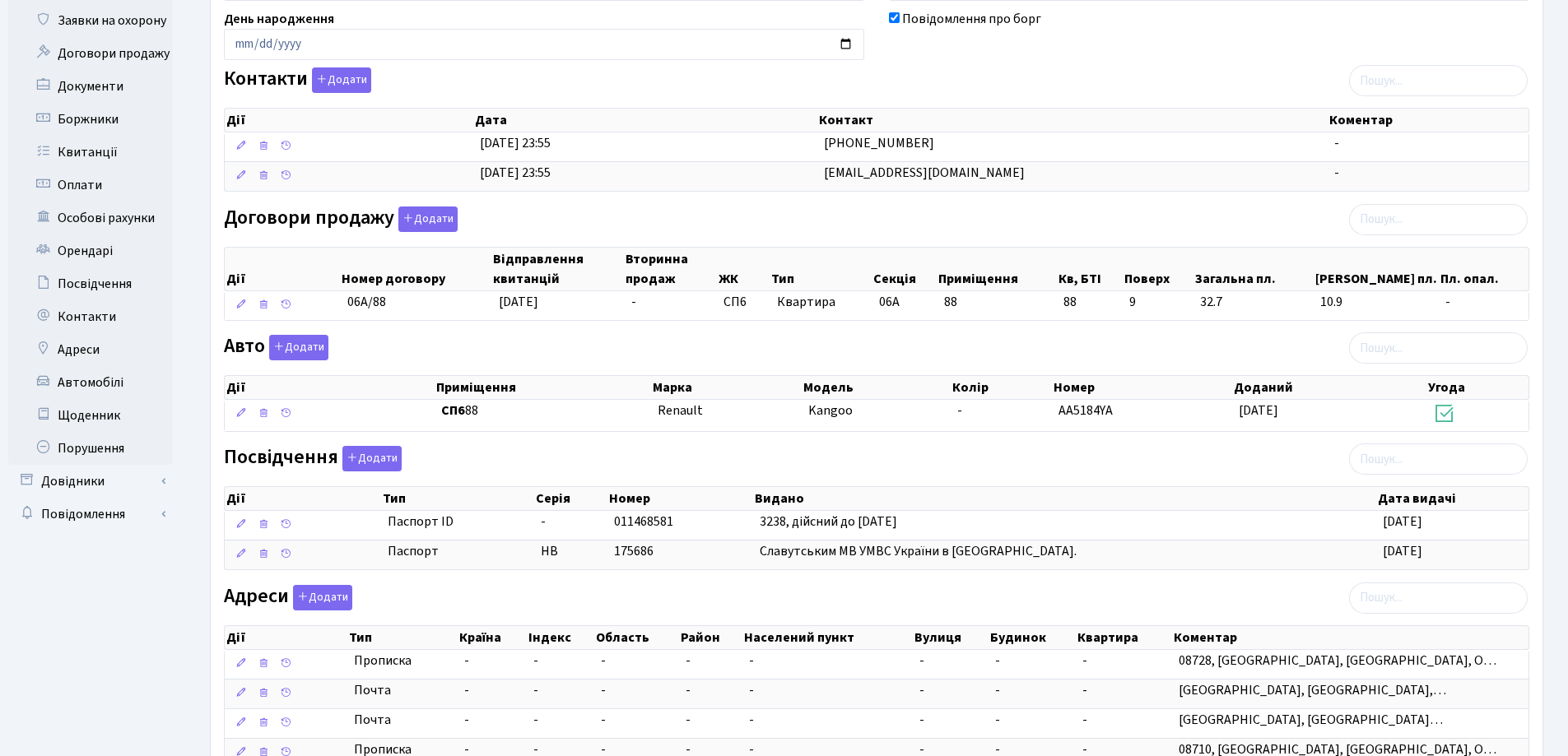
scroll to position [374, 0]
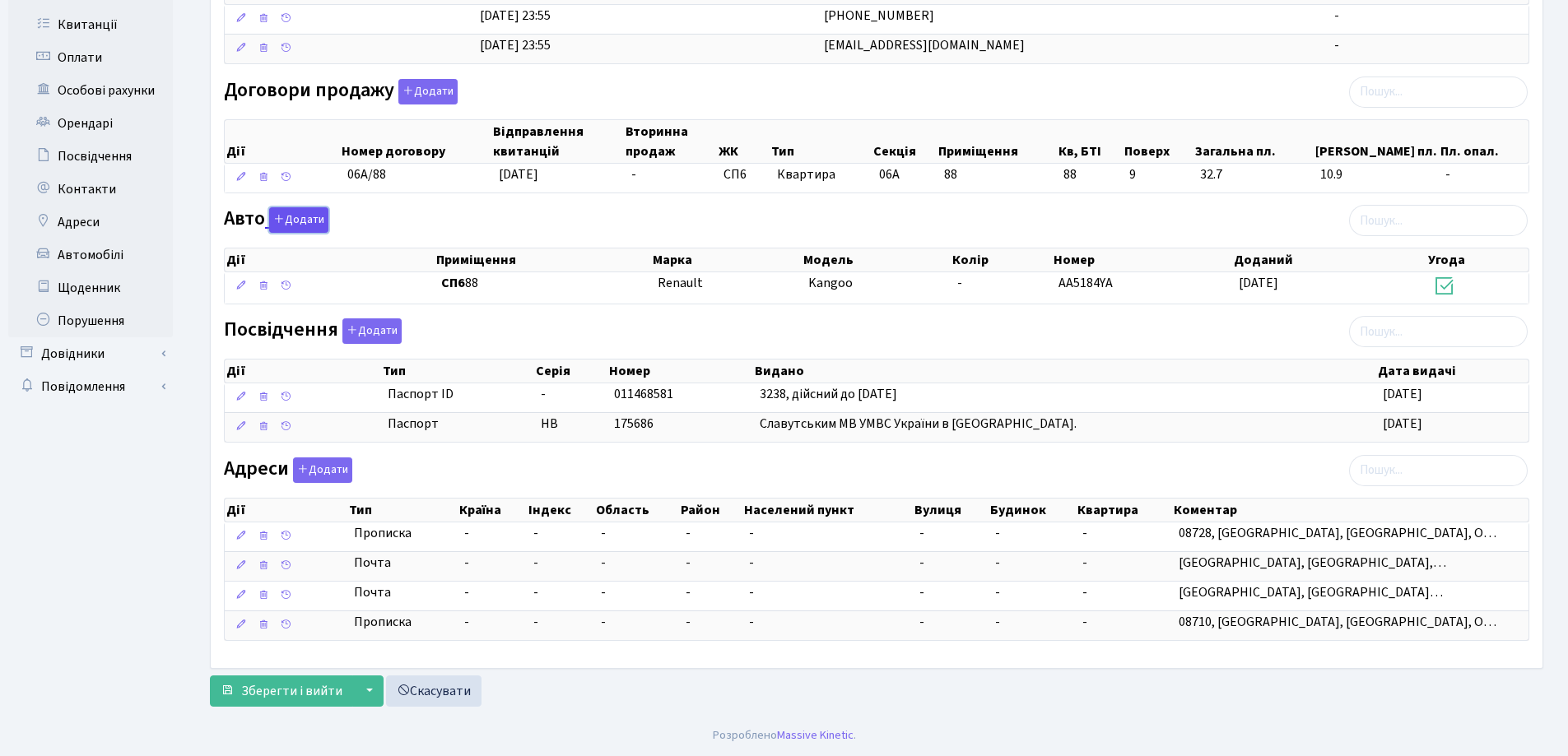
click at [305, 222] on button "Додати" at bounding box center [299, 220] width 59 height 25
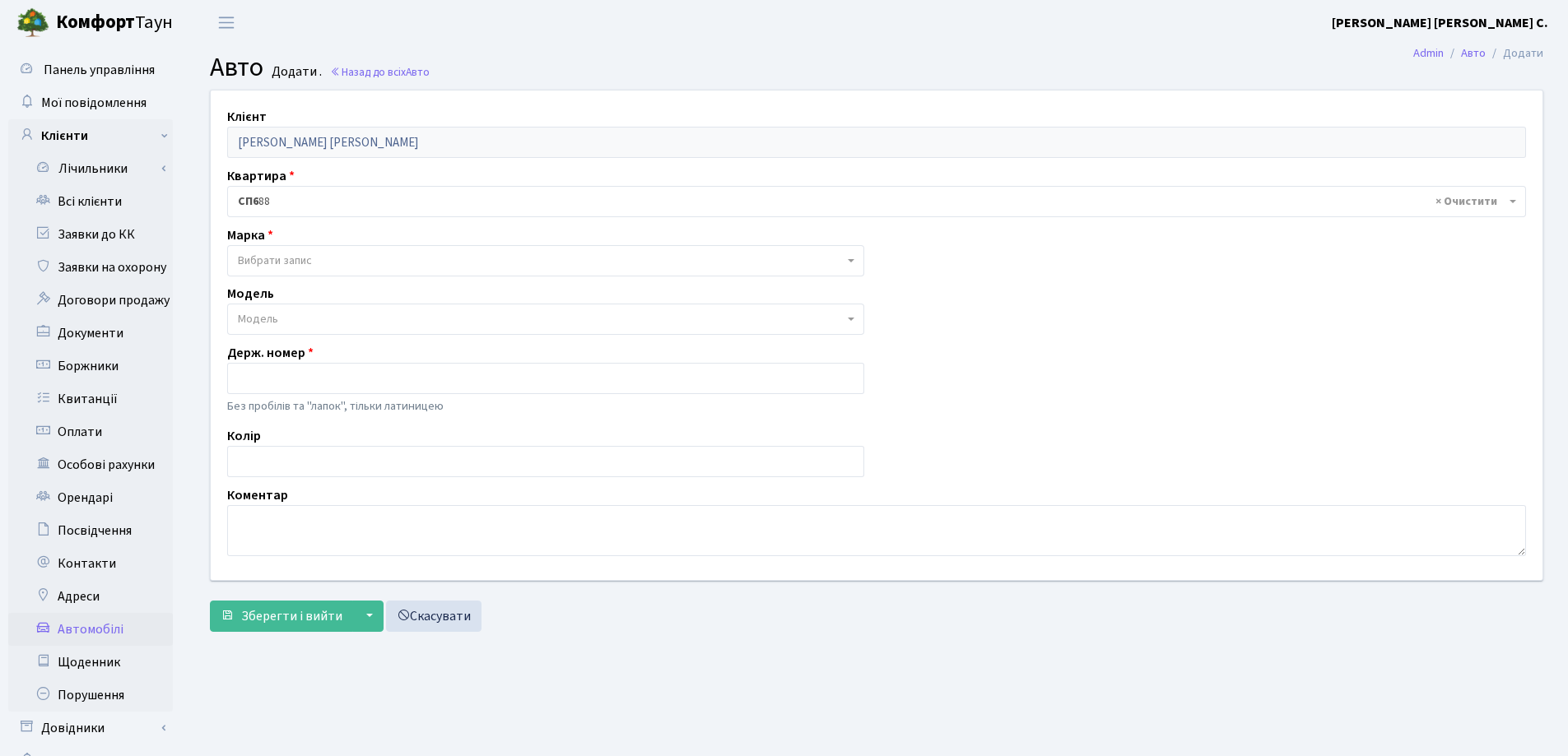
click at [297, 259] on span "Вибрати запис" at bounding box center [275, 260] width 74 height 16
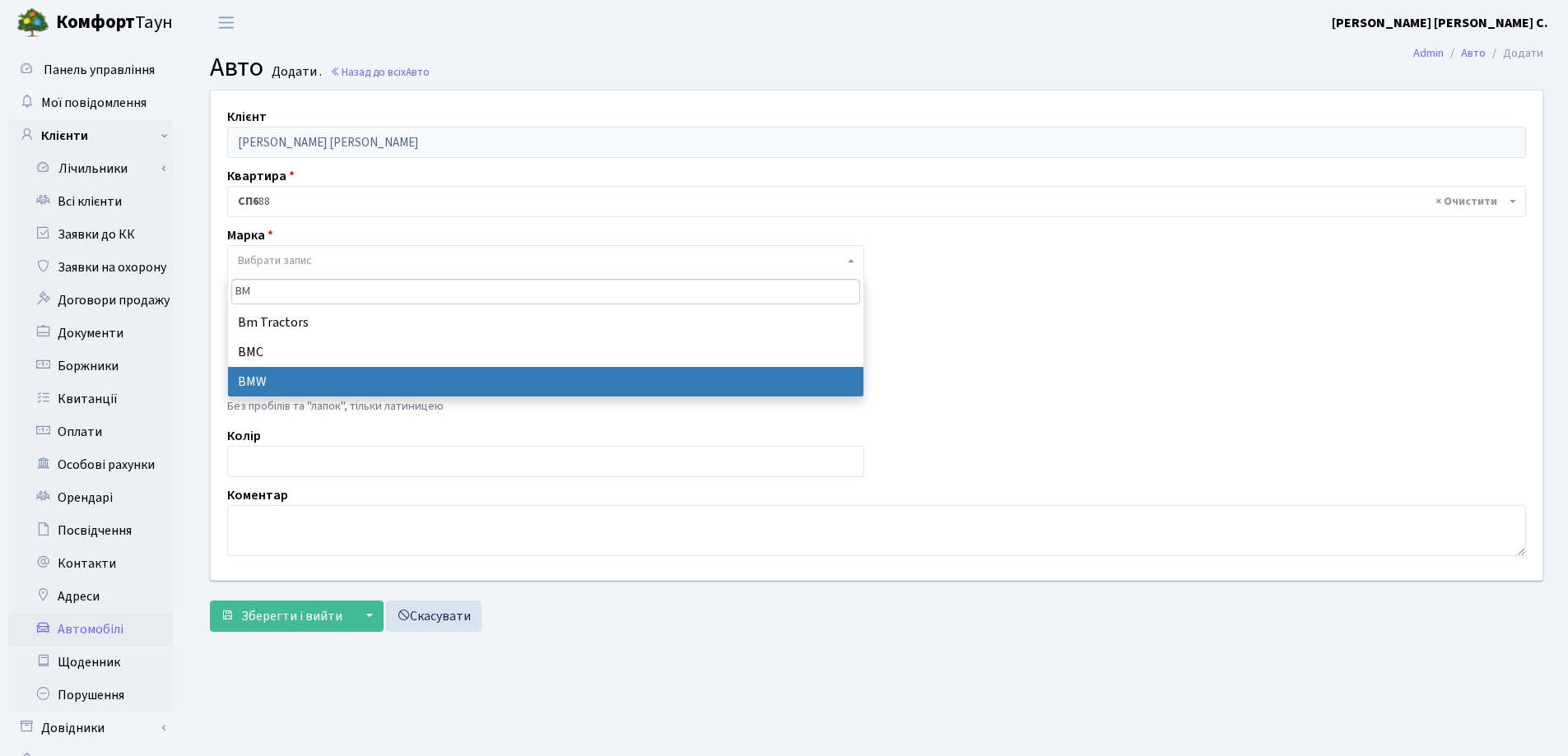
type input "BM"
select select "19"
select select
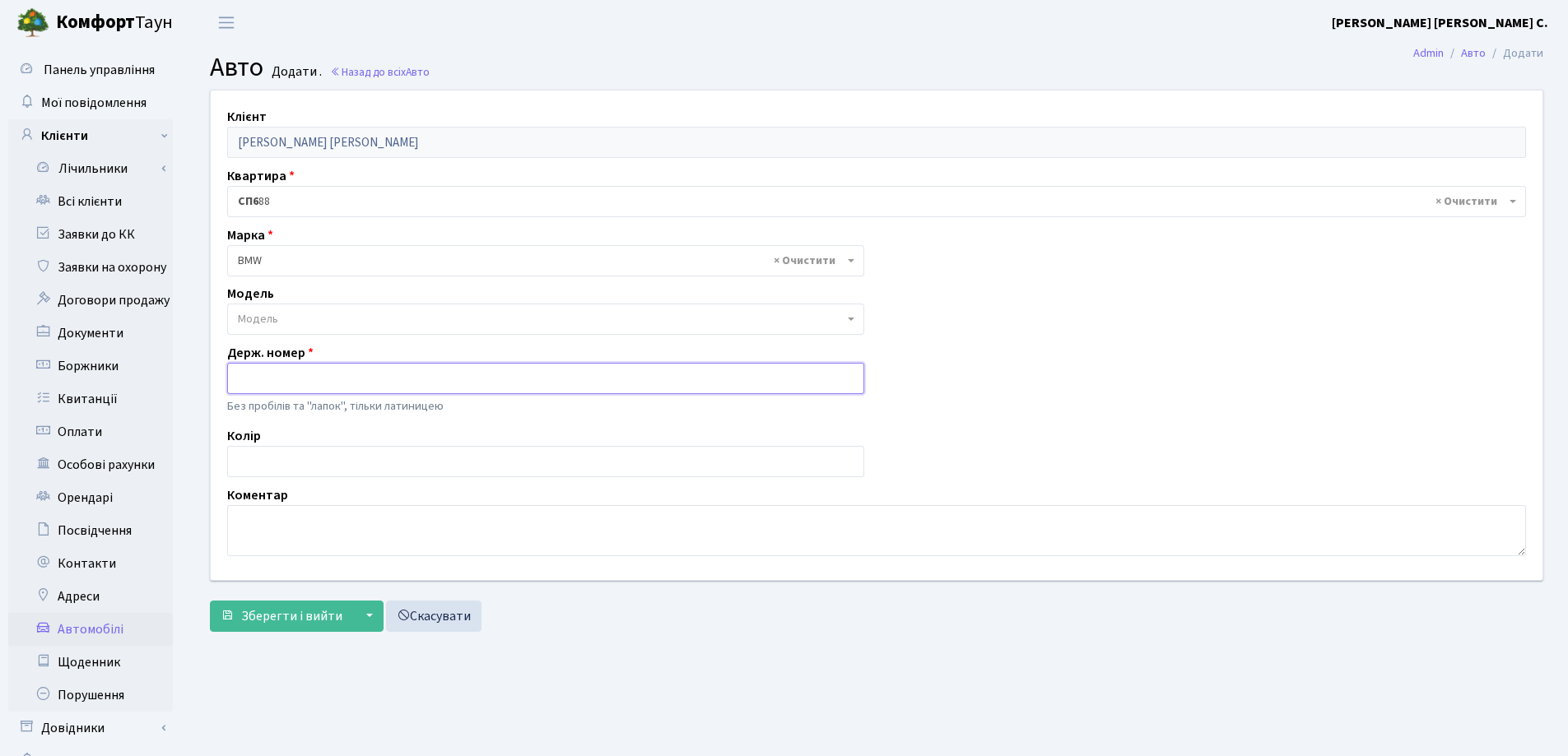
click at [260, 380] on input "text" at bounding box center [545, 378] width 637 height 31
type input "AI1242YA"
click at [284, 616] on span "Зберегти і вийти" at bounding box center [292, 616] width 102 height 18
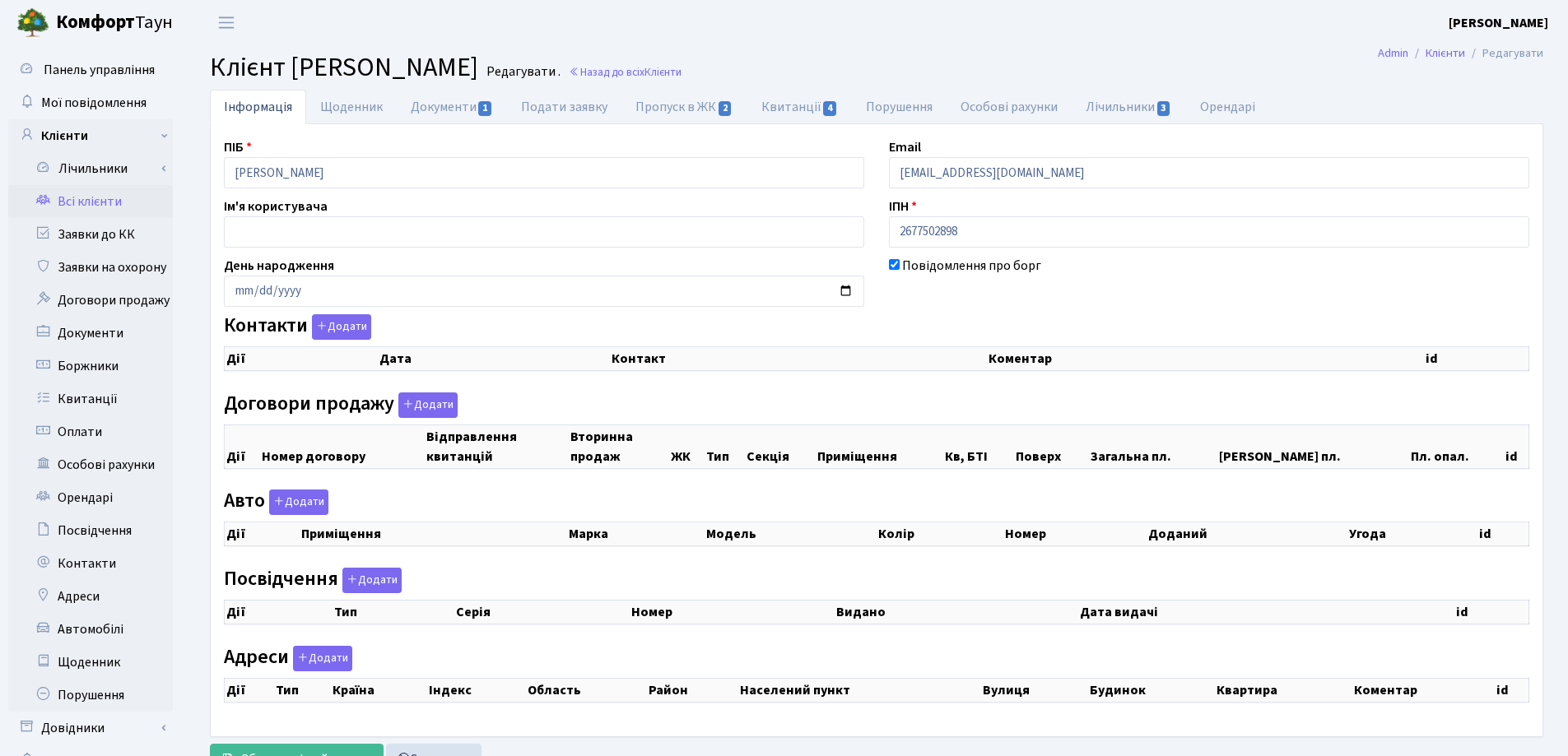
checkbox input "true"
select select "25"
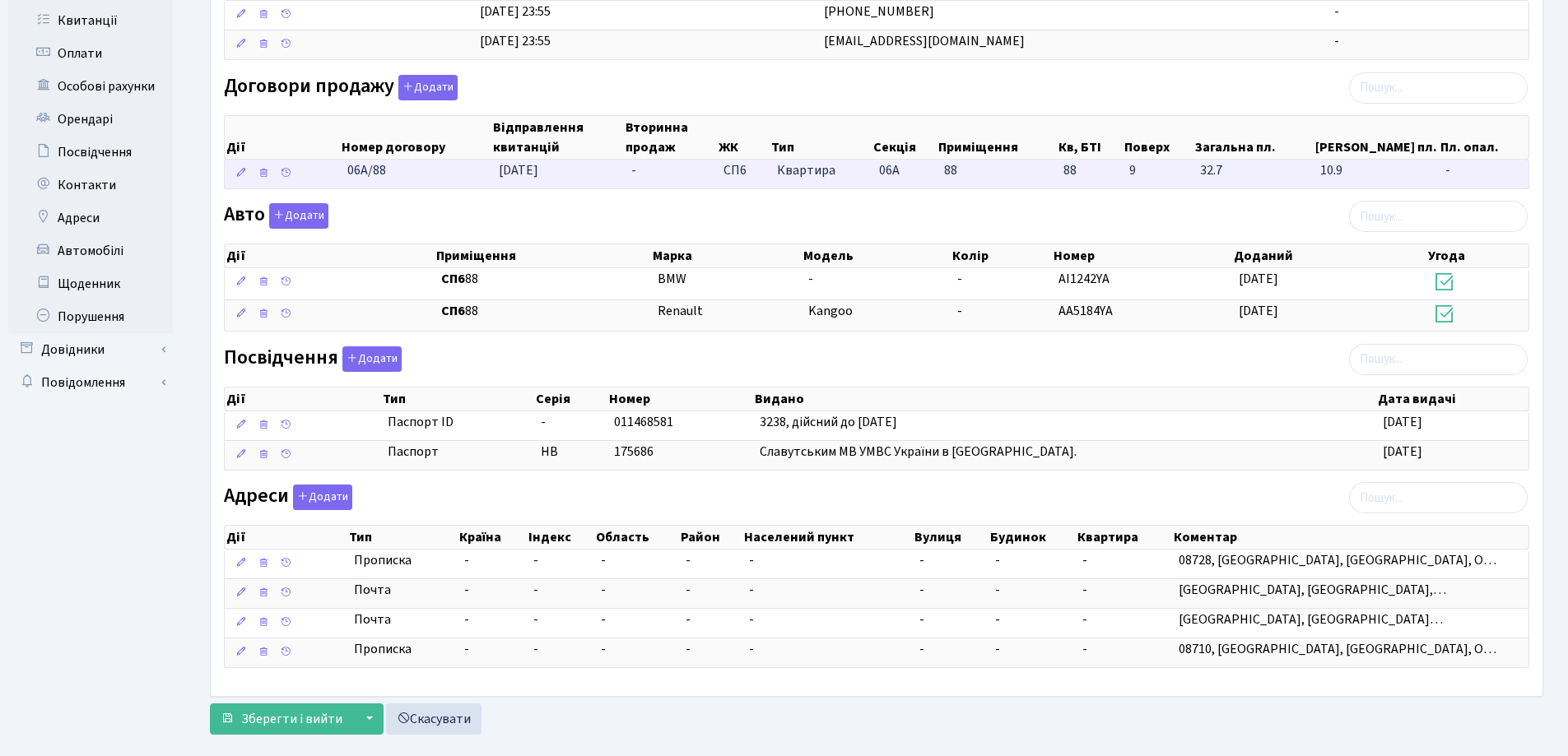
scroll to position [405, 0]
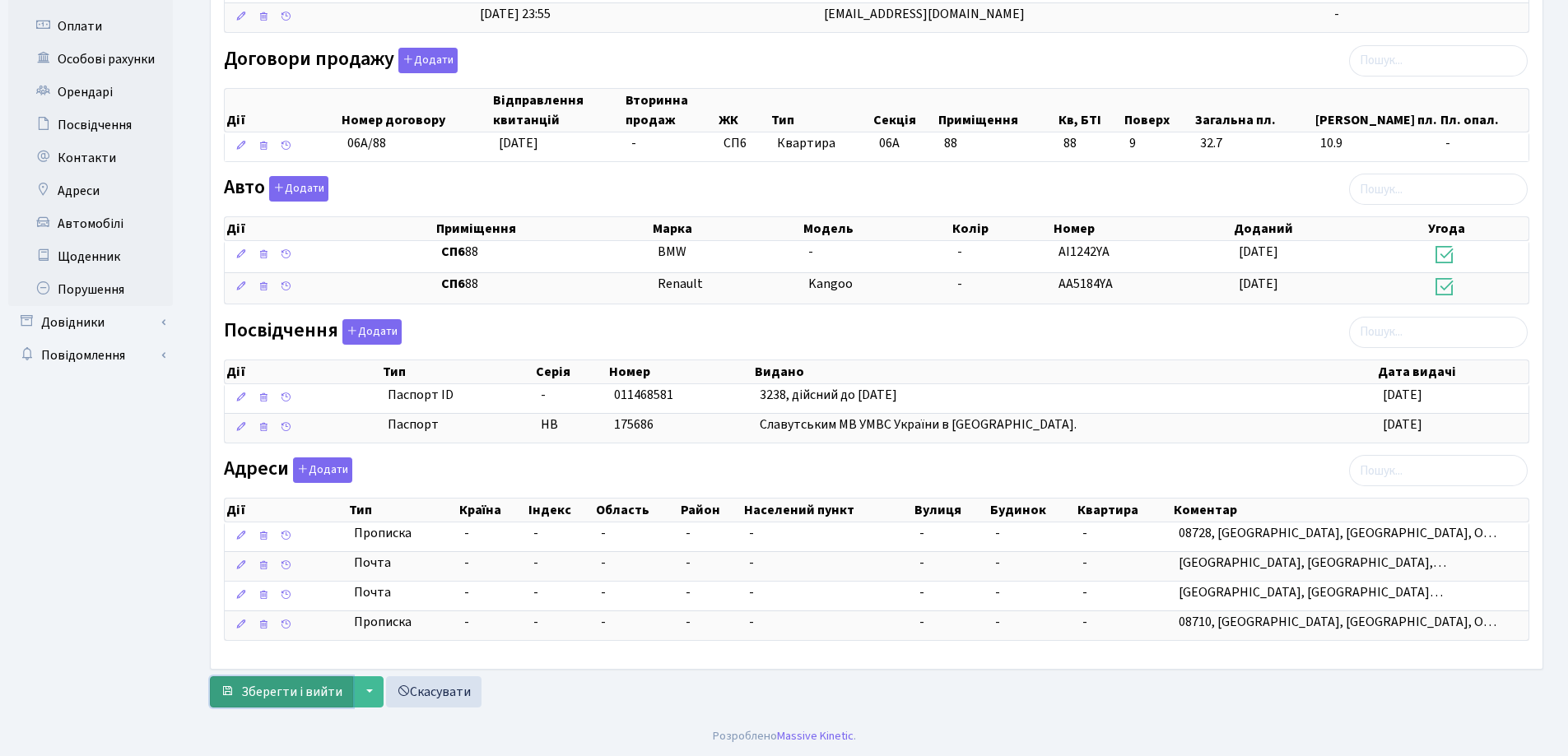
click at [312, 689] on span "Зберегти і вийти" at bounding box center [292, 691] width 102 height 18
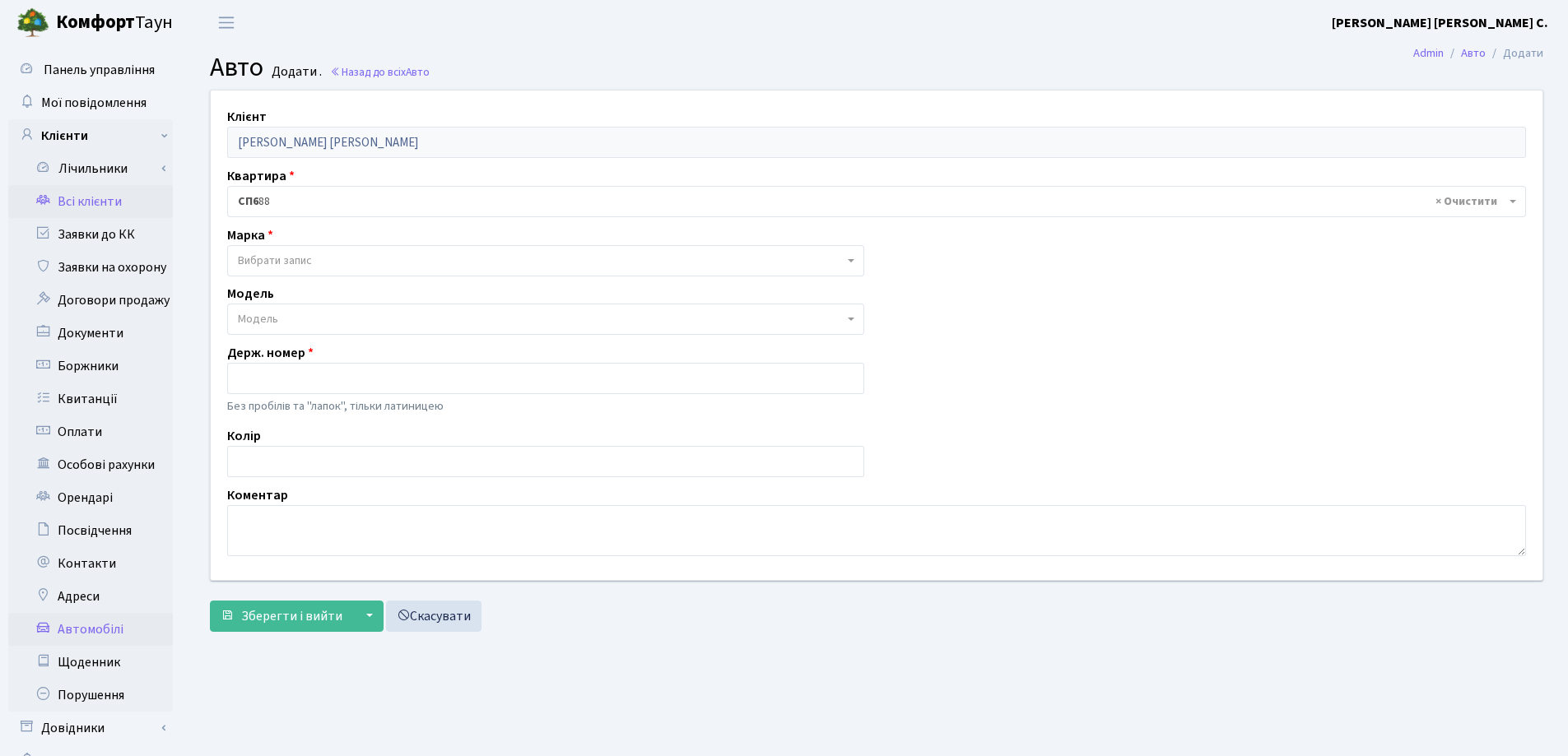
click at [86, 200] on link "Всі клієнти" at bounding box center [91, 201] width 165 height 33
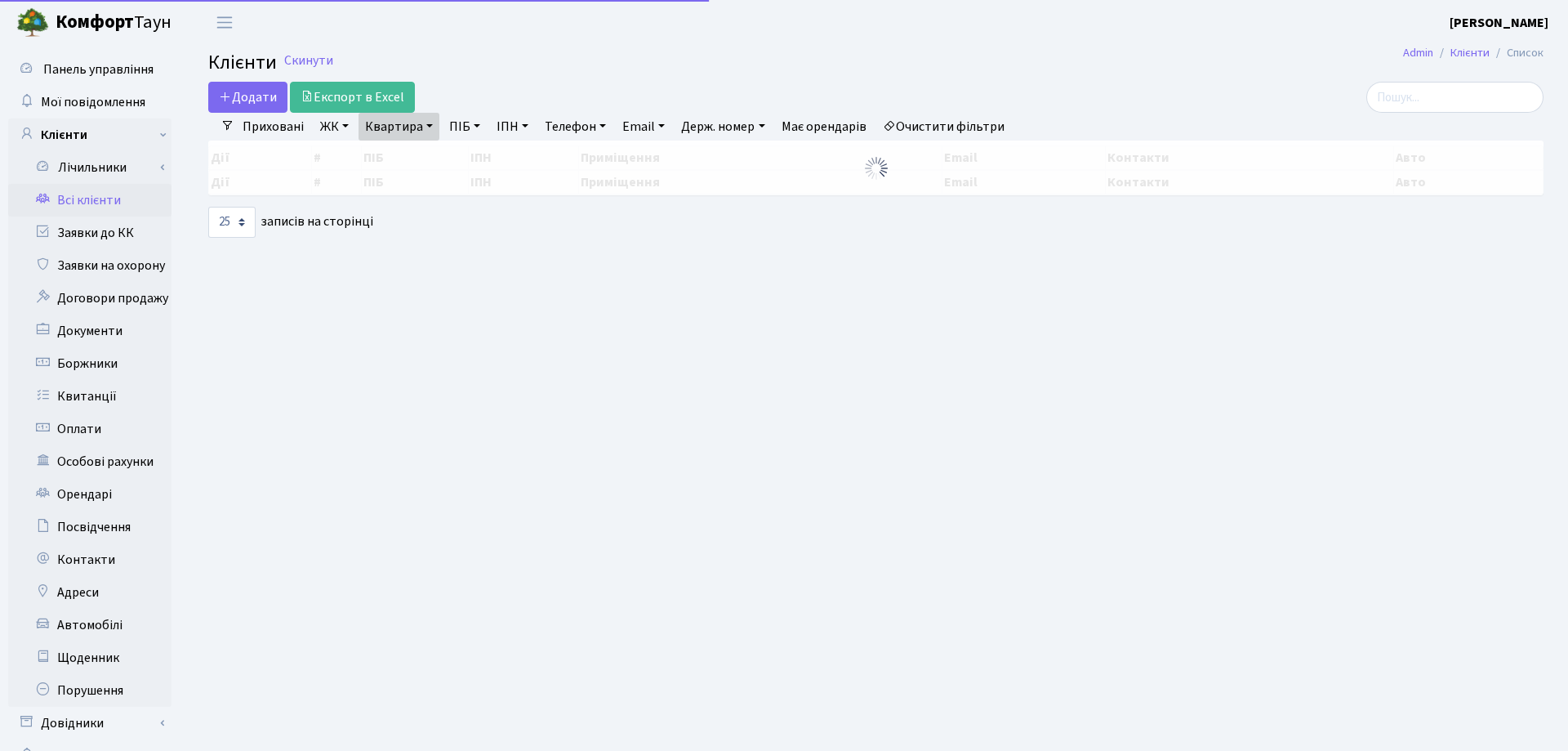
select select "25"
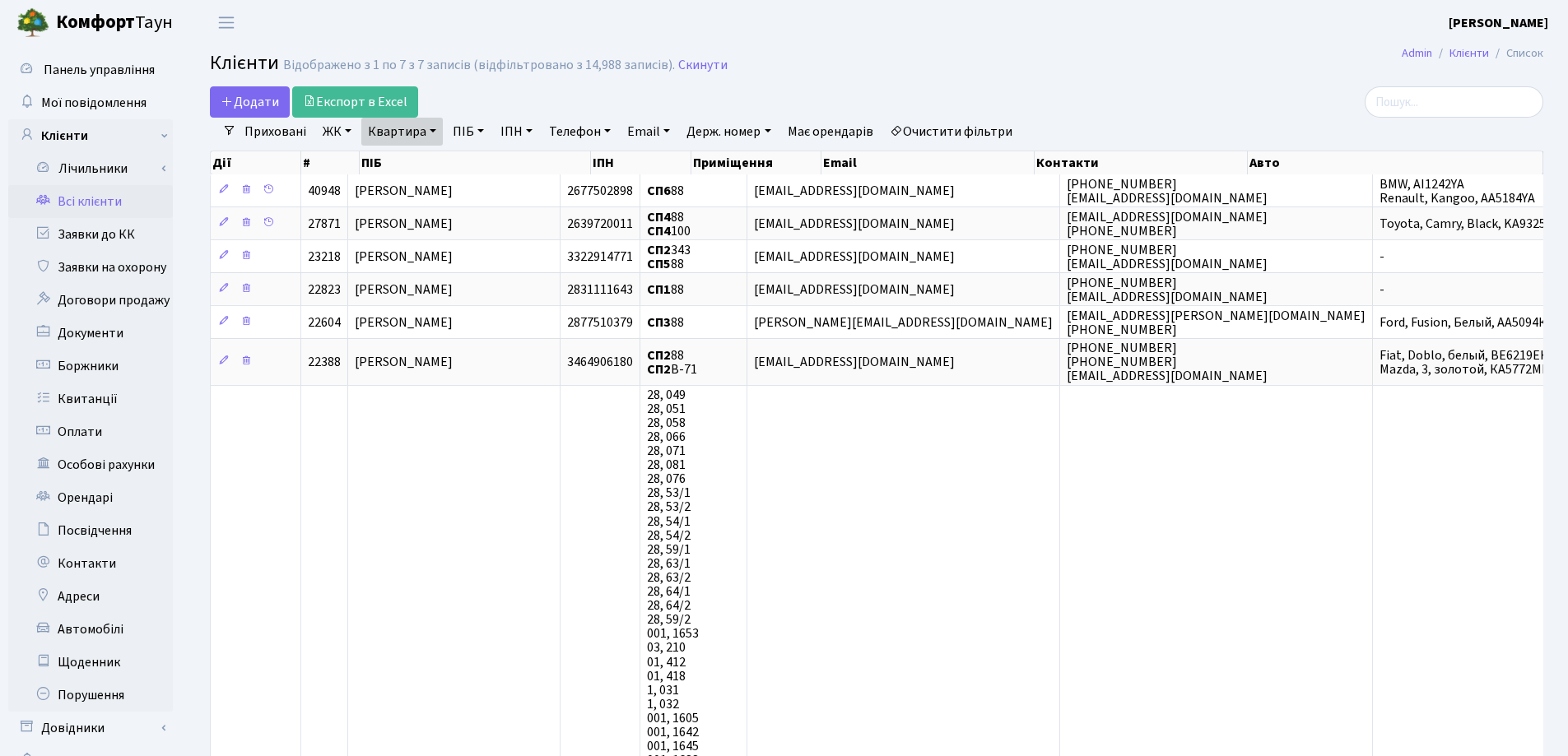
click at [435, 129] on link "Квартира" at bounding box center [402, 131] width 81 height 28
click at [481, 165] on icon at bounding box center [475, 164] width 14 height 14
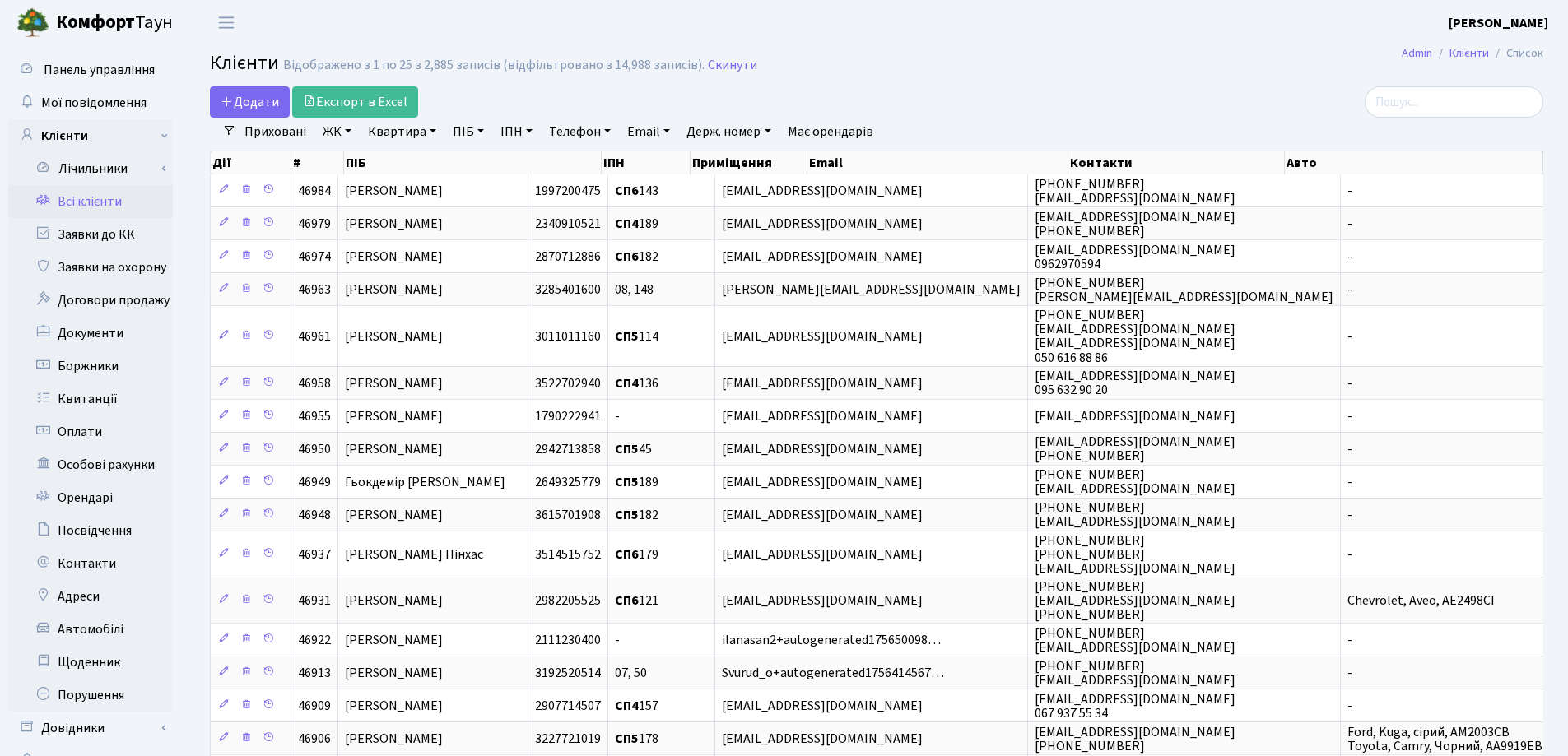
click at [434, 130] on link "Квартира" at bounding box center [402, 131] width 81 height 28
click at [430, 158] on input "text" at bounding box center [410, 163] width 96 height 31
type input "88"
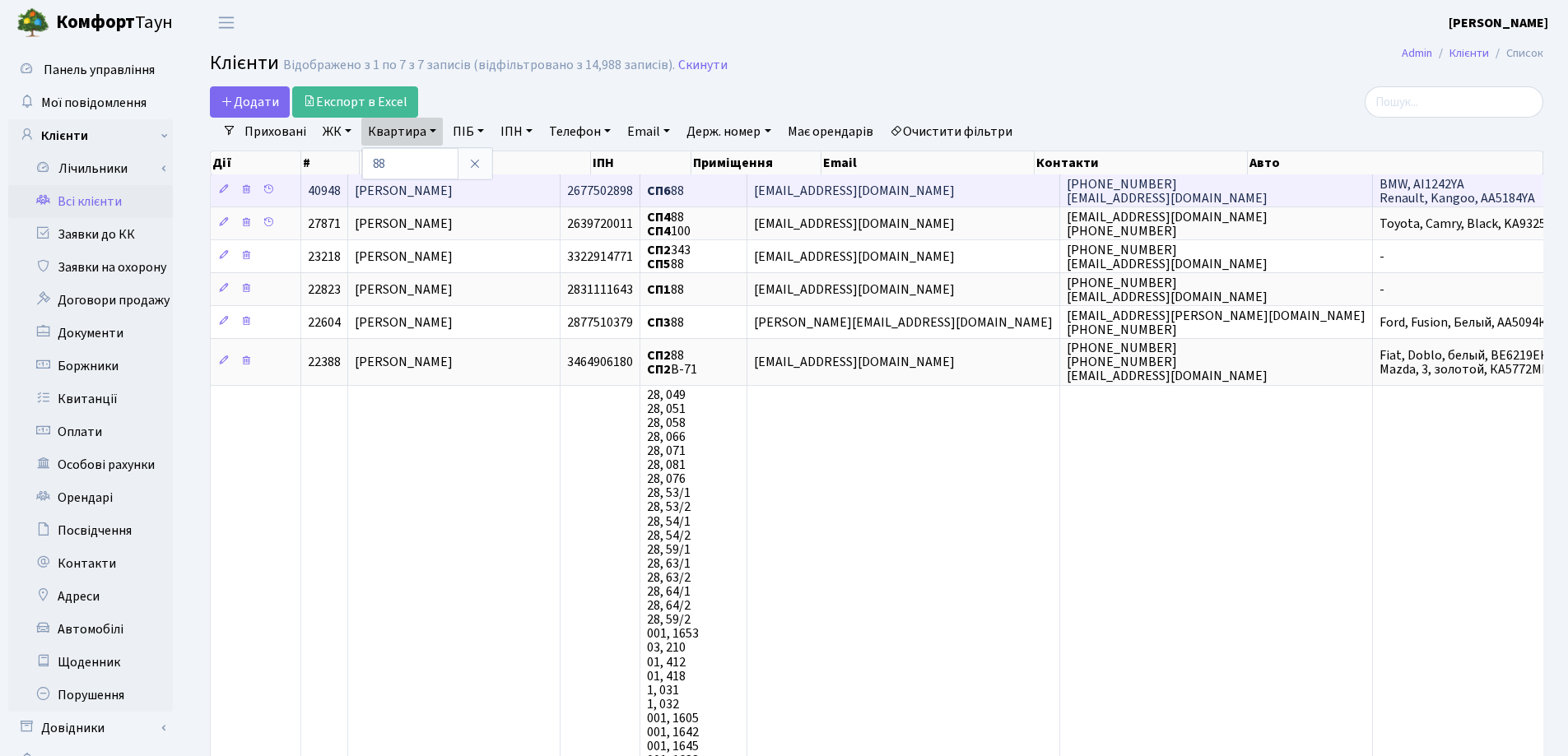
click at [453, 191] on span "[PERSON_NAME]" at bounding box center [404, 190] width 98 height 18
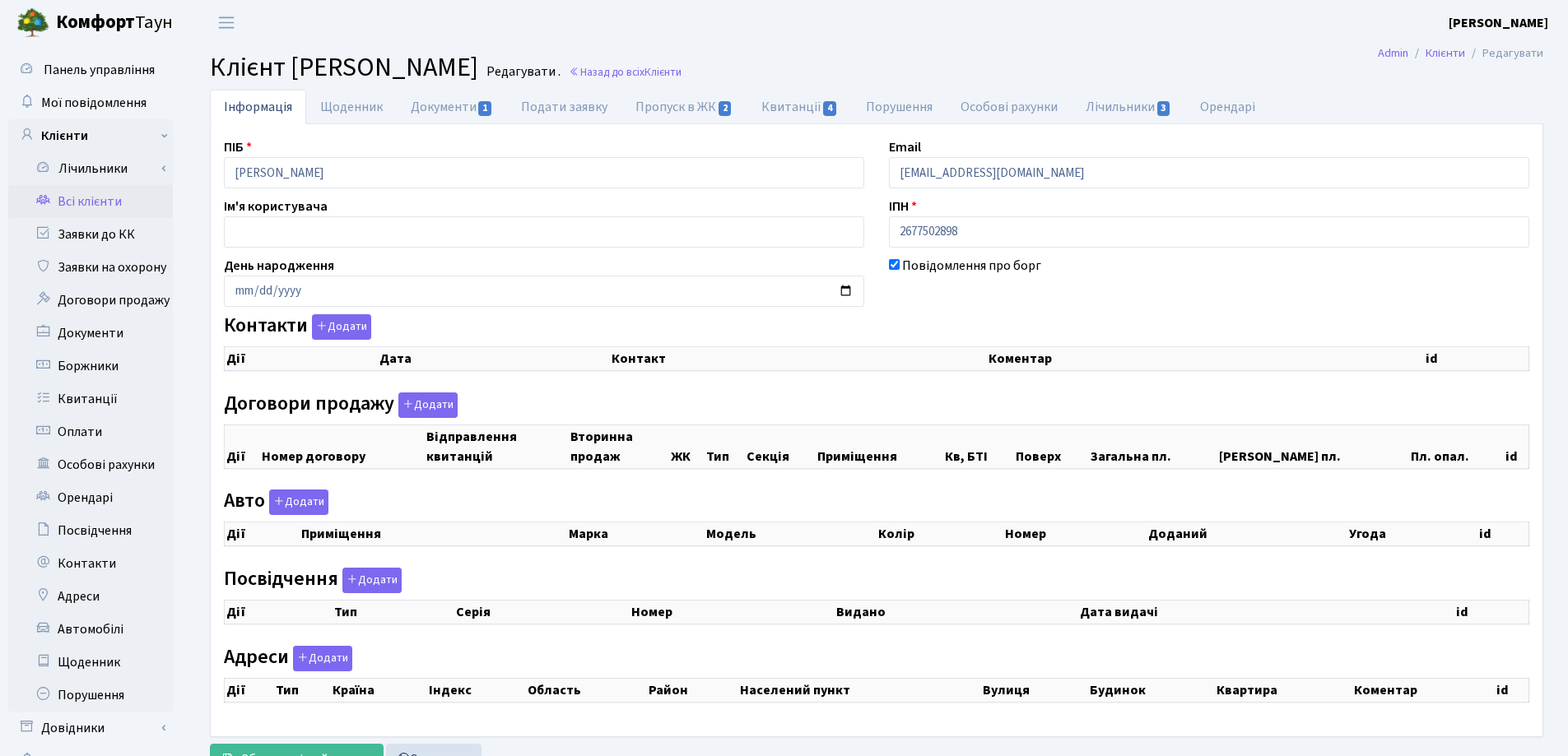
checkbox input "true"
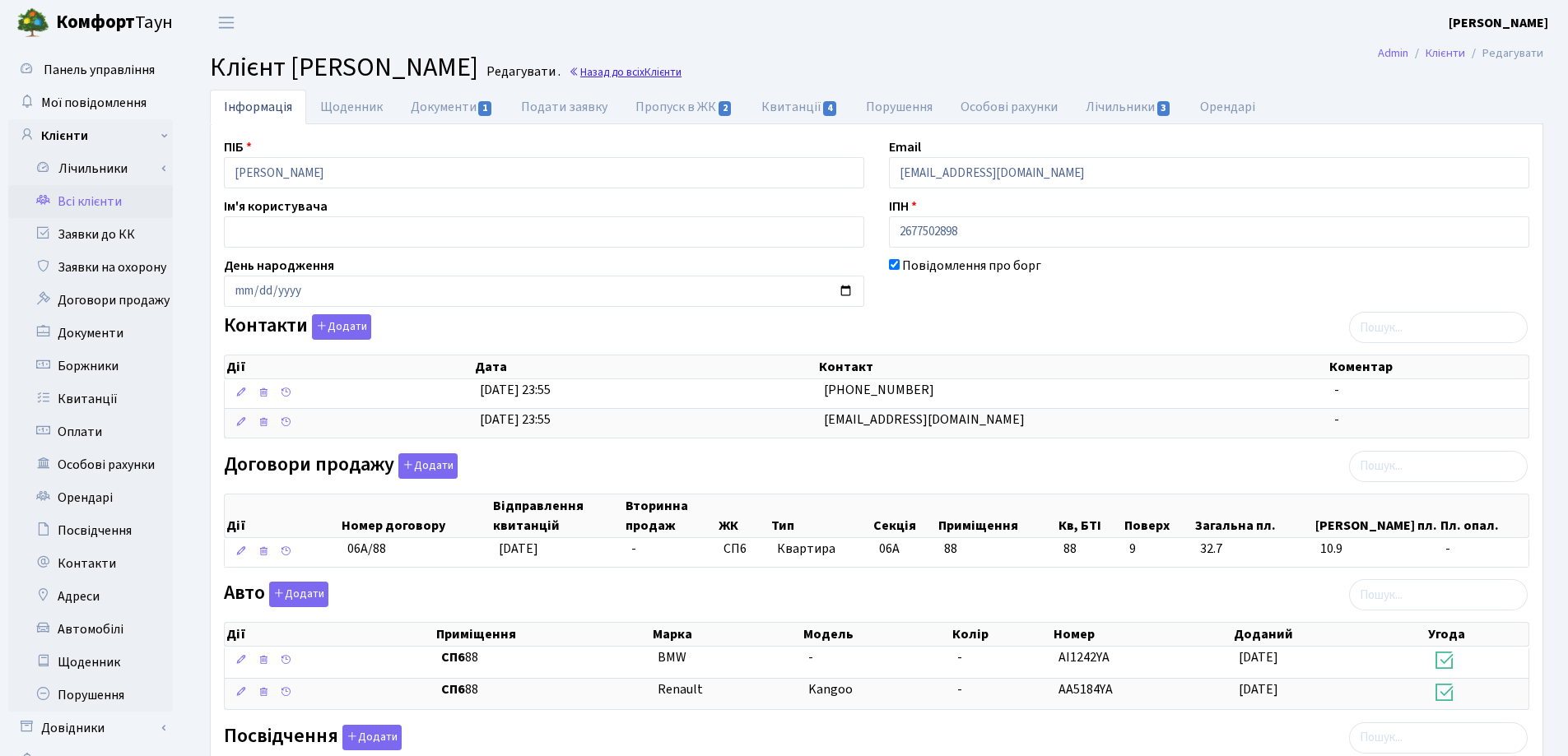
click at [681, 71] on link "Назад до всіх Клієнти" at bounding box center [624, 72] width 113 height 15
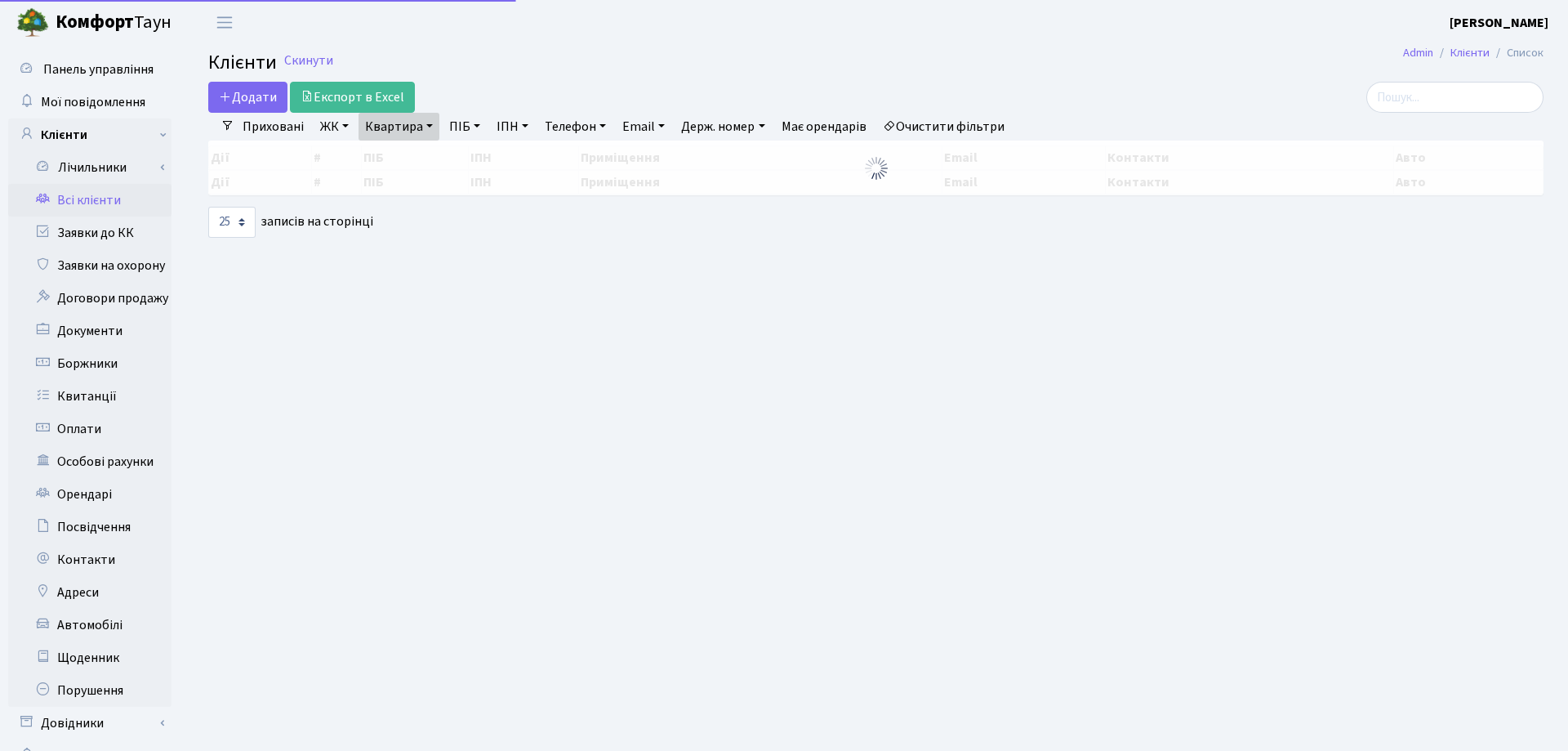
select select "25"
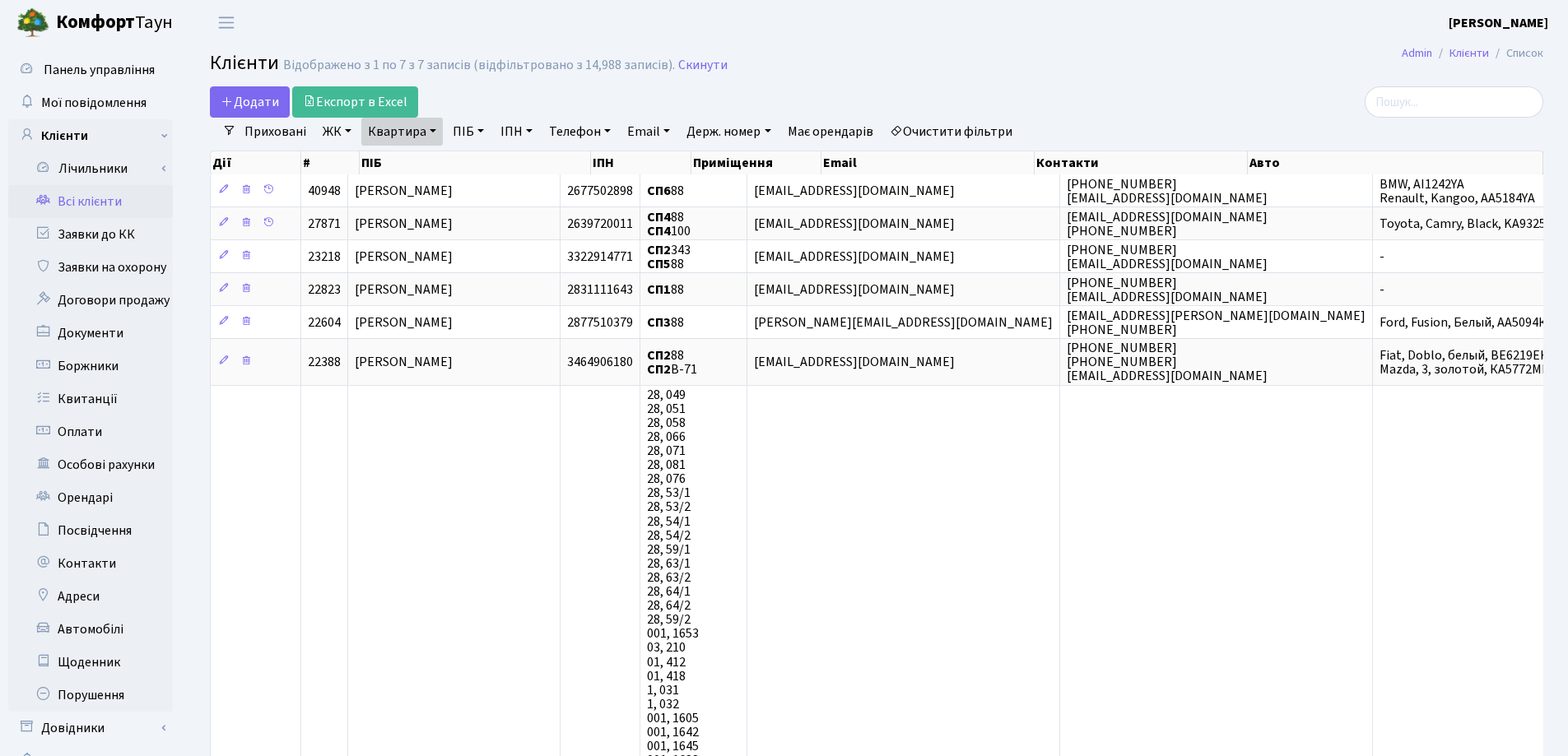
click at [417, 121] on link "Квартира" at bounding box center [402, 131] width 81 height 28
click at [447, 170] on input "88" at bounding box center [410, 163] width 96 height 31
type input "8"
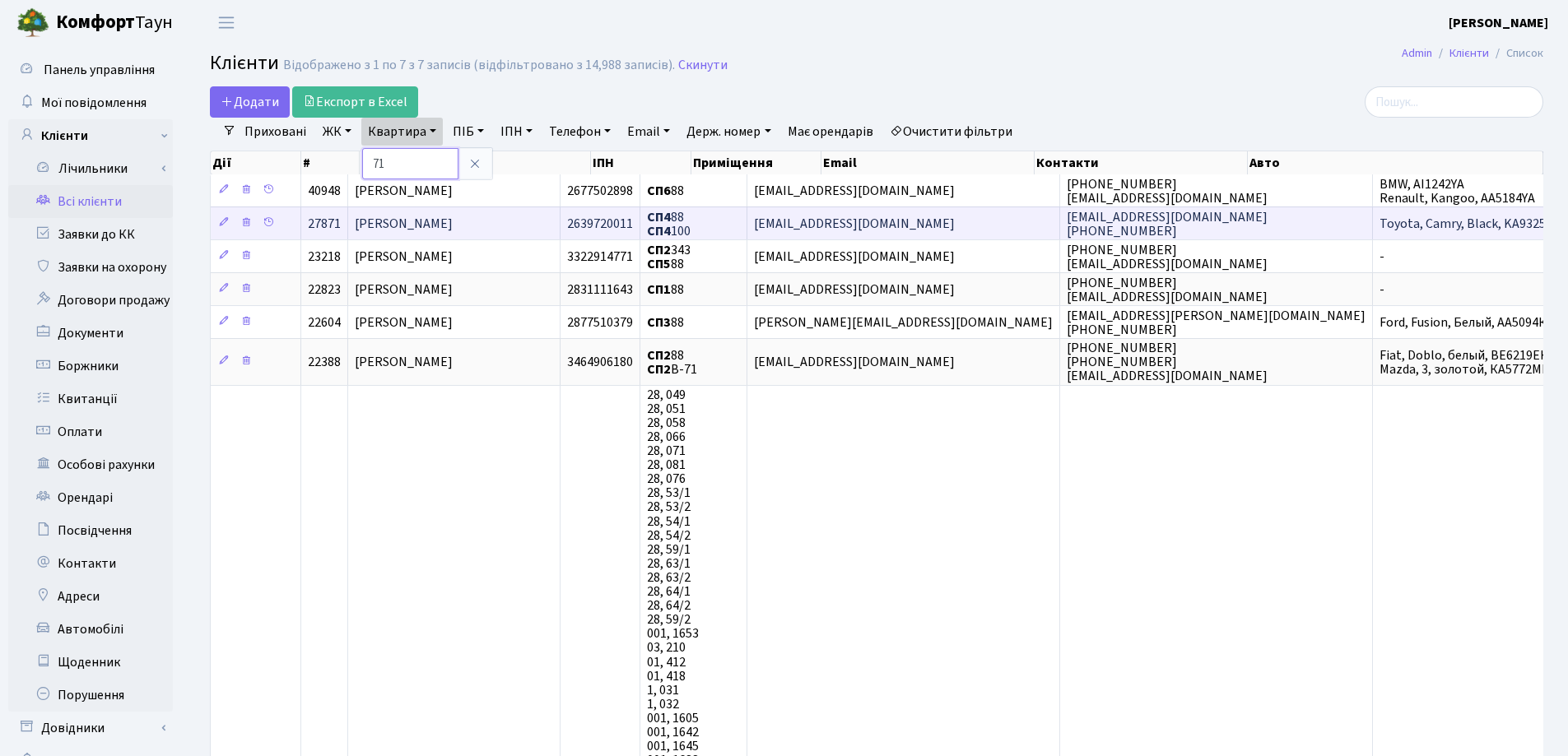
type input "71"
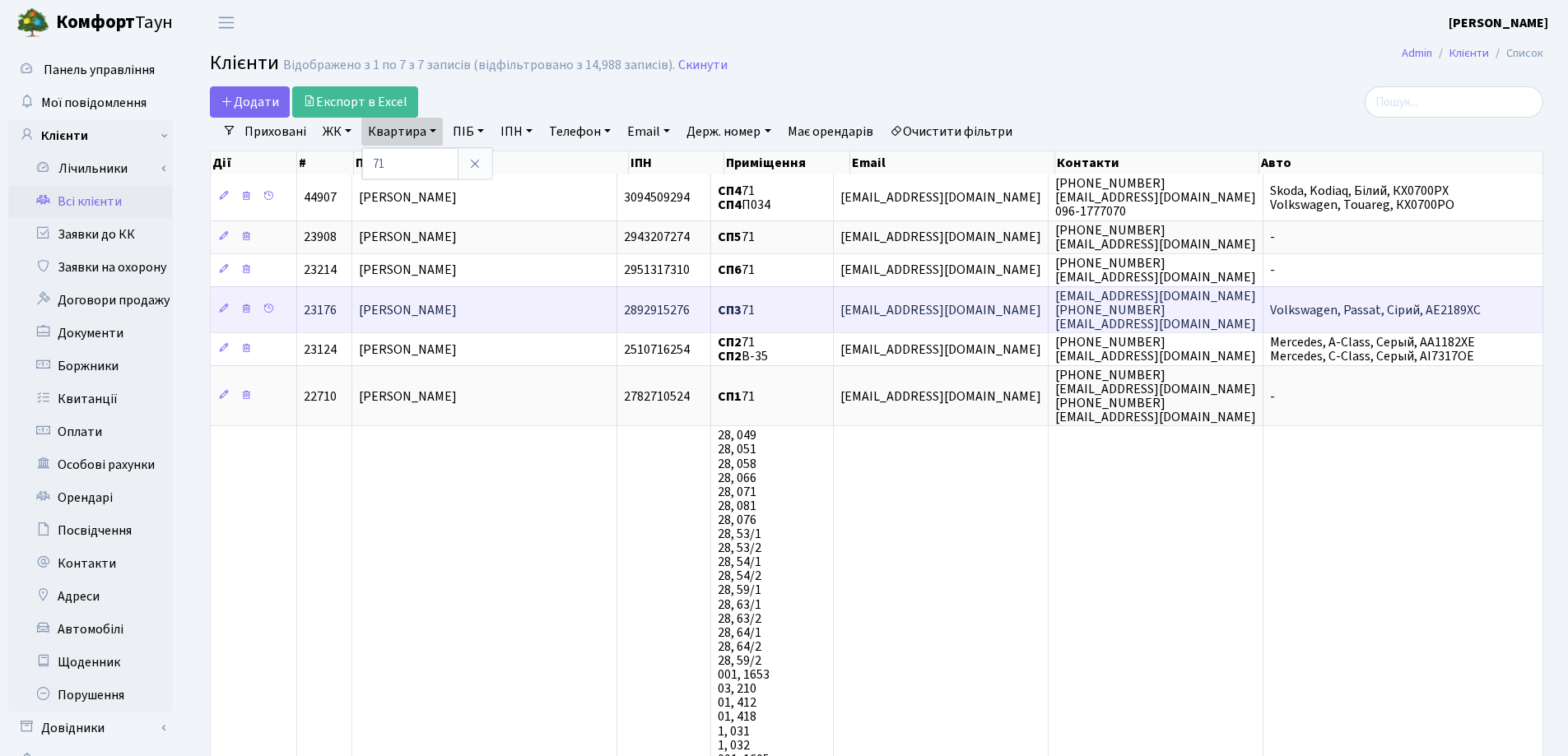
click at [457, 314] on span "[PERSON_NAME] [PERSON_NAME]" at bounding box center [408, 310] width 98 height 18
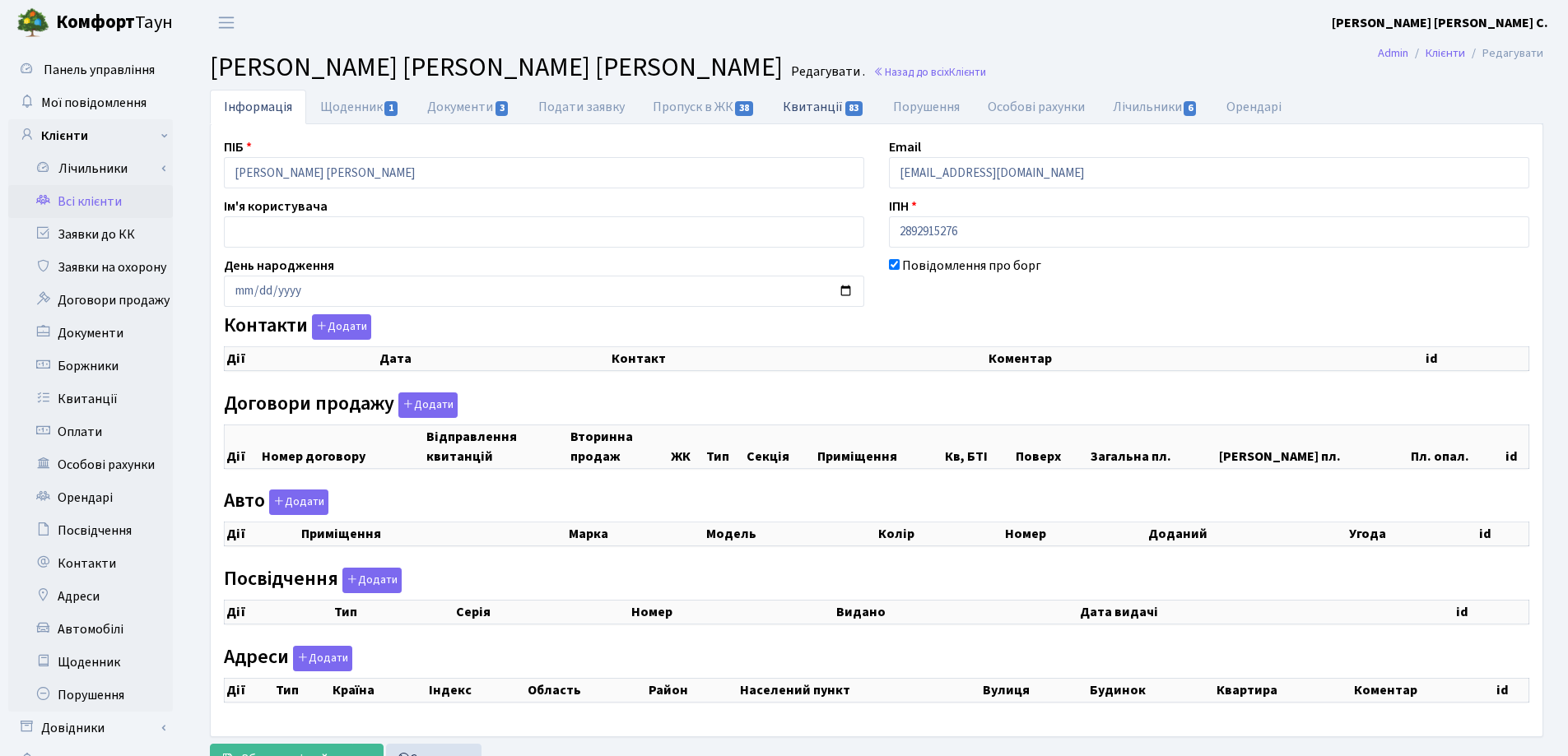
checkbox input "true"
select select "25"
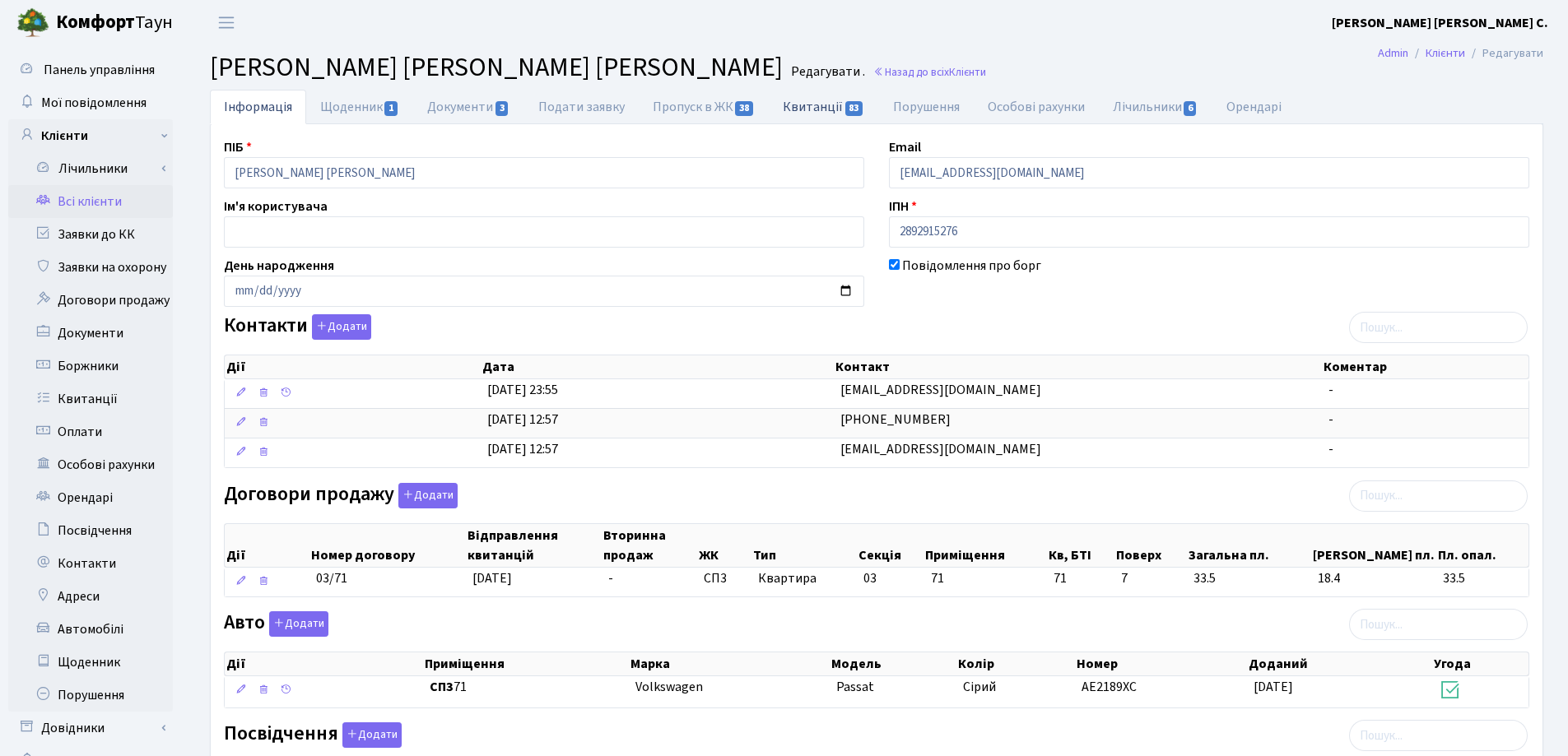
click at [806, 109] on link "Квитанції 83" at bounding box center [823, 107] width 109 height 34
select select "25"
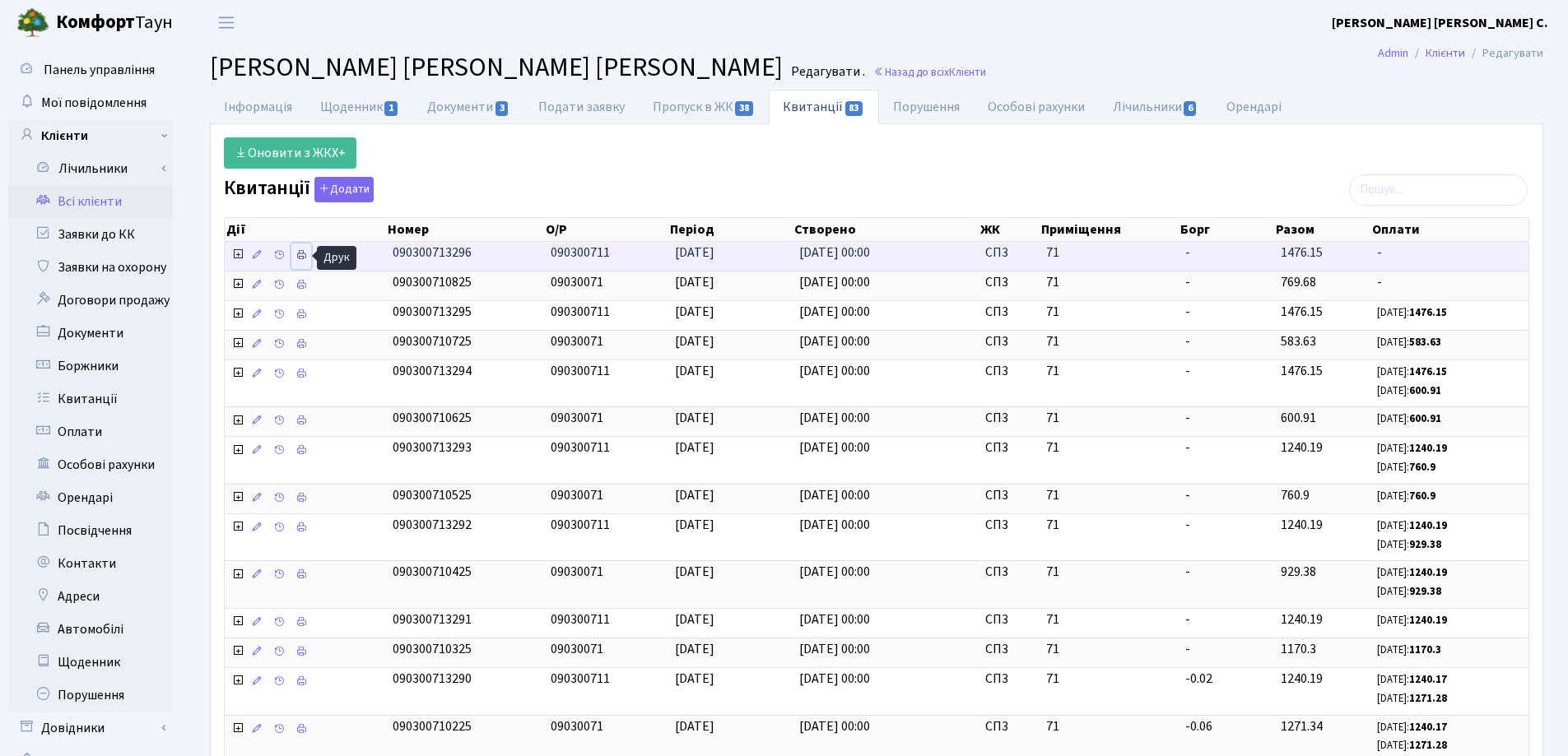
click at [308, 255] on link at bounding box center [300, 256] width 19 height 25
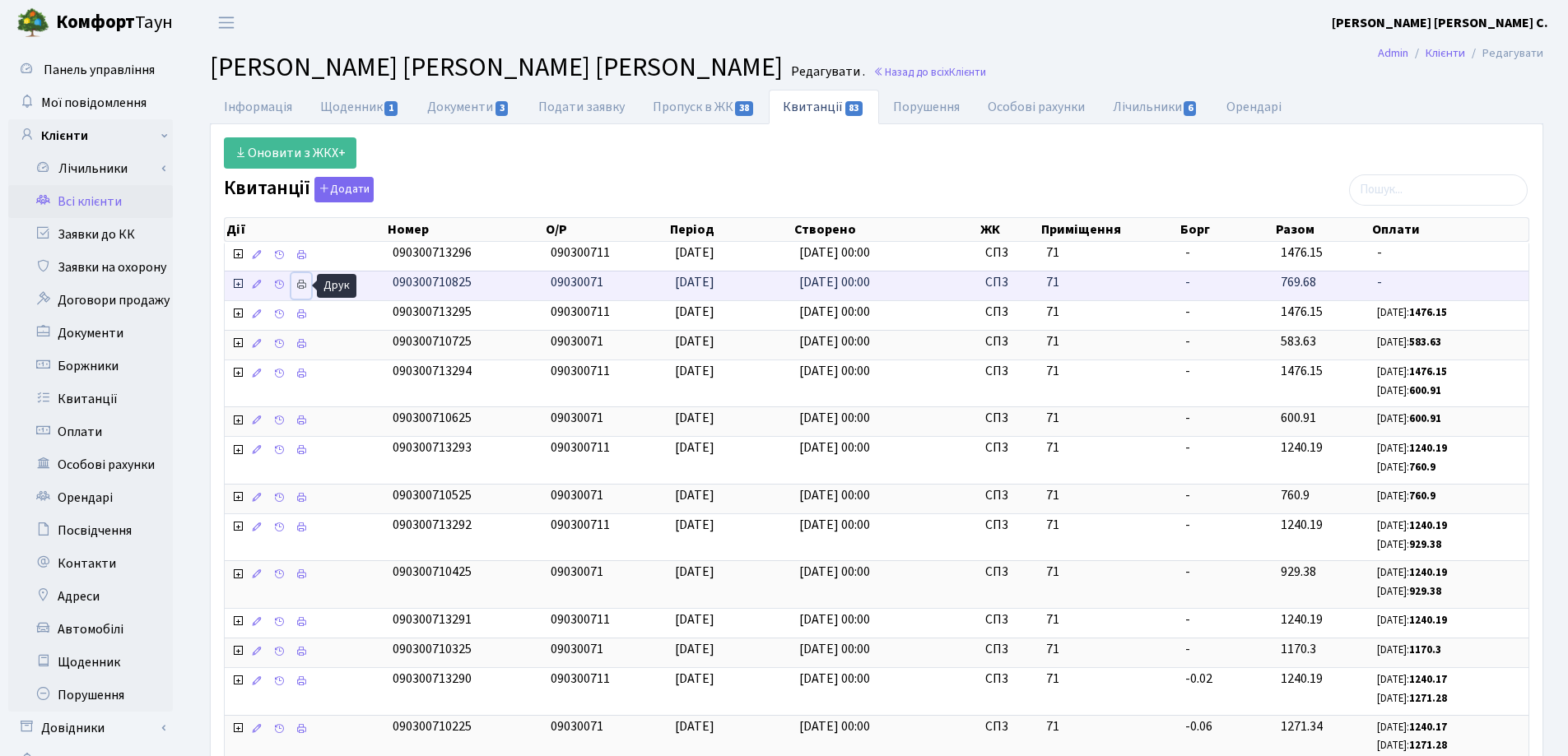
click at [299, 284] on icon at bounding box center [301, 285] width 12 height 12
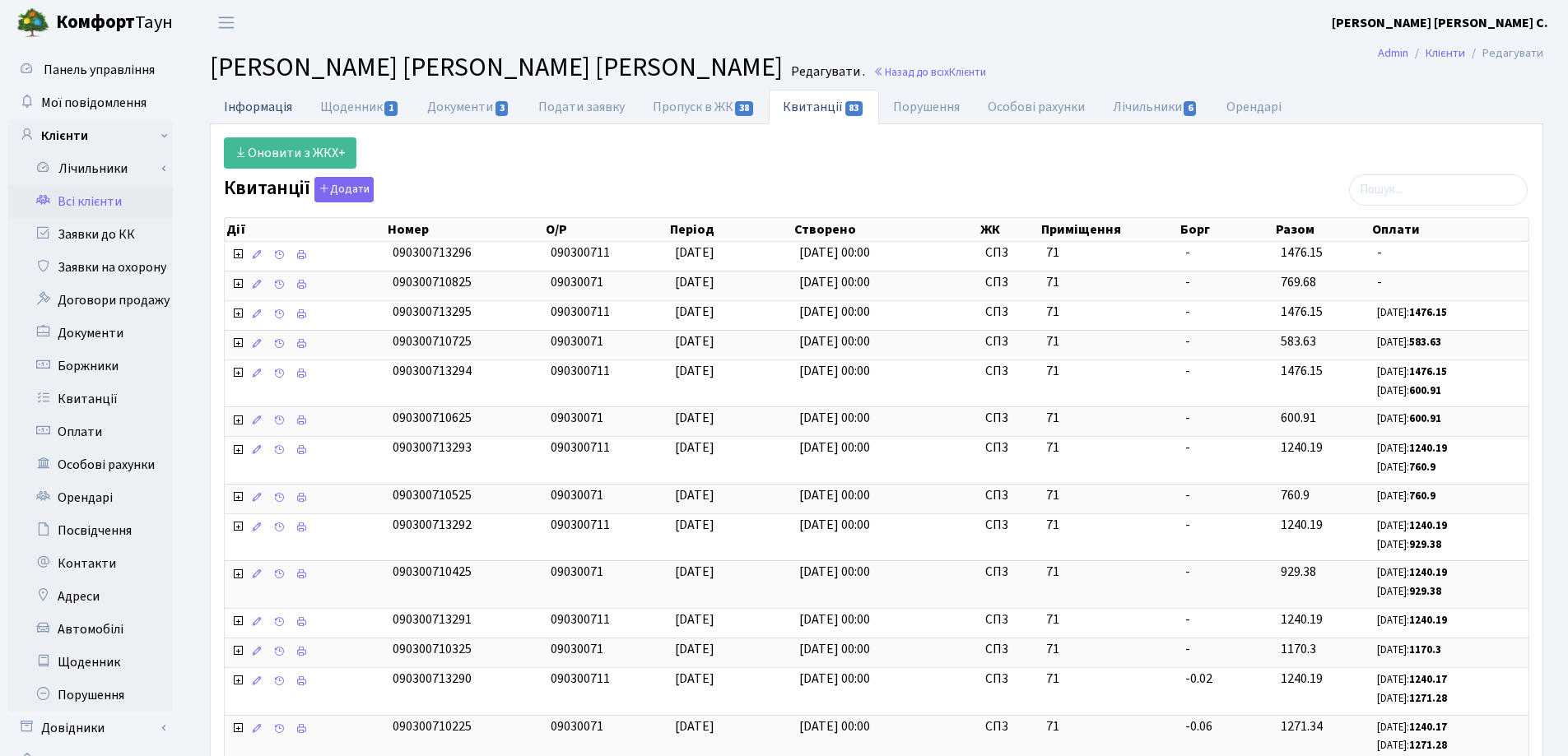
click at [237, 100] on link "Інформація" at bounding box center [258, 107] width 96 height 34
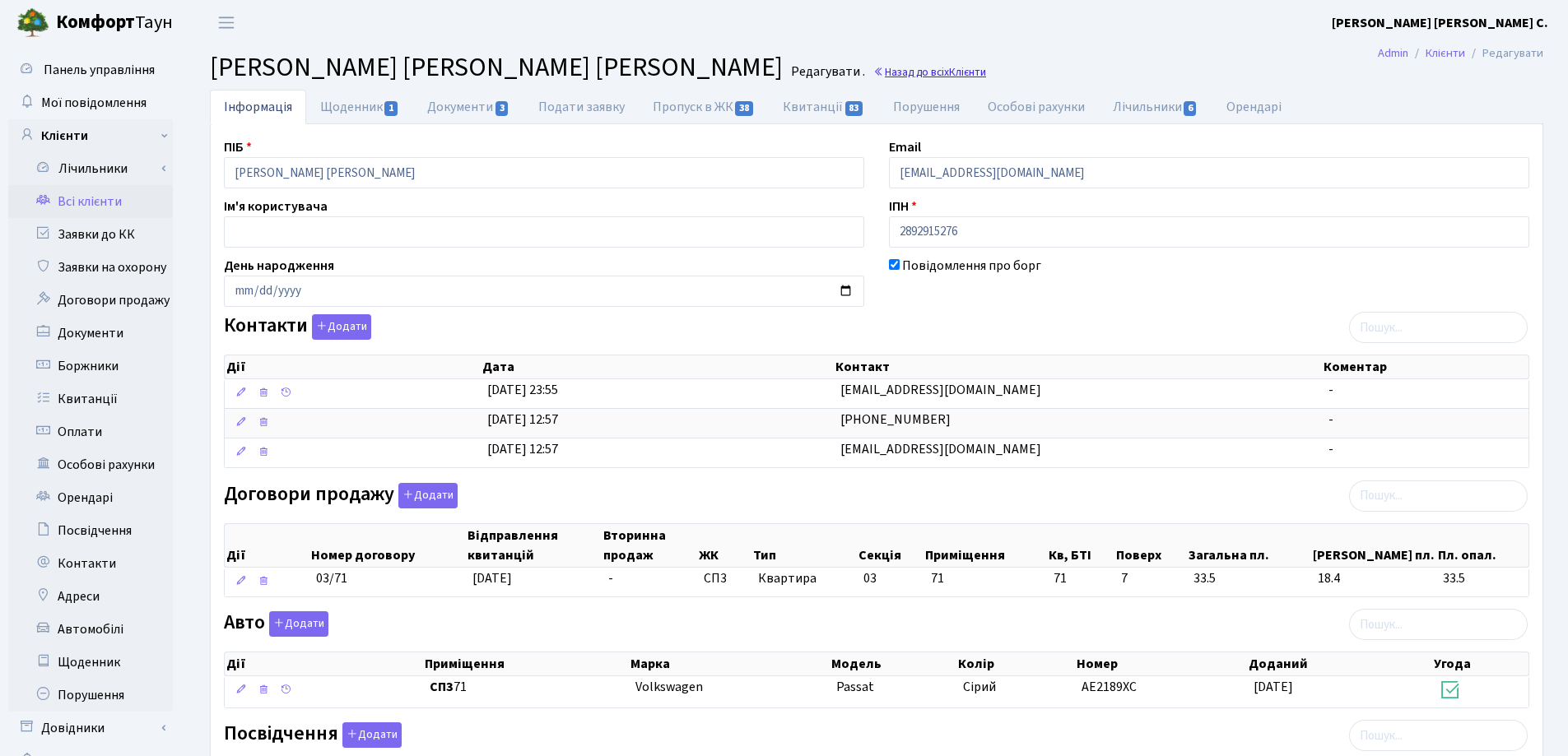
click at [873, 74] on link "Назад до всіх Клієнти" at bounding box center [929, 72] width 113 height 15
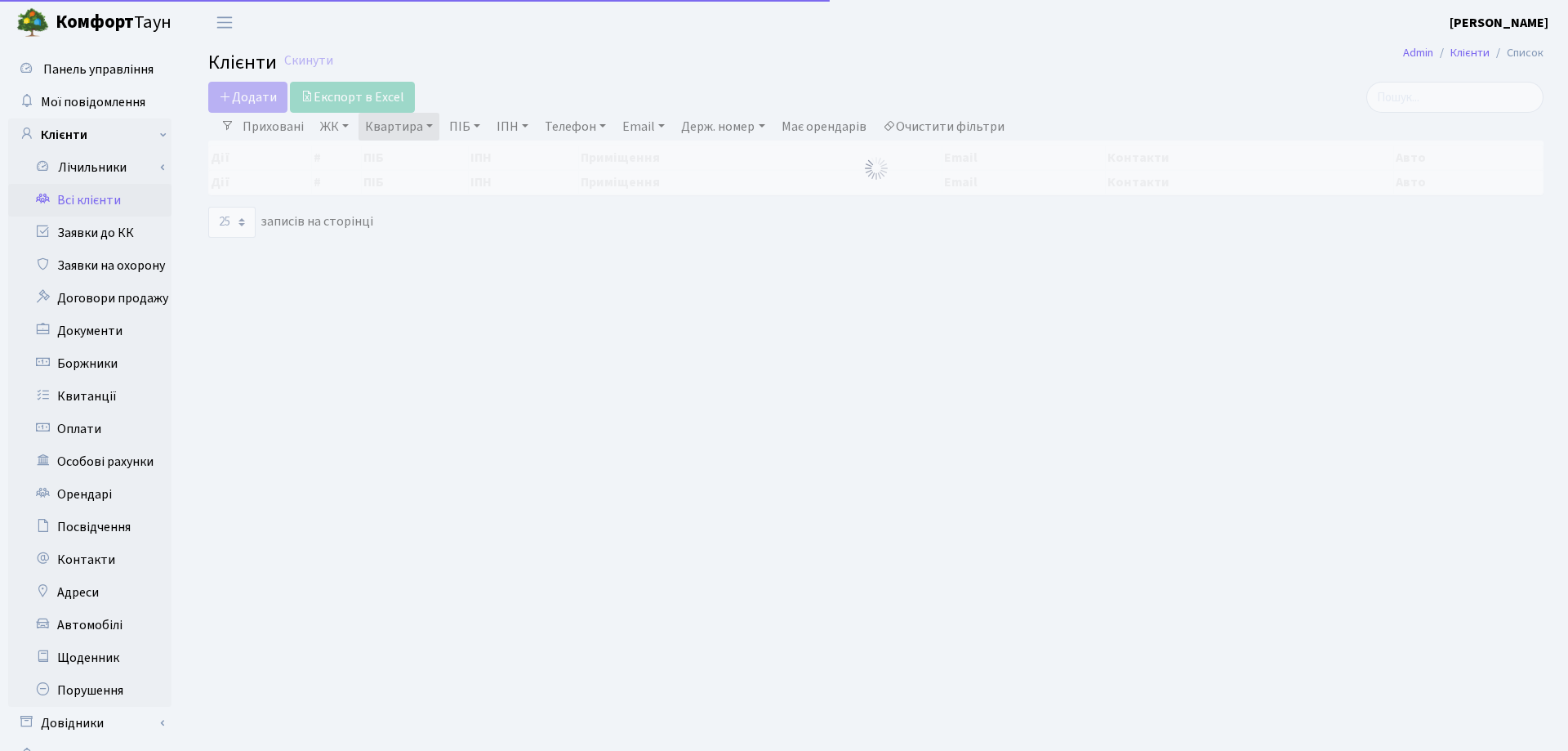
select select "25"
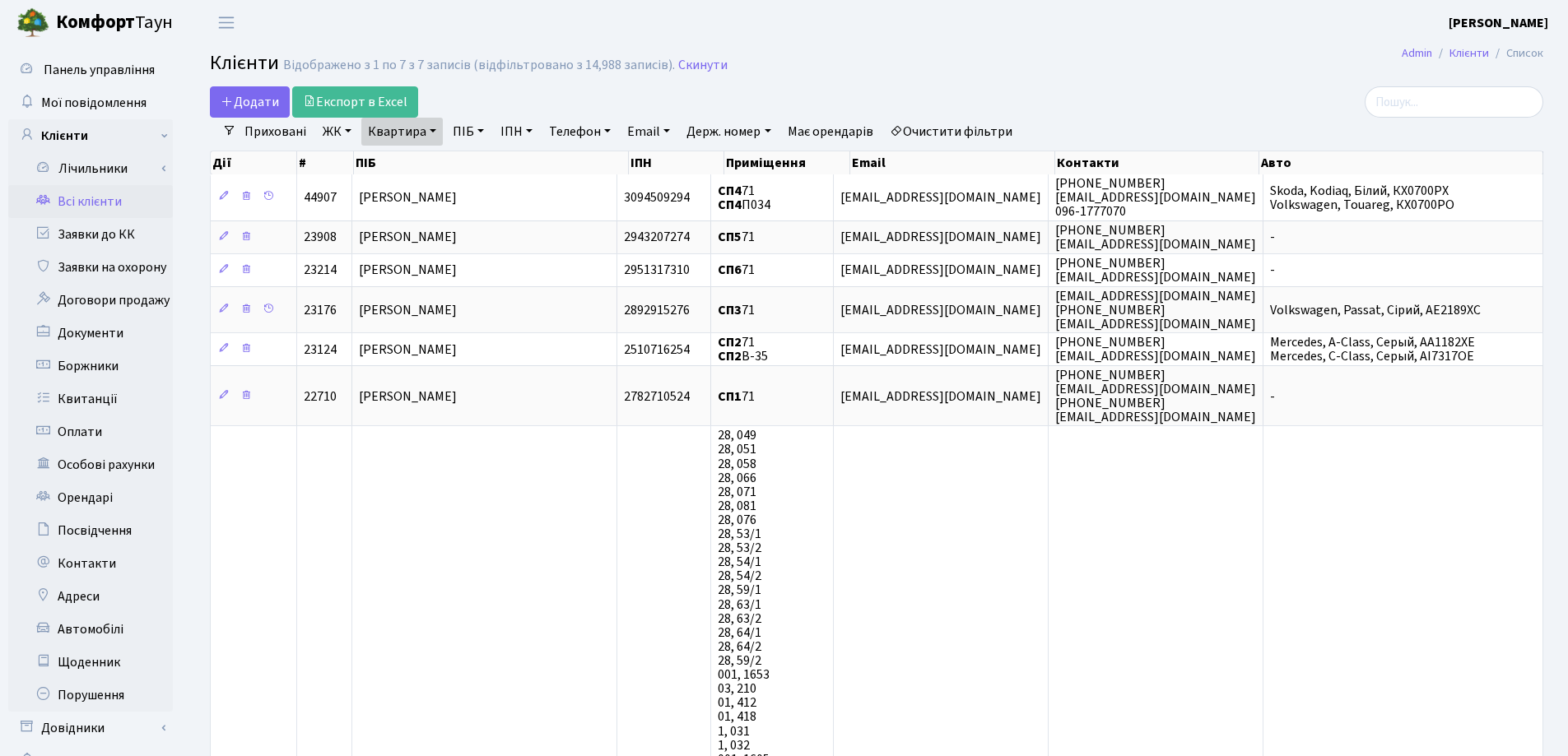
click at [437, 131] on link "Квартира" at bounding box center [402, 131] width 81 height 28
click at [476, 165] on icon at bounding box center [475, 164] width 14 height 14
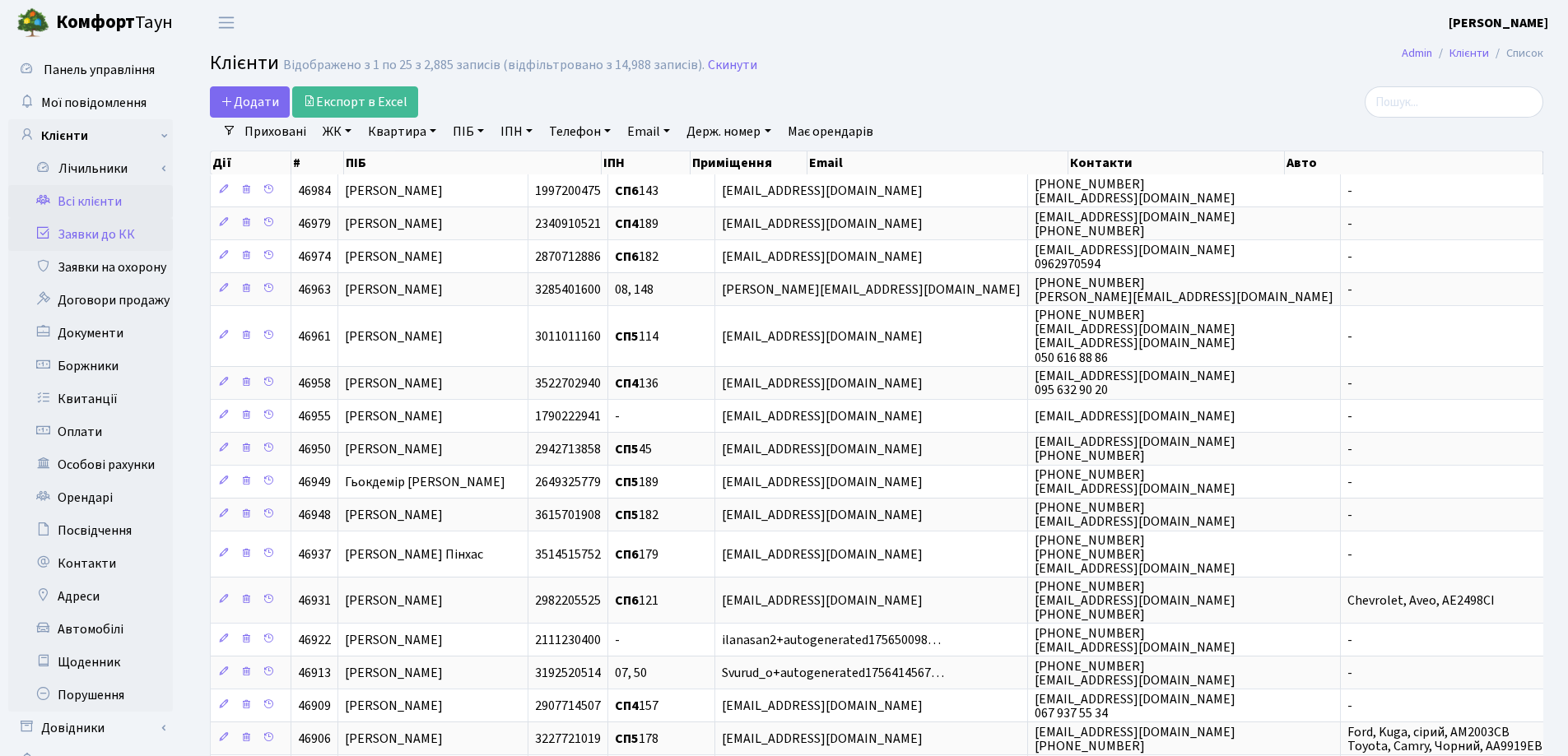
click at [114, 236] on link "Заявки до КК" at bounding box center [91, 234] width 165 height 33
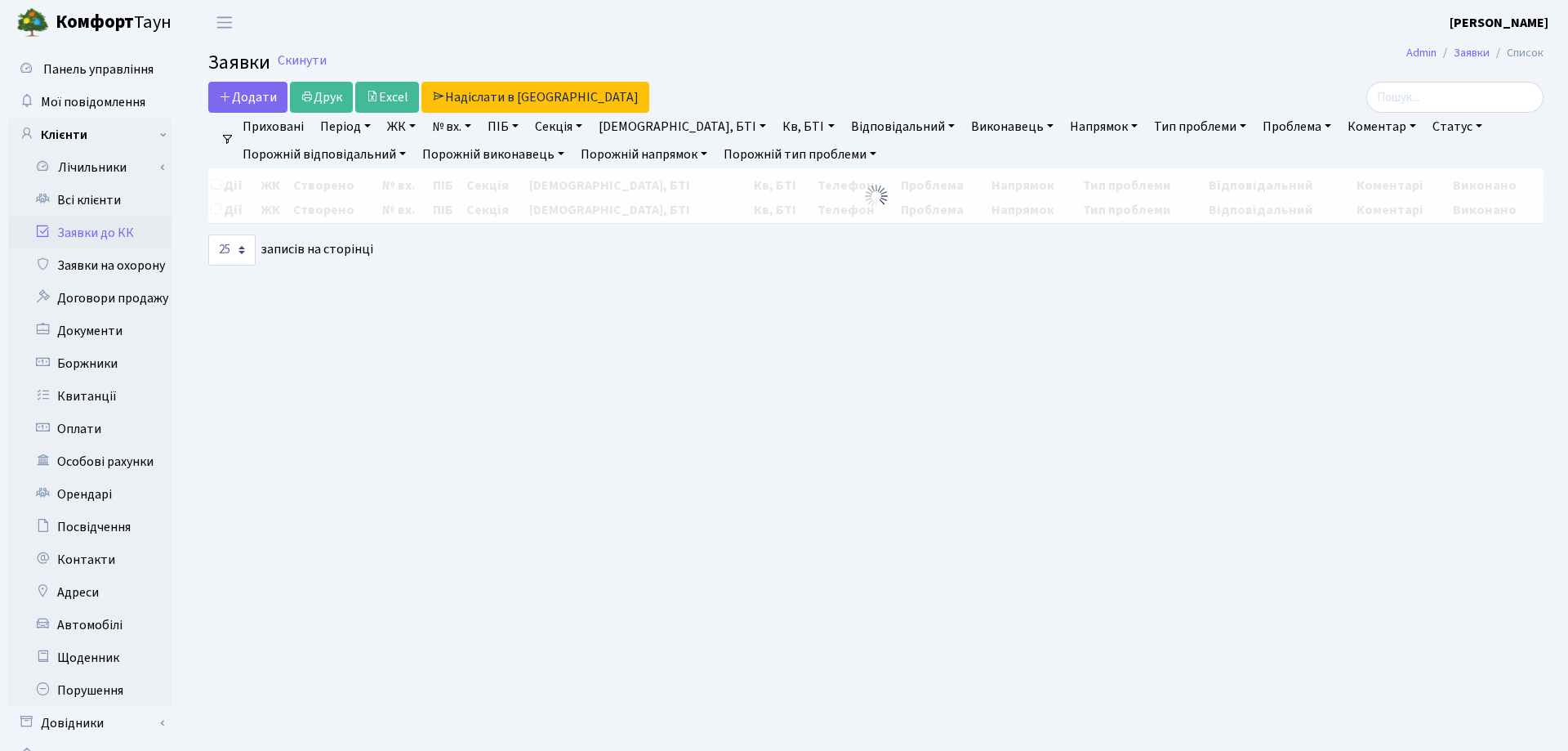
select select "25"
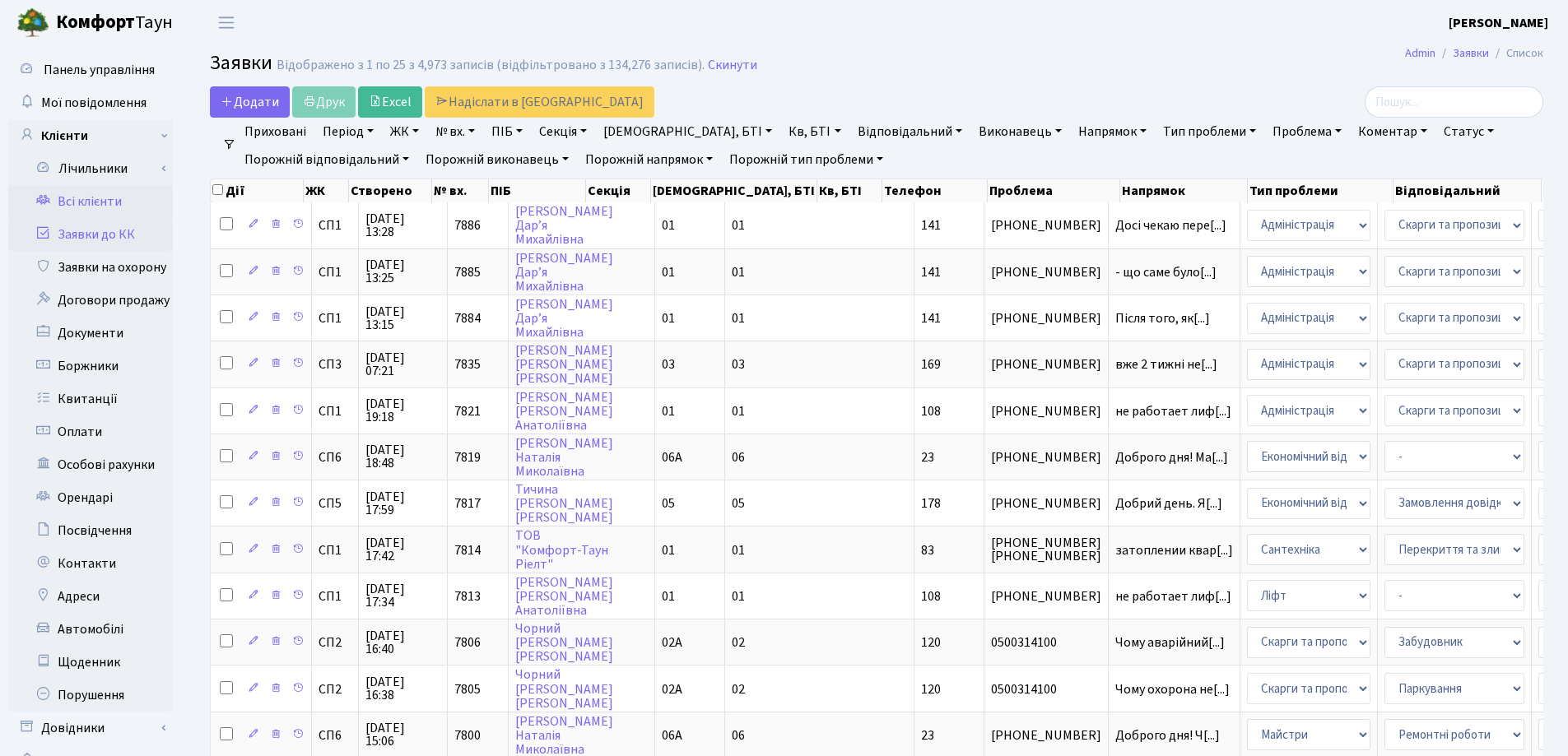
click at [102, 203] on link "Всі клієнти" at bounding box center [91, 201] width 165 height 33
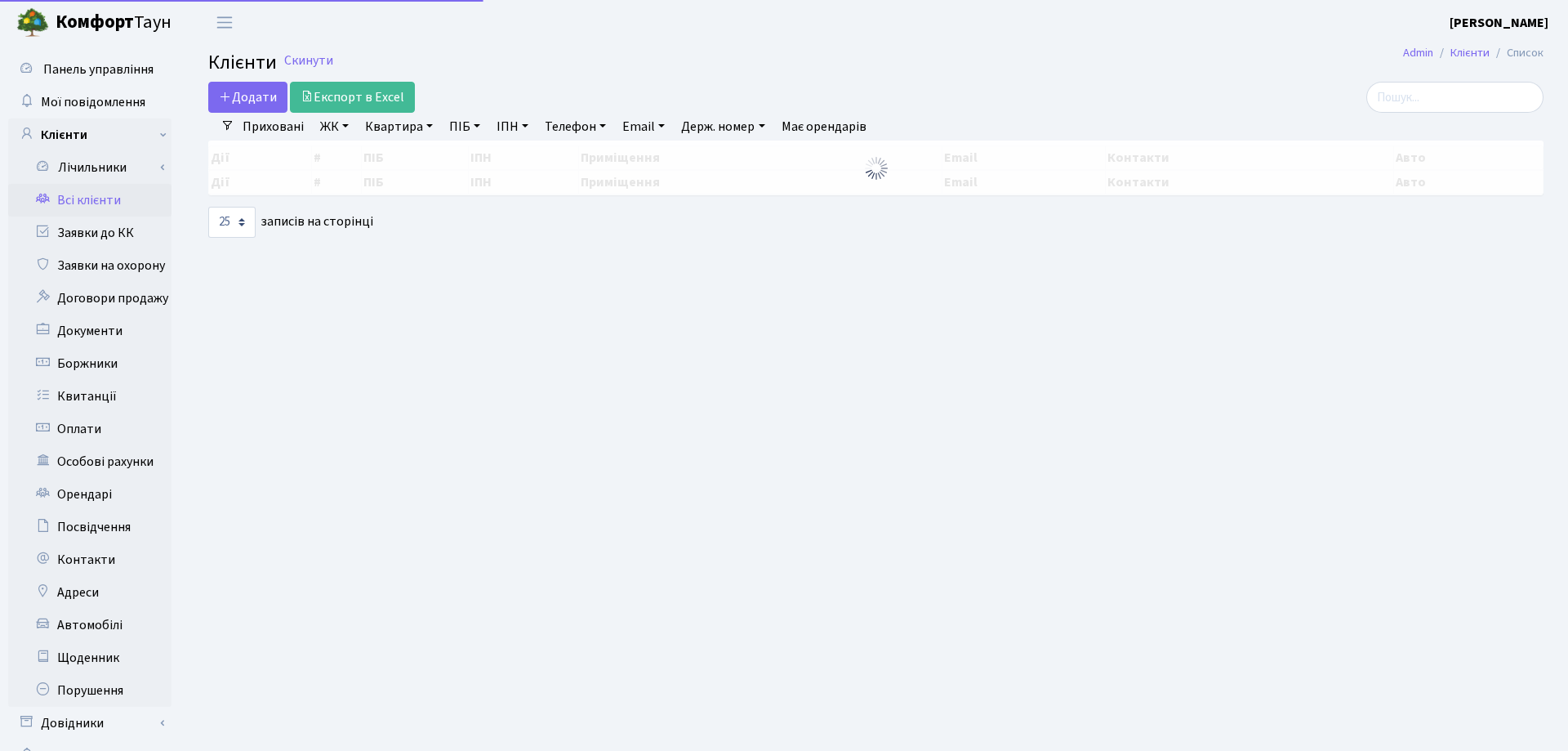
select select "25"
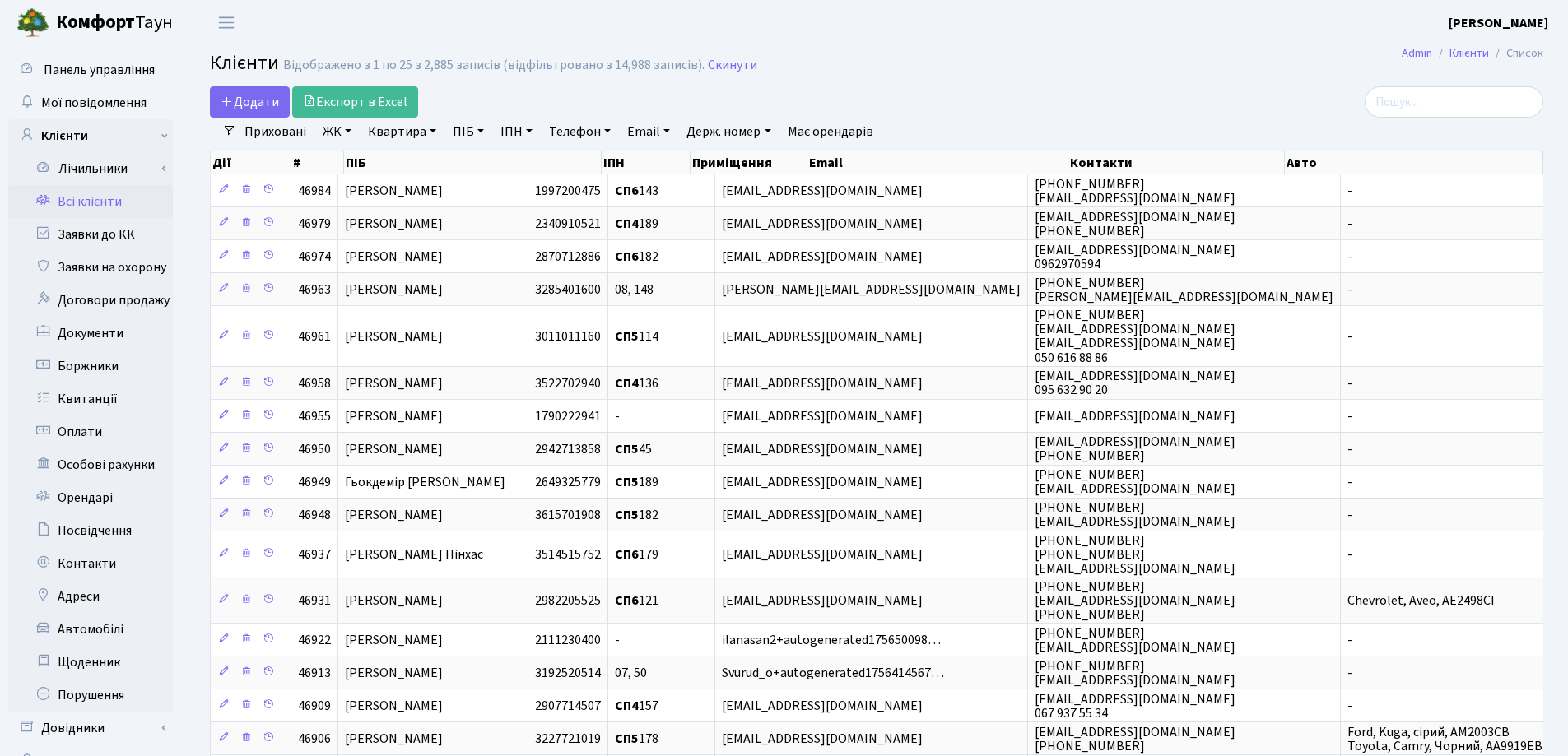
click at [431, 134] on link "Квартира" at bounding box center [402, 131] width 81 height 28
type input "G"
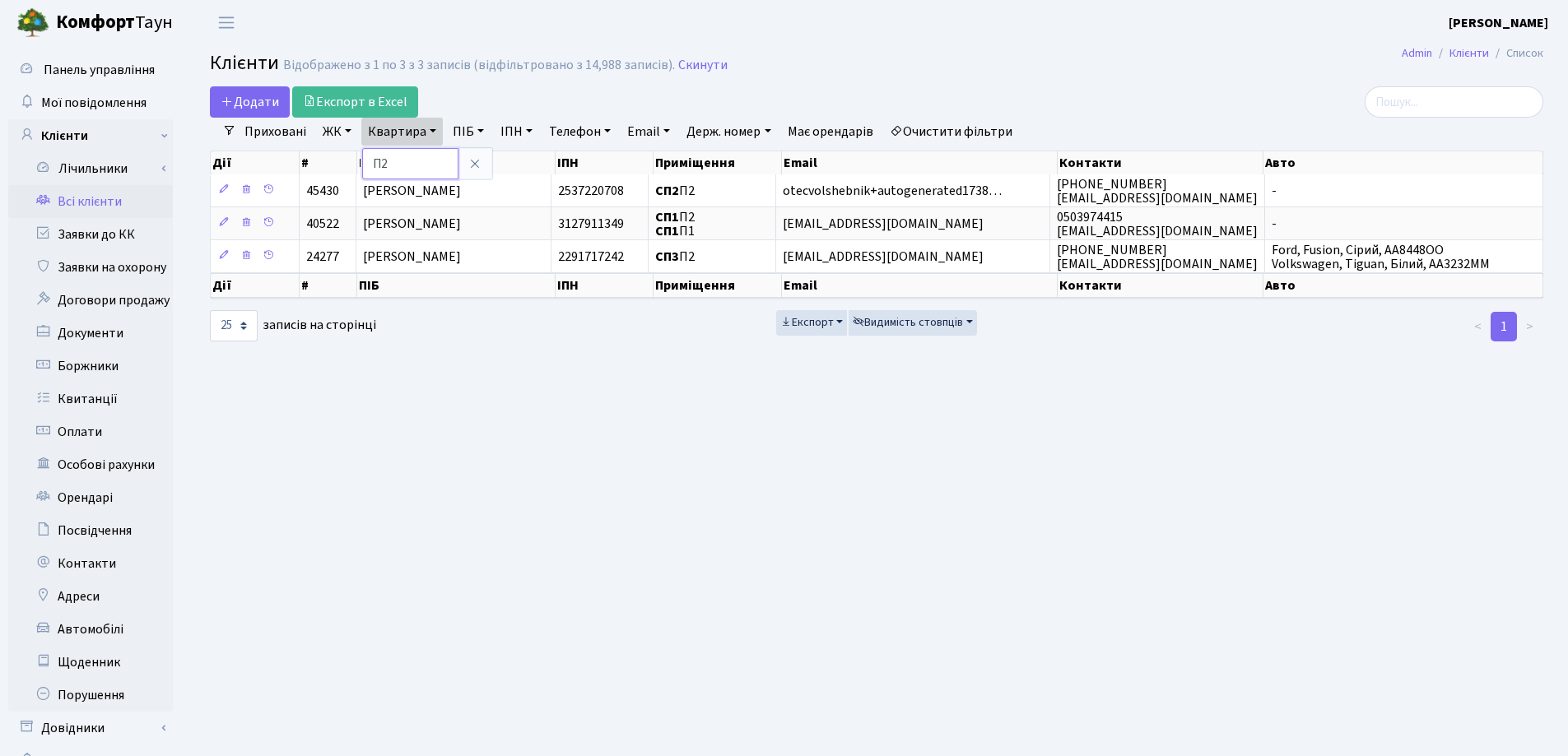
type input "П"
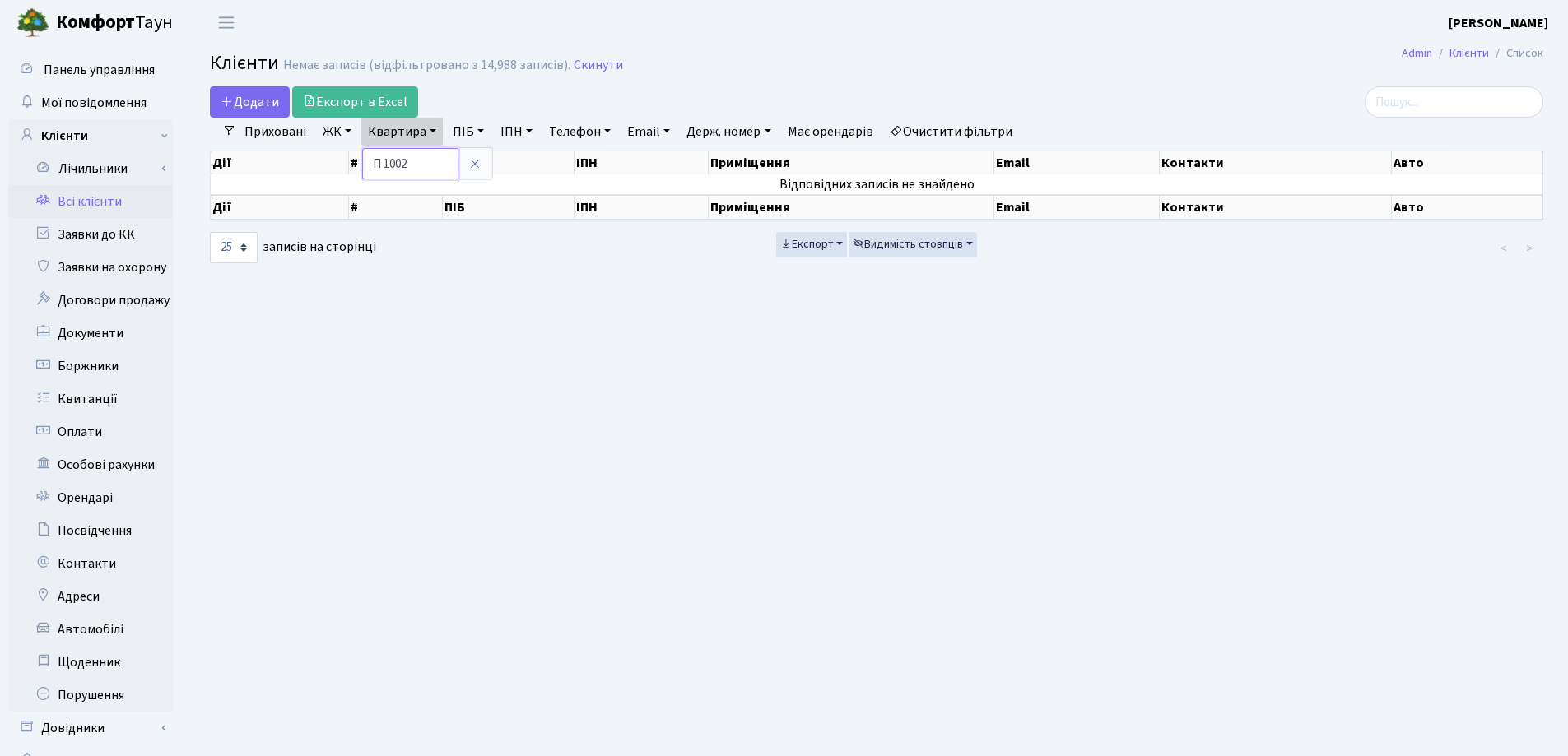
type input "П 1002"
click at [481, 163] on icon at bounding box center [475, 164] width 14 height 14
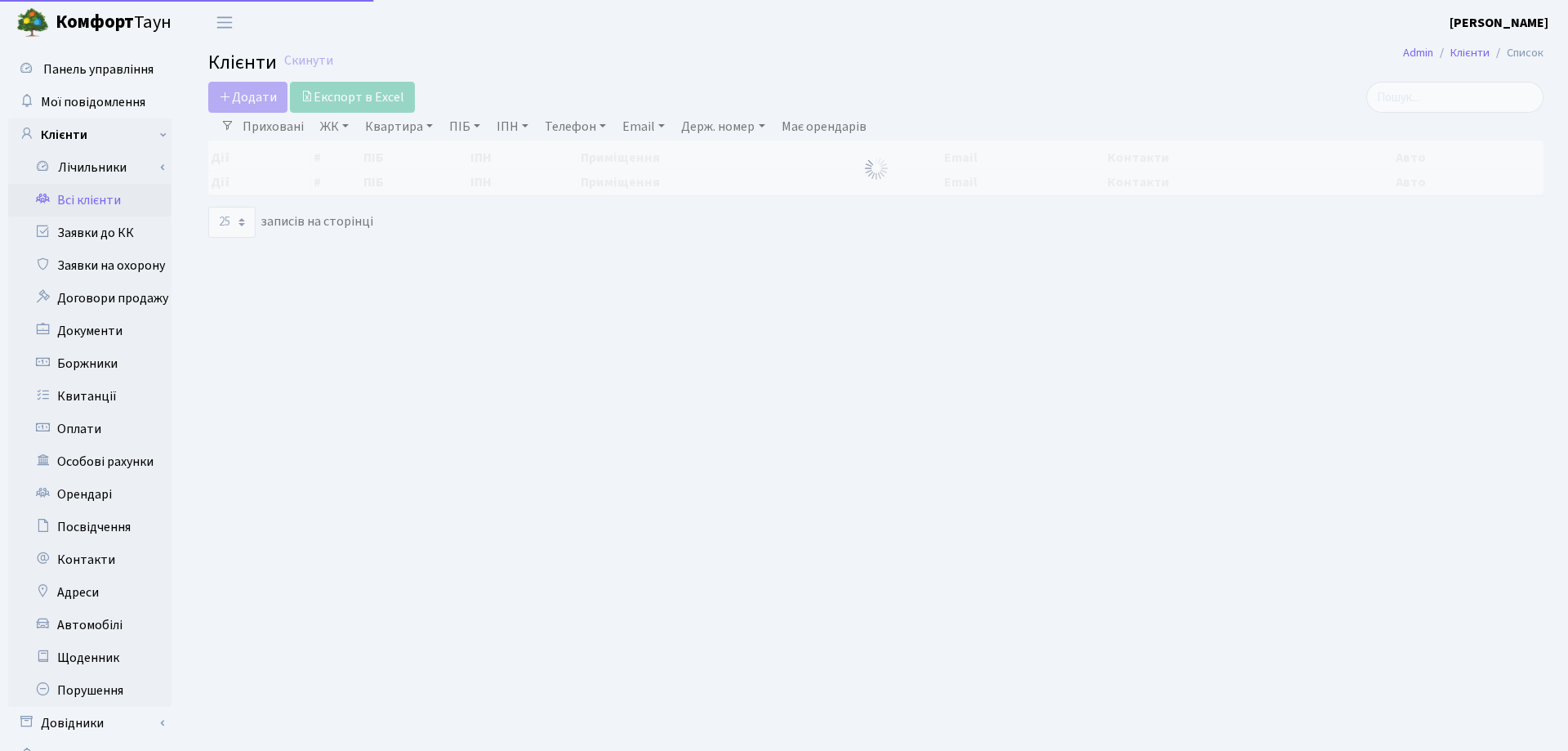
select select "25"
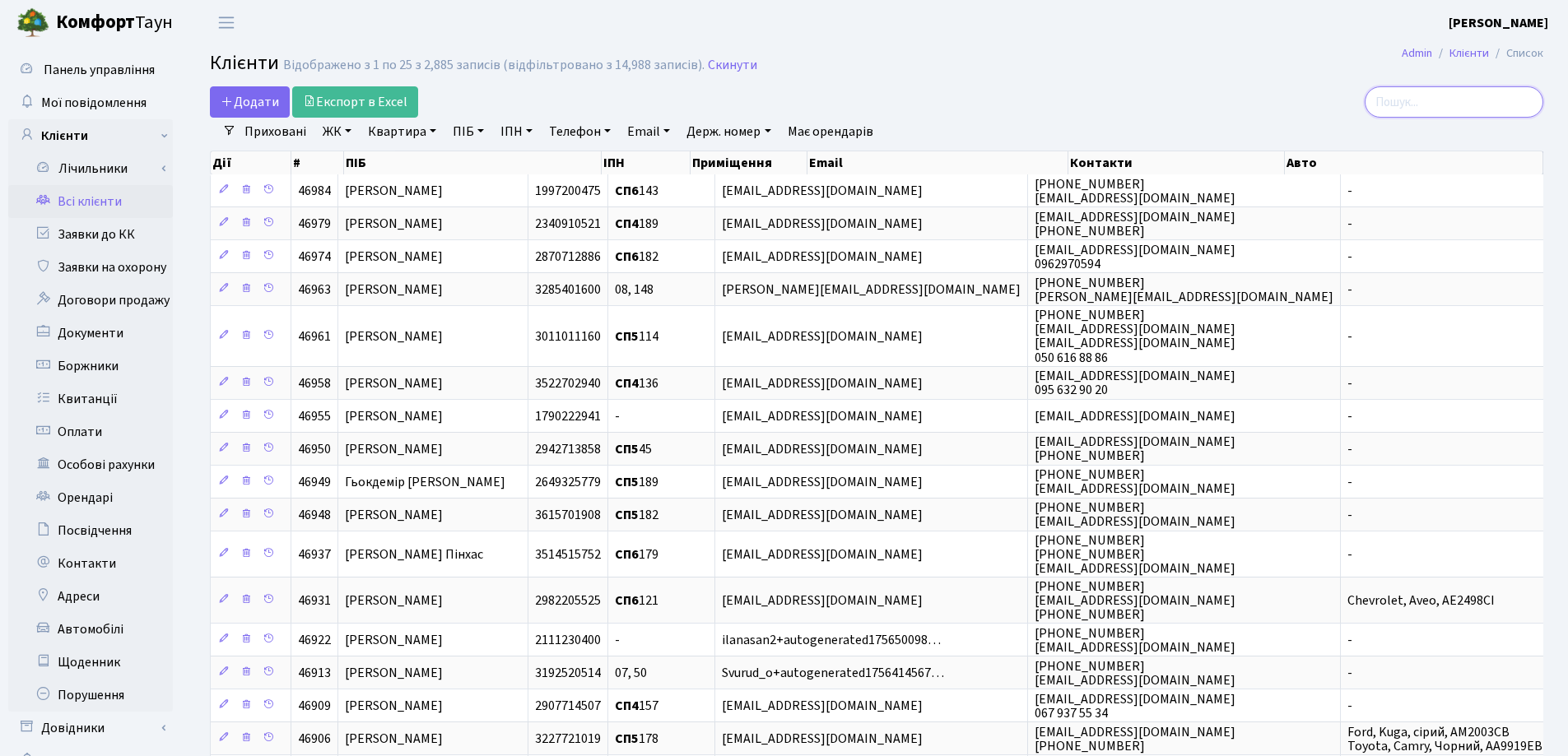
click at [1426, 91] on input "search" at bounding box center [1453, 101] width 179 height 31
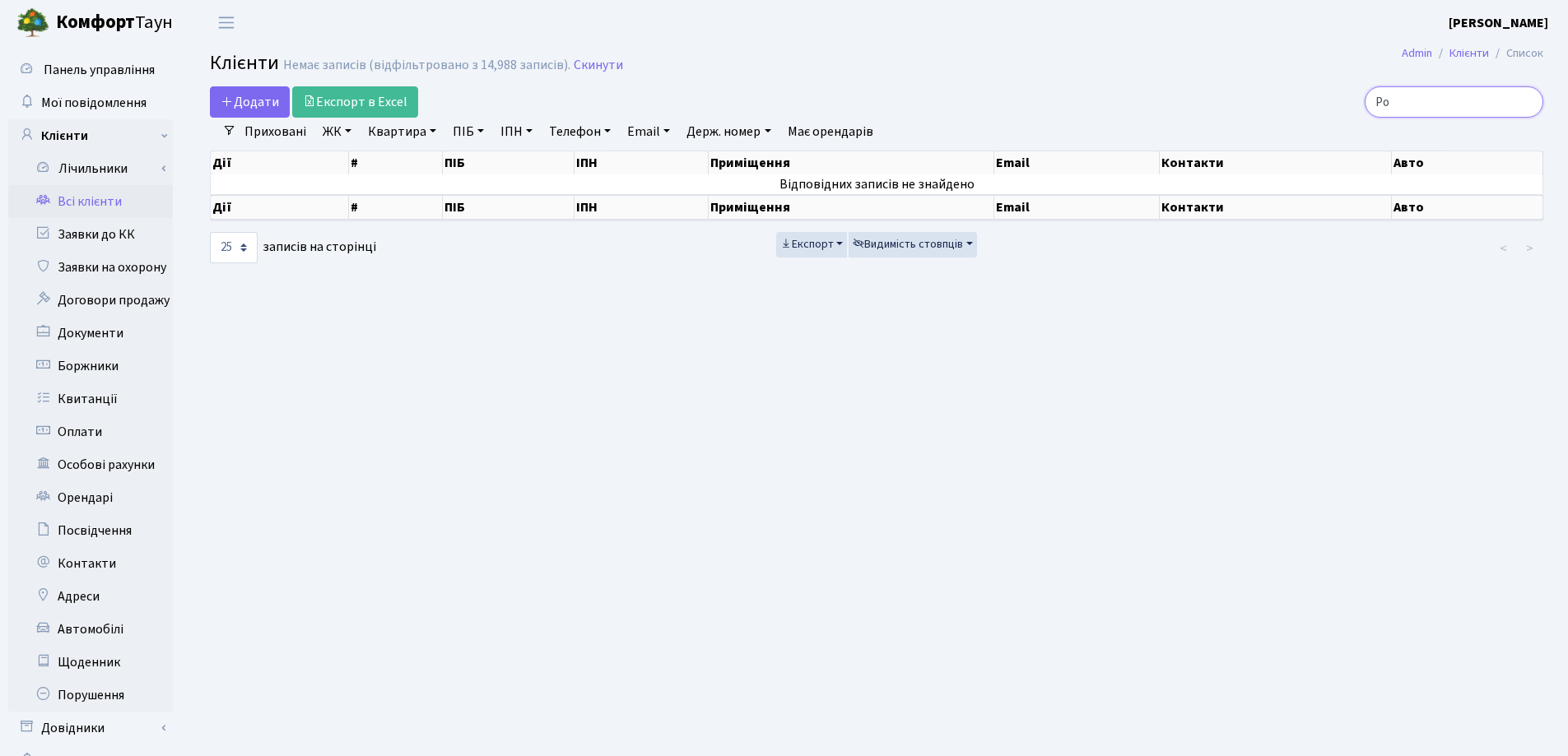
type input "Р"
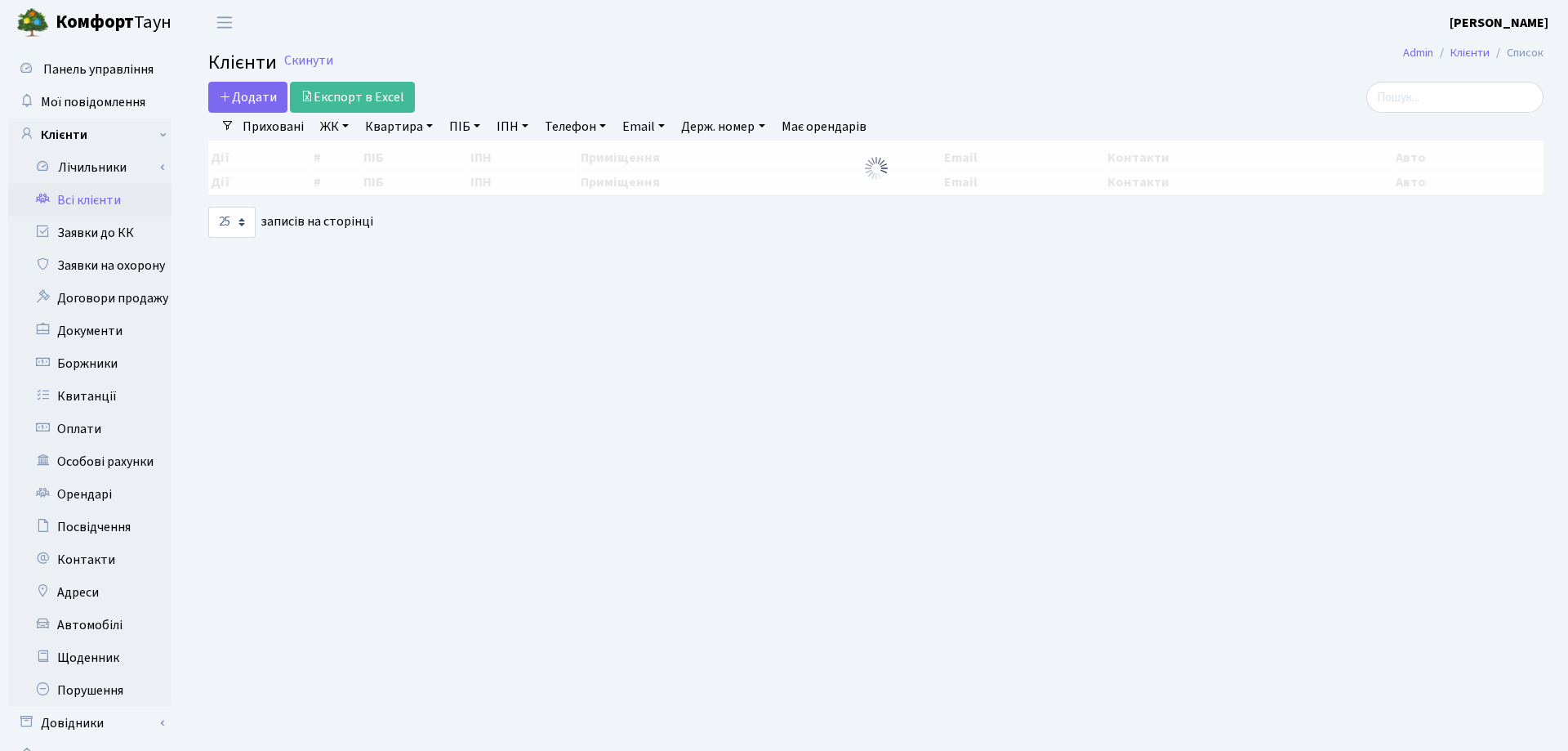
select select "25"
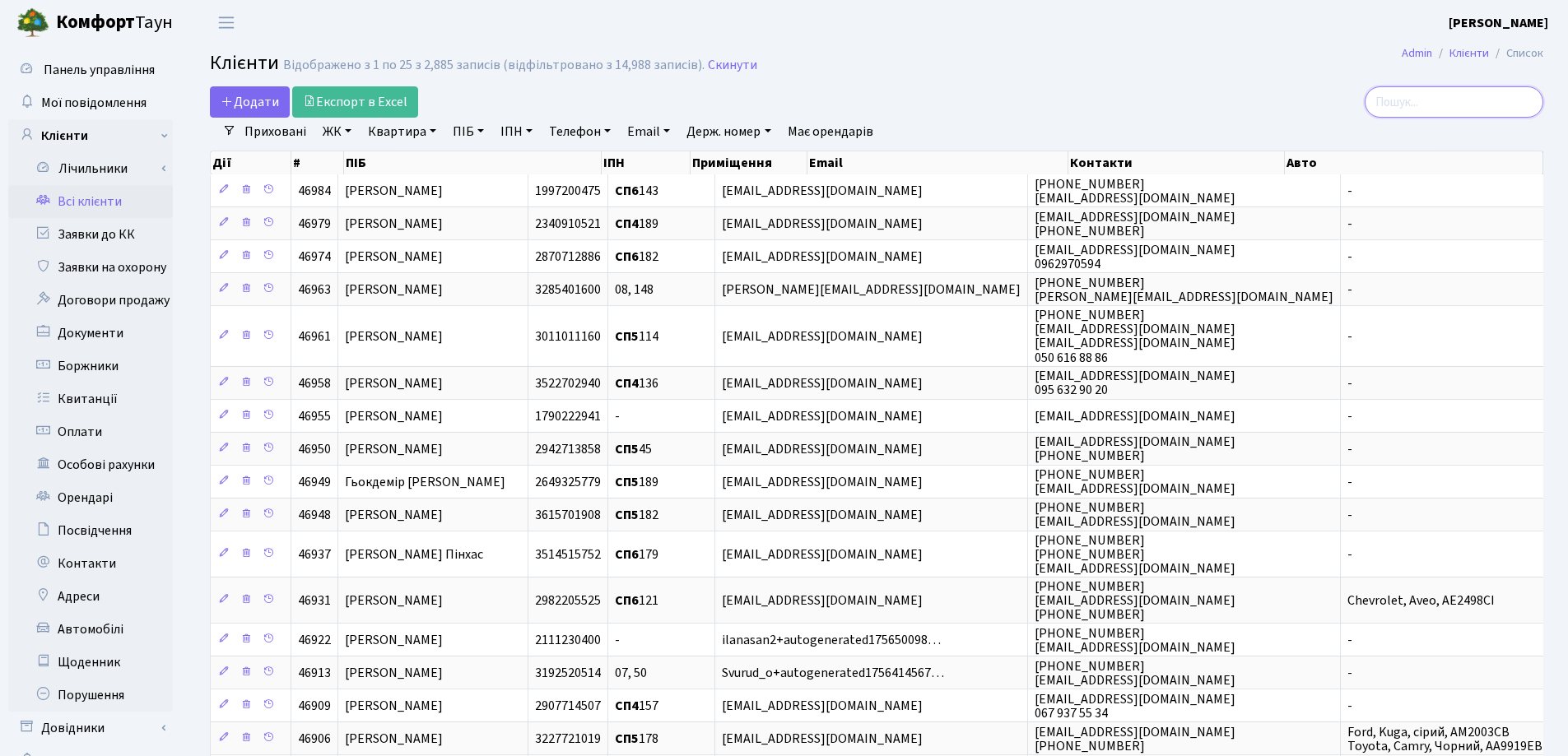
click at [1469, 98] on input "search" at bounding box center [1453, 101] width 179 height 31
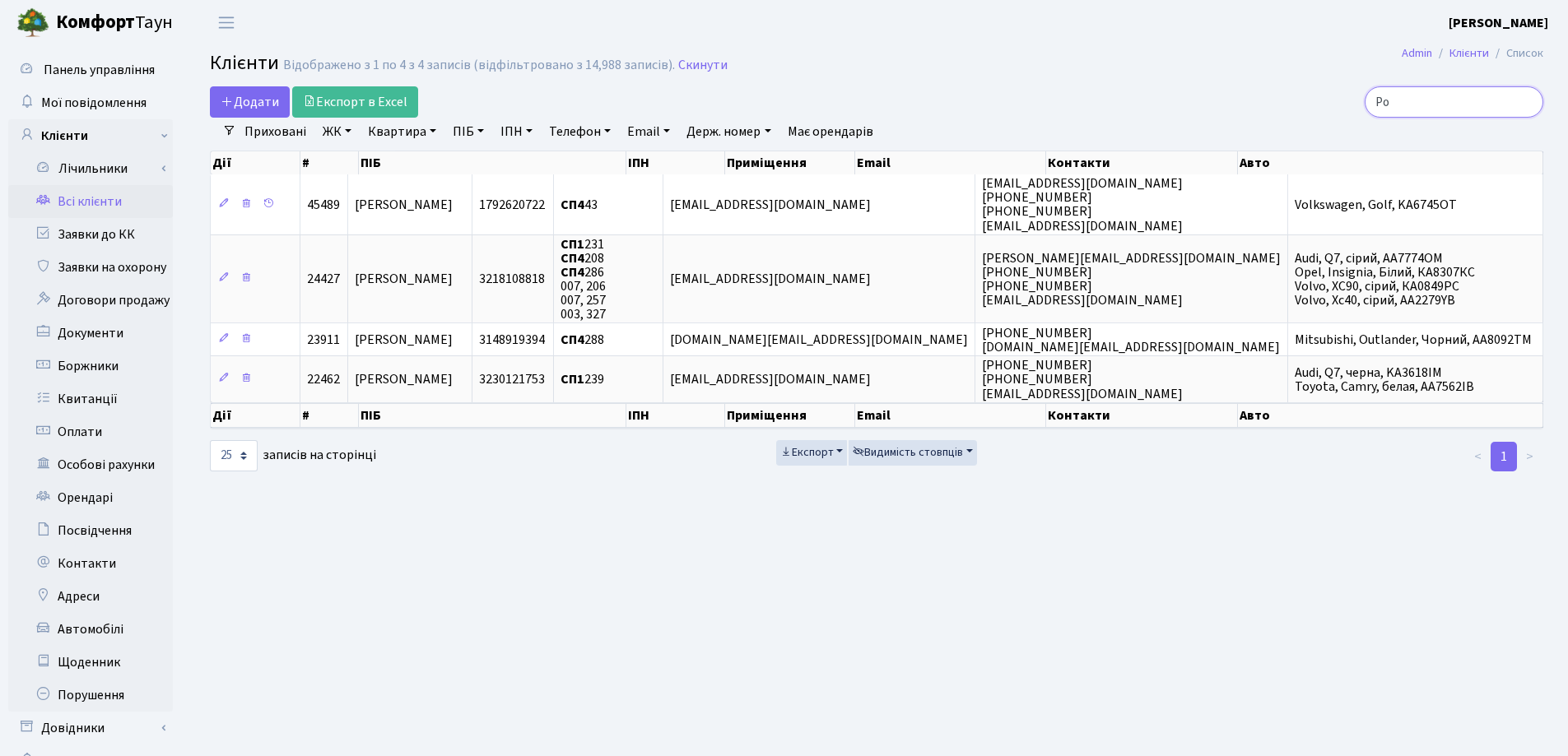
type input "Р"
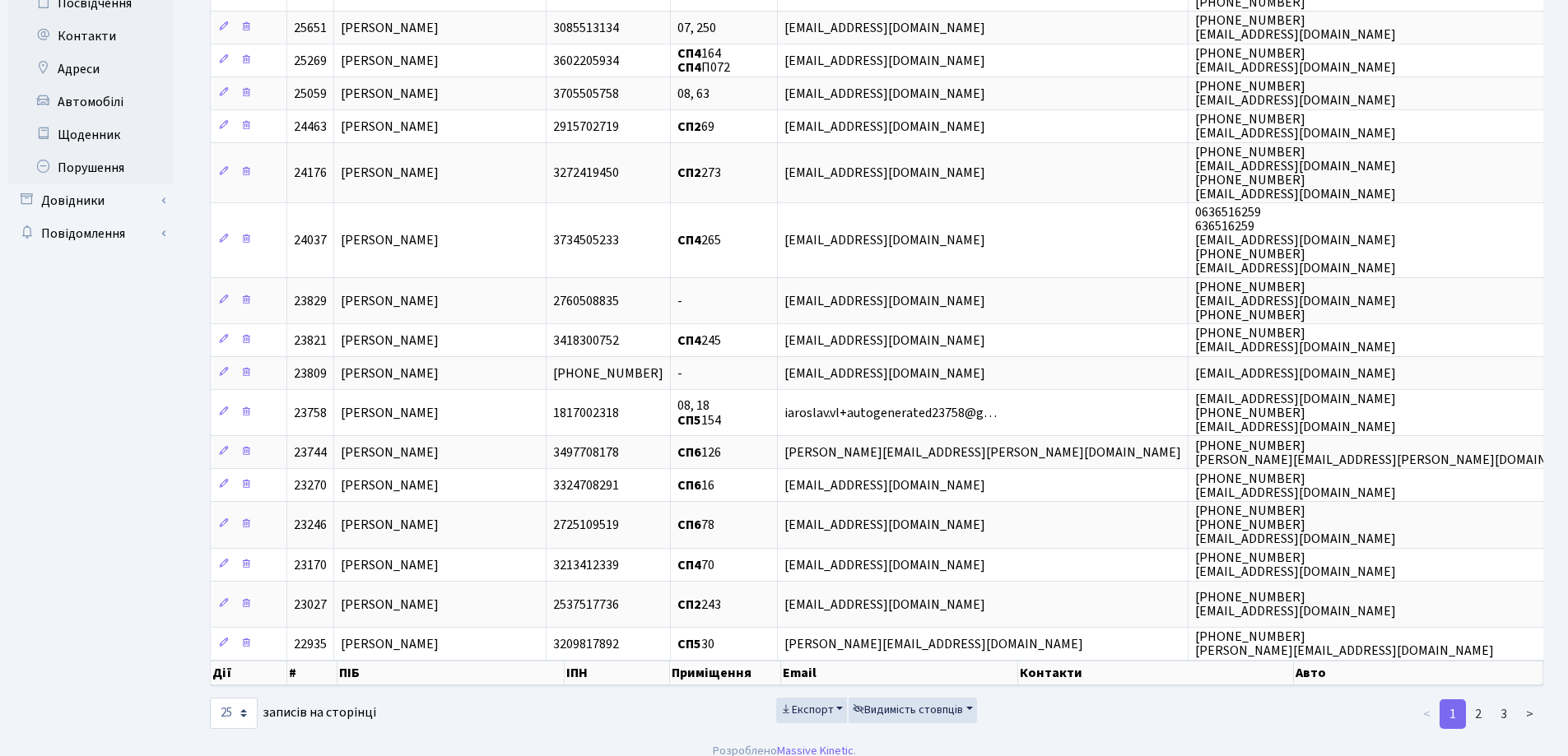
scroll to position [543, 0]
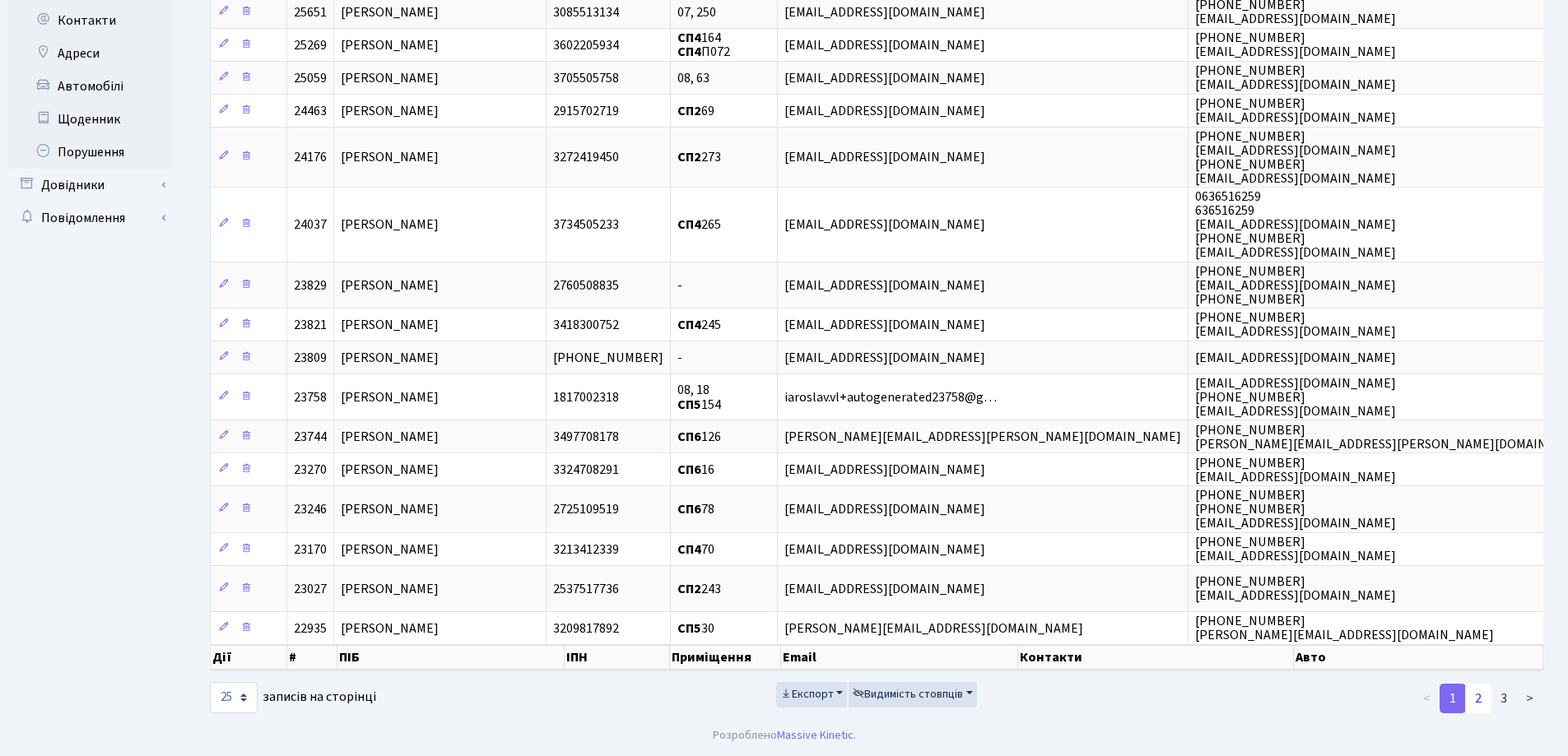
type input "Віталій"
click at [1479, 696] on link "2" at bounding box center [1477, 698] width 26 height 30
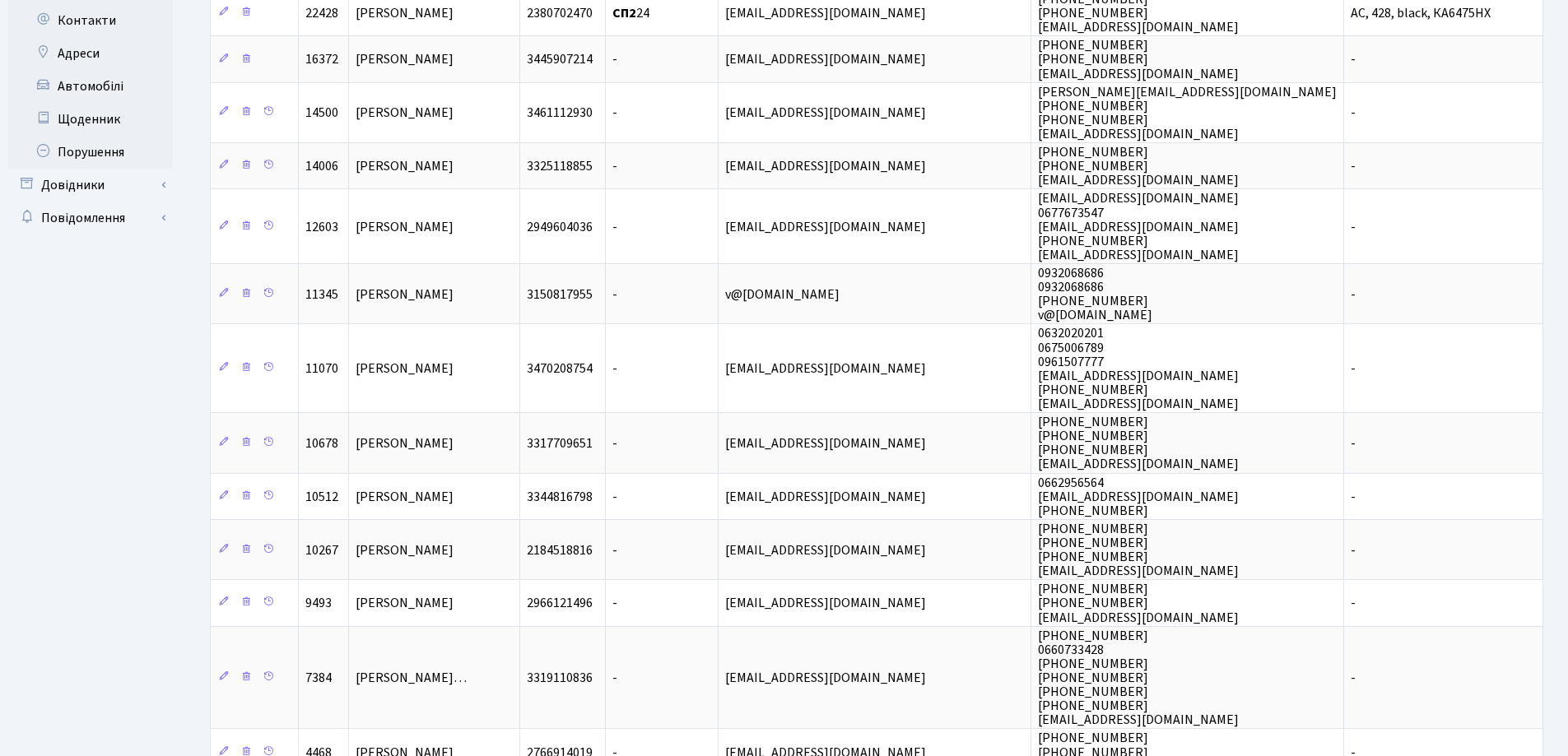
scroll to position [887, 0]
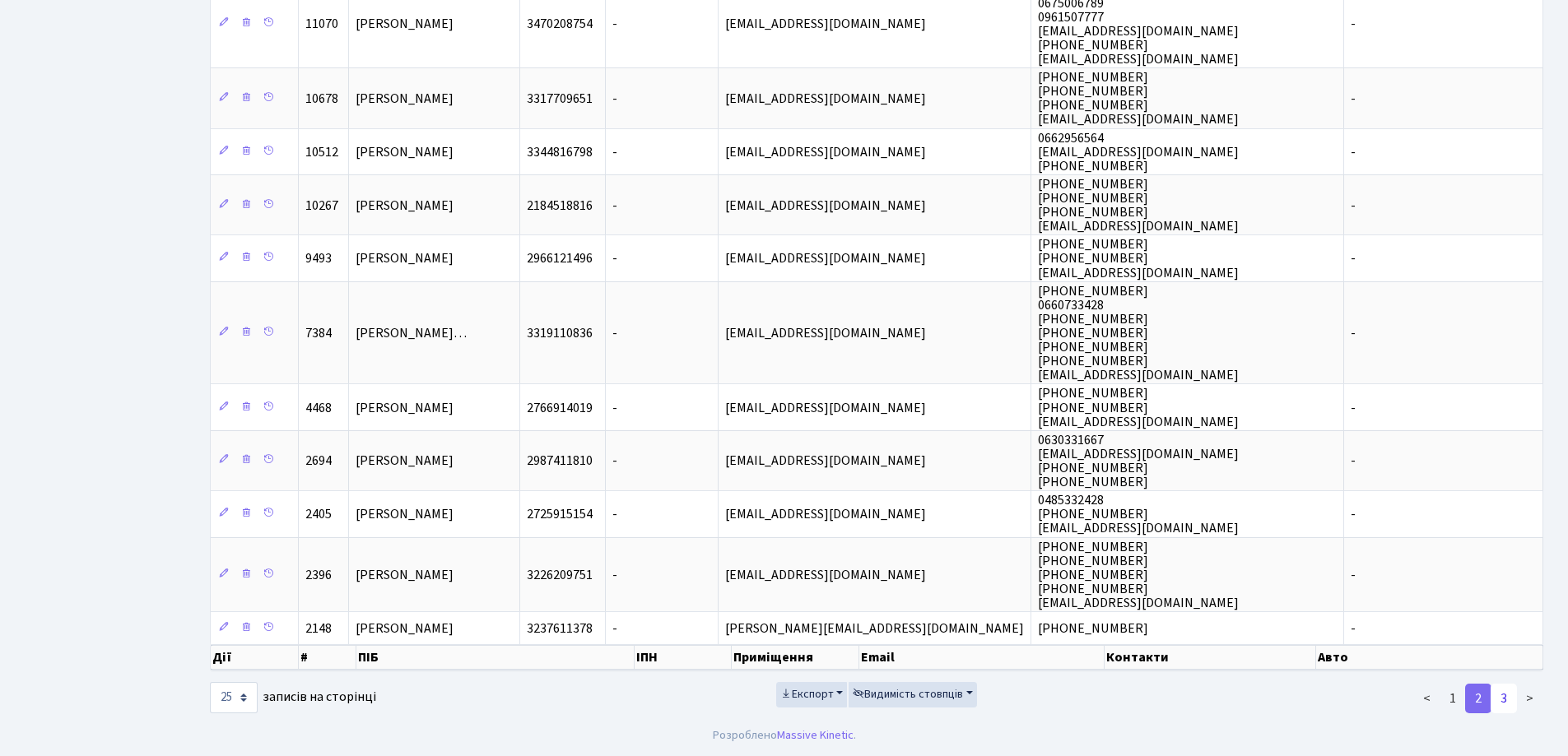
click at [1499, 697] on link "3" at bounding box center [1503, 698] width 26 height 30
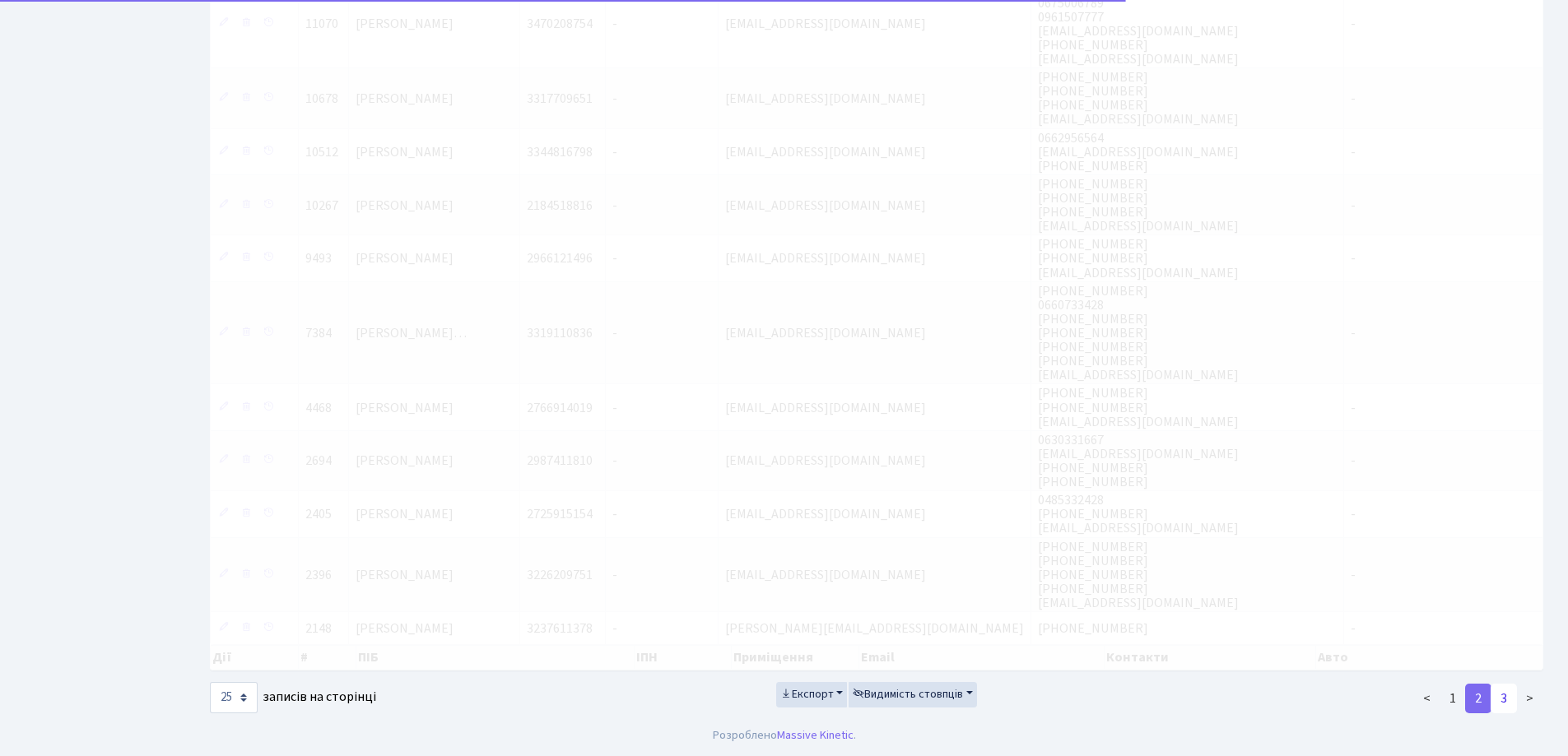
scroll to position [71, 0]
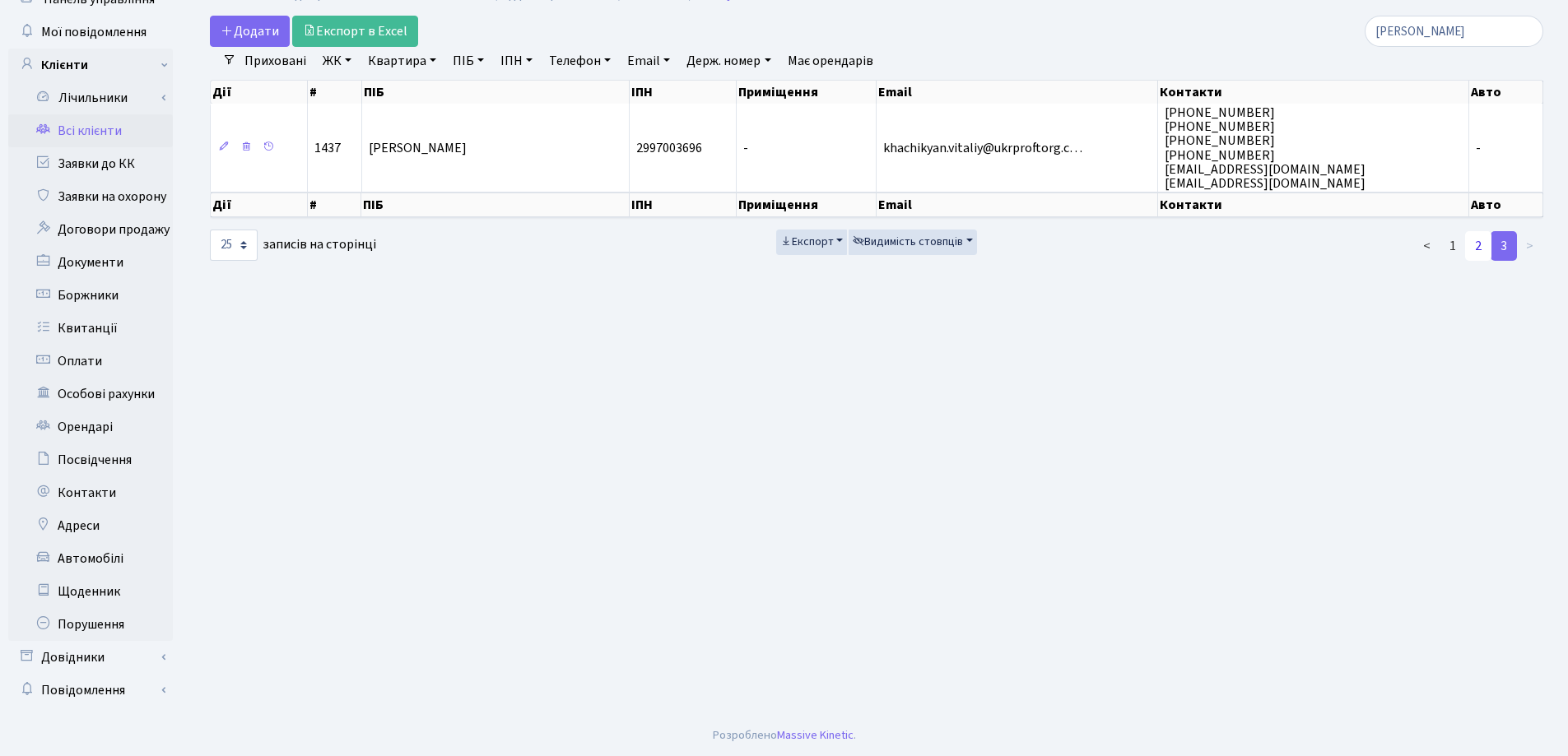
click at [1480, 245] on link "2" at bounding box center [1477, 245] width 26 height 30
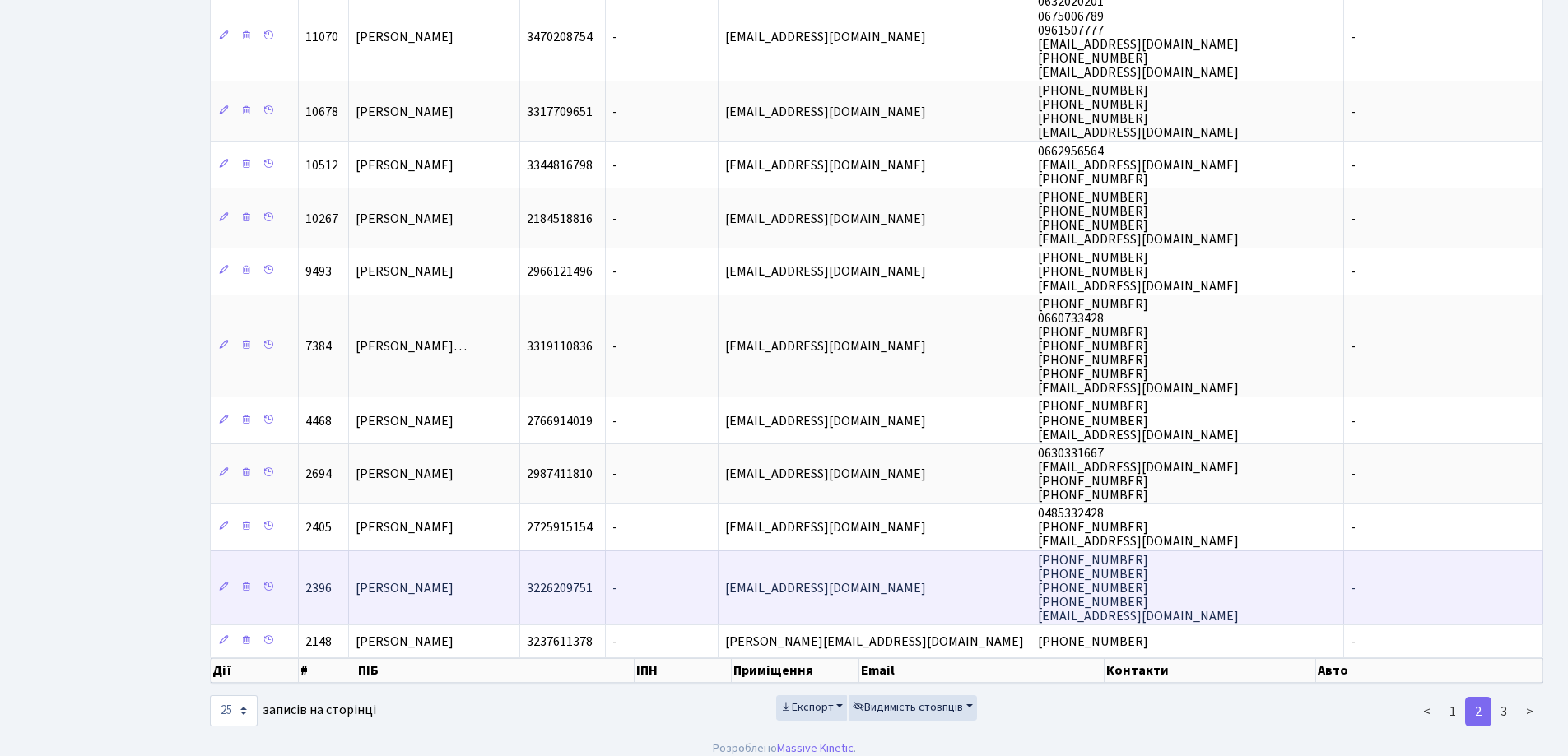
scroll to position [887, 0]
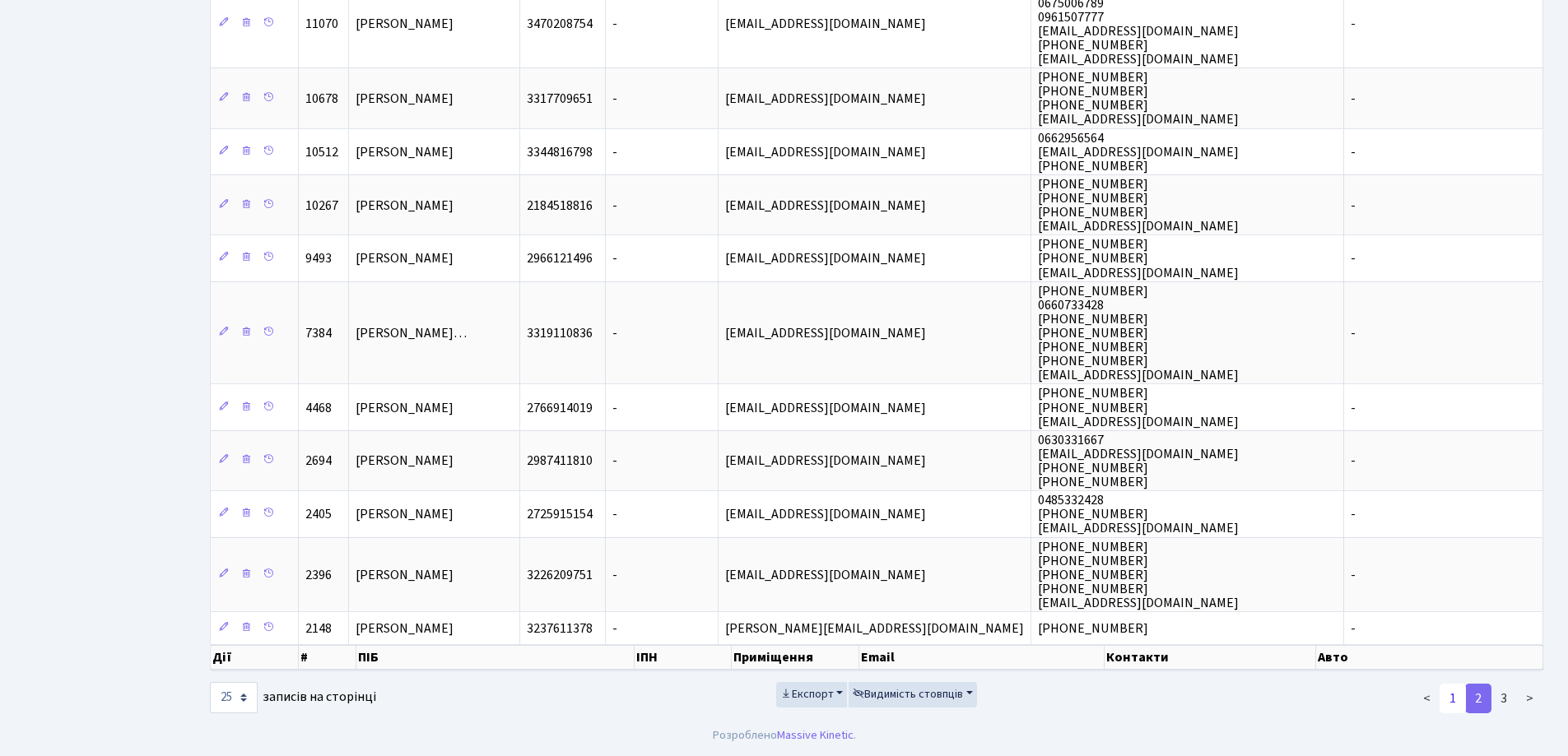
click at [1449, 695] on link "1" at bounding box center [1452, 698] width 26 height 30
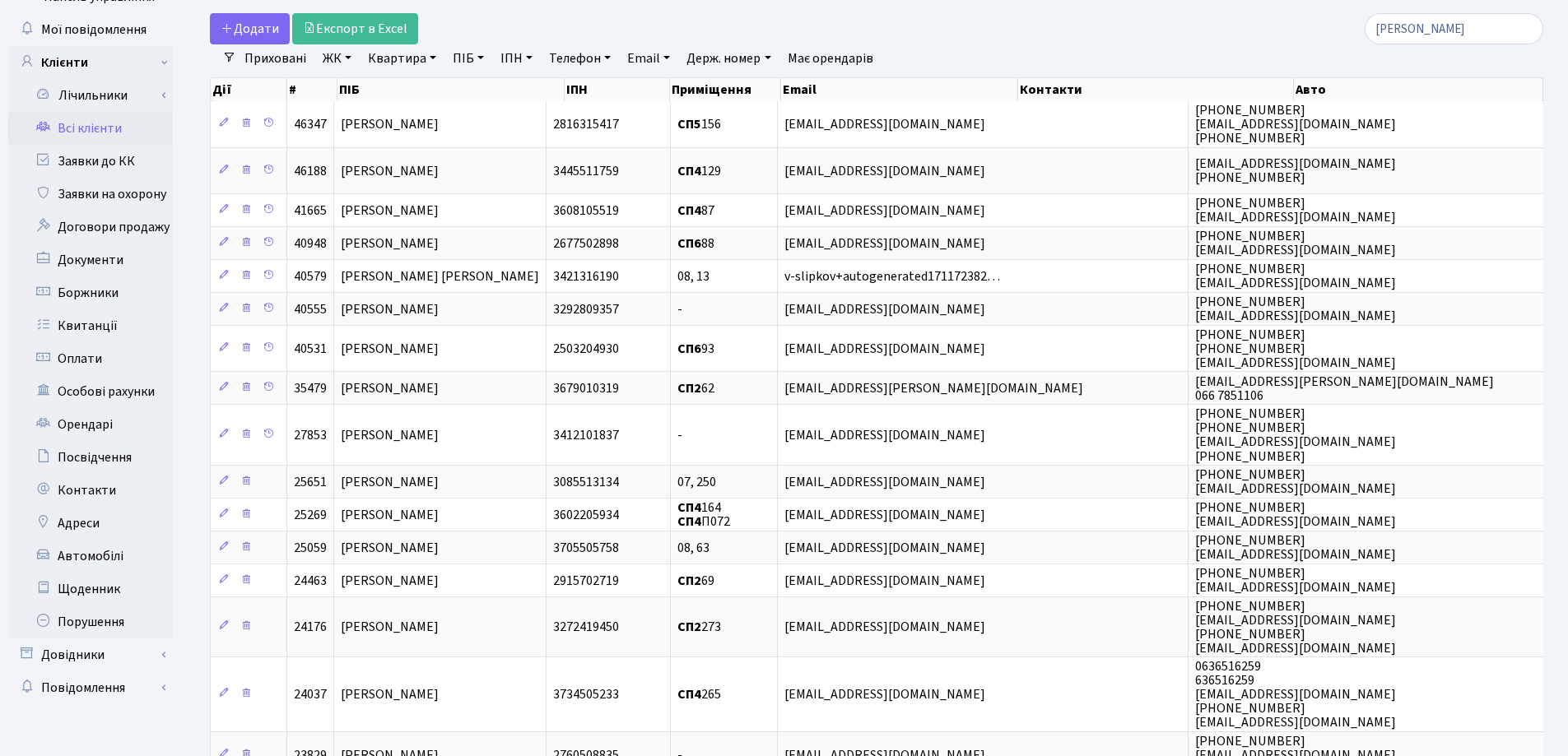
scroll to position [0, 0]
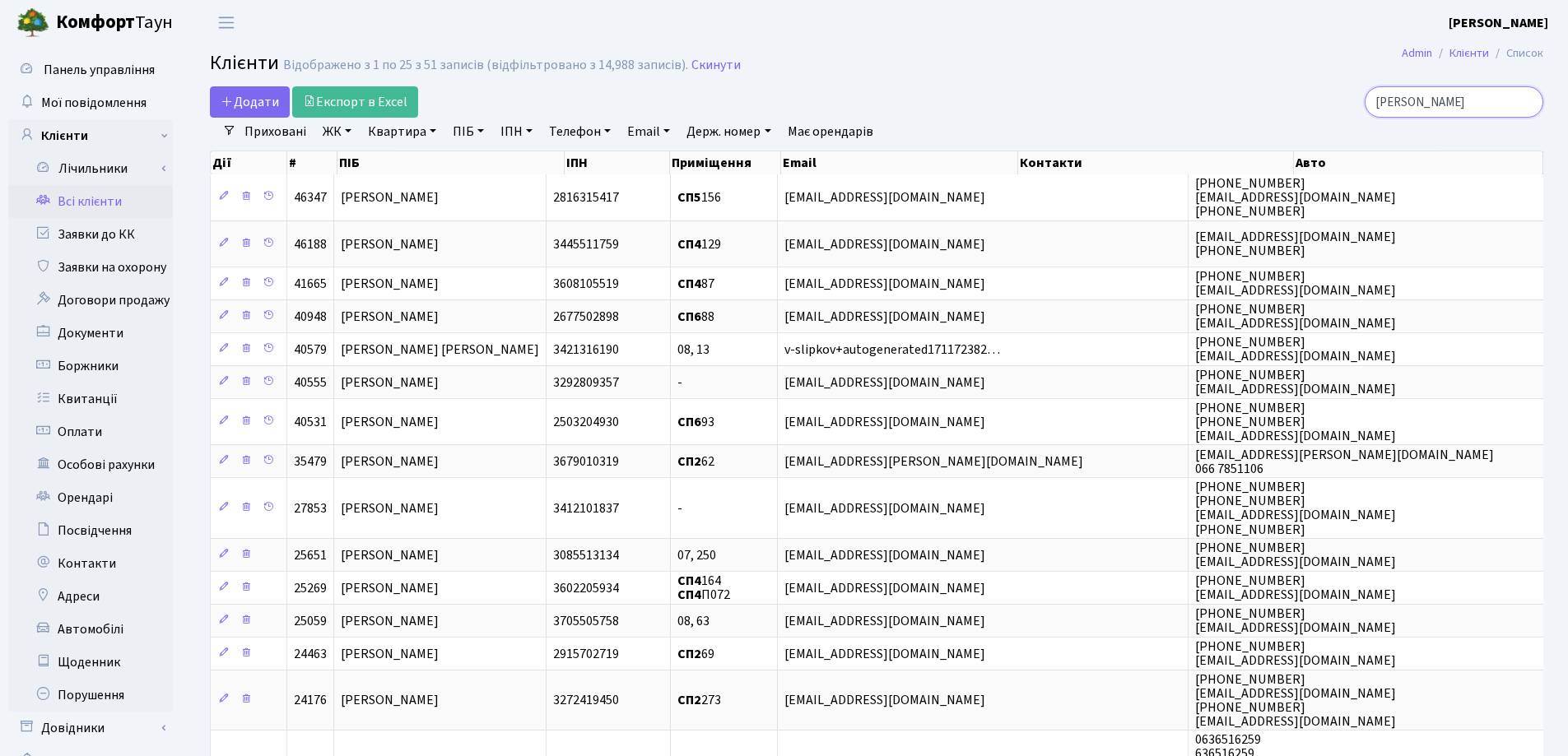
click at [1527, 105] on input "Віталій" at bounding box center [1453, 101] width 179 height 31
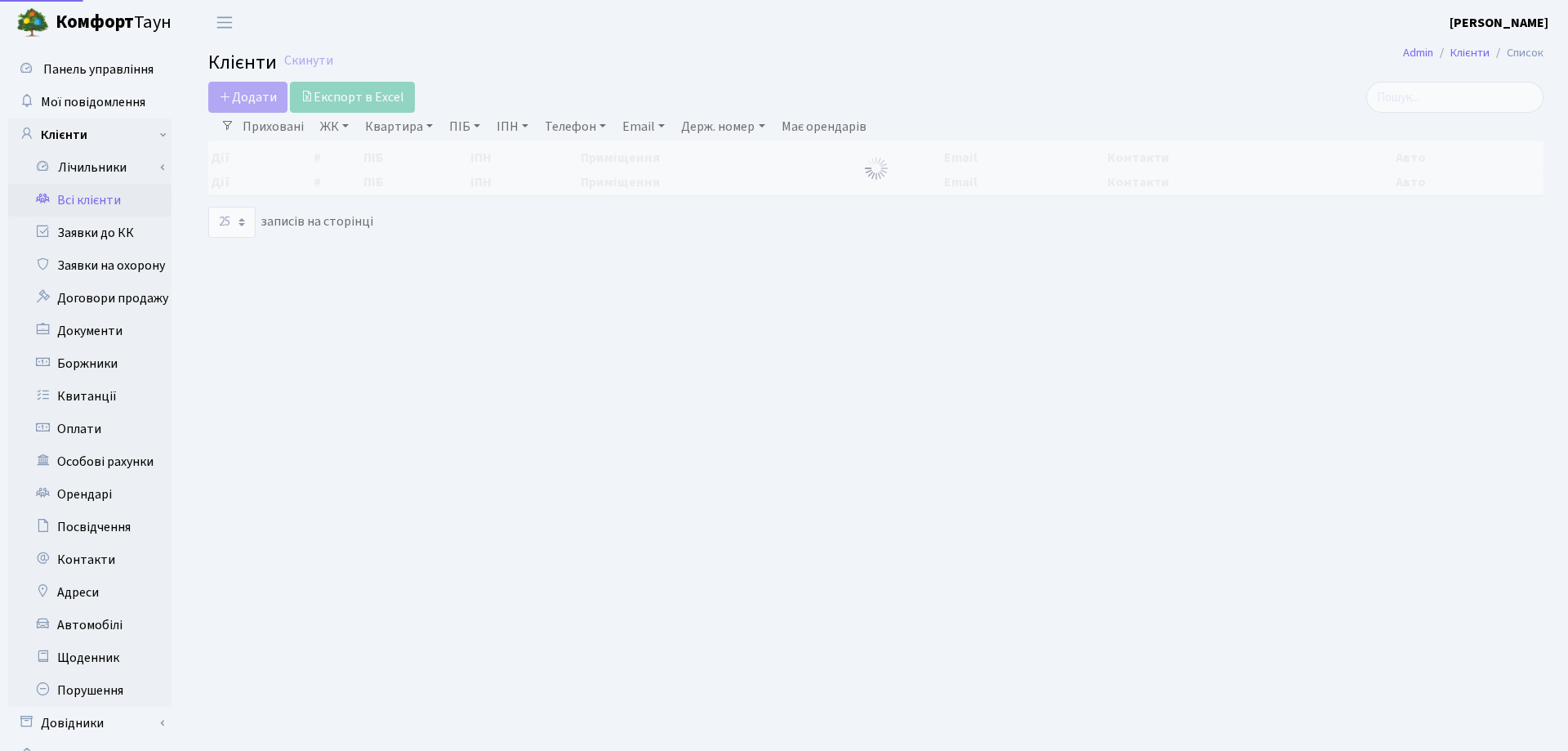
select select "25"
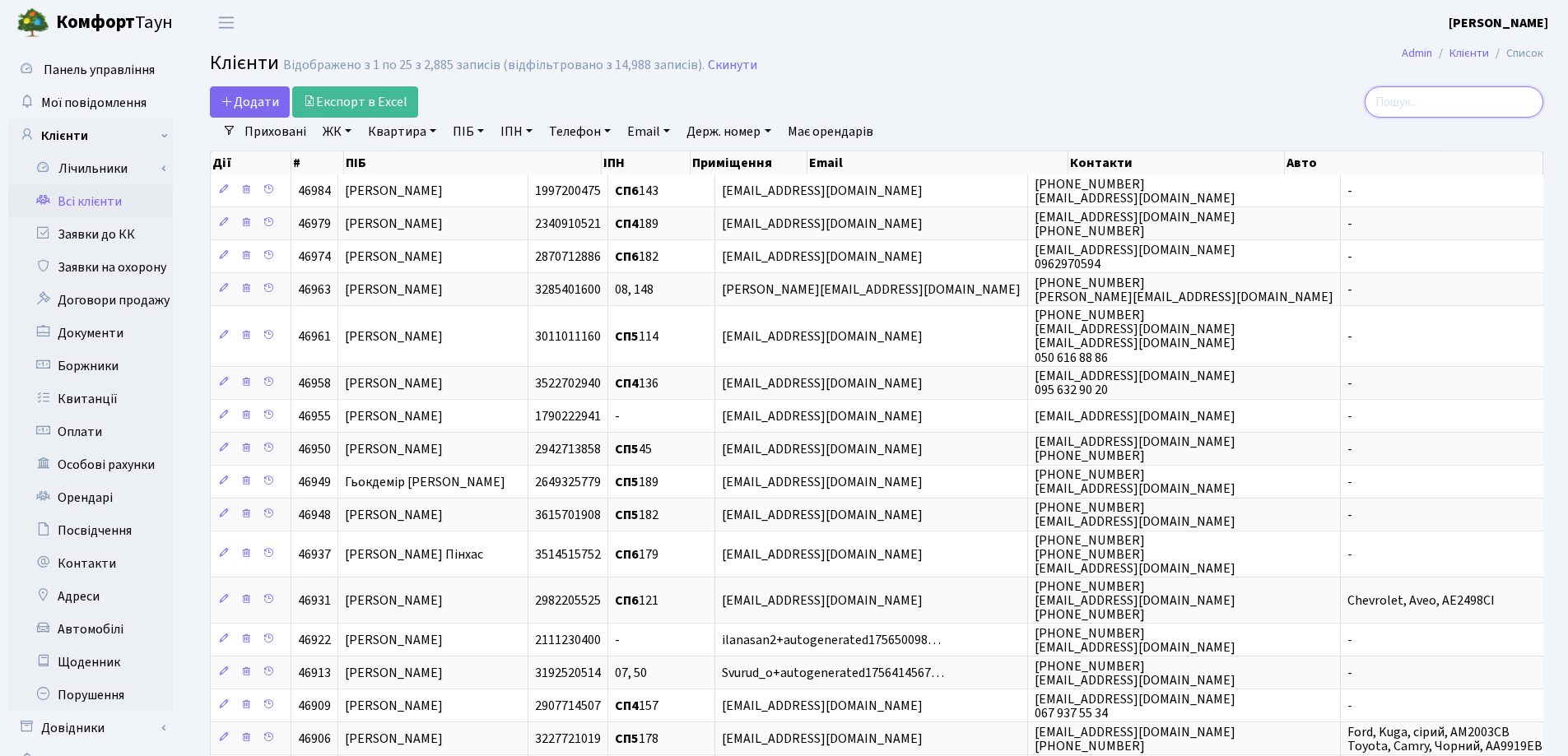
click at [1437, 87] on input "search" at bounding box center [1453, 101] width 179 height 31
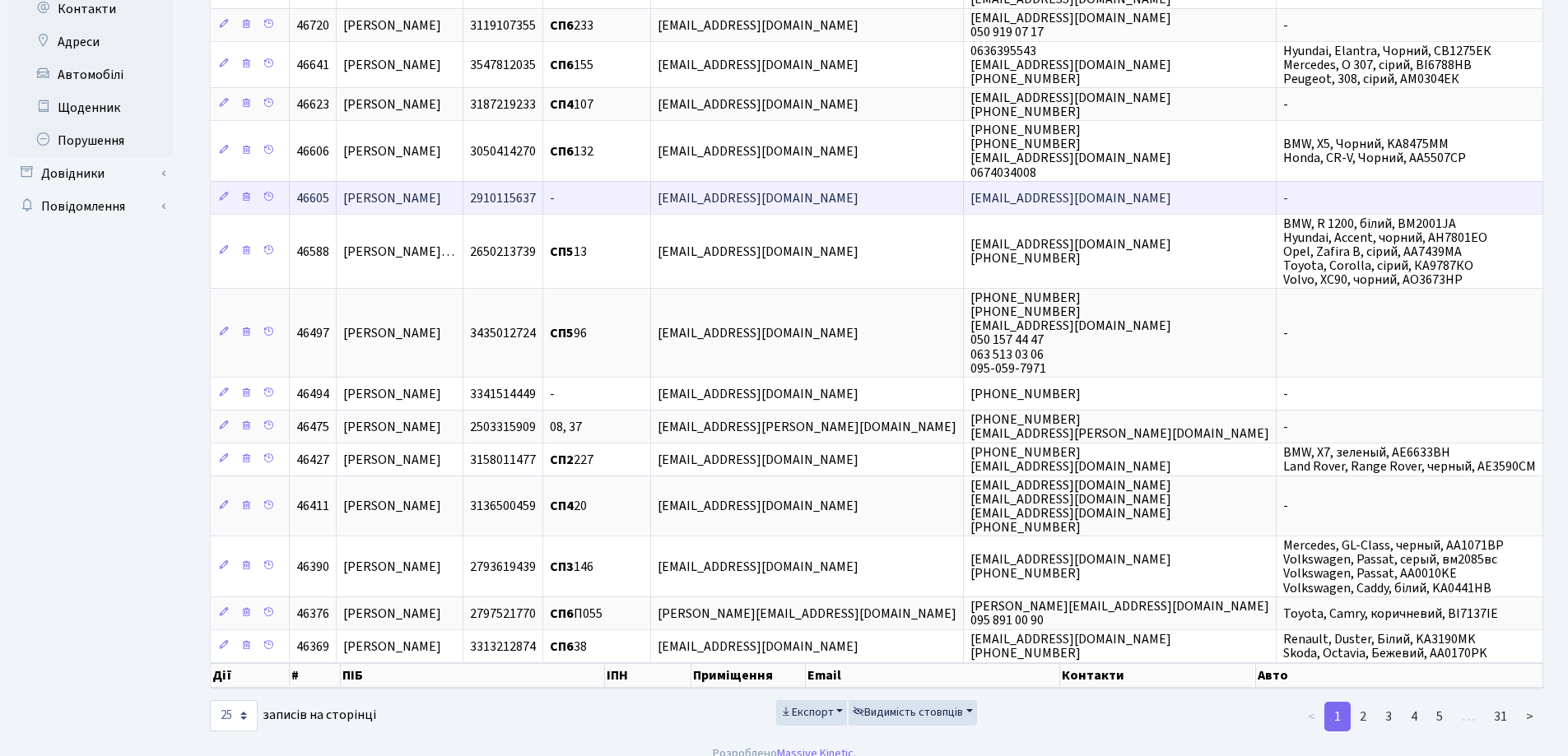
scroll to position [572, 0]
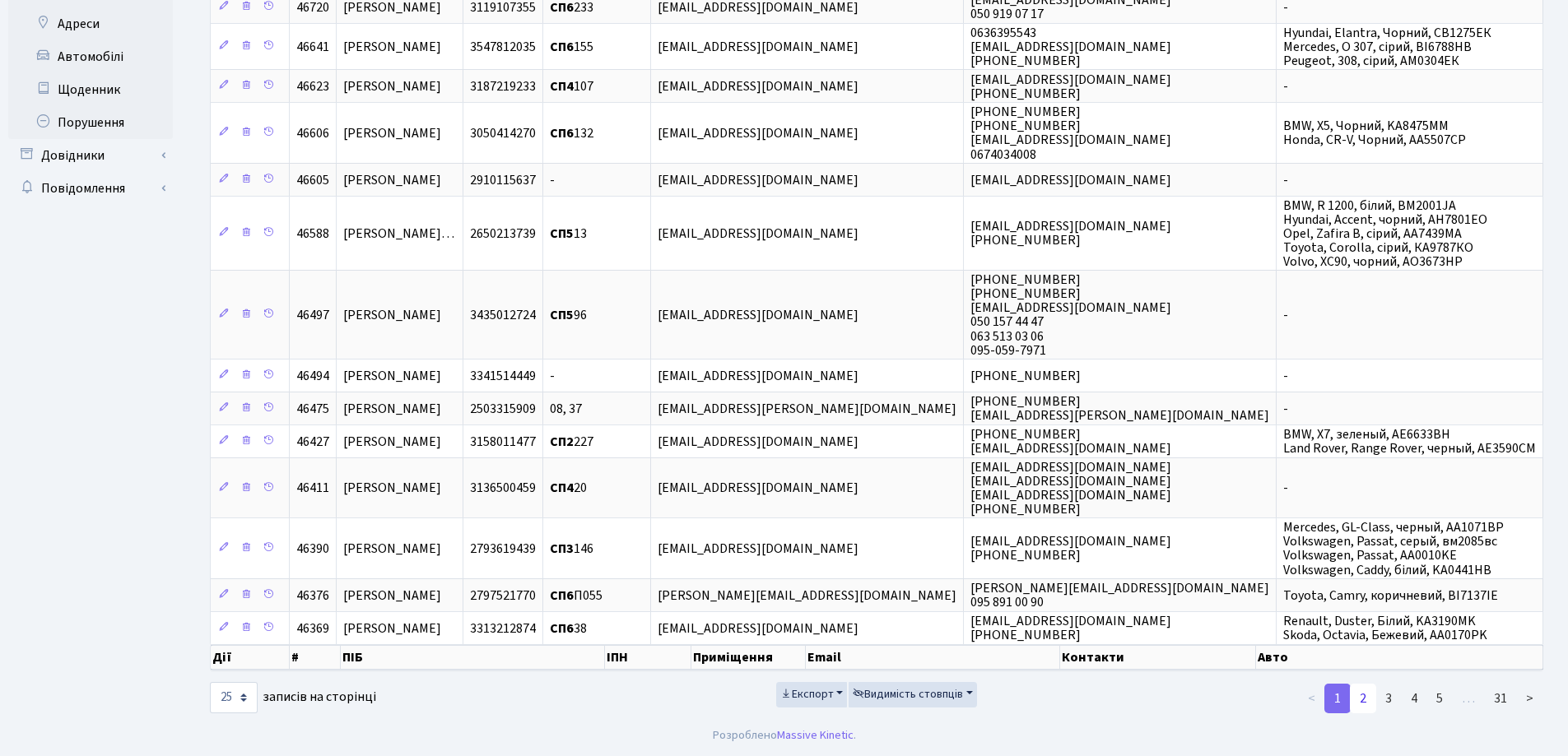
type input "Ро"
click at [1360, 695] on link "2" at bounding box center [1362, 698] width 26 height 30
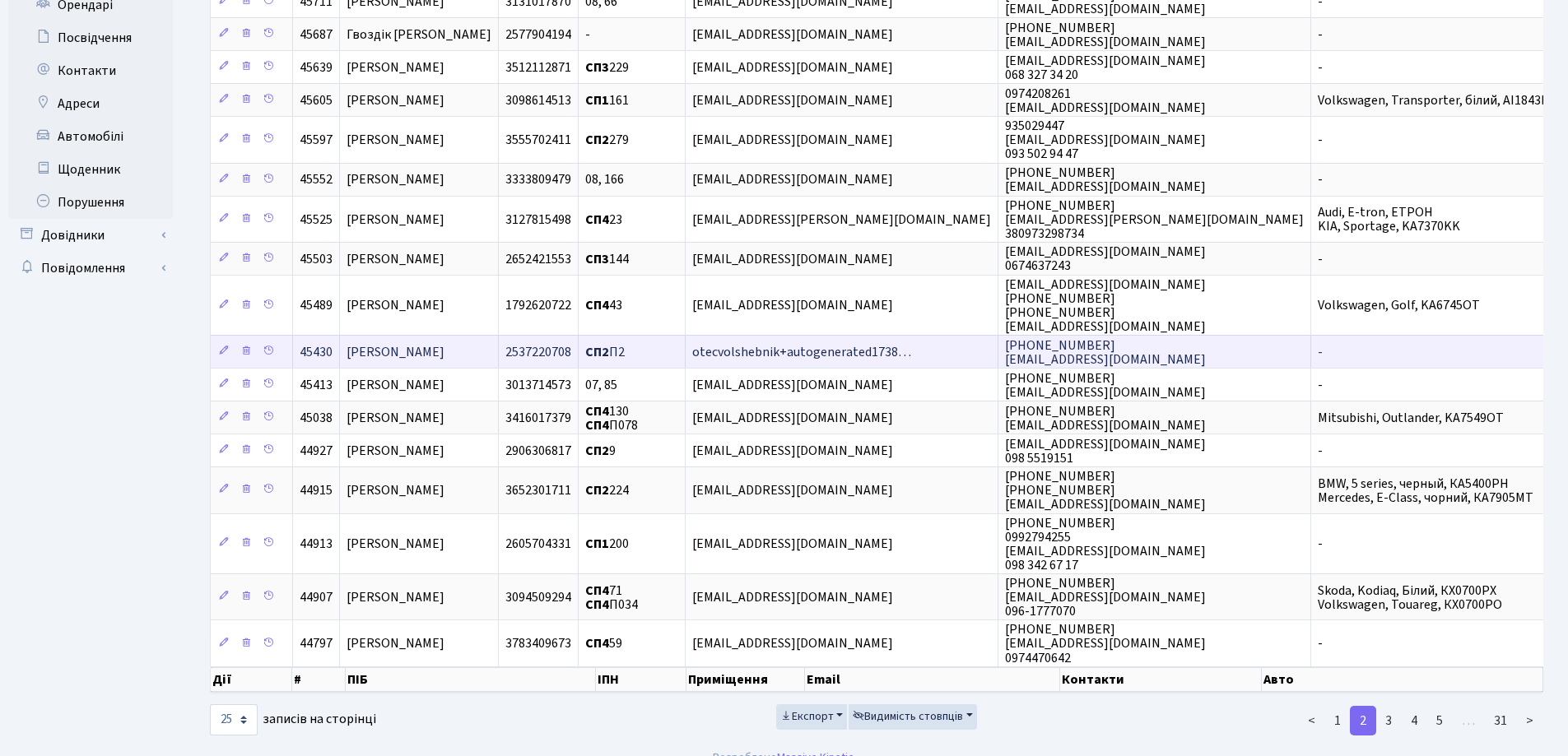
scroll to position [515, 0]
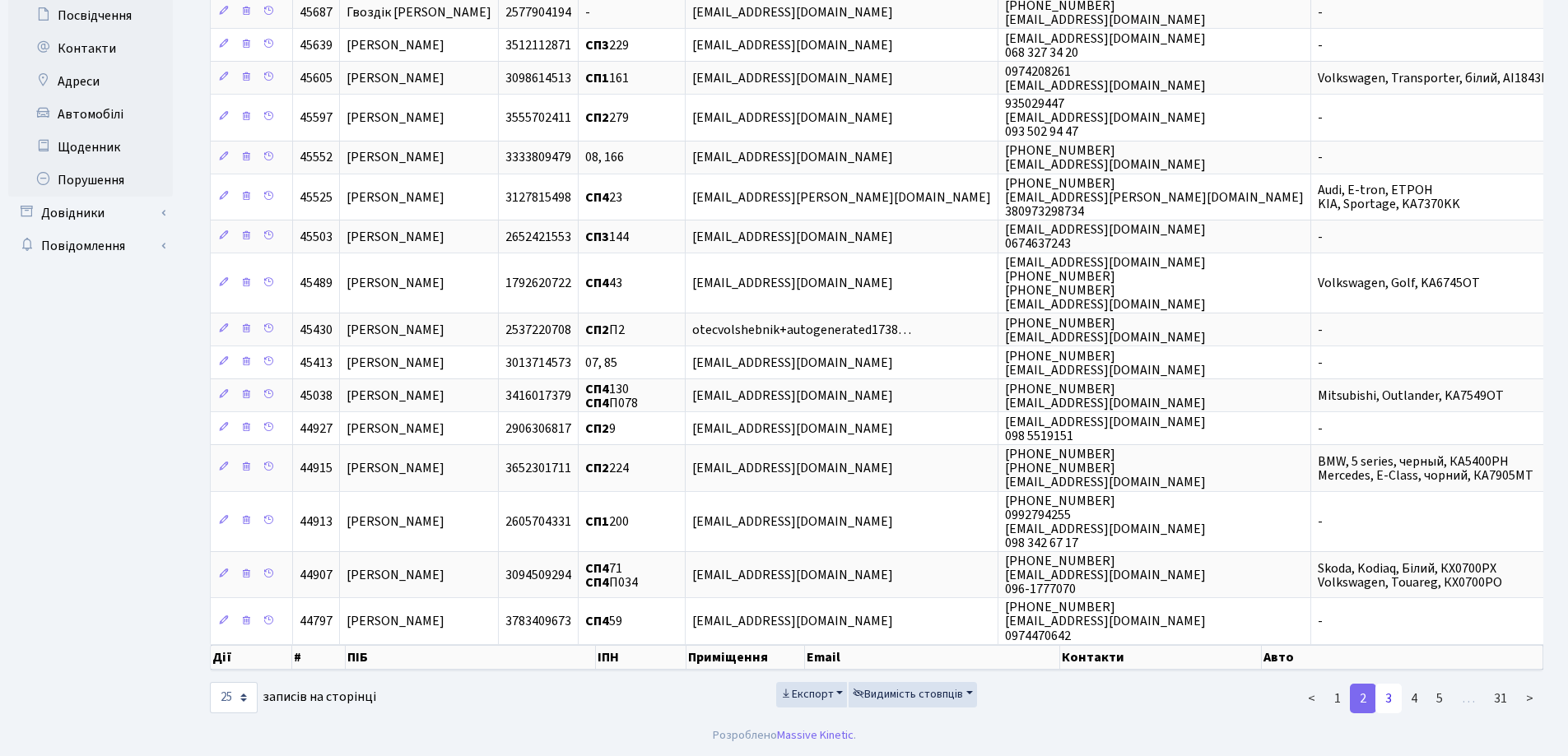
click at [1395, 698] on link "3" at bounding box center [1388, 698] width 26 height 30
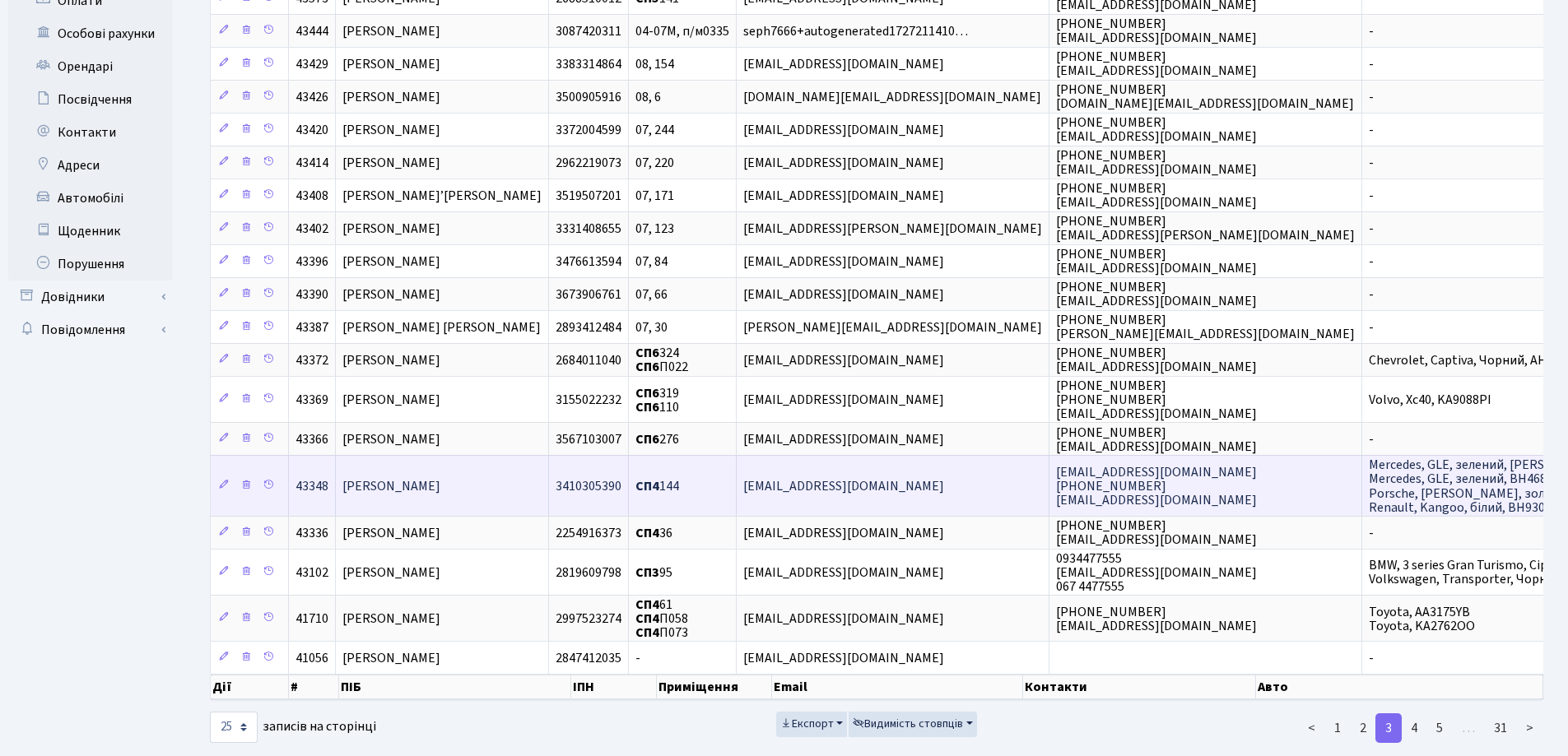
scroll to position [461, 0]
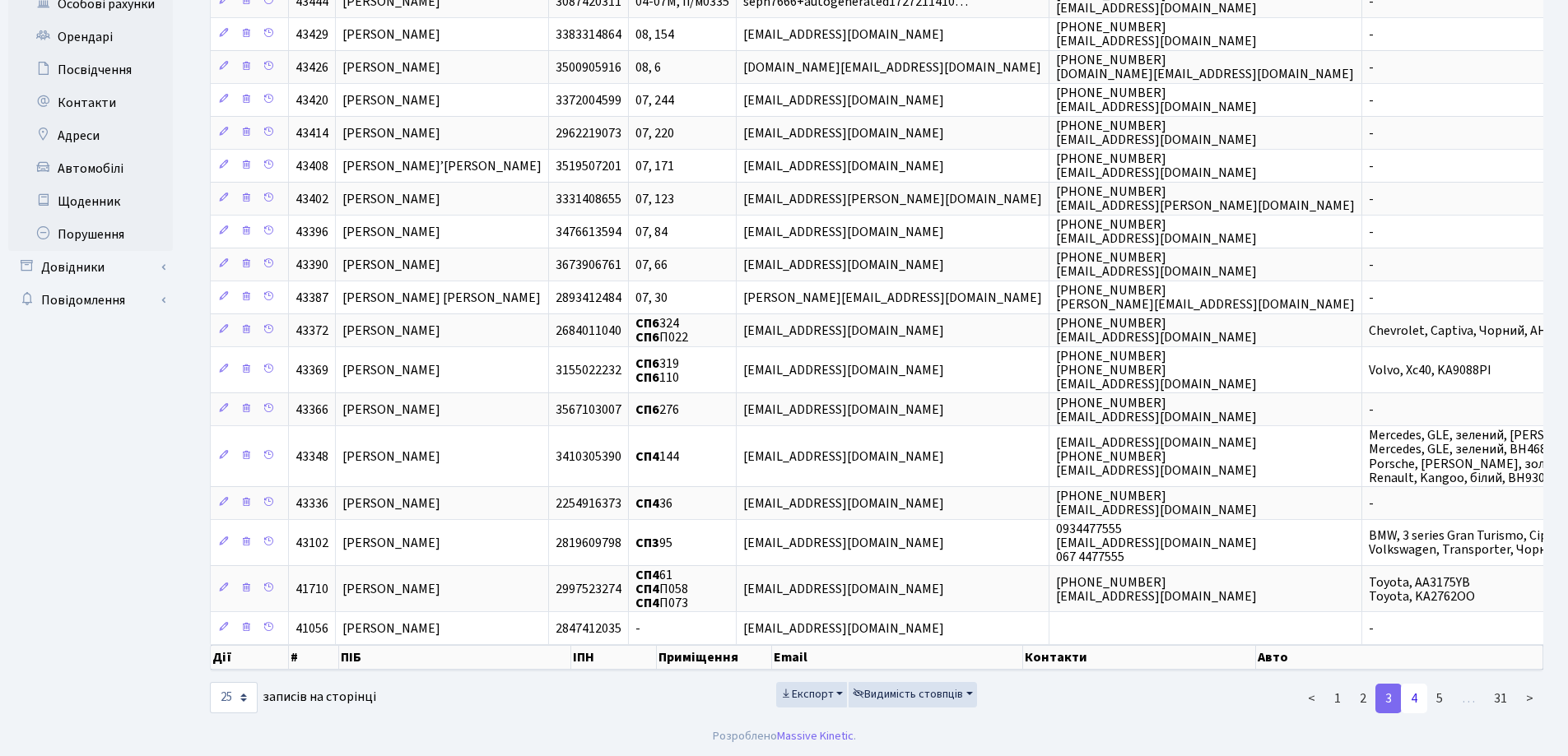
click at [1415, 694] on link "4" at bounding box center [1413, 698] width 26 height 30
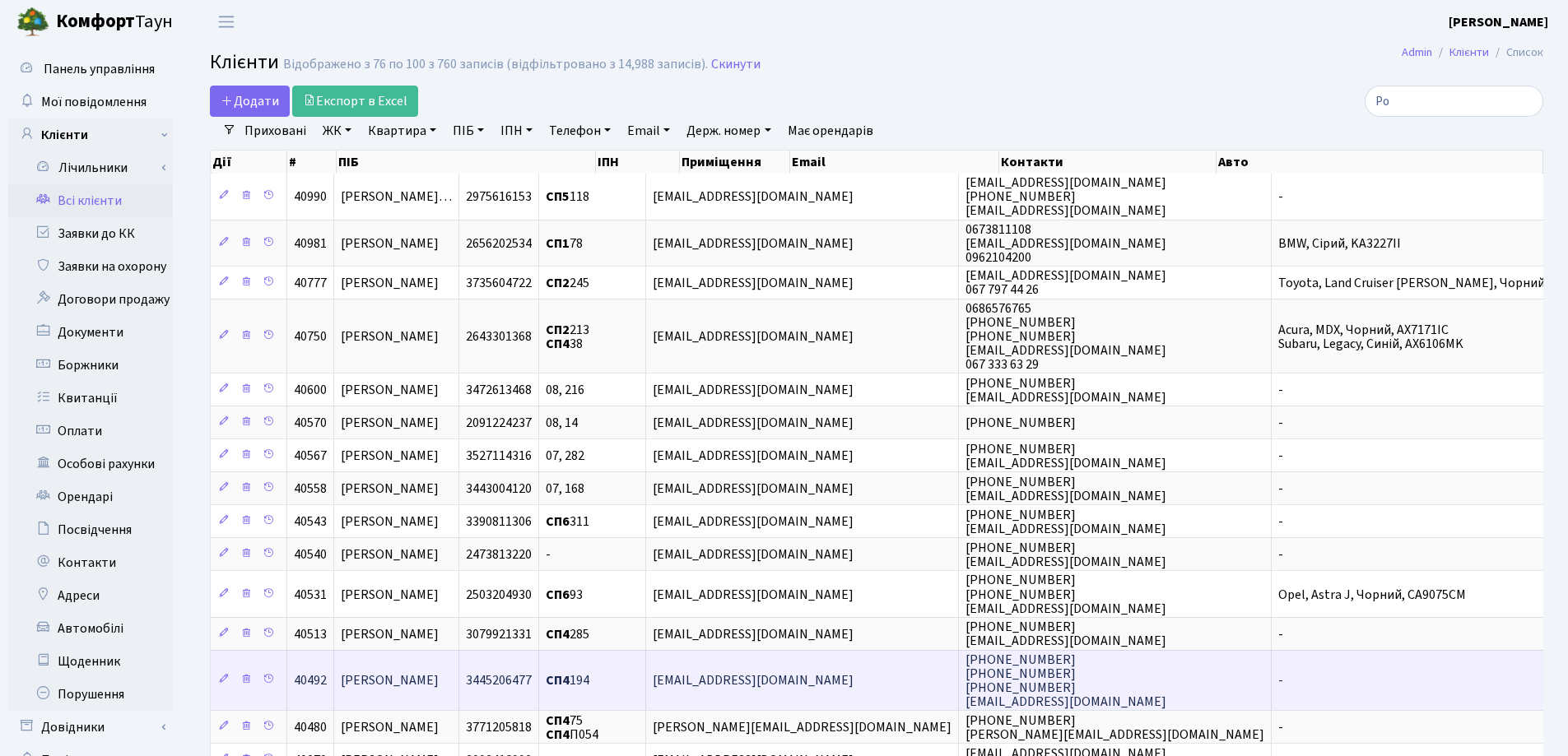
scroll to position [0, 0]
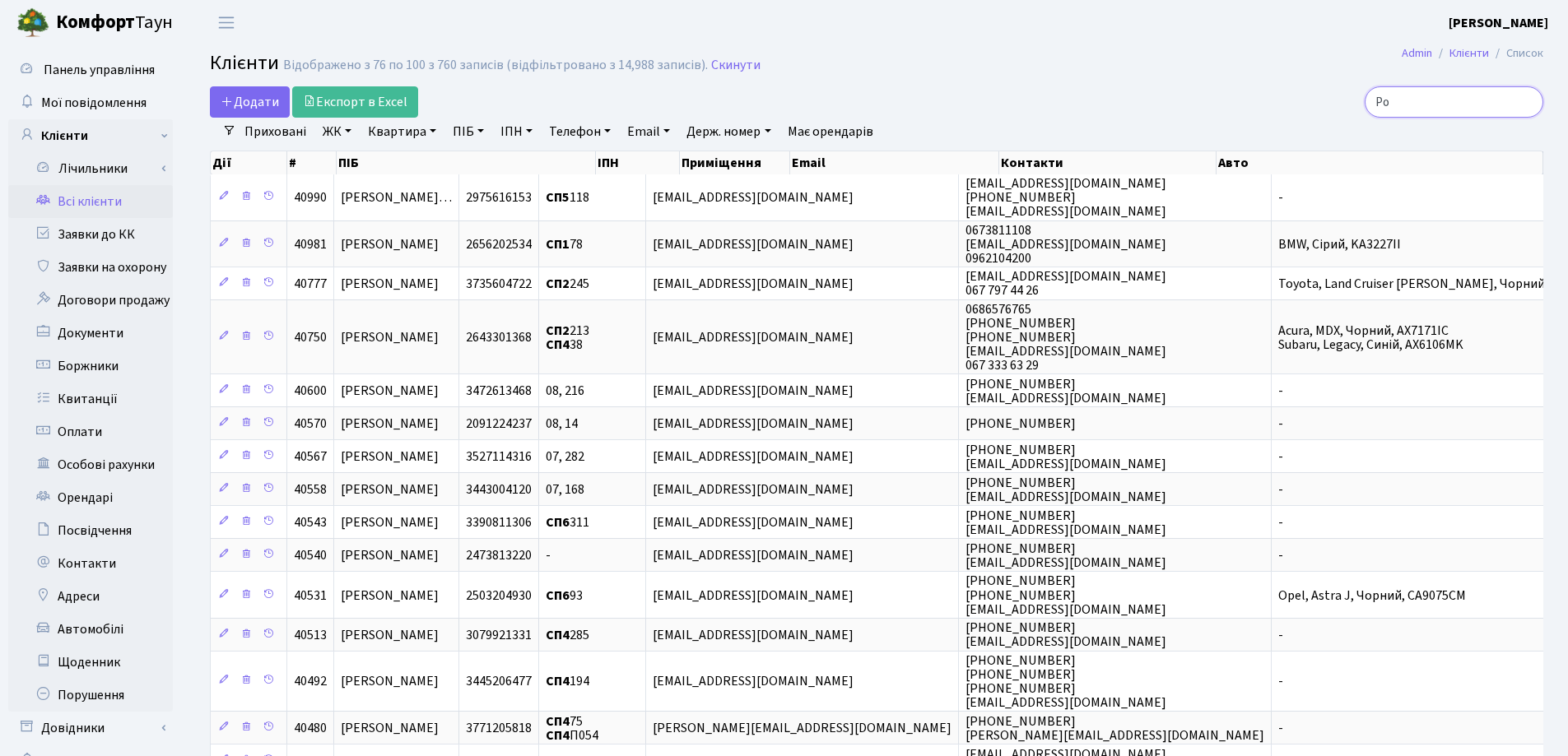
click at [1527, 104] on input "Ро" at bounding box center [1453, 101] width 179 height 31
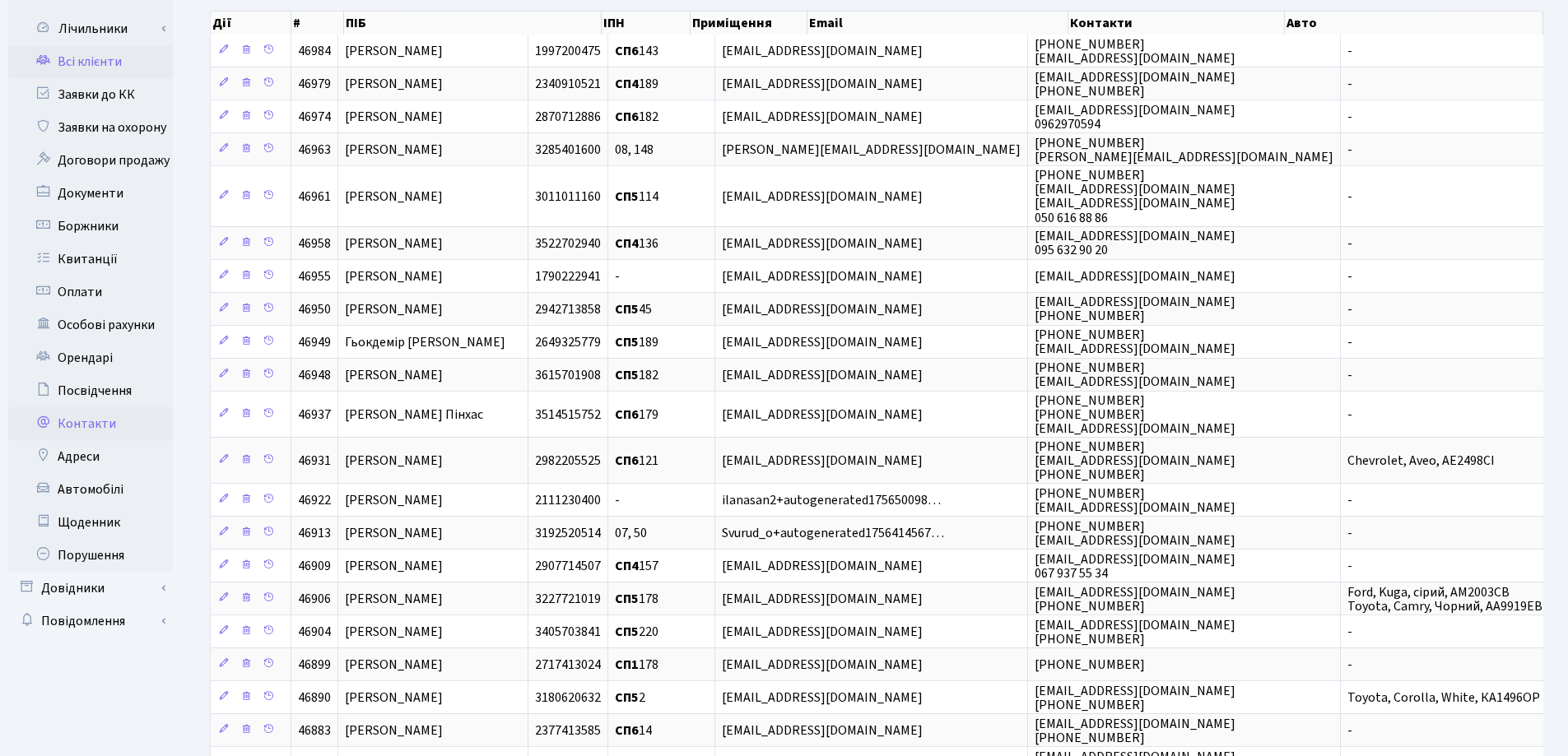
scroll to position [165, 0]
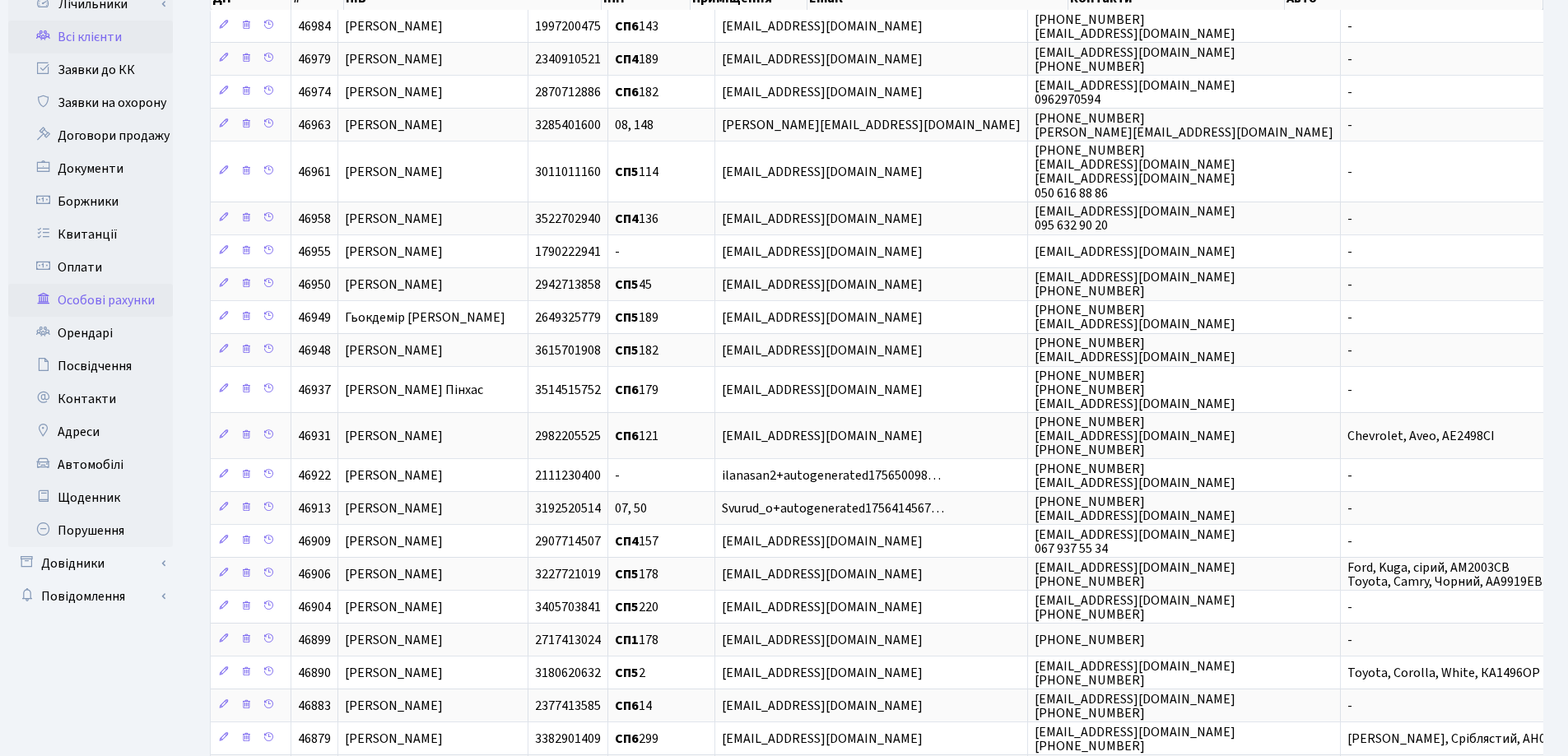
click at [95, 303] on link "Особові рахунки" at bounding box center [91, 300] width 165 height 33
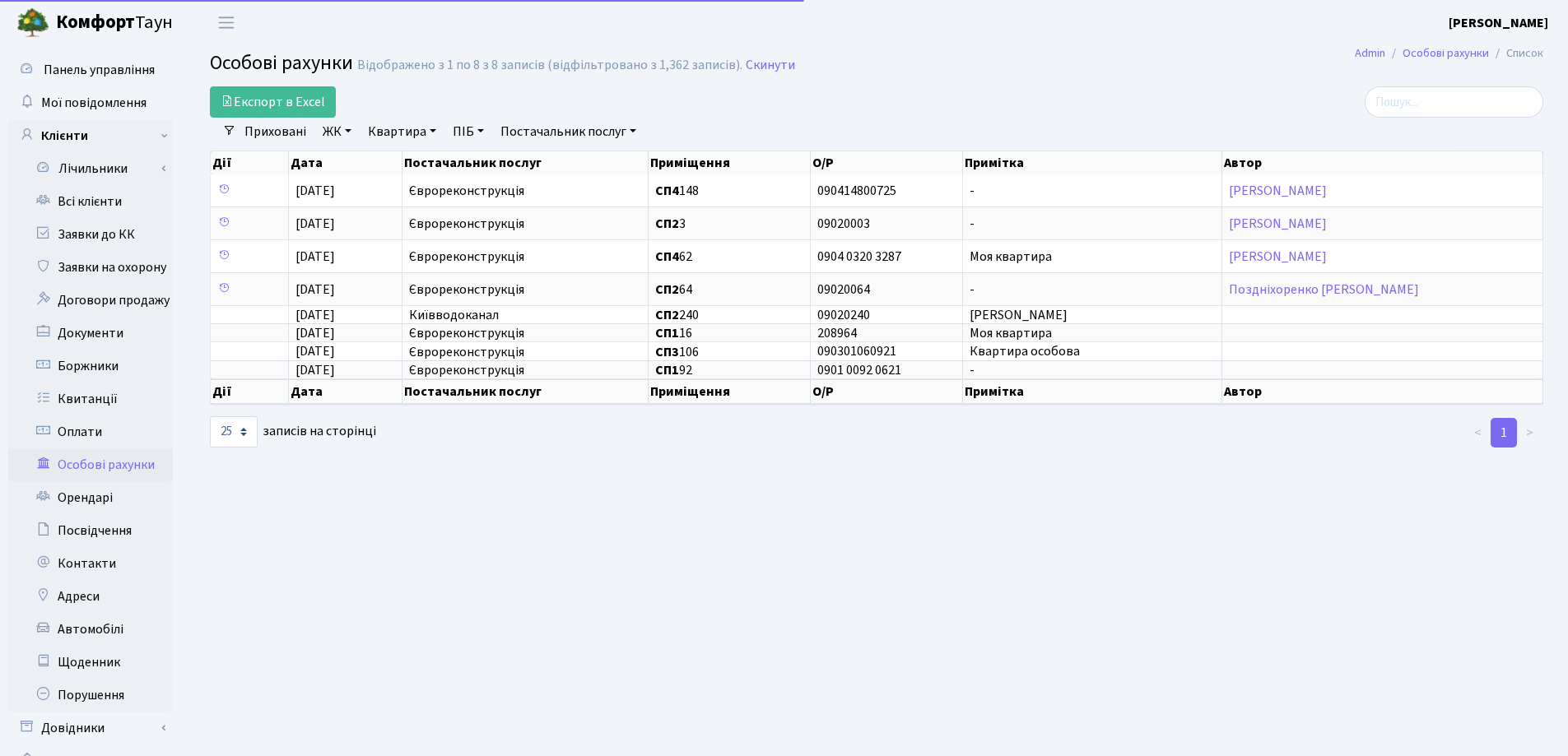
select select "25"
click at [71, 198] on link "Всі клієнти" at bounding box center [91, 201] width 165 height 33
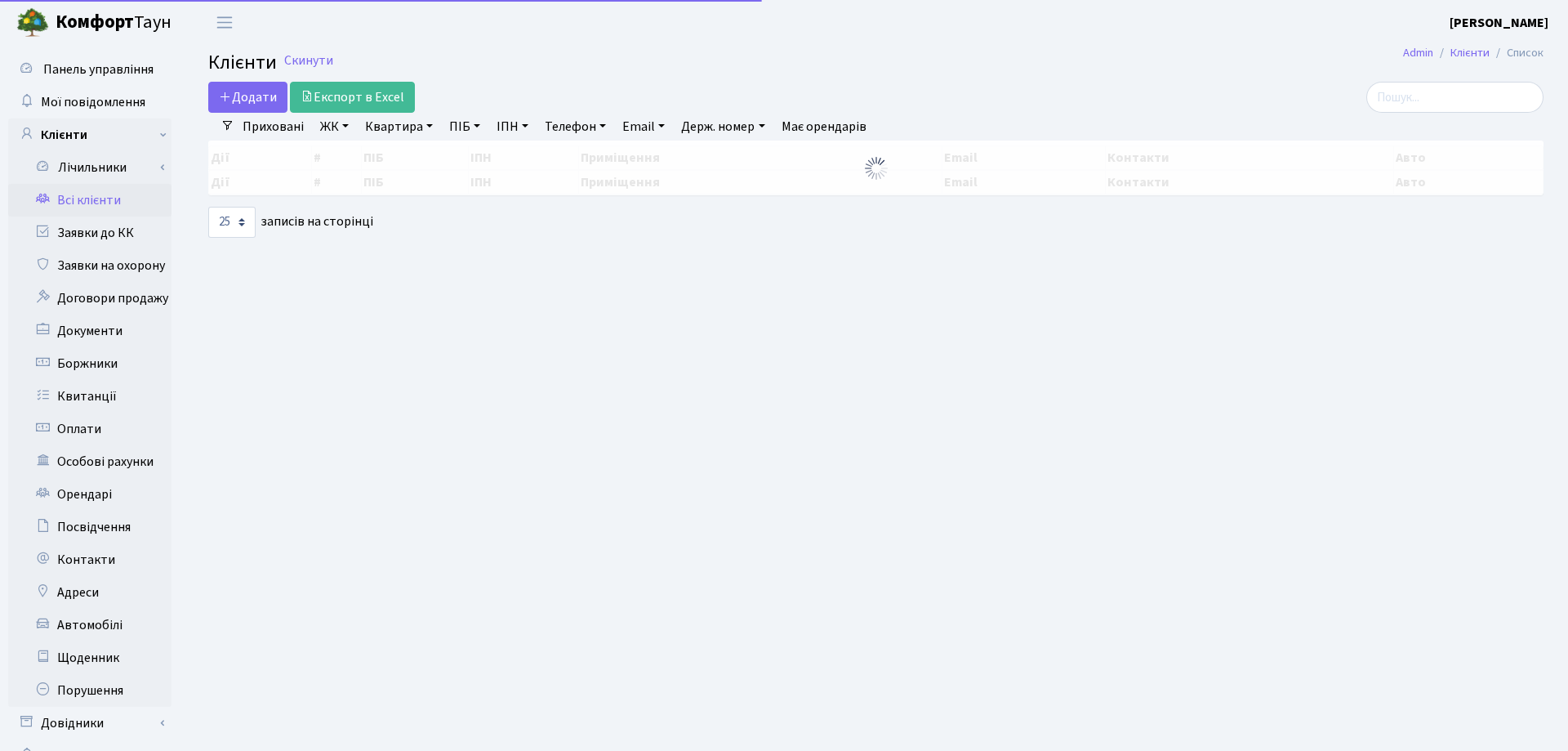
select select "25"
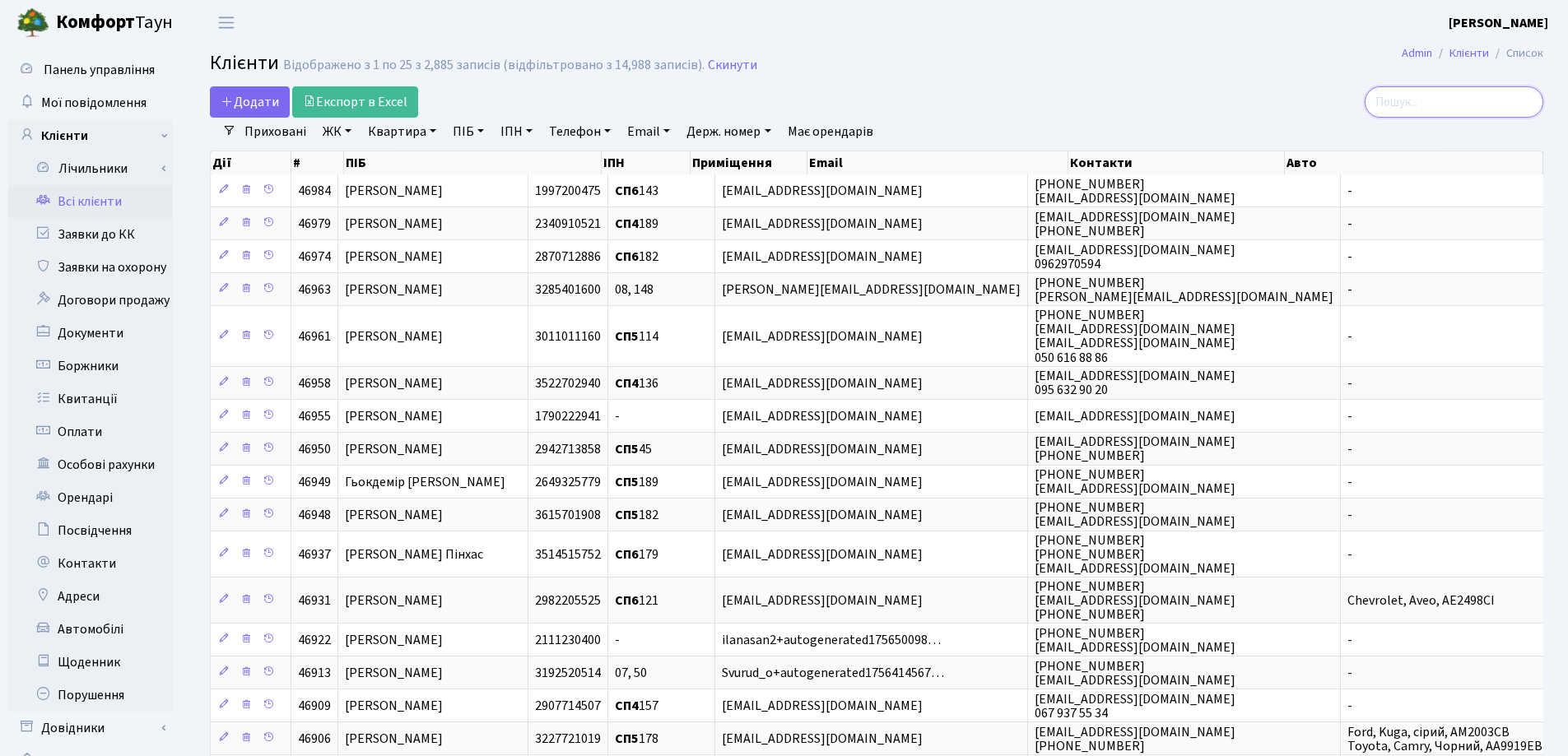
click at [1442, 104] on input "search" at bounding box center [1453, 101] width 179 height 31
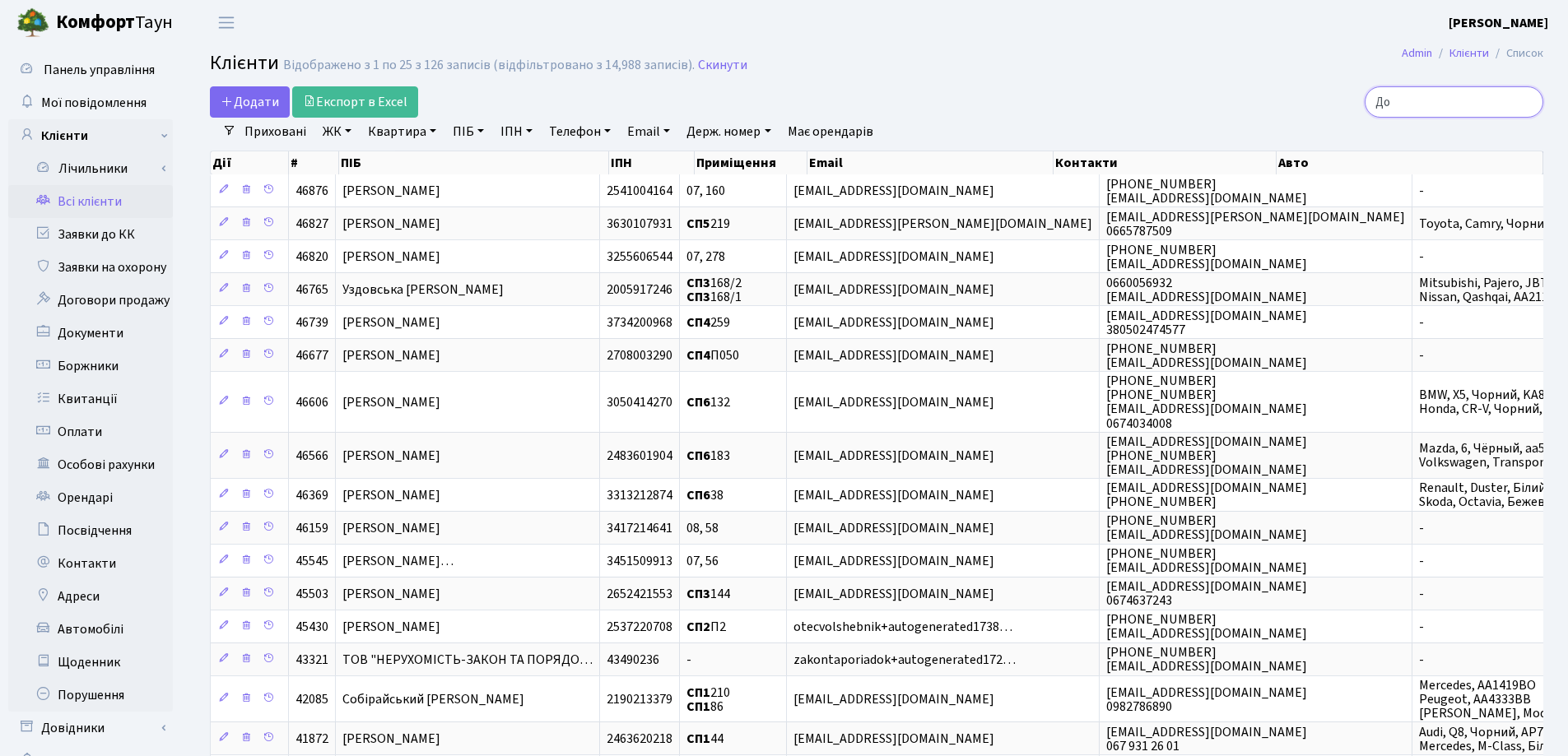
type input "Доб"
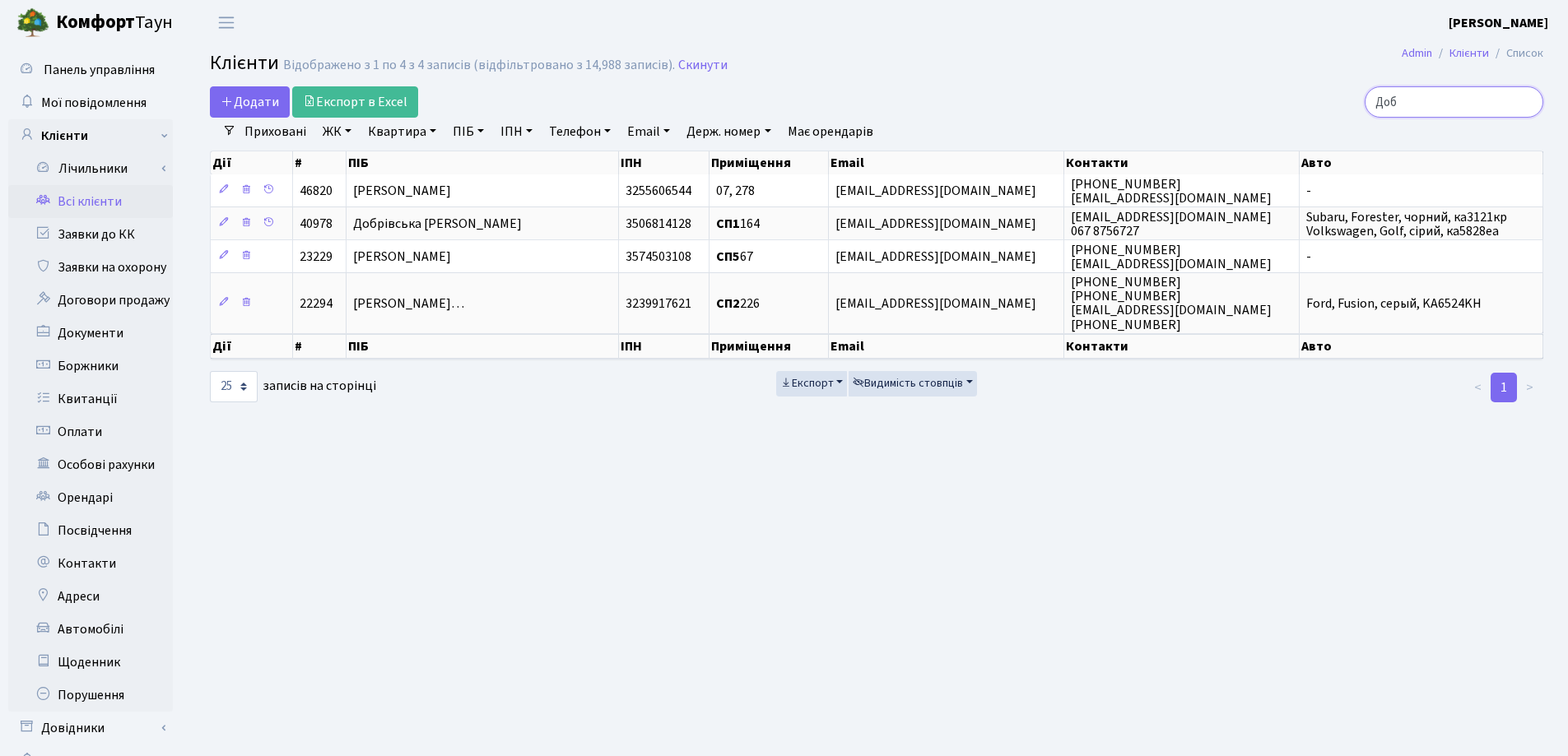
click at [1528, 100] on input "Доб" at bounding box center [1453, 101] width 179 height 31
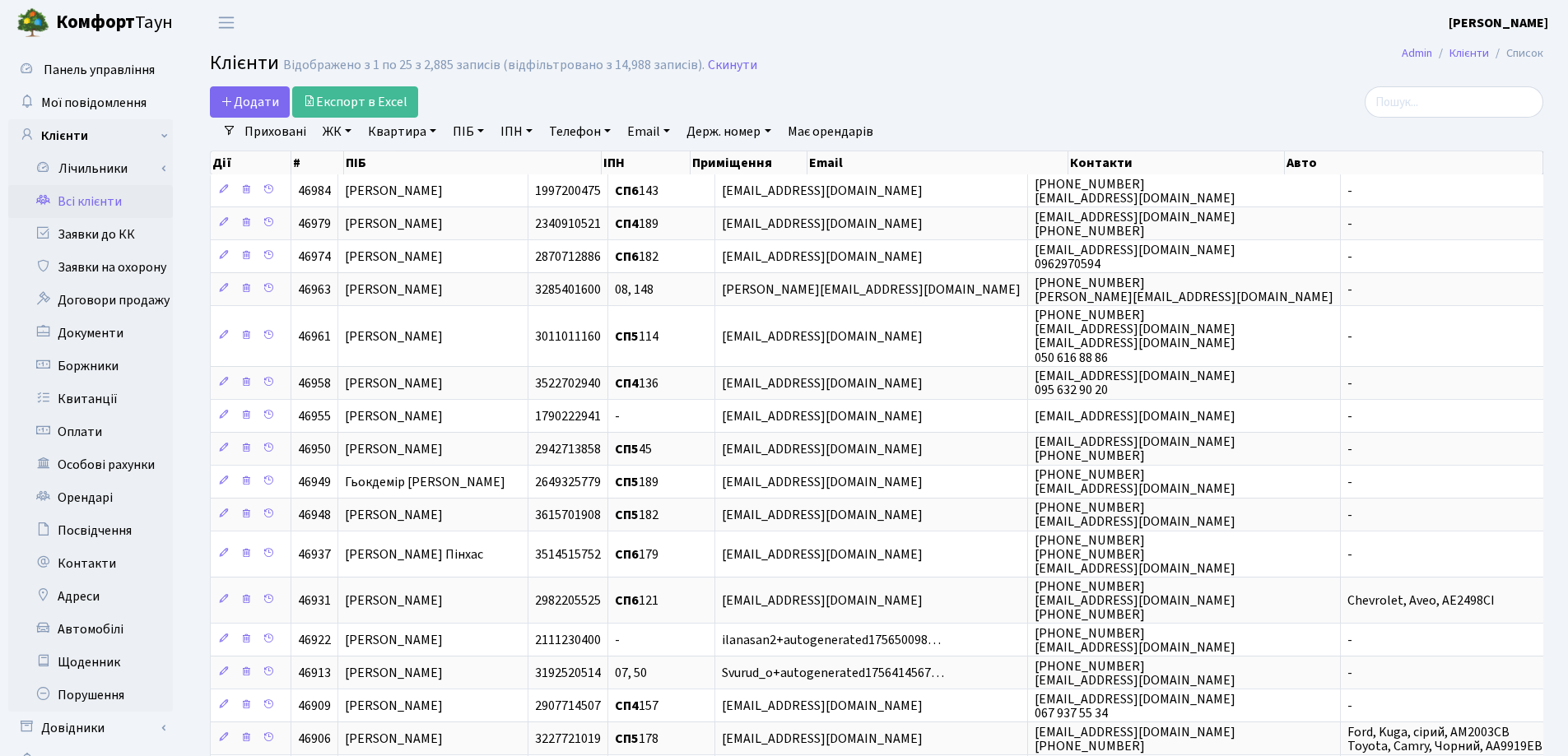
click at [432, 131] on link "Квартира" at bounding box center [402, 131] width 81 height 28
type input "103"
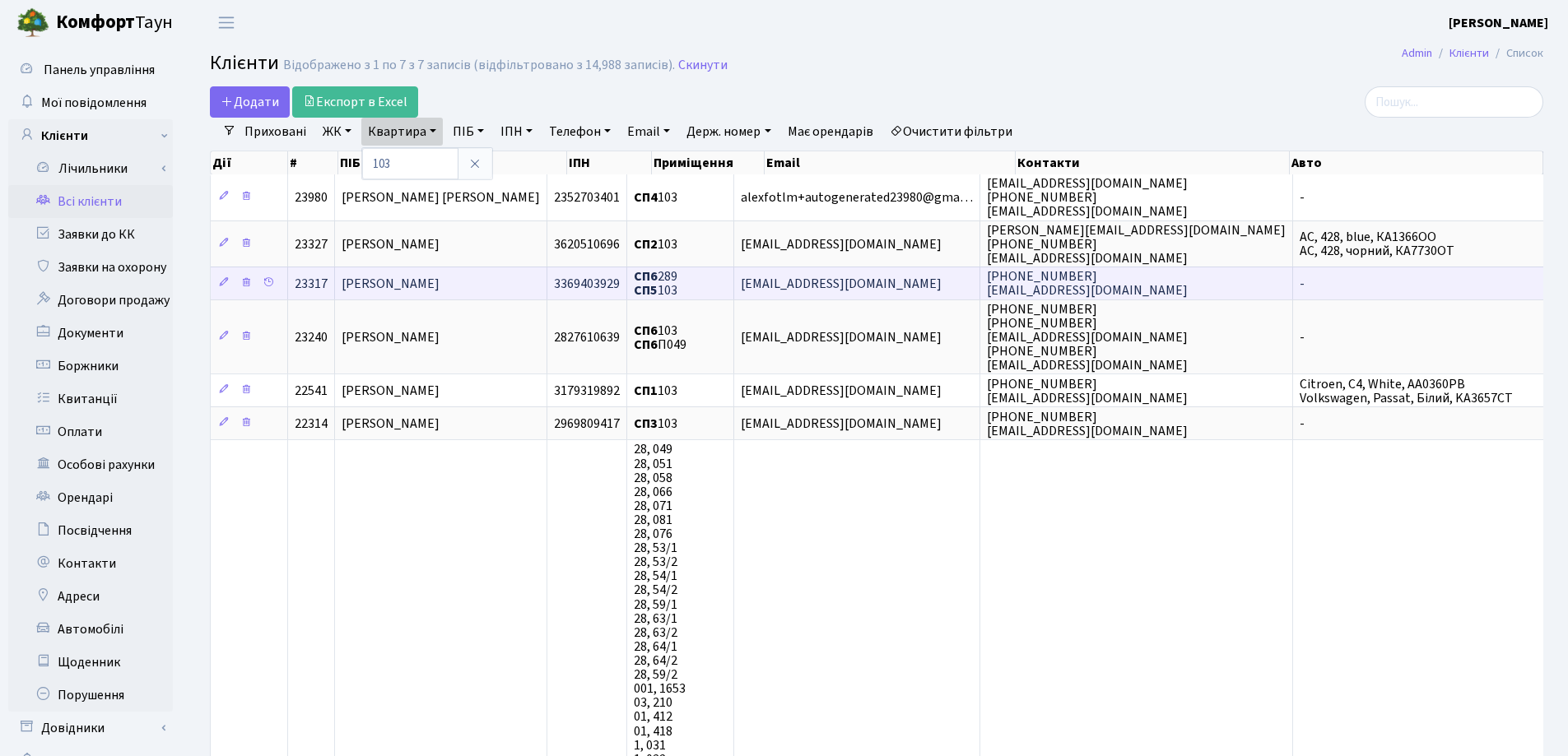
click at [439, 287] on span "Доровська Руслана Русланівна" at bounding box center [391, 283] width 98 height 18
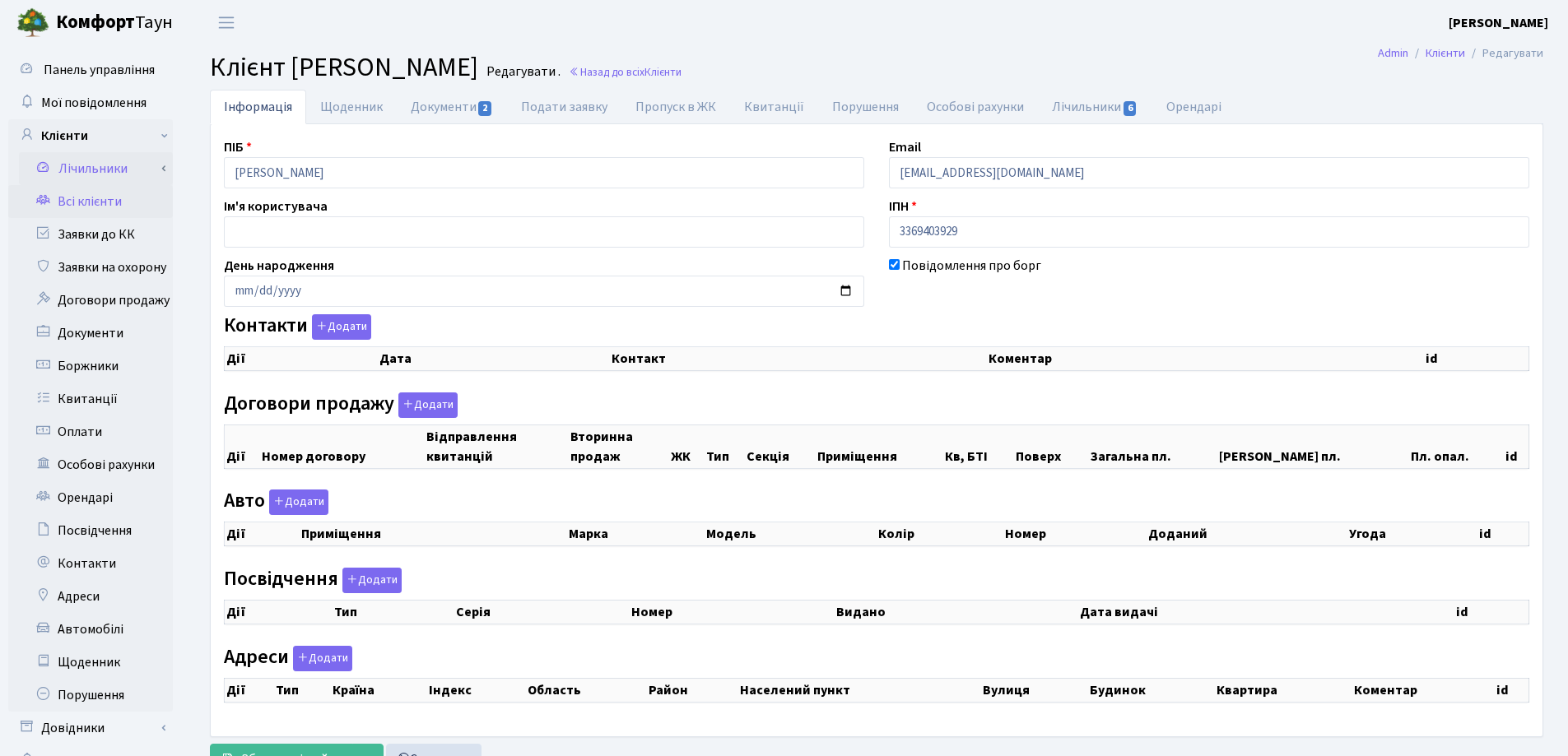
select select "25"
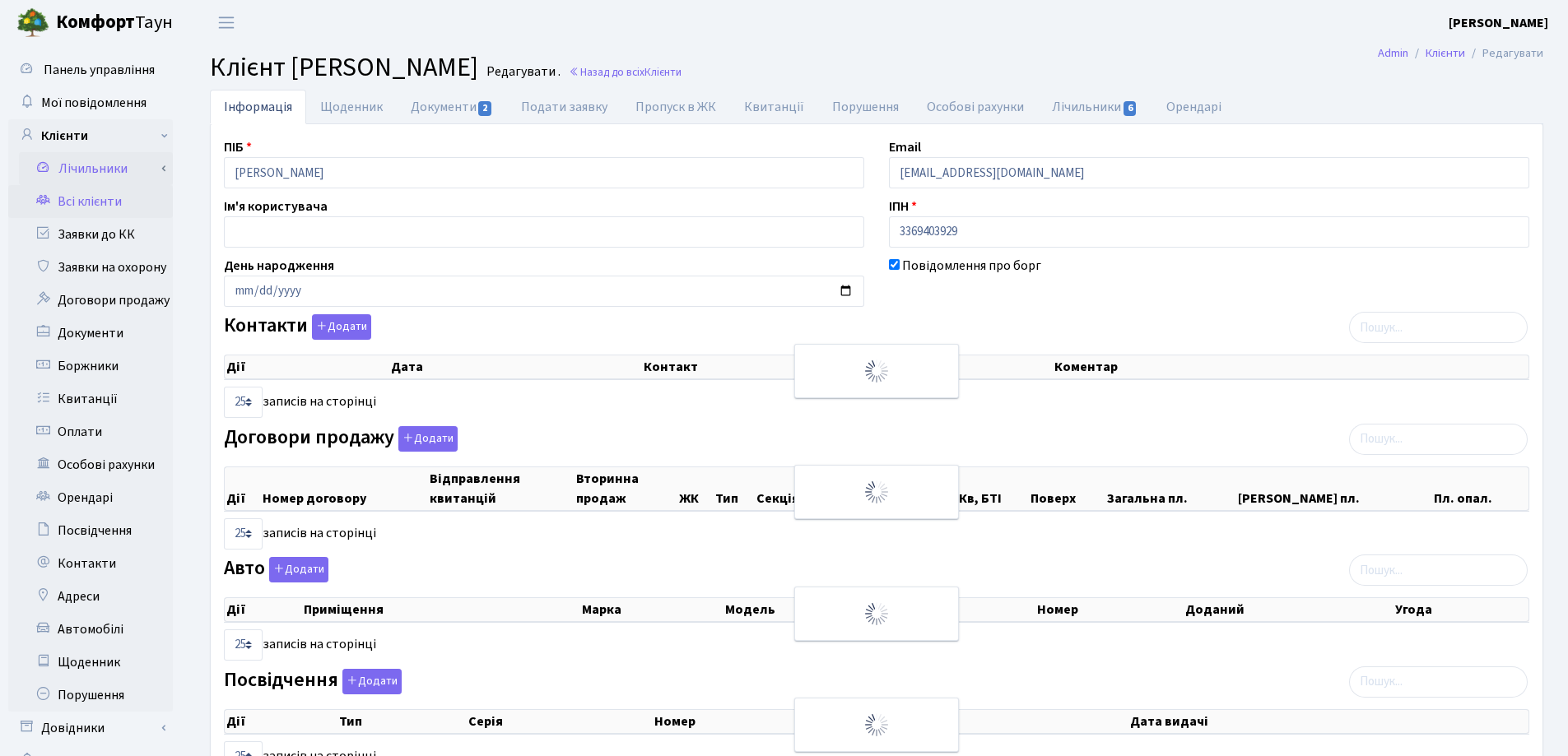
checkbox input "true"
click at [111, 180] on div "Панель управління Мої повідомлення Клієнти Лічильники Показання" at bounding box center [784, 497] width 1568 height 906
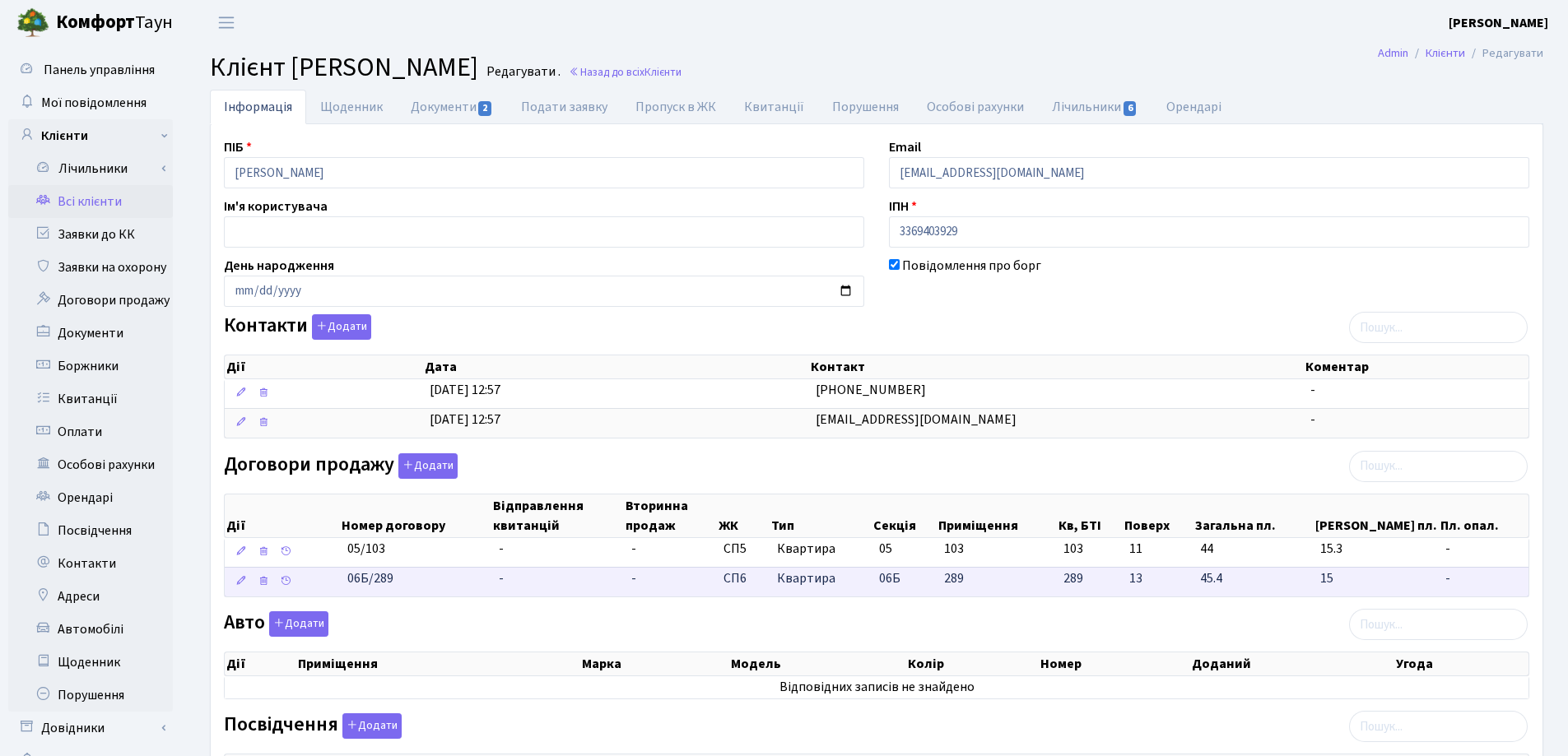
drag, startPoint x: 439, startPoint y: 579, endPoint x: 329, endPoint y: 582, distance: 110.0
click at [329, 582] on \<\/span\>\a "06Б/289 - - СП6 Квартира 06Б 289 289 -" at bounding box center [876, 581] width 1303 height 30
copy span "06Б/289"
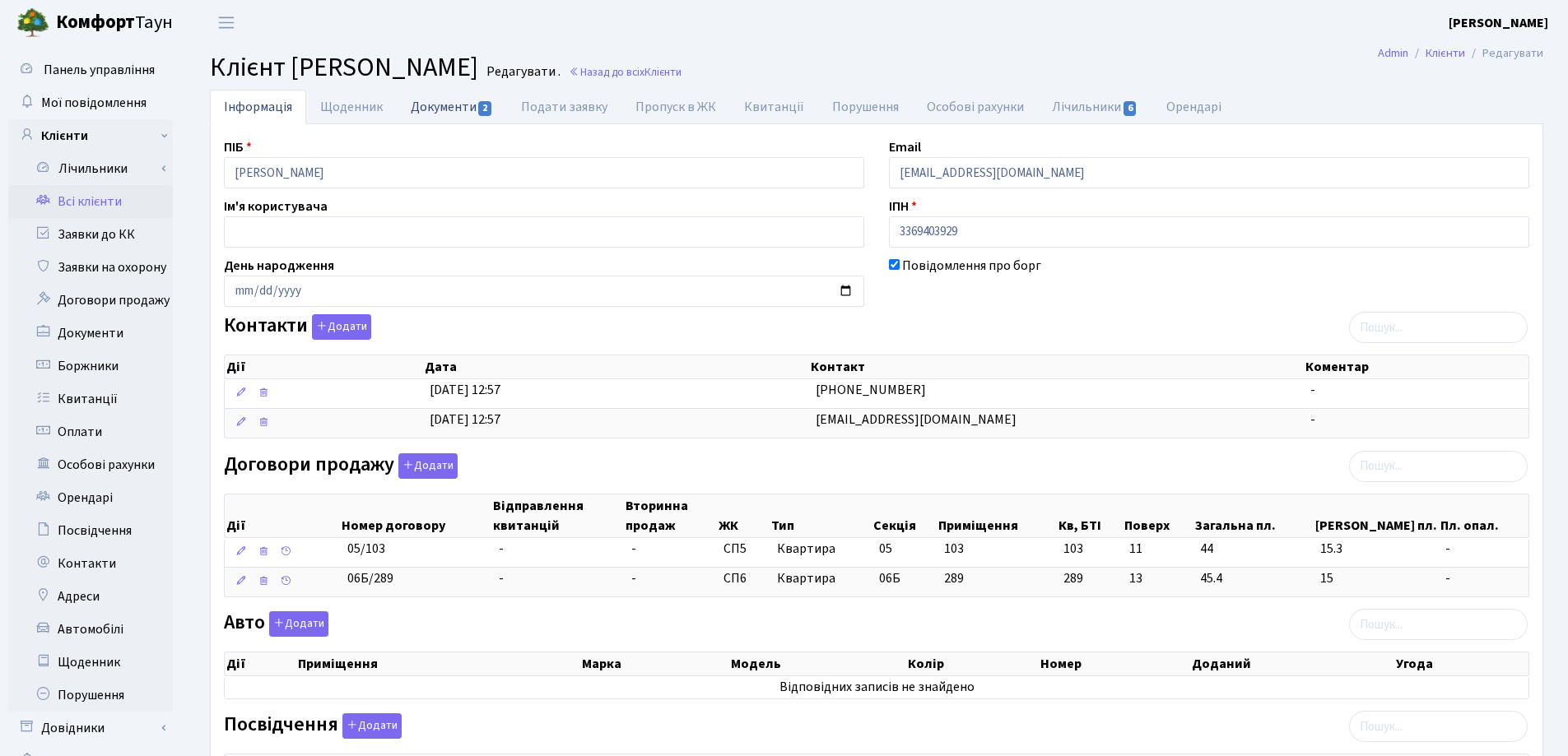
click at [430, 109] on link "Документи 2" at bounding box center [452, 107] width 110 height 34
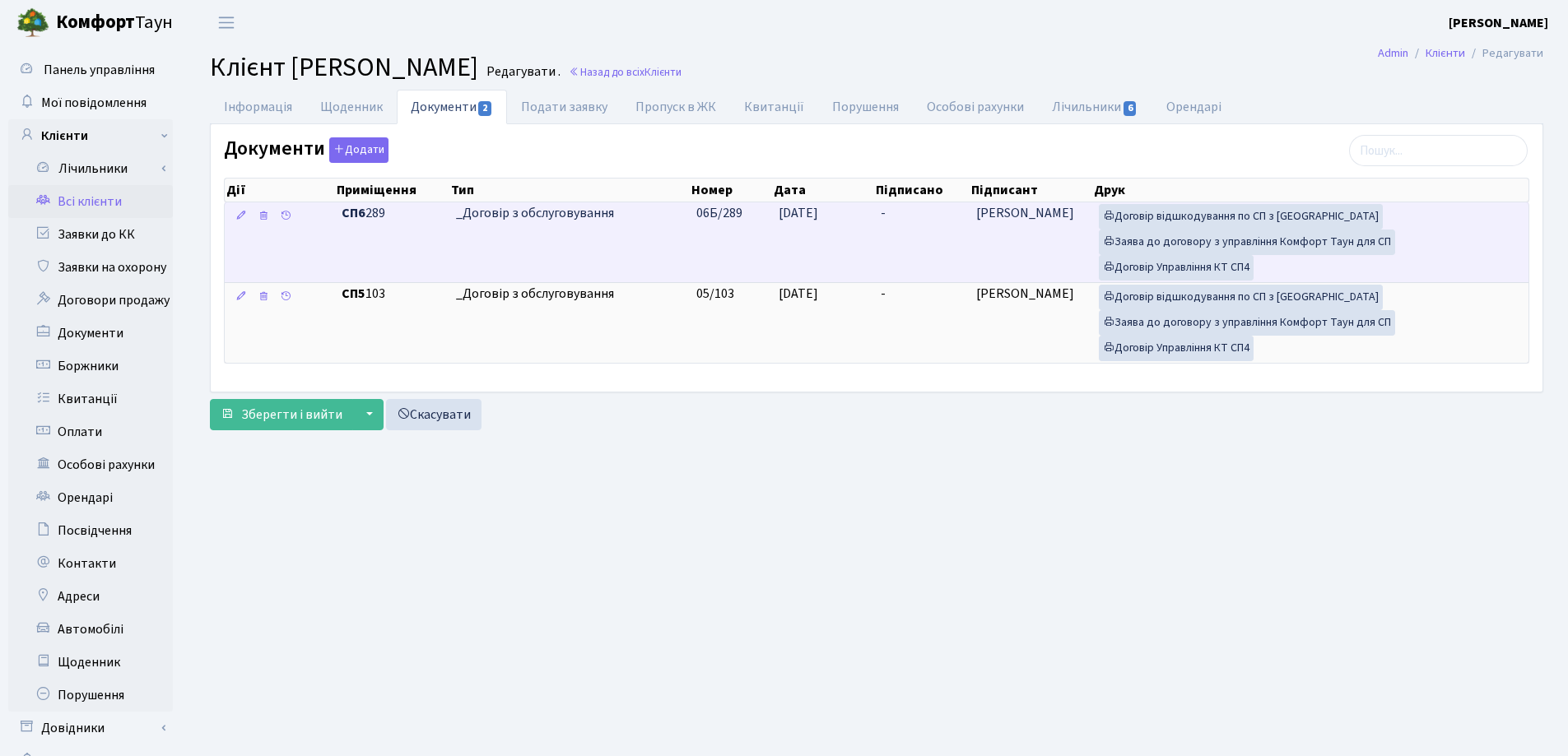
click at [914, 213] on td "-" at bounding box center [922, 242] width 95 height 79
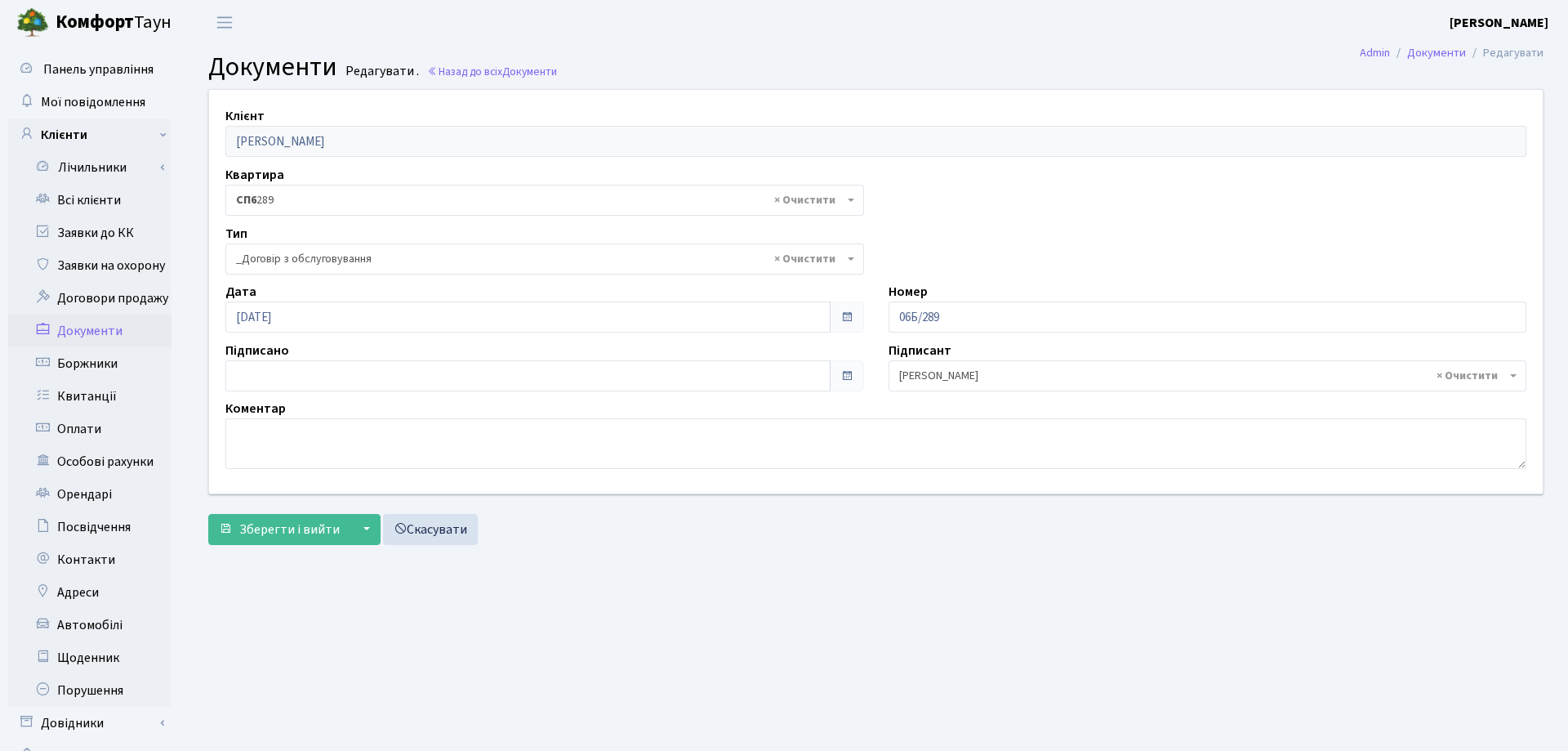
select select "289"
type input "[DATE]"
click at [593, 370] on input "[DATE]" at bounding box center [524, 376] width 599 height 31
click at [288, 527] on span "Зберегти і вийти" at bounding box center [290, 528] width 101 height 18
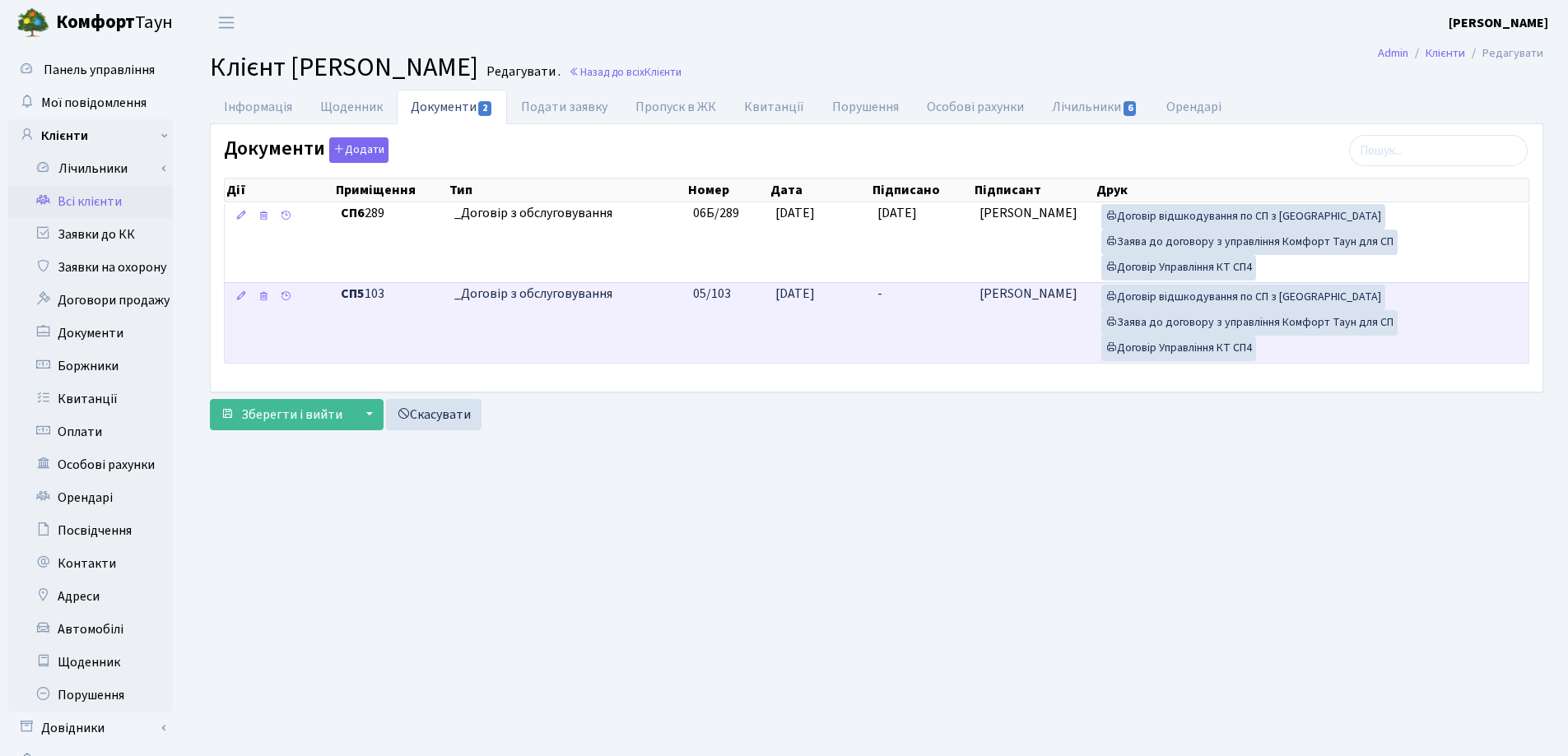
click at [882, 294] on td "-" at bounding box center [922, 322] width 102 height 80
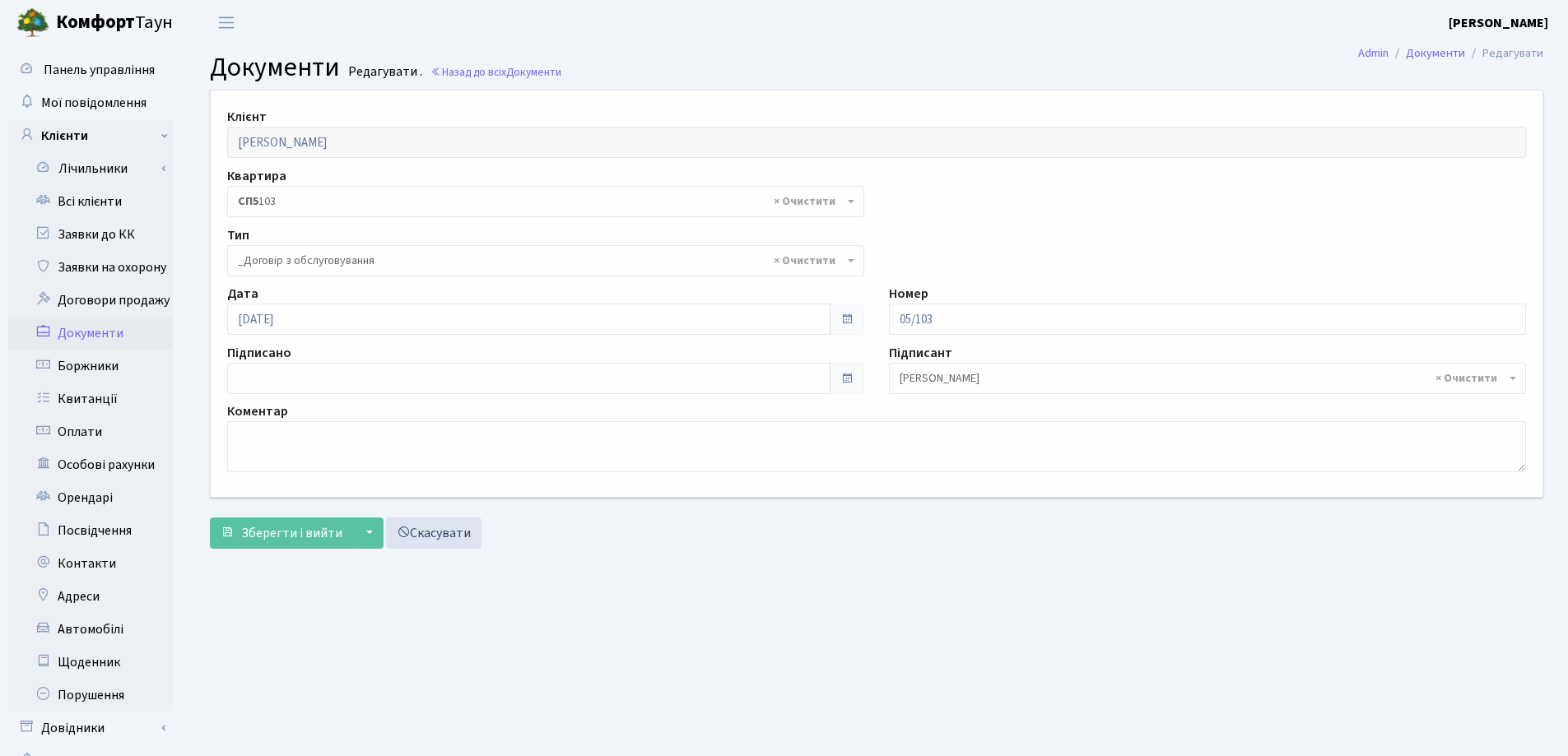
select select "289"
type input "[DATE]"
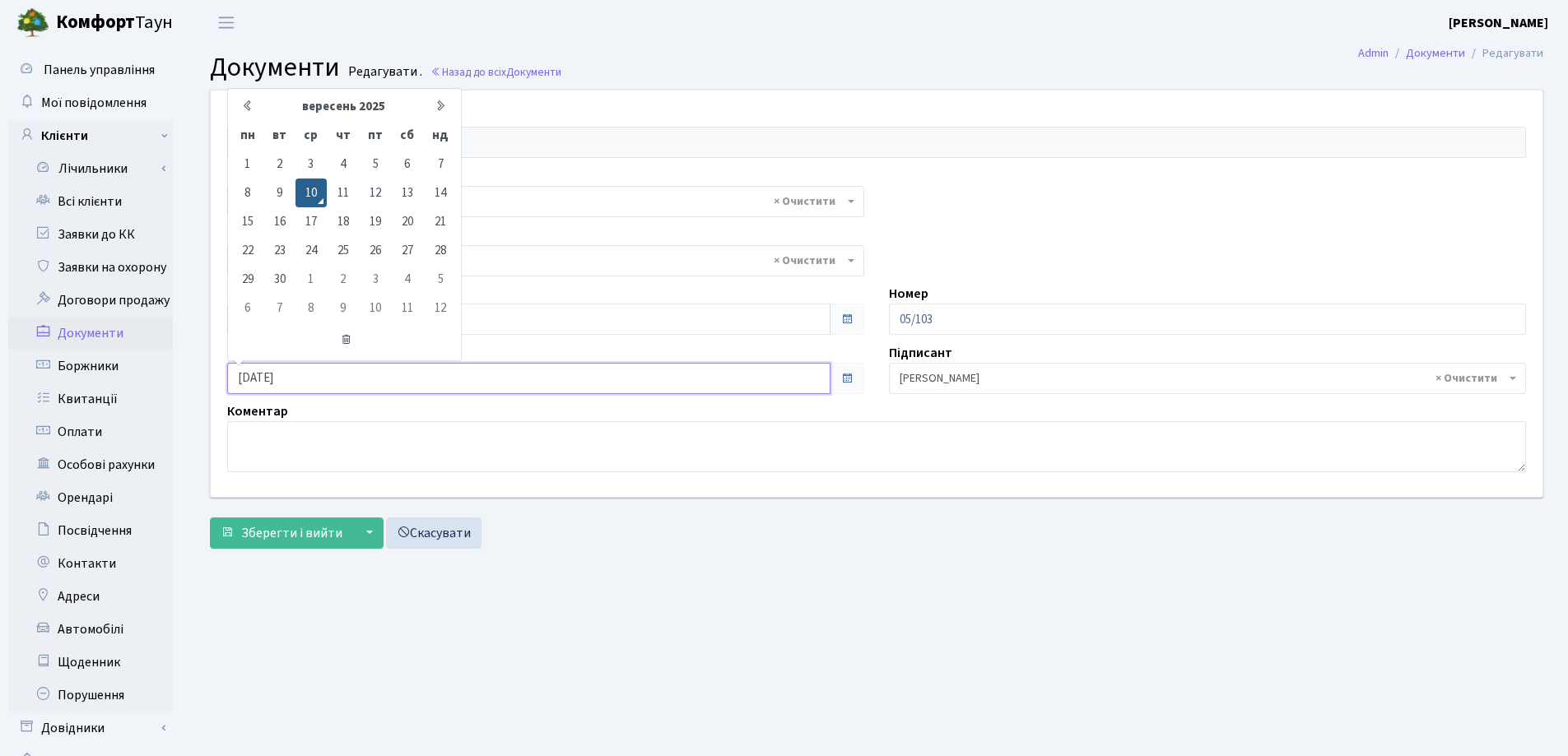
click at [273, 375] on input "[DATE]" at bounding box center [528, 378] width 603 height 31
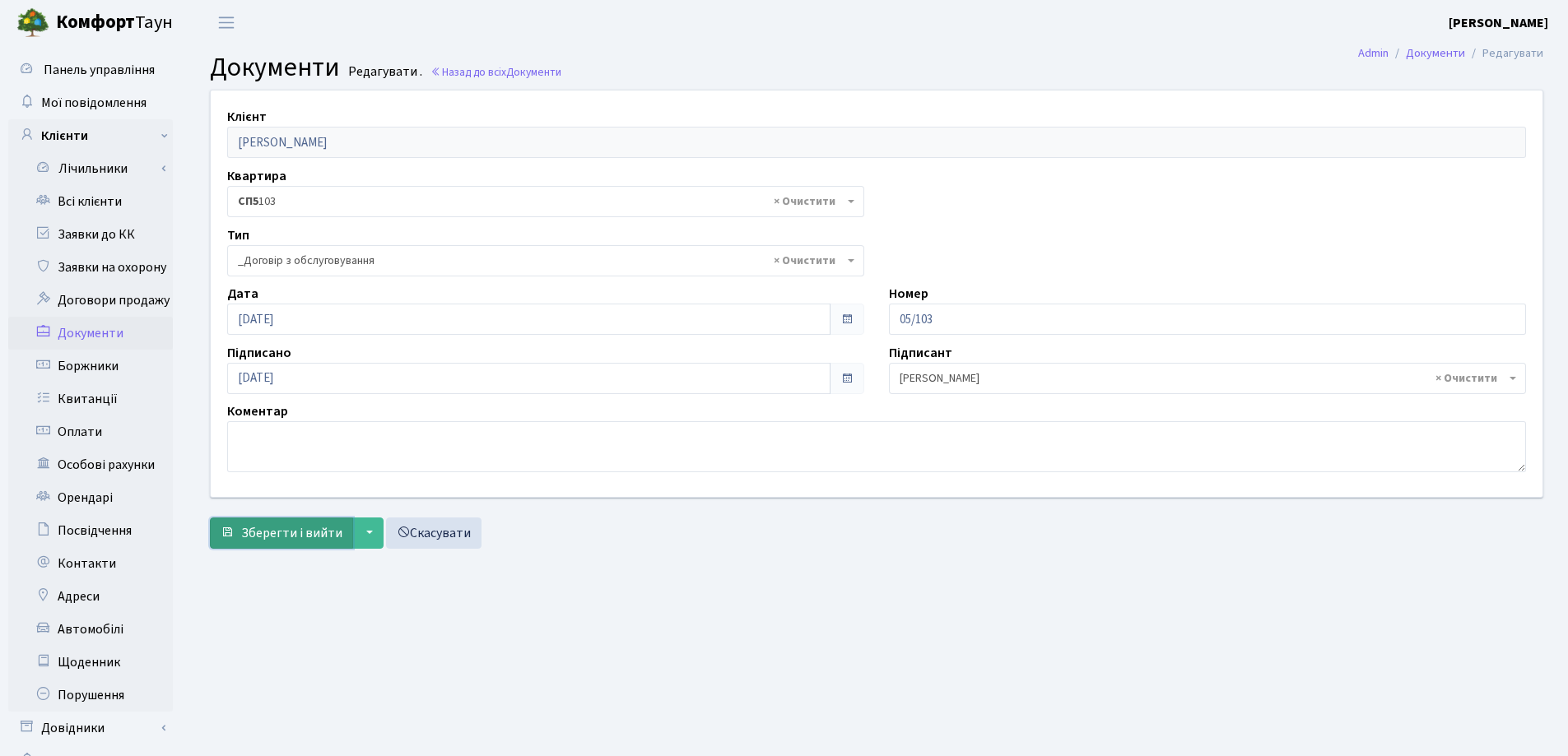
click at [272, 523] on button "Зберегти і вийти" at bounding box center [281, 533] width 143 height 31
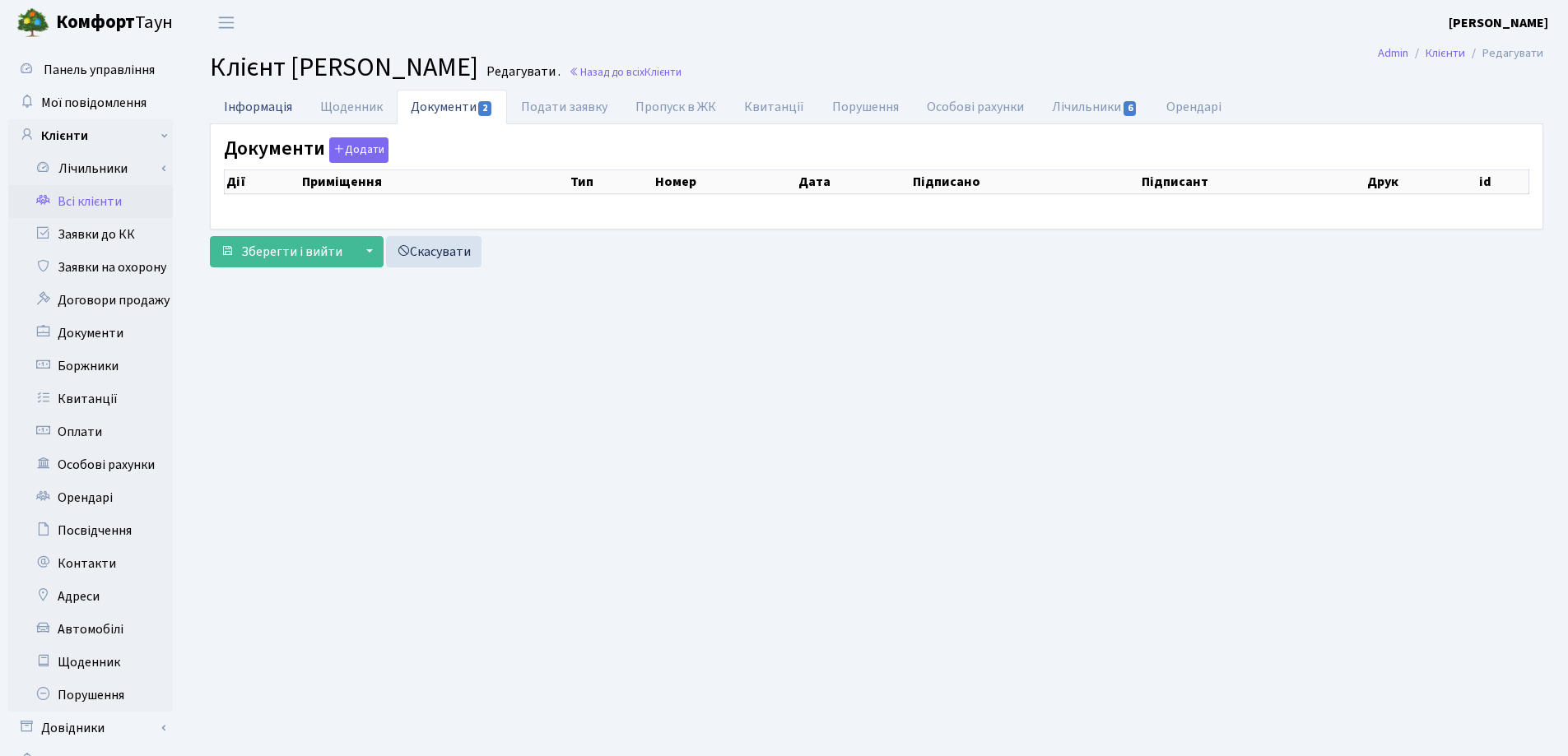
checkbox input "true"
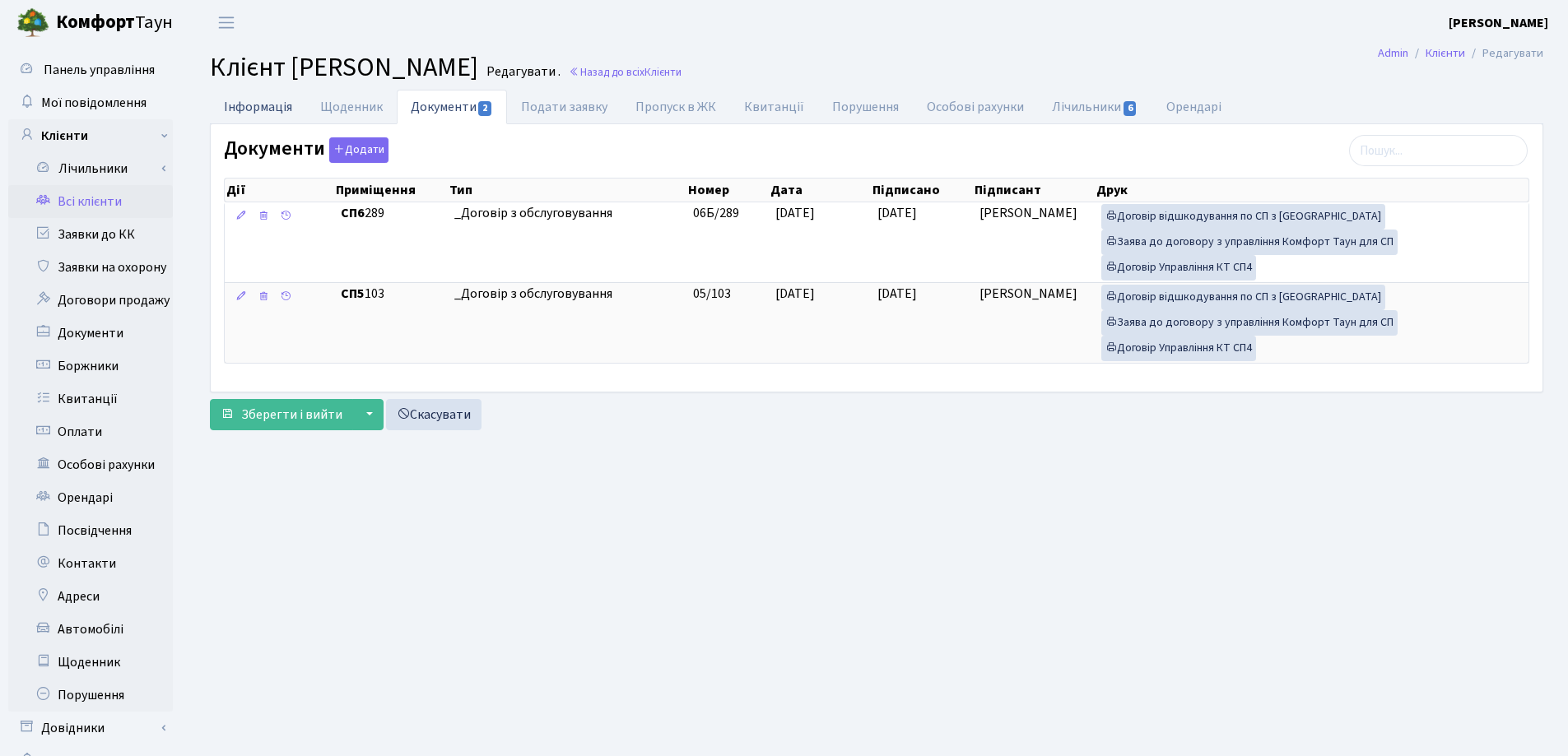
click at [232, 112] on link "Інформація" at bounding box center [258, 107] width 96 height 34
select select "25"
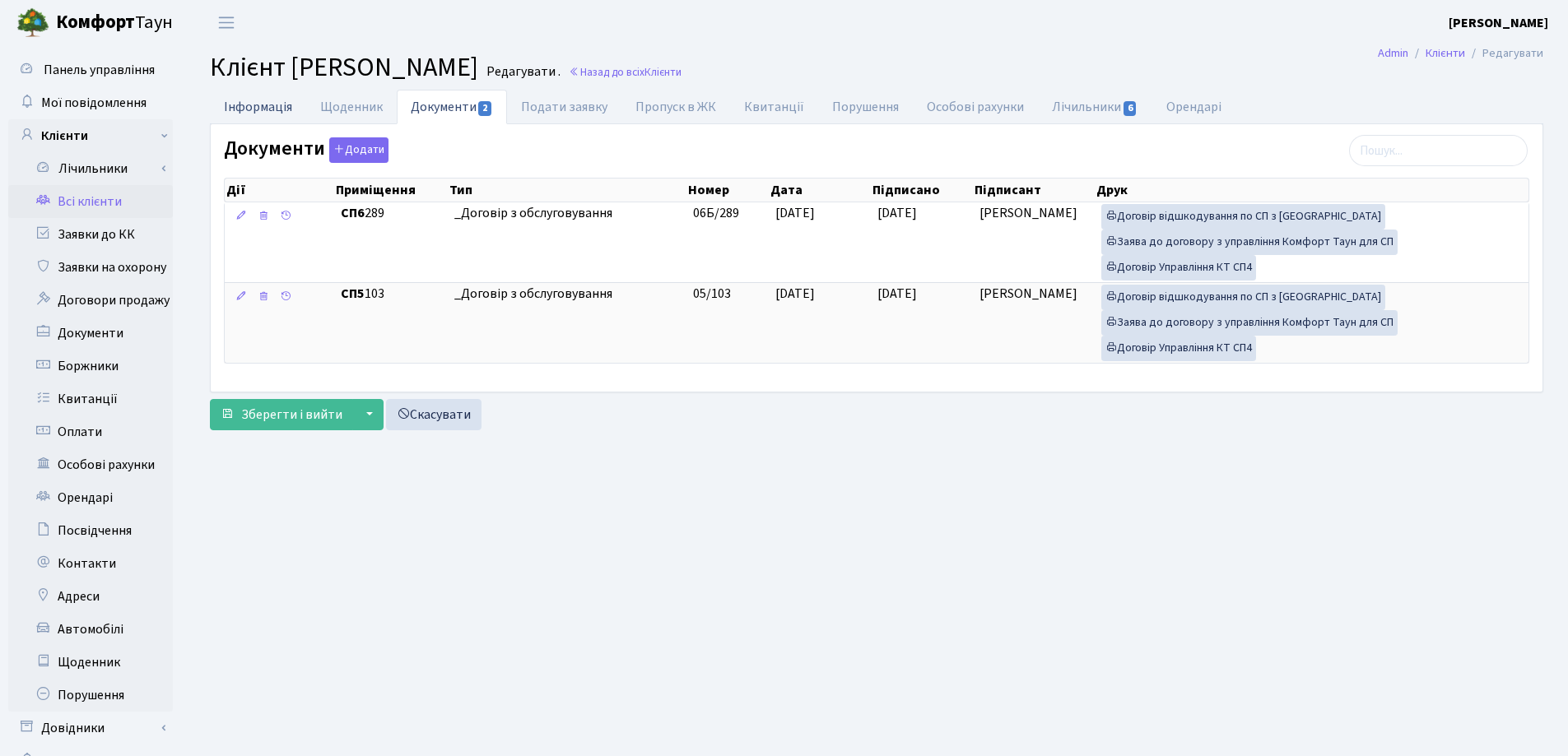
select select "25"
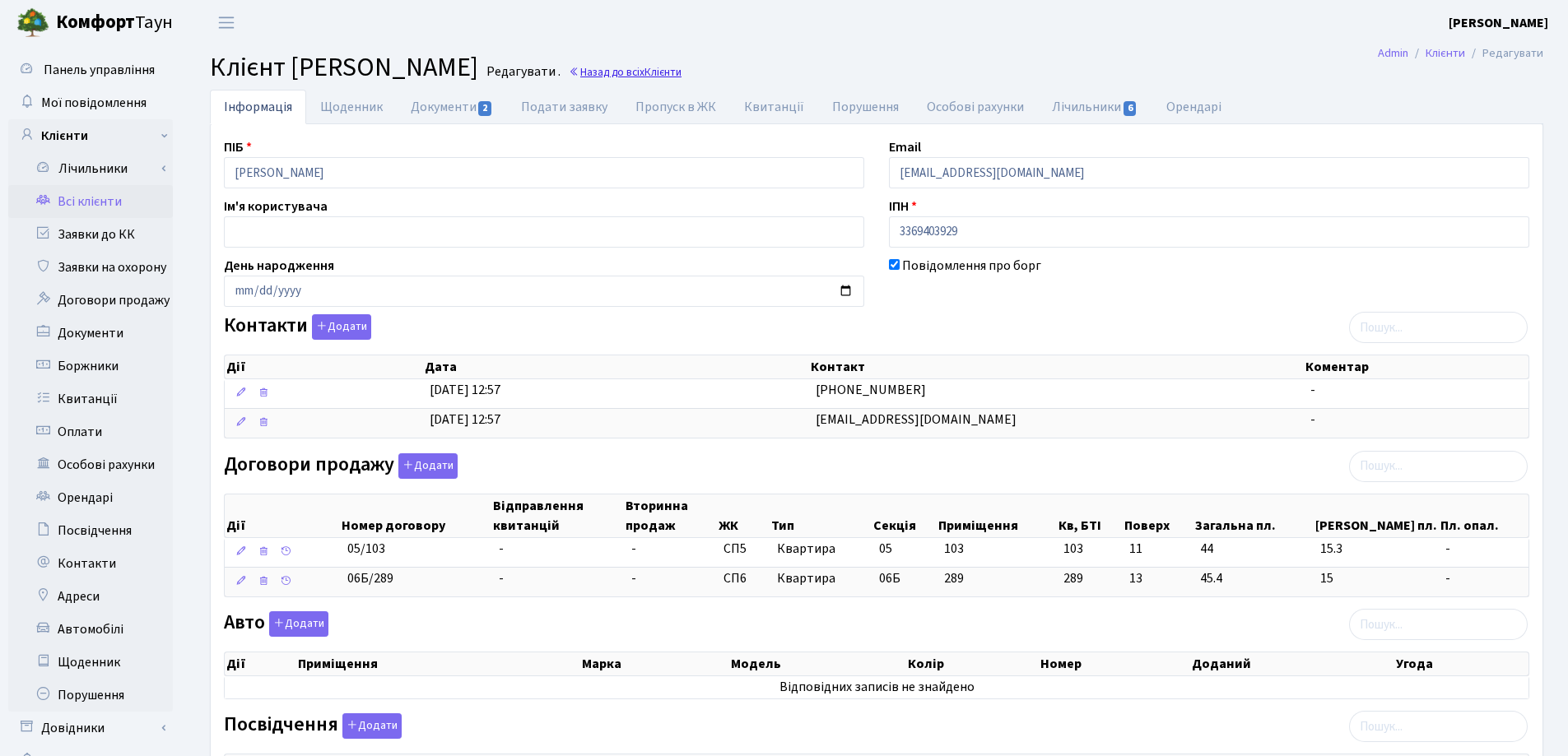
click at [681, 68] on link "Назад до всіх Клієнти" at bounding box center [624, 72] width 113 height 15
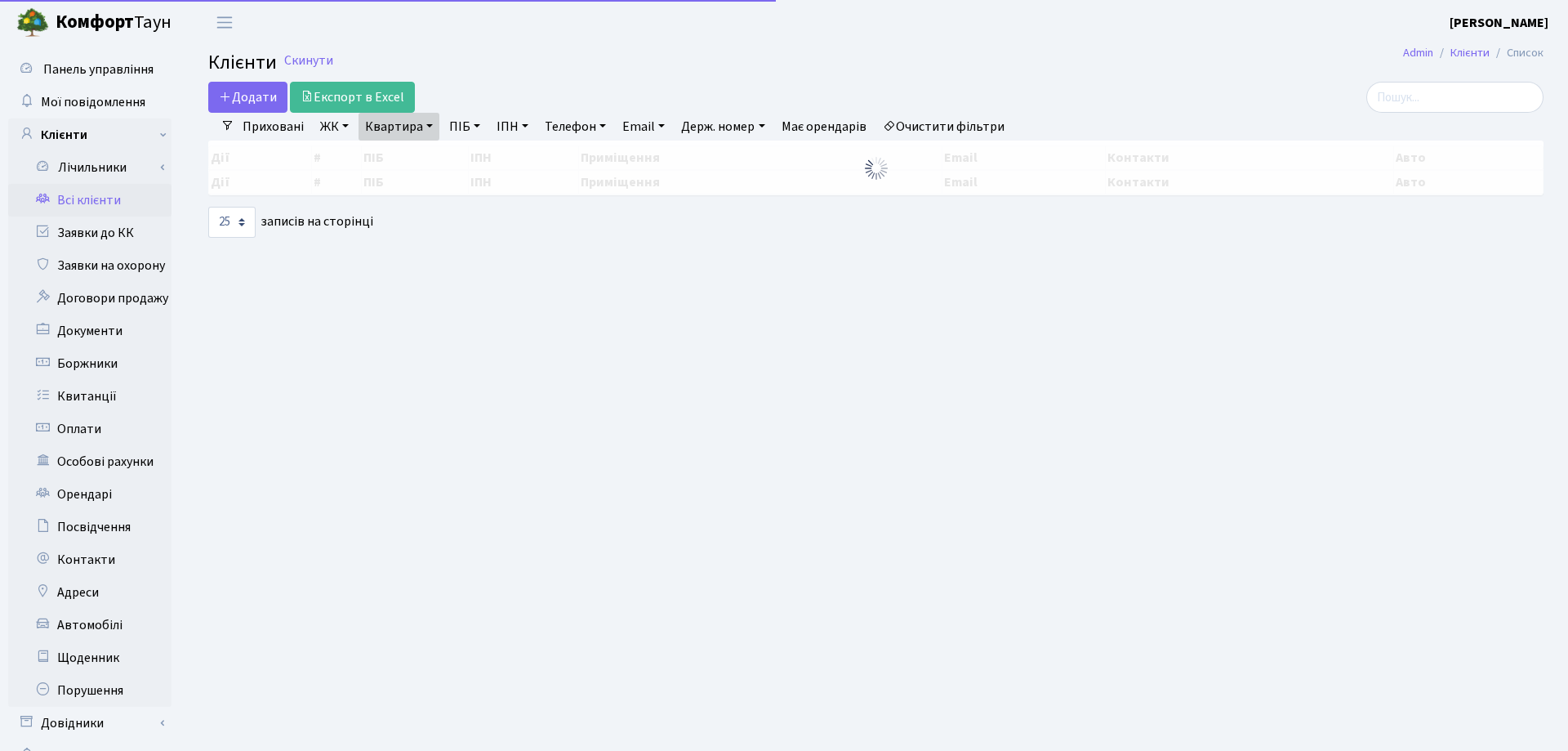
select select "25"
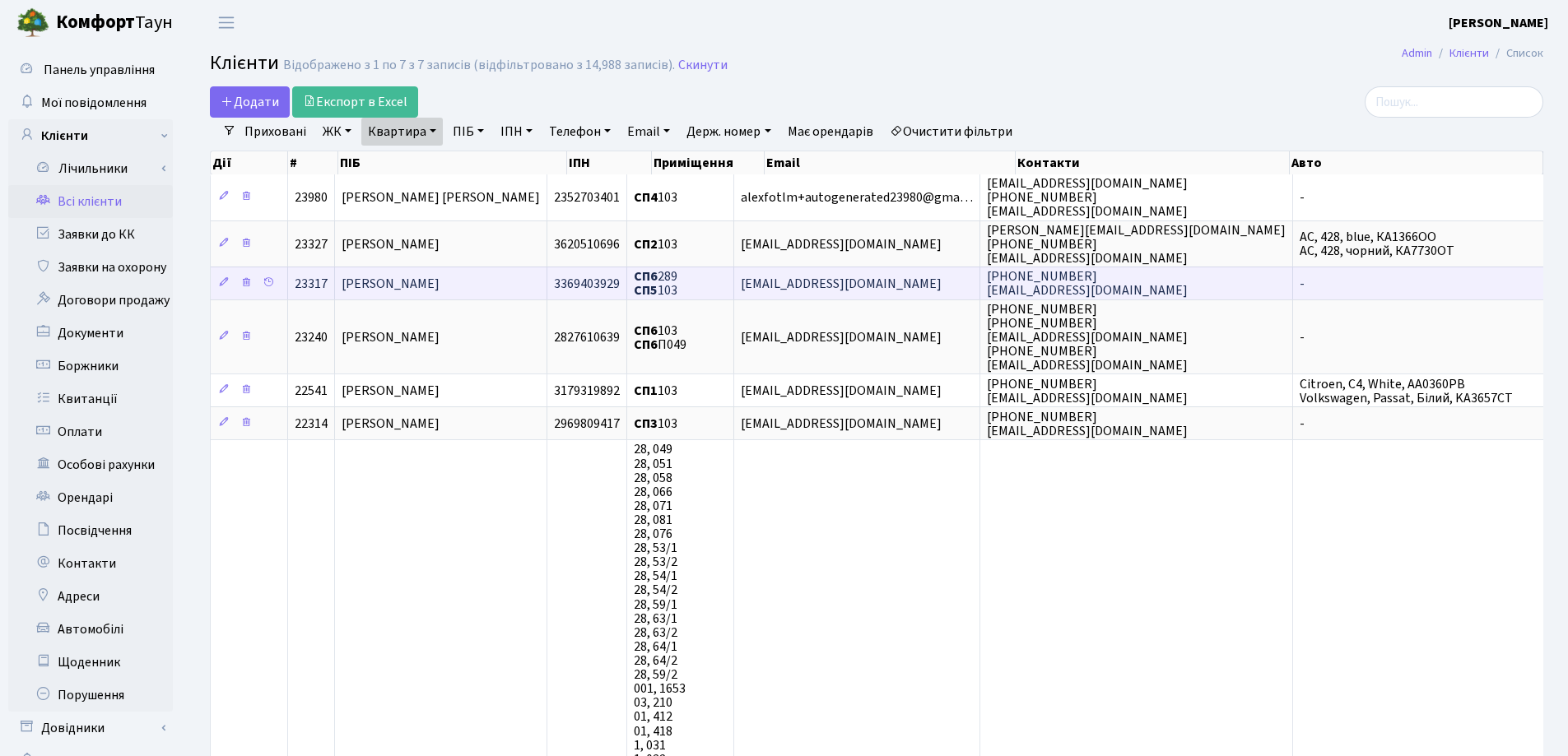
click at [439, 282] on span "[PERSON_NAME]" at bounding box center [391, 283] width 98 height 18
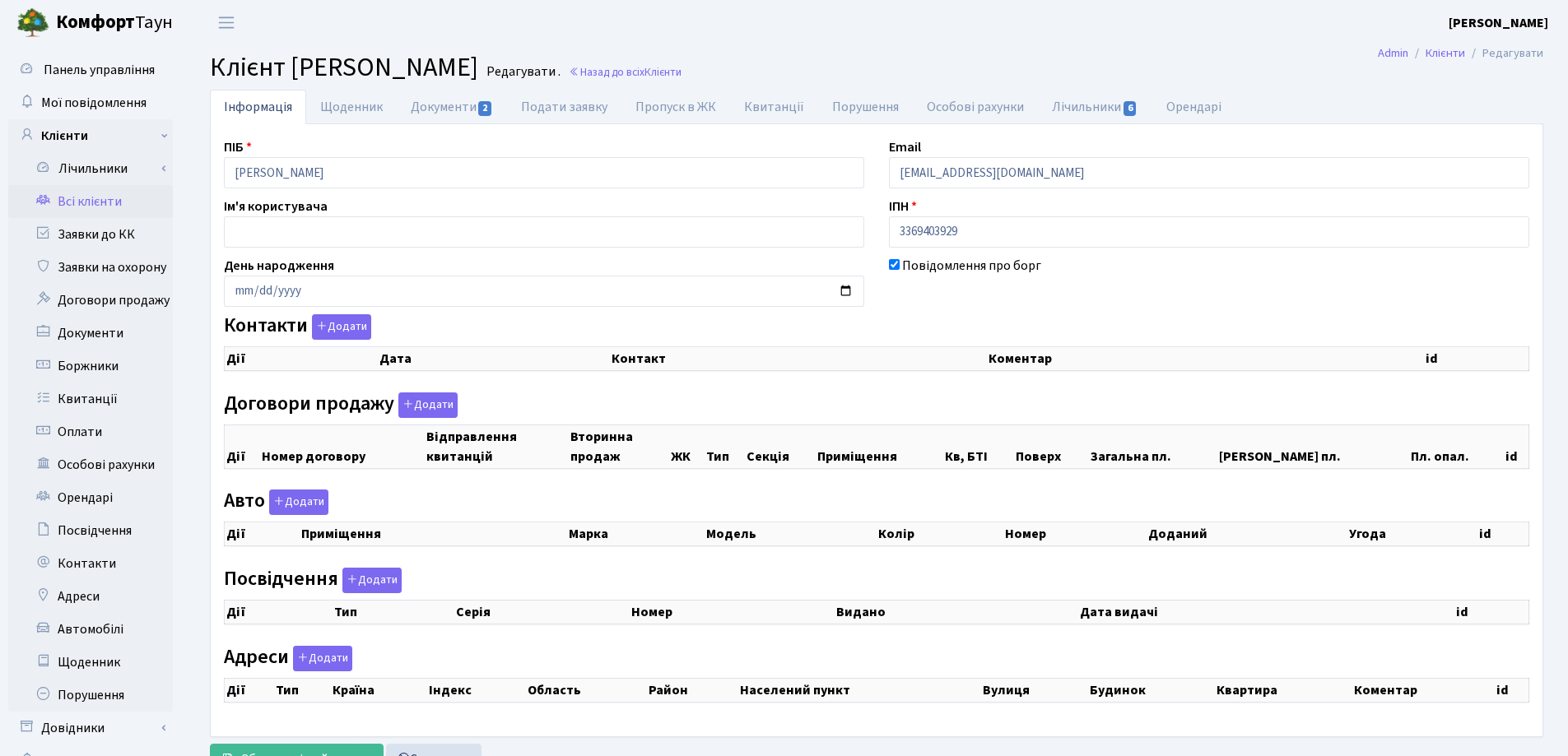
checkbox input "true"
select select "25"
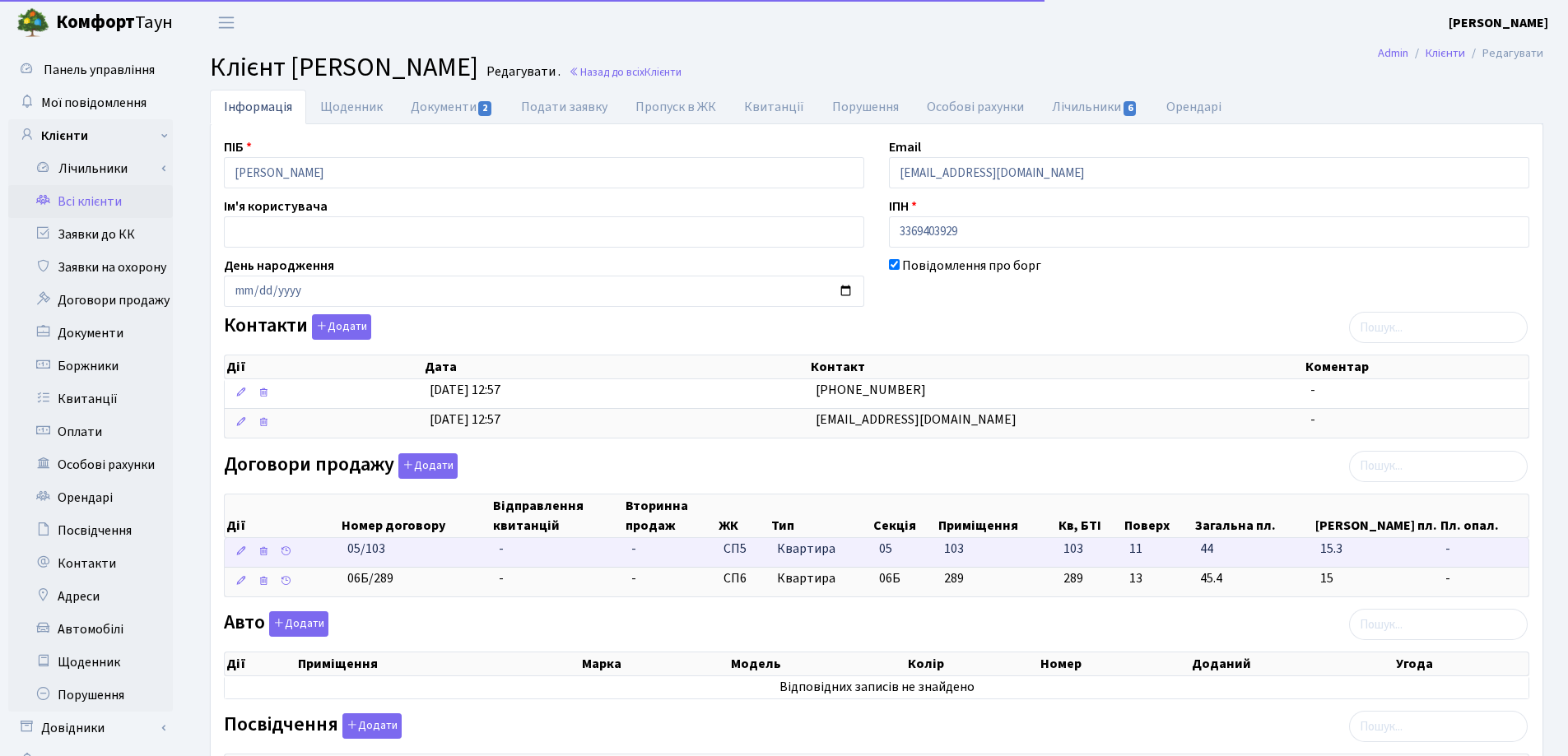
click at [517, 544] on td "-" at bounding box center [558, 552] width 133 height 29
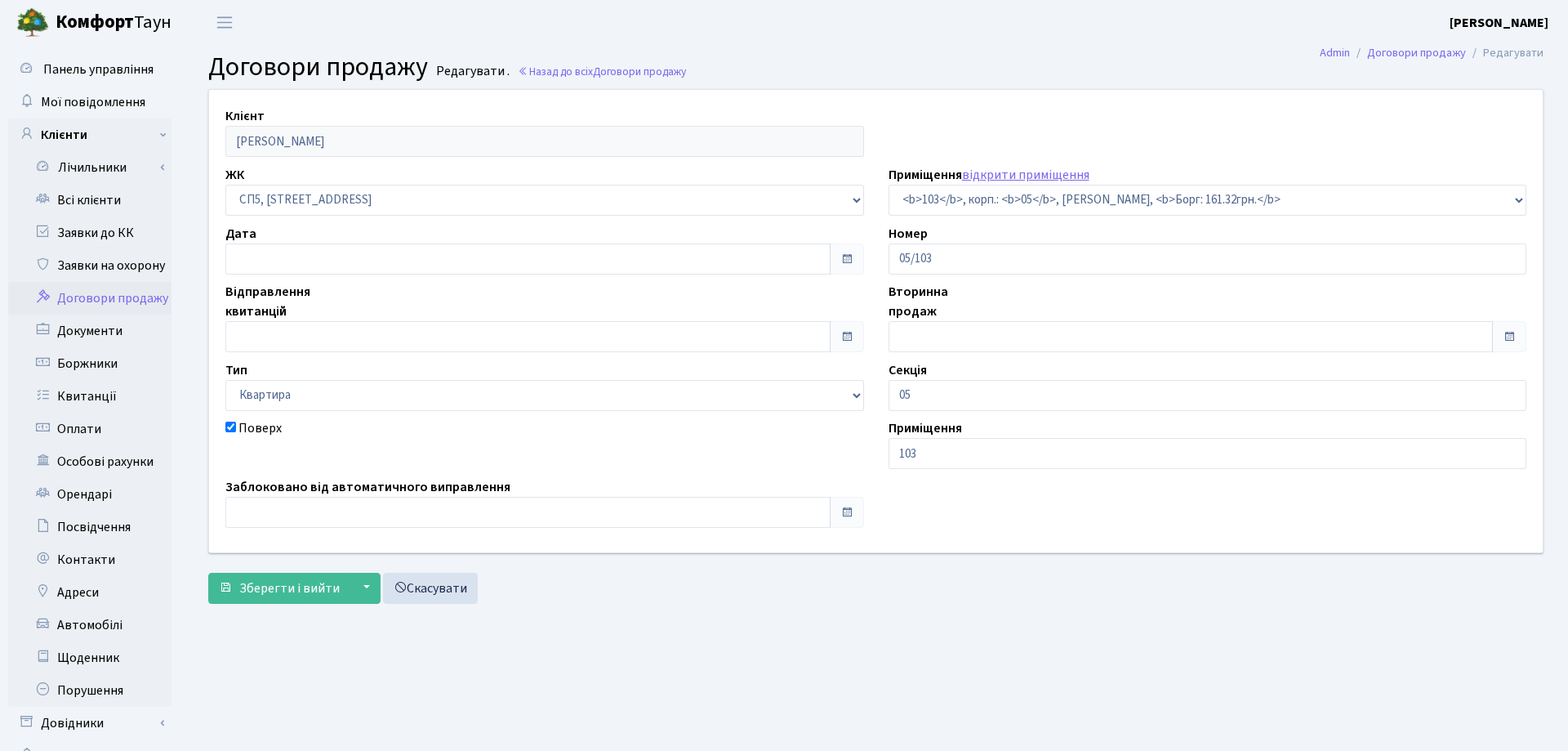
select select "21512"
checkbox input "true"
click at [364, 255] on input "text" at bounding box center [524, 259] width 599 height 31
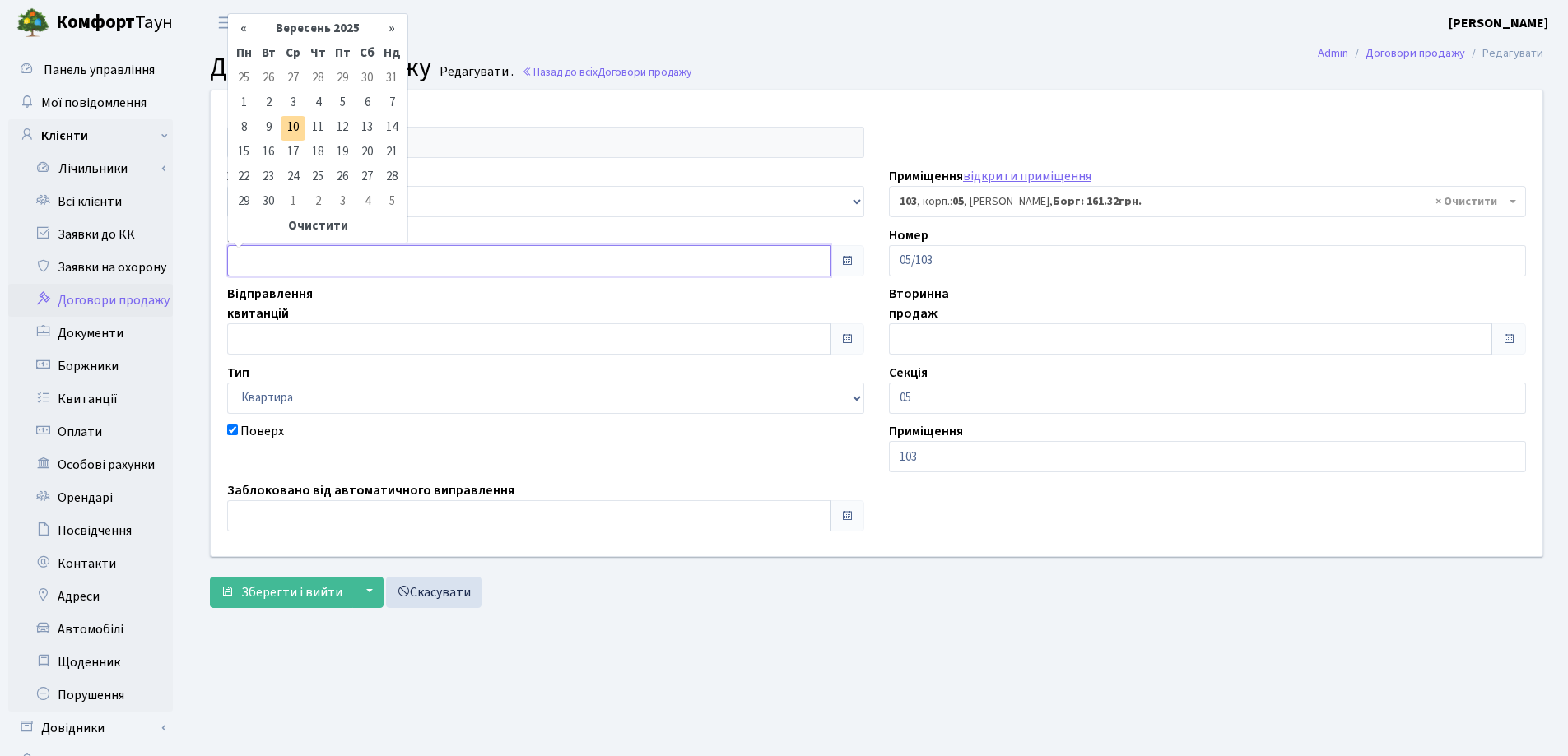
type input "[DATE]"
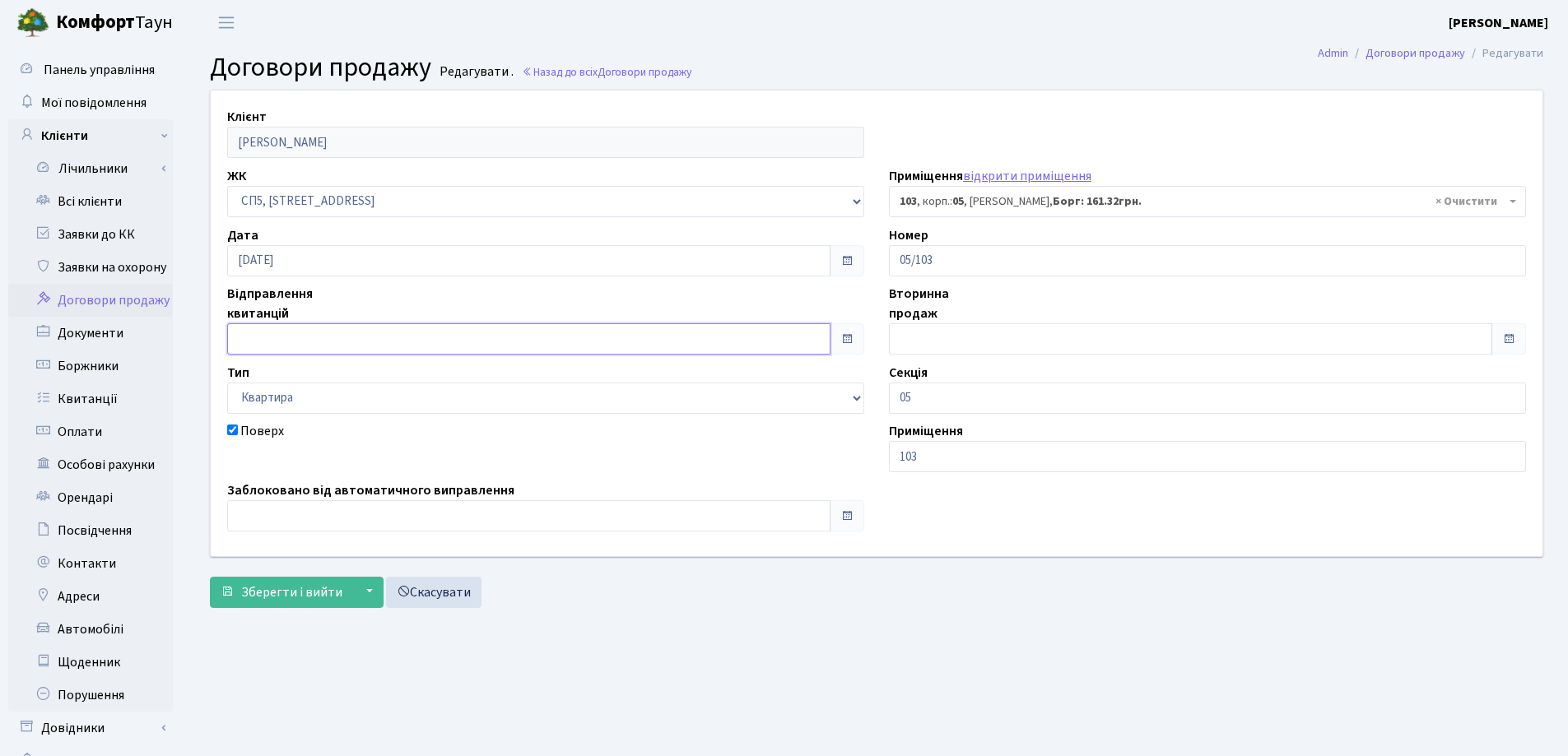
click at [366, 329] on input "text" at bounding box center [528, 338] width 603 height 31
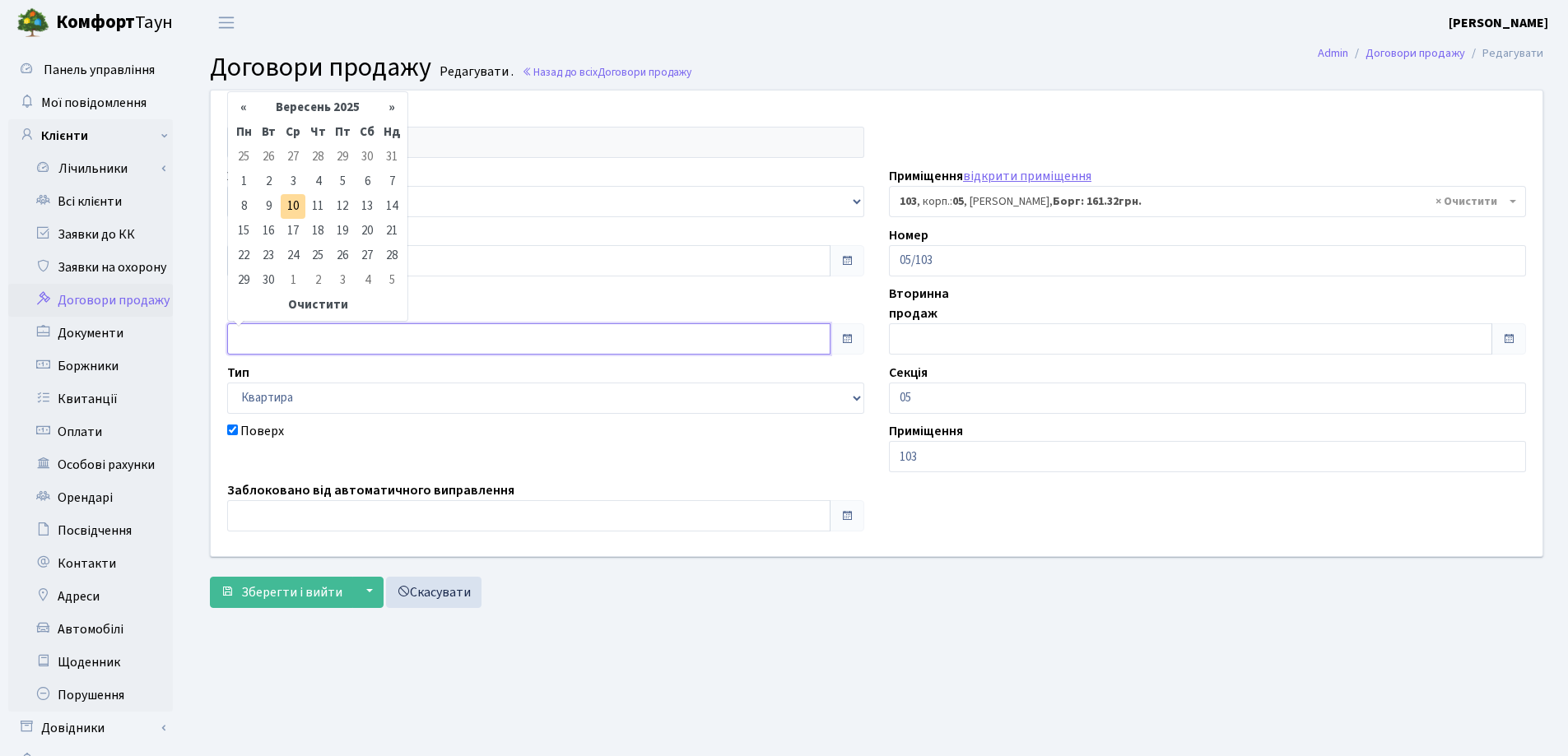
type input "[DATE]"
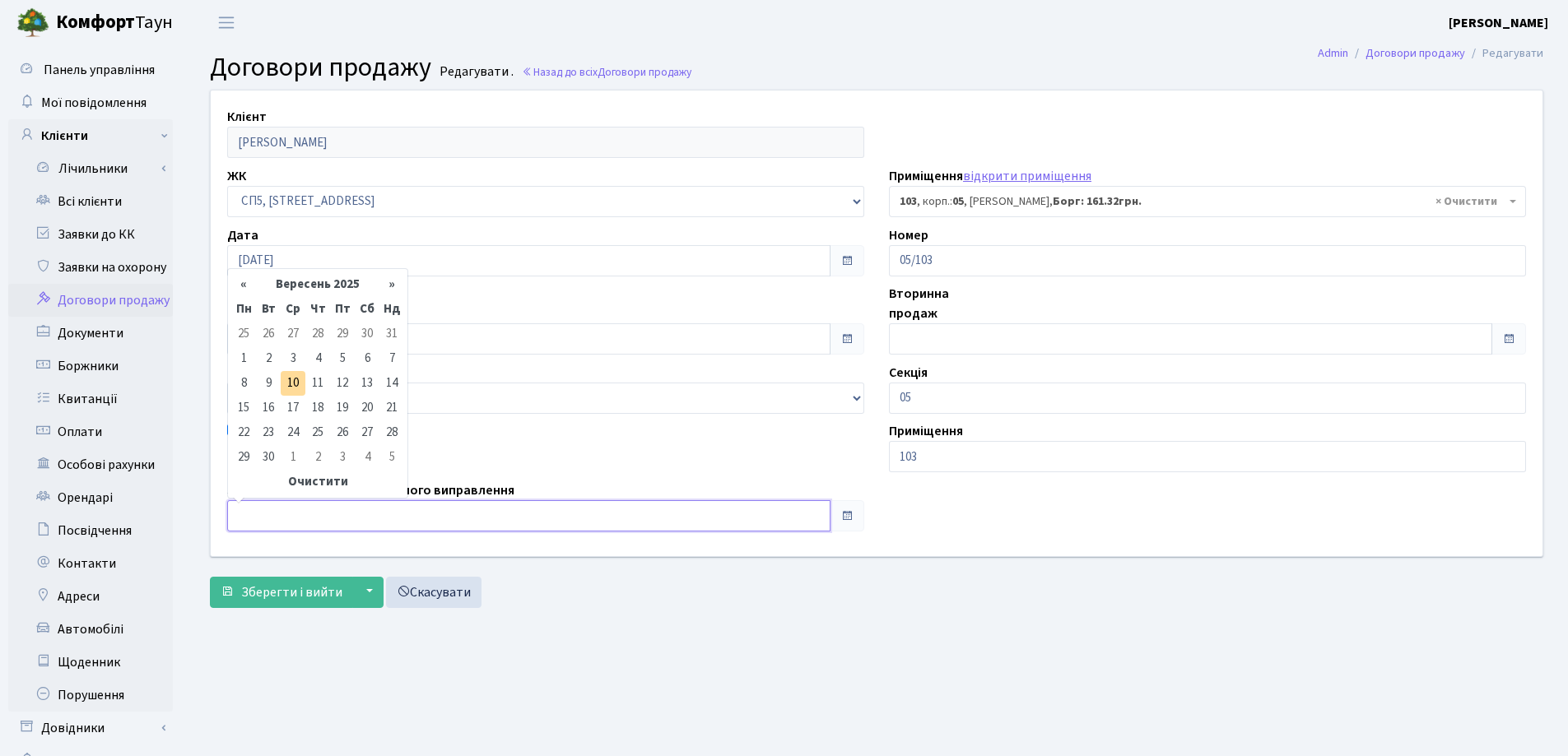
click at [352, 510] on input "text" at bounding box center [528, 515] width 603 height 31
type input "[DATE]"
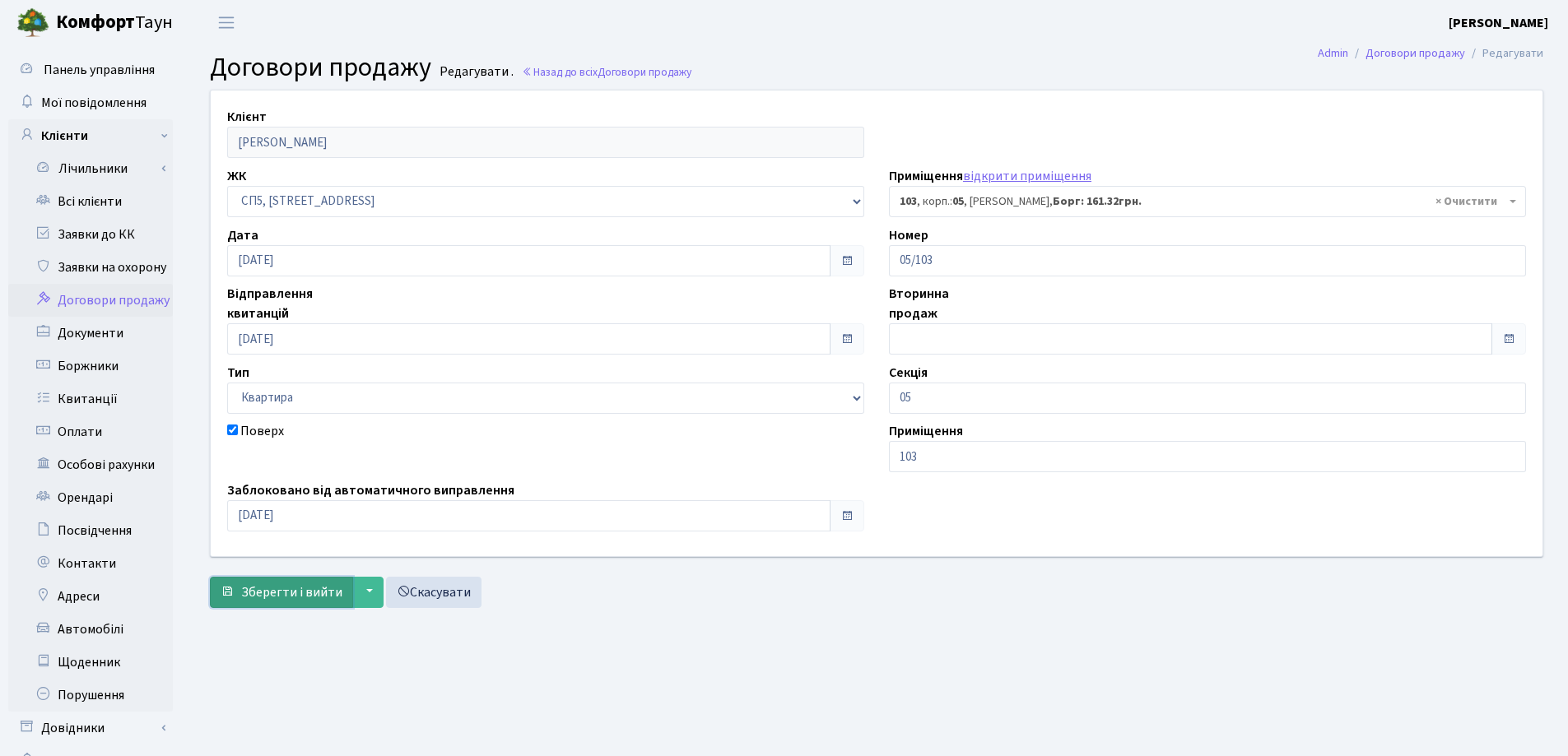
click at [242, 586] on span "Зберегти і вийти" at bounding box center [292, 592] width 102 height 18
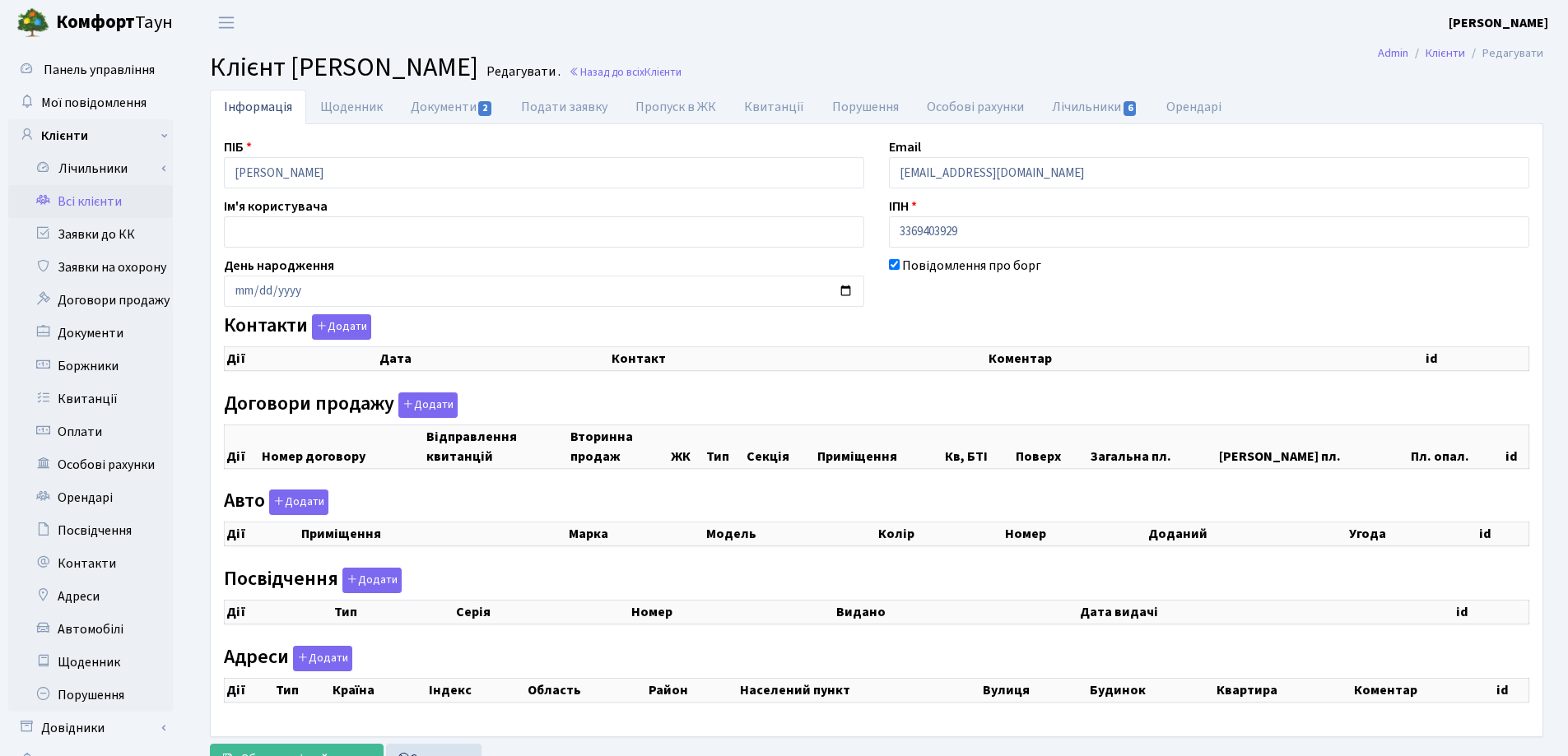
select select "25"
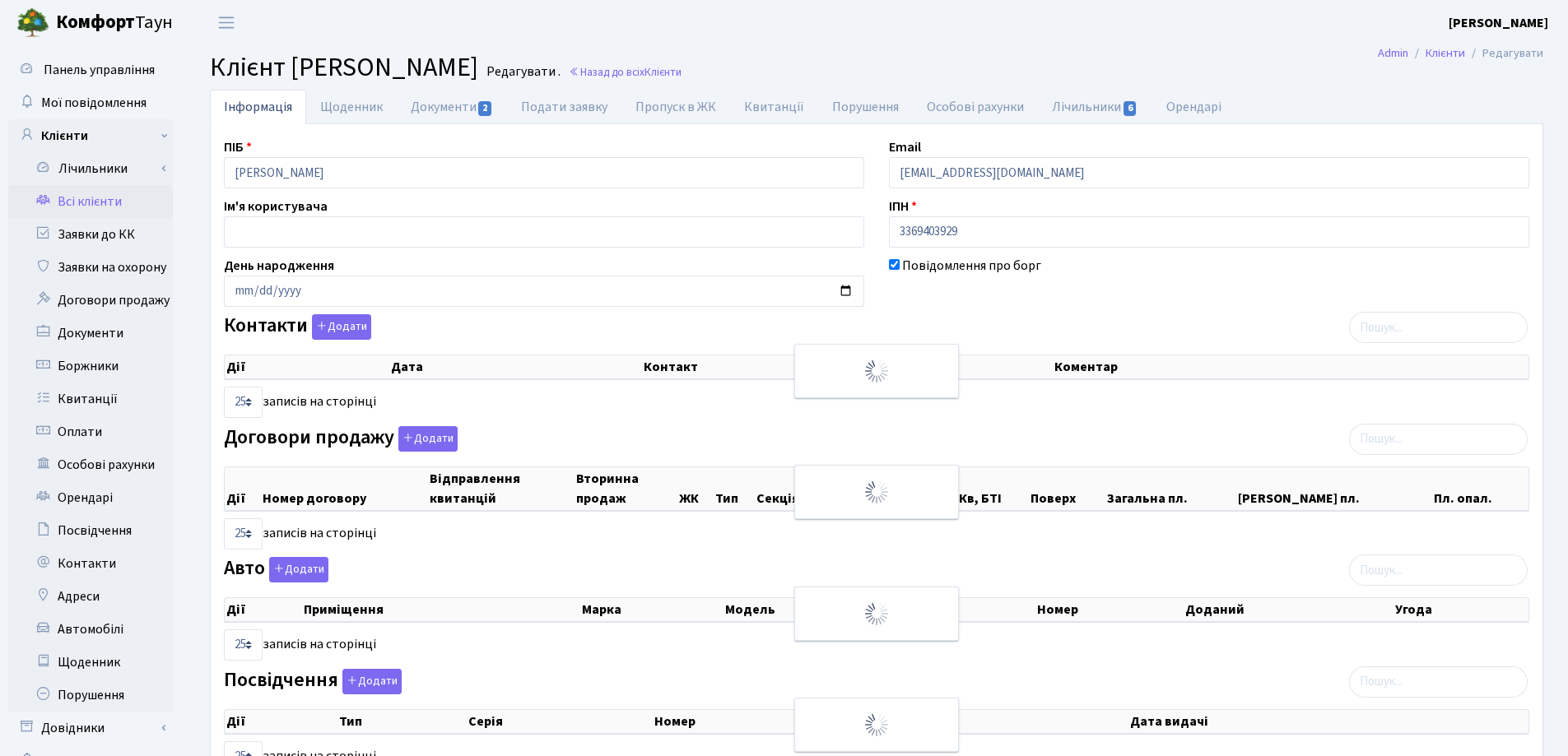
checkbox input "true"
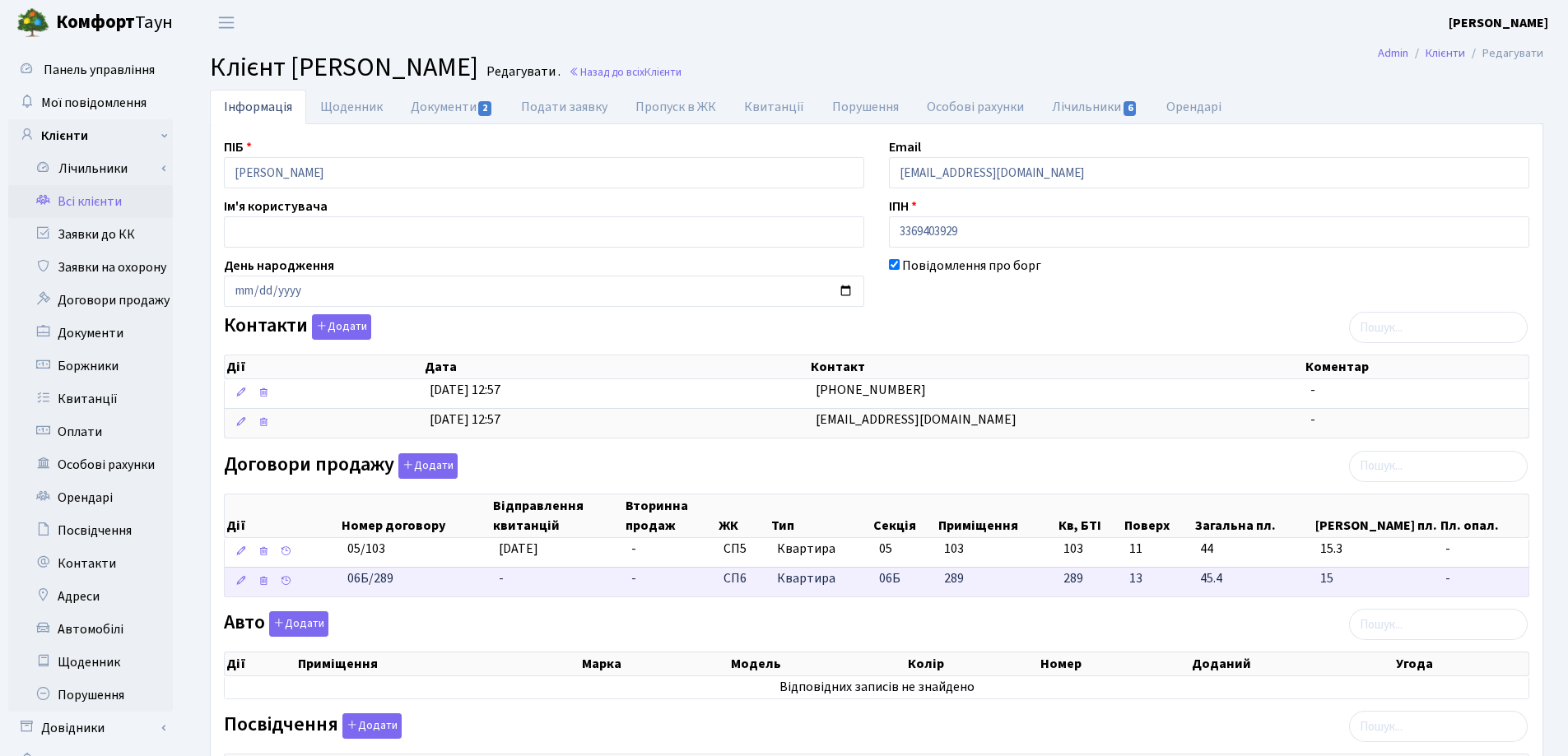
click at [524, 576] on td "-" at bounding box center [558, 581] width 133 height 30
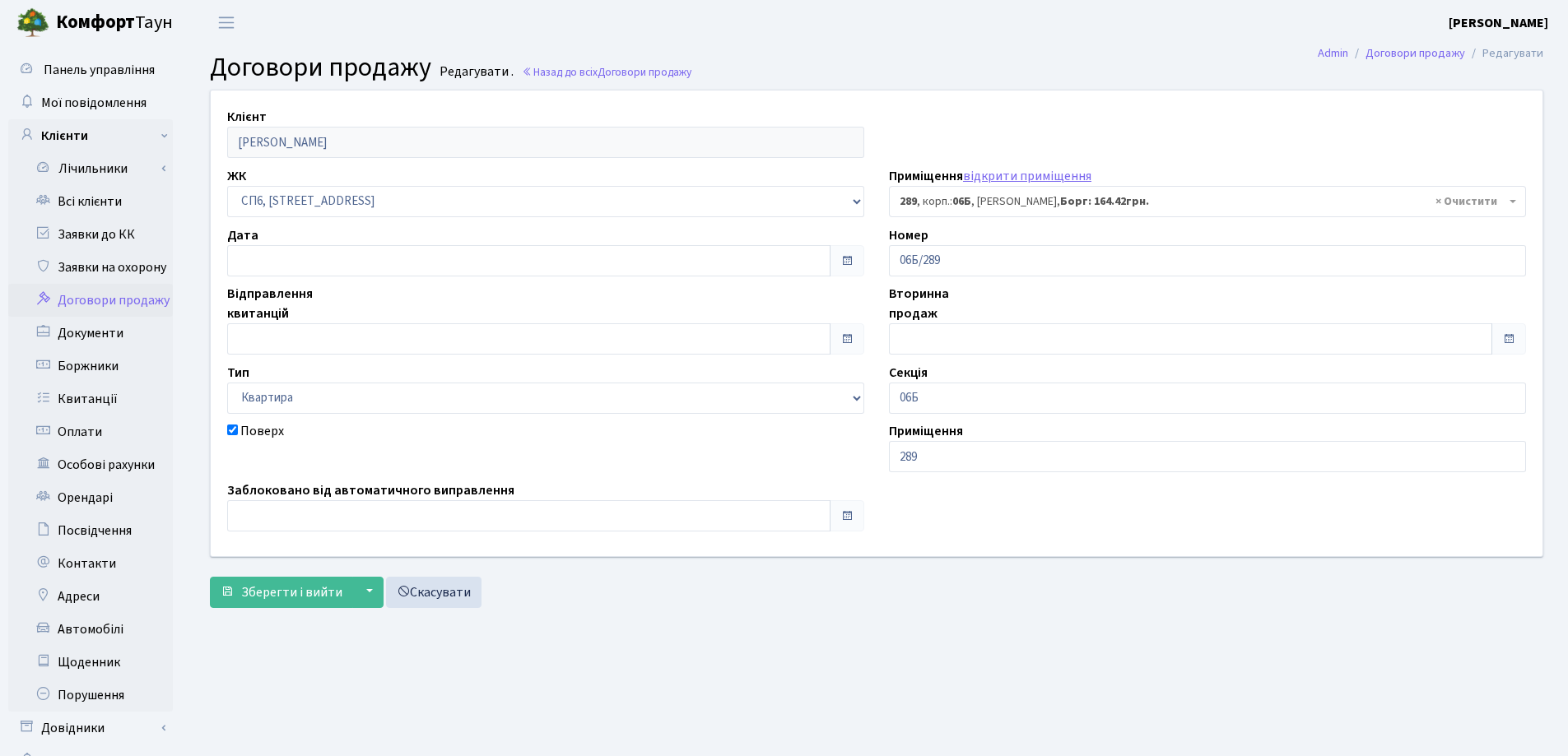
select select "21957"
click at [339, 251] on input "text" at bounding box center [528, 260] width 603 height 31
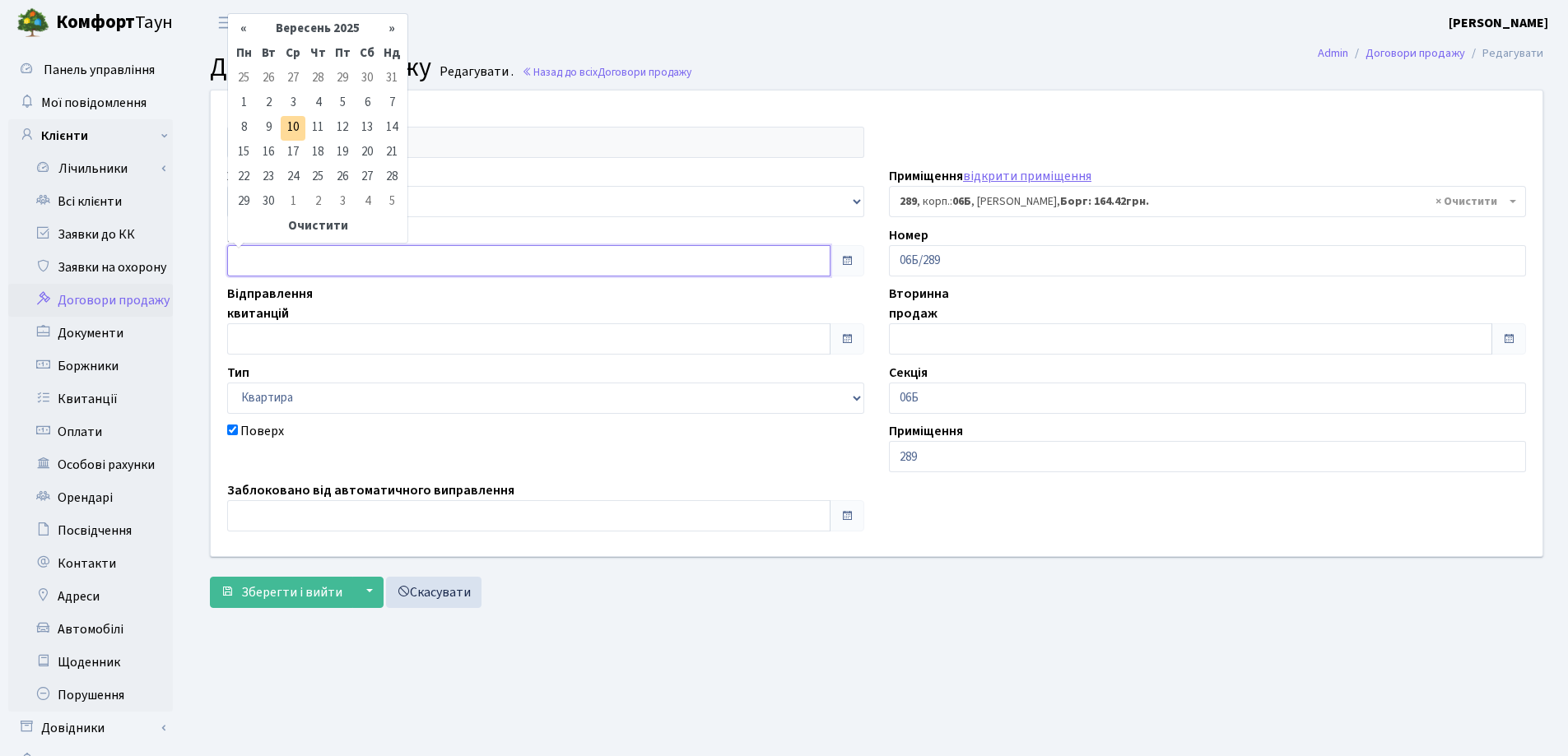
type input "[DATE]"
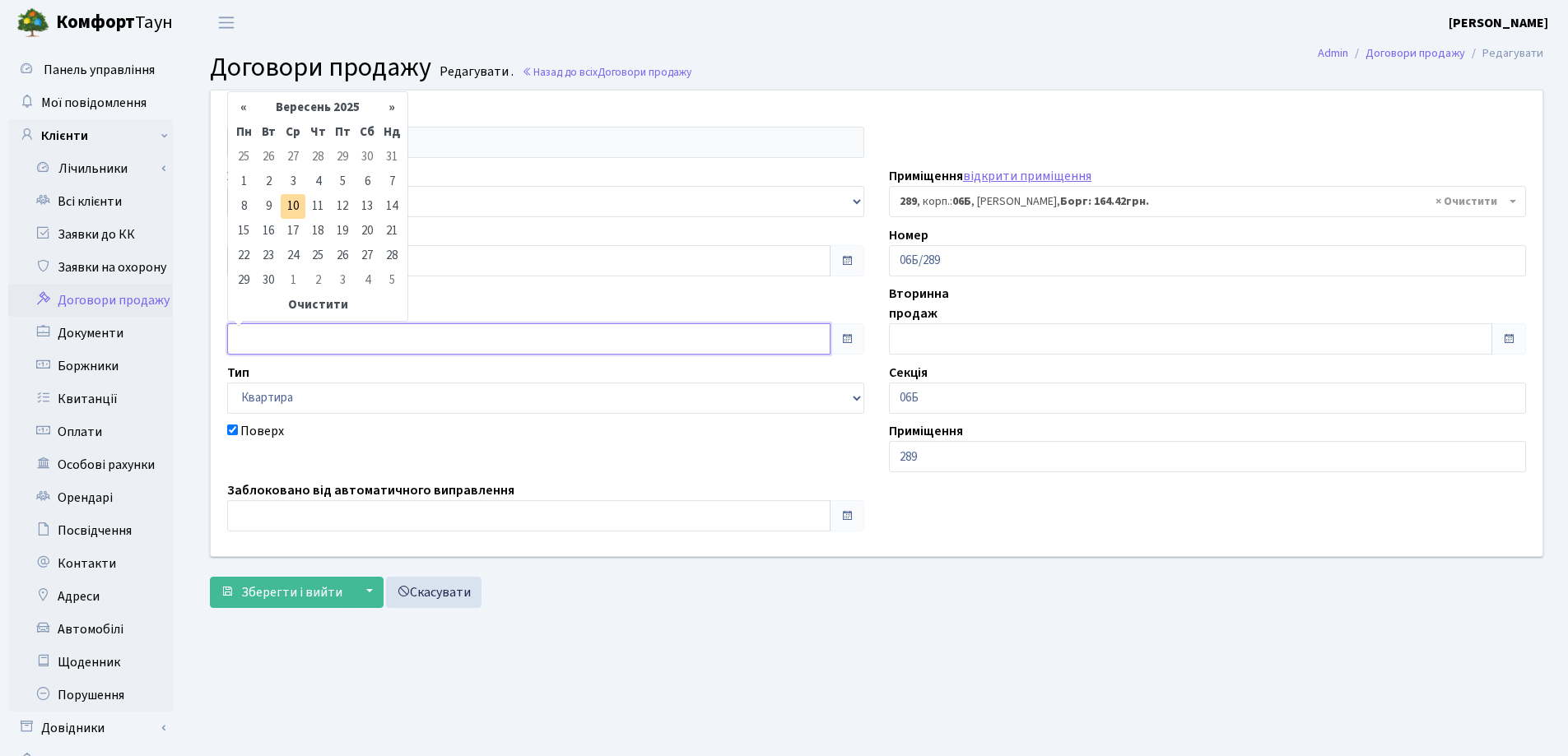
click at [370, 344] on input "text" at bounding box center [528, 338] width 603 height 31
type input "[DATE]"
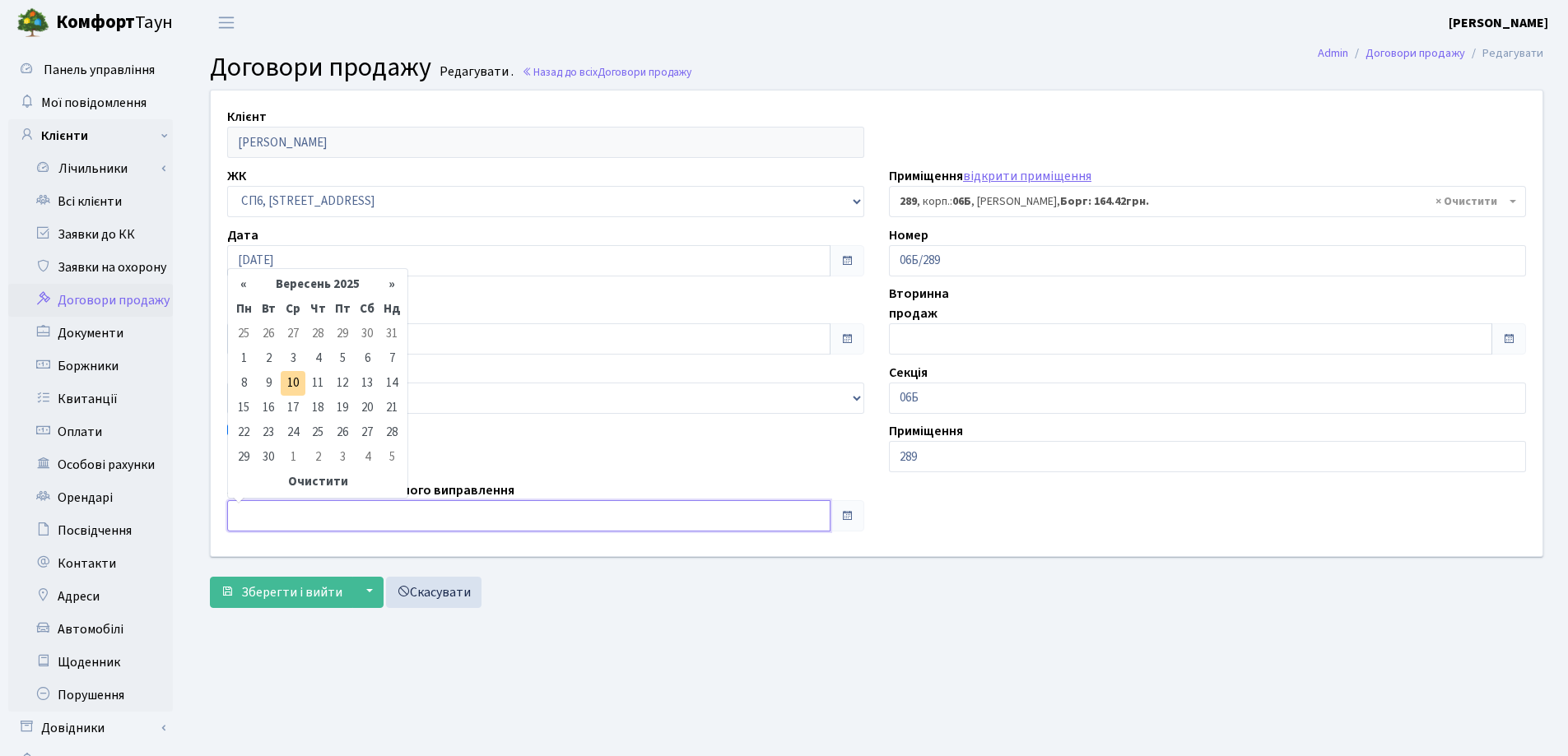
click at [329, 525] on input "text" at bounding box center [528, 515] width 603 height 31
type input "[DATE]"
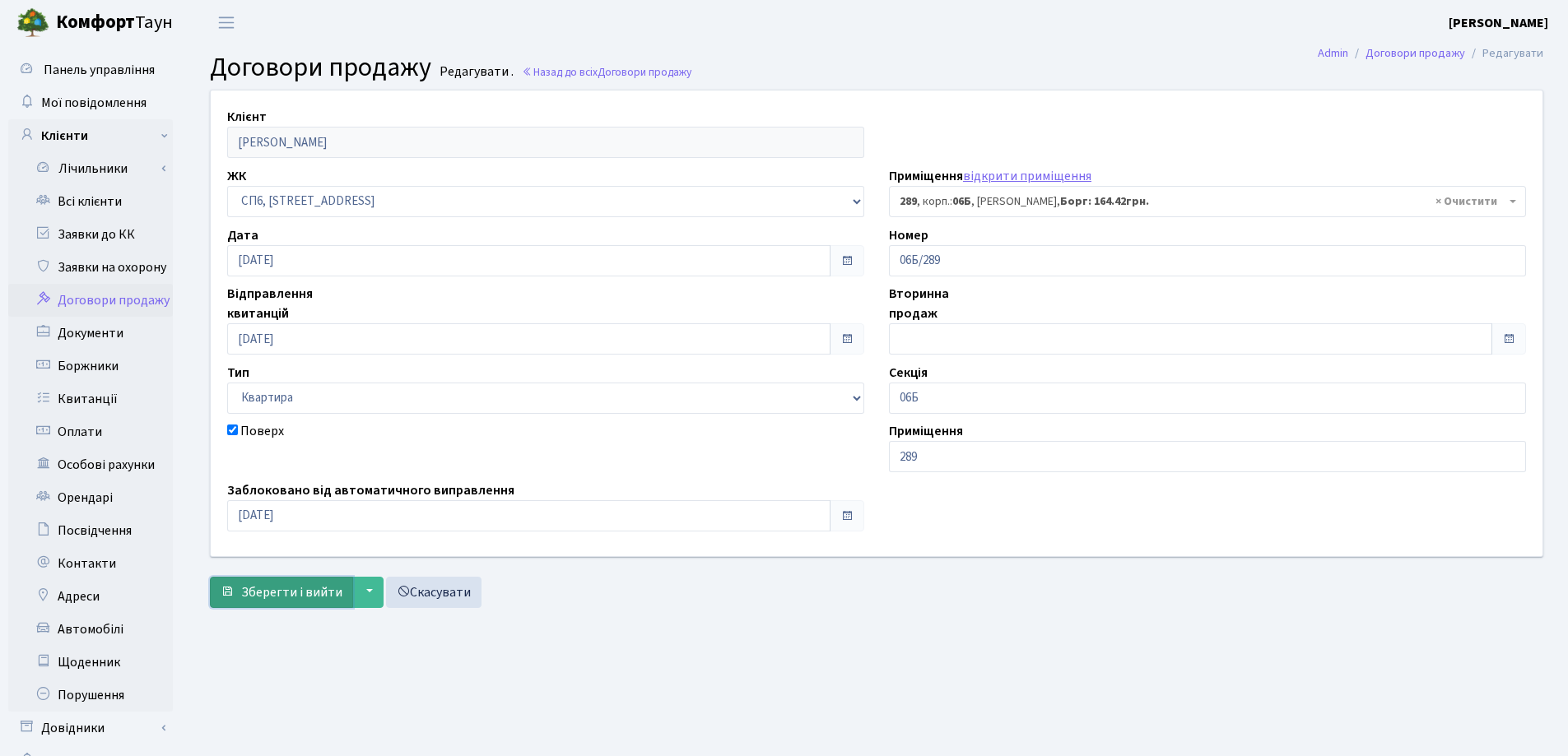
click at [275, 602] on button "Зберегти і вийти" at bounding box center [281, 592] width 143 height 31
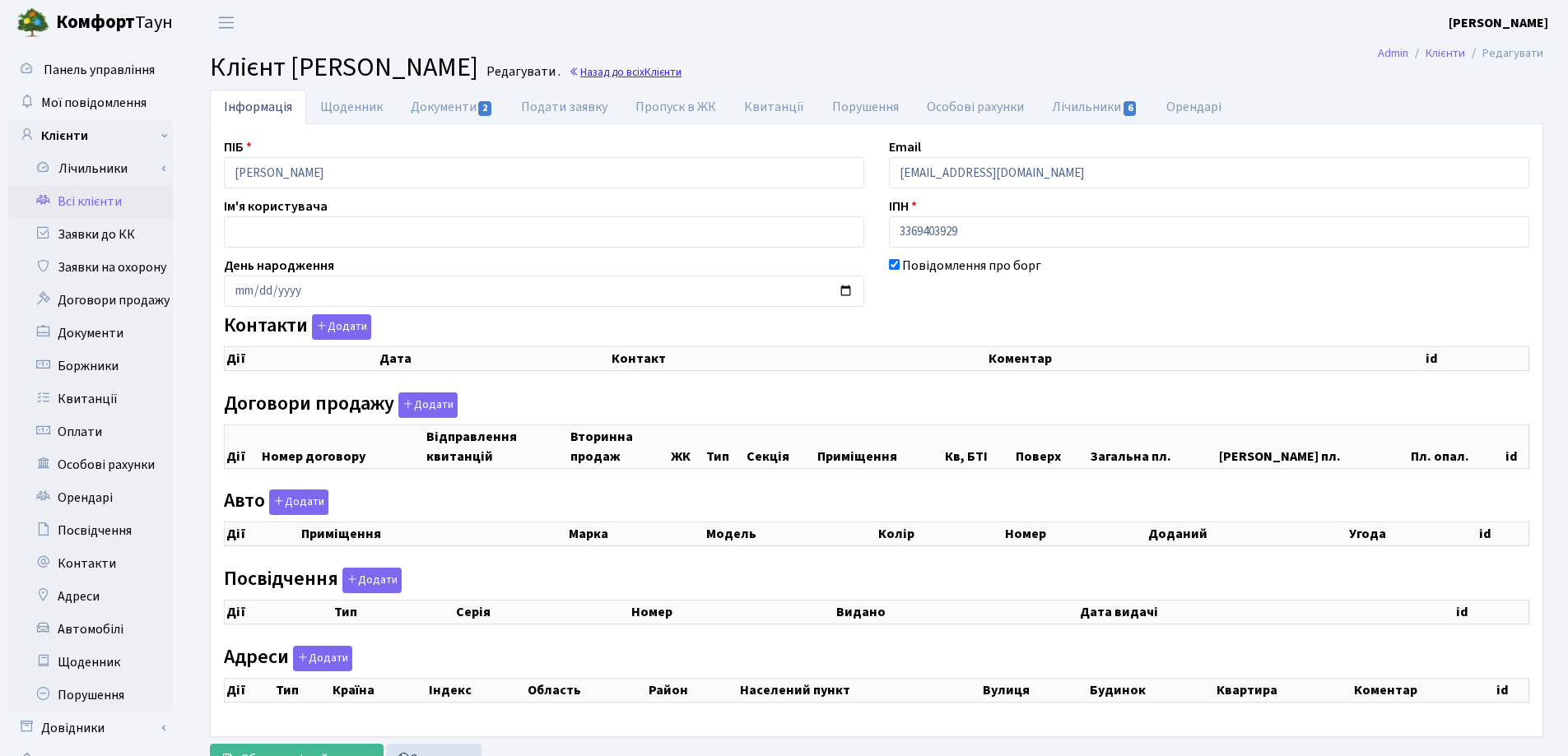
checkbox input "true"
click at [681, 74] on link "Назад до всіх Клієнти" at bounding box center [624, 72] width 113 height 15
select select "25"
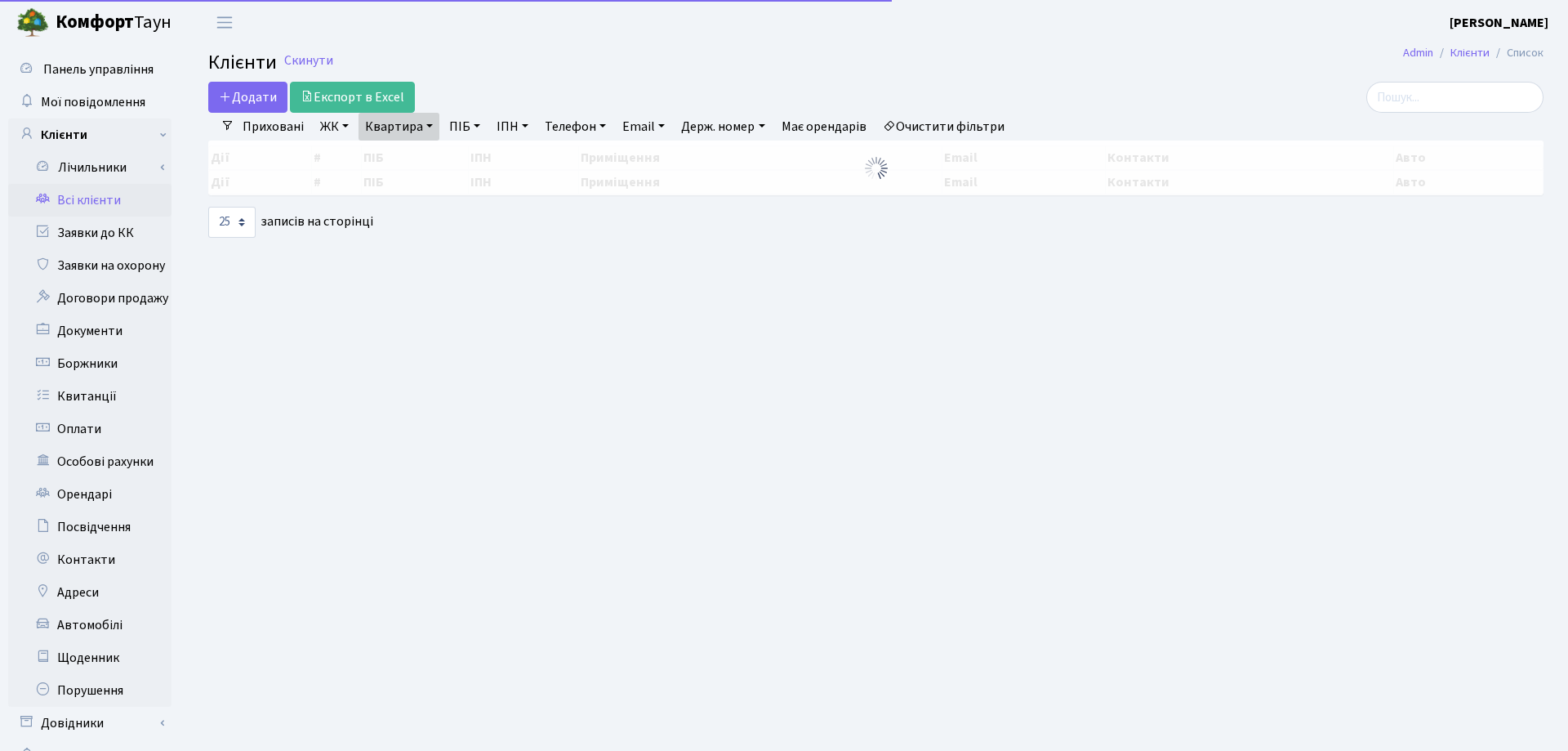
select select "25"
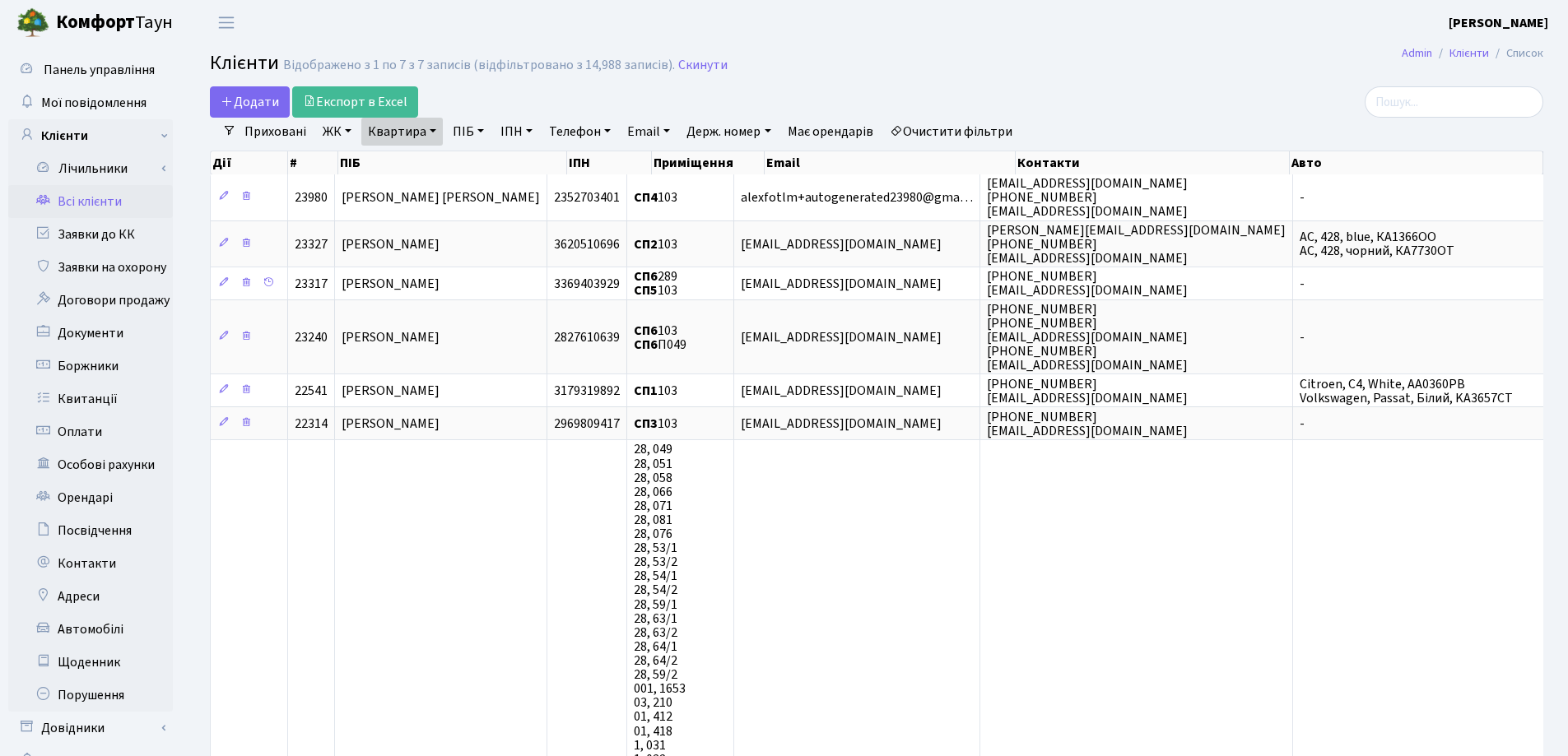
click at [432, 133] on link "Квартира" at bounding box center [402, 131] width 81 height 28
click at [474, 154] on link at bounding box center [475, 163] width 35 height 31
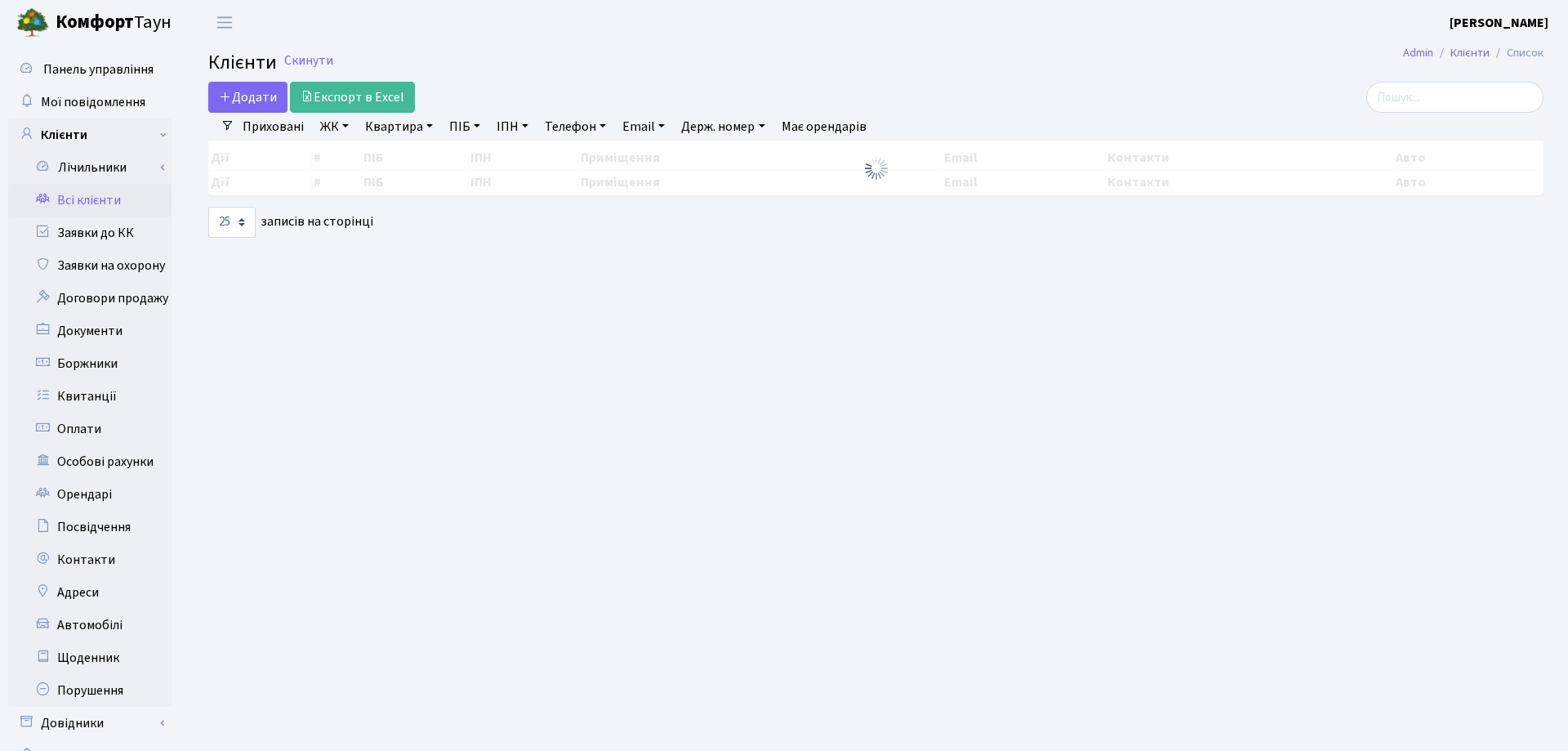
select select "25"
